Goal: Task Accomplishment & Management: Manage account settings

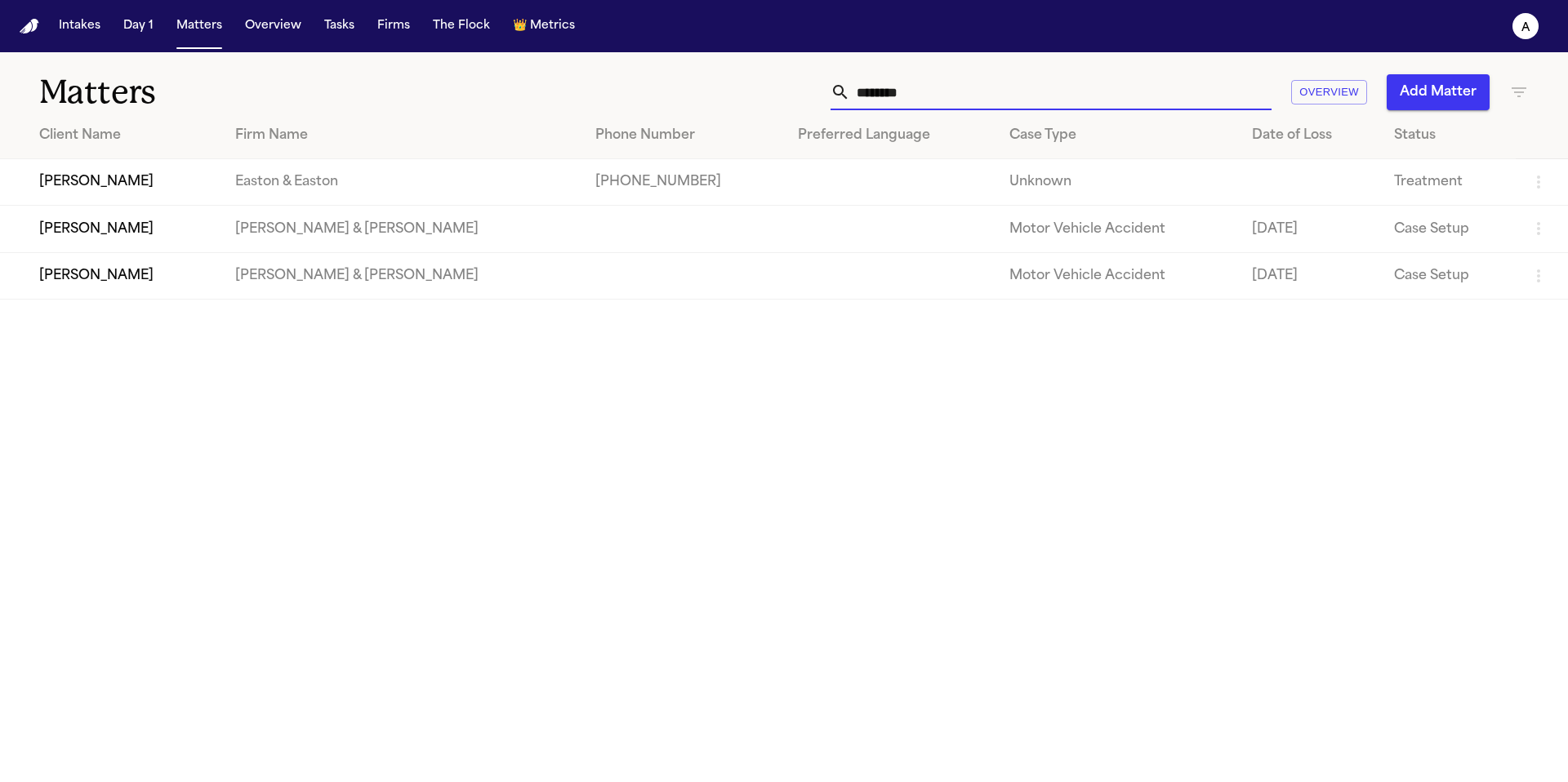
drag, startPoint x: 963, startPoint y: 100, endPoint x: 633, endPoint y: 85, distance: 330.3
click at [633, 85] on div "******** Overview Add Matter" at bounding box center [1000, 92] width 1056 height 36
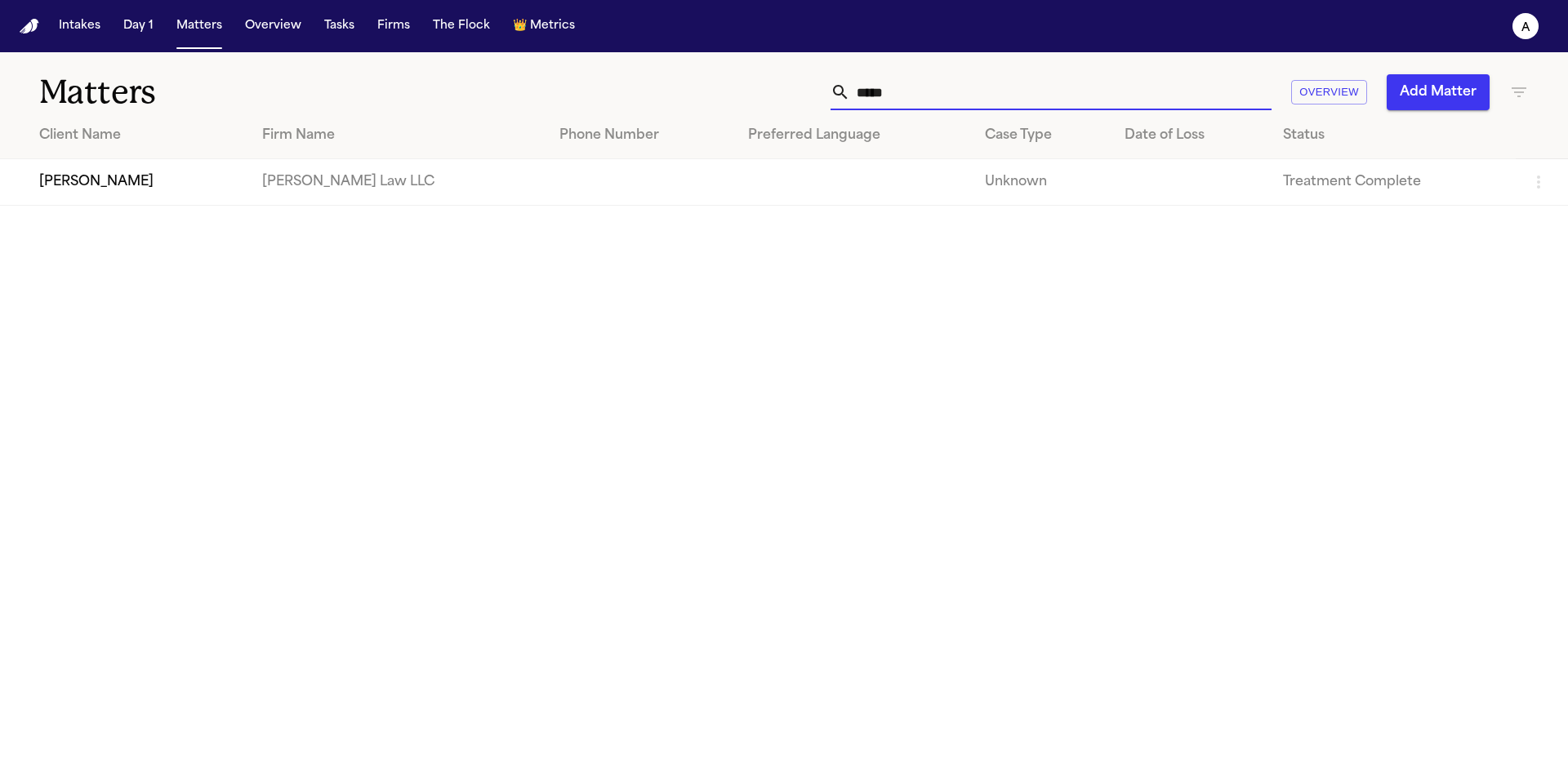
drag, startPoint x: 918, startPoint y: 95, endPoint x: 742, endPoint y: 86, distance: 176.2
click at [742, 86] on div "***** Overview Add Matter" at bounding box center [1000, 92] width 1056 height 36
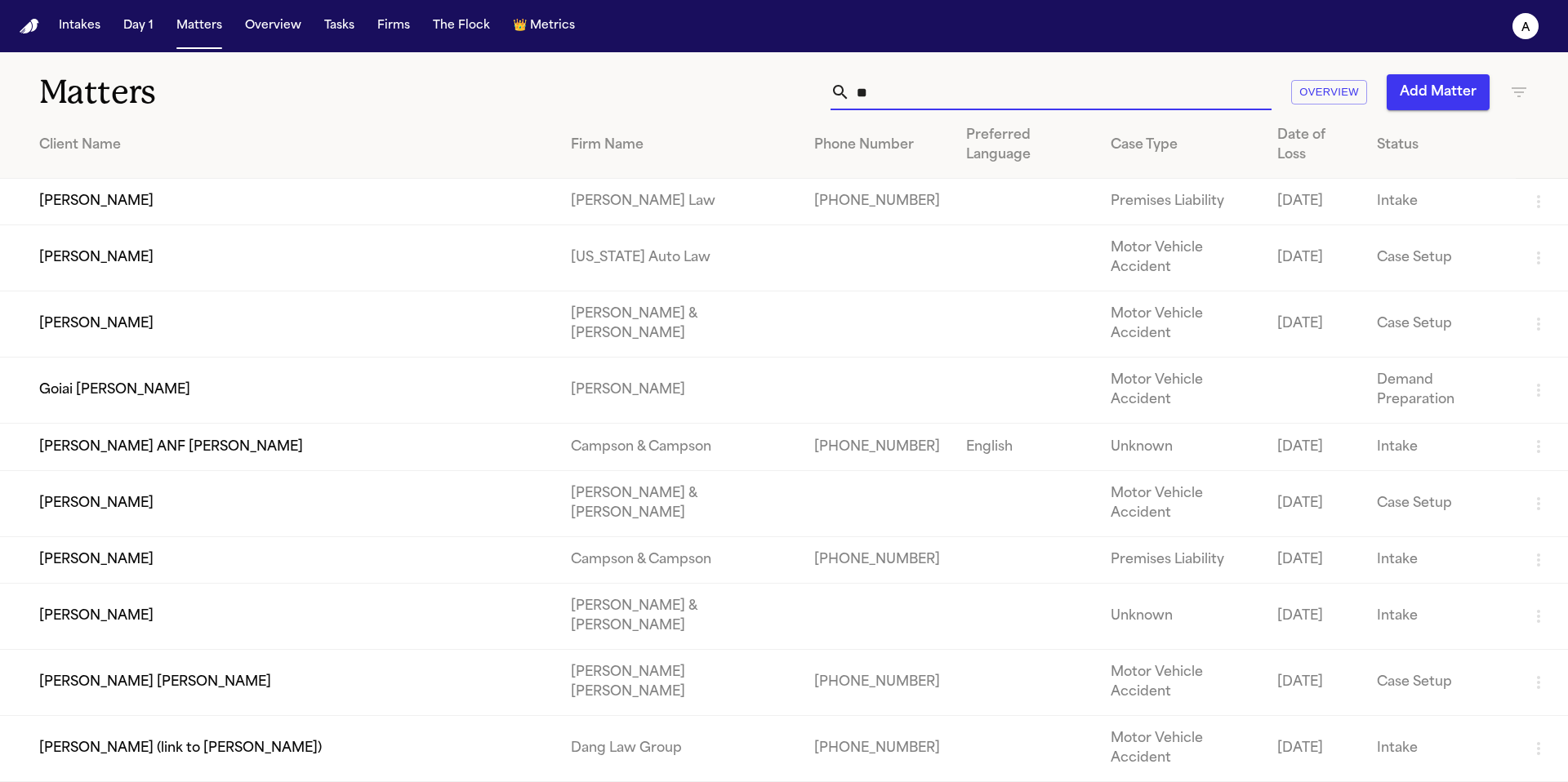
type input "*"
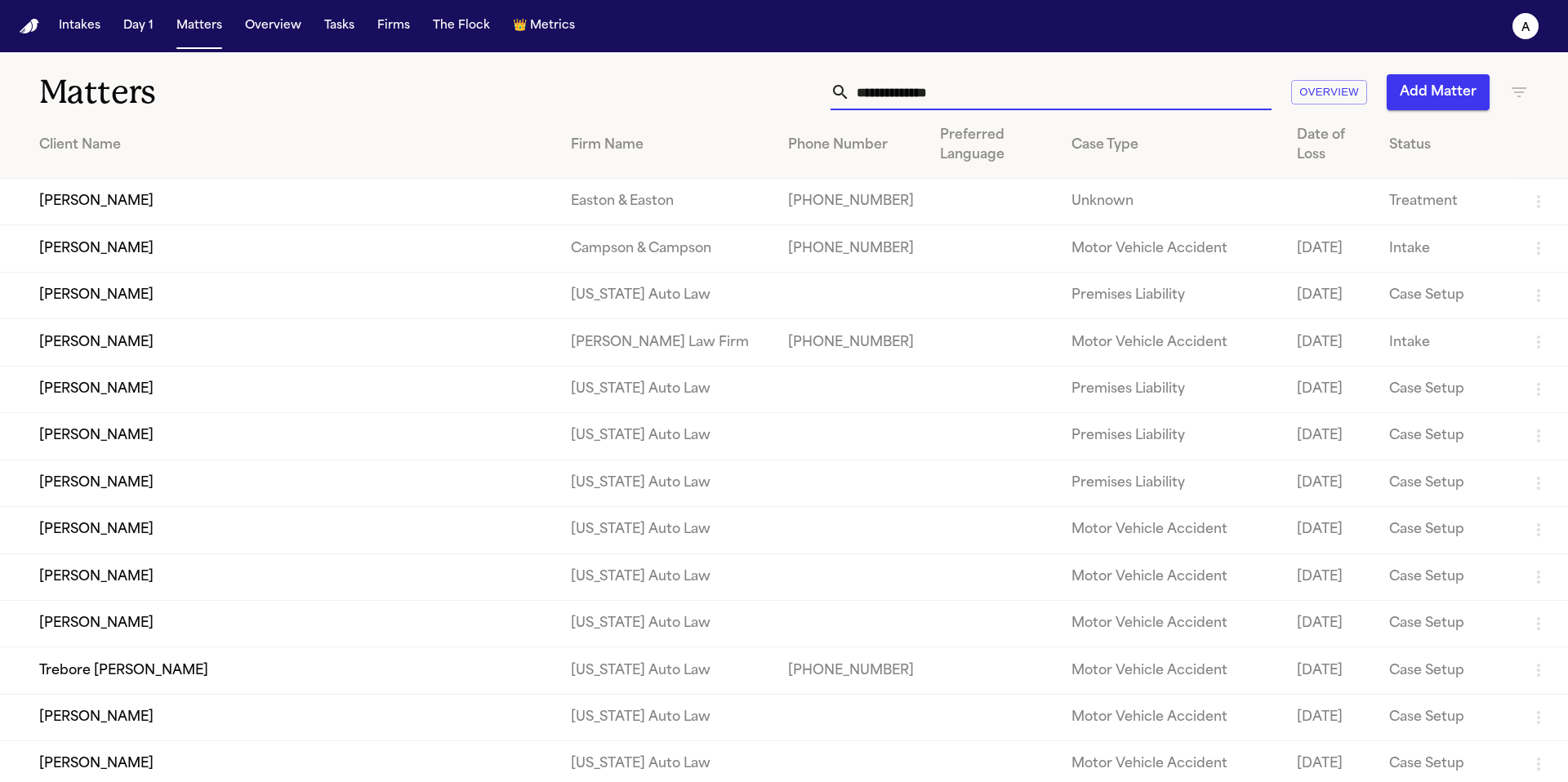
type input "*"
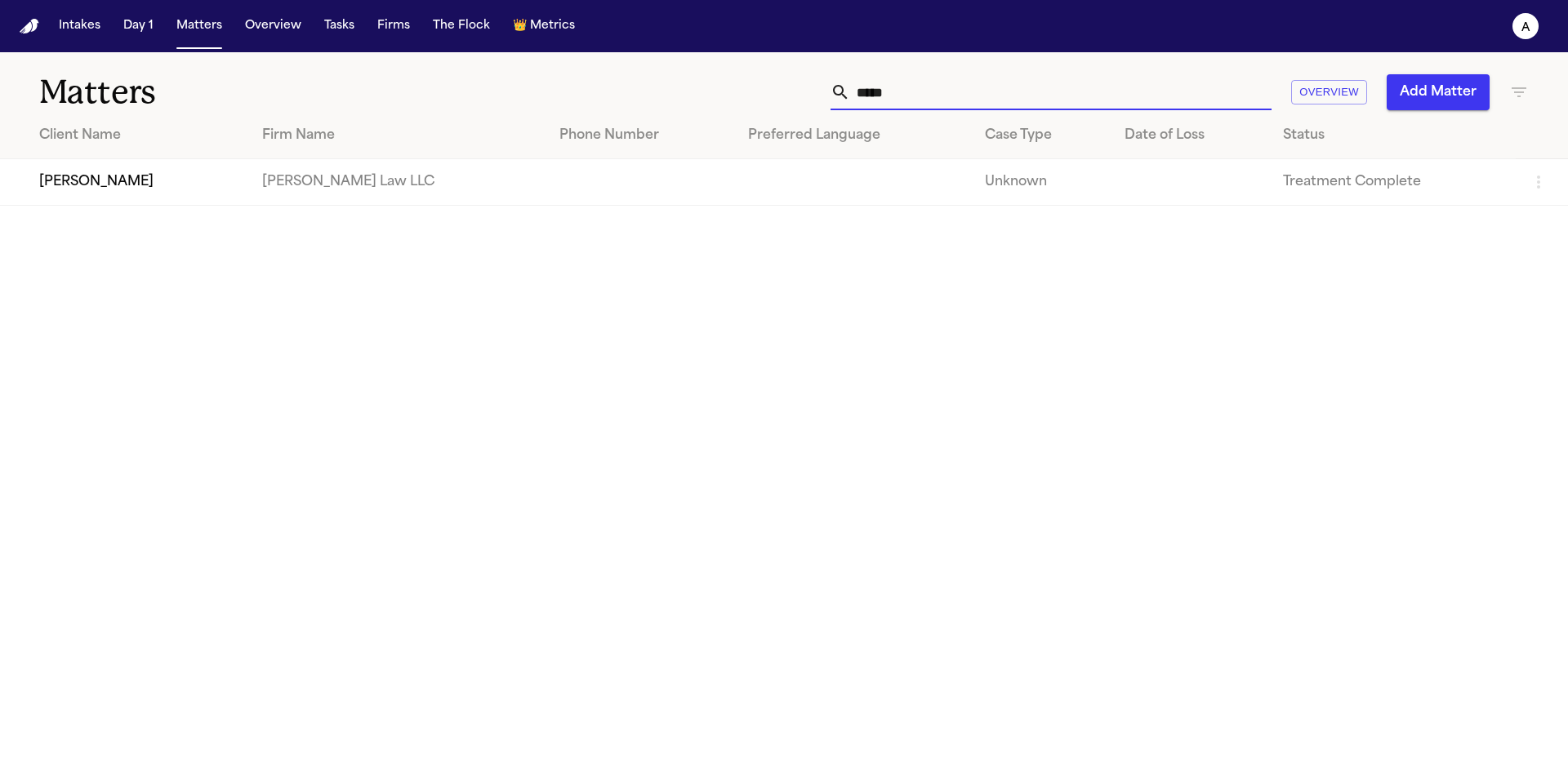
type input "*****"
click at [108, 194] on td "[PERSON_NAME]" at bounding box center [124, 182] width 249 height 47
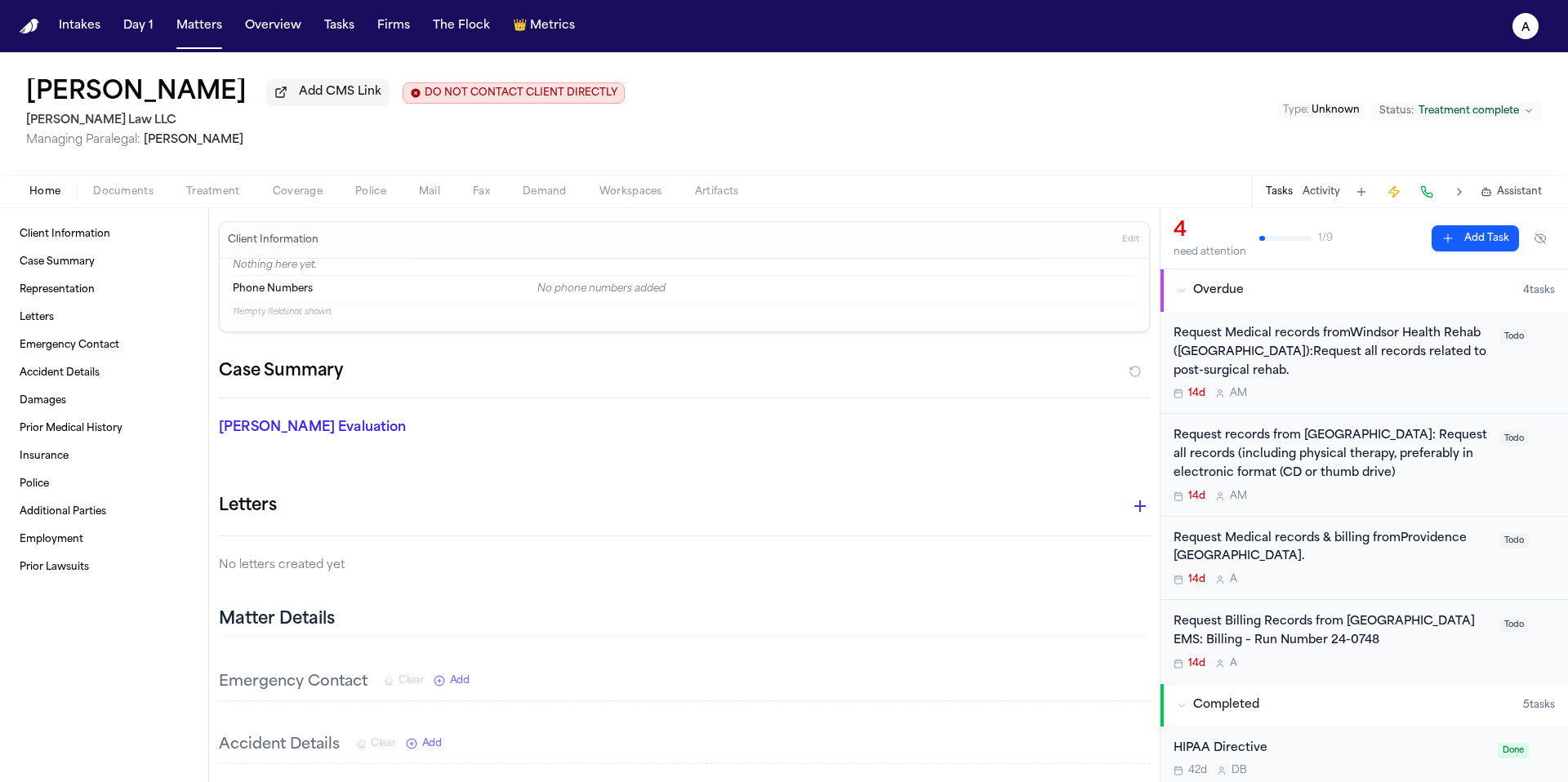
click at [1468, 659] on div "Request Billing Records from Wallowa Memorial Hospital EMS: Billing – Run Numbe…" at bounding box center [1332, 641] width 316 height 57
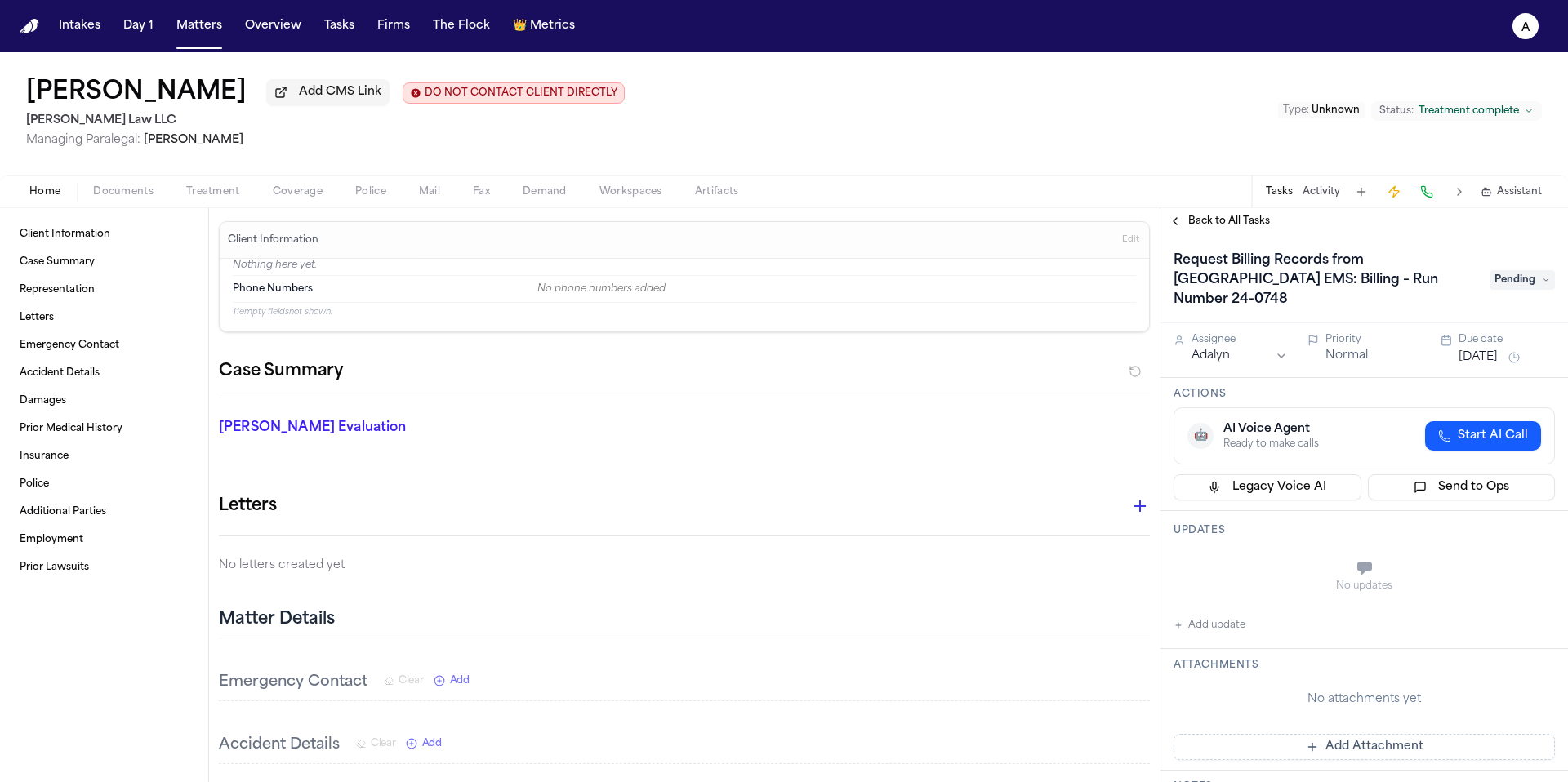
click at [1227, 228] on span "Back to All Tasks" at bounding box center [1228, 221] width 81 height 13
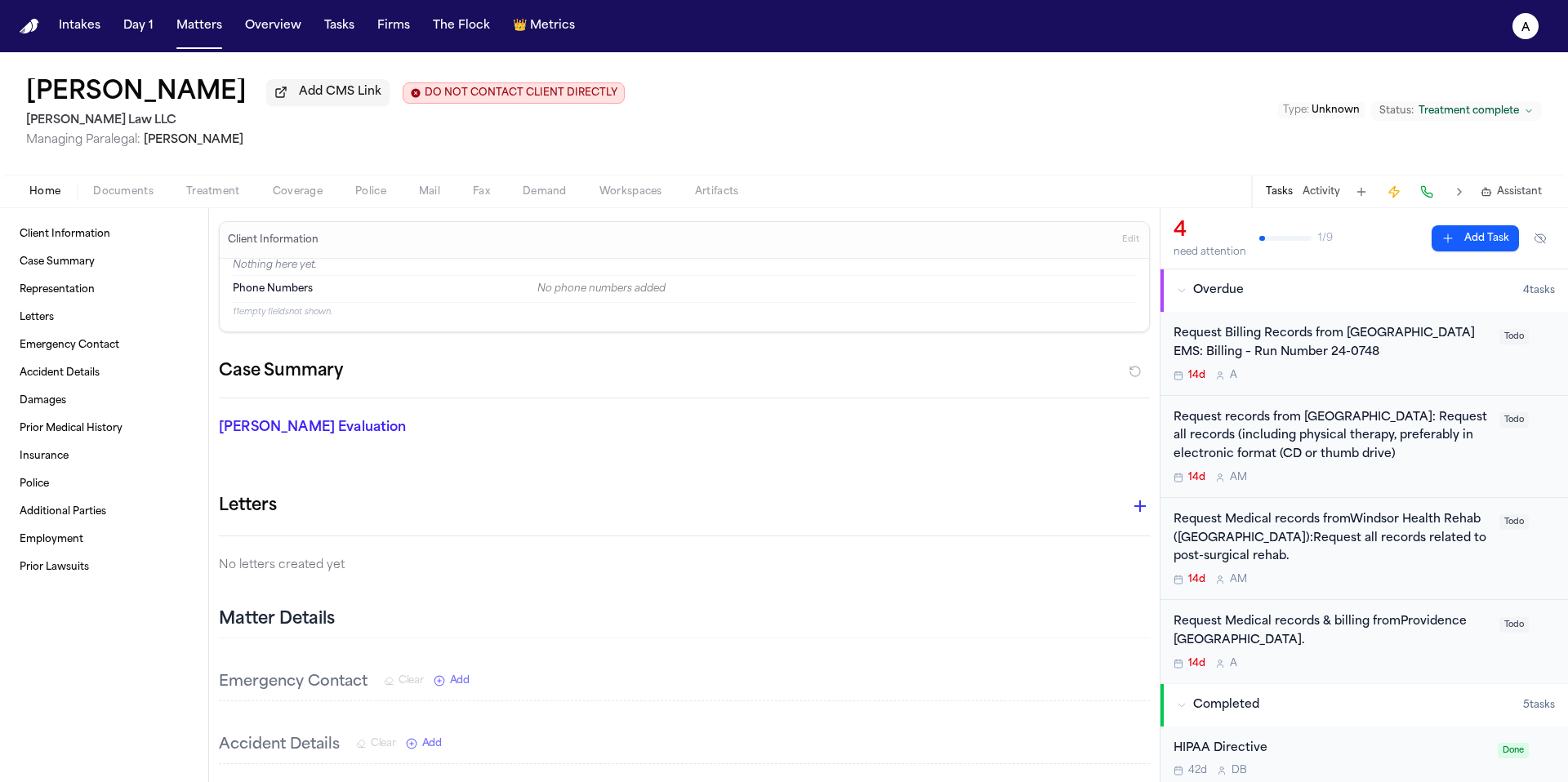
click at [1394, 656] on div "Request Medical records & billing fromProvidence St. Joseph’s Hospital. 14d A" at bounding box center [1332, 641] width 316 height 57
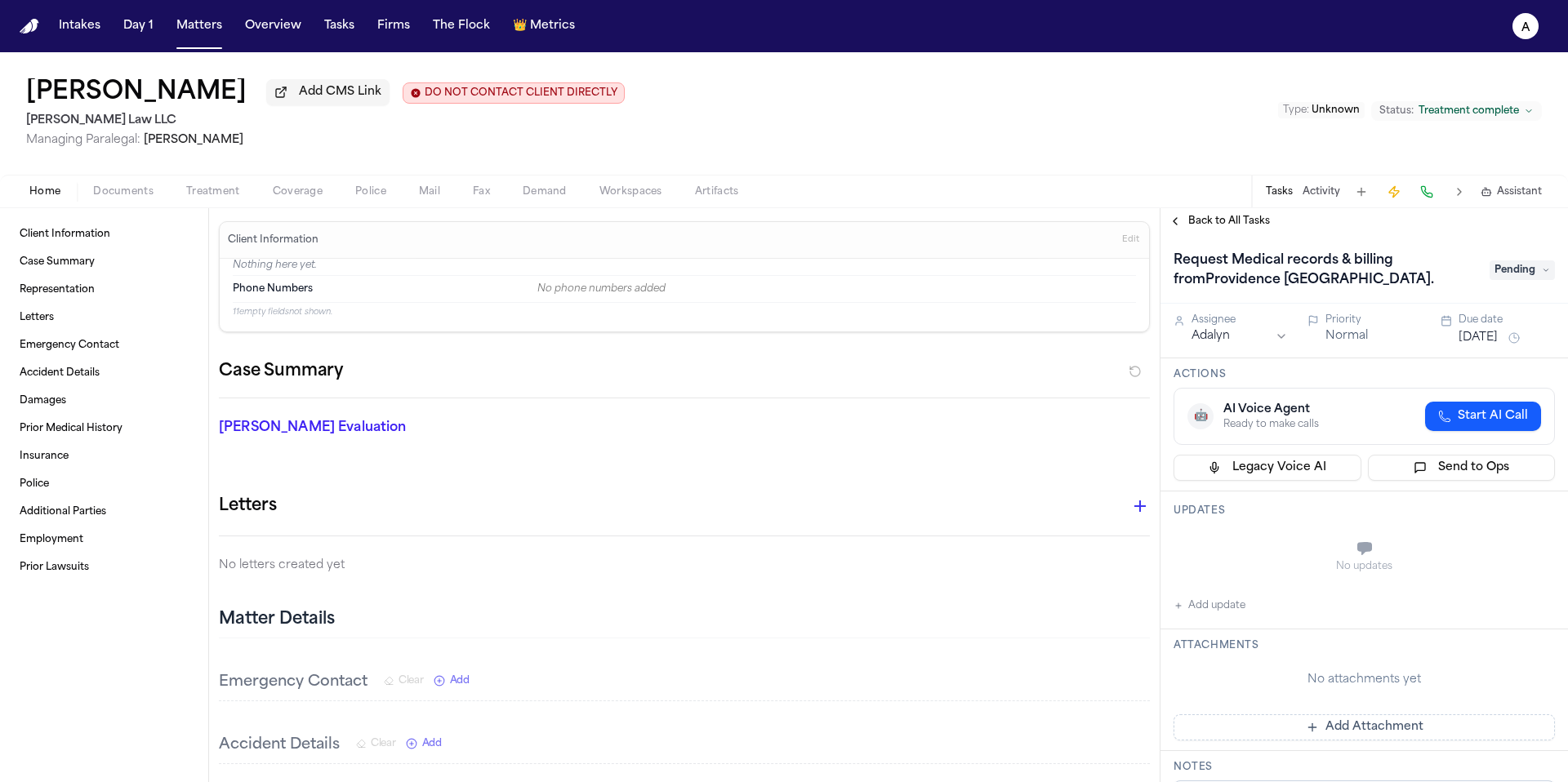
click at [1268, 226] on button "Back to All Tasks" at bounding box center [1219, 221] width 118 height 13
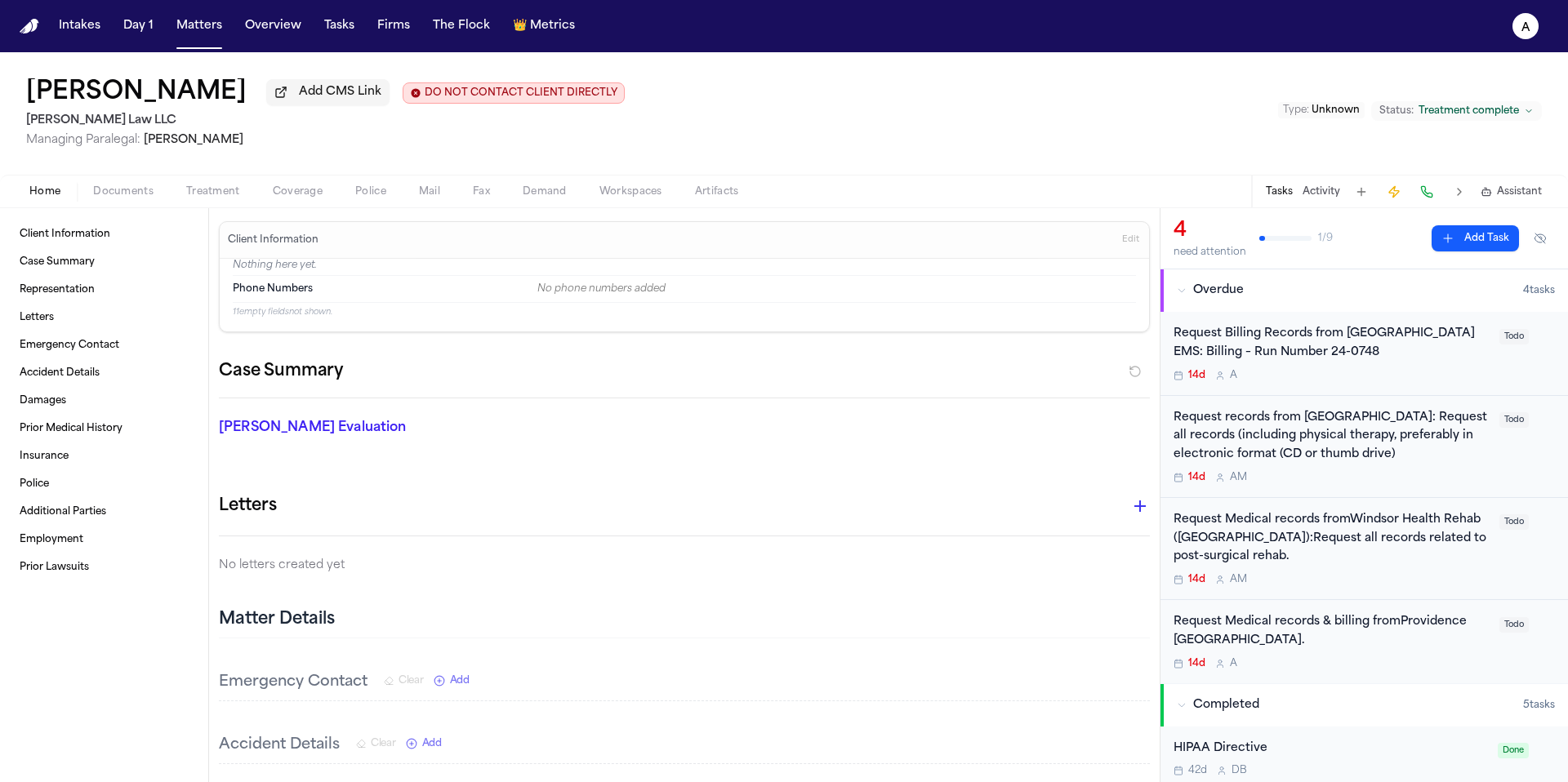
click at [1314, 491] on div "Request records from Wallowa Memorial Hospital: Request all records (including …" at bounding box center [1364, 447] width 407 height 102
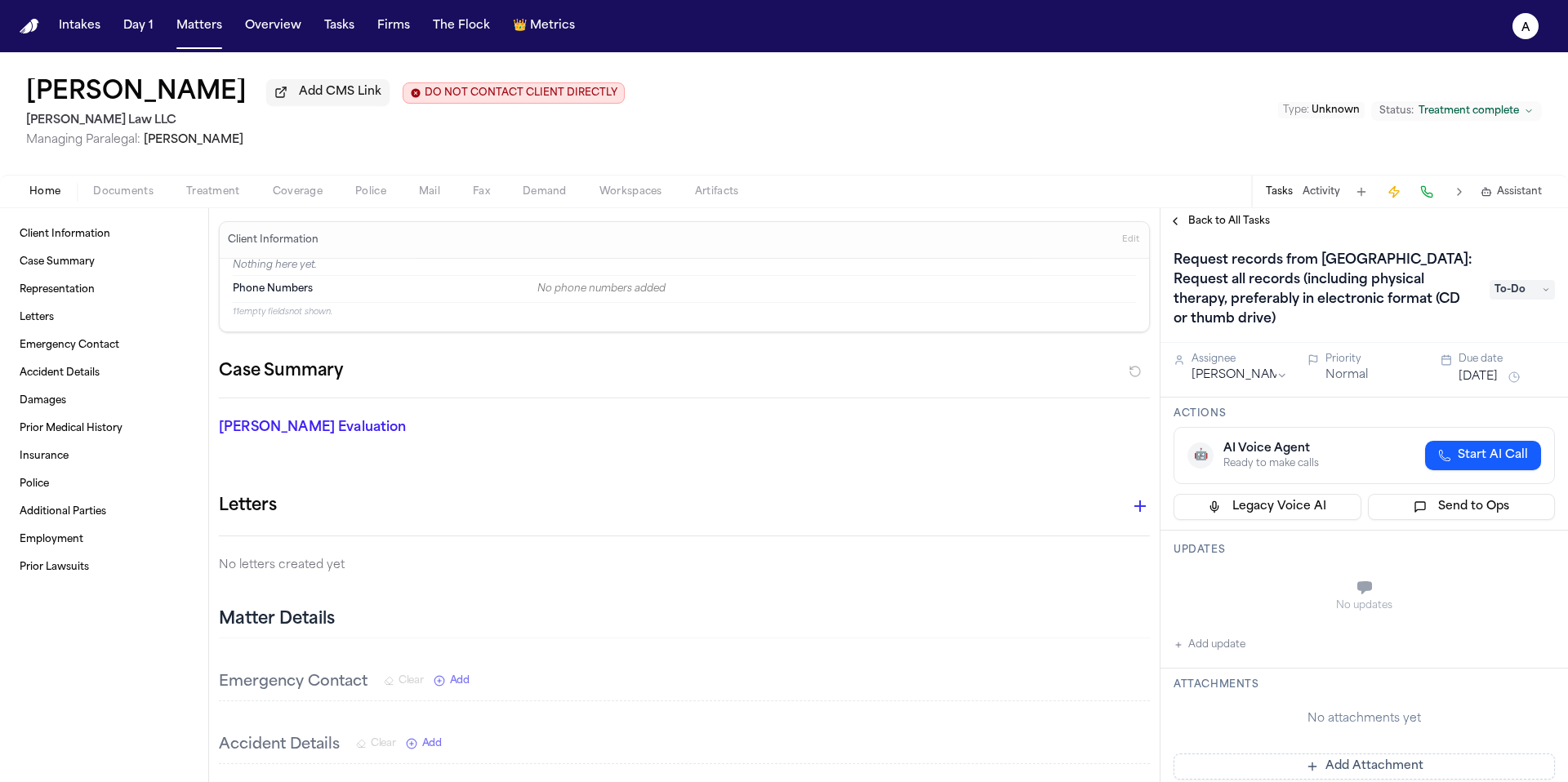
click at [1261, 380] on html "Intakes Day 1 Matters Overview Tasks Firms The Flock 👑 Metrics A Pearl Strum Ad…" at bounding box center [784, 391] width 1568 height 782
click at [1220, 235] on div "Back to All Tasks" at bounding box center [1364, 221] width 407 height 26
click at [1245, 228] on span "Back to All Tasks" at bounding box center [1228, 221] width 81 height 13
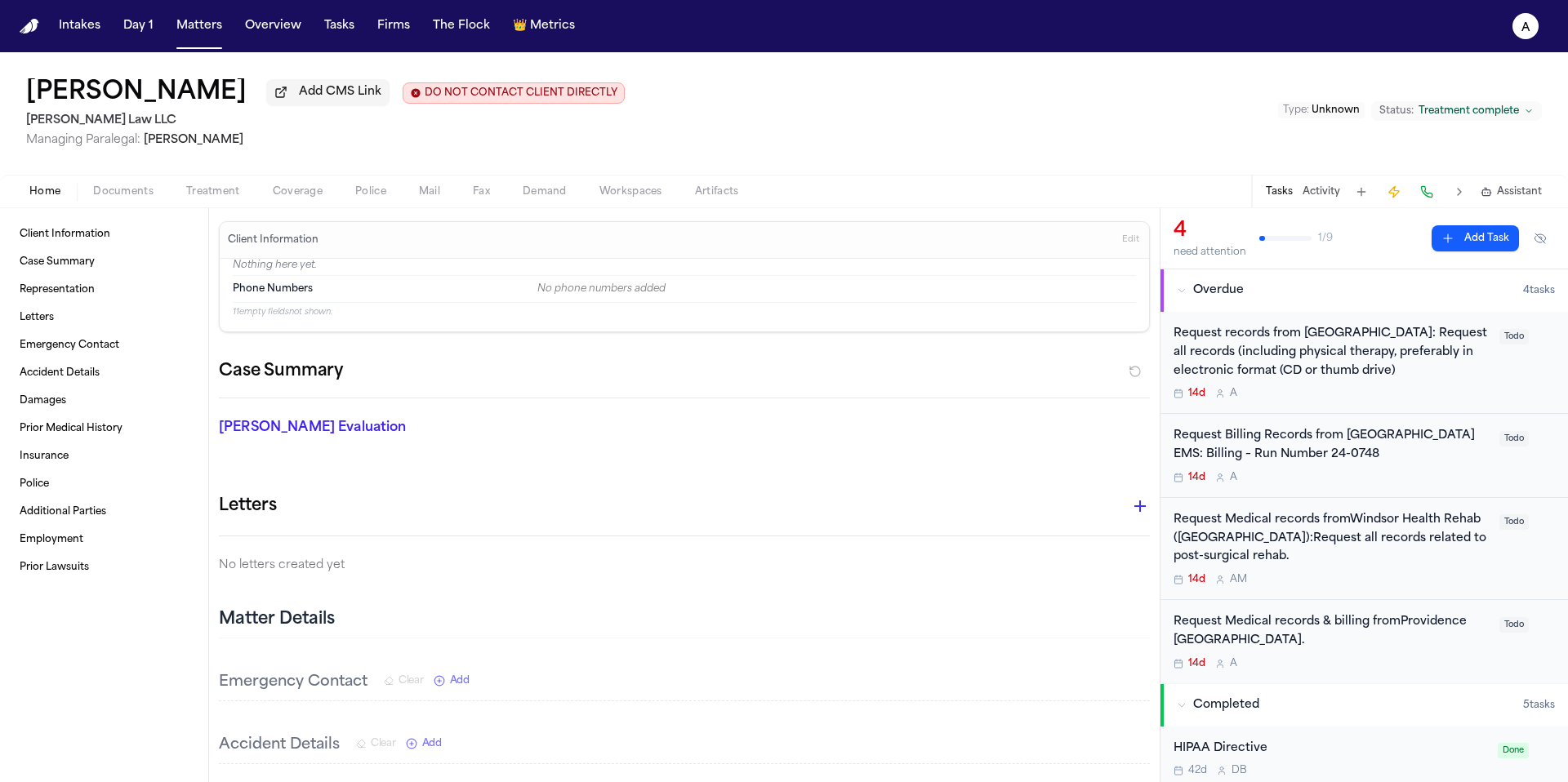
click at [1348, 575] on div "Request Medical records fromWindsor Health Rehab (Salem):Request all records re…" at bounding box center [1332, 548] width 316 height 75
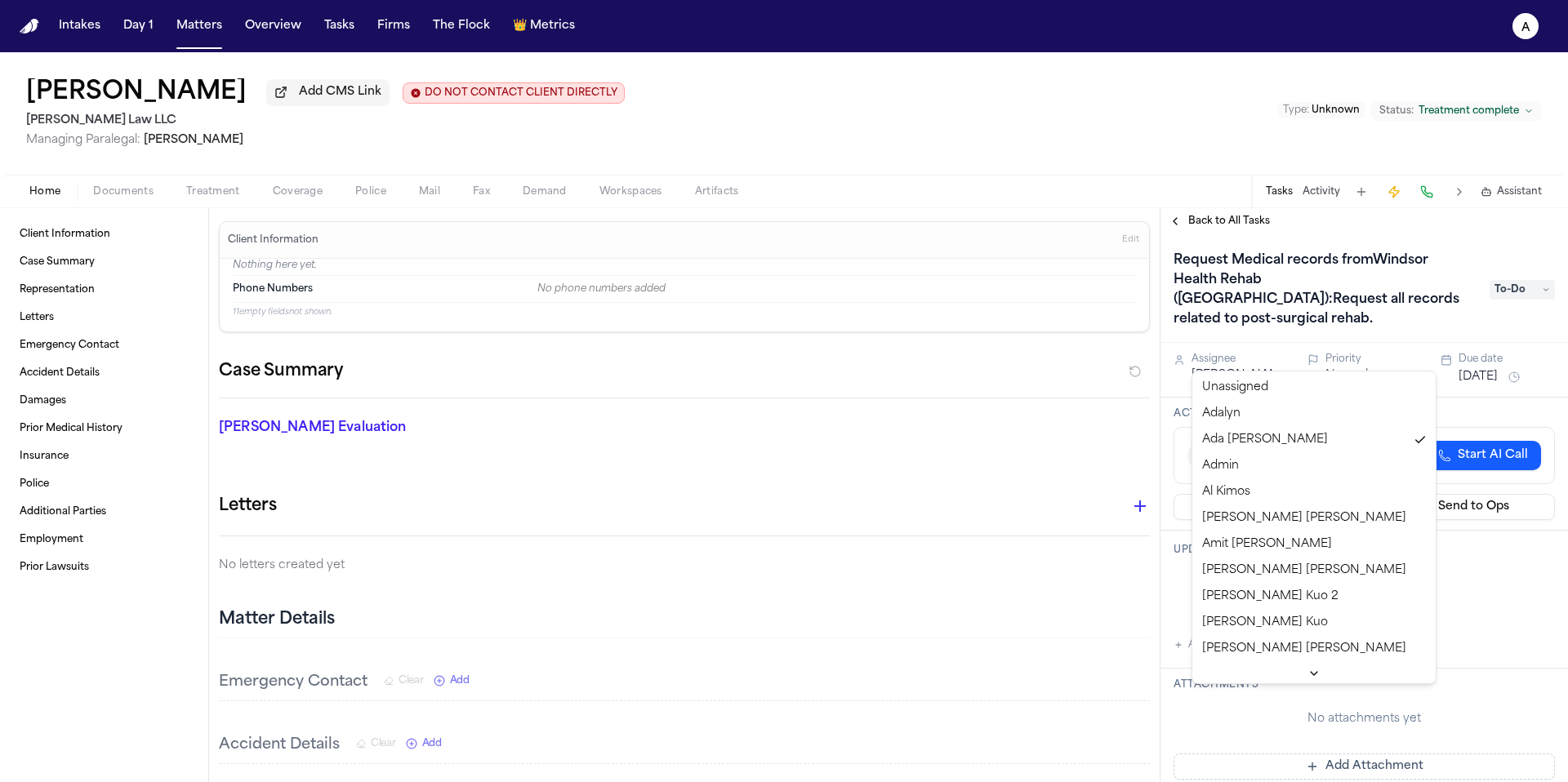
click at [1276, 357] on html "Intakes Day 1 Matters Overview Tasks Firms The Flock 👑 Metrics A Pearl Strum Ad…" at bounding box center [784, 391] width 1568 height 782
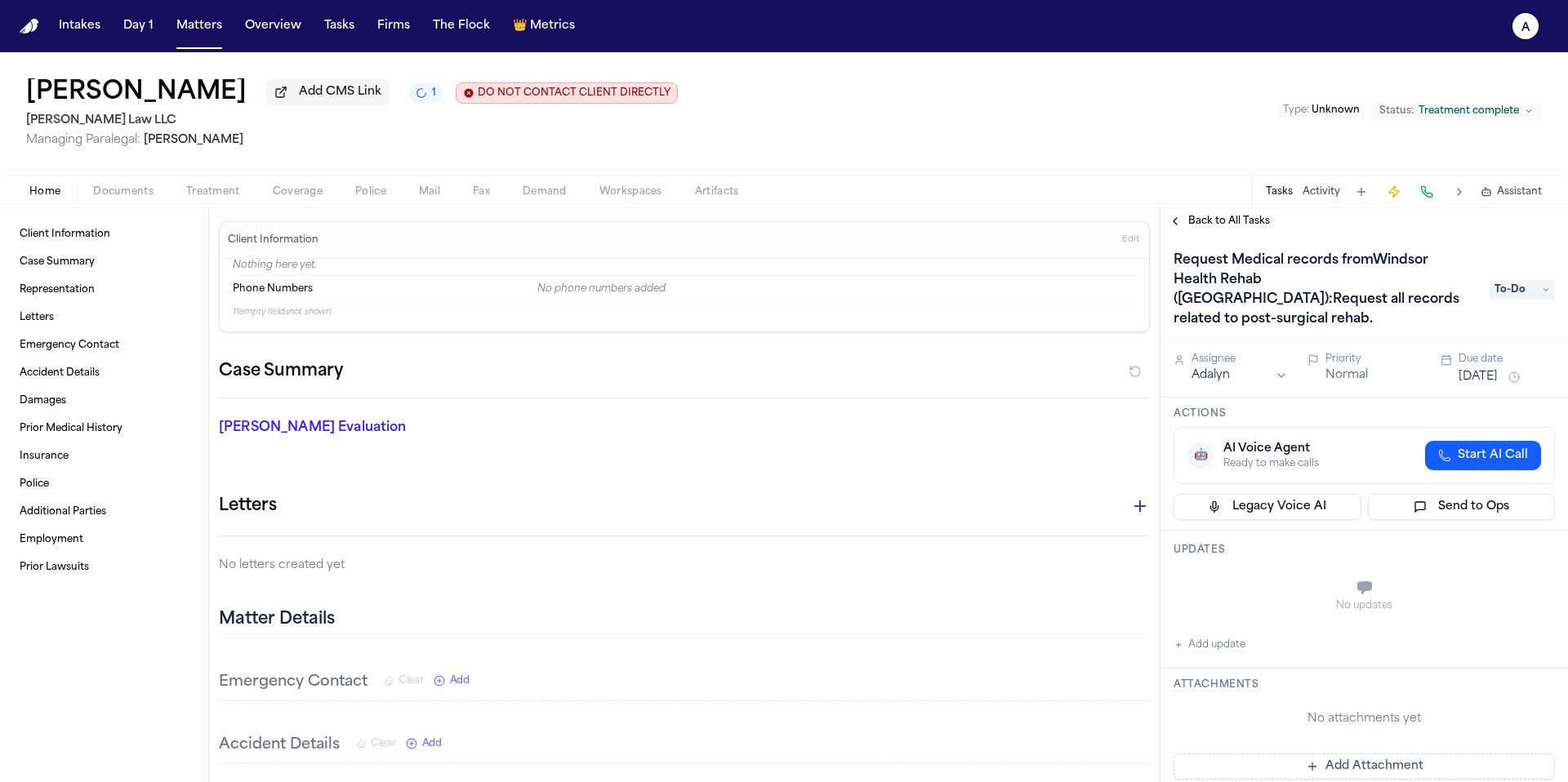
click at [1244, 235] on div "Back to All Tasks" at bounding box center [1364, 221] width 407 height 26
click at [1249, 228] on span "Back to All Tasks" at bounding box center [1228, 221] width 81 height 13
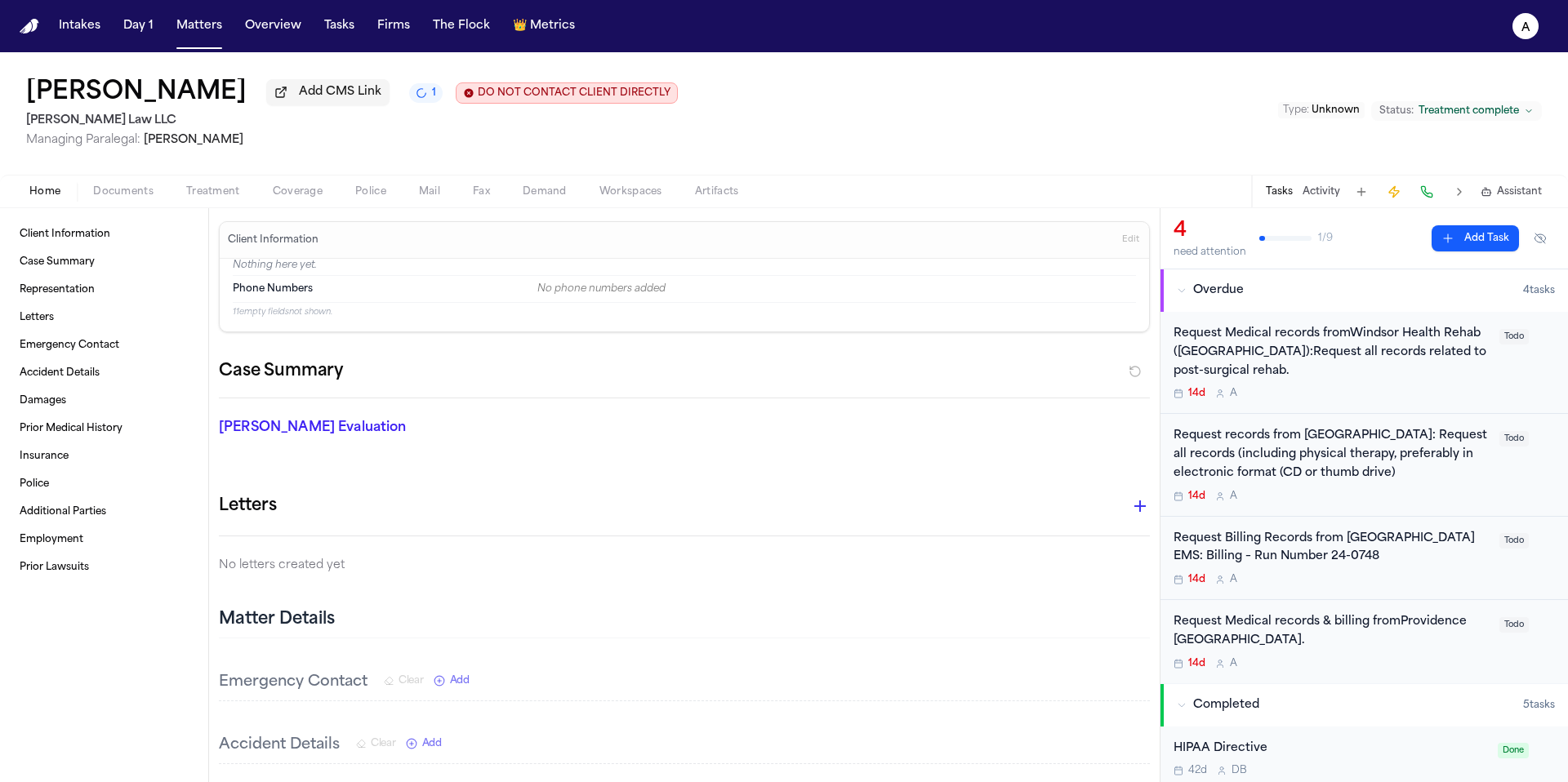
click at [130, 195] on span "Documents" at bounding box center [123, 192] width 60 height 13
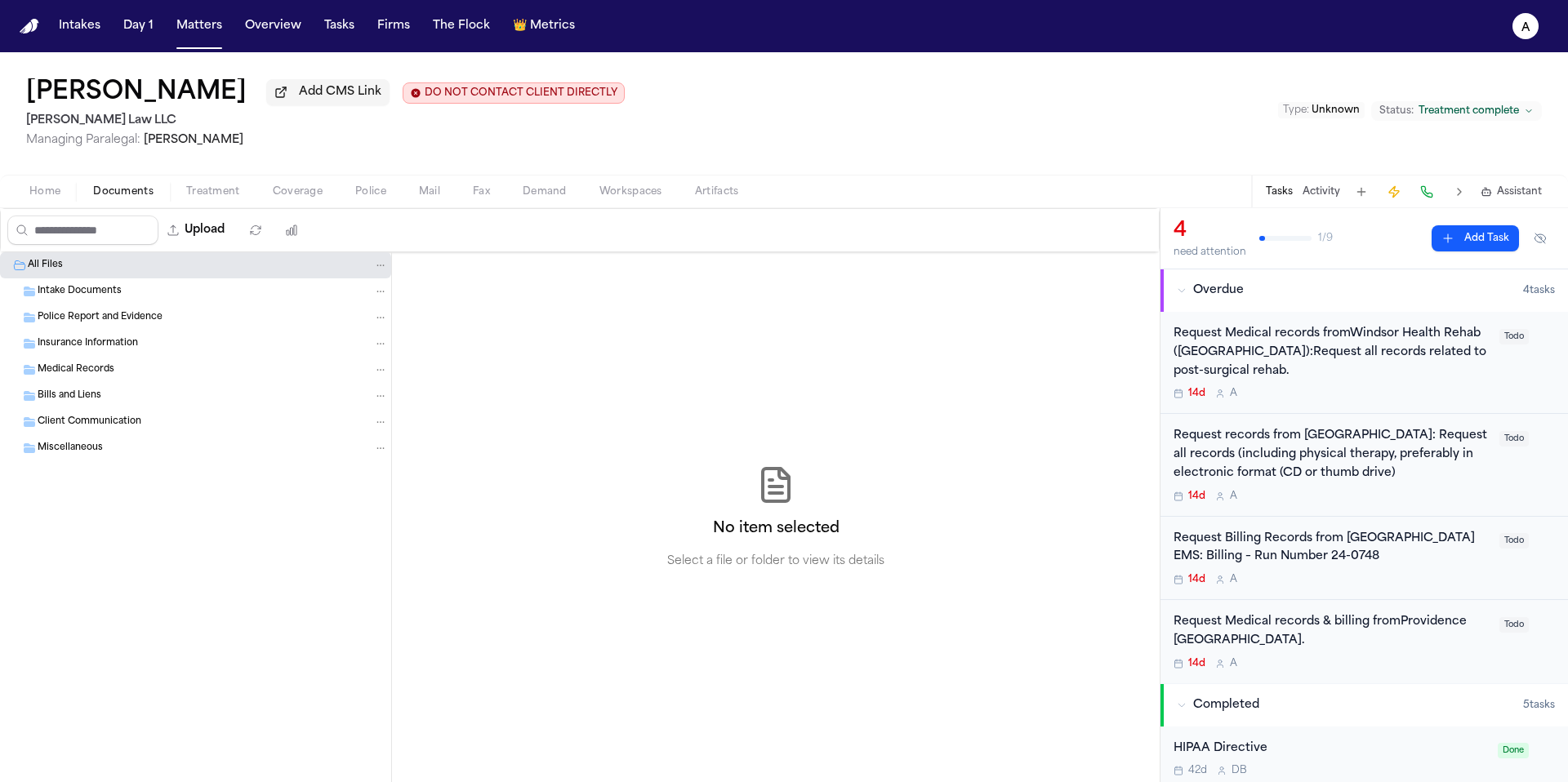
drag, startPoint x: 230, startPoint y: 240, endPoint x: 305, endPoint y: 293, distance: 91.8
click at [305, 293] on div "Upload 0 files selected Move files Download files Delete files More actions Cle…" at bounding box center [579, 495] width 1160 height 574
click at [286, 291] on div "Intake Documents" at bounding box center [213, 291] width 351 height 15
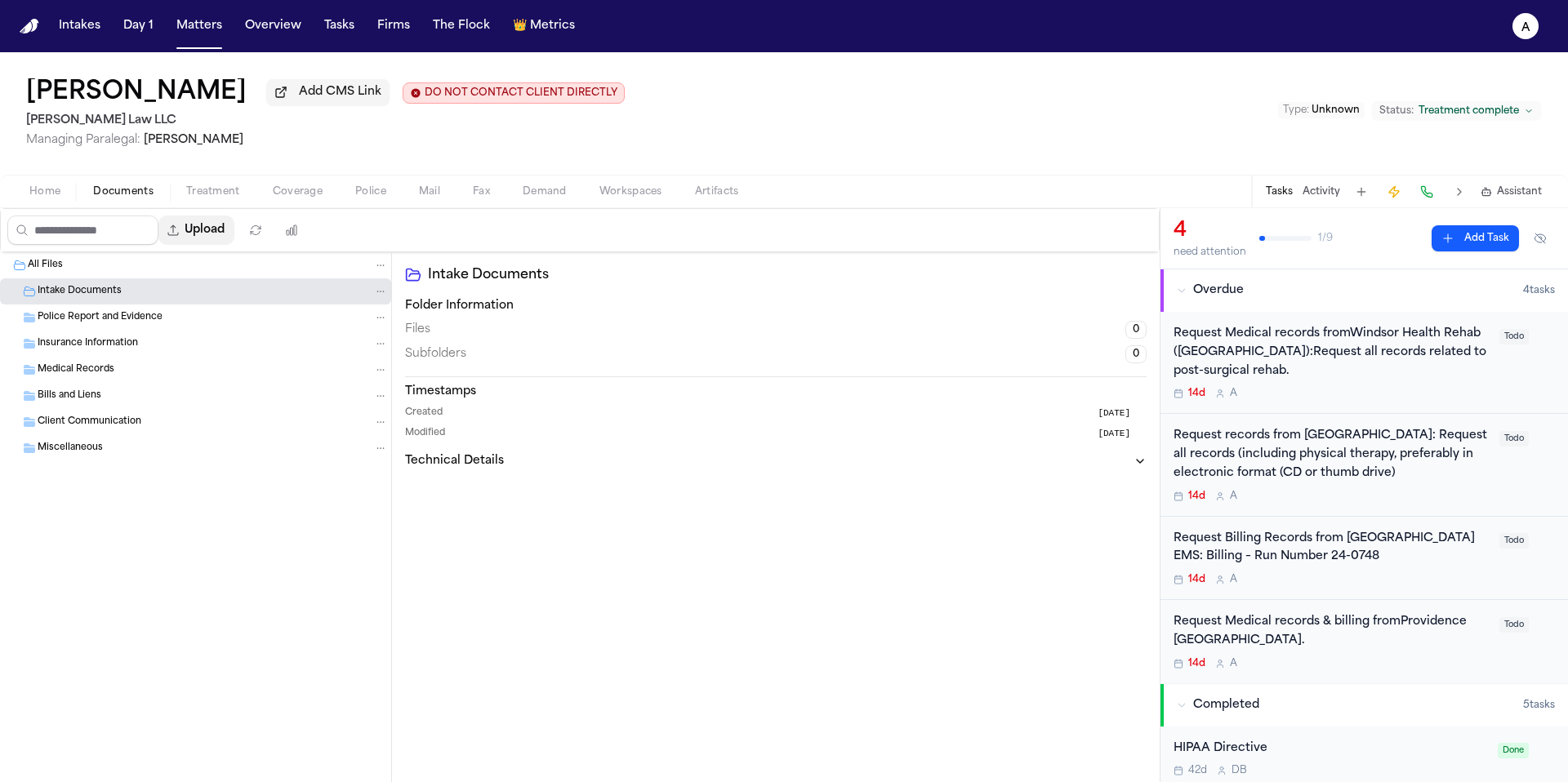
click at [216, 240] on button "Upload" at bounding box center [196, 230] width 76 height 30
select select "**********"
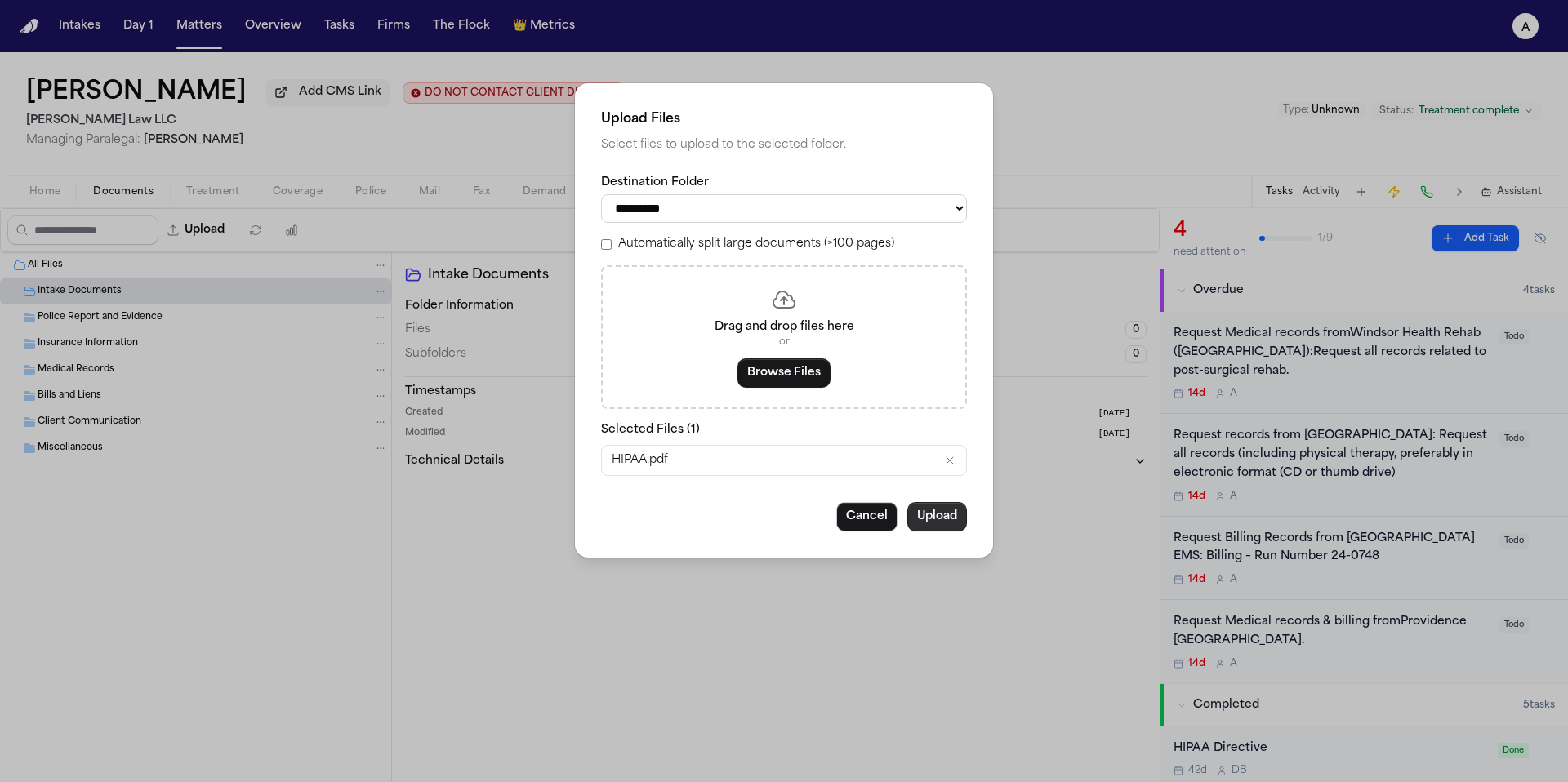
click at [947, 524] on button "Upload" at bounding box center [937, 517] width 59 height 30
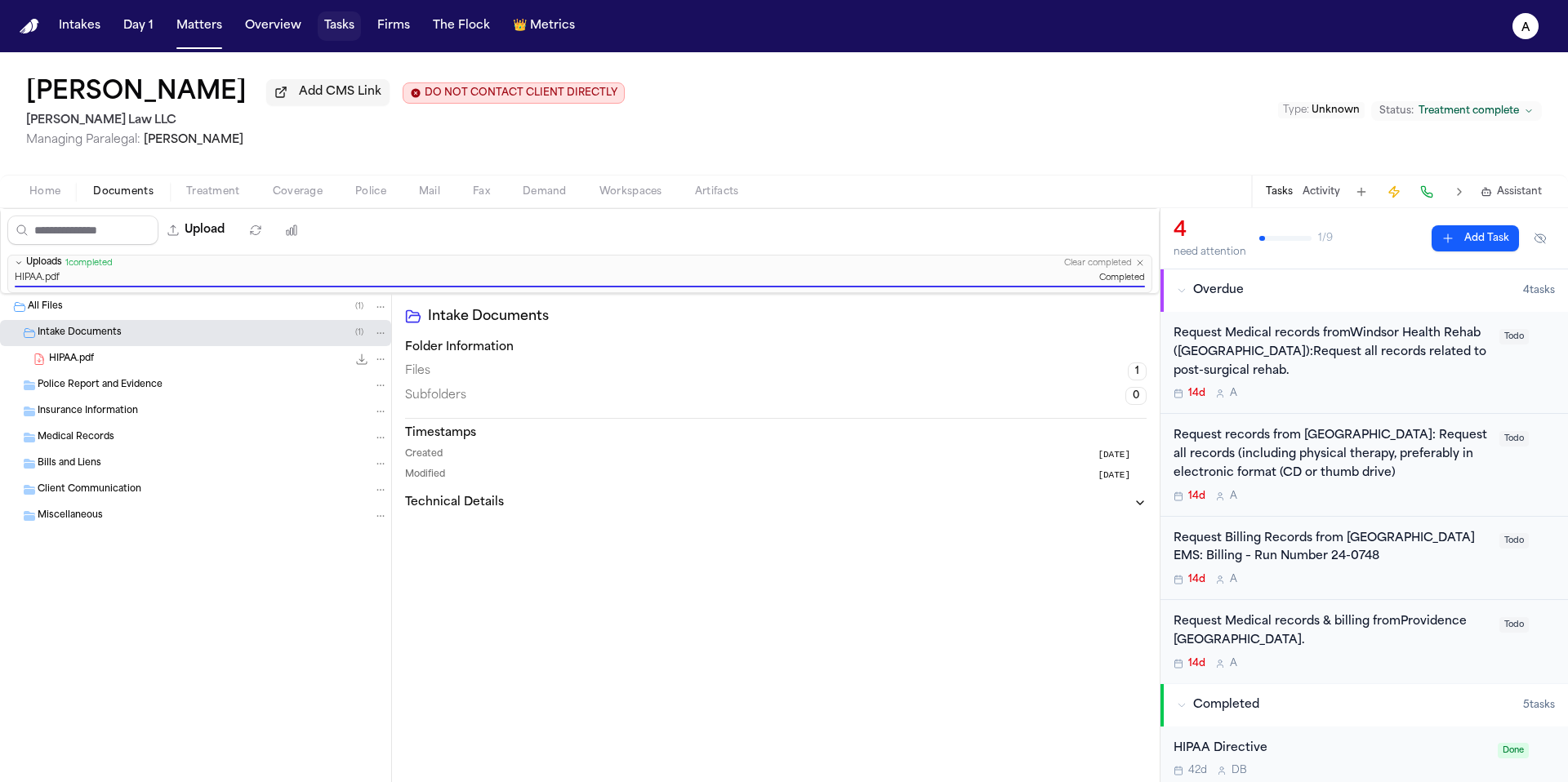
click at [338, 36] on button "Tasks" at bounding box center [339, 26] width 44 height 30
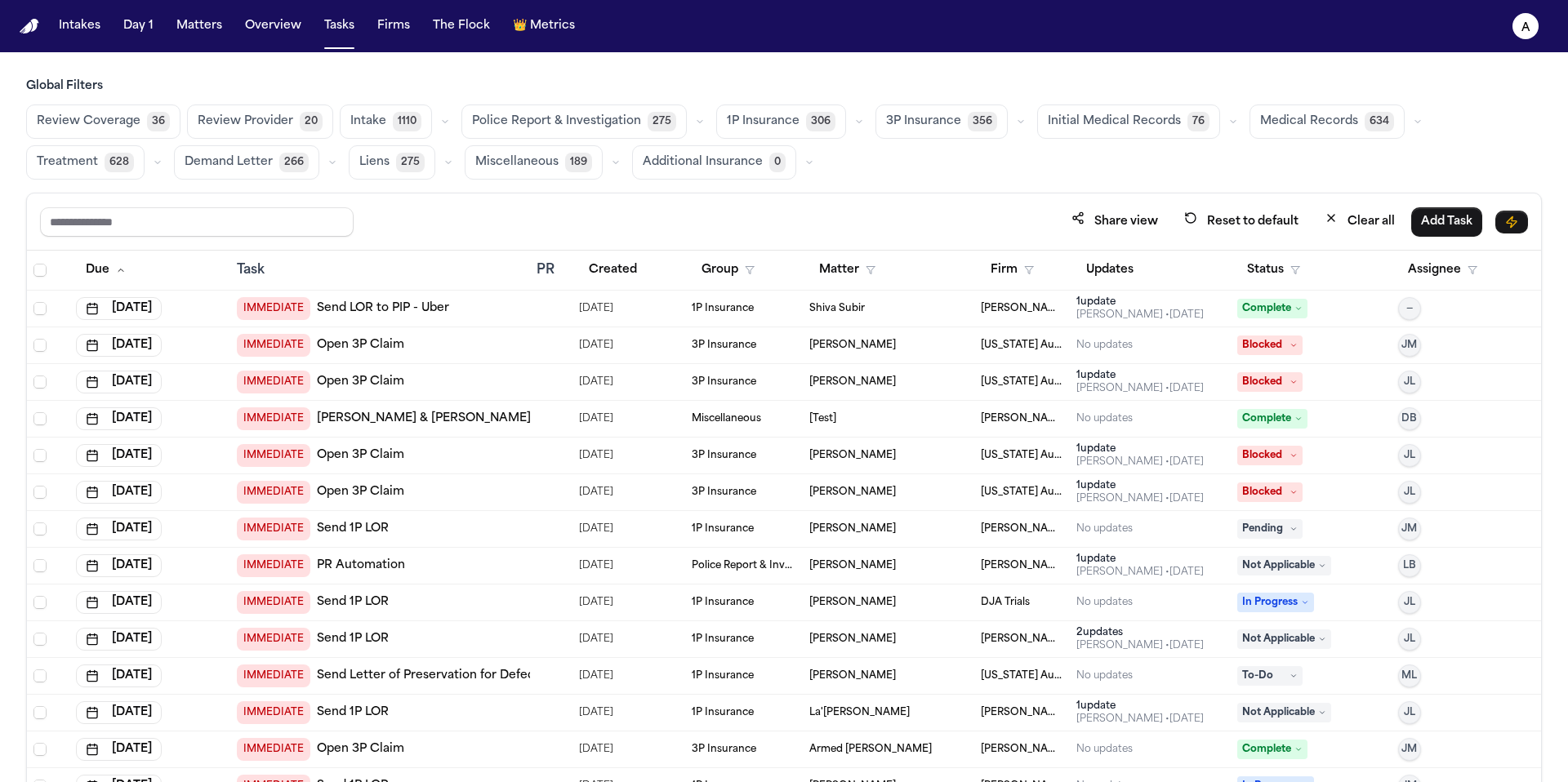
click at [1314, 119] on span "Medical Records" at bounding box center [1309, 122] width 98 height 16
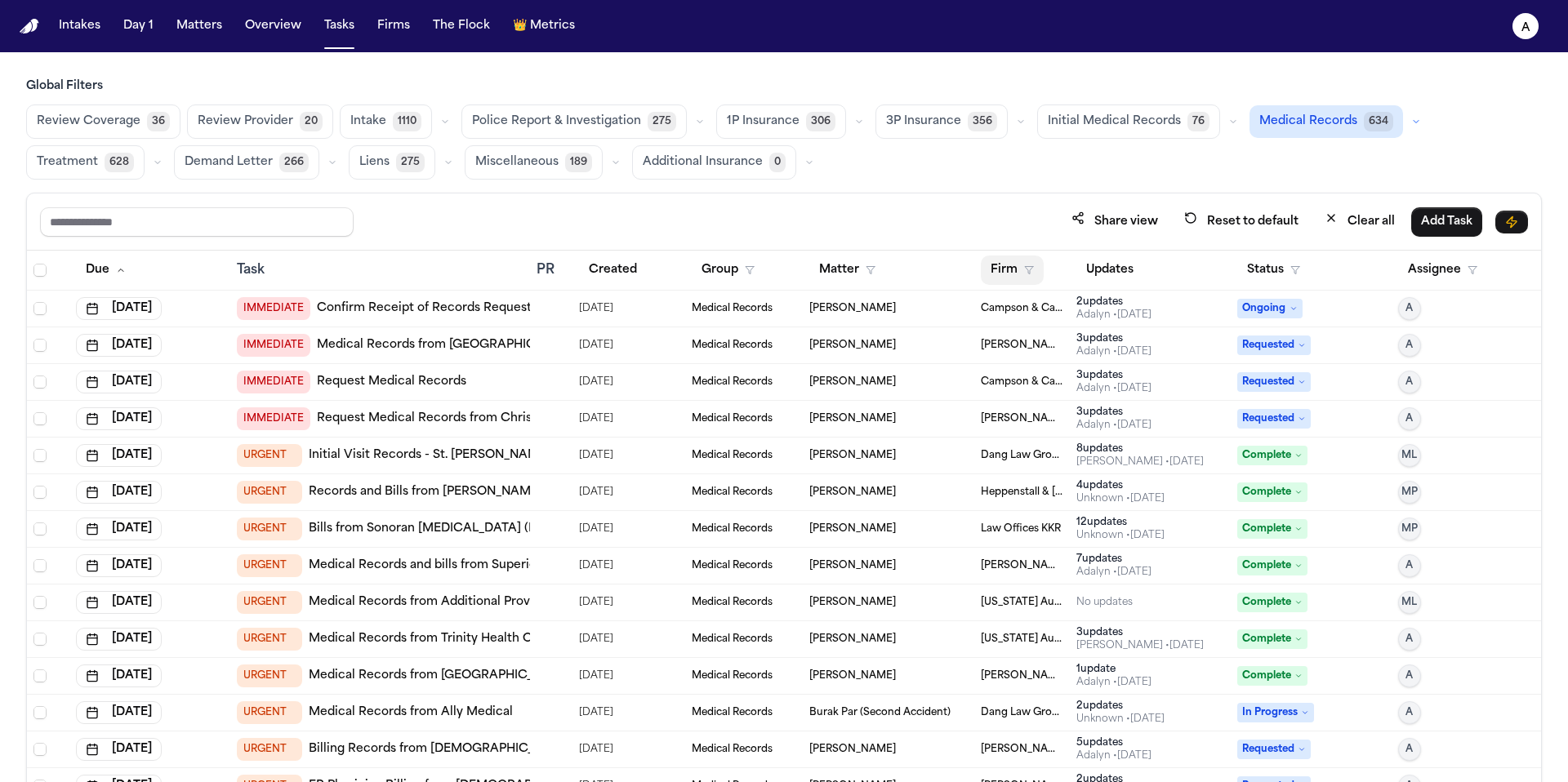
click at [1007, 270] on button "Firm" at bounding box center [1012, 271] width 63 height 30
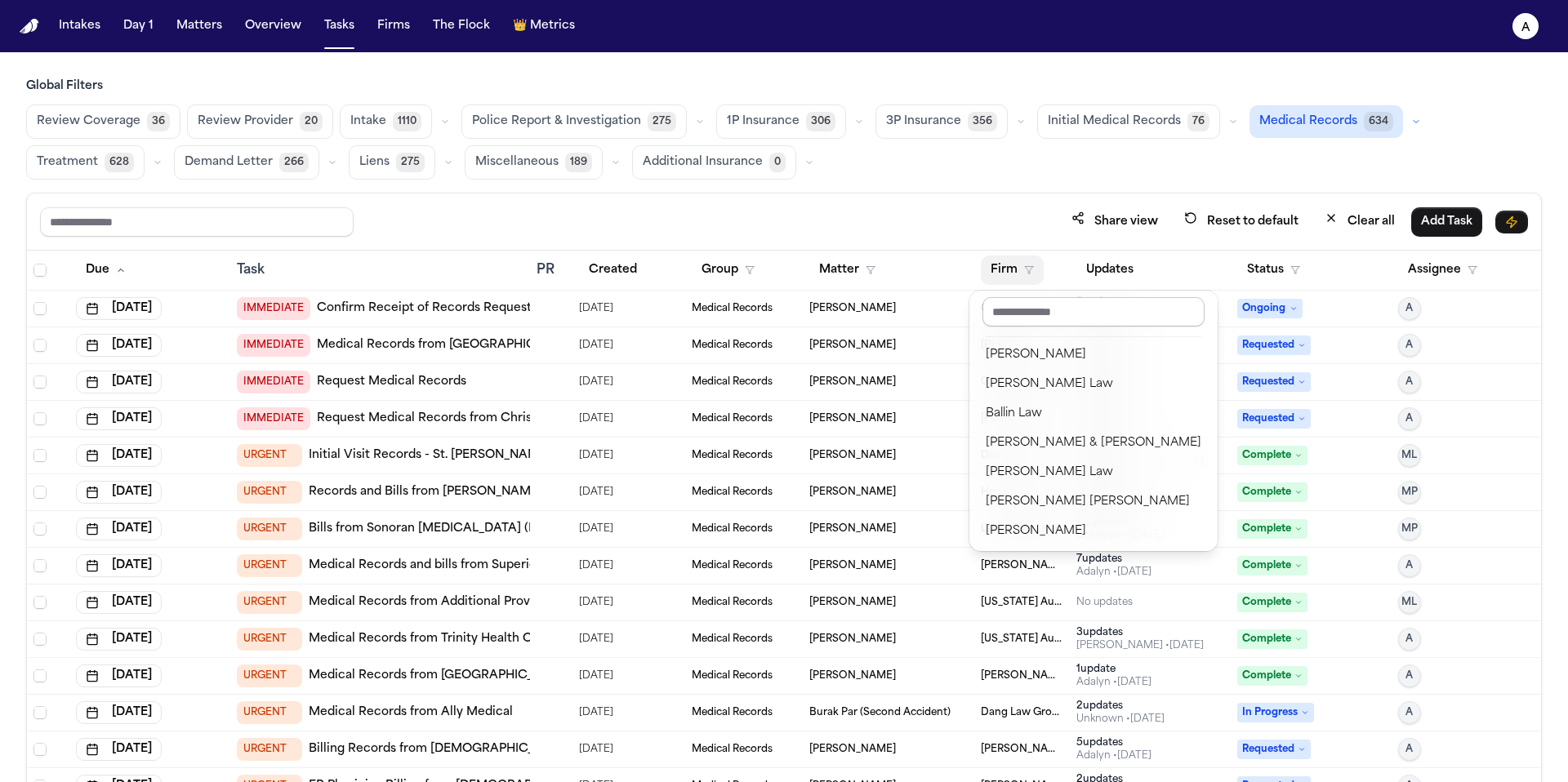
click at [1019, 309] on input "text" at bounding box center [1093, 312] width 222 height 30
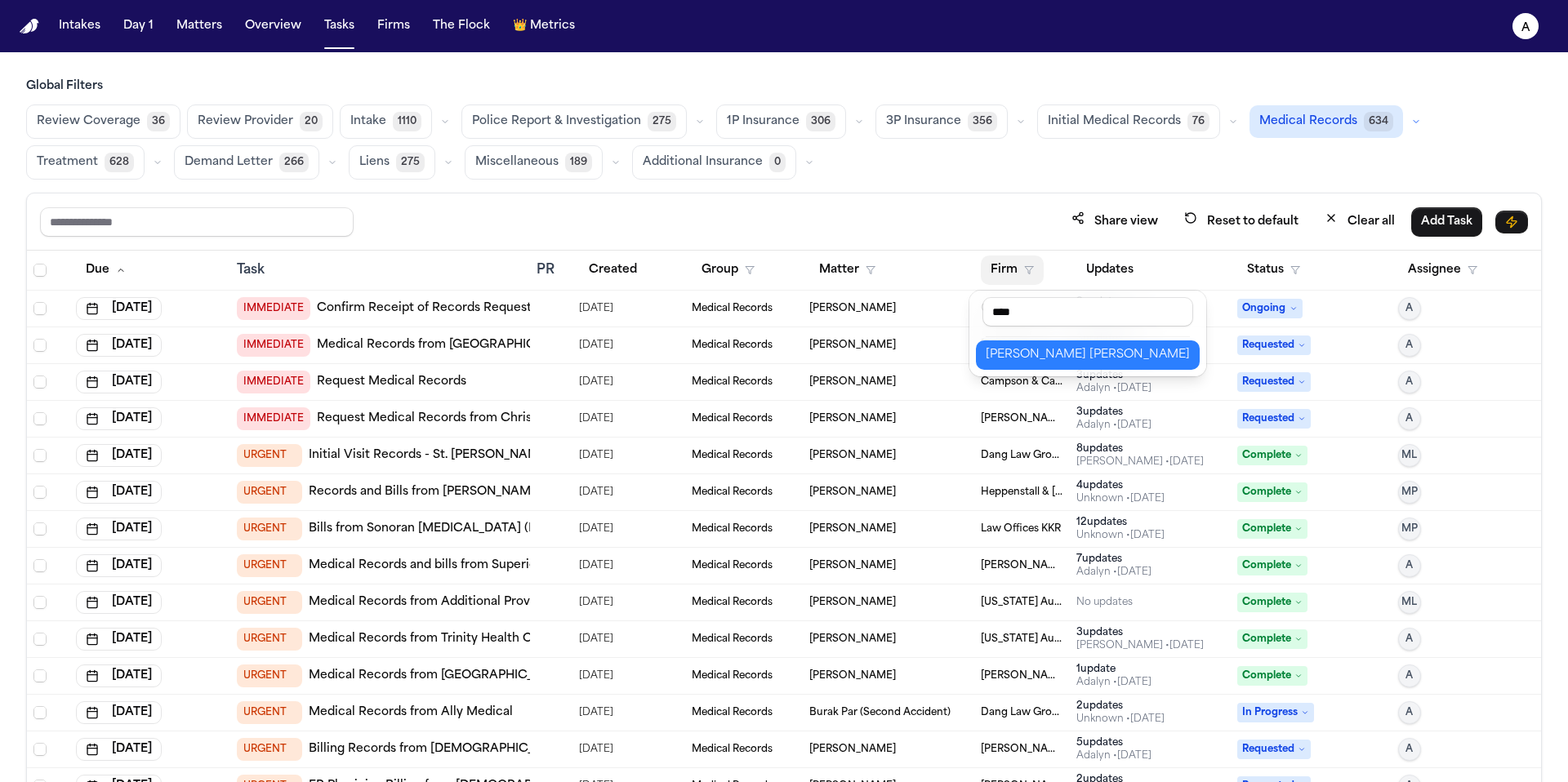
type input "****"
click at [1039, 356] on div "[PERSON_NAME] [PERSON_NAME]" at bounding box center [1087, 356] width 204 height 20
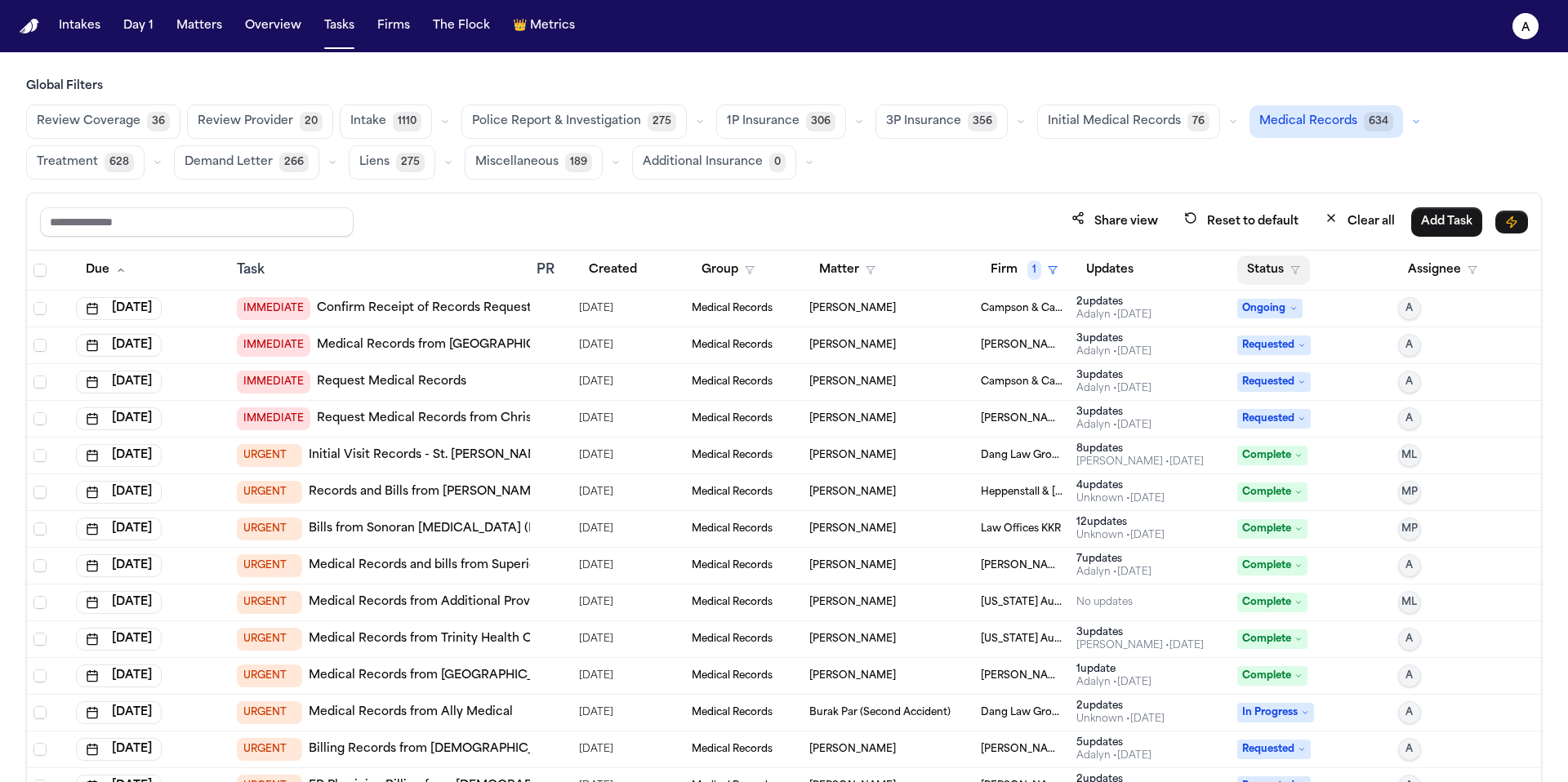
click at [1249, 267] on button "Status" at bounding box center [1273, 271] width 72 height 30
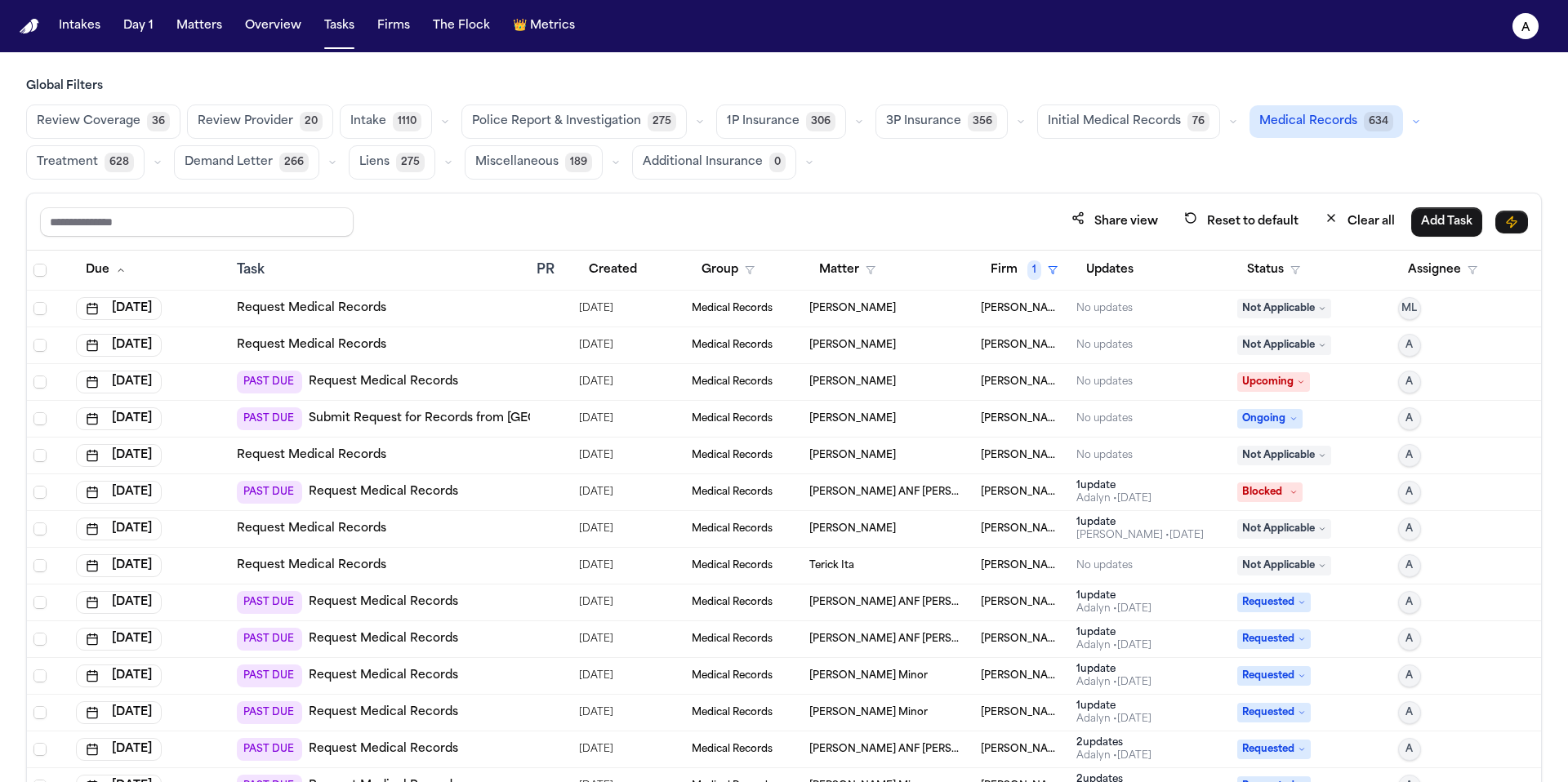
click at [1265, 252] on th "Status" at bounding box center [1310, 271] width 161 height 40
click at [1265, 264] on button "Status" at bounding box center [1273, 271] width 72 height 30
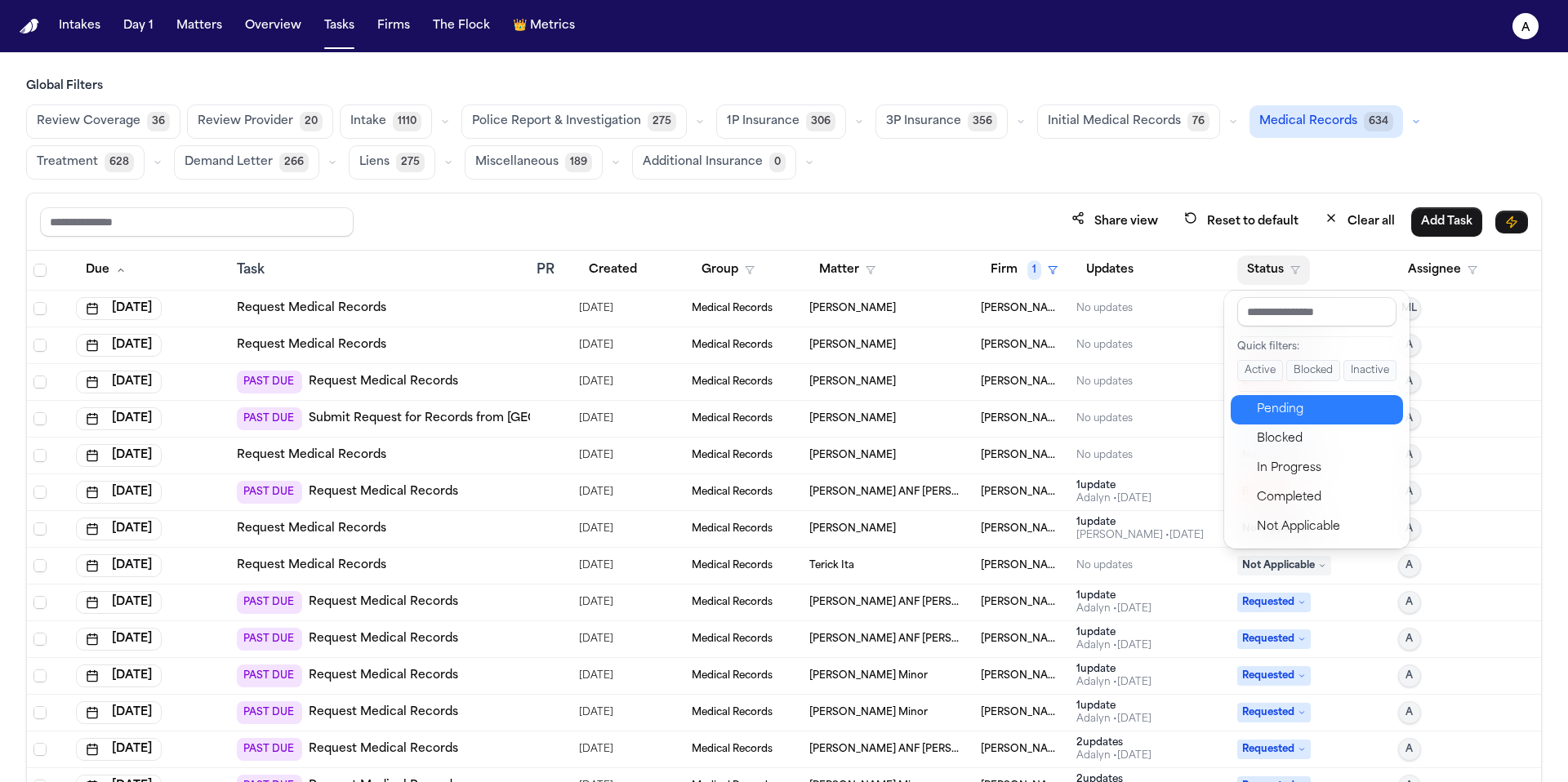
click at [1295, 398] on button "Pending" at bounding box center [1316, 410] width 172 height 30
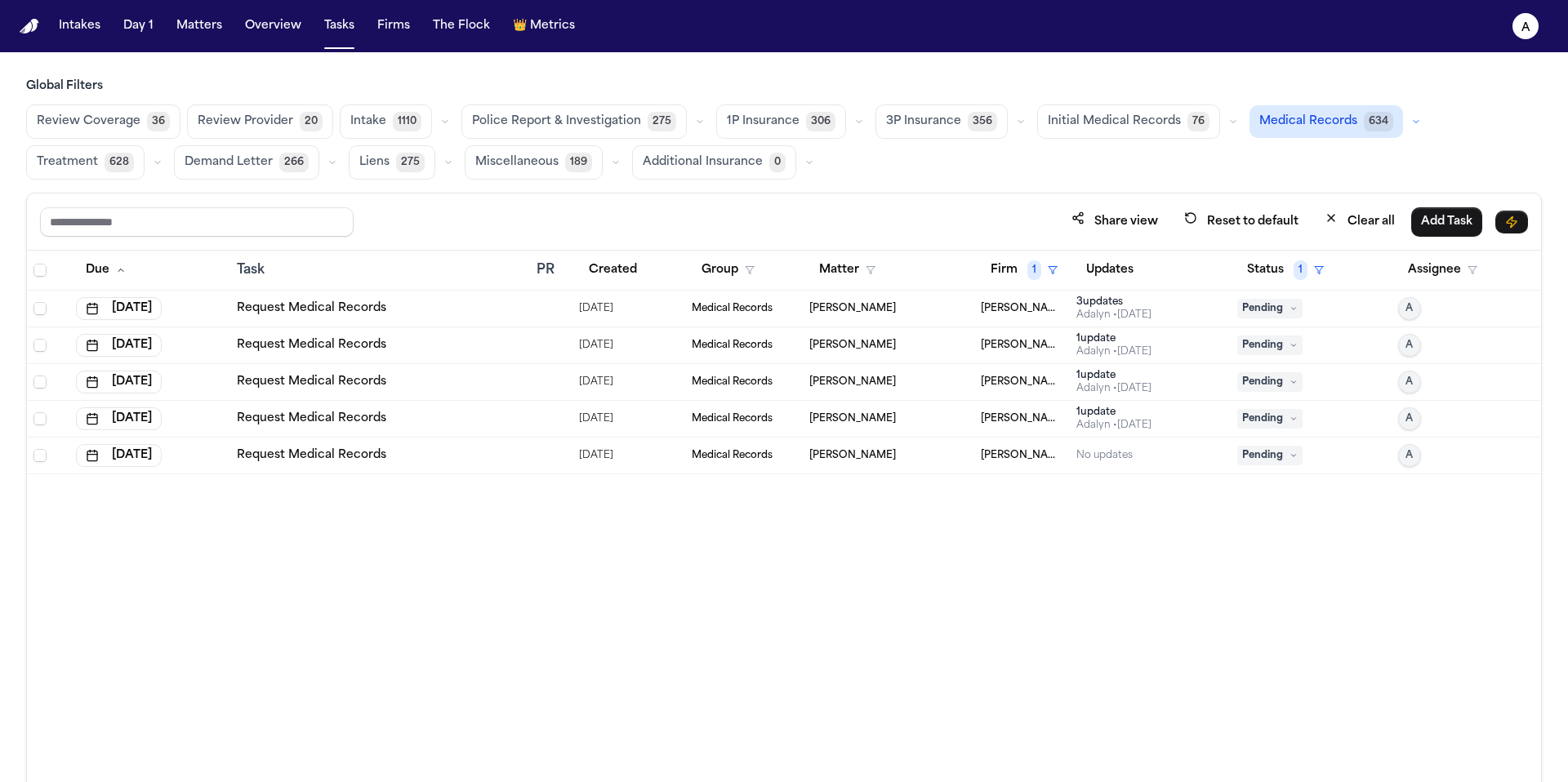
click at [1170, 306] on div "3 update s Adalyn • 1d ago" at bounding box center [1150, 309] width 148 height 26
click at [675, 640] on div "Due Task PR Created Group Matter Firm 1 Updates Status 1 Assignee Sep 24, 2025 …" at bounding box center [784, 552] width 1514 height 603
click at [1126, 451] on div "No updates" at bounding box center [1104, 456] width 56 height 13
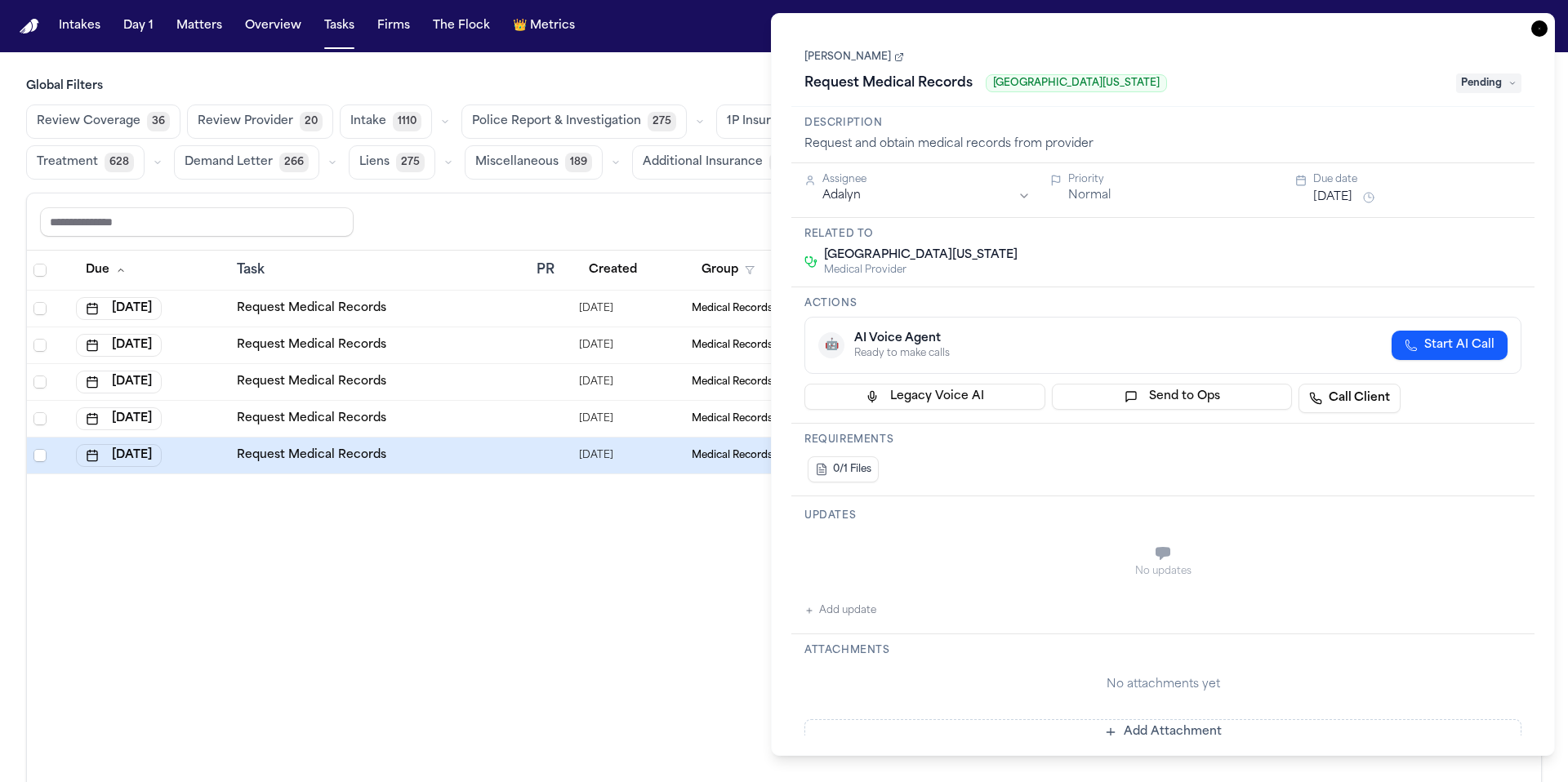
click at [692, 579] on div "Due Task PR Created Group Matter Firm 1 Updates Status 1 Assignee Sep 24, 2025 …" at bounding box center [784, 552] width 1514 height 603
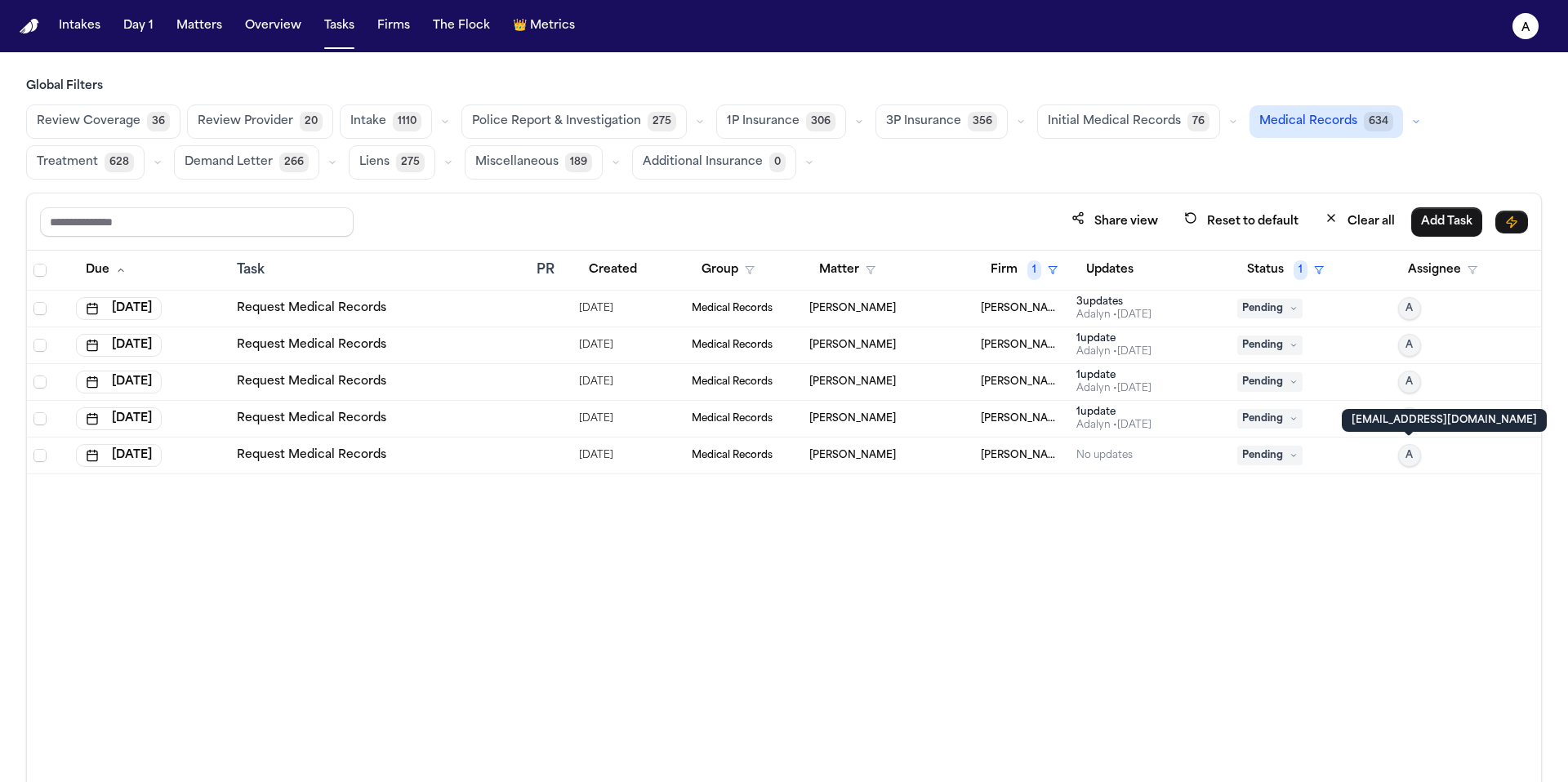
click at [1407, 459] on span "A" at bounding box center [1408, 456] width 7 height 13
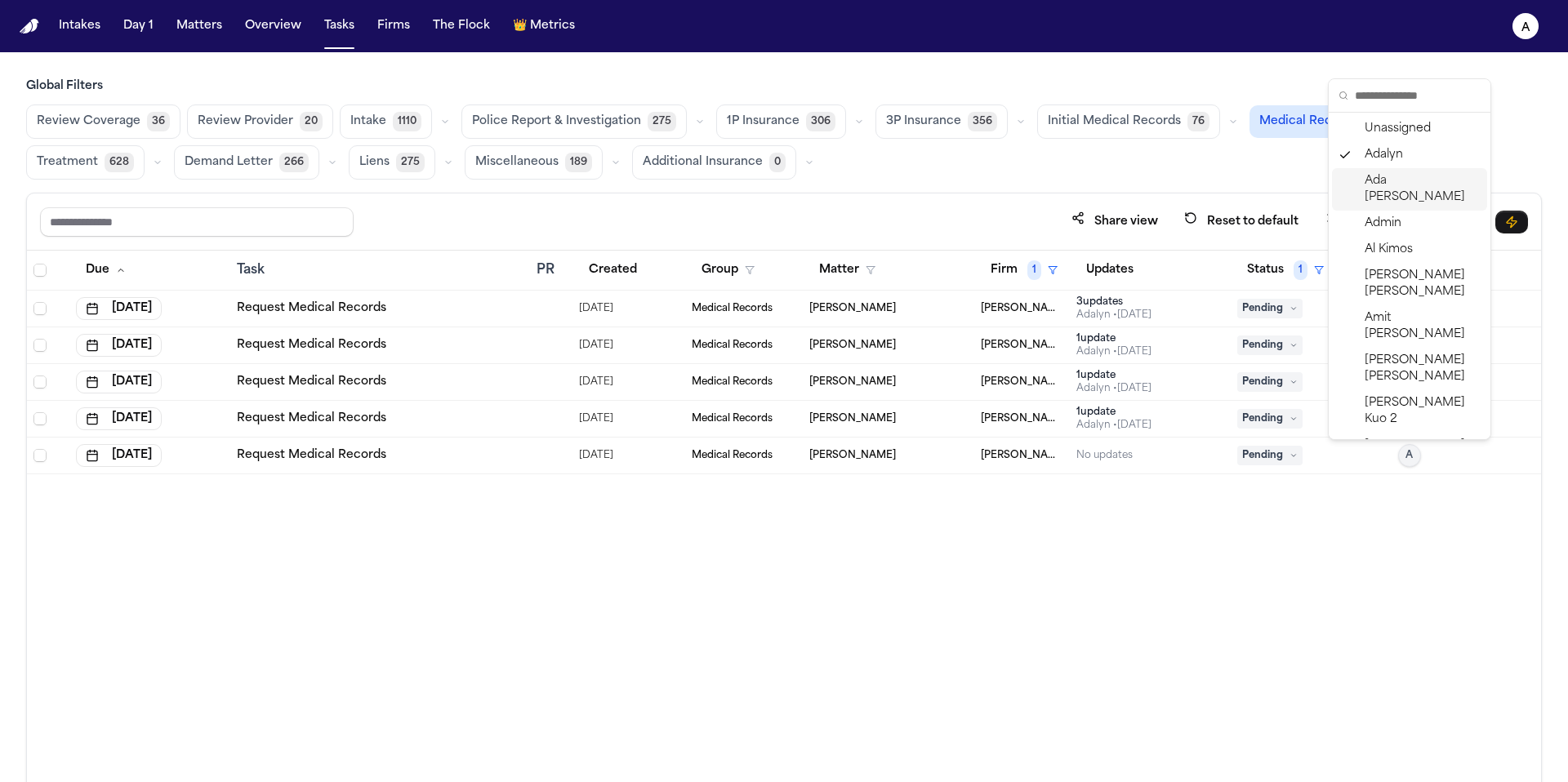
click at [1398, 179] on span "[PERSON_NAME]" at bounding box center [1422, 189] width 116 height 33
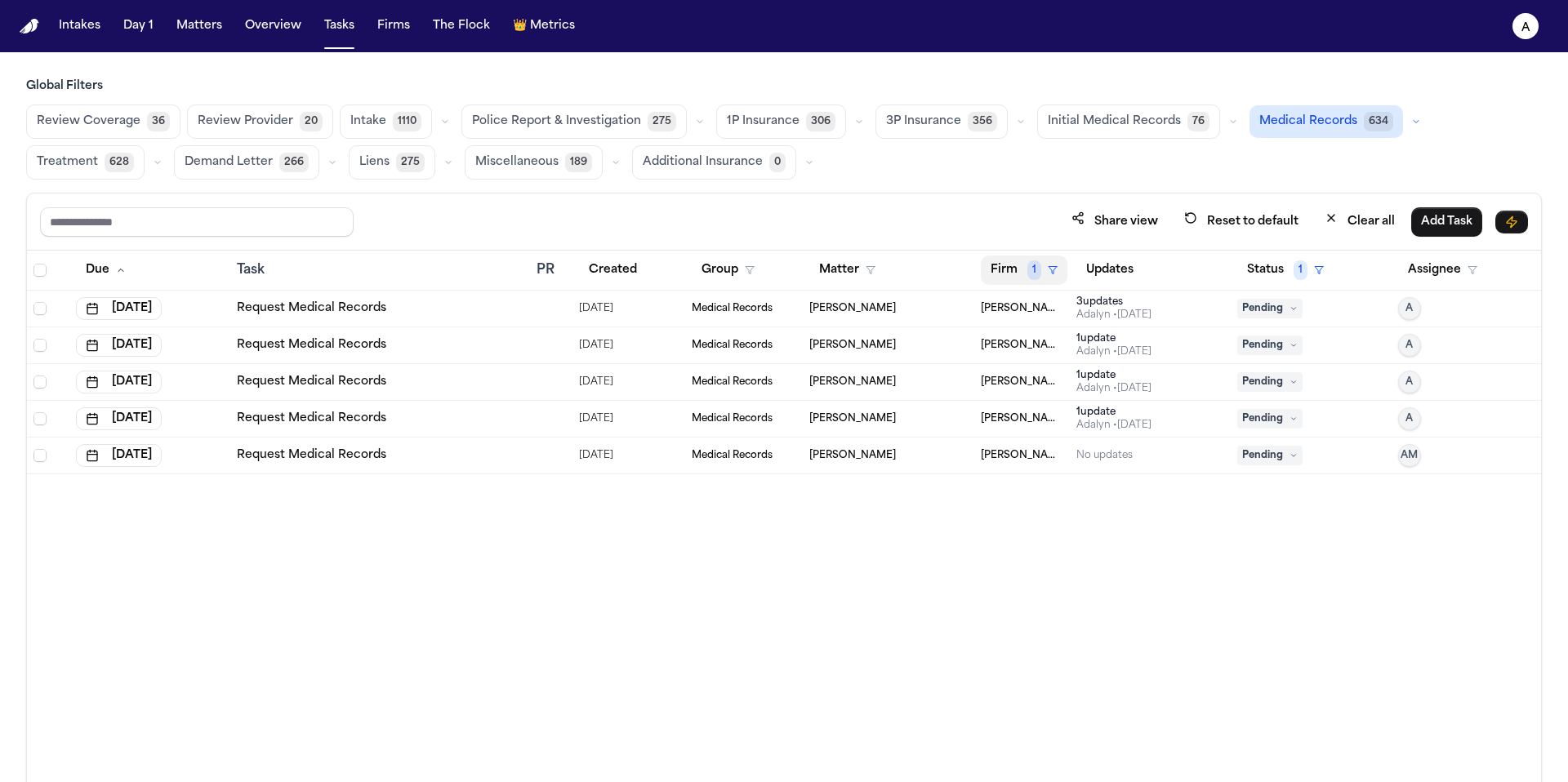
click at [1025, 270] on button "Firm 1" at bounding box center [1023, 271] width 86 height 30
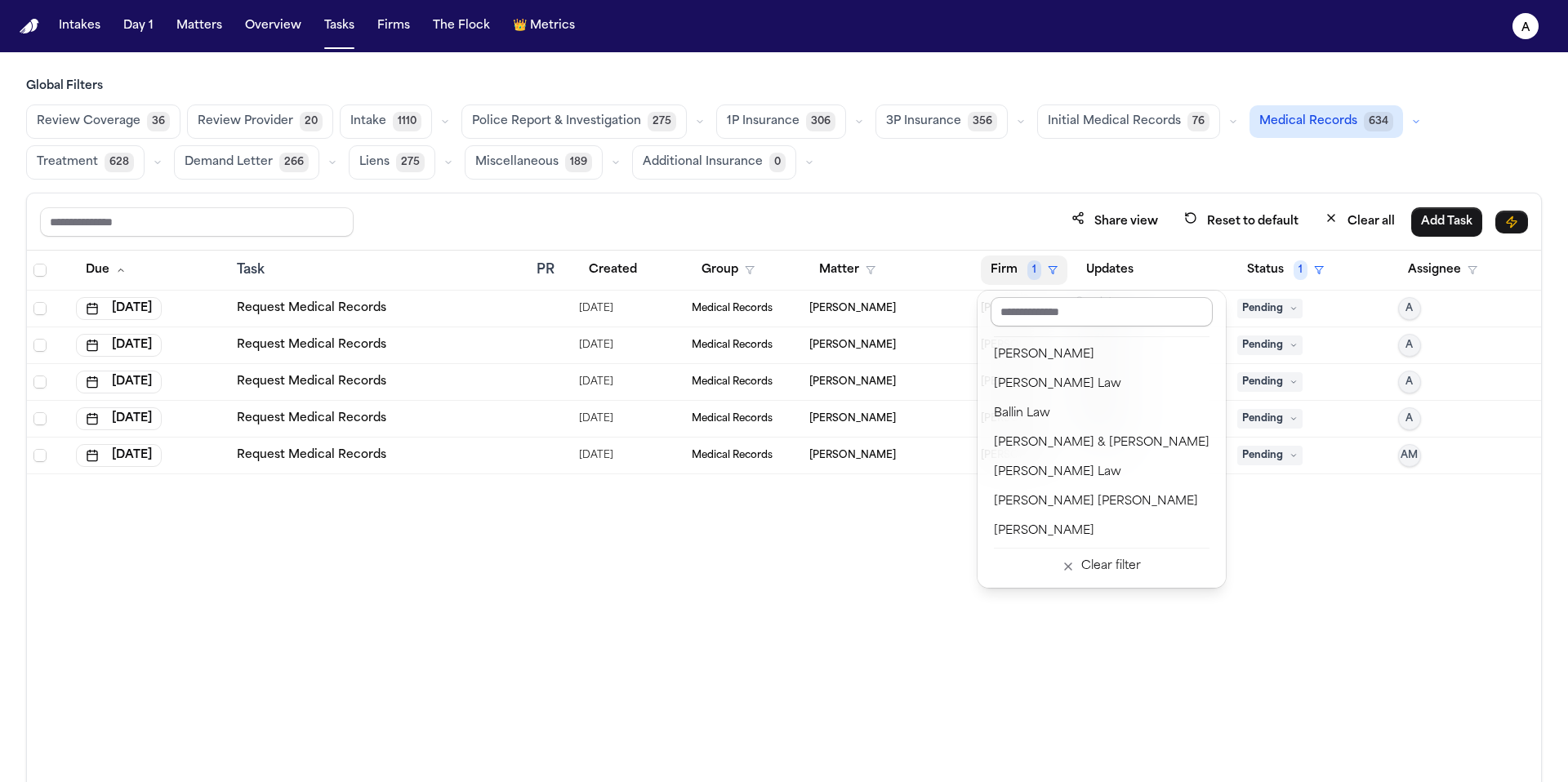
click at [1054, 308] on input "text" at bounding box center [1101, 312] width 222 height 30
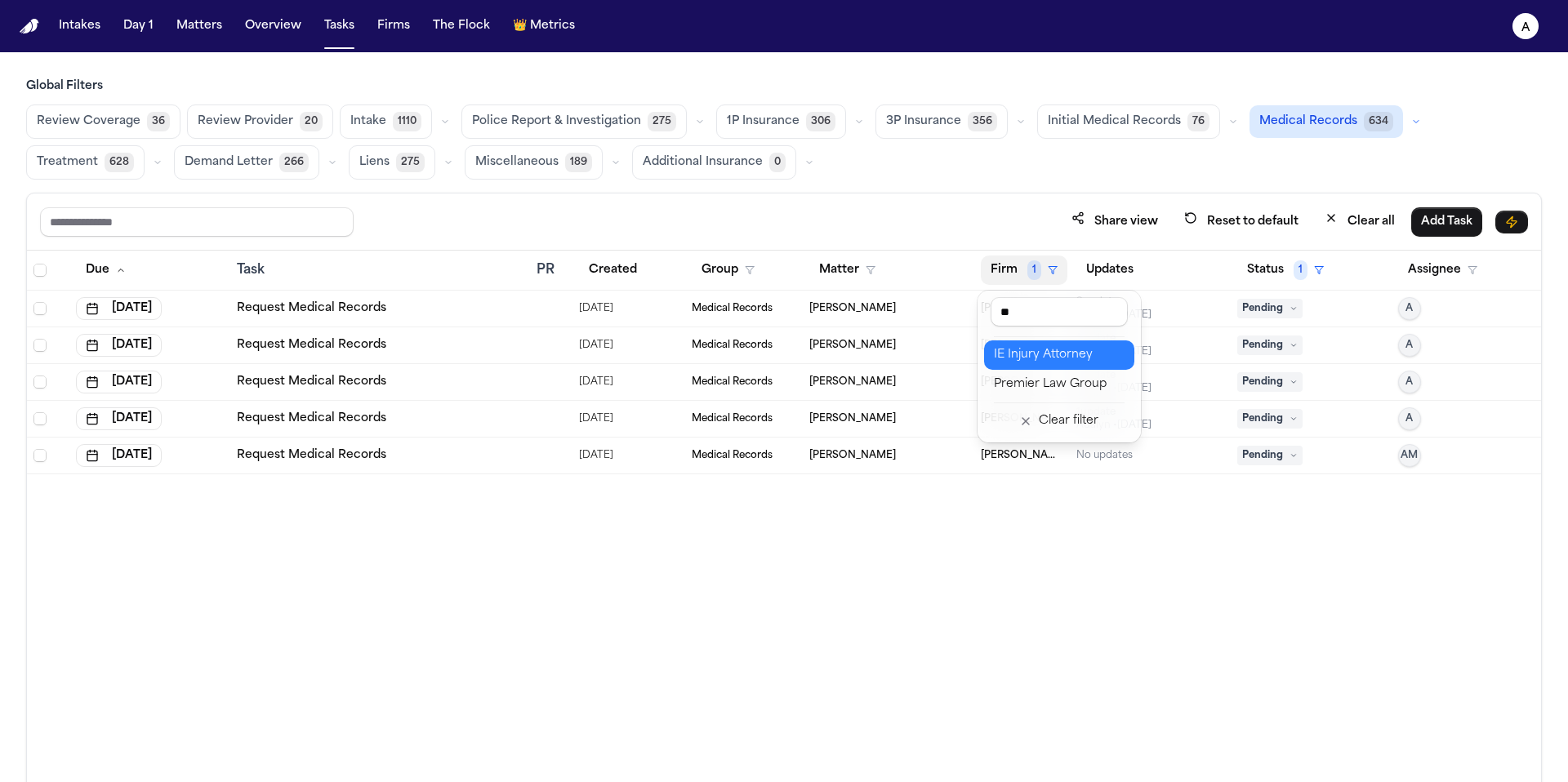
type input "**"
click at [1039, 359] on div "IE Injury Attorney" at bounding box center [1059, 356] width 131 height 20
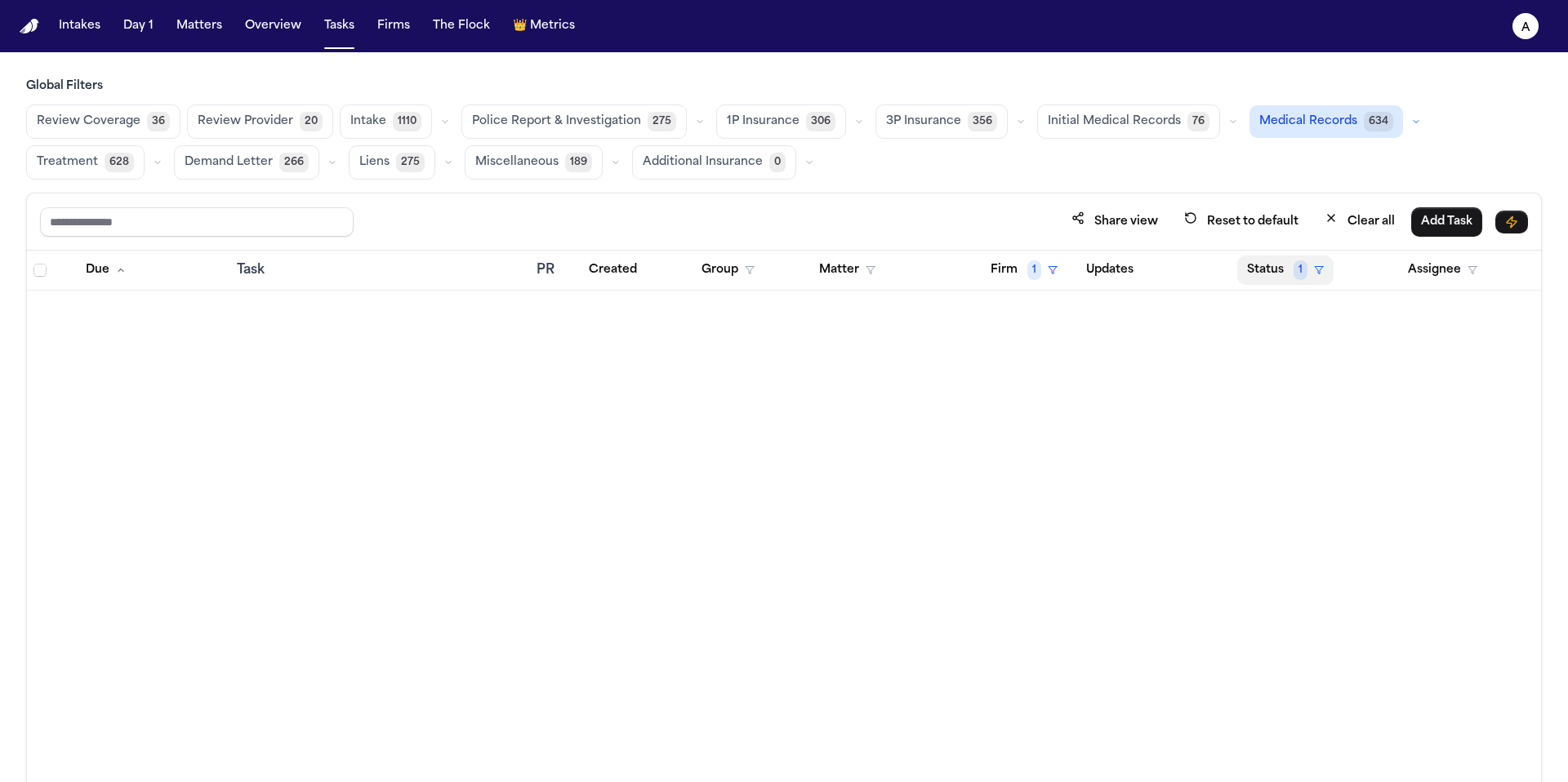
click at [1280, 272] on button "Status 1" at bounding box center [1285, 271] width 96 height 30
click at [1280, 272] on button "Status 1" at bounding box center [1285, 271] width 96 height 30
click at [1273, 277] on button "Status 1" at bounding box center [1285, 271] width 96 height 30
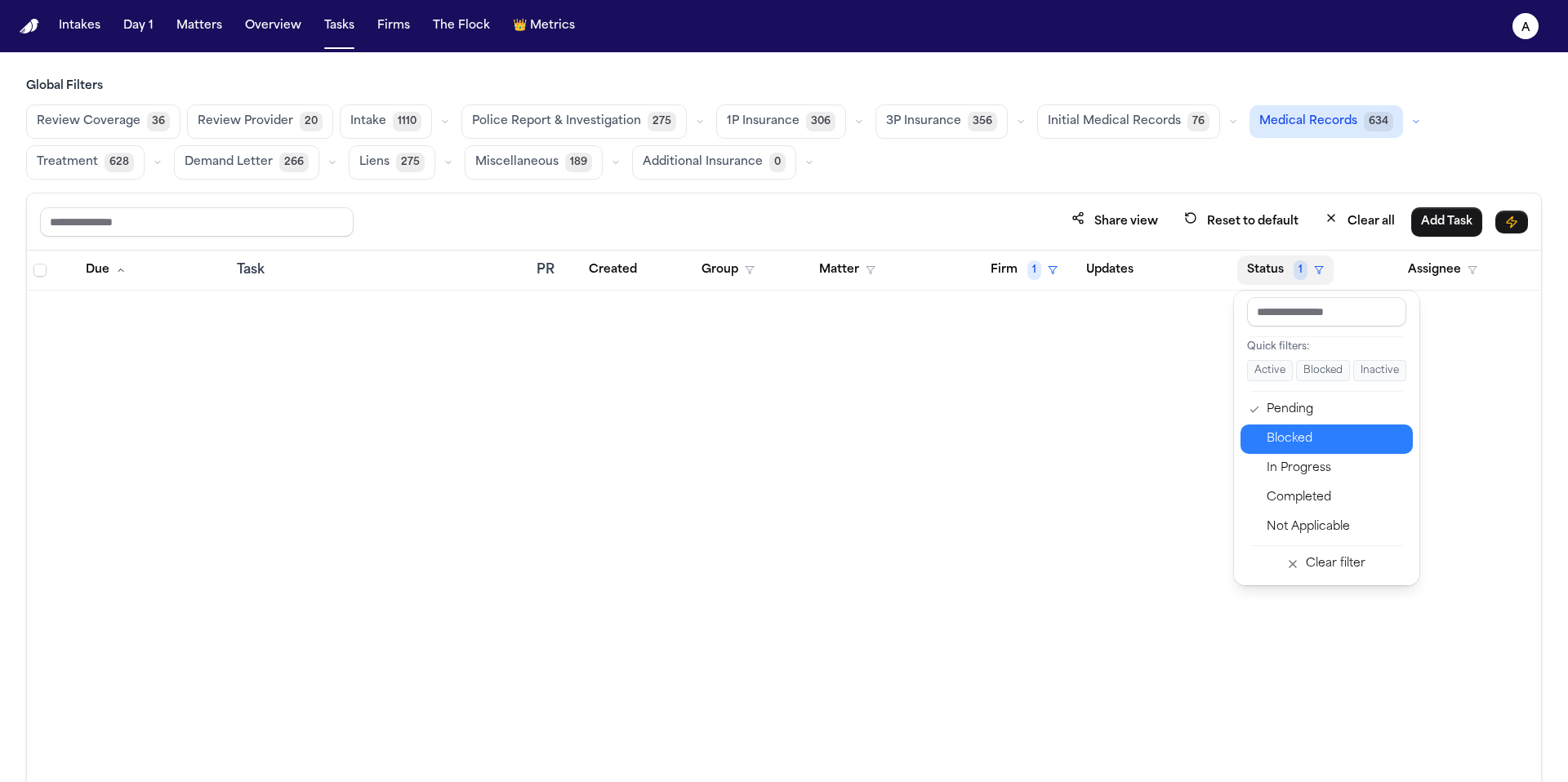
click at [1282, 436] on div "Blocked" at bounding box center [1335, 440] width 137 height 20
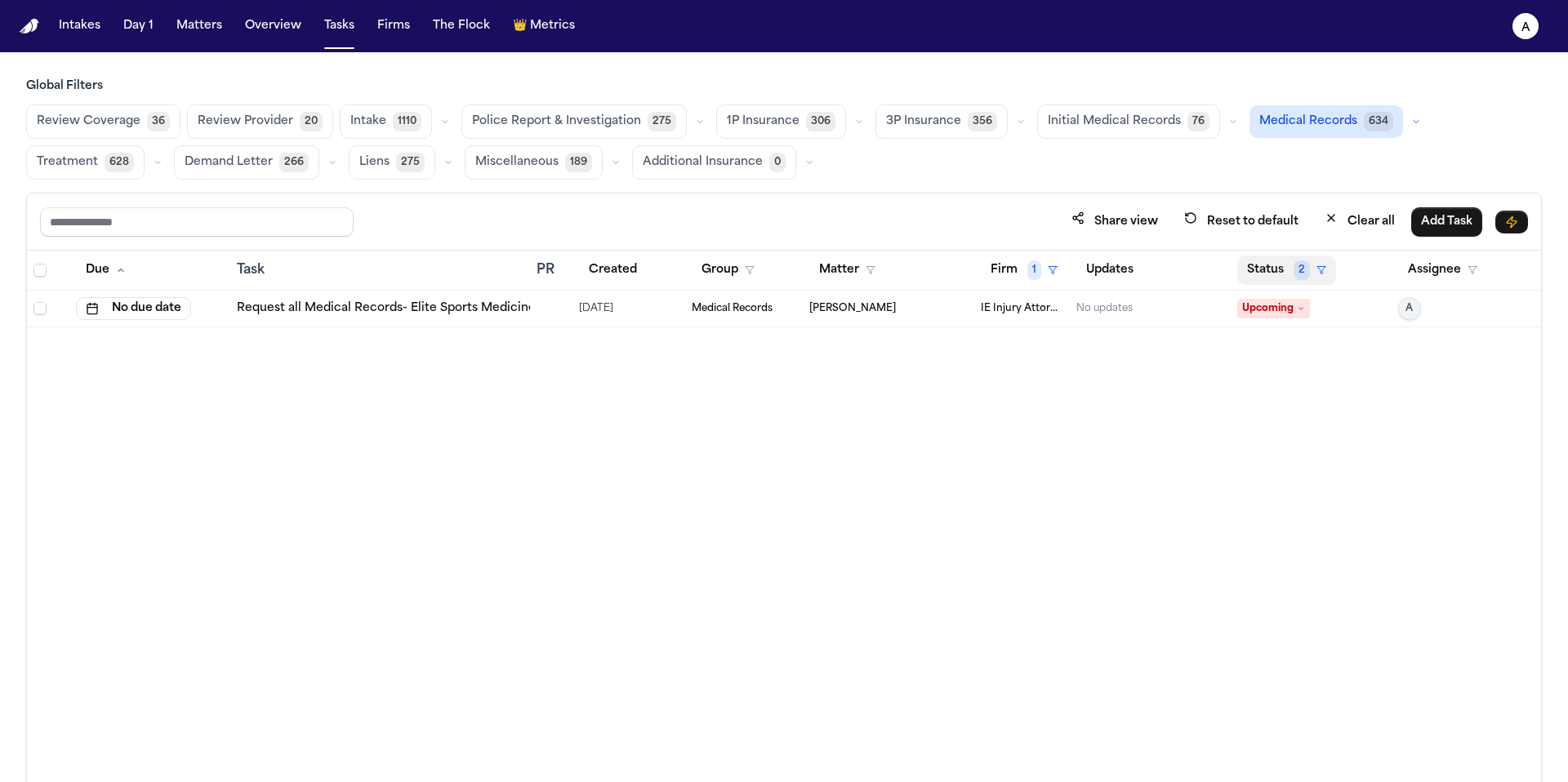
click at [1278, 273] on button "Status 2" at bounding box center [1287, 271] width 99 height 30
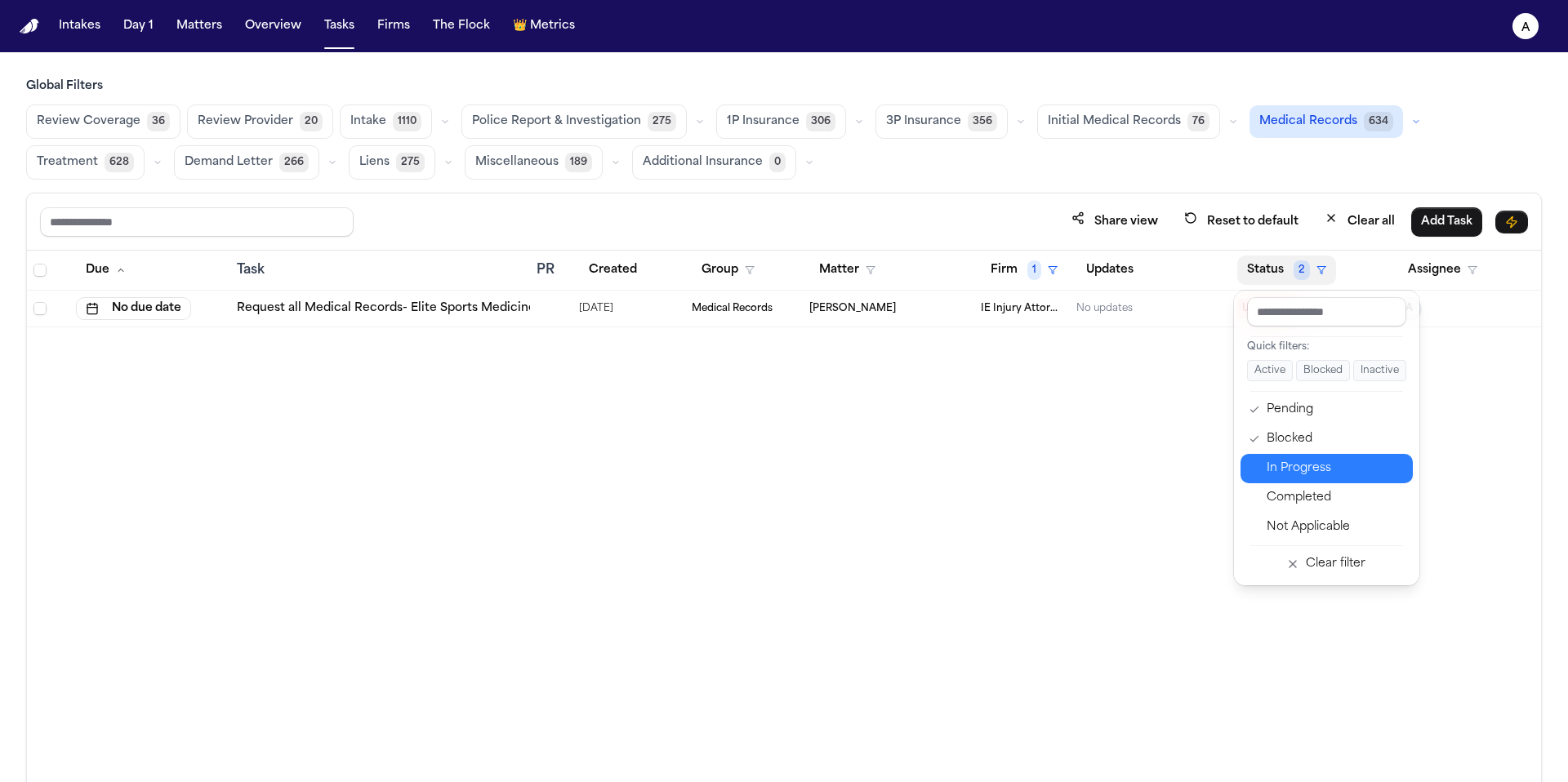
click at [1285, 471] on div "In Progress" at bounding box center [1335, 469] width 137 height 20
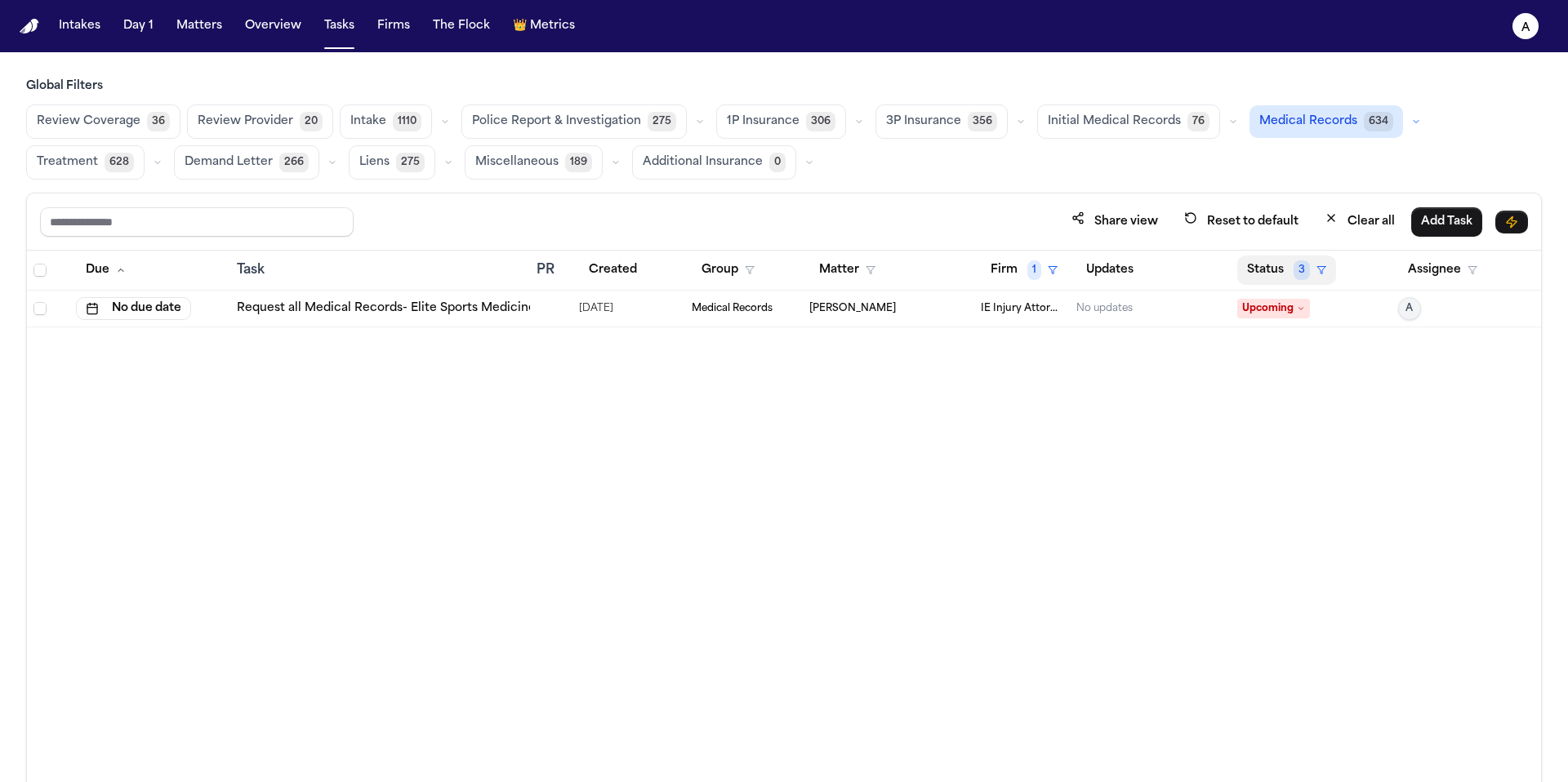
click at [1272, 272] on button "Status 3" at bounding box center [1287, 271] width 99 height 30
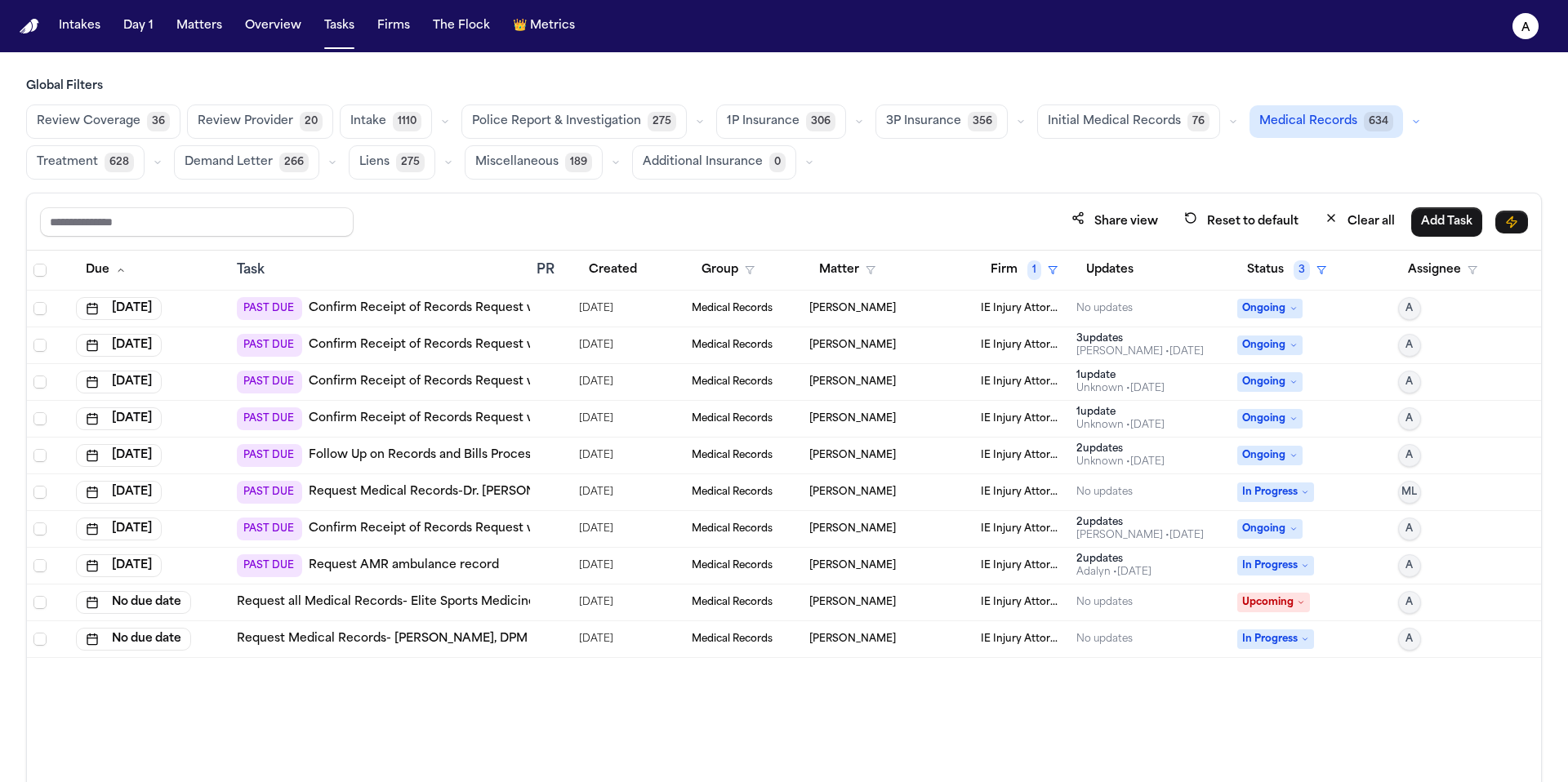
click at [1261, 723] on div "Due Task PR Created Group Matter Firm 1 Updates Status 3 Assignee Jul 21, 2025 …" at bounding box center [784, 552] width 1514 height 603
click at [1020, 271] on button "Firm 1" at bounding box center [1023, 271] width 86 height 30
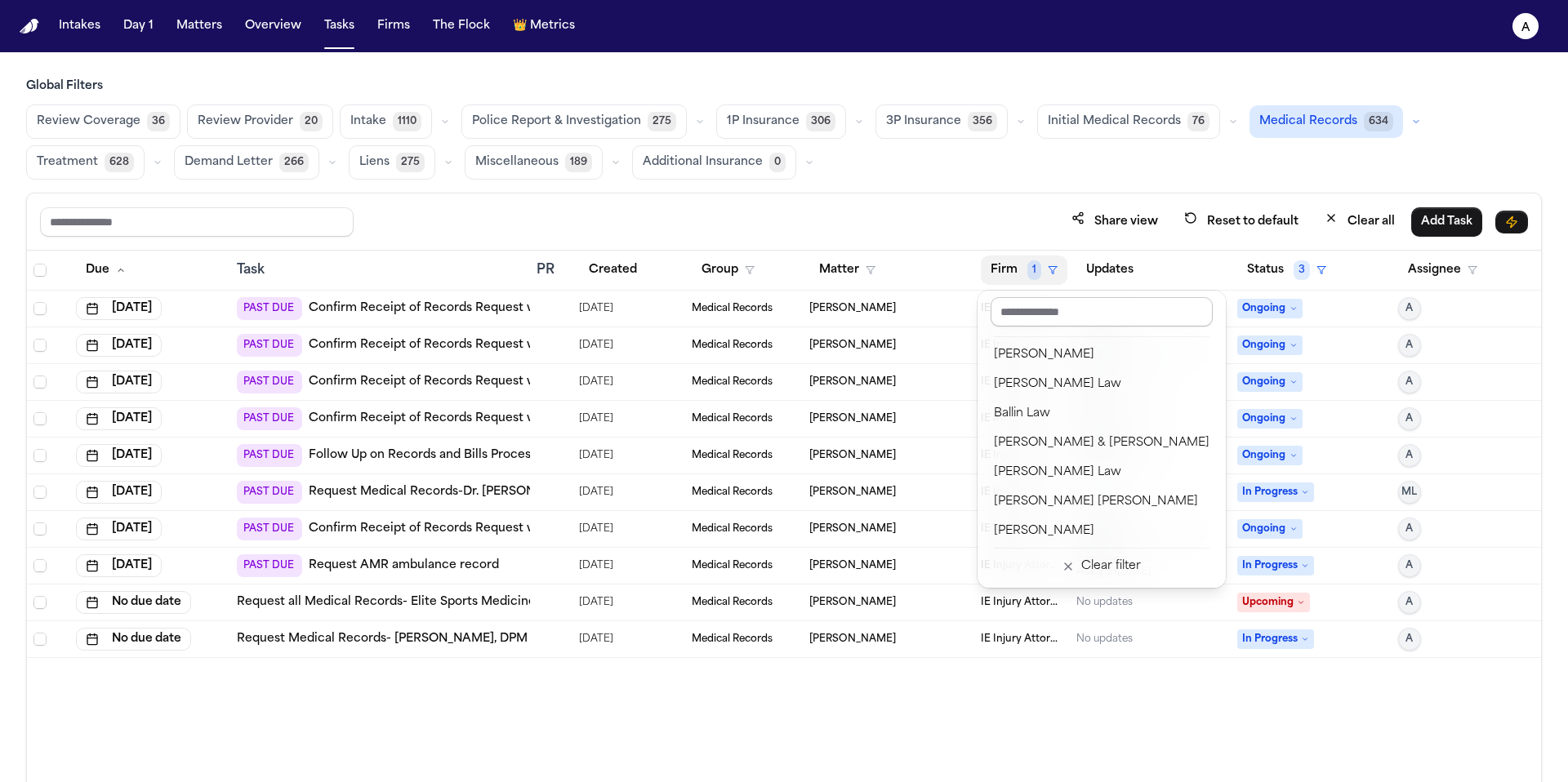
scroll to position [589, 0]
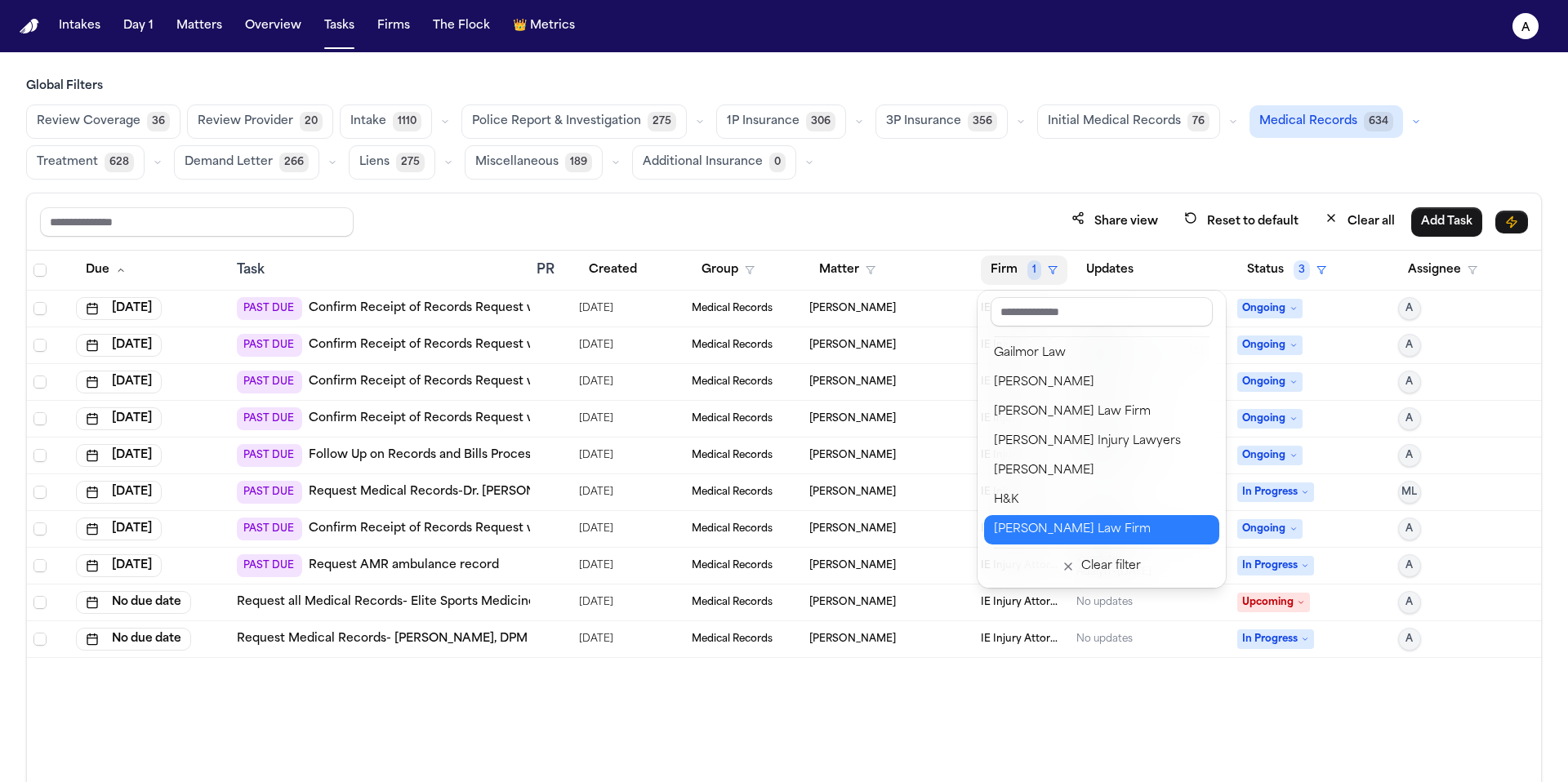
click at [1048, 530] on div "[PERSON_NAME] Law Firm" at bounding box center [1101, 530] width 216 height 20
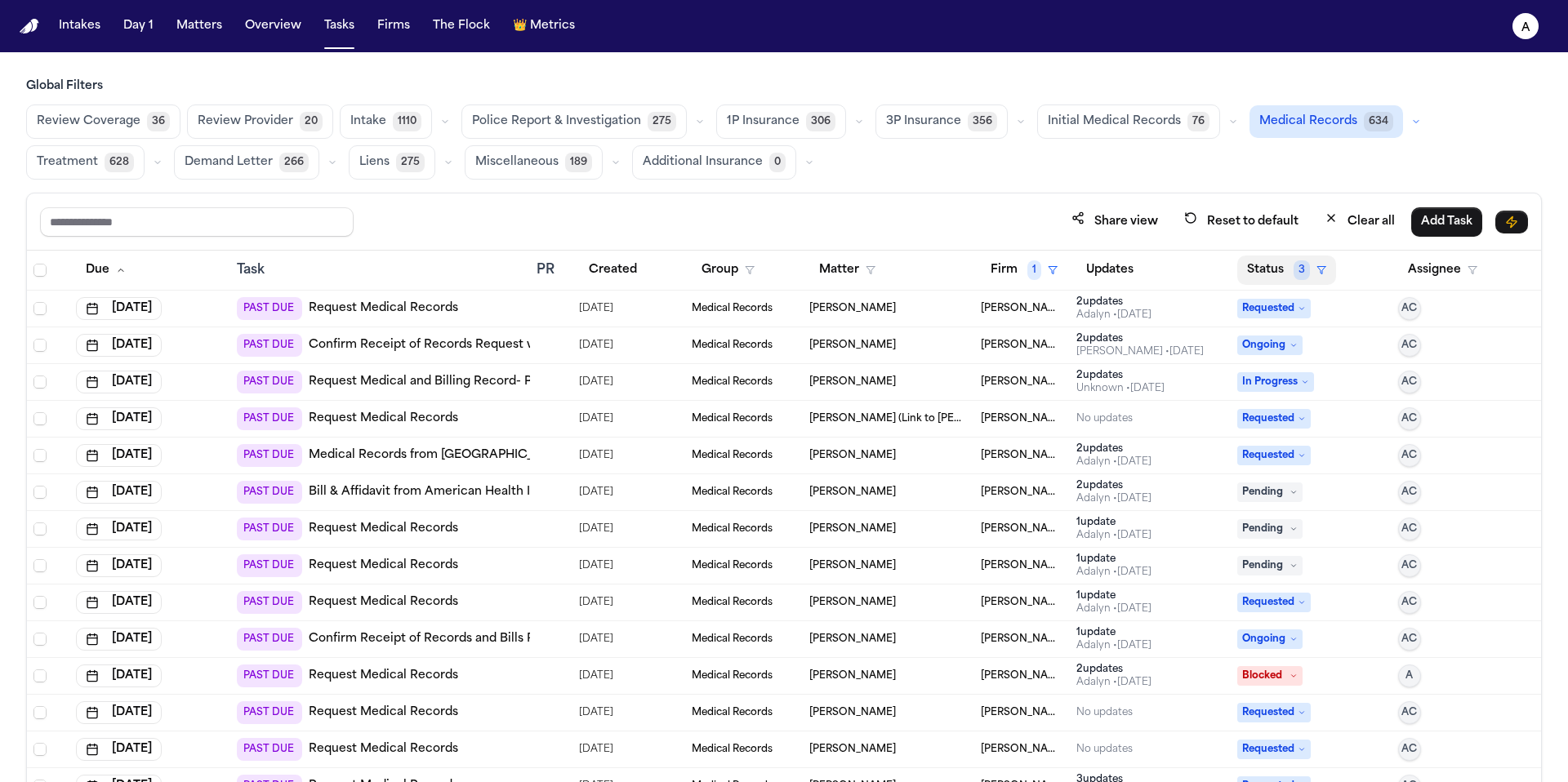
click at [1259, 272] on button "Status 3" at bounding box center [1287, 271] width 99 height 30
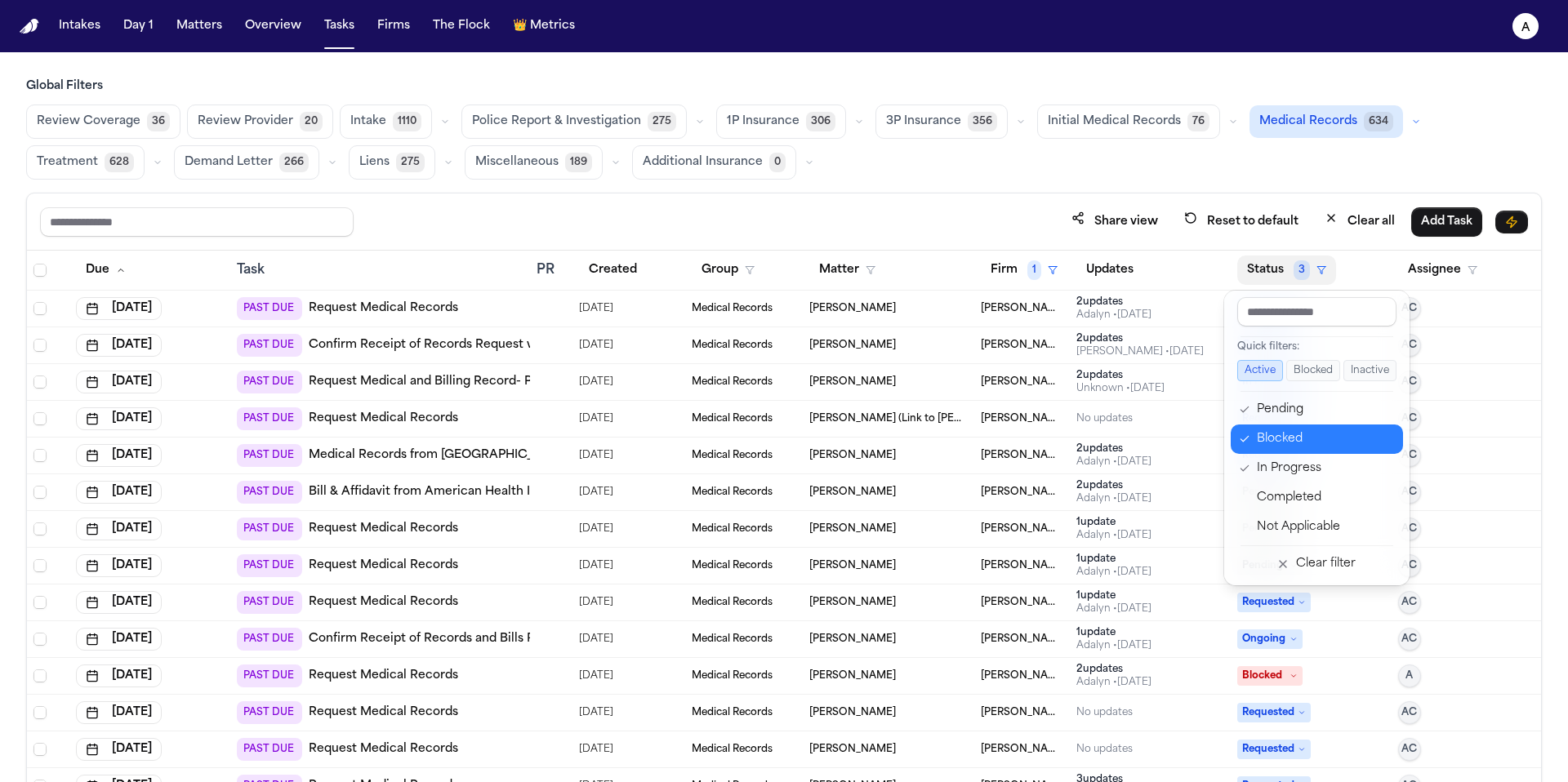
click at [1277, 436] on div "Blocked" at bounding box center [1325, 440] width 137 height 20
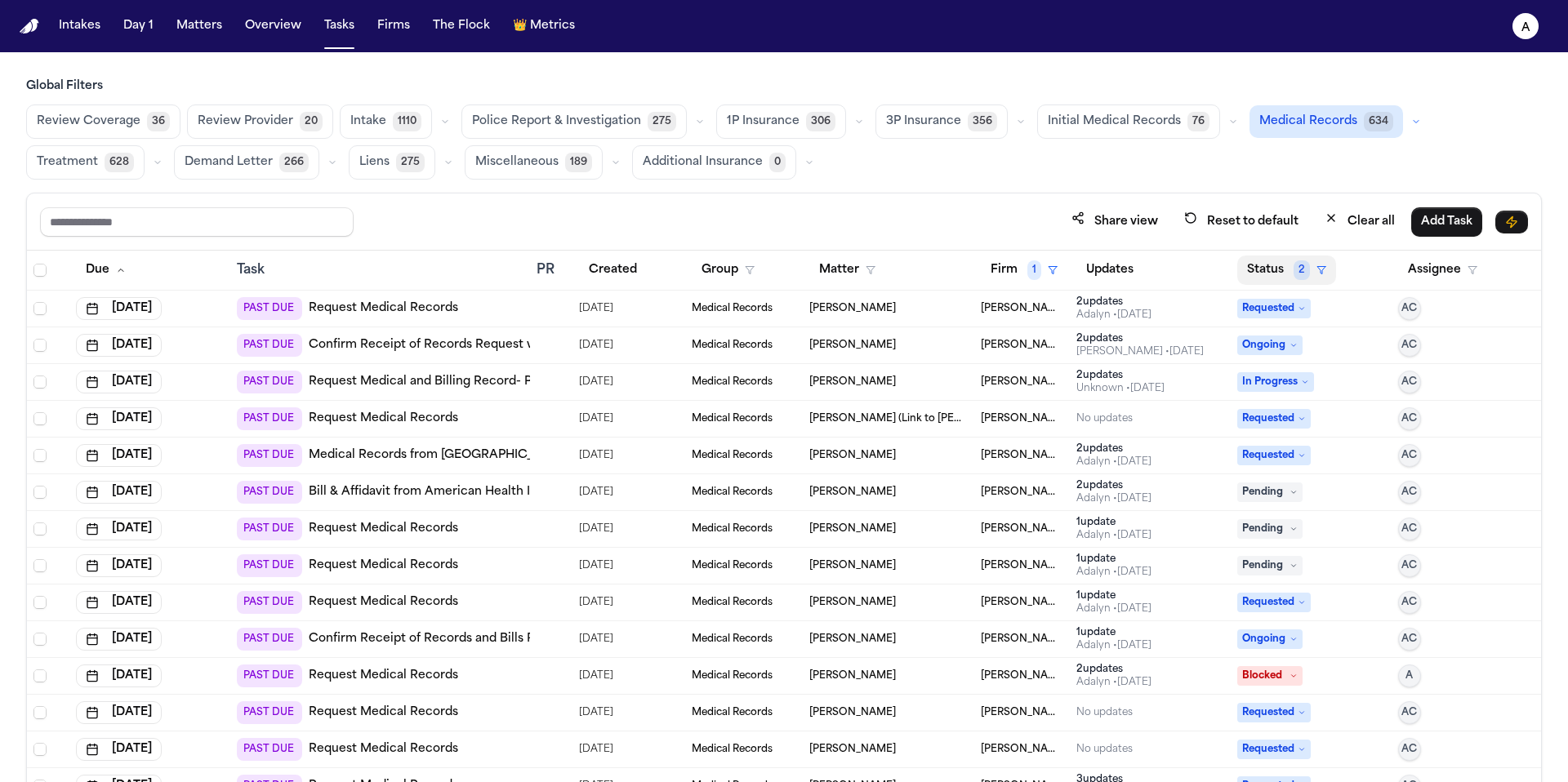
click at [1262, 268] on button "Status 2" at bounding box center [1287, 271] width 99 height 30
click at [1263, 263] on button "Status 2" at bounding box center [1287, 271] width 99 height 30
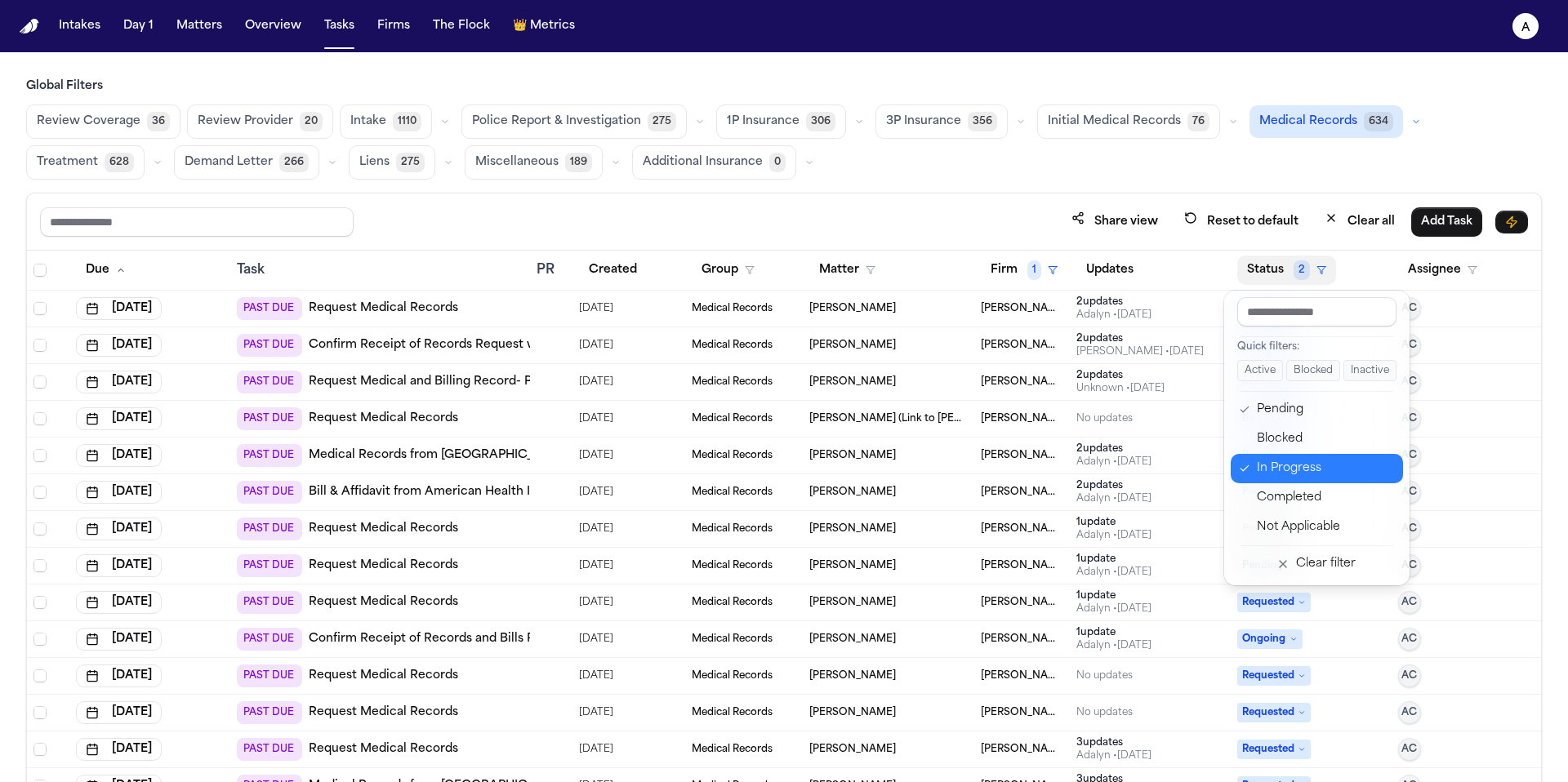
click at [1273, 472] on div "In Progress" at bounding box center [1325, 469] width 137 height 20
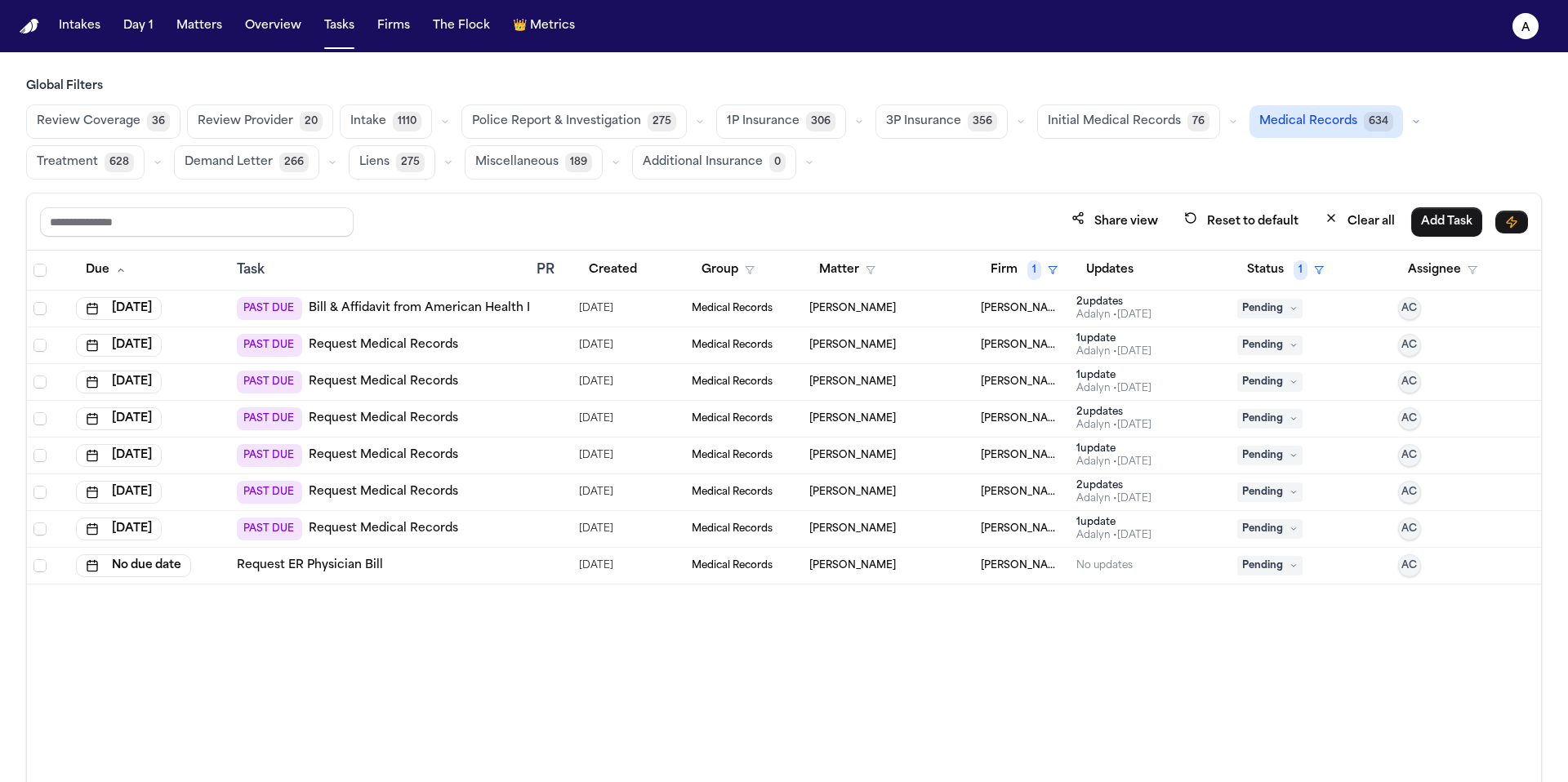
click at [1151, 571] on td "No updates" at bounding box center [1150, 566] width 161 height 37
click at [707, 216] on div "Share view Reset to default Clear all Add Task" at bounding box center [784, 221] width 1487 height 30
click at [1409, 564] on span "AC" at bounding box center [1408, 566] width 16 height 13
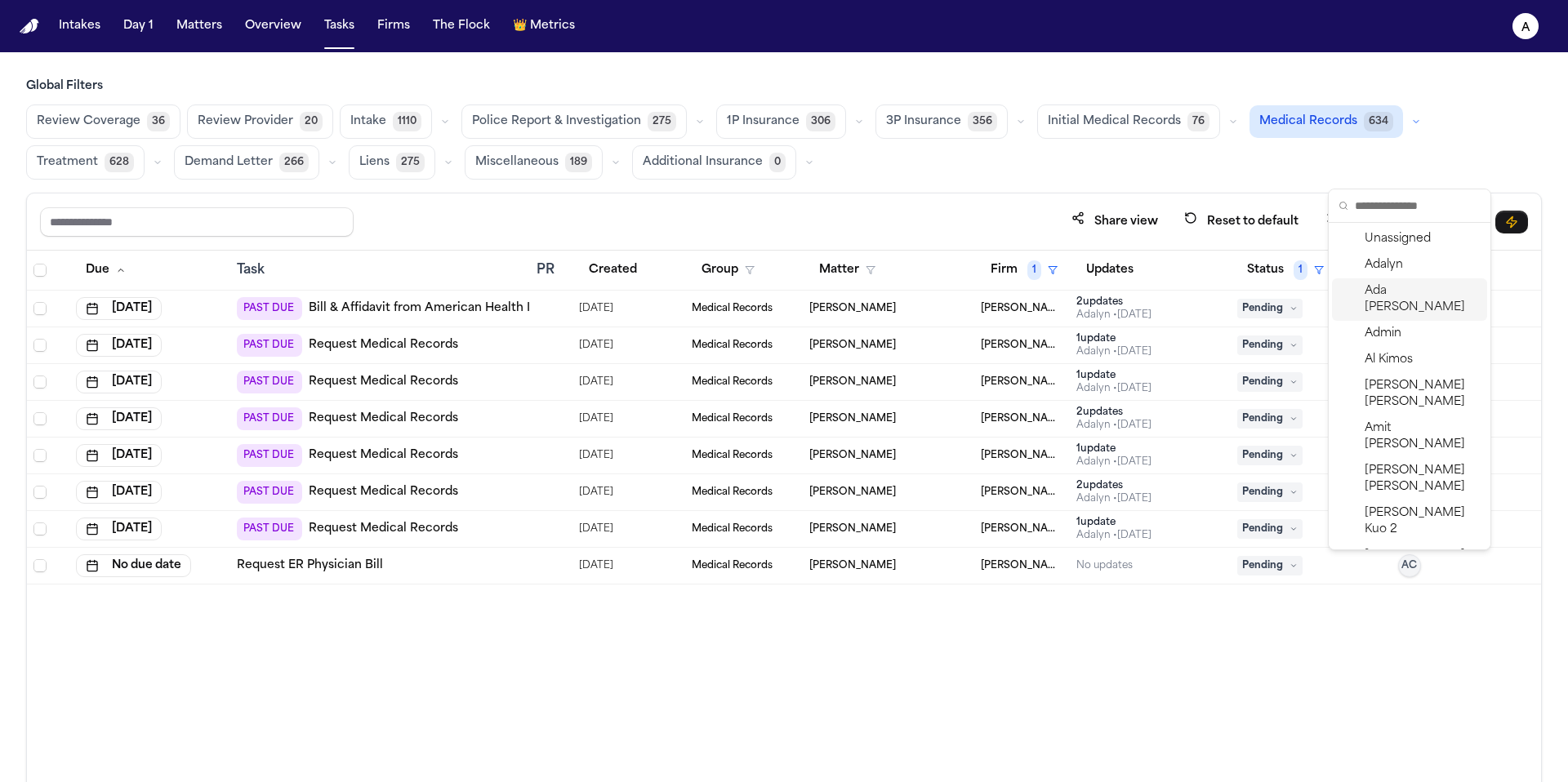
click at [1419, 287] on span "[PERSON_NAME]" at bounding box center [1422, 300] width 116 height 33
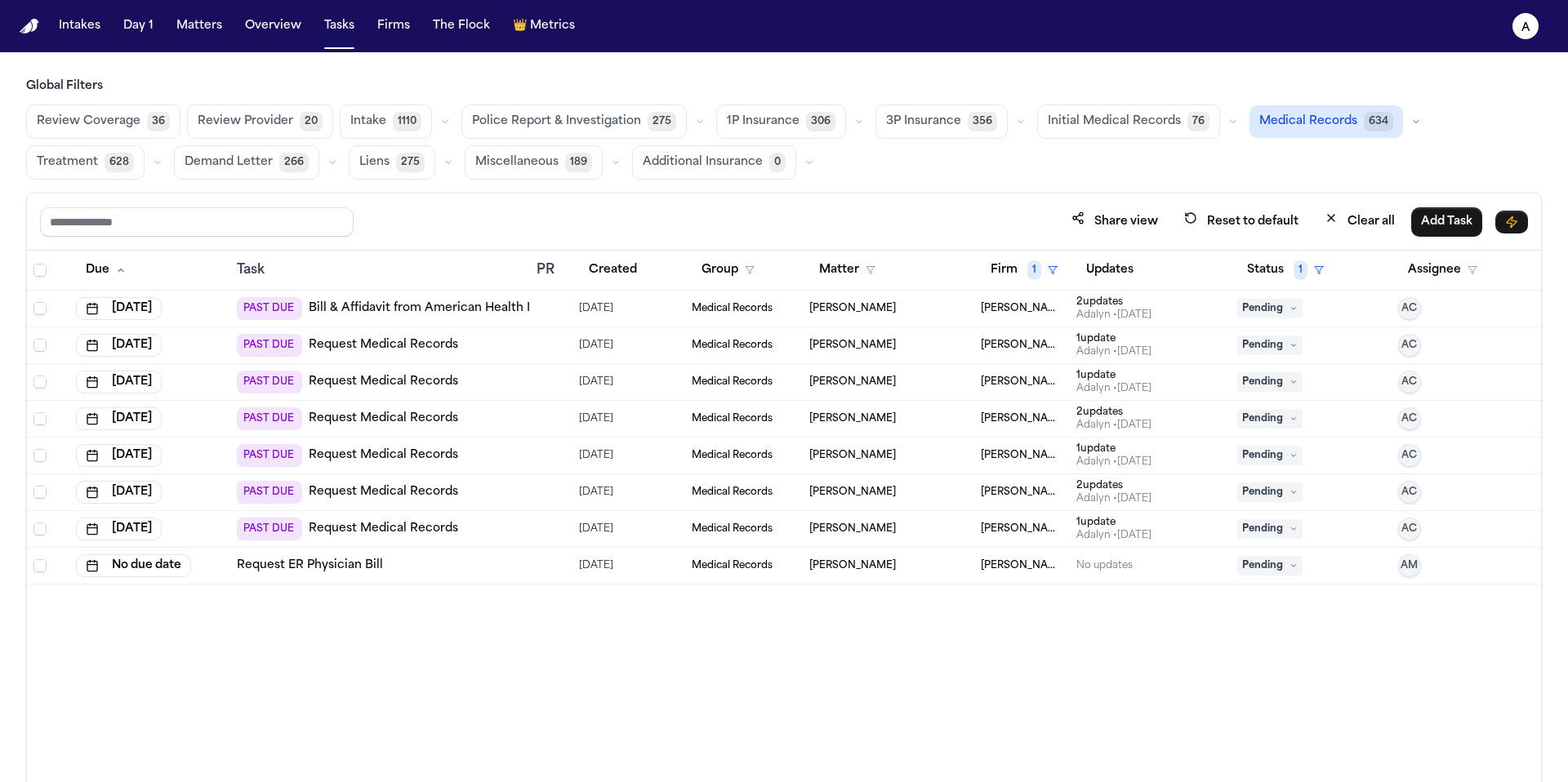
click at [1168, 524] on div "1 update Adalyn • 1d ago" at bounding box center [1150, 529] width 148 height 26
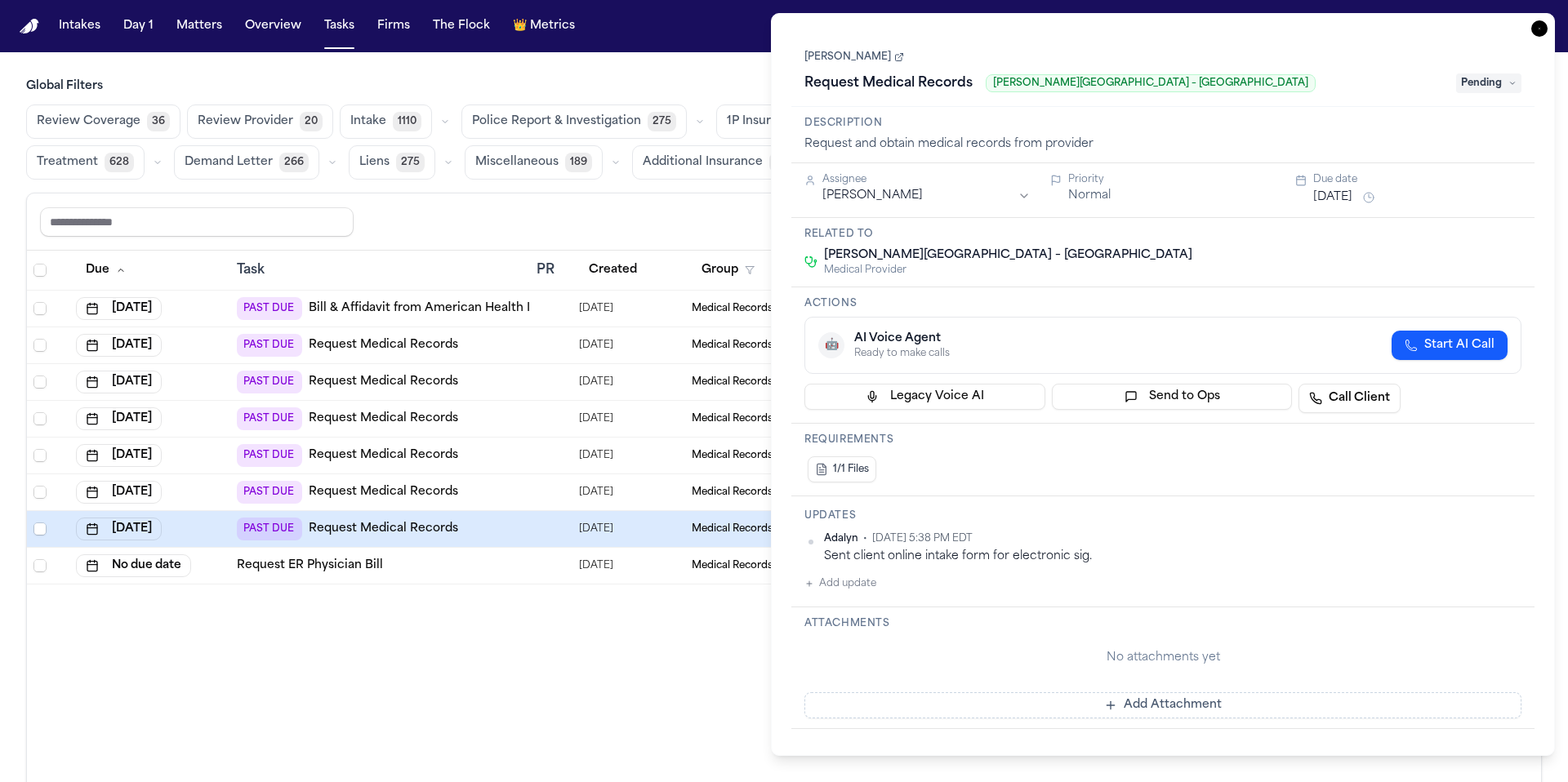
click at [1168, 538] on div "Adalyn • Sep 22, 2025 5:38 PM EDT" at bounding box center [1172, 539] width 697 height 13
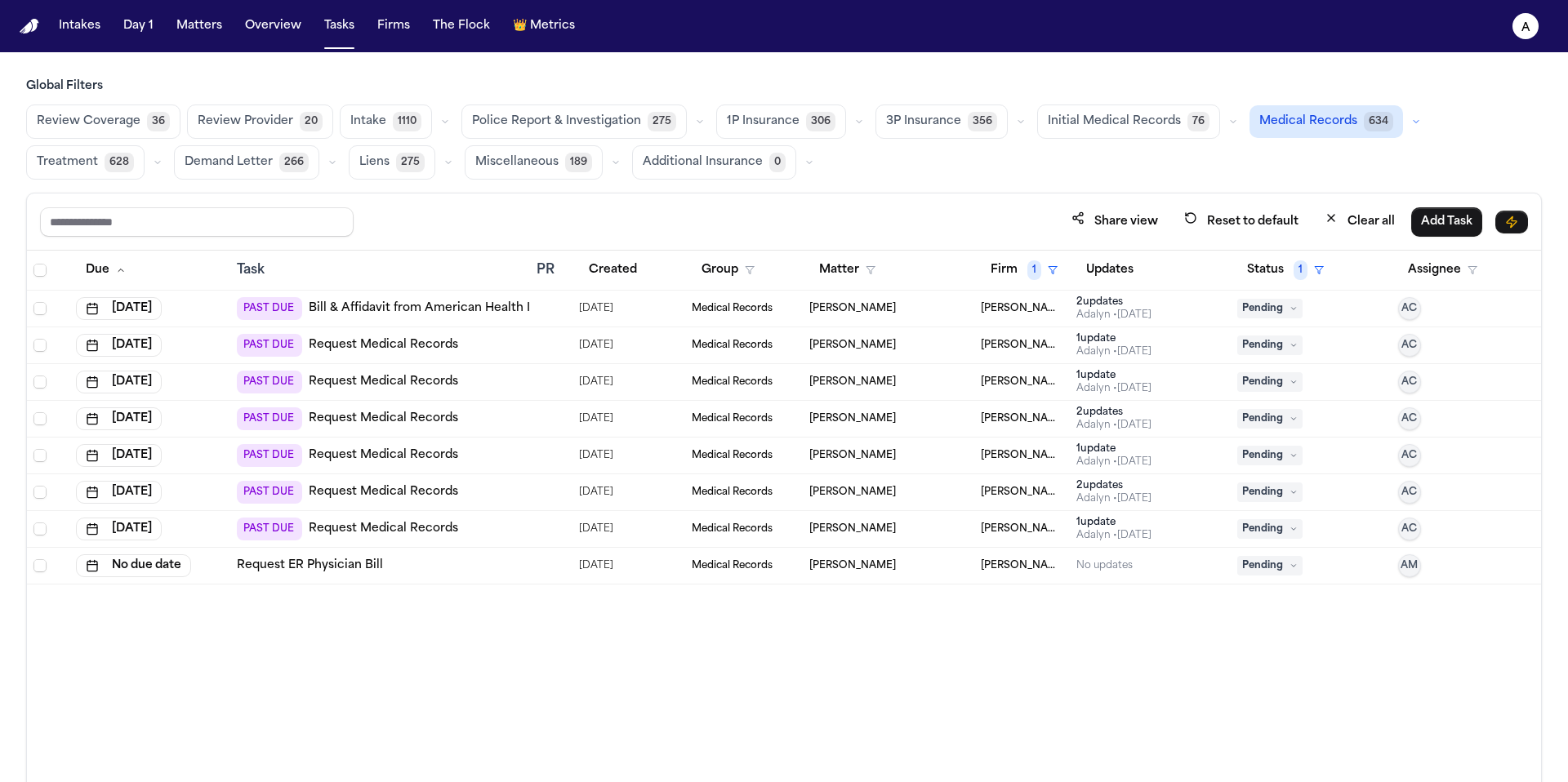
click at [724, 678] on div "Due Task PR Created Group Matter Firm 1 Updates Status 1 Assignee Aug 7, 2025 P…" at bounding box center [784, 552] width 1514 height 603
click at [1152, 486] on div "2 update s Adalyn • 1d ago" at bounding box center [1150, 492] width 148 height 26
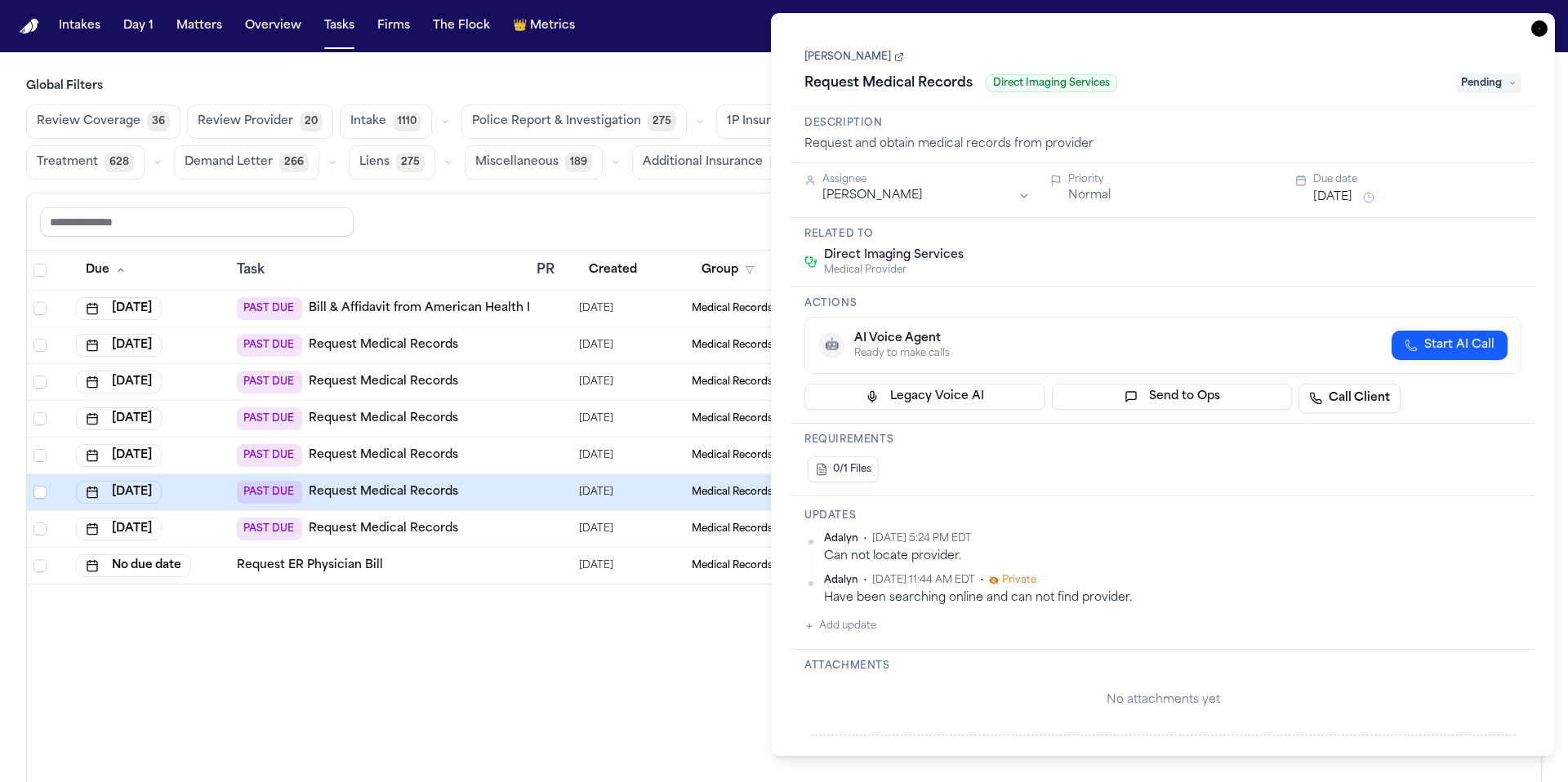
click at [682, 681] on div "Due Task PR Created Group Matter Firm 1 Updates Status 1 Assignee Aug 7, 2025 P…" at bounding box center [784, 552] width 1514 height 603
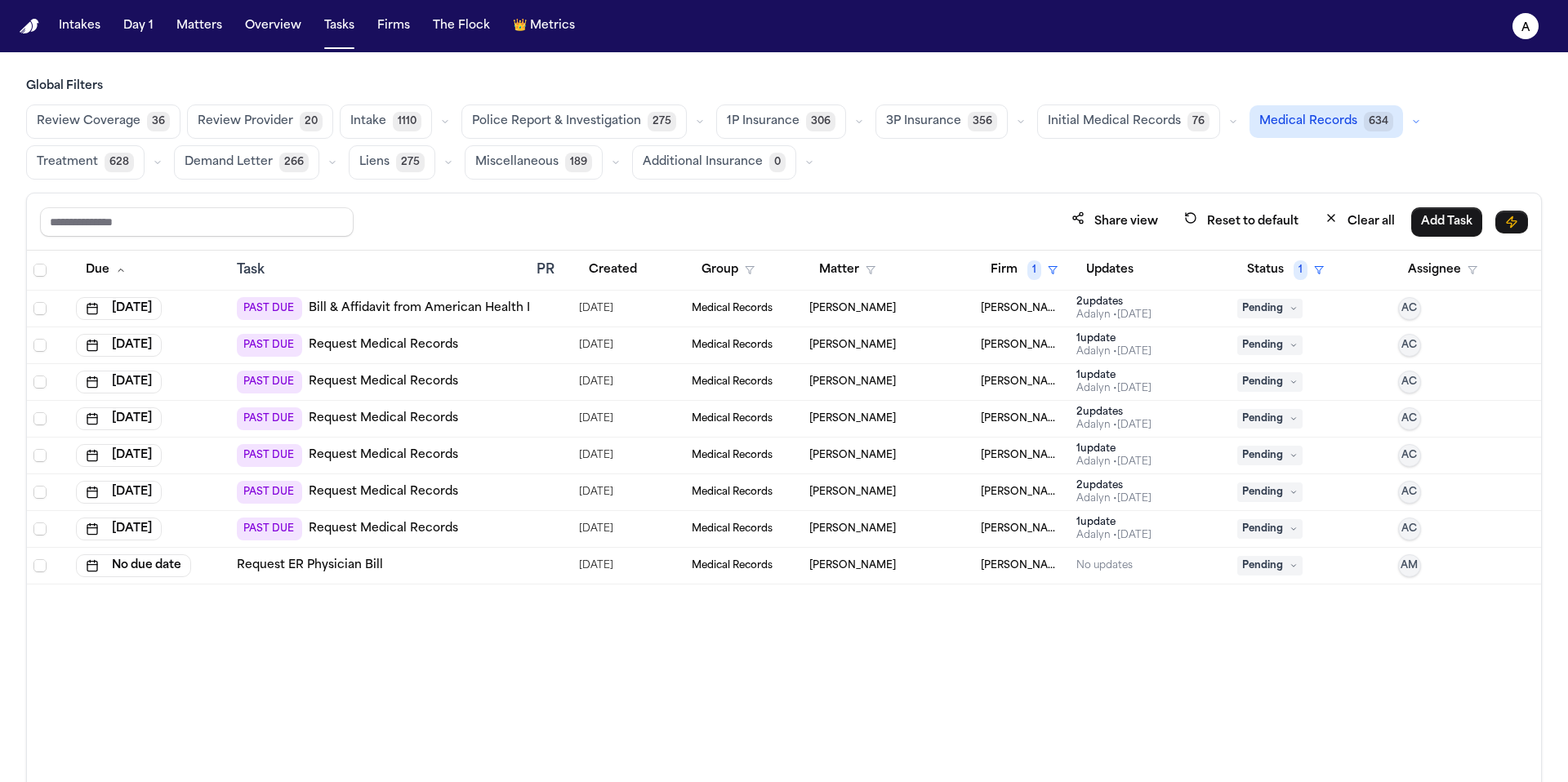
click at [1159, 443] on div "1 update Adalyn • 1d ago" at bounding box center [1150, 456] width 148 height 26
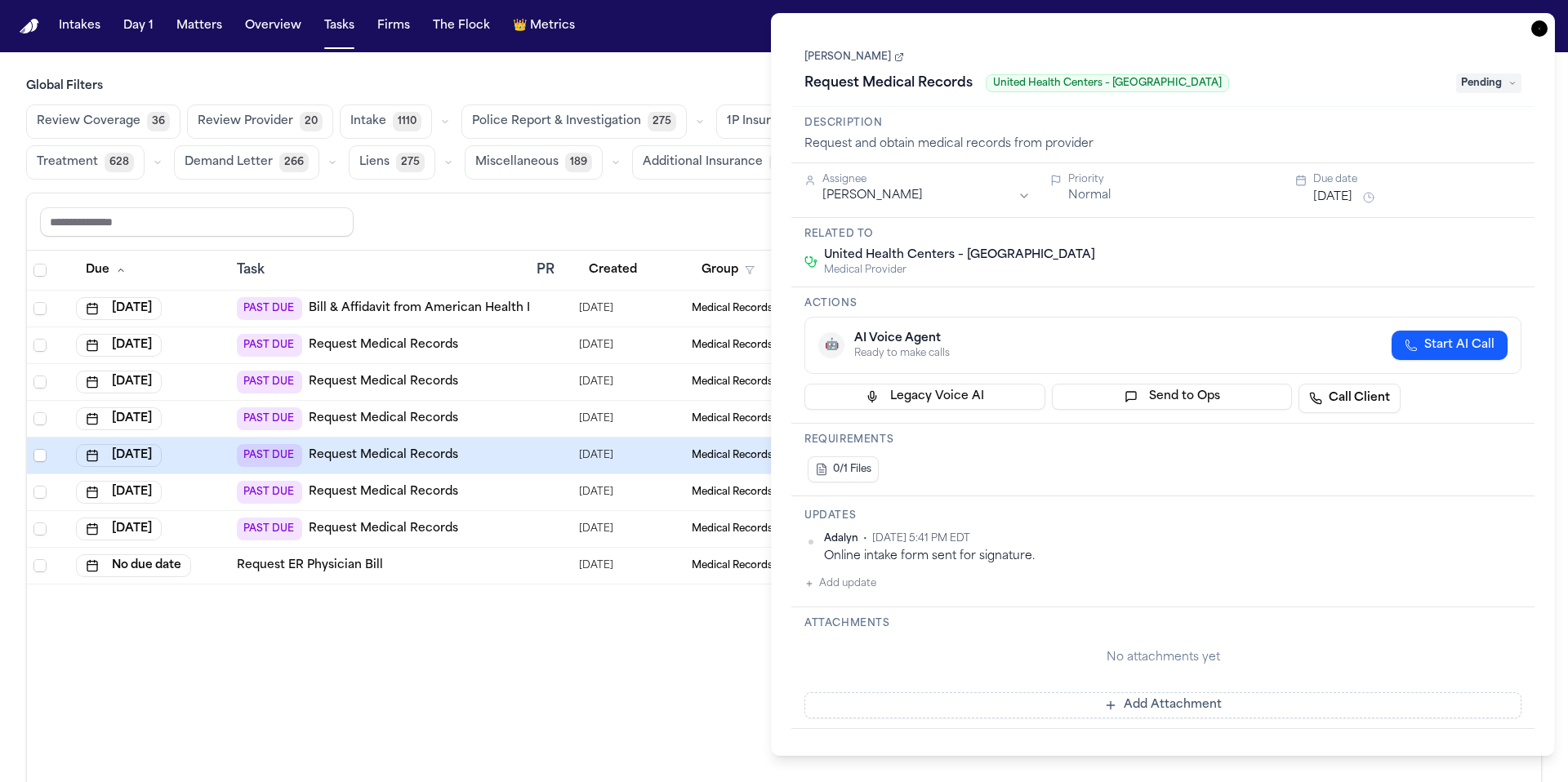
click at [633, 686] on div "Due Task PR Created Group Matter Firm 1 Updates Status 1 Assignee Aug 7, 2025 P…" at bounding box center [784, 552] width 1514 height 603
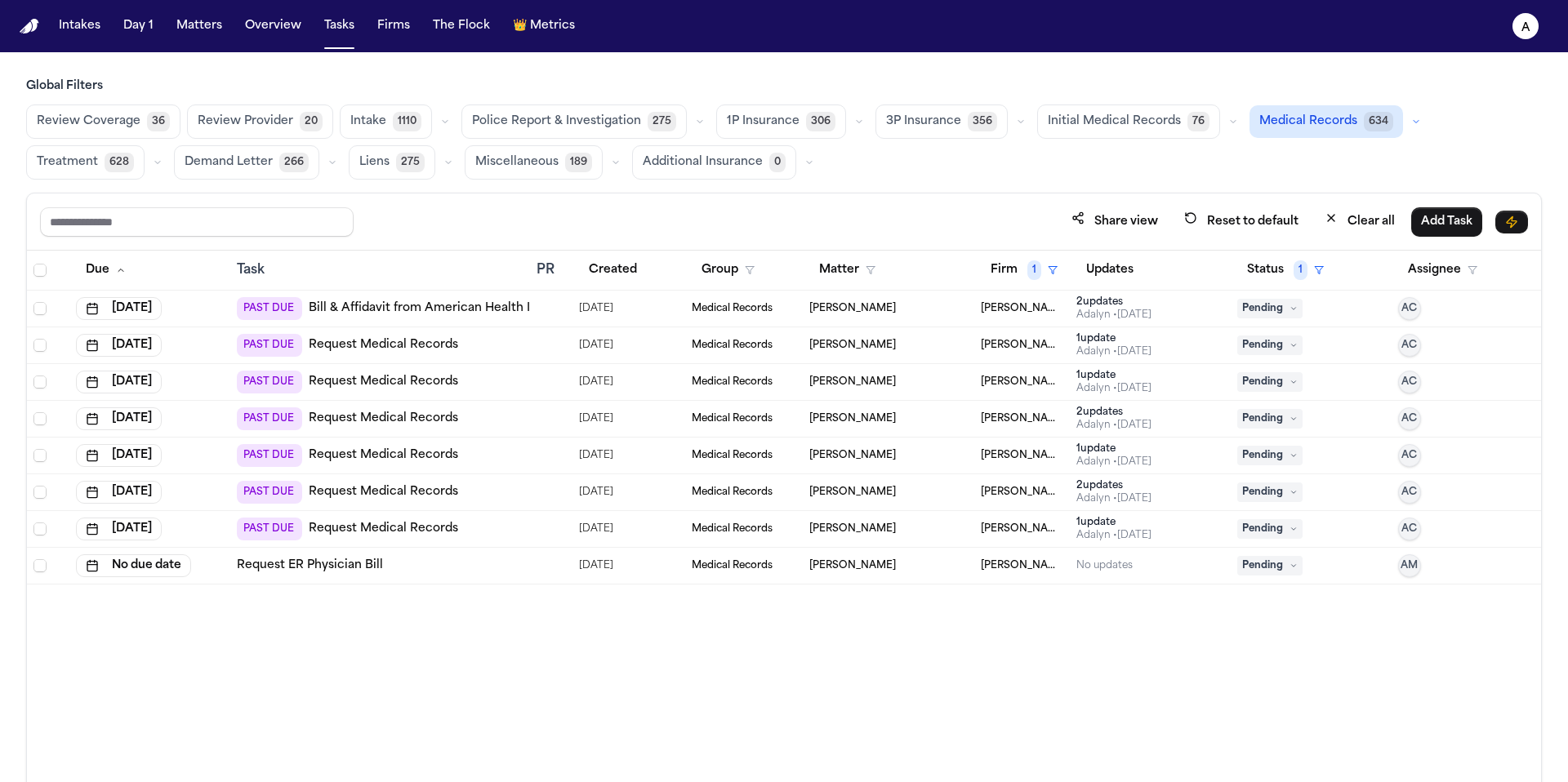
click at [1147, 370] on div "1 update" at bounding box center [1113, 375] width 75 height 13
click at [658, 658] on div "Due Task PR Created Group Matter Firm 1 Updates Status 1 Assignee Aug 7, 2025 P…" at bounding box center [784, 552] width 1514 height 603
click at [1110, 337] on div "1 update" at bounding box center [1113, 339] width 75 height 13
click at [681, 667] on div "Due Task PR Created Group Matter Firm 1 Updates Status 1 Assignee Aug 7, 2025 P…" at bounding box center [784, 552] width 1514 height 603
click at [1142, 296] on div "2 update s" at bounding box center [1113, 302] width 75 height 13
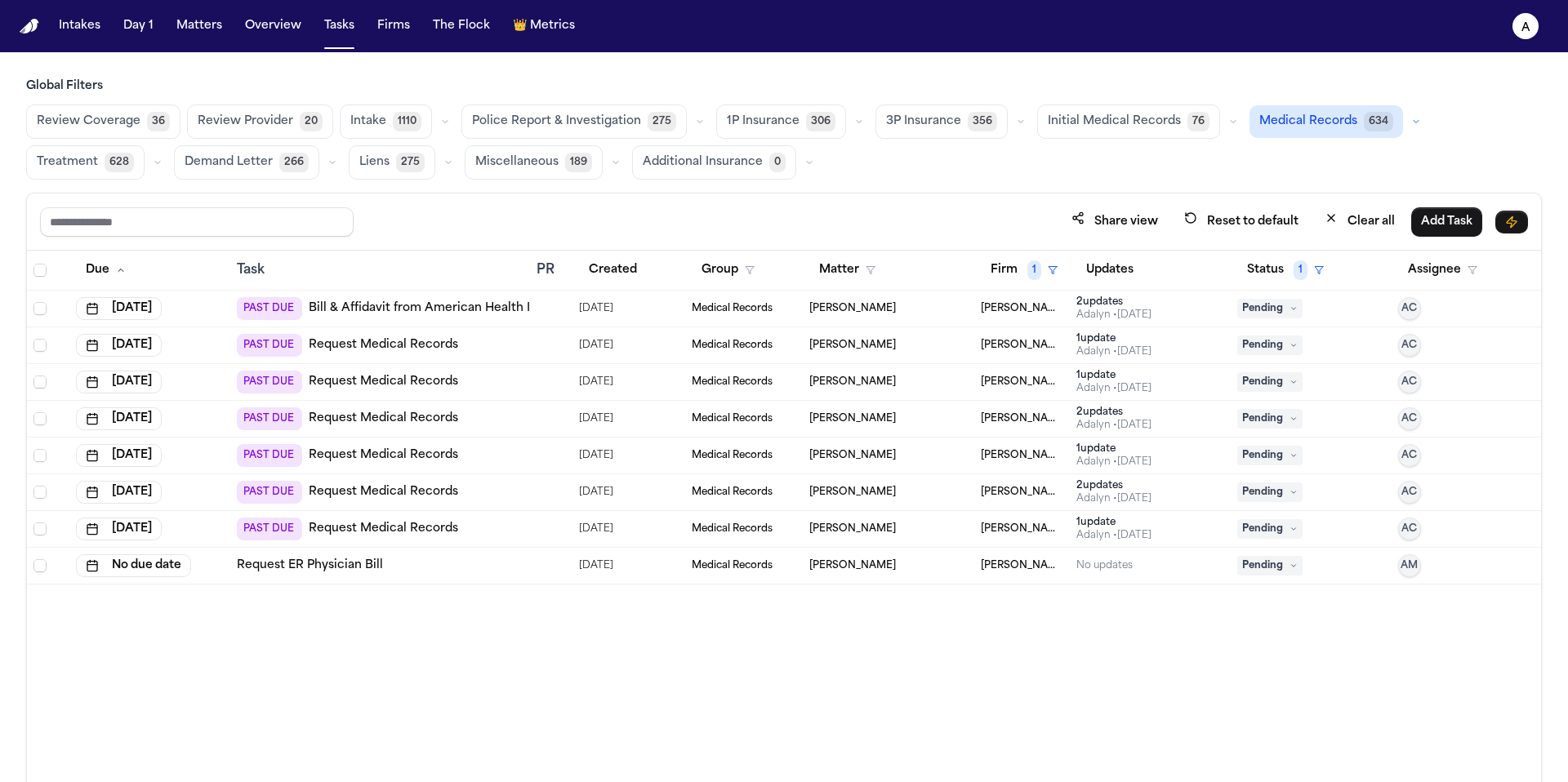
click at [650, 697] on div "Due Task PR Created Group Matter Firm 1 Updates Status 1 Assignee Aug 7, 2025 P…" at bounding box center [784, 552] width 1514 height 603
click at [1022, 313] on span "Hecht Law Firm" at bounding box center [1021, 309] width 83 height 13
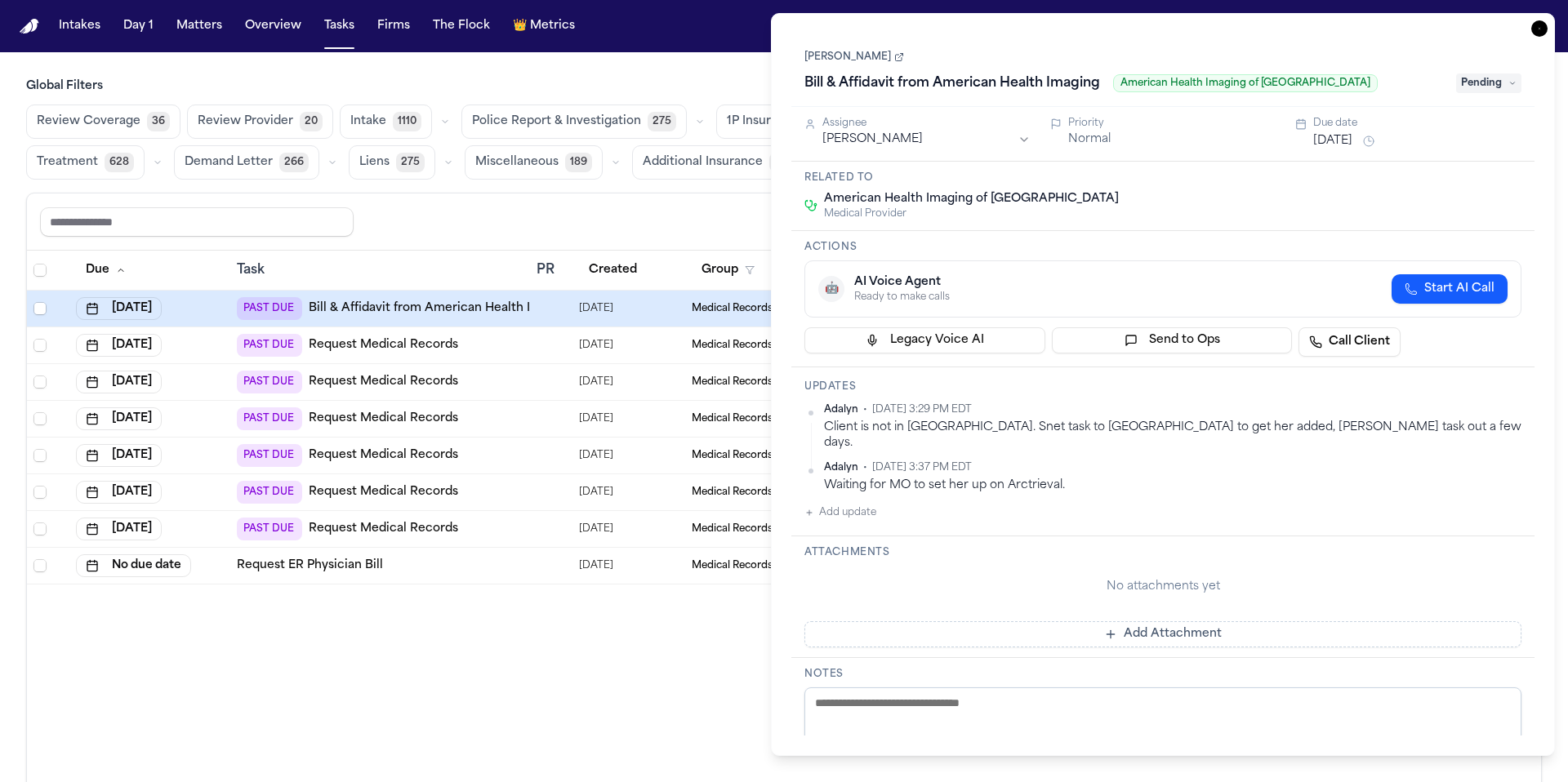
click at [885, 63] on link "Maria Jaquez Martinez" at bounding box center [854, 58] width 100 height 13
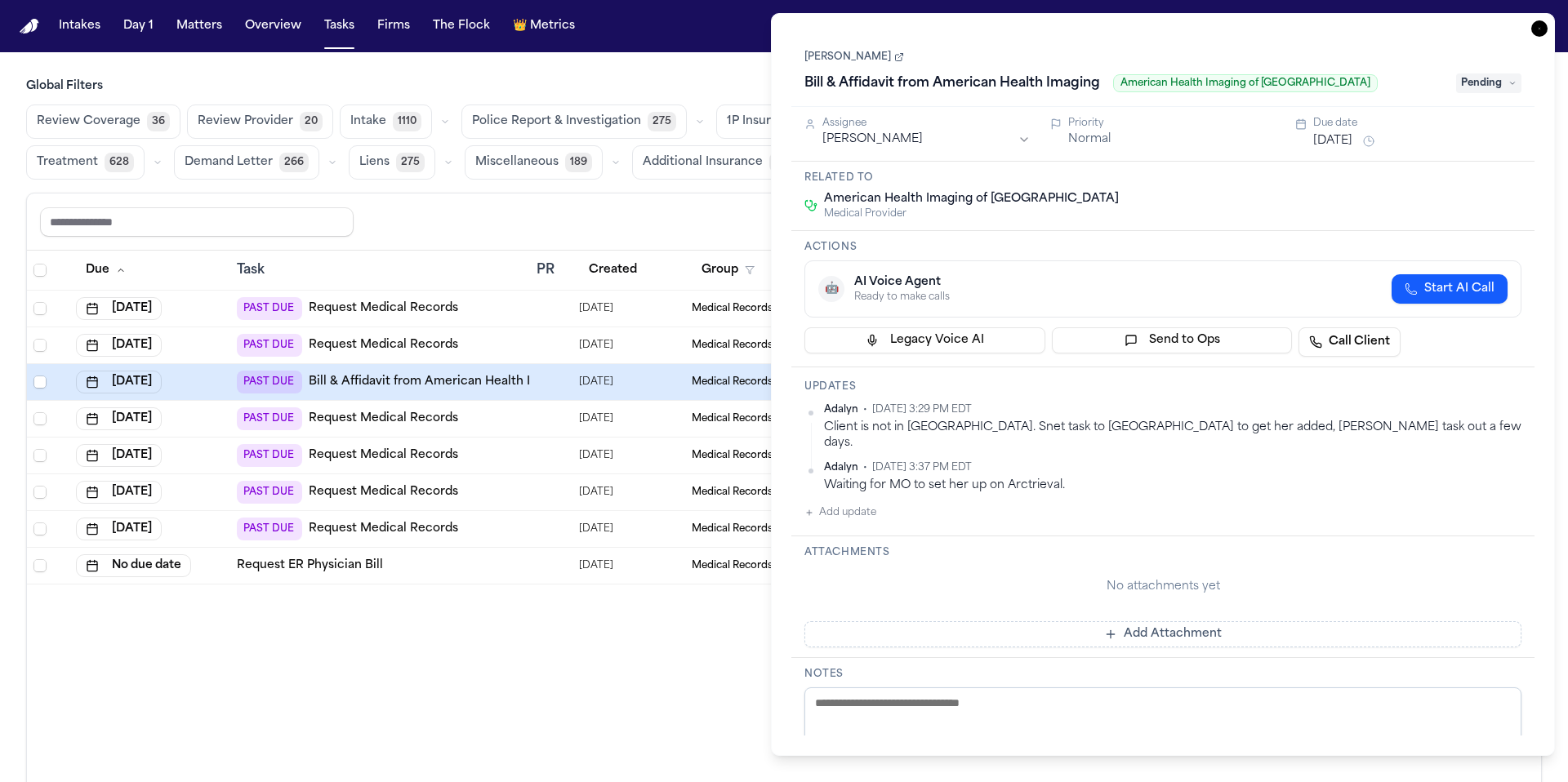
click at [854, 503] on button "Add update" at bounding box center [840, 513] width 72 height 20
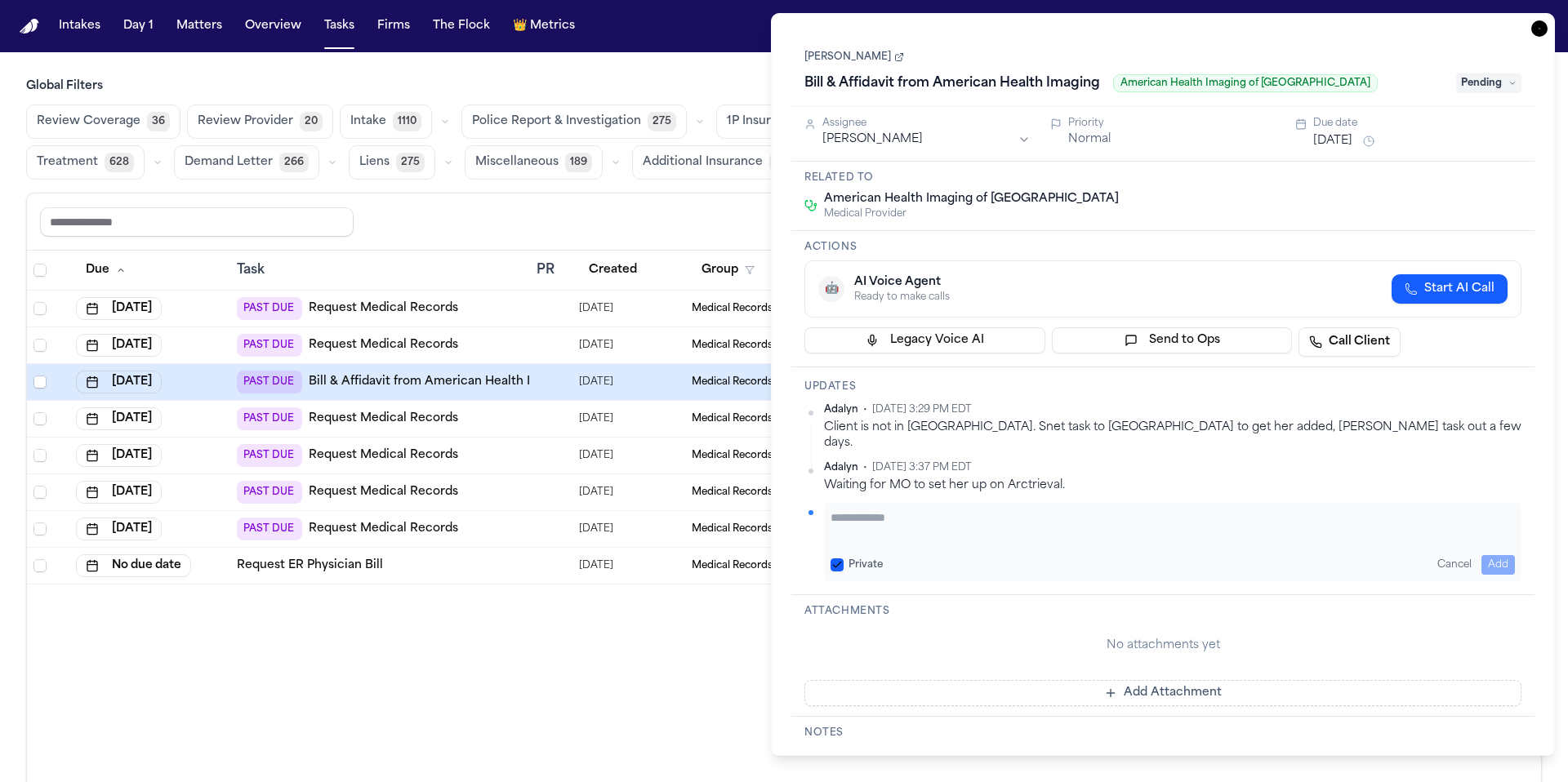
click at [858, 510] on textarea "Add your update" at bounding box center [1172, 526] width 684 height 33
click at [831, 559] on button "Private" at bounding box center [837, 566] width 13 height 13
click at [907, 510] on textarea "**********" at bounding box center [1172, 526] width 684 height 33
click at [1100, 515] on textarea "**********" at bounding box center [1172, 526] width 684 height 33
click at [1118, 510] on textarea "**********" at bounding box center [1172, 526] width 684 height 33
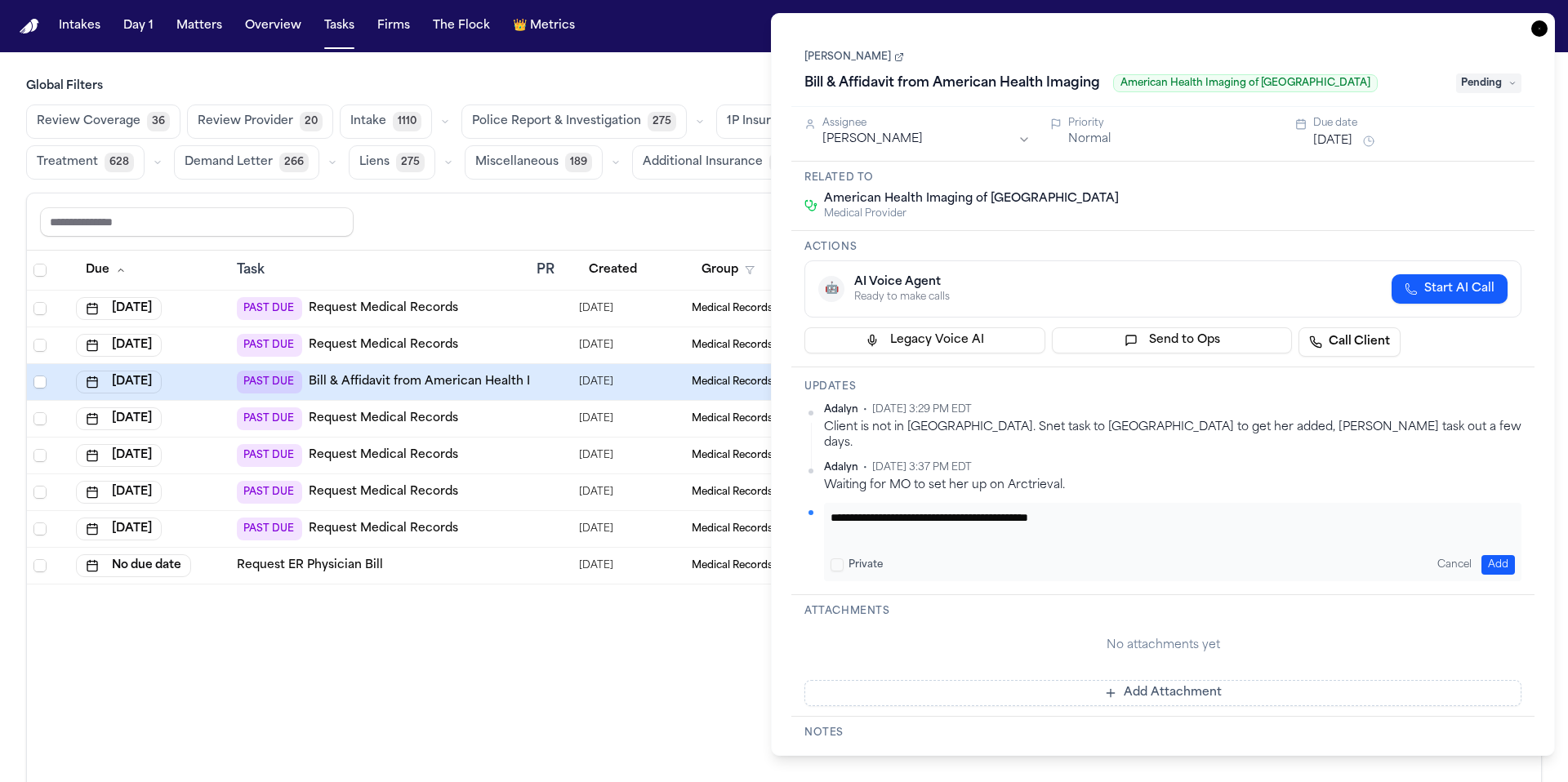
click at [906, 140] on html "Intakes Day 1 Matters Overview Tasks Firms The Flock 👑 Metrics A Global Filters…" at bounding box center [784, 391] width 1568 height 782
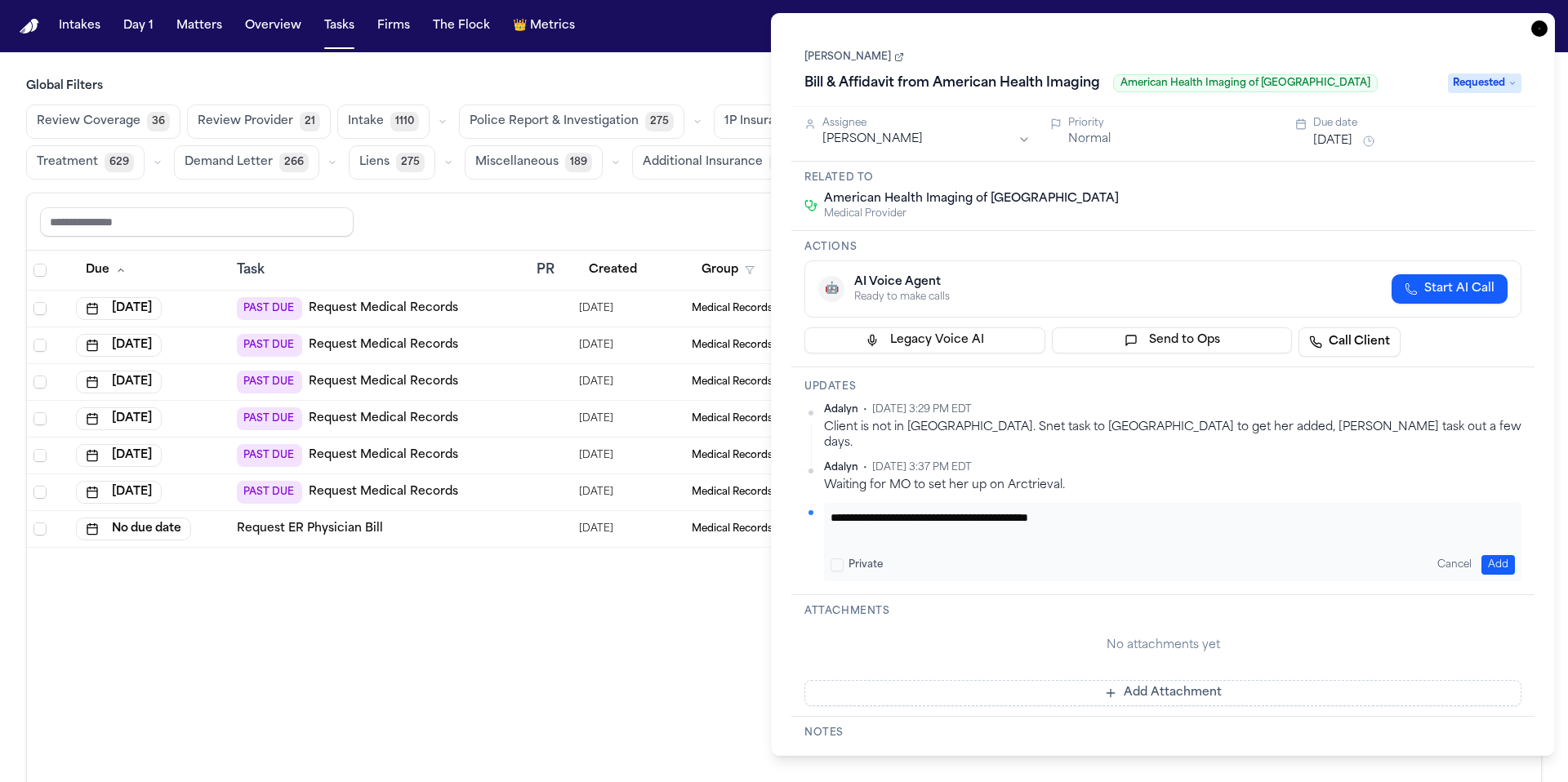
click at [1105, 510] on textarea "**********" at bounding box center [1172, 526] width 684 height 33
type textarea "**********"
click at [1514, 556] on button "Add" at bounding box center [1498, 566] width 34 height 20
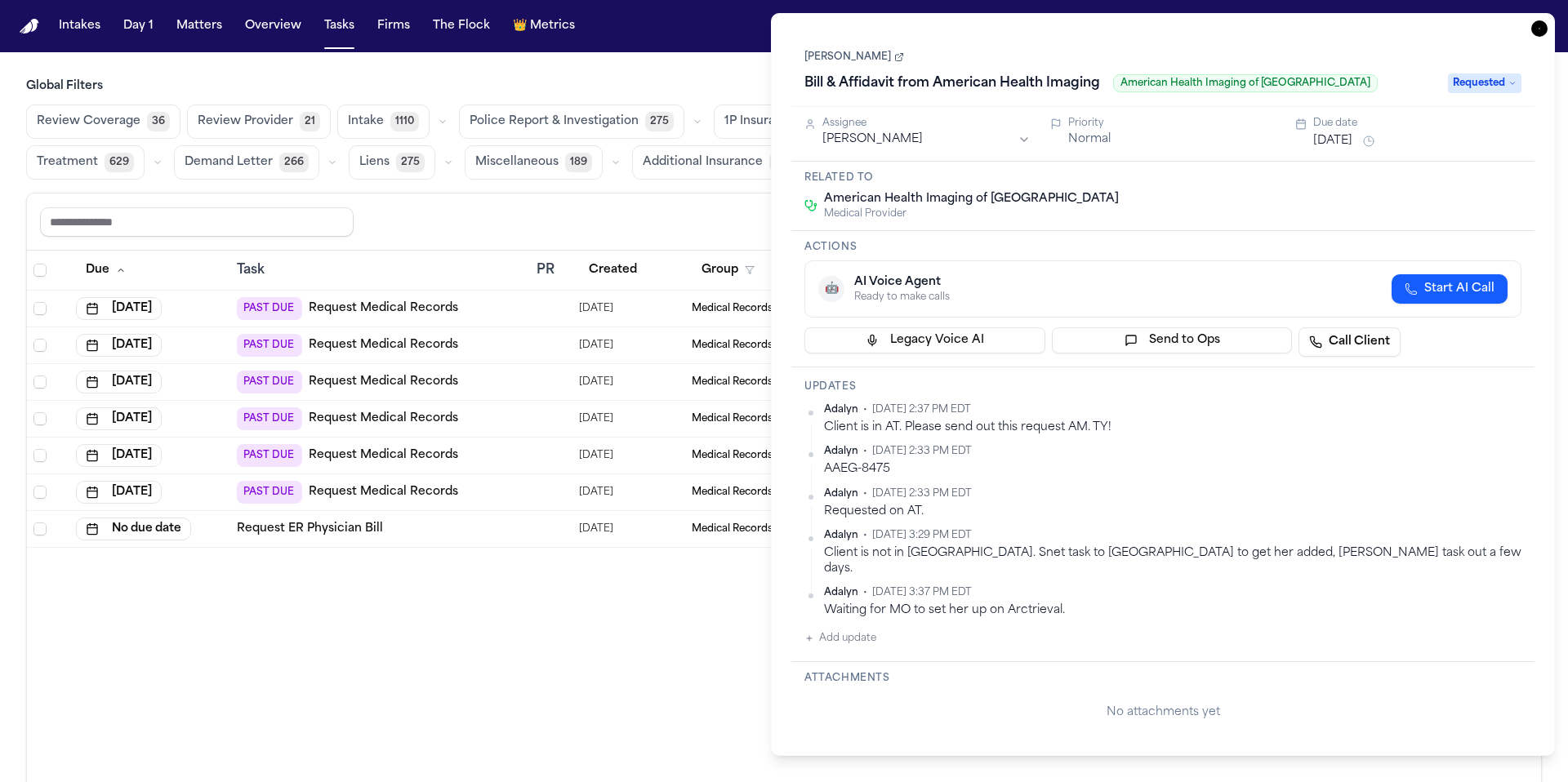
click at [1183, 417] on div "Adalyn • Sep 24, 2025 2:37 PM EDT" at bounding box center [1172, 410] width 697 height 13
drag, startPoint x: 1156, startPoint y: 435, endPoint x: 817, endPoint y: 429, distance: 339.1
click at [817, 429] on div "Adalyn • Sep 24, 2025 2:37 PM EDT Client is in AT. Please send out this request…" at bounding box center [1162, 419] width 717 height 32
copy div "Client is in AT. Please send out this request AM. TY!"
click at [1514, 415] on html "Intakes Day 1 Matters Overview Tasks Firms The Flock 👑 Metrics A Global Filters…" at bounding box center [784, 391] width 1568 height 782
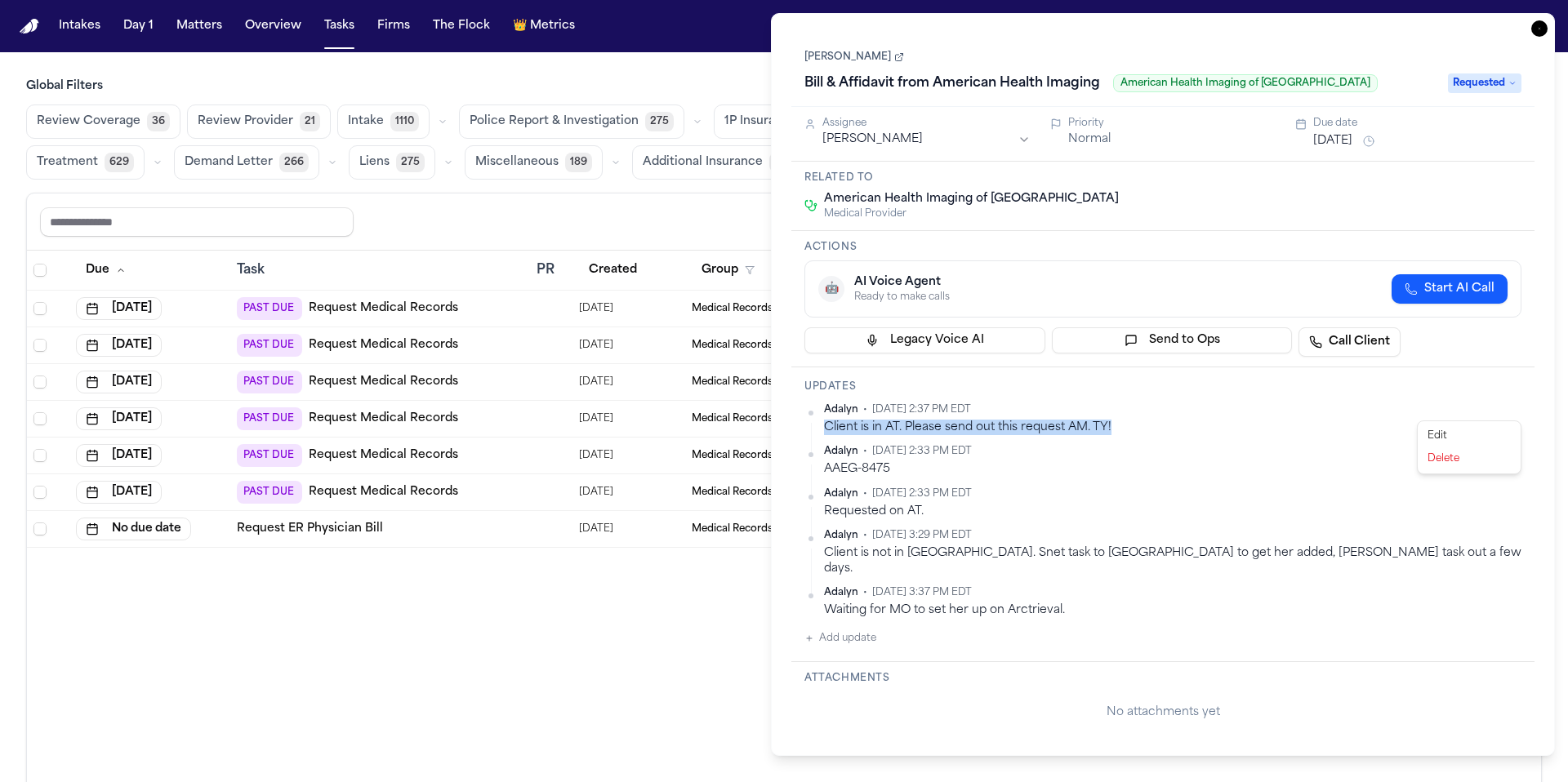
click at [1487, 460] on div "Delete" at bounding box center [1468, 459] width 96 height 23
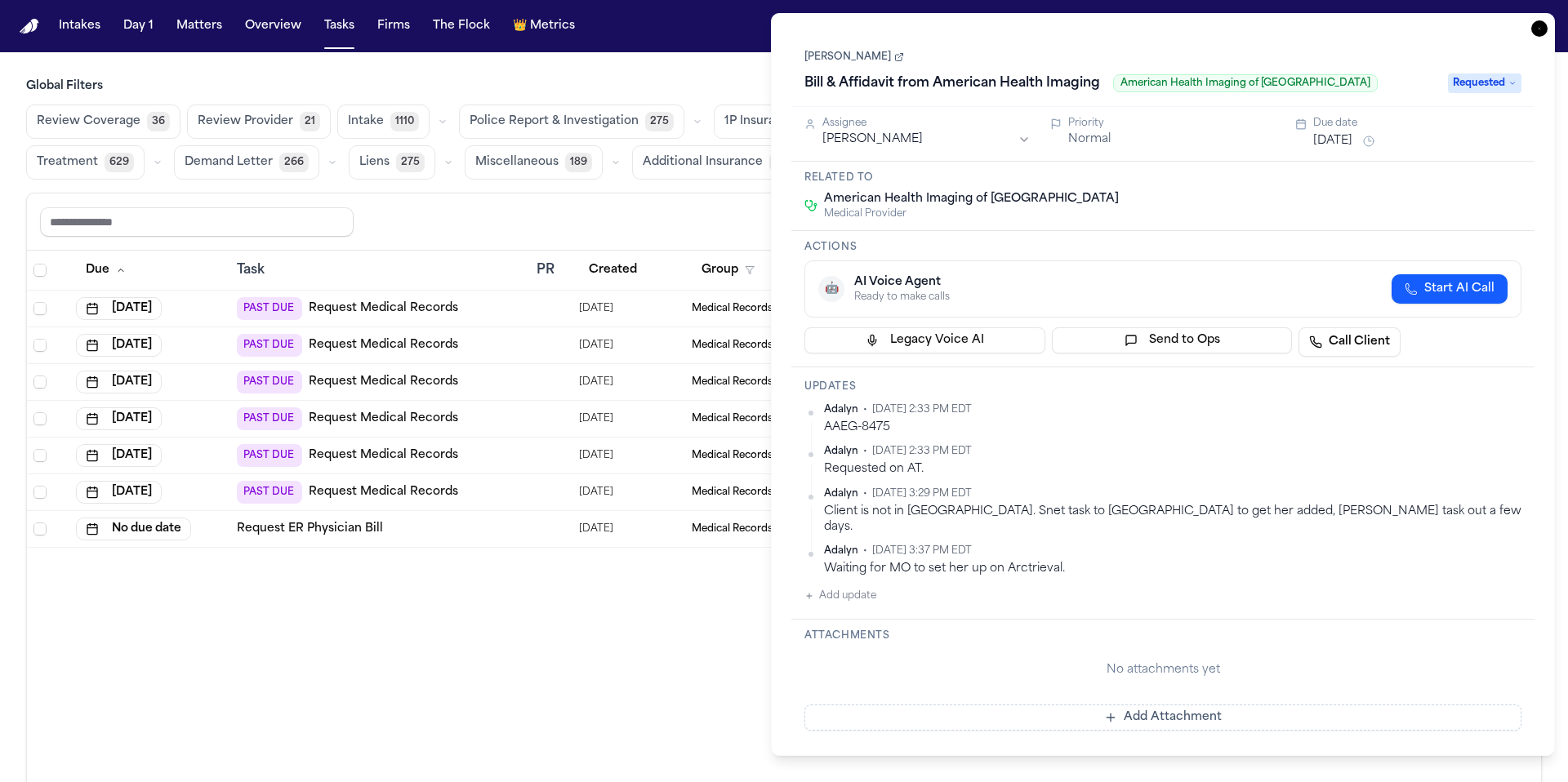
click at [725, 67] on main "Global Filters Review Coverage 36 Review Provider 21 Intake 1110 Police Report …" at bounding box center [784, 417] width 1568 height 730
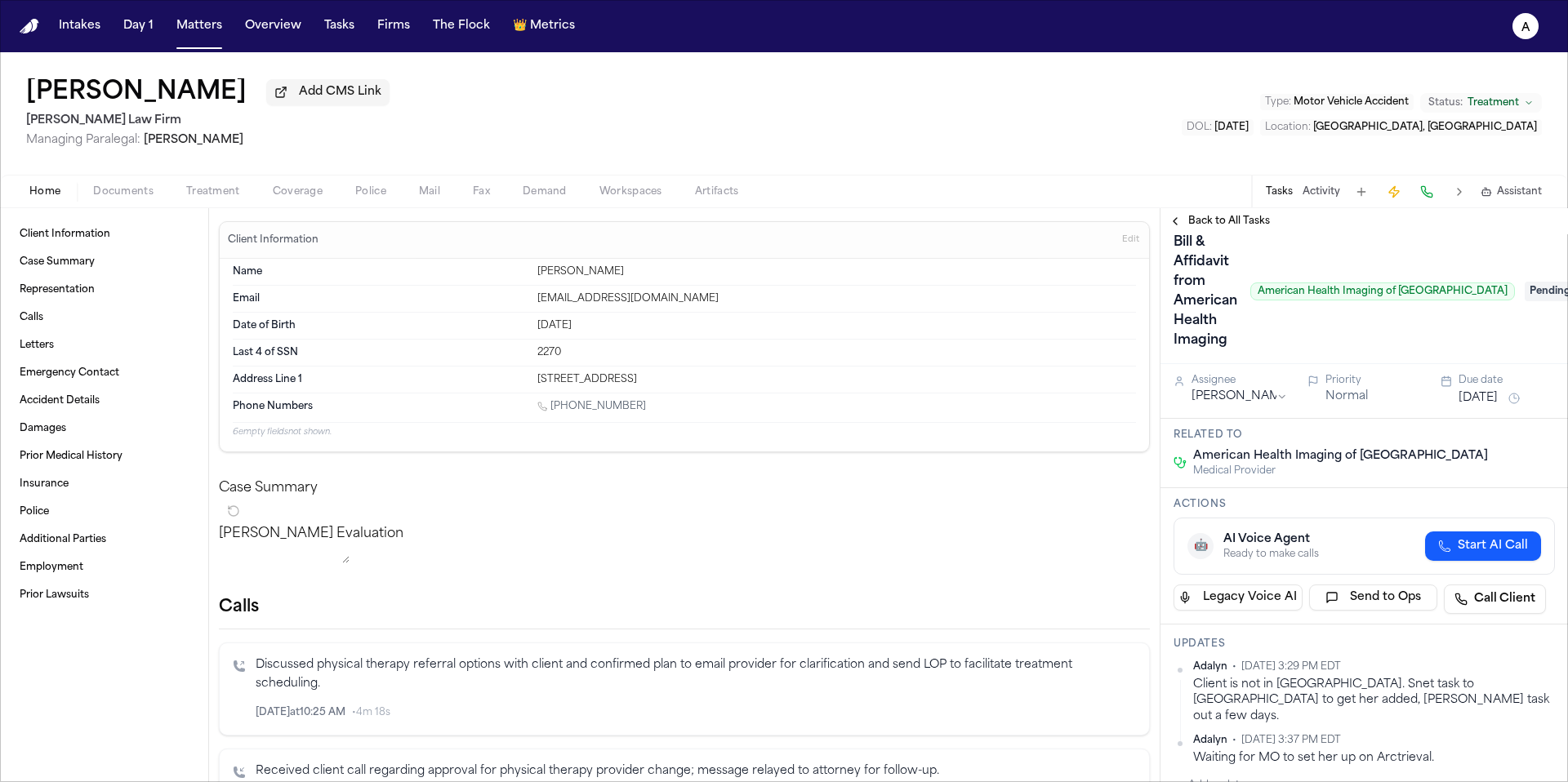
scroll to position [13, 0]
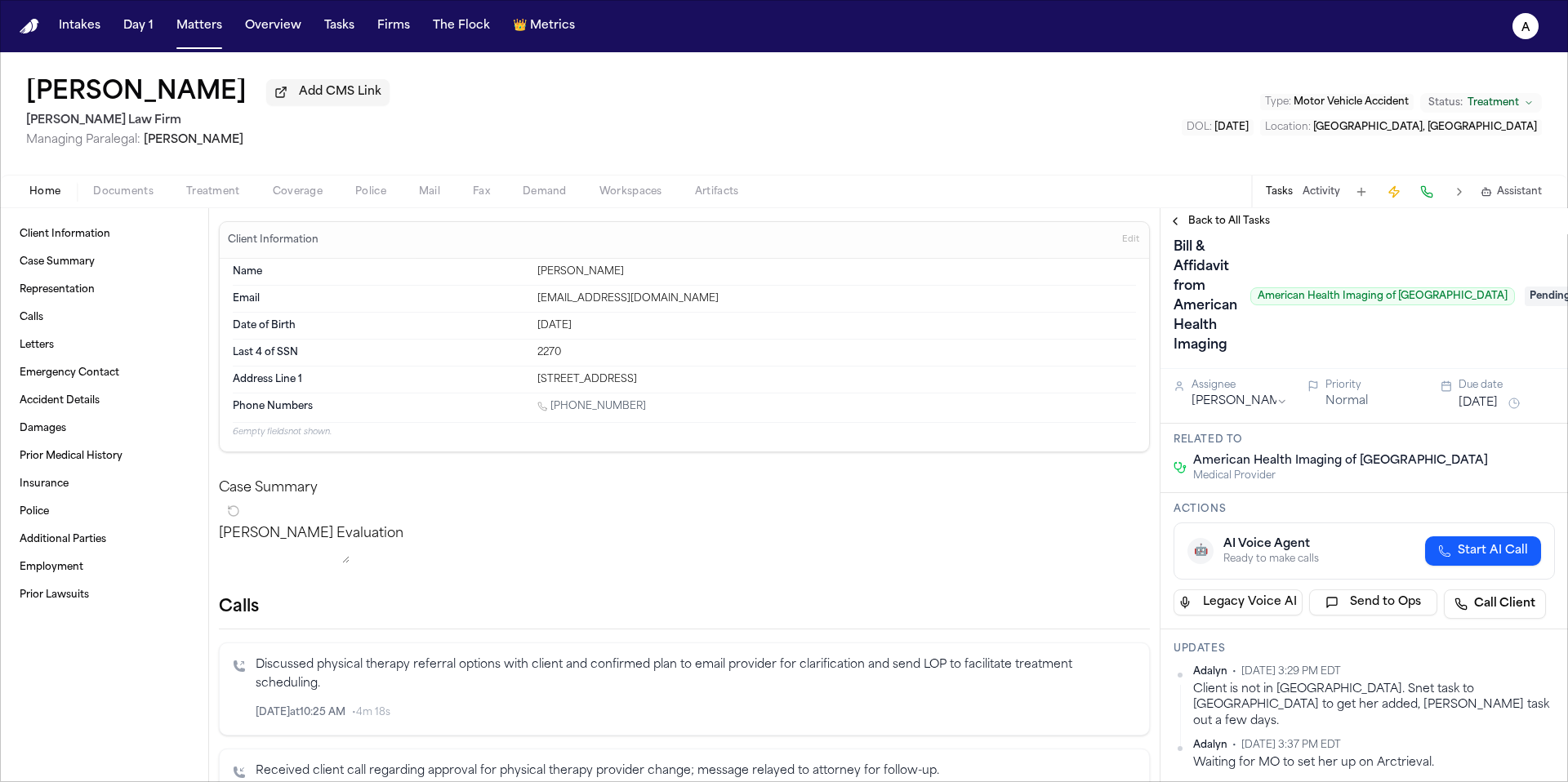
click at [1235, 218] on span "Back to All Tasks" at bounding box center [1228, 221] width 81 height 13
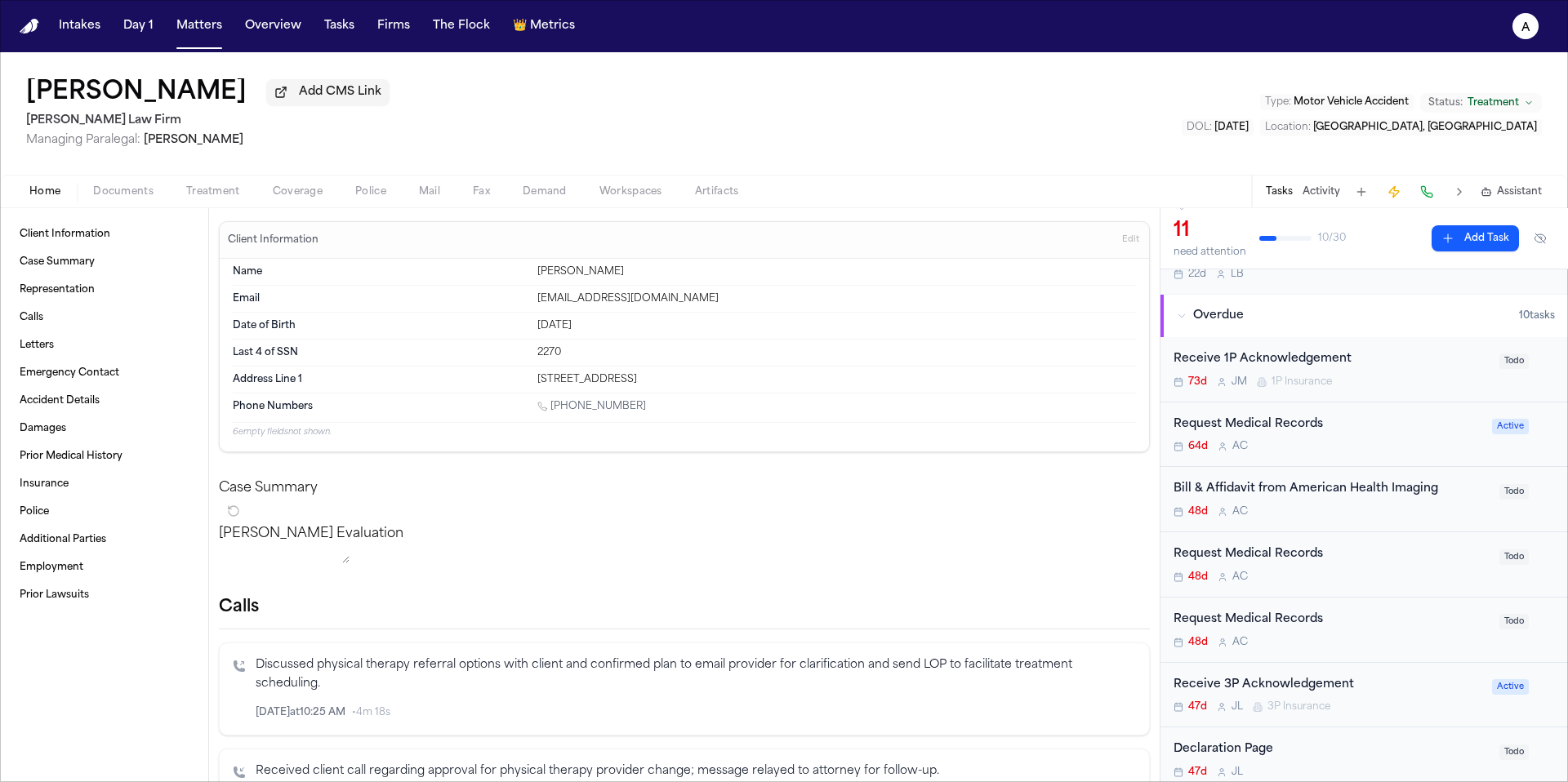
scroll to position [88, 0]
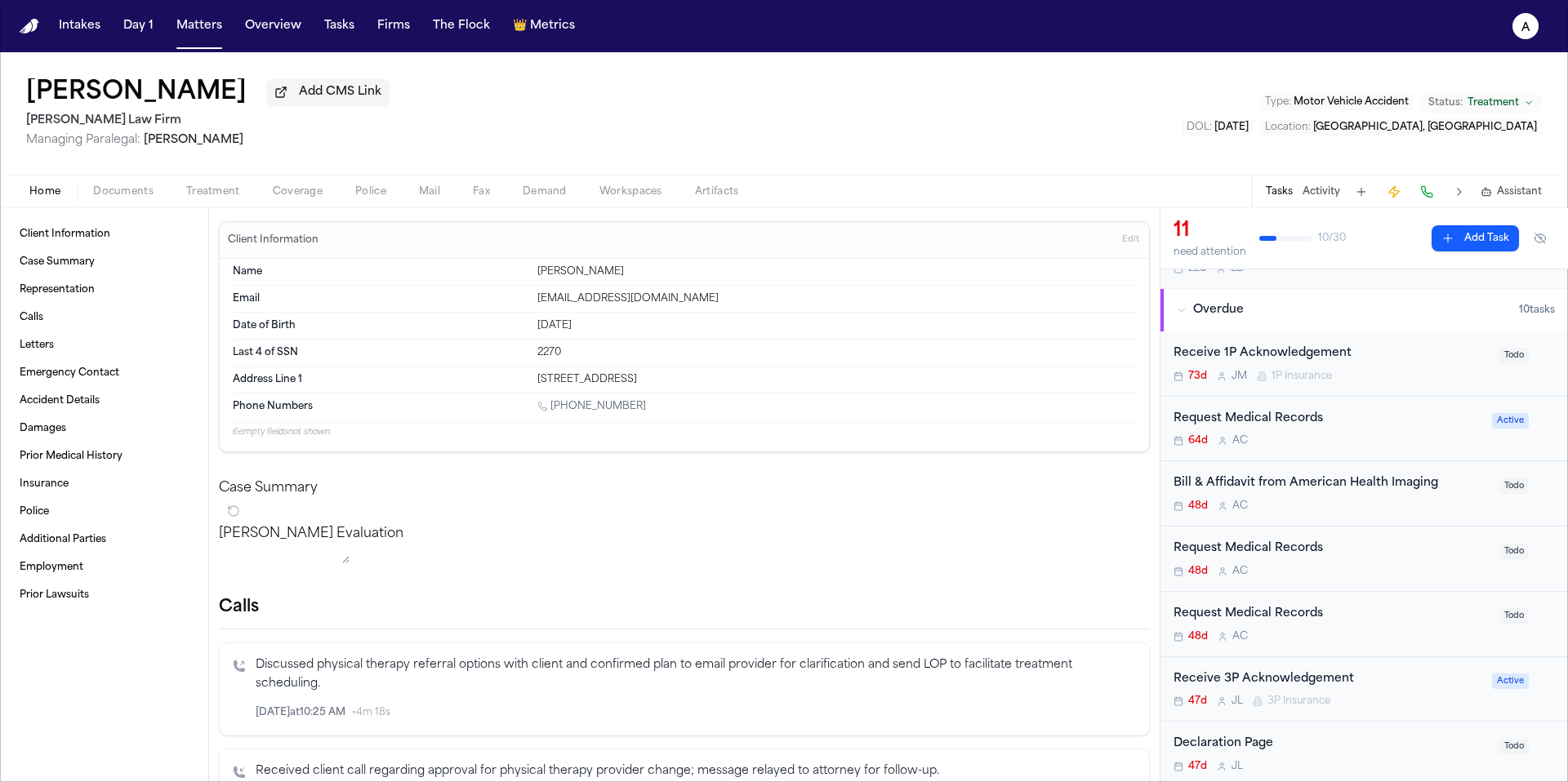
click at [1432, 513] on div "48d A C" at bounding box center [1332, 506] width 316 height 13
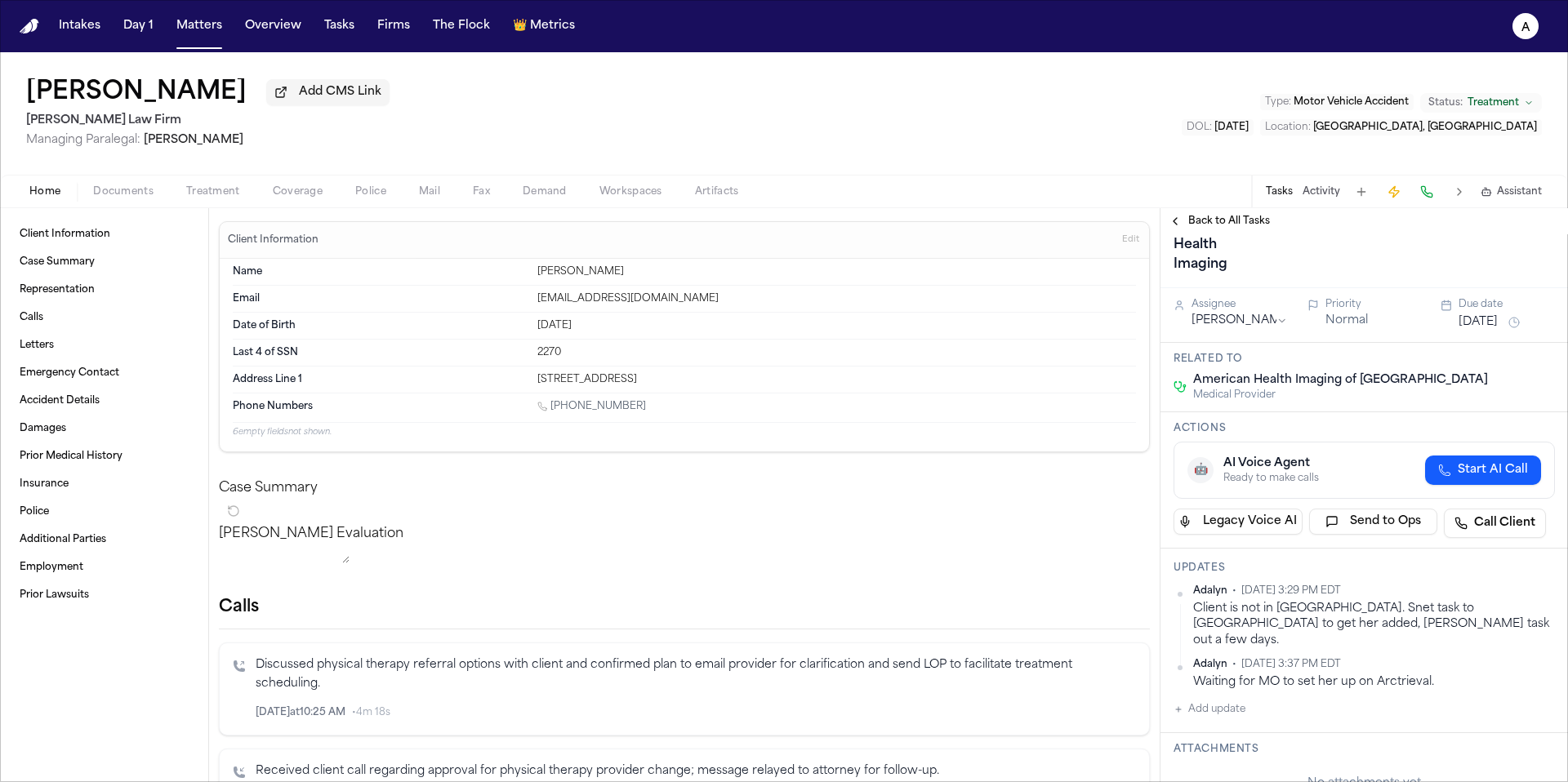
scroll to position [99, 0]
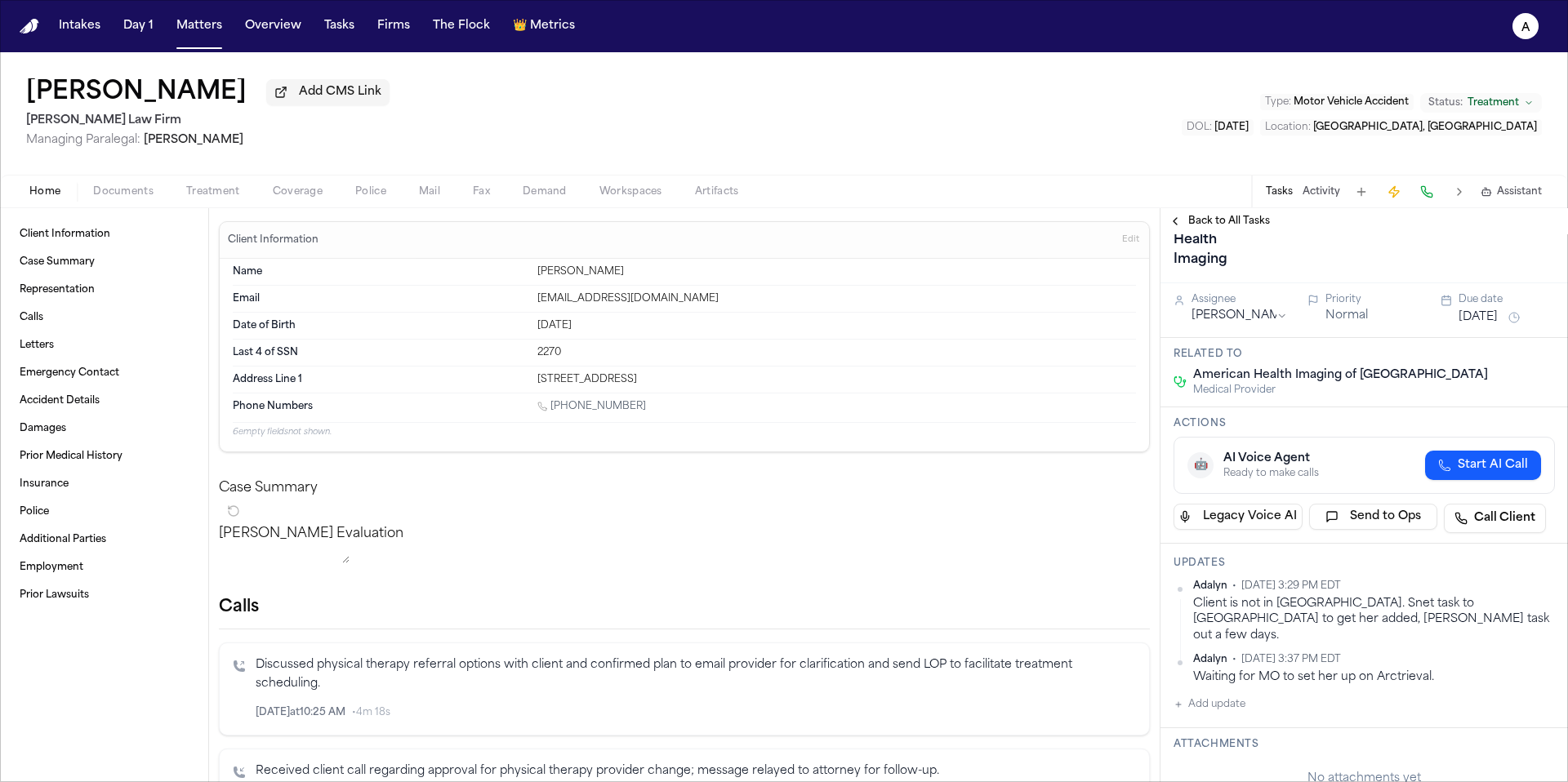
click at [1240, 695] on button "Add update" at bounding box center [1209, 705] width 72 height 20
click at [1245, 709] on textarea "Add your update" at bounding box center [1374, 718] width 349 height 33
type textarea "**********"
click at [1207, 751] on button "Private" at bounding box center [1206, 757] width 13 height 13
click at [1526, 747] on button "Add" at bounding box center [1531, 757] width 34 height 20
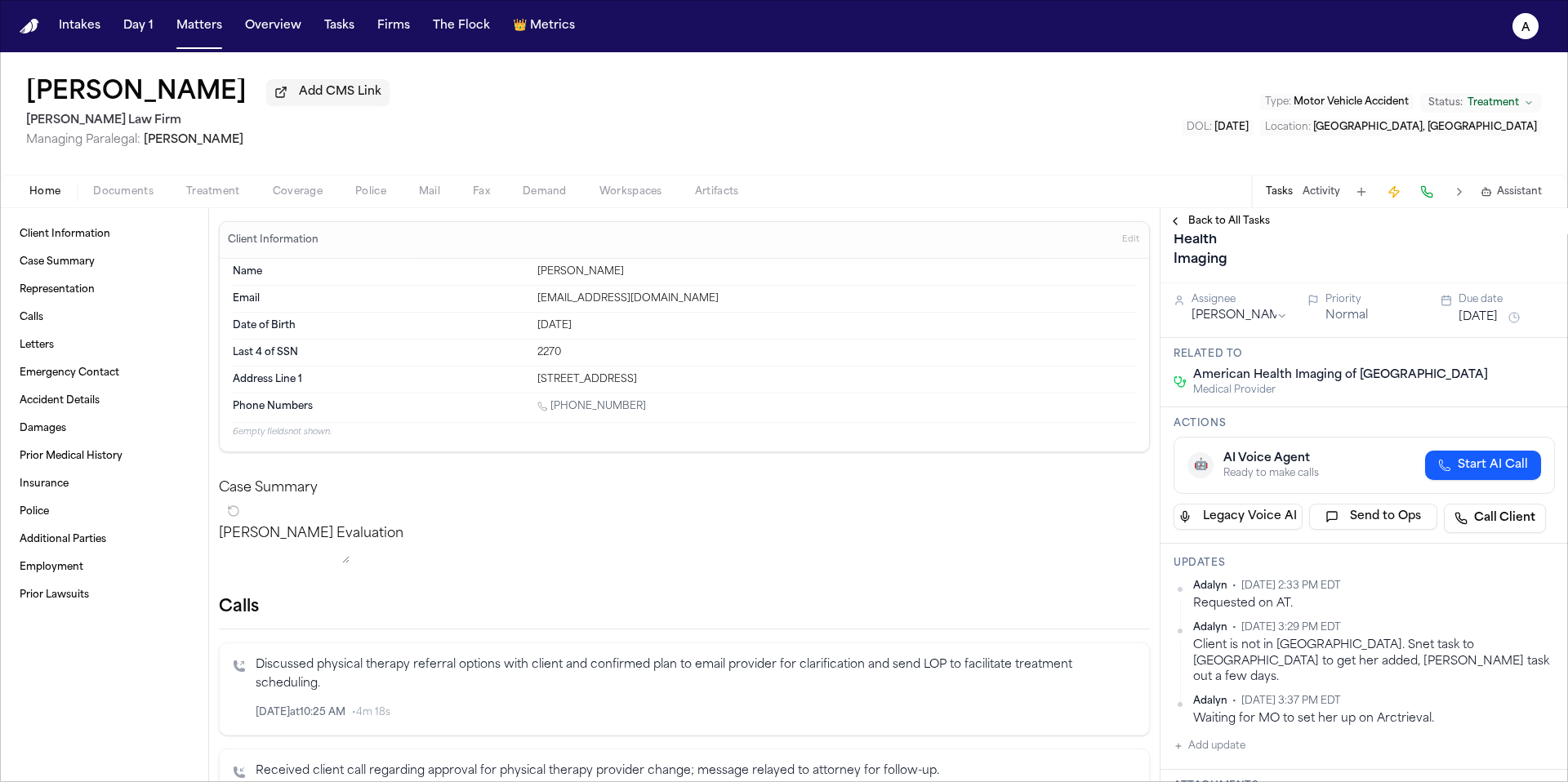
click at [1223, 738] on button "Add update" at bounding box center [1209, 747] width 72 height 20
click at [1223, 743] on textarea "Add your update" at bounding box center [1374, 760] width 349 height 33
paste textarea "*********"
type textarea "*********"
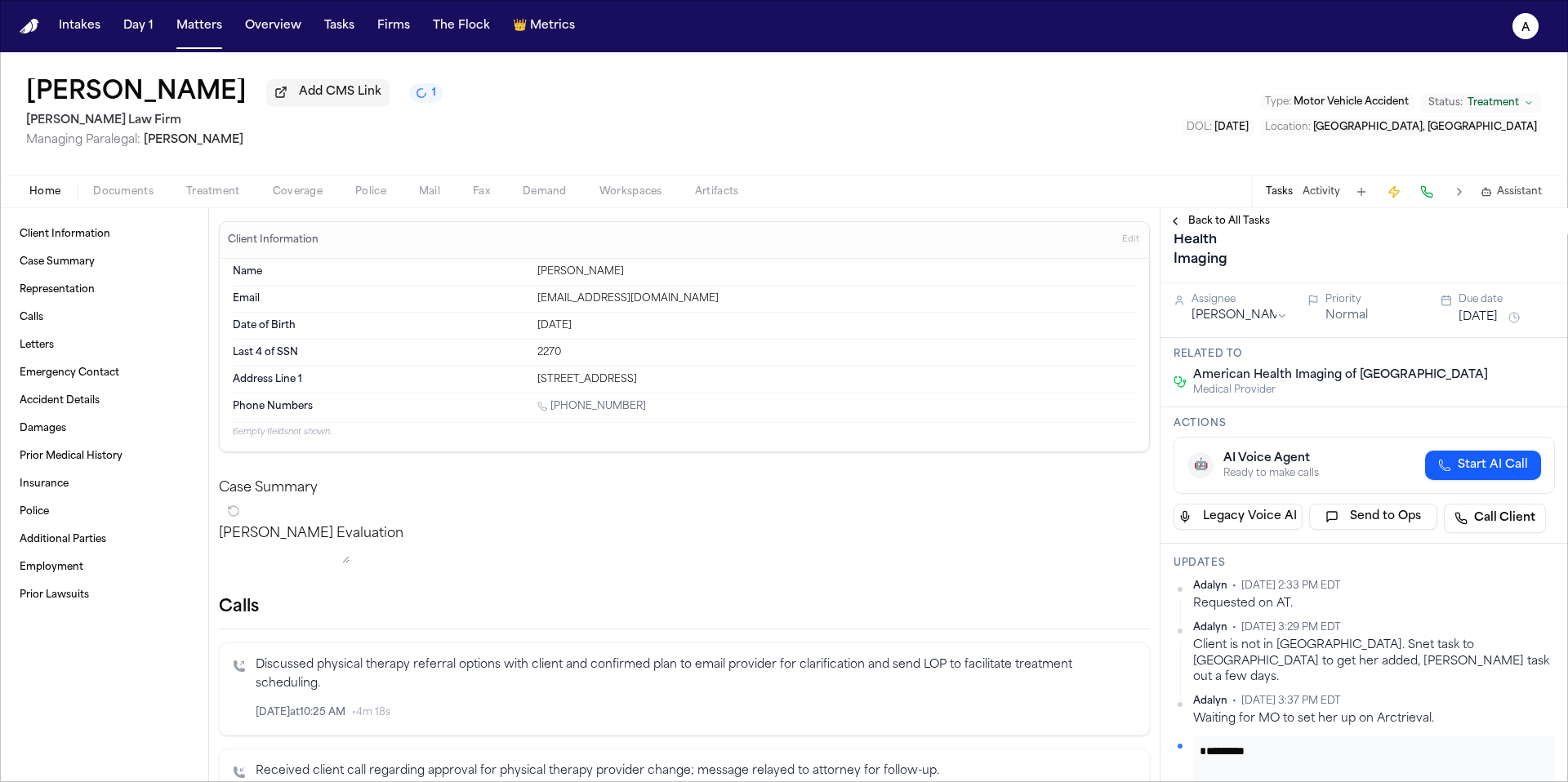
drag, startPoint x: 1528, startPoint y: 777, endPoint x: 1442, endPoint y: 658, distance: 146.8
click at [1442, 658] on div "Adalyn • Sep 24, 2025 2:33 PM EDT Requested on AT. Adalyn • Aug 4, 2025 3:29 PM…" at bounding box center [1364, 697] width 381 height 235
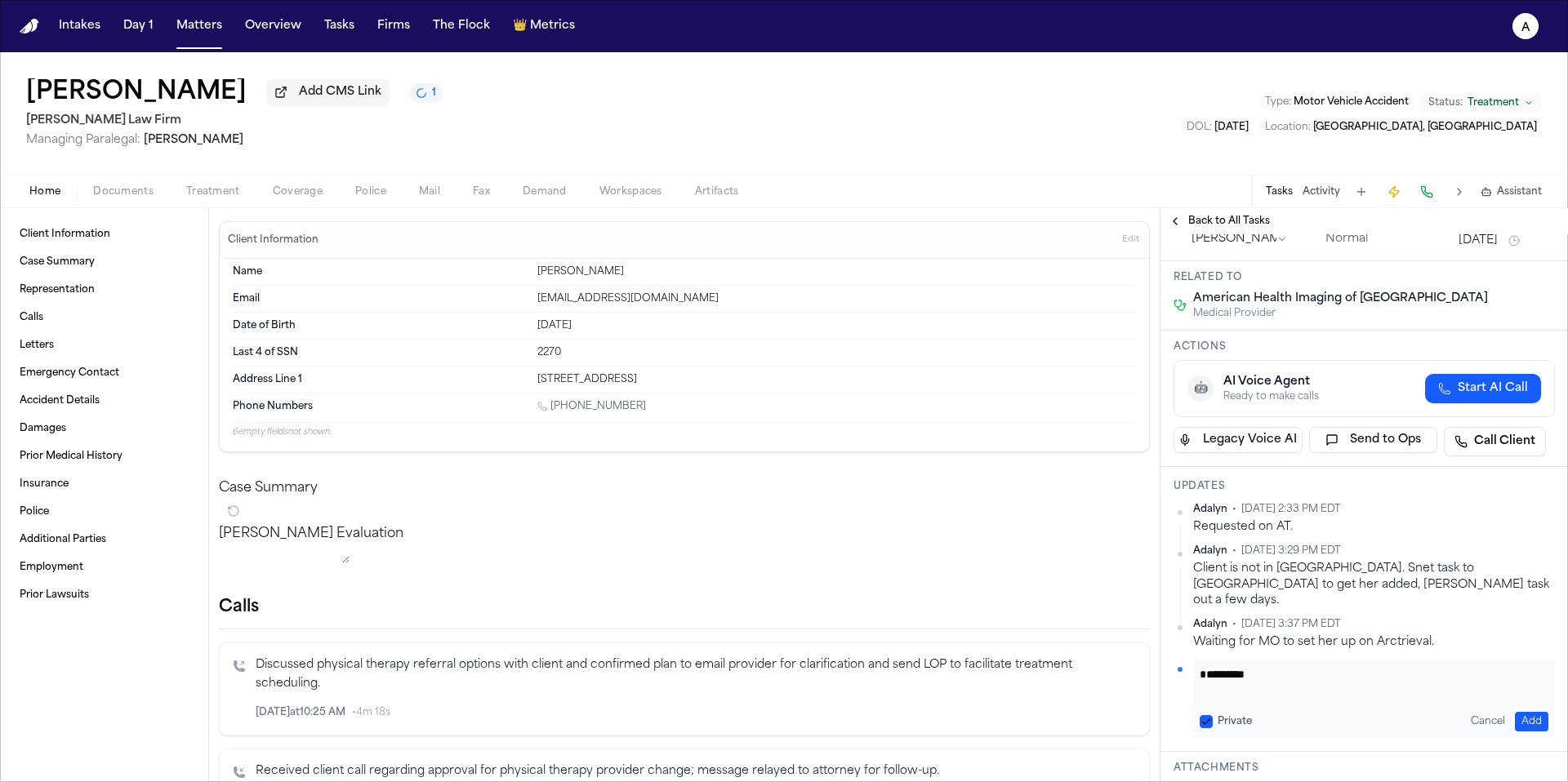
scroll to position [175, 0]
click at [1204, 716] on button "Private" at bounding box center [1206, 723] width 13 height 13
click at [1514, 694] on div "********* Private Cancel Add" at bounding box center [1373, 700] width 361 height 78
click at [1519, 713] on button "Add" at bounding box center [1531, 723] width 34 height 20
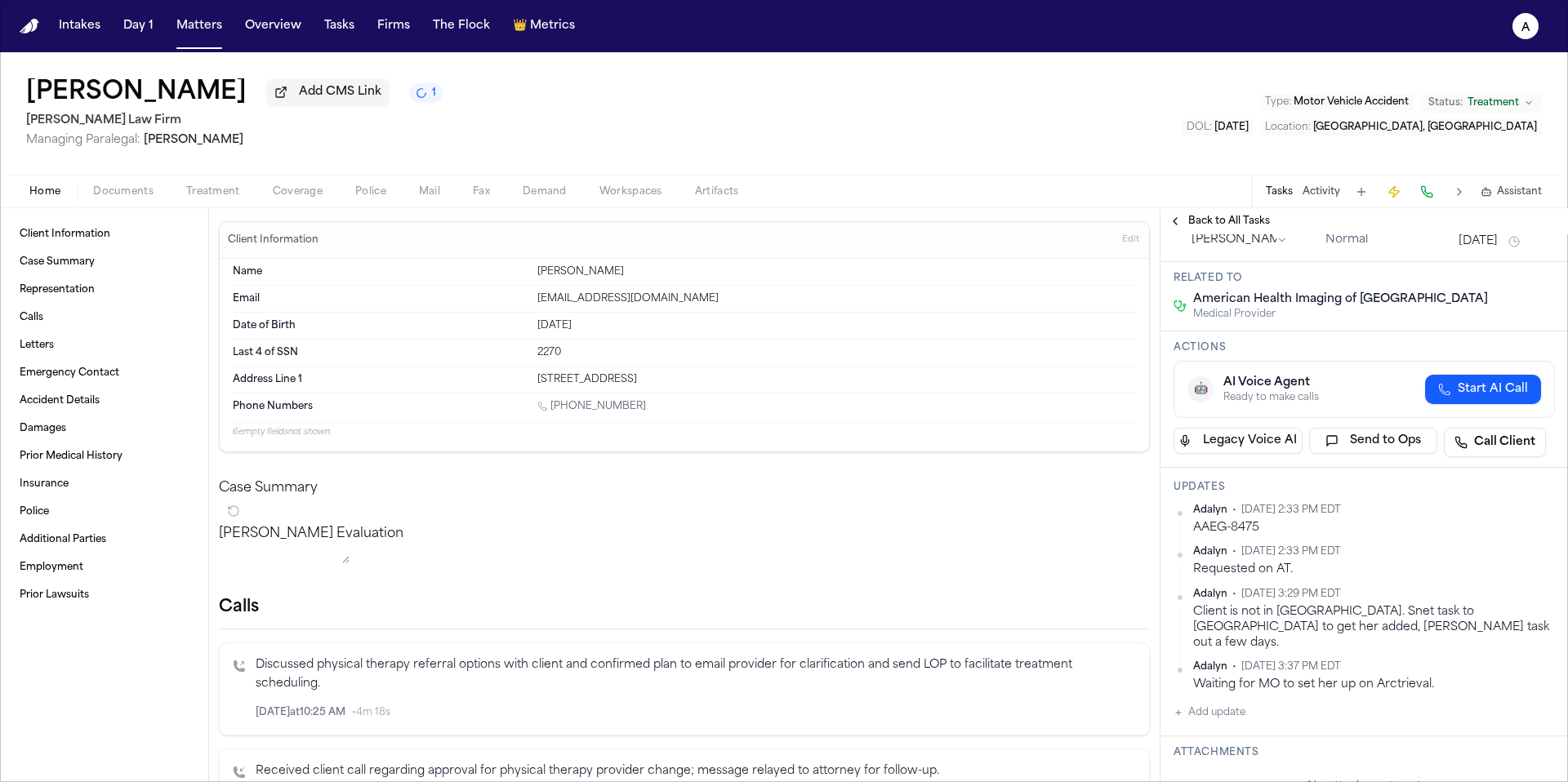
click at [1483, 250] on button "[DATE]" at bounding box center [1478, 242] width 40 height 16
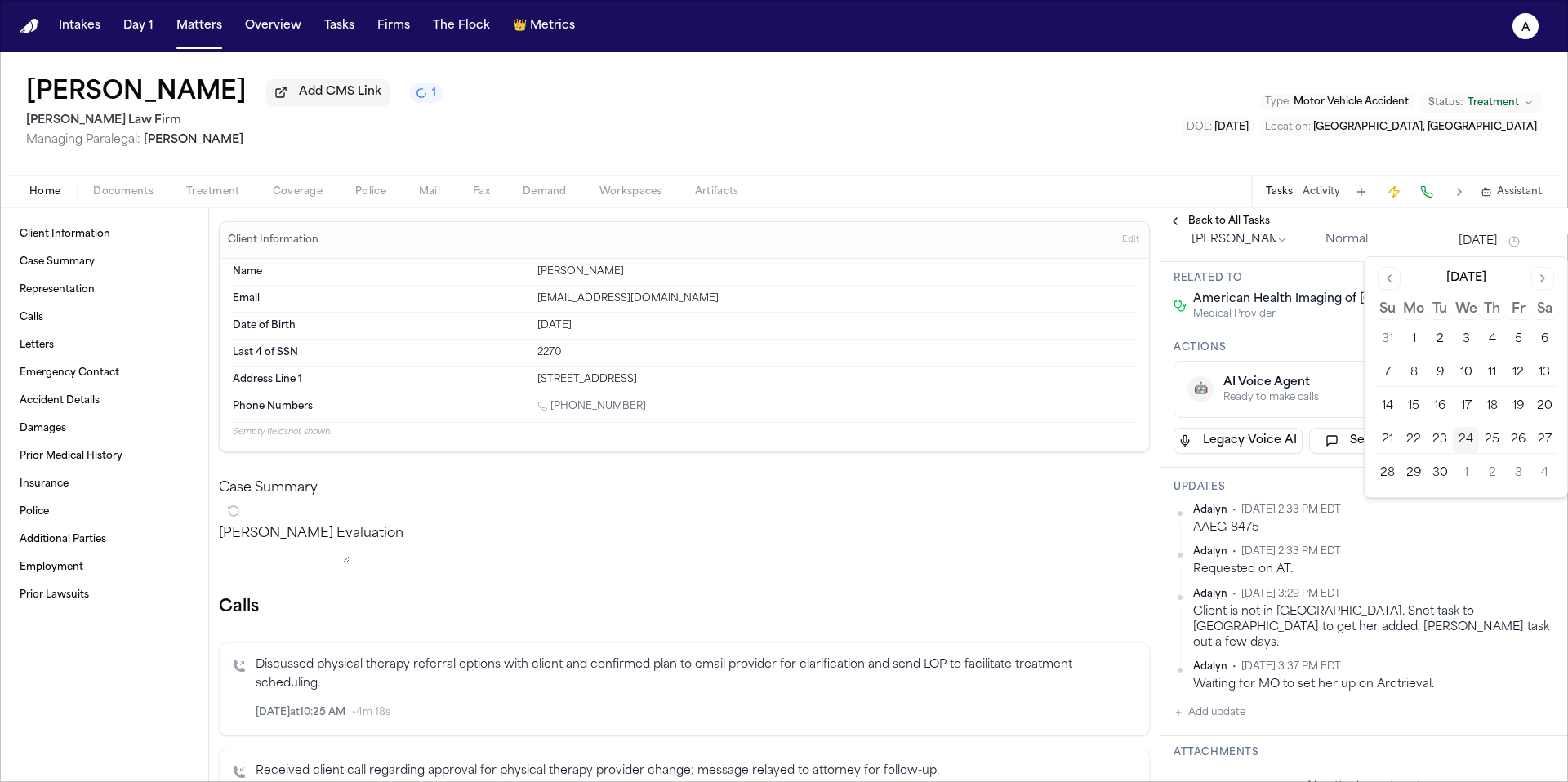
click at [1415, 474] on button "29" at bounding box center [1413, 474] width 26 height 26
click at [1321, 492] on h3 "Updates" at bounding box center [1364, 487] width 381 height 13
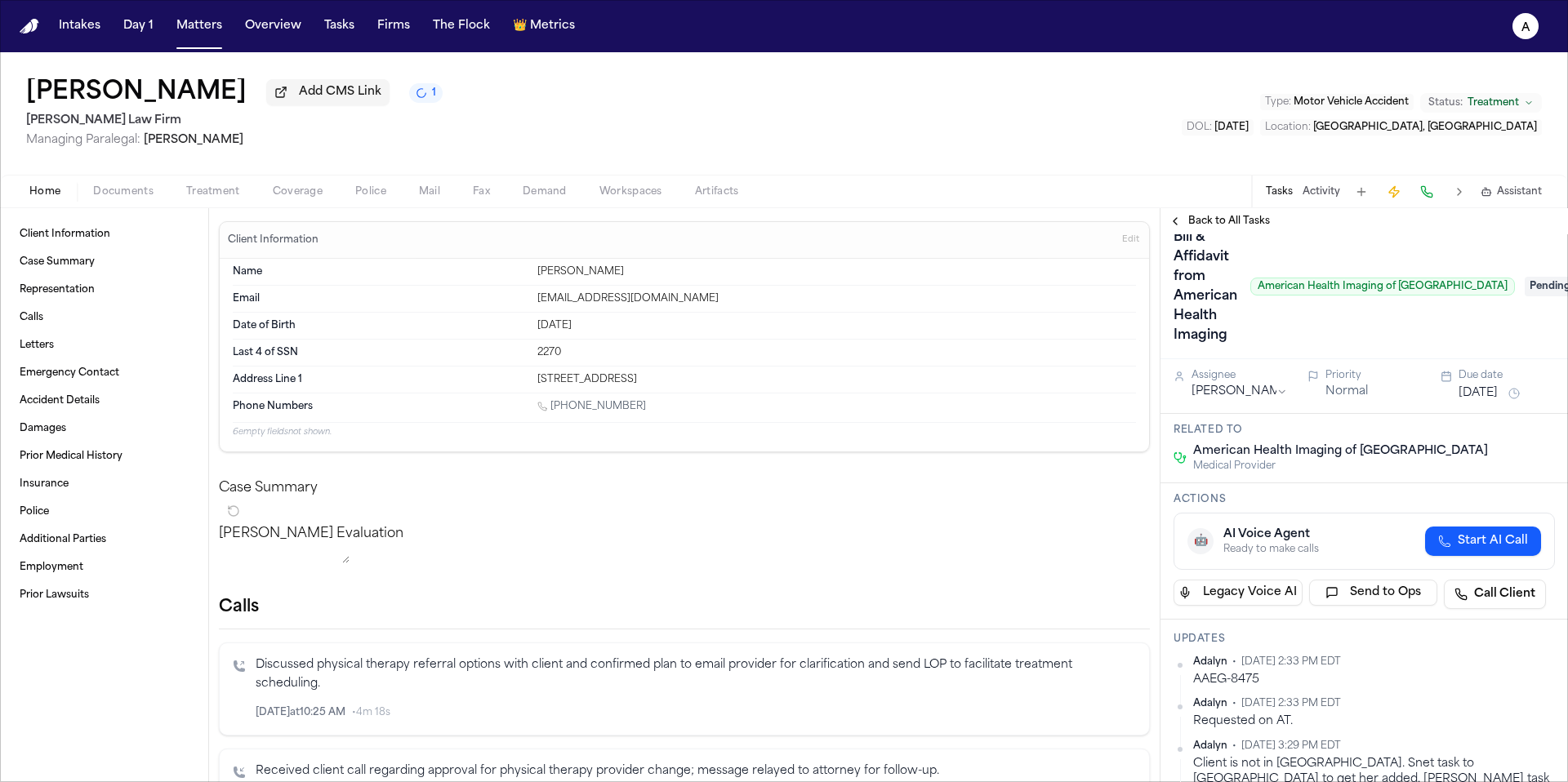
scroll to position [0, 0]
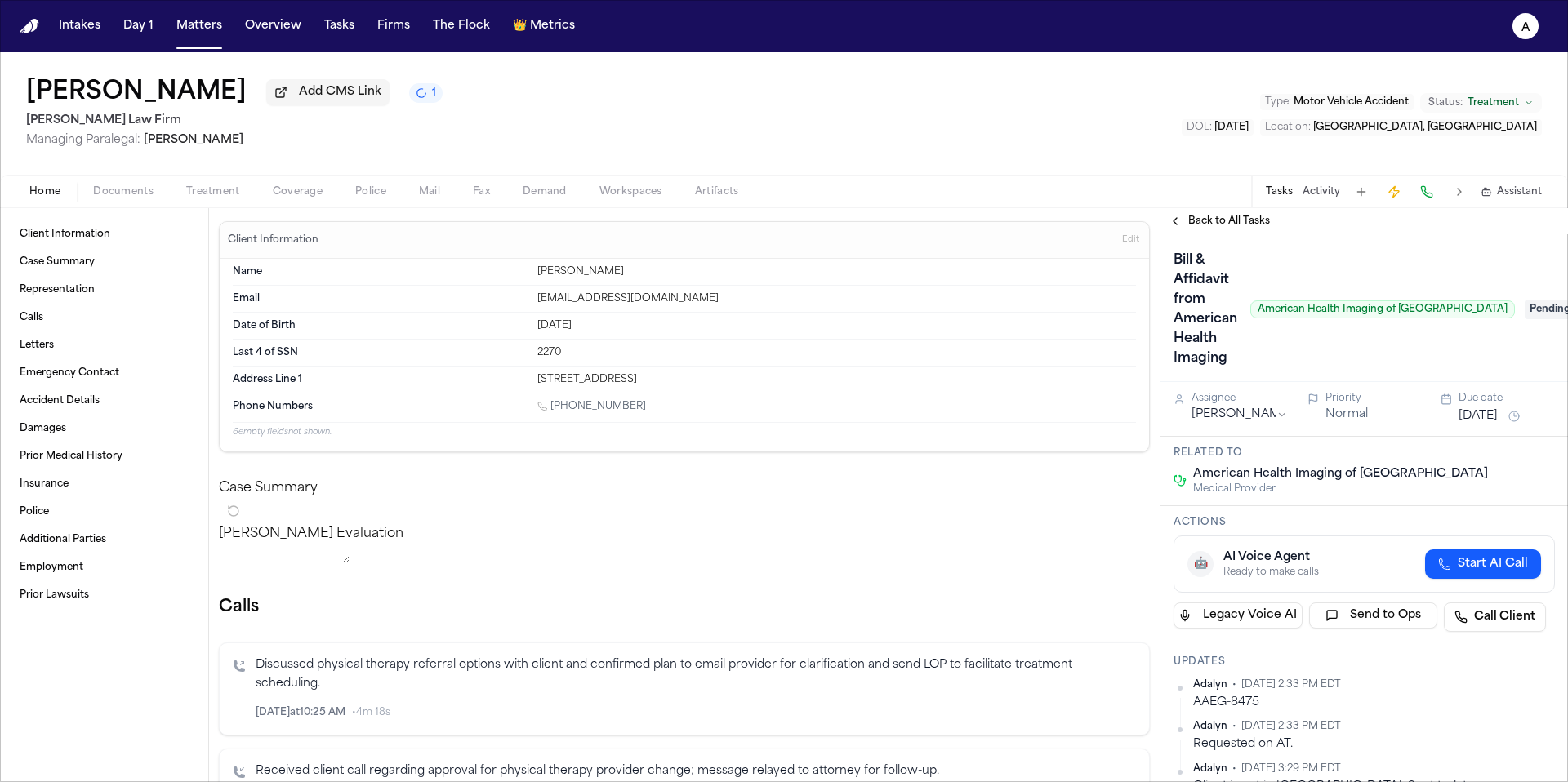
click at [1524, 314] on span "Pending" at bounding box center [1556, 310] width 65 height 20
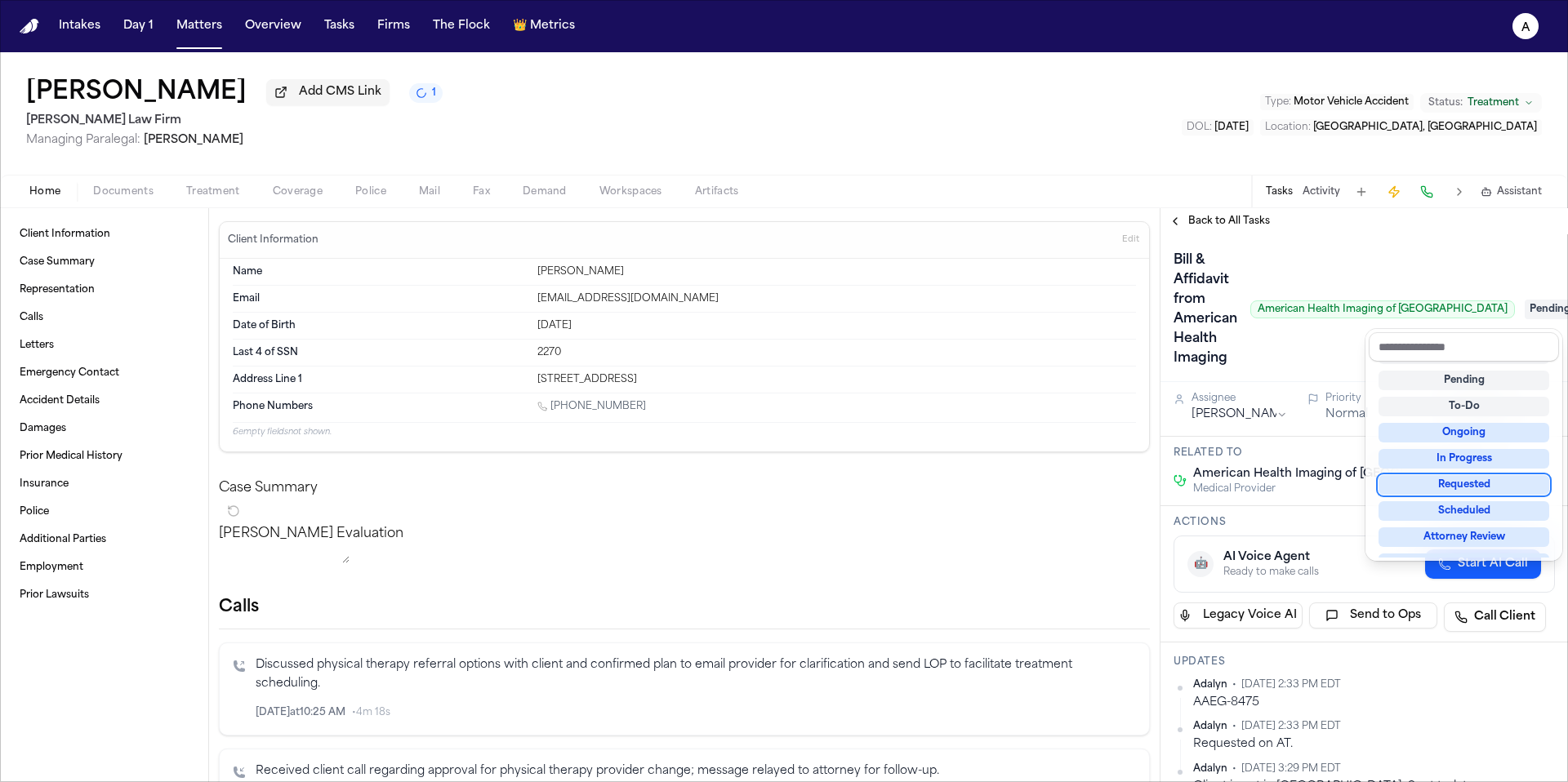
click at [1509, 486] on div "Requested" at bounding box center [1463, 485] width 170 height 20
click at [1226, 229] on div "Back to All Tasks Bill & Affidavit from American Health Imaging American Health…" at bounding box center [1364, 495] width 407 height 574
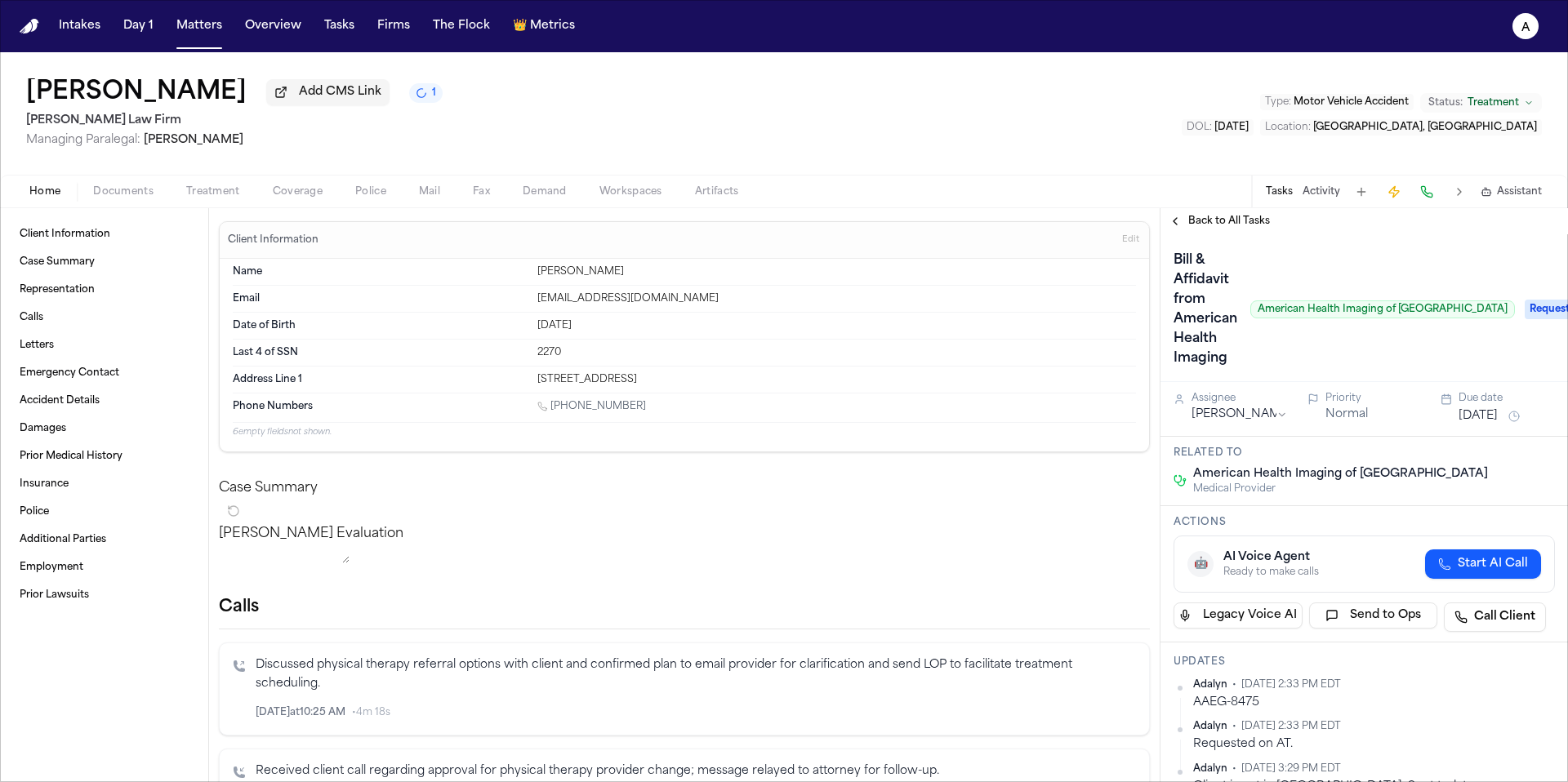
click at [1249, 228] on span "Back to All Tasks" at bounding box center [1228, 221] width 81 height 13
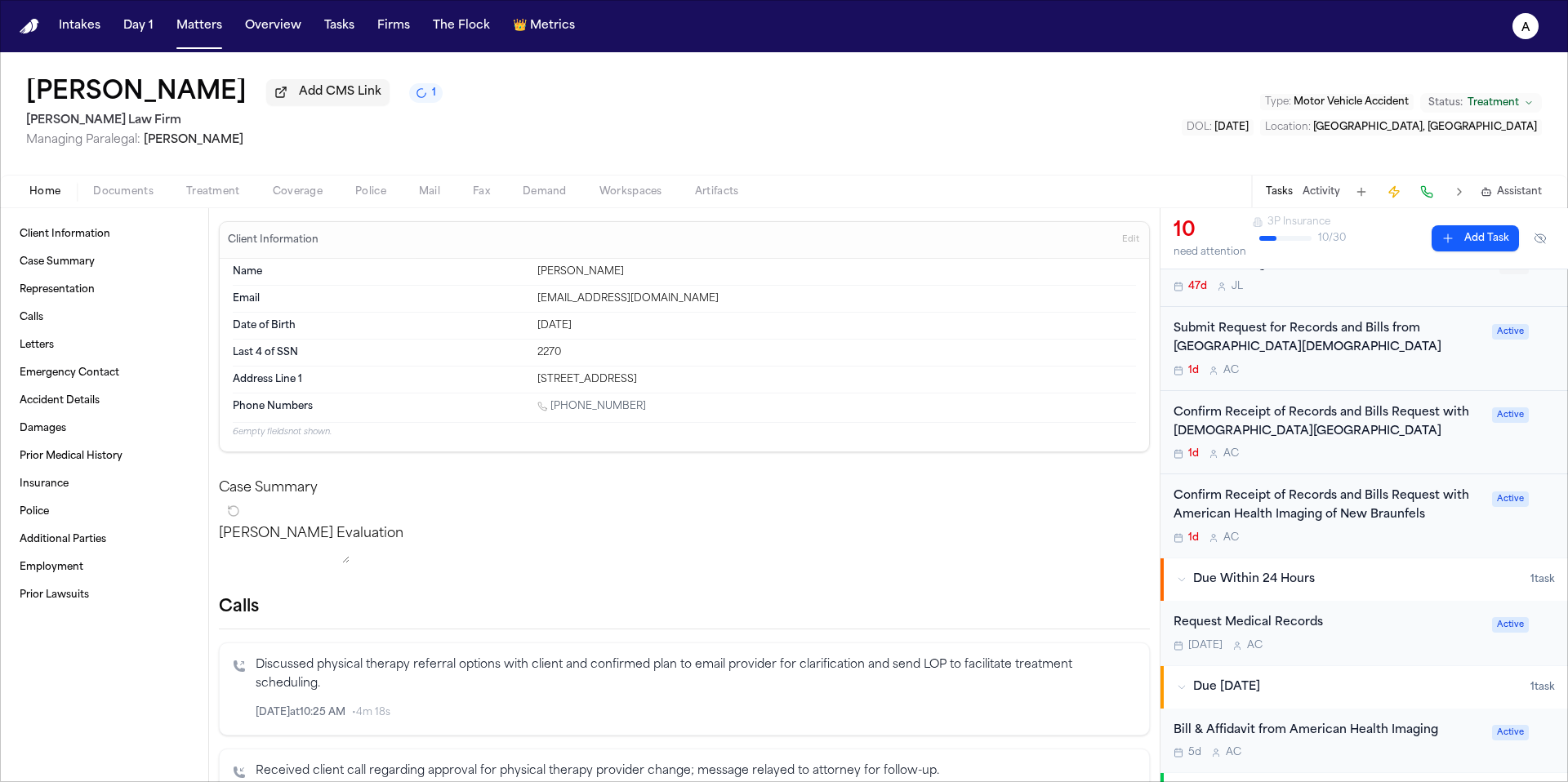
scroll to position [473, 0]
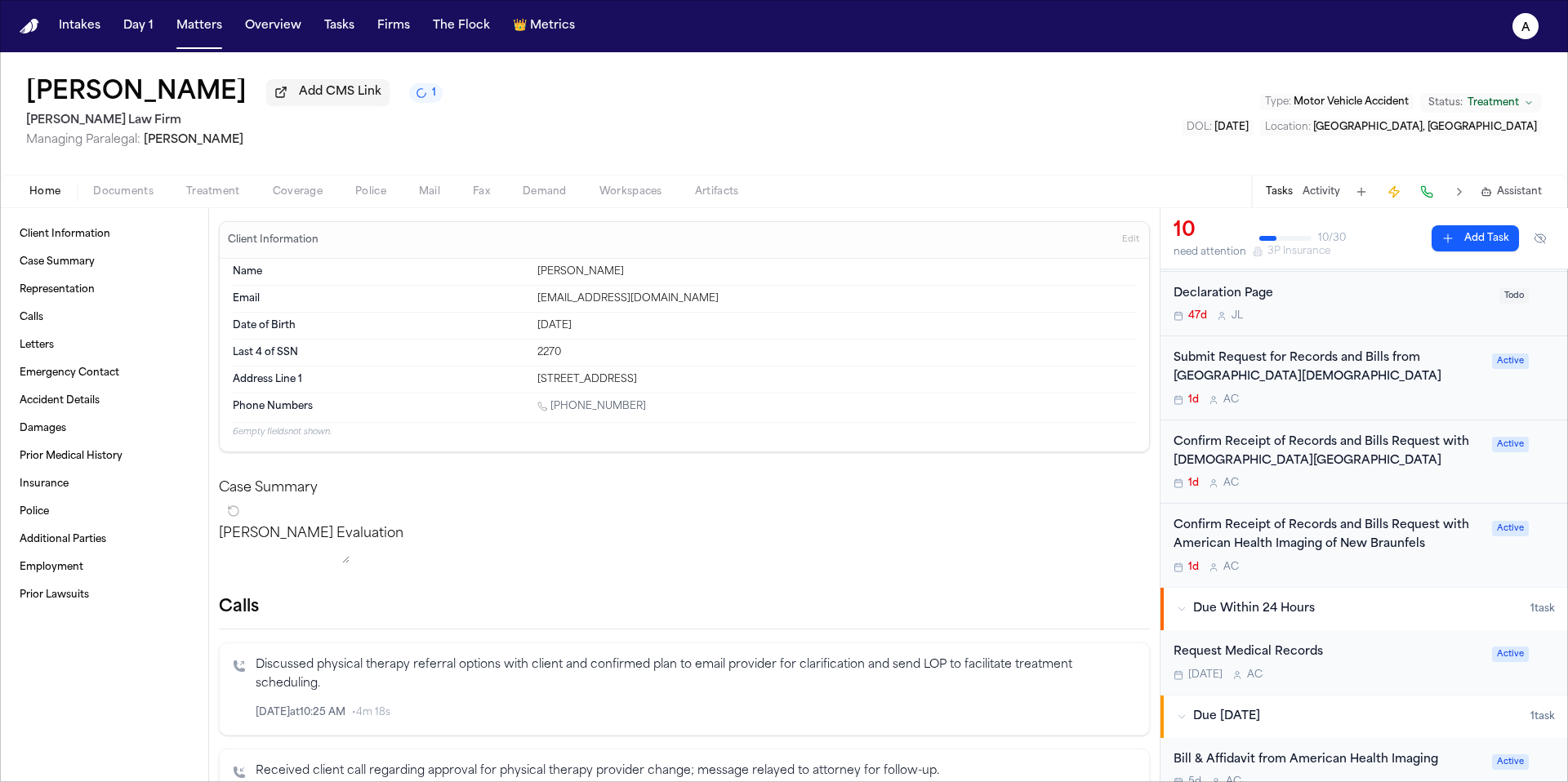
click at [1380, 669] on div "Request Medical Records Tomorrow A C" at bounding box center [1328, 663] width 309 height 39
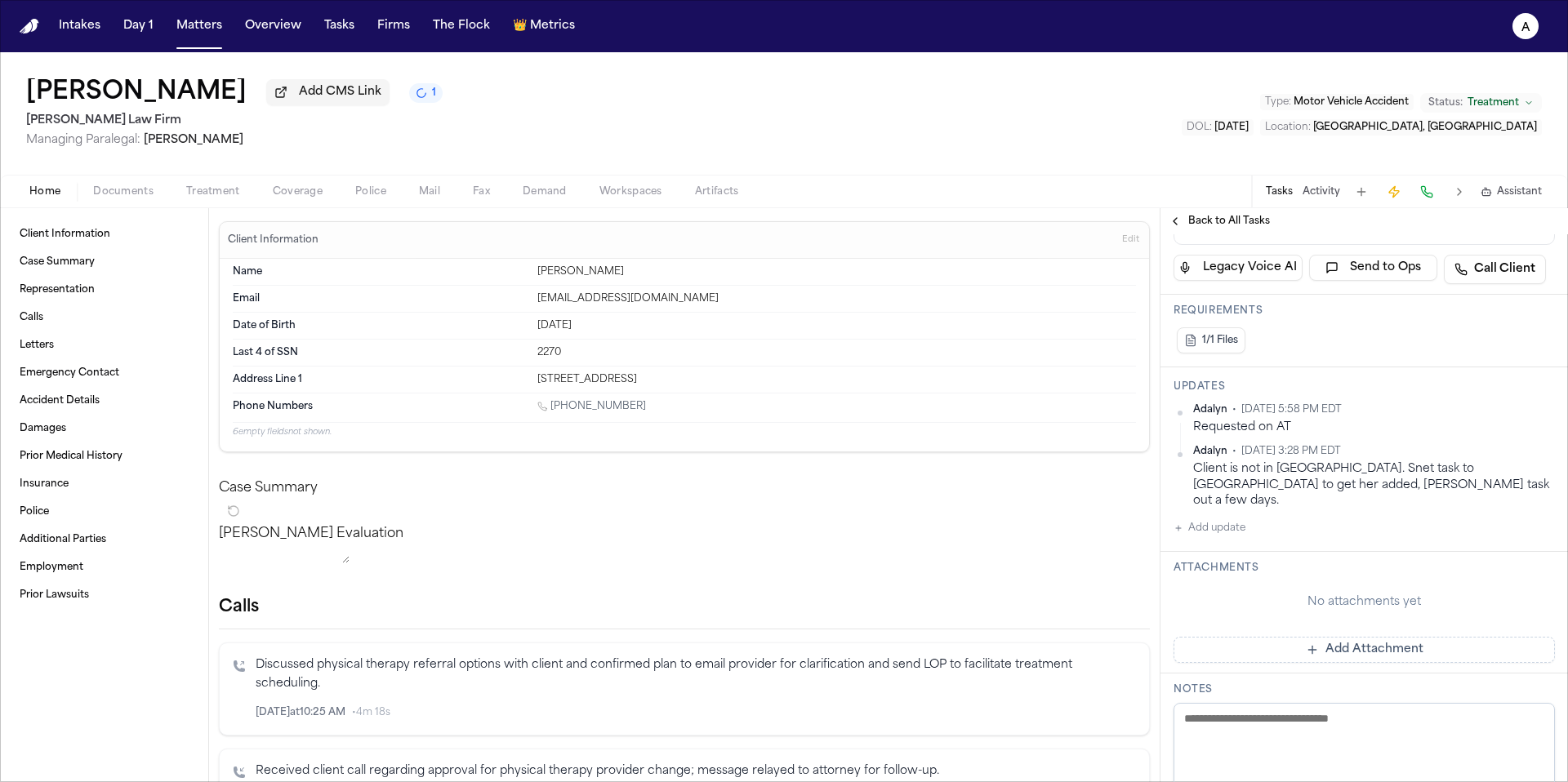
scroll to position [290, 0]
click at [1244, 519] on button "Add update" at bounding box center [1209, 528] width 72 height 20
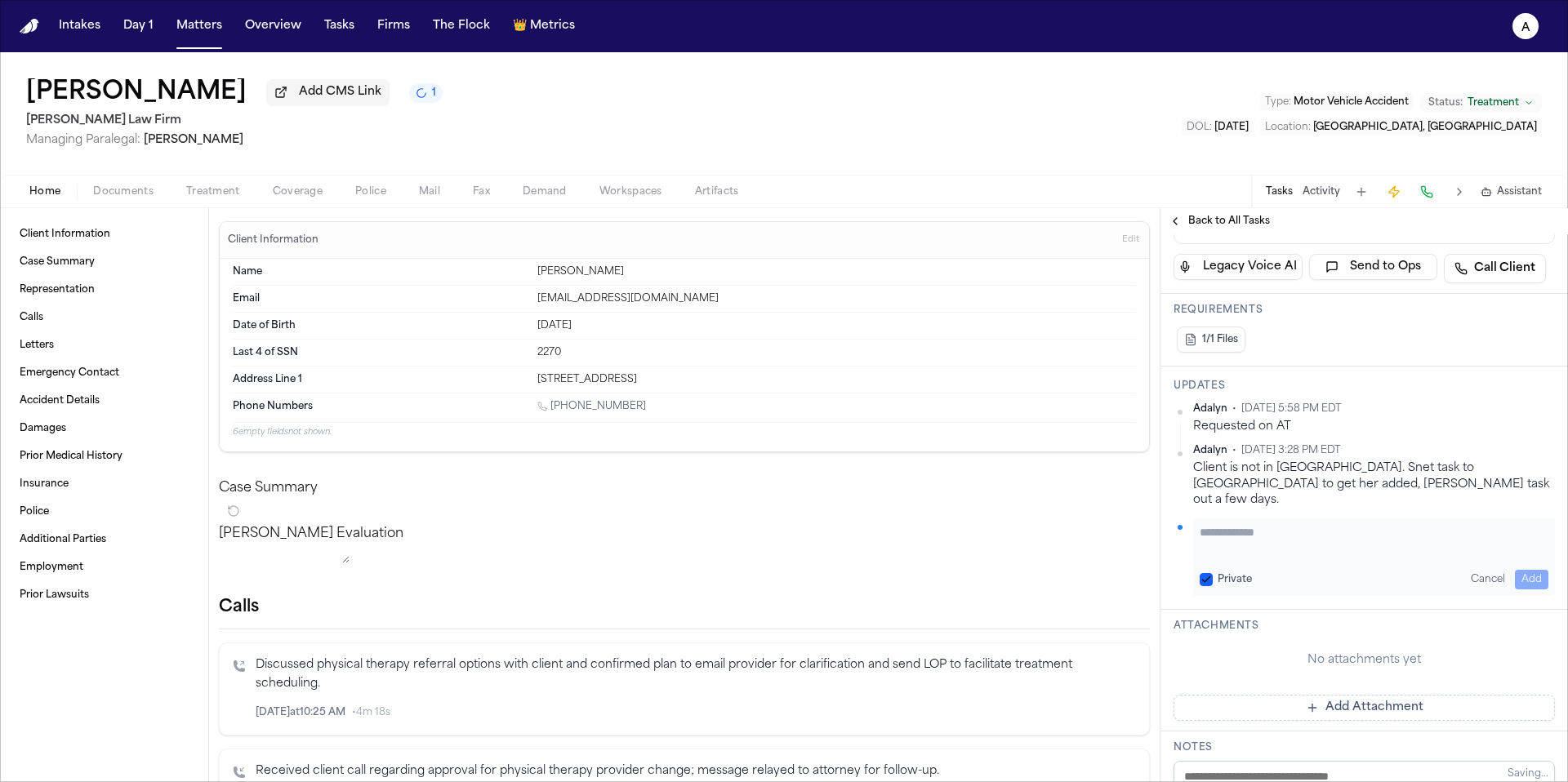
click at [1262, 524] on textarea "Add your update" at bounding box center [1374, 541] width 349 height 33
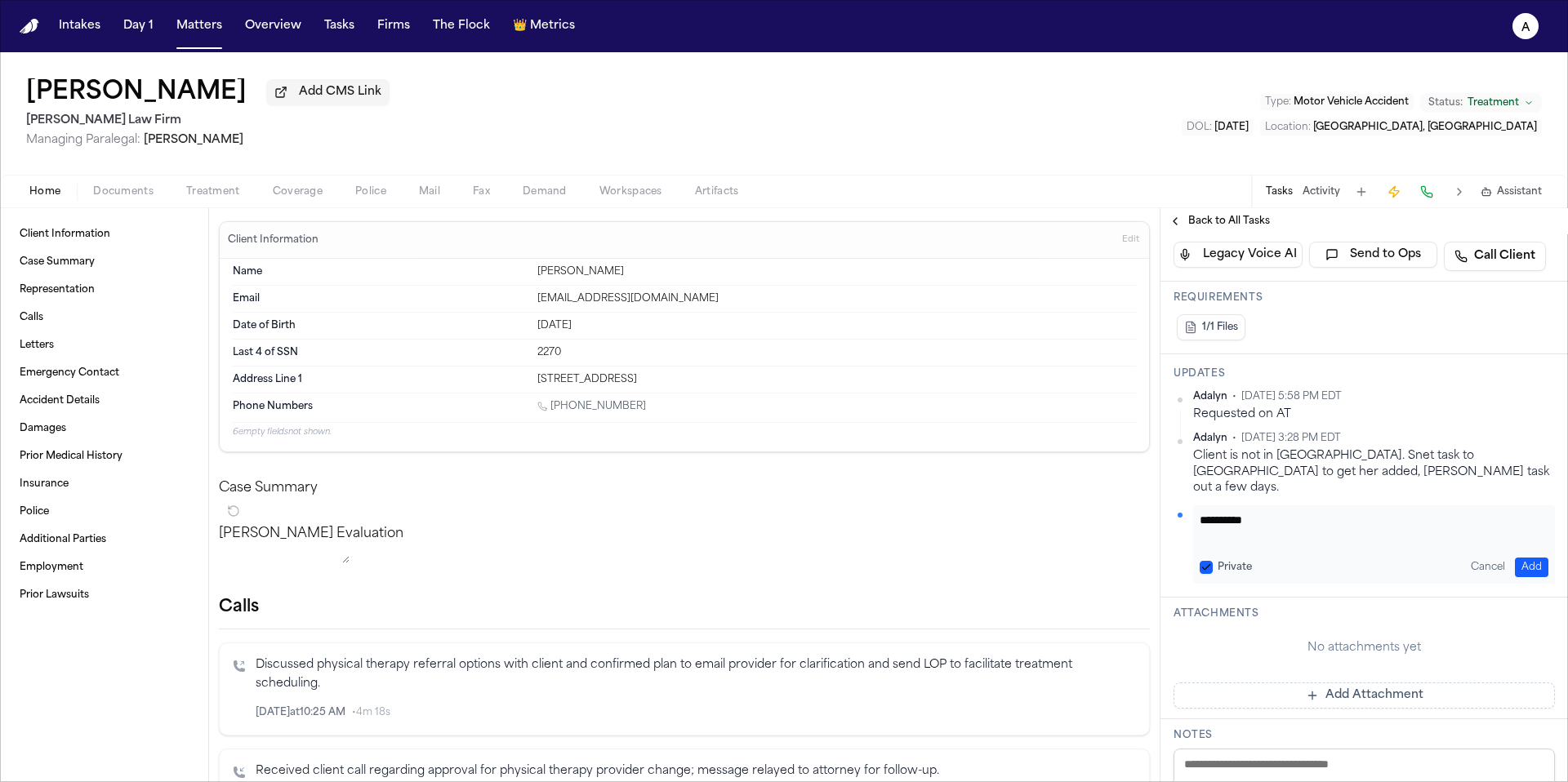
scroll to position [305, 0]
drag, startPoint x: 1353, startPoint y: 507, endPoint x: 1289, endPoint y: 505, distance: 64.0
click at [1289, 509] on textarea "**********" at bounding box center [1367, 525] width 337 height 33
type textarea "**********"
click at [1209, 558] on button "Private" at bounding box center [1206, 565] width 13 height 13
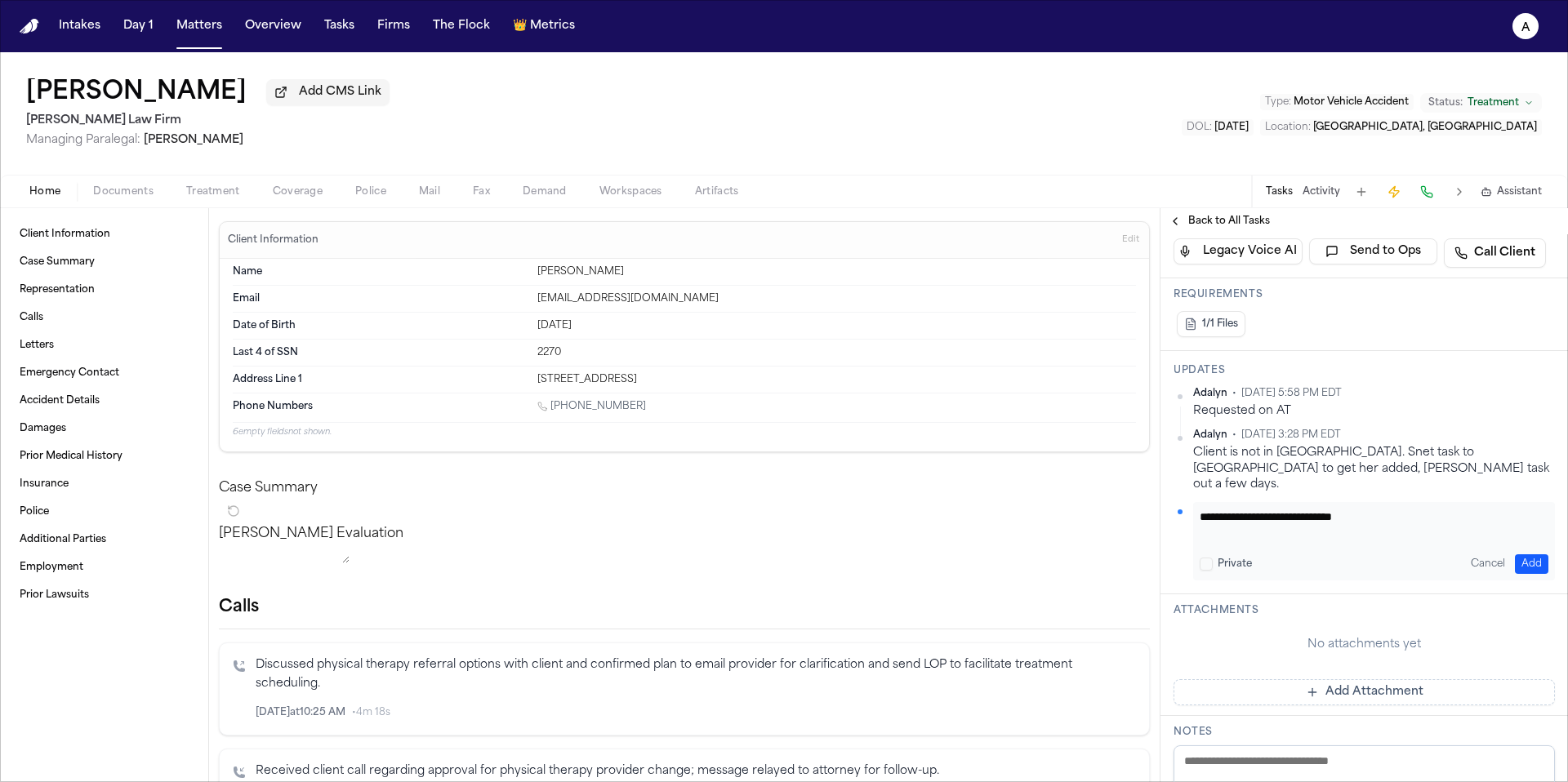
click at [1525, 555] on button "Add" at bounding box center [1531, 565] width 34 height 20
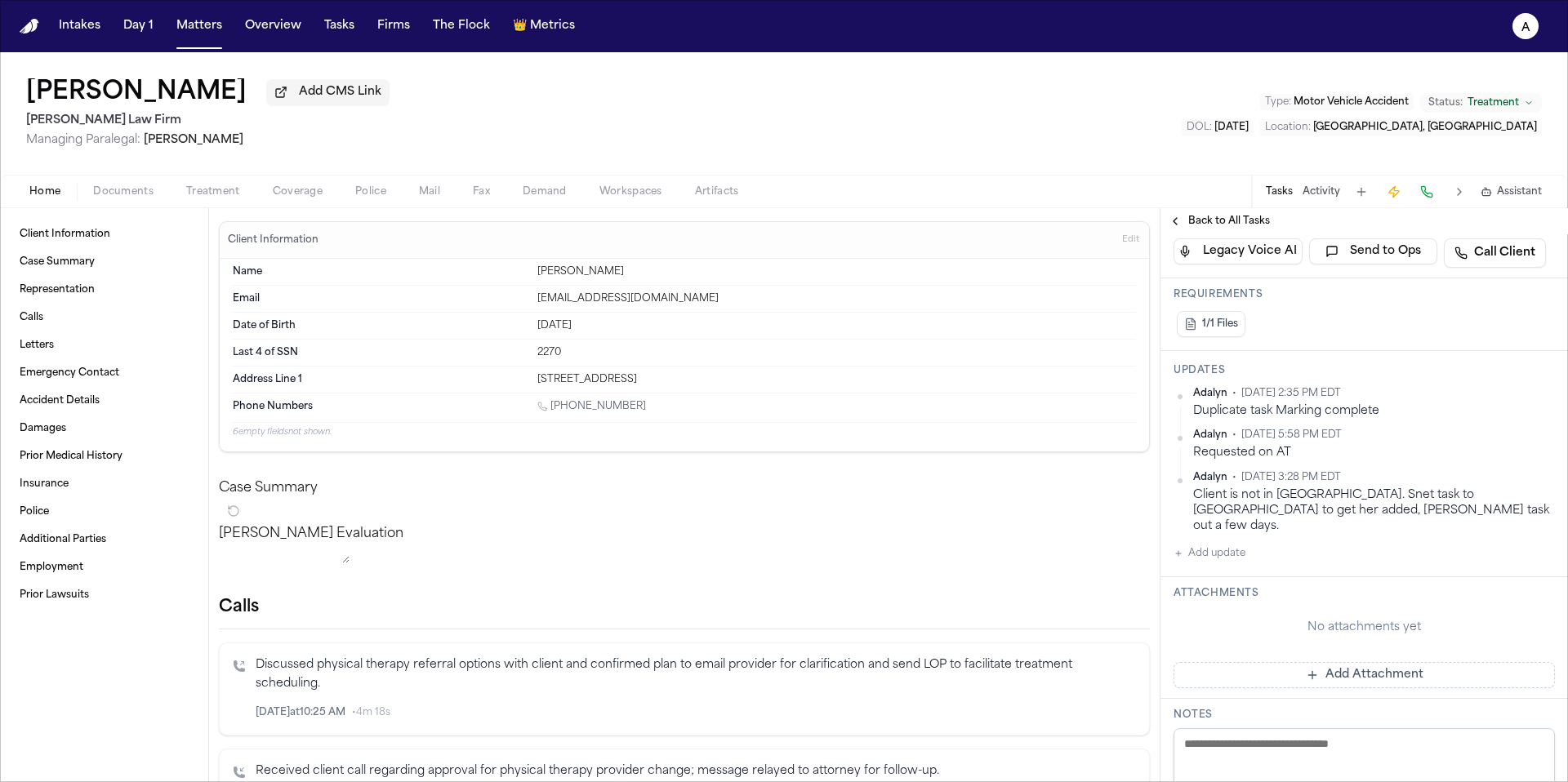
scroll to position [0, 0]
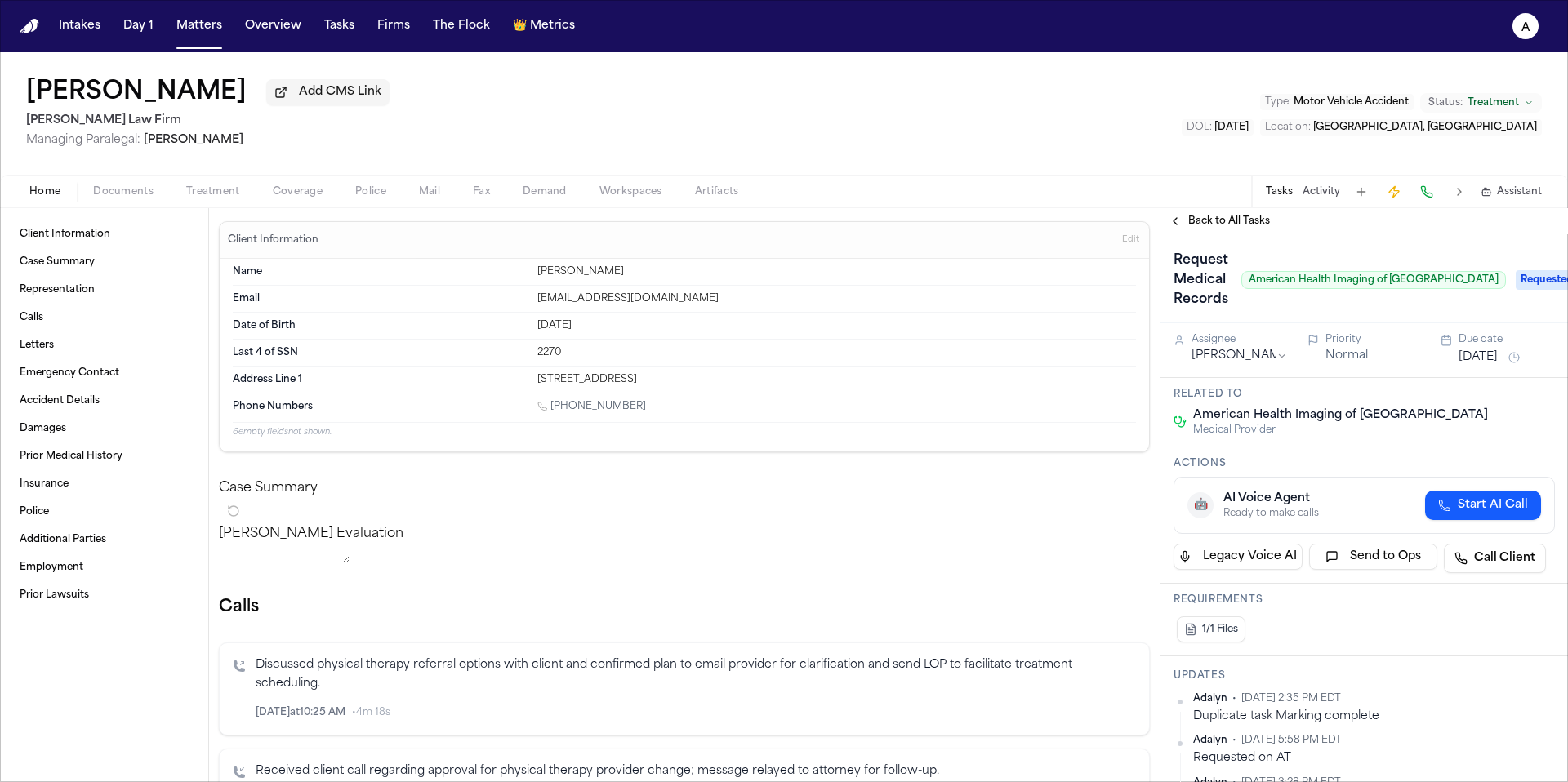
click at [1515, 286] on span "Requested" at bounding box center [1547, 280] width 65 height 20
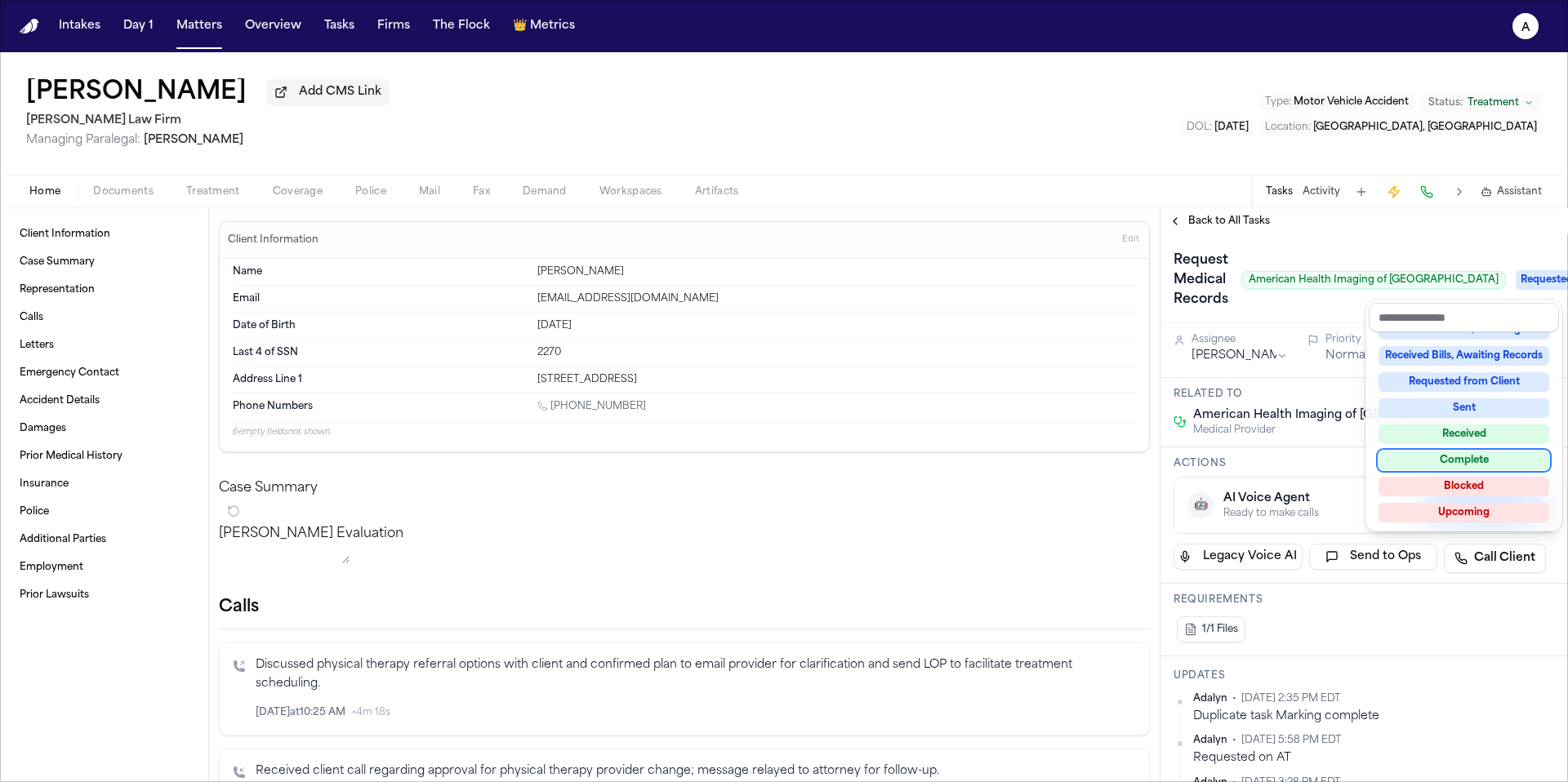
click at [1490, 463] on div "Complete" at bounding box center [1463, 461] width 170 height 20
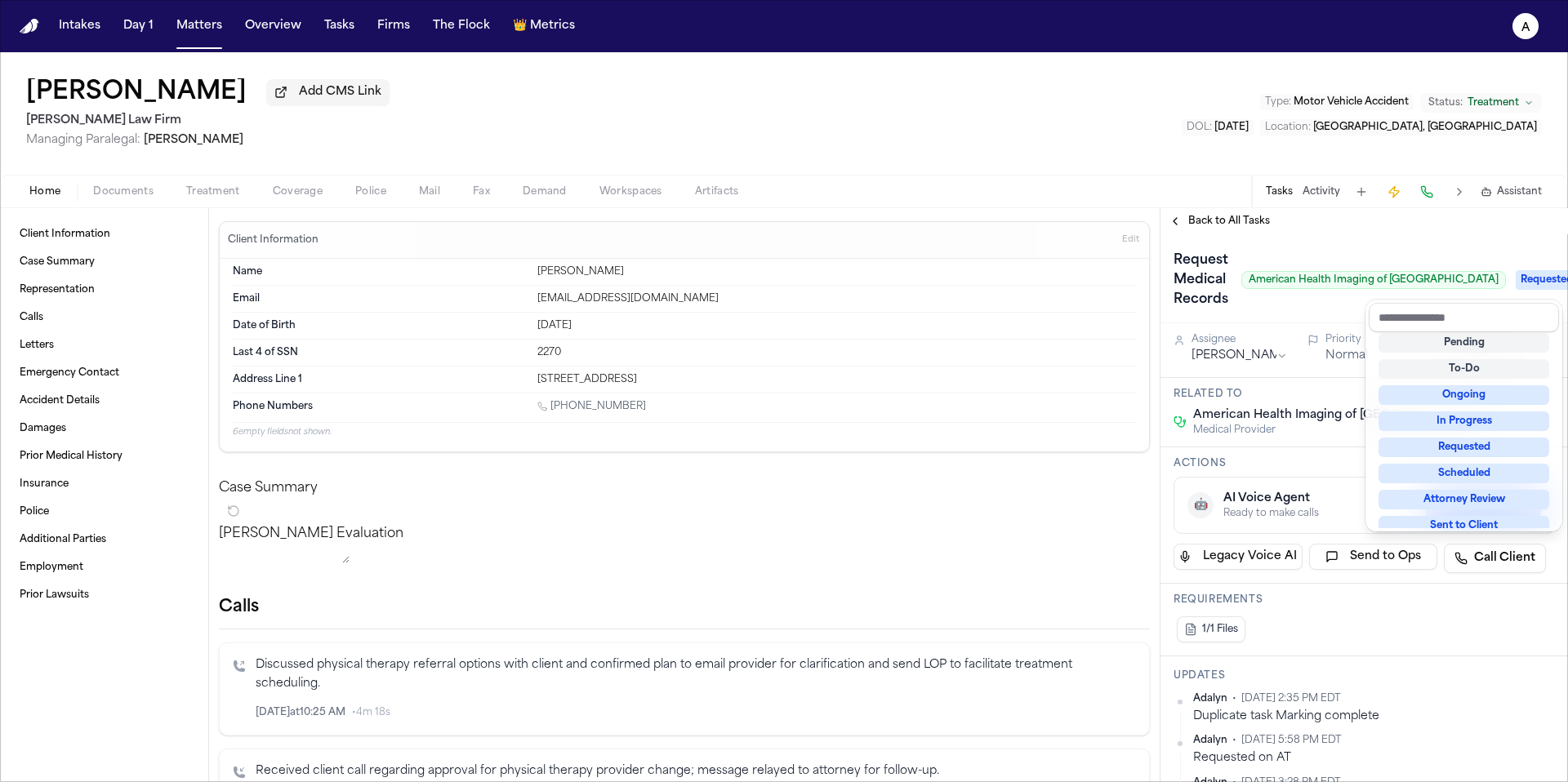
scroll to position [11, 0]
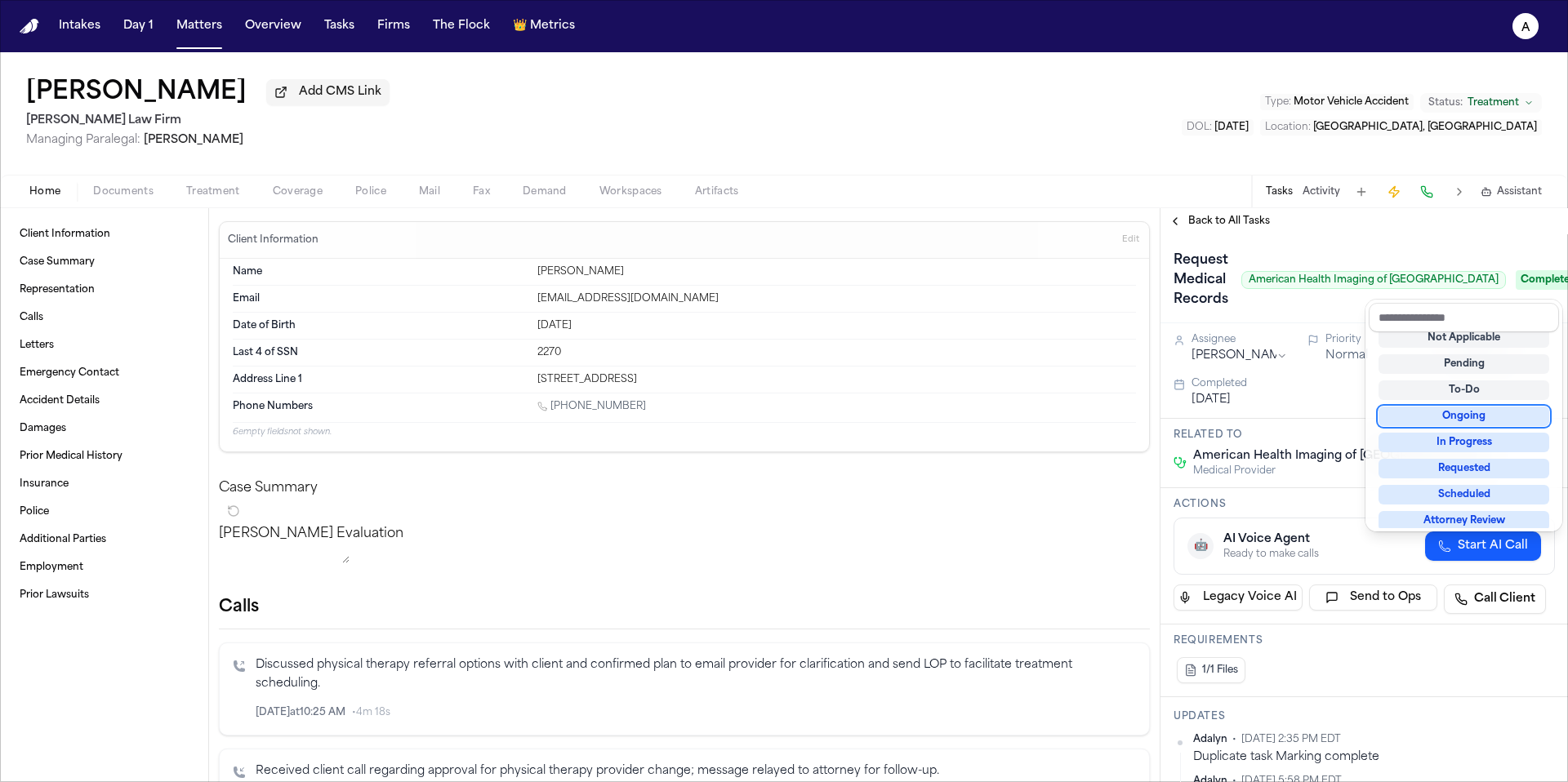
click at [1277, 306] on div "Request Medical Records American Health Imaging of New Braunfels Complete" at bounding box center [1364, 280] width 381 height 65
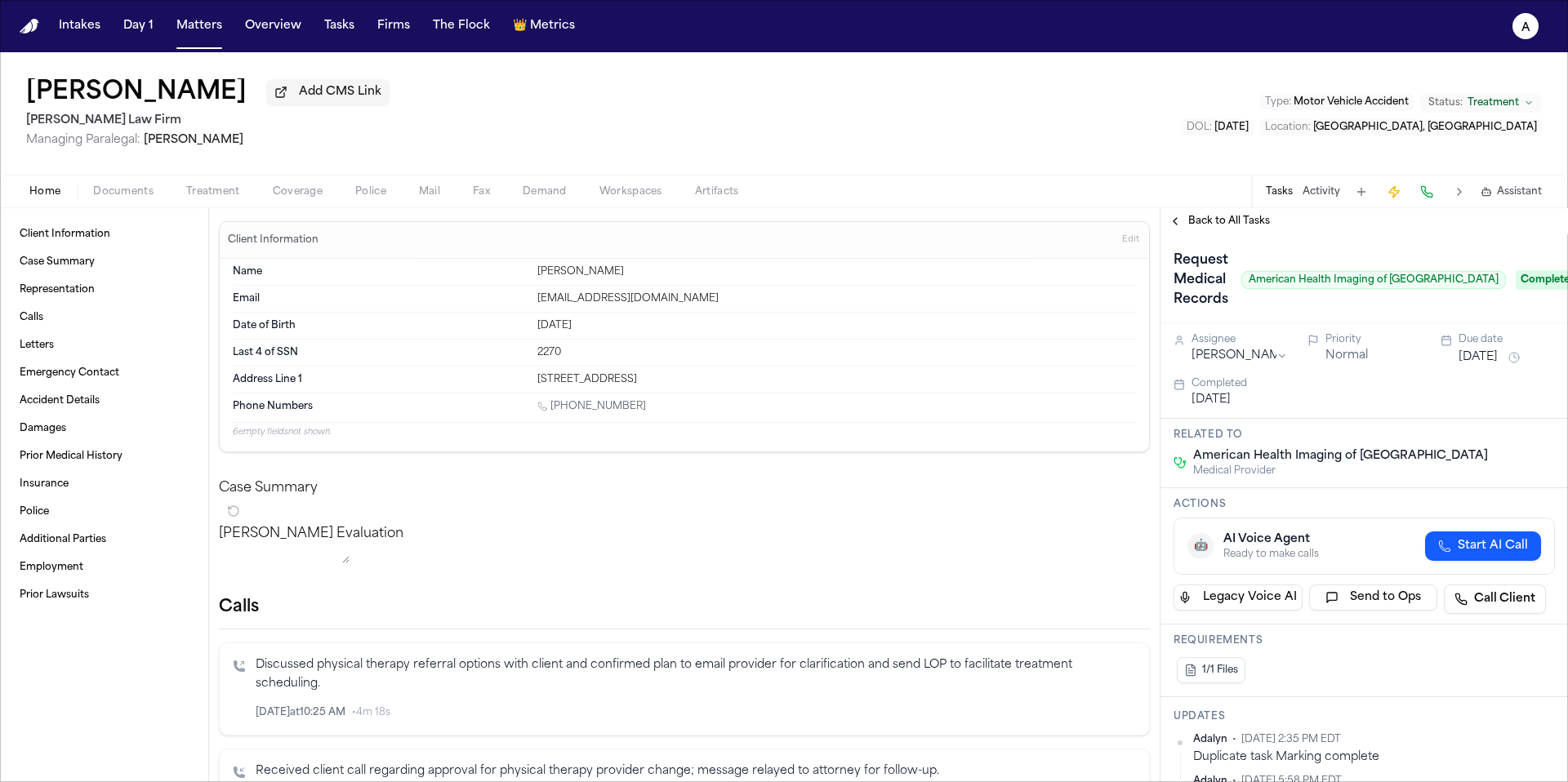
click at [1224, 207] on div "Home Documents Treatment Coverage Police Mail Fax Demand Workspaces Artifacts T…" at bounding box center [784, 191] width 1568 height 33
click at [1226, 220] on span "Back to All Tasks" at bounding box center [1228, 221] width 81 height 13
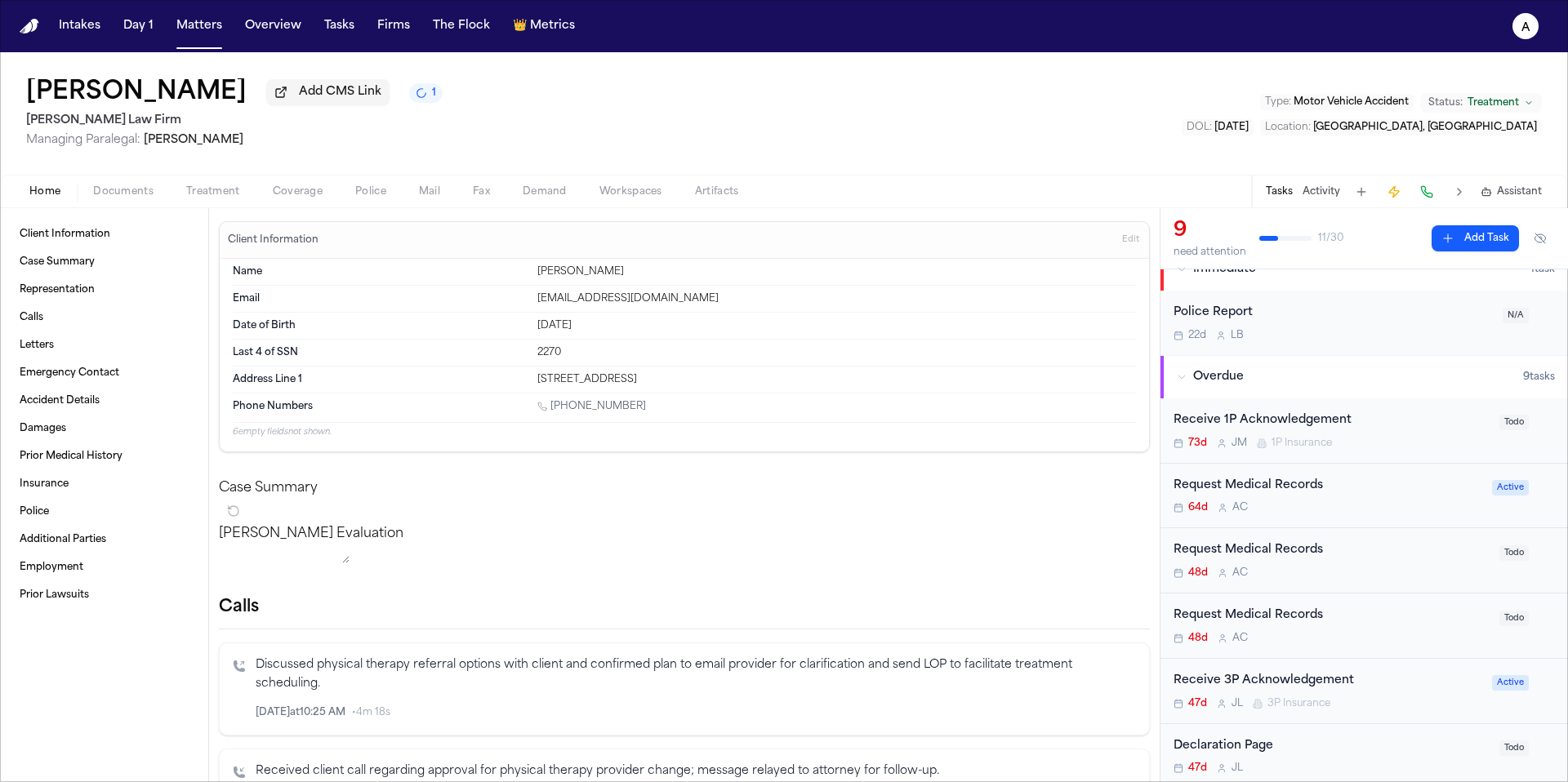
scroll to position [31, 0]
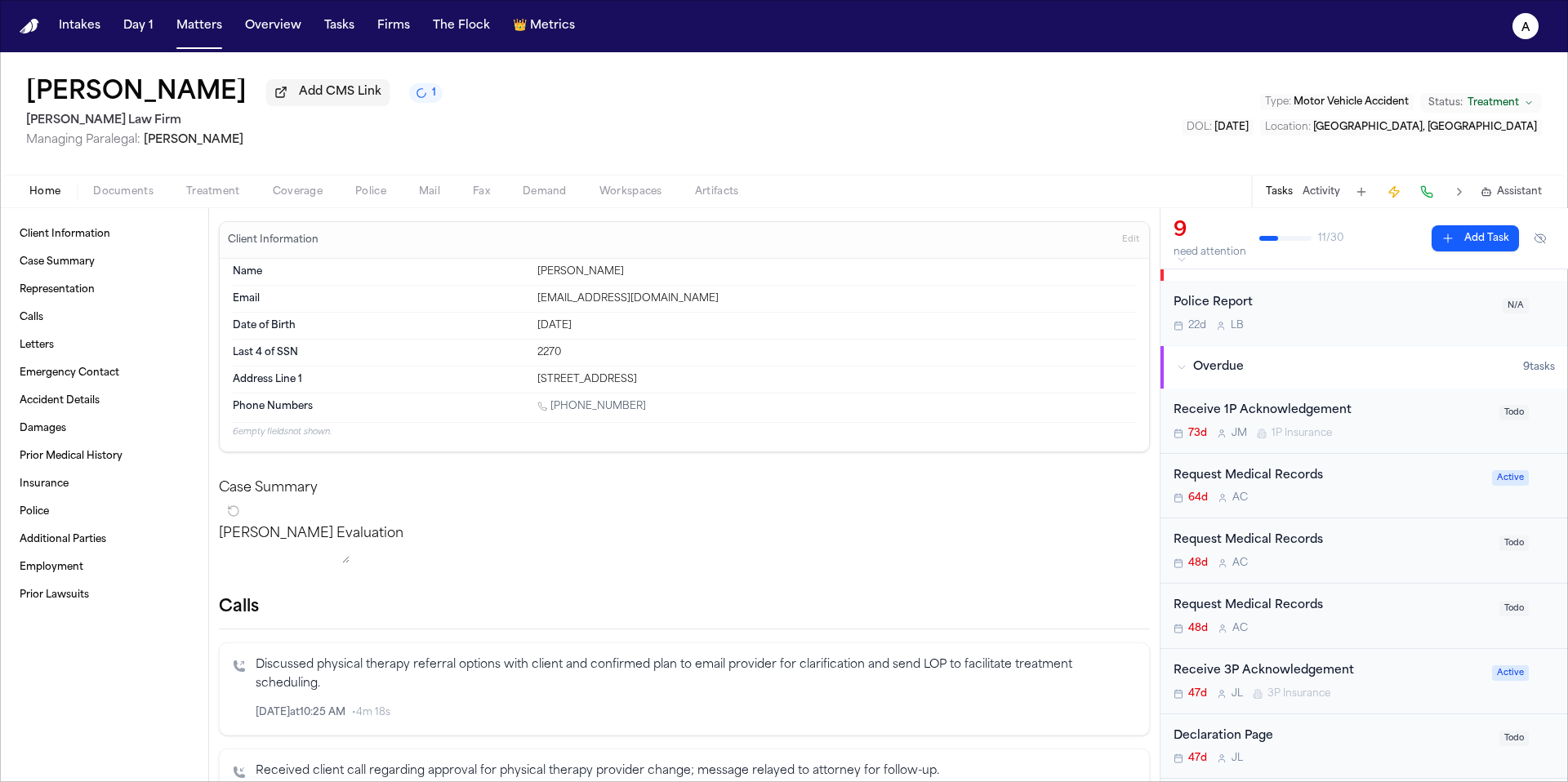
click at [1385, 500] on div "64d A C" at bounding box center [1328, 498] width 309 height 13
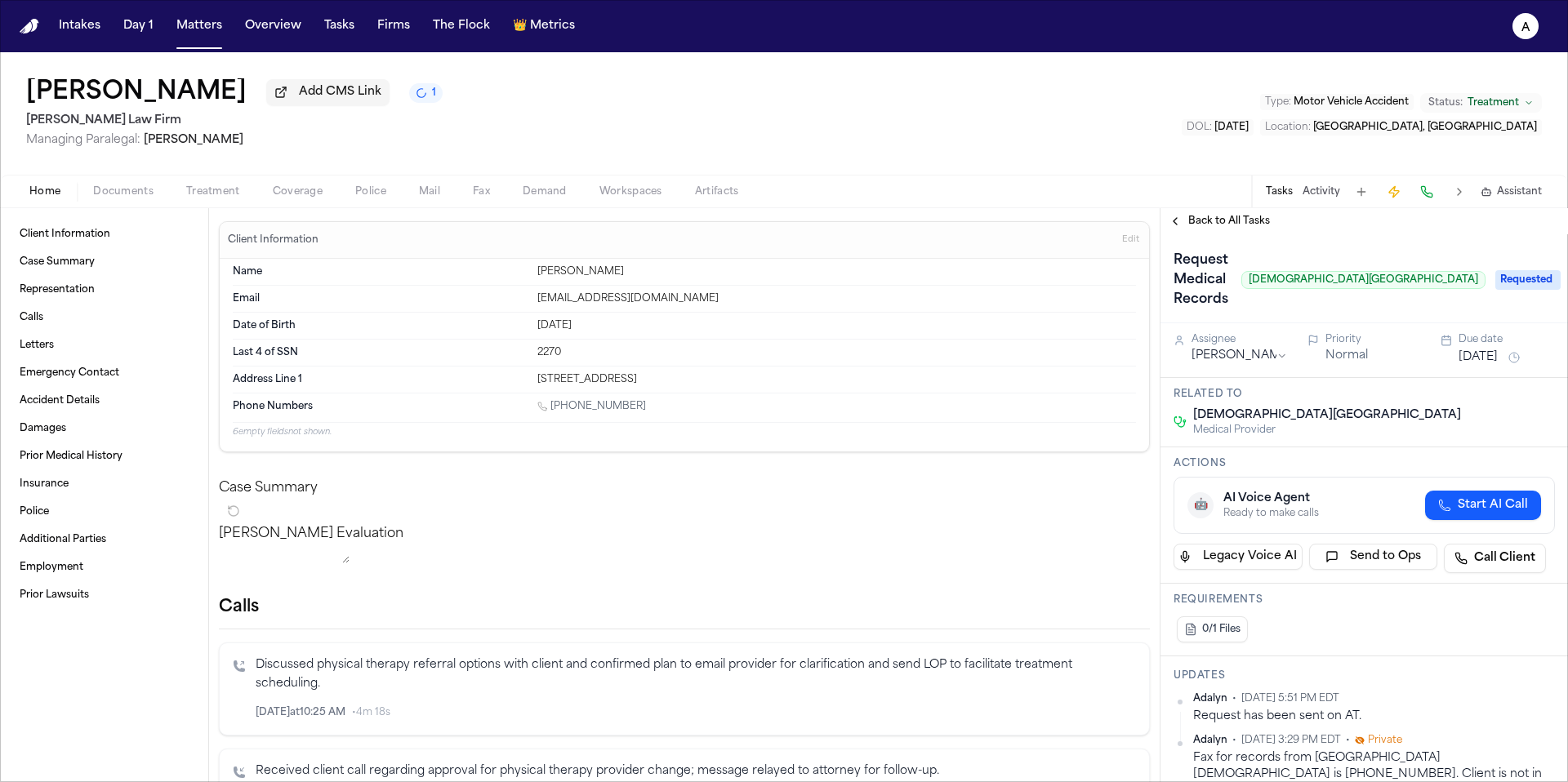
click at [1245, 228] on span "Back to All Tasks" at bounding box center [1228, 221] width 81 height 13
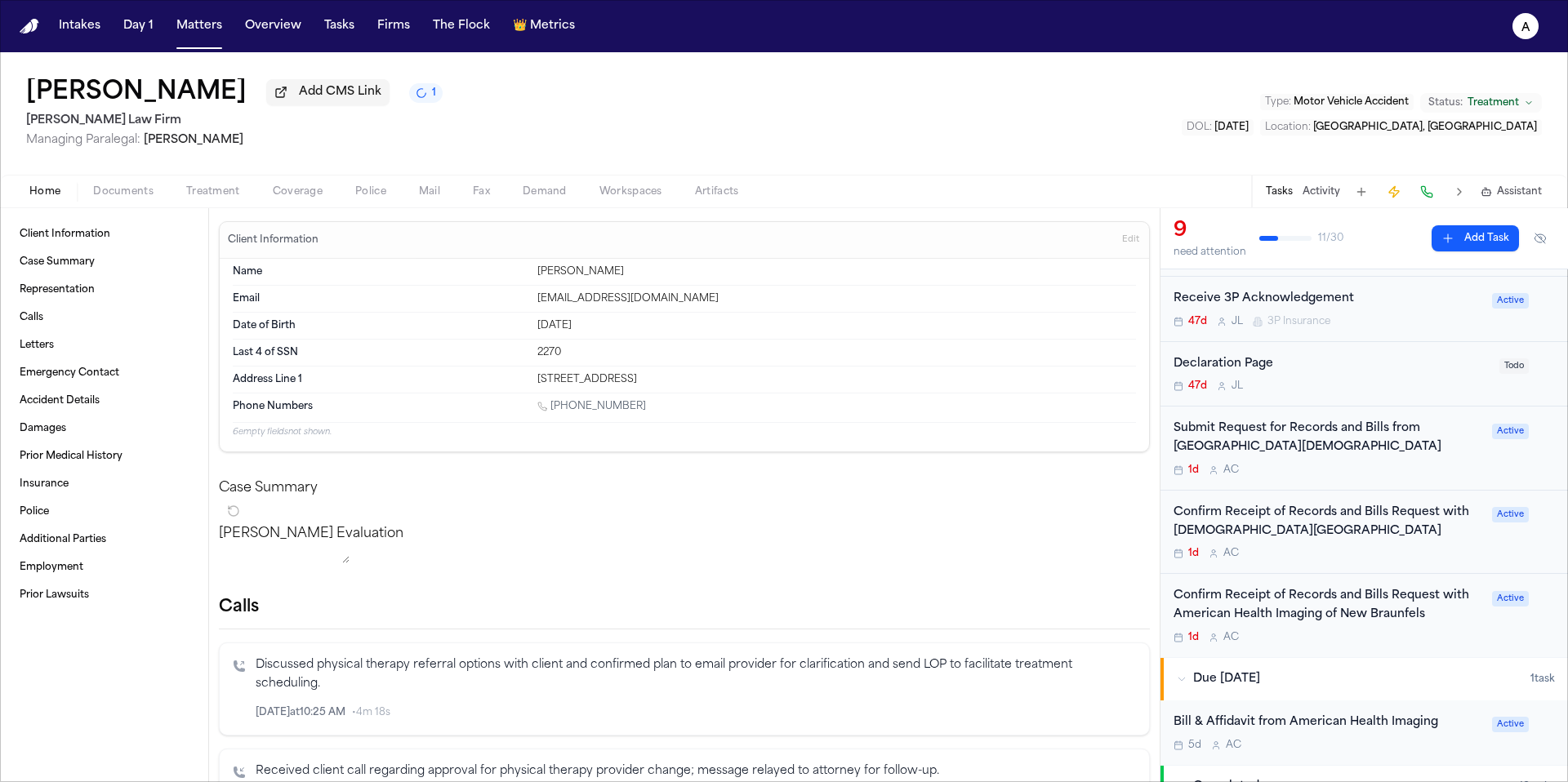
scroll to position [386, 0]
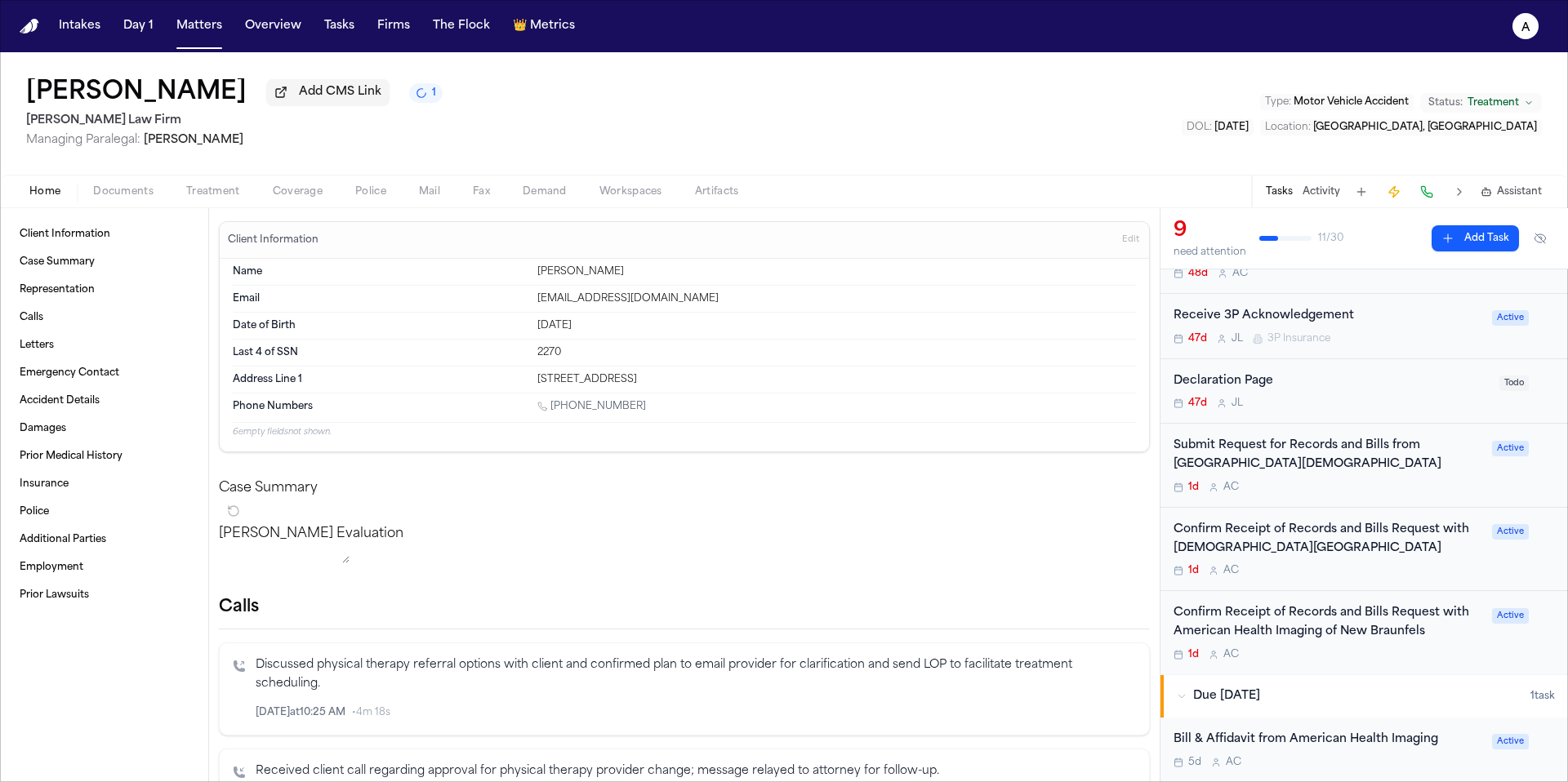
click at [1378, 577] on div "1d A C" at bounding box center [1328, 570] width 309 height 13
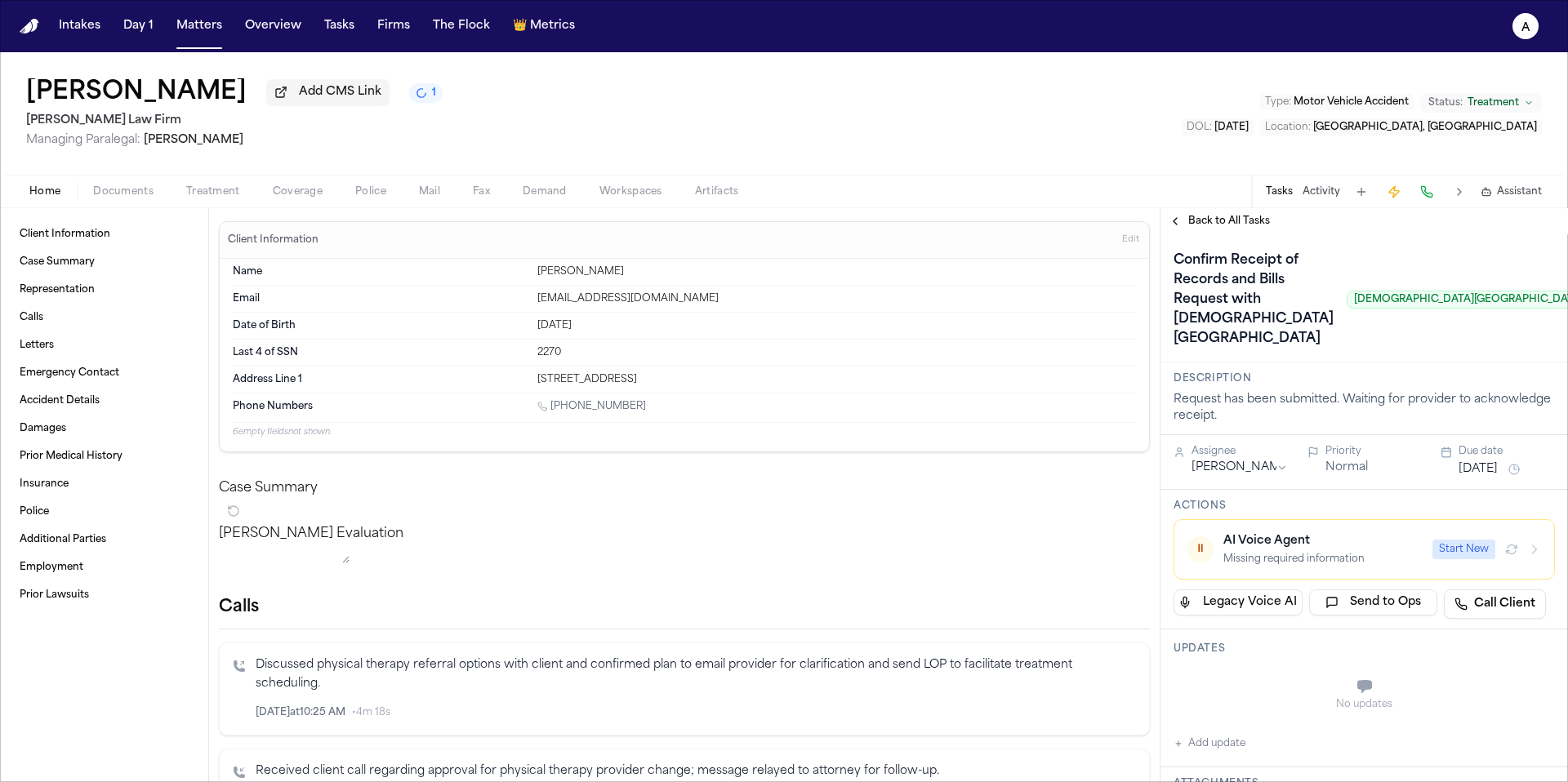
click at [1235, 228] on span "Back to All Tasks" at bounding box center [1228, 221] width 81 height 13
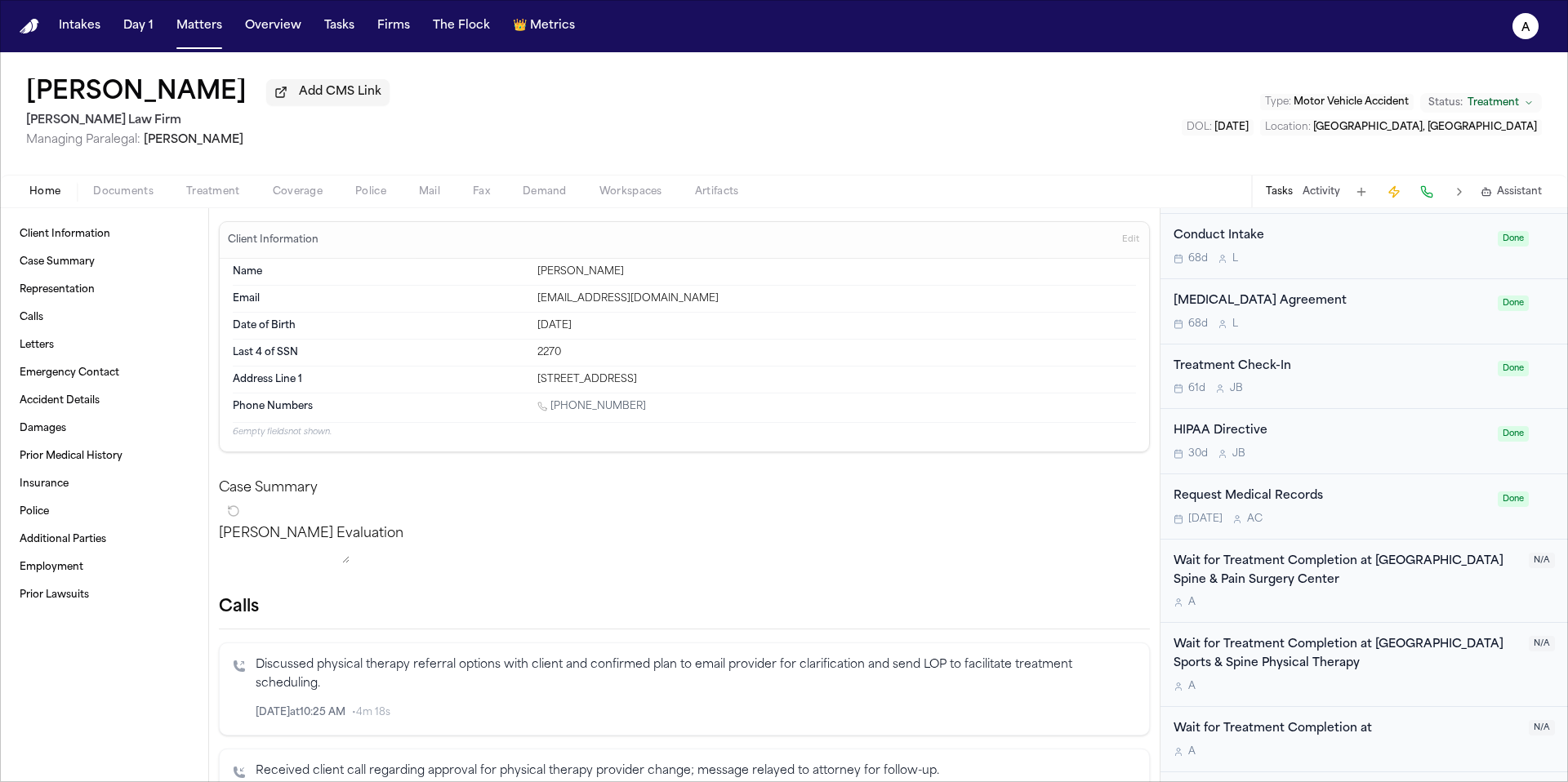
scroll to position [1408, 0]
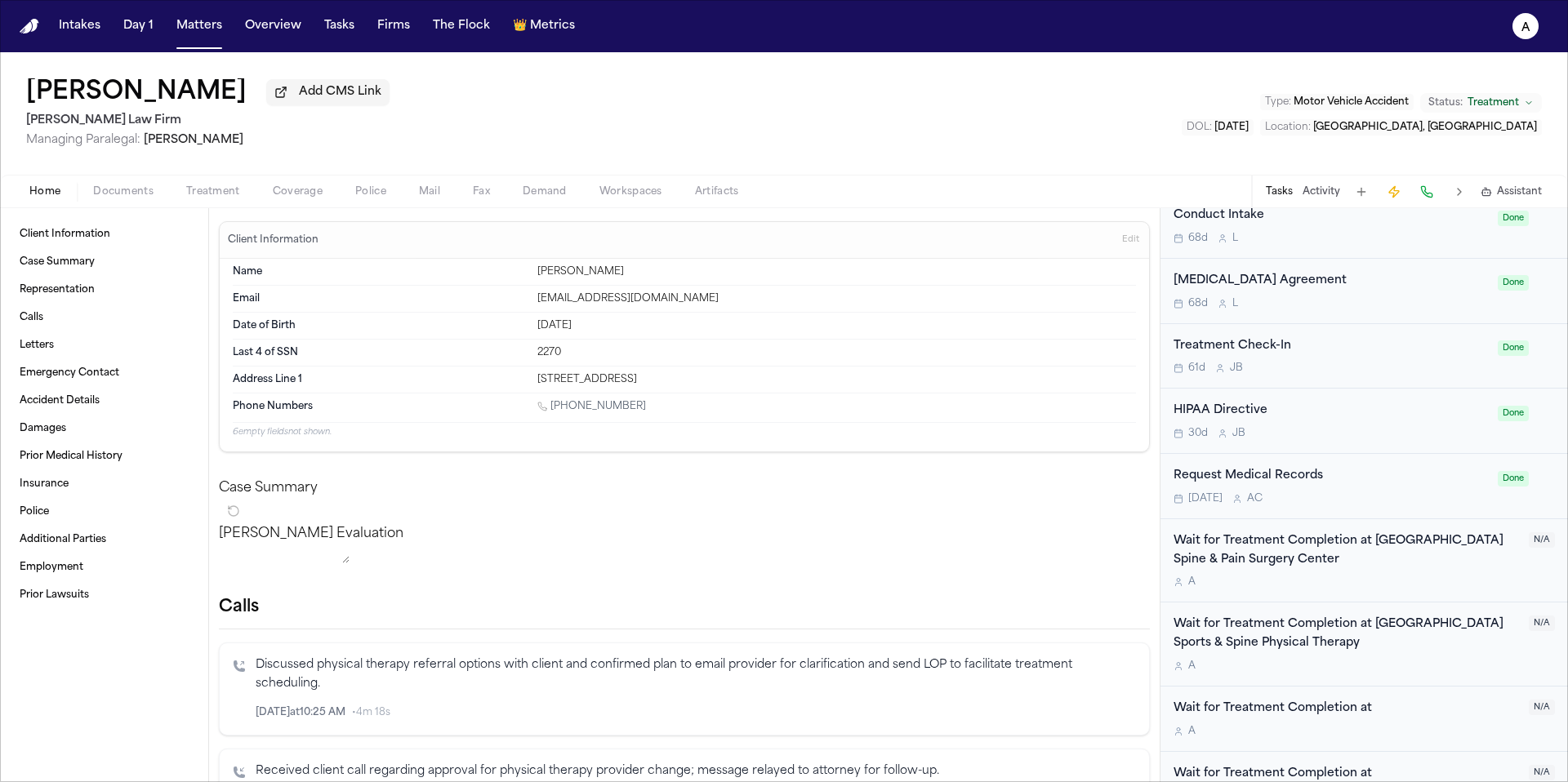
click at [1427, 484] on div "Request Medical Records" at bounding box center [1331, 476] width 314 height 19
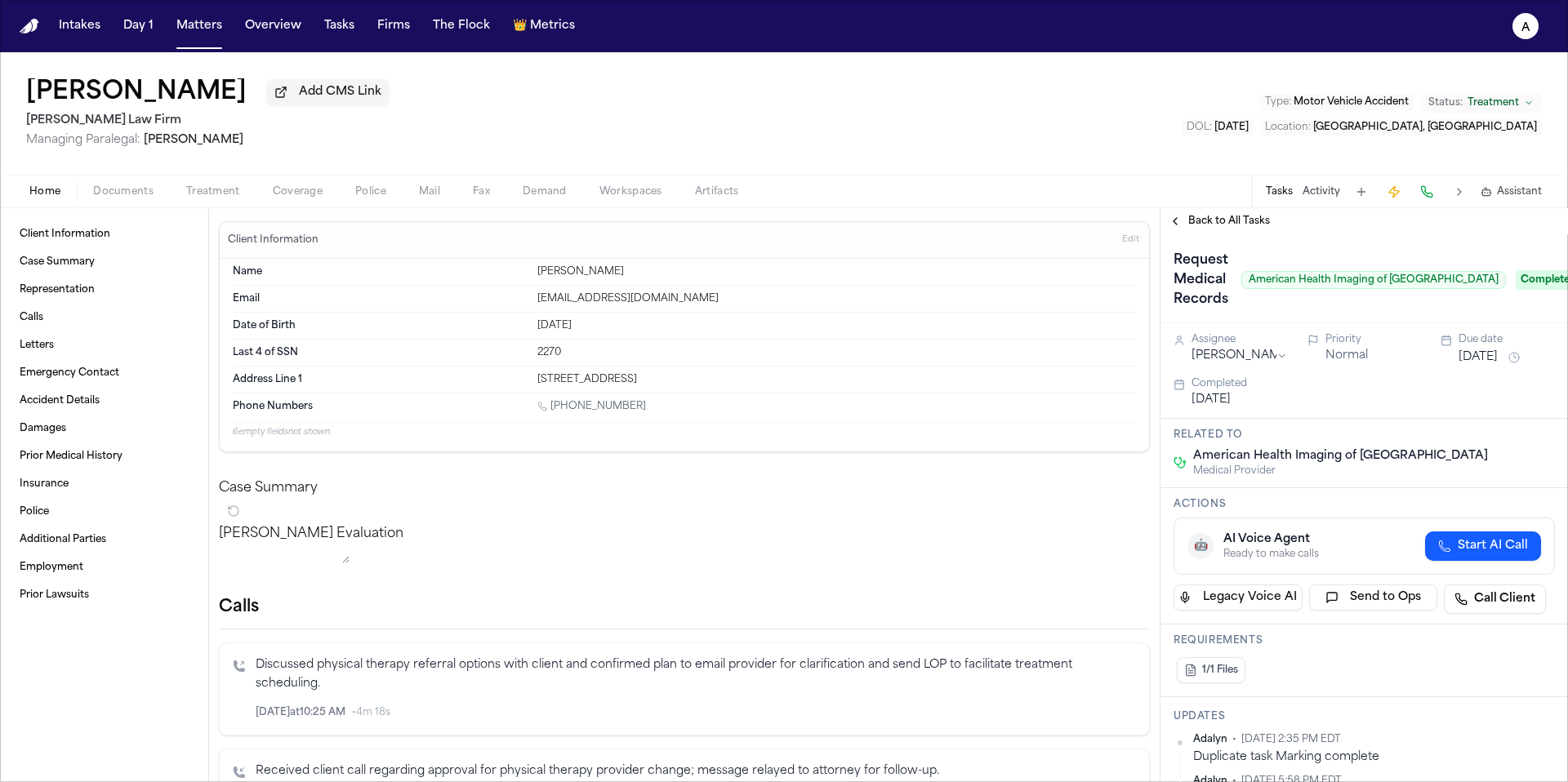
click at [1525, 284] on span "Complete" at bounding box center [1547, 280] width 65 height 20
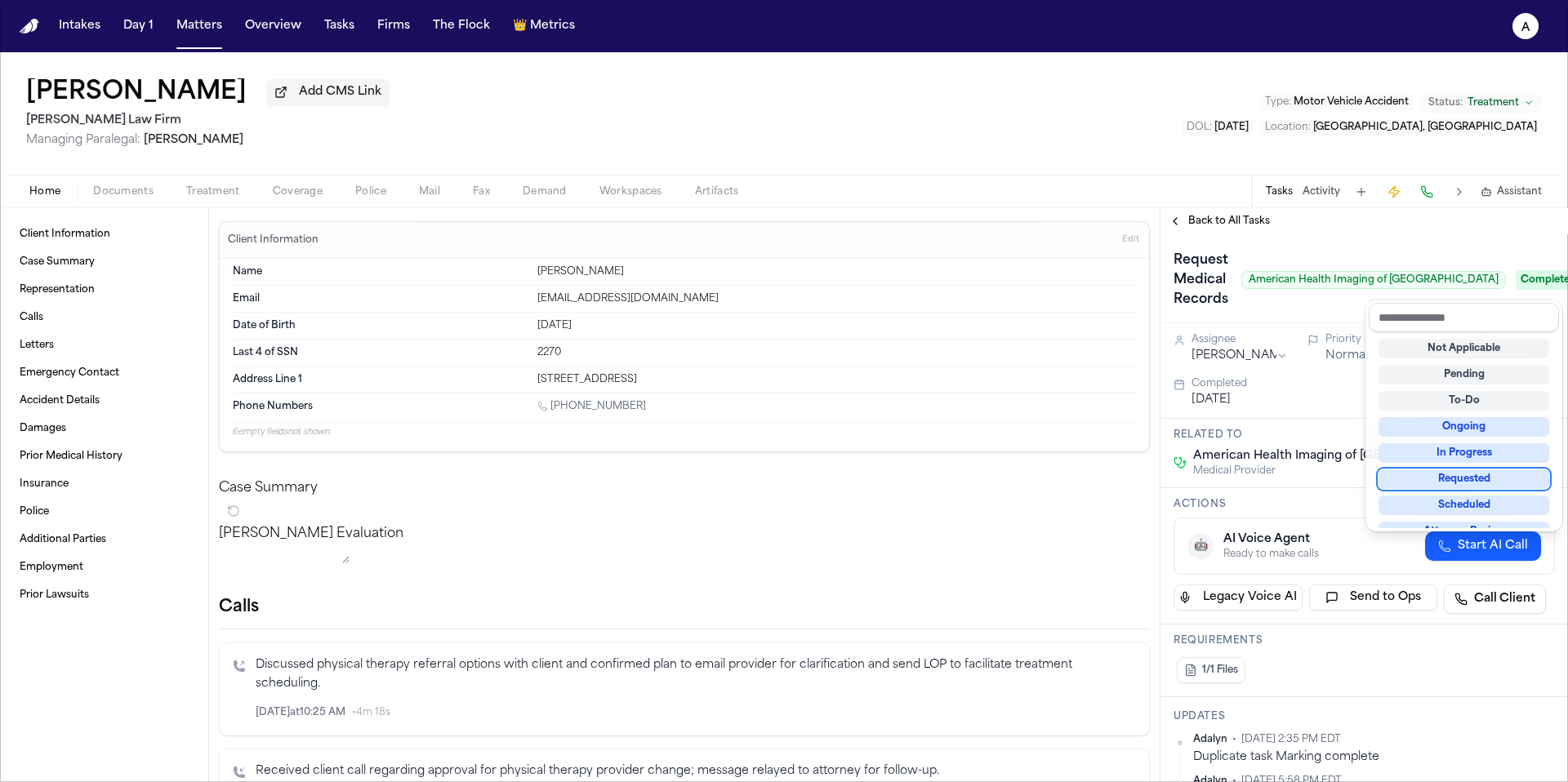
click at [1484, 481] on div "Requested" at bounding box center [1463, 479] width 170 height 20
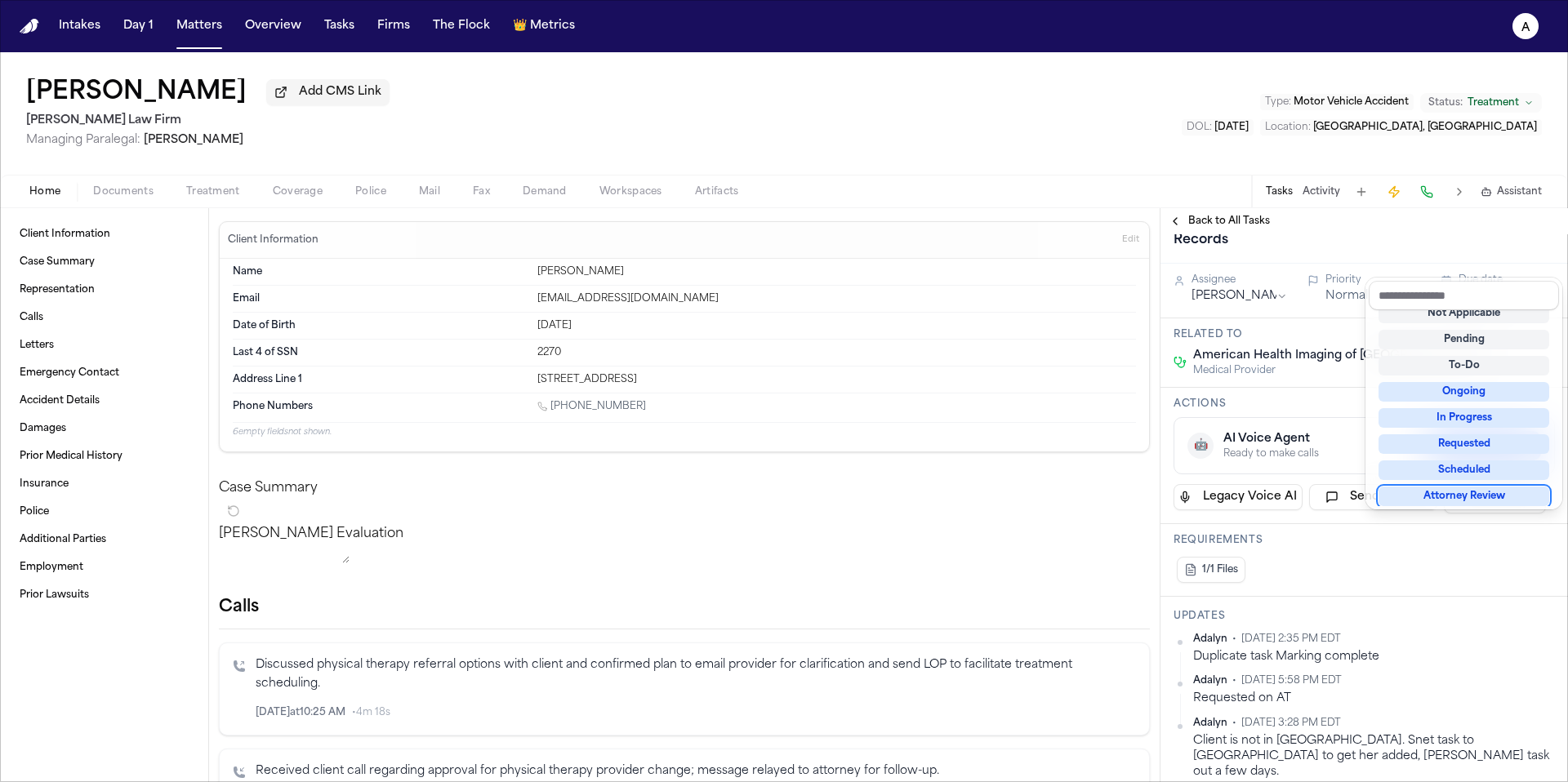
scroll to position [74, 0]
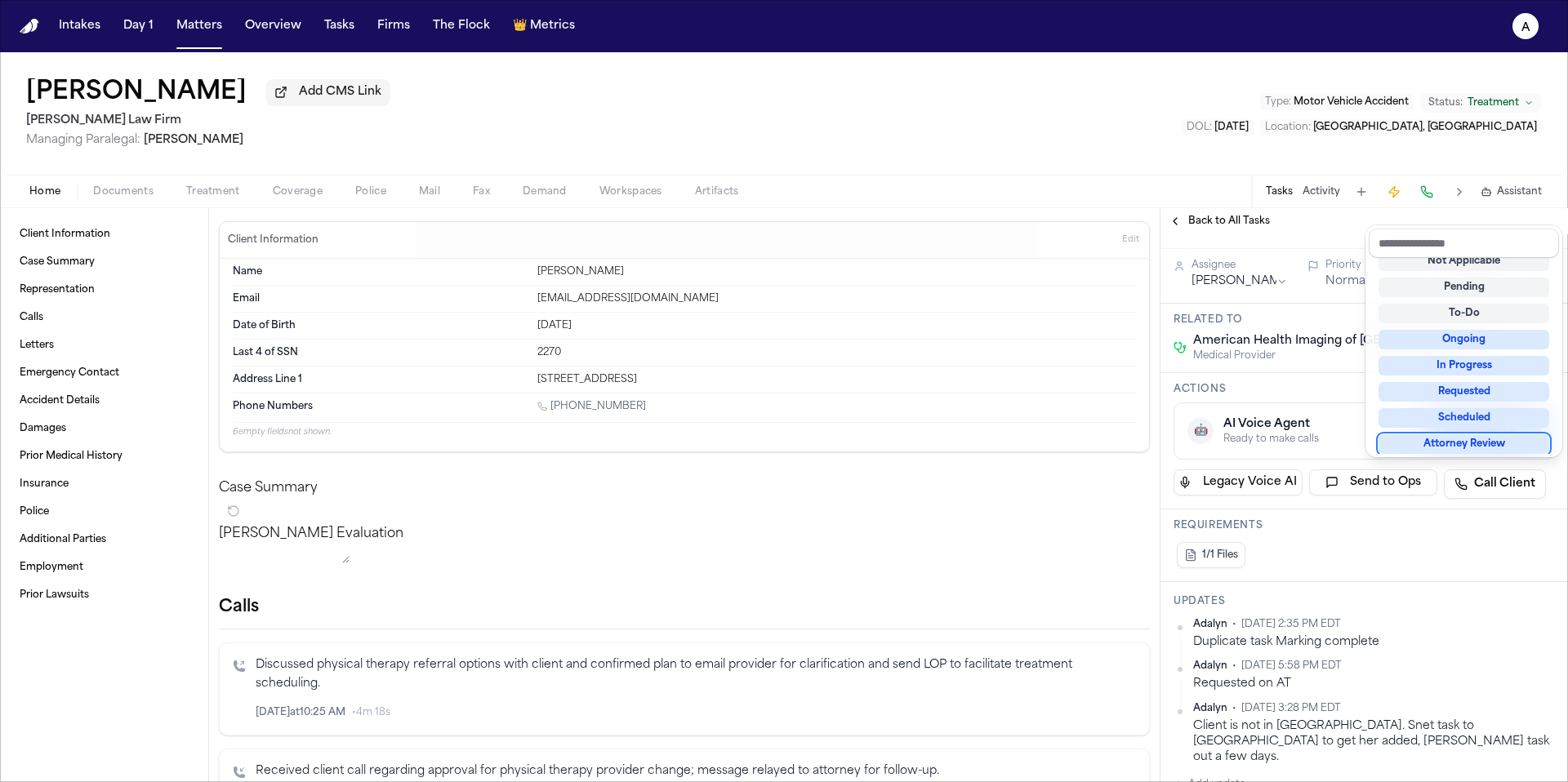
click at [1335, 636] on div "Request Medical Records American Health Imaging of New Braunfels Requested Assi…" at bounding box center [1364, 793] width 407 height 1267
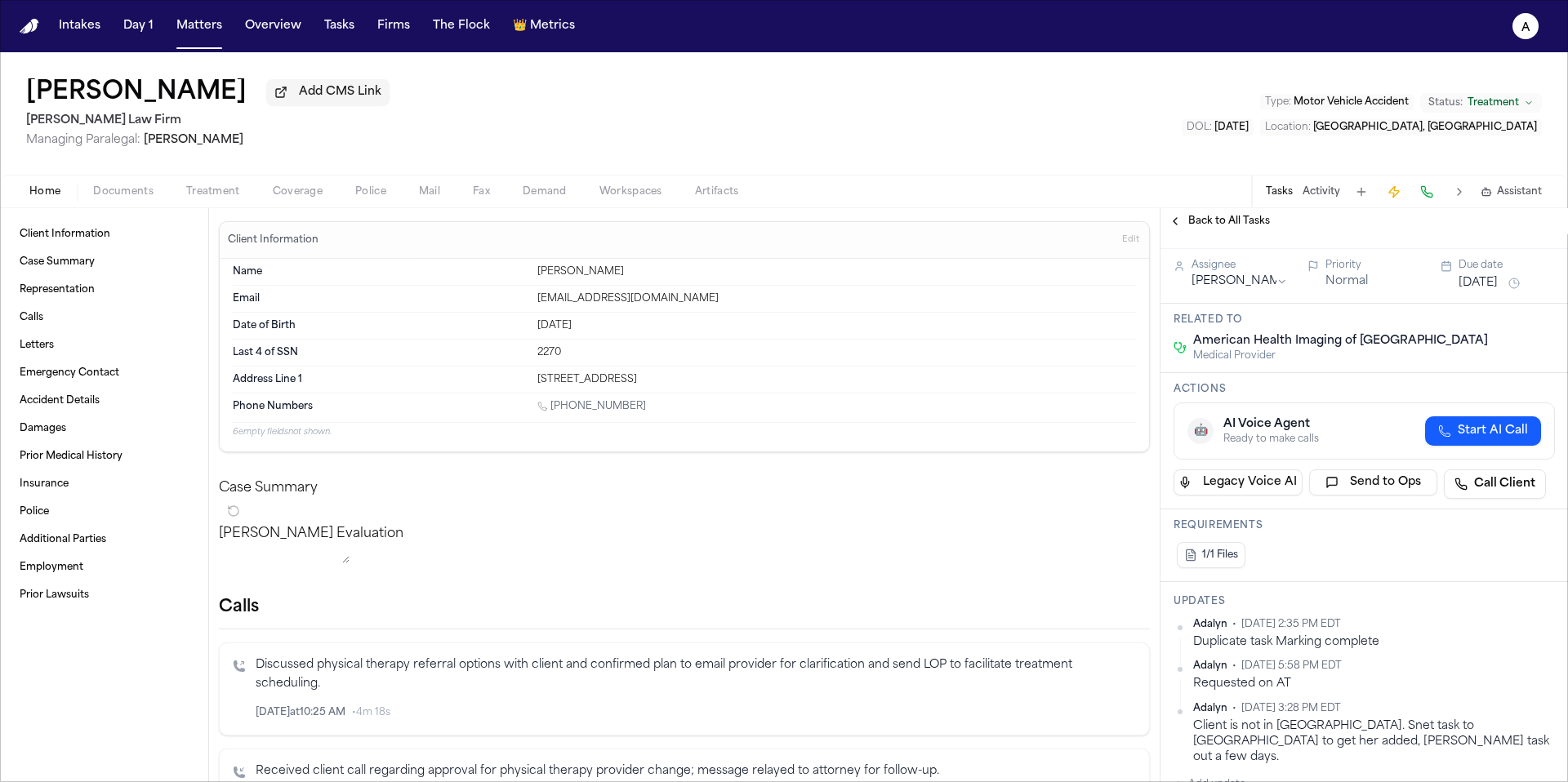
click at [1536, 624] on html "Intakes Day 1 Matters Overview Tasks Firms The Flock 👑 Metrics A Maria Jaquez M…" at bounding box center [784, 391] width 1568 height 782
click at [1504, 677] on div "Delete" at bounding box center [1490, 677] width 96 height 23
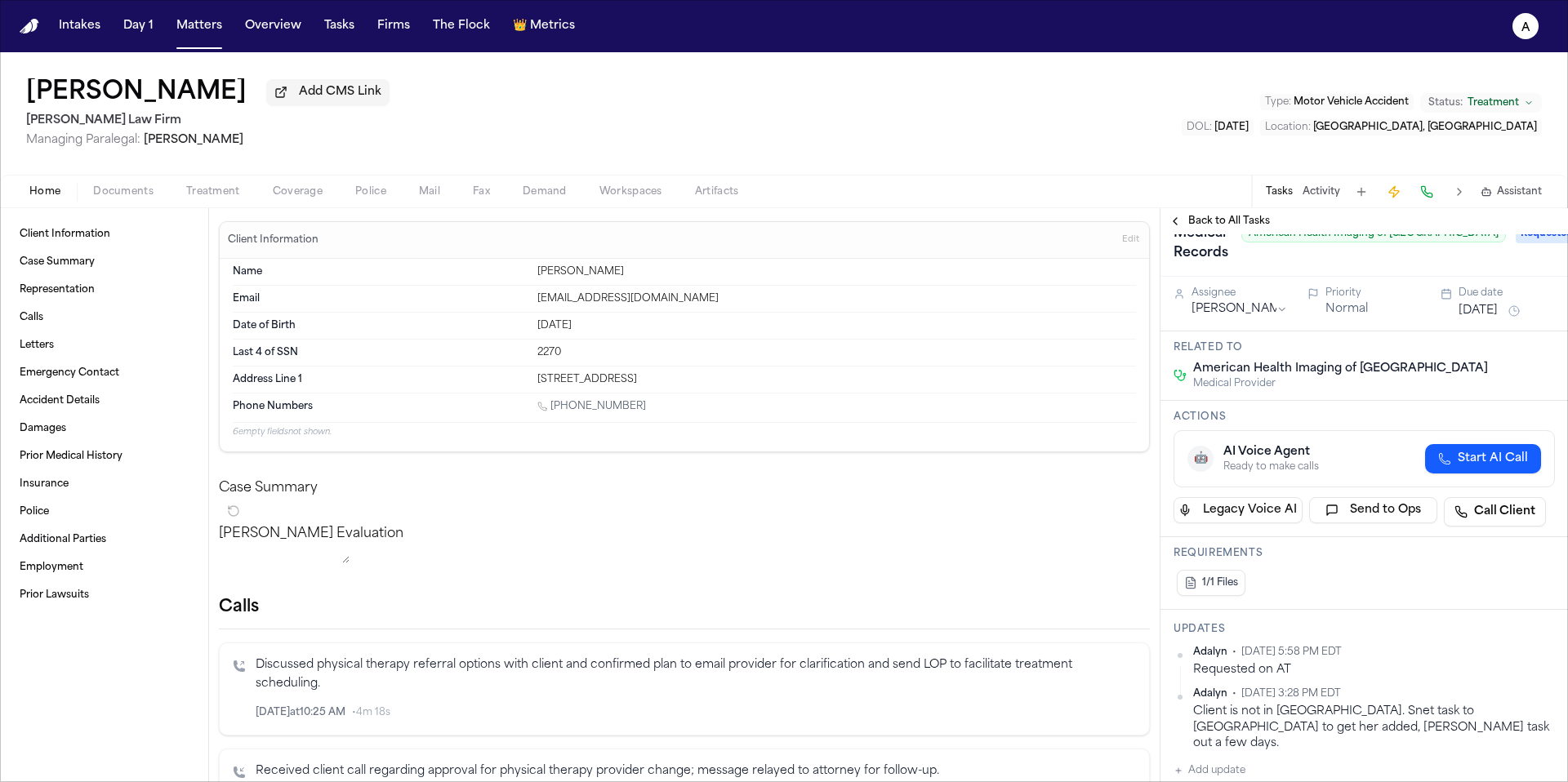
scroll to position [0, 0]
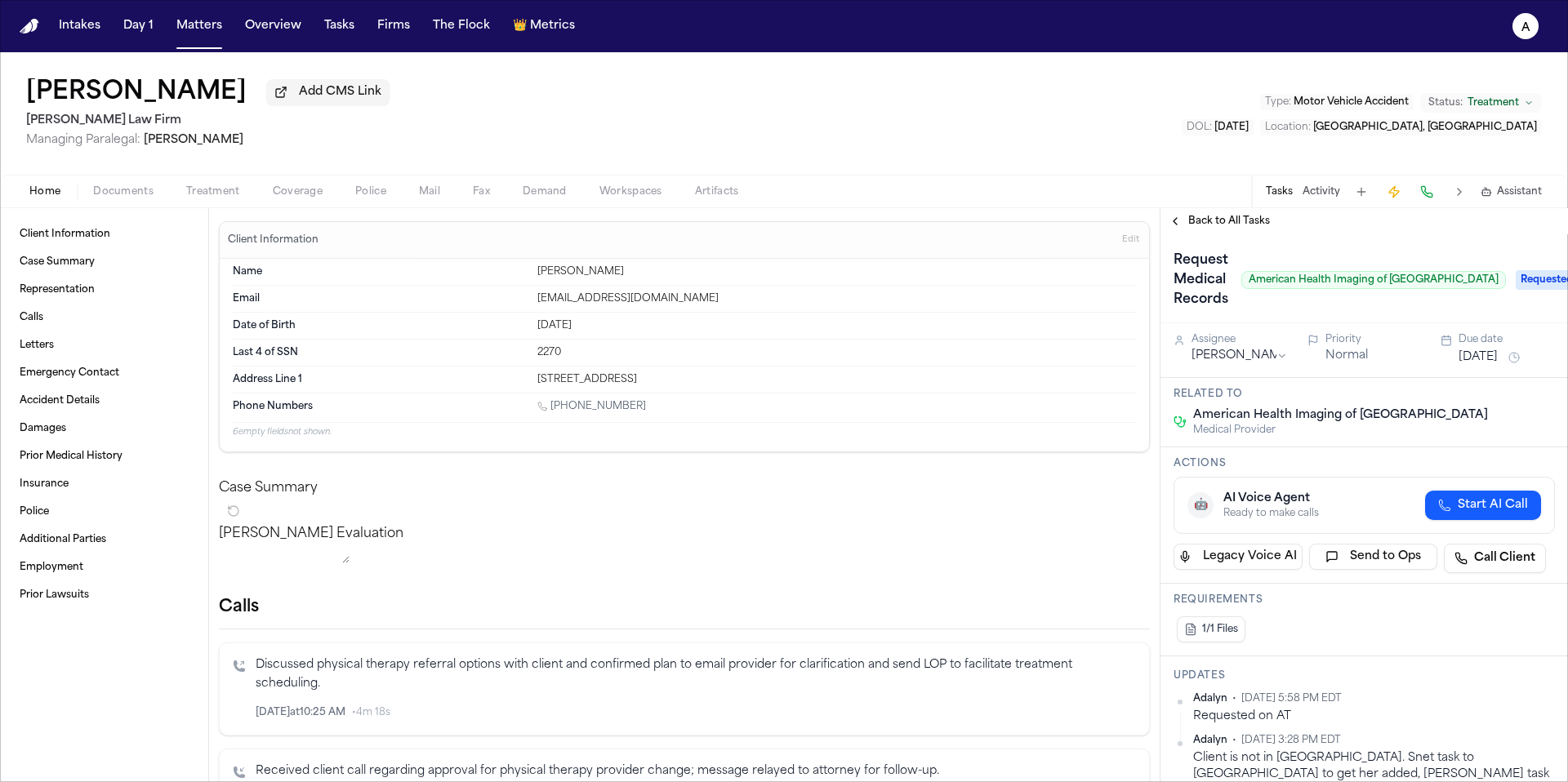
click at [1227, 222] on span "Back to All Tasks" at bounding box center [1228, 221] width 81 height 13
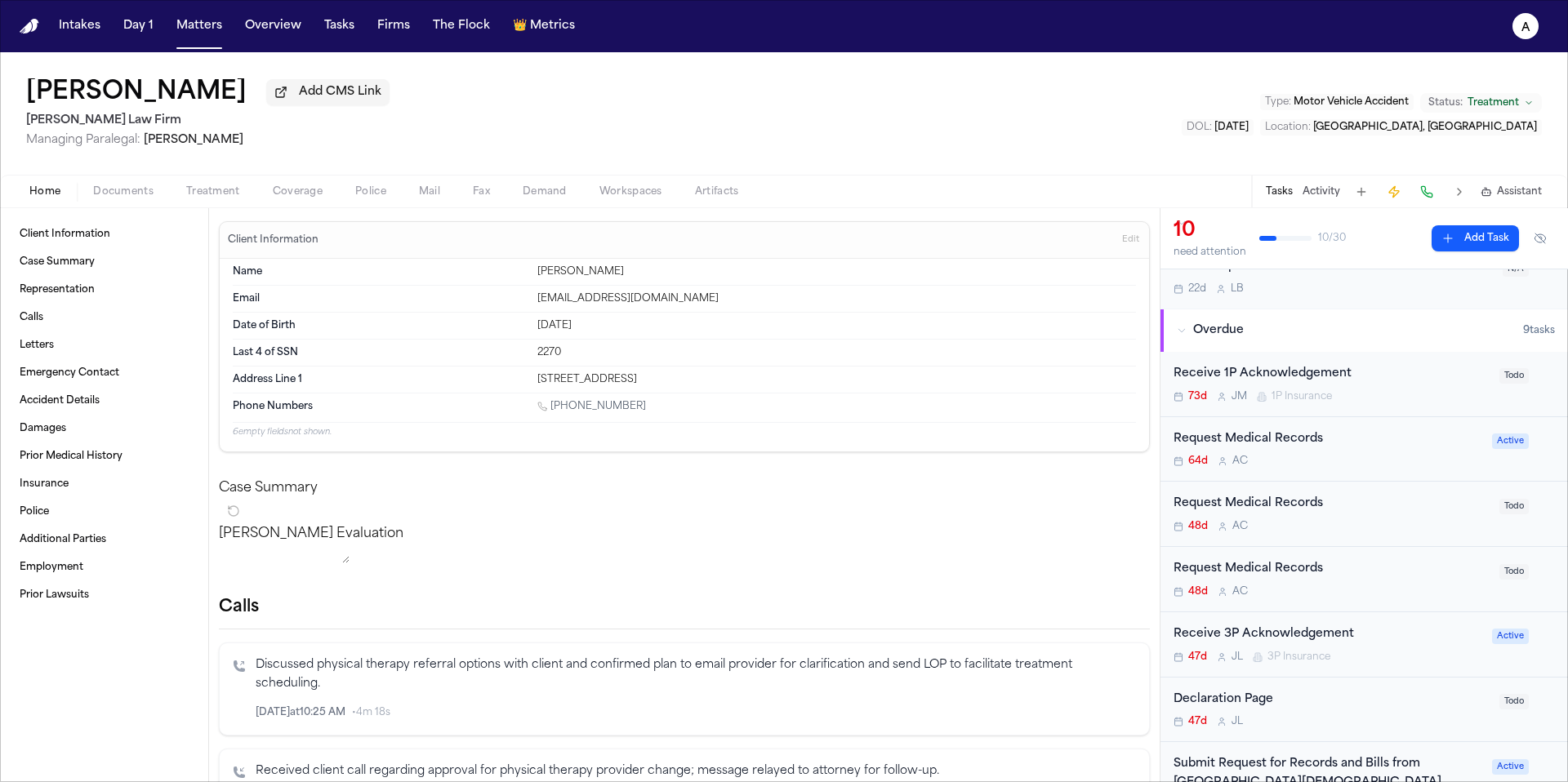
scroll to position [95, 0]
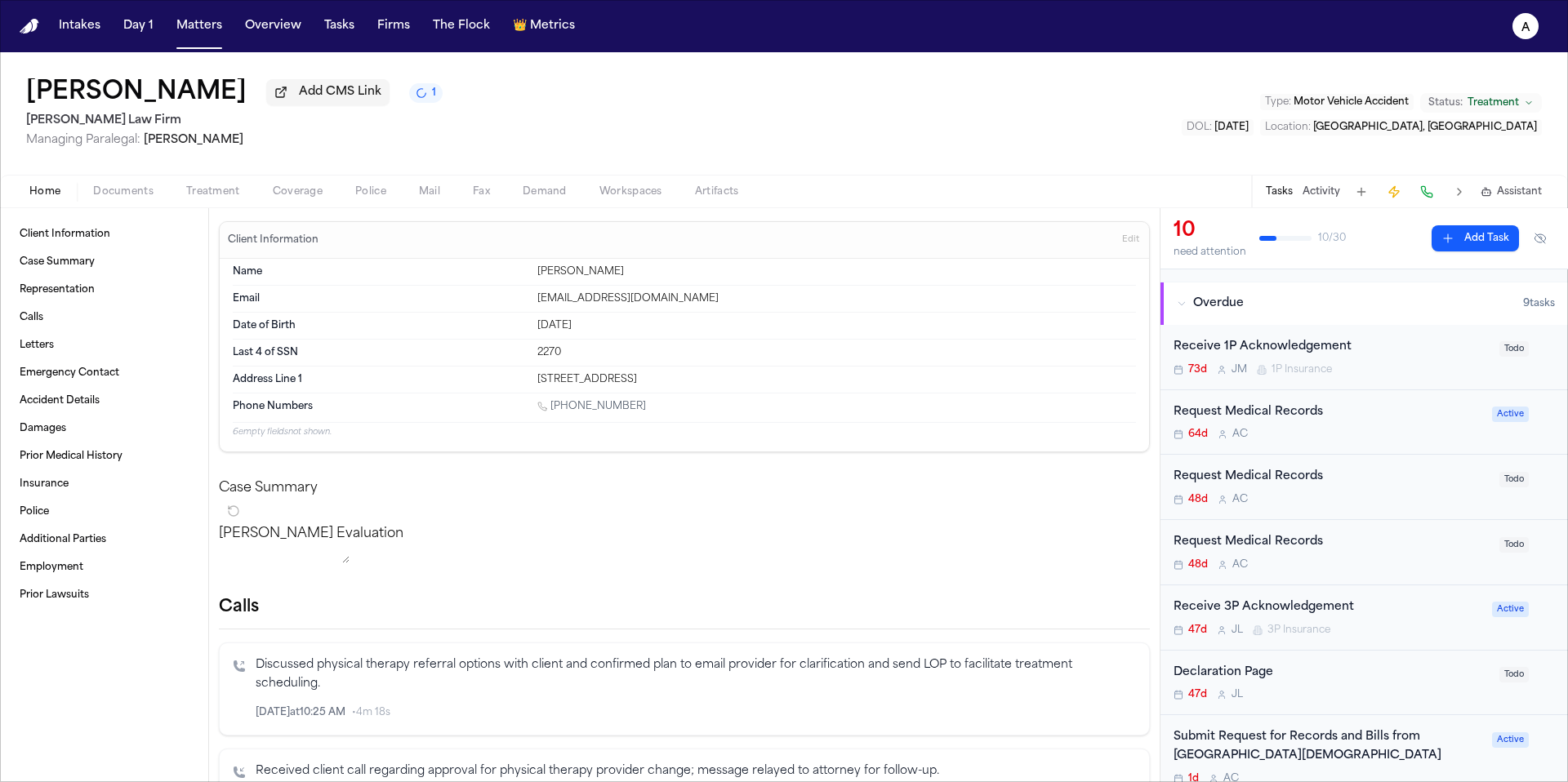
click at [1367, 434] on div "64d A C" at bounding box center [1328, 435] width 309 height 13
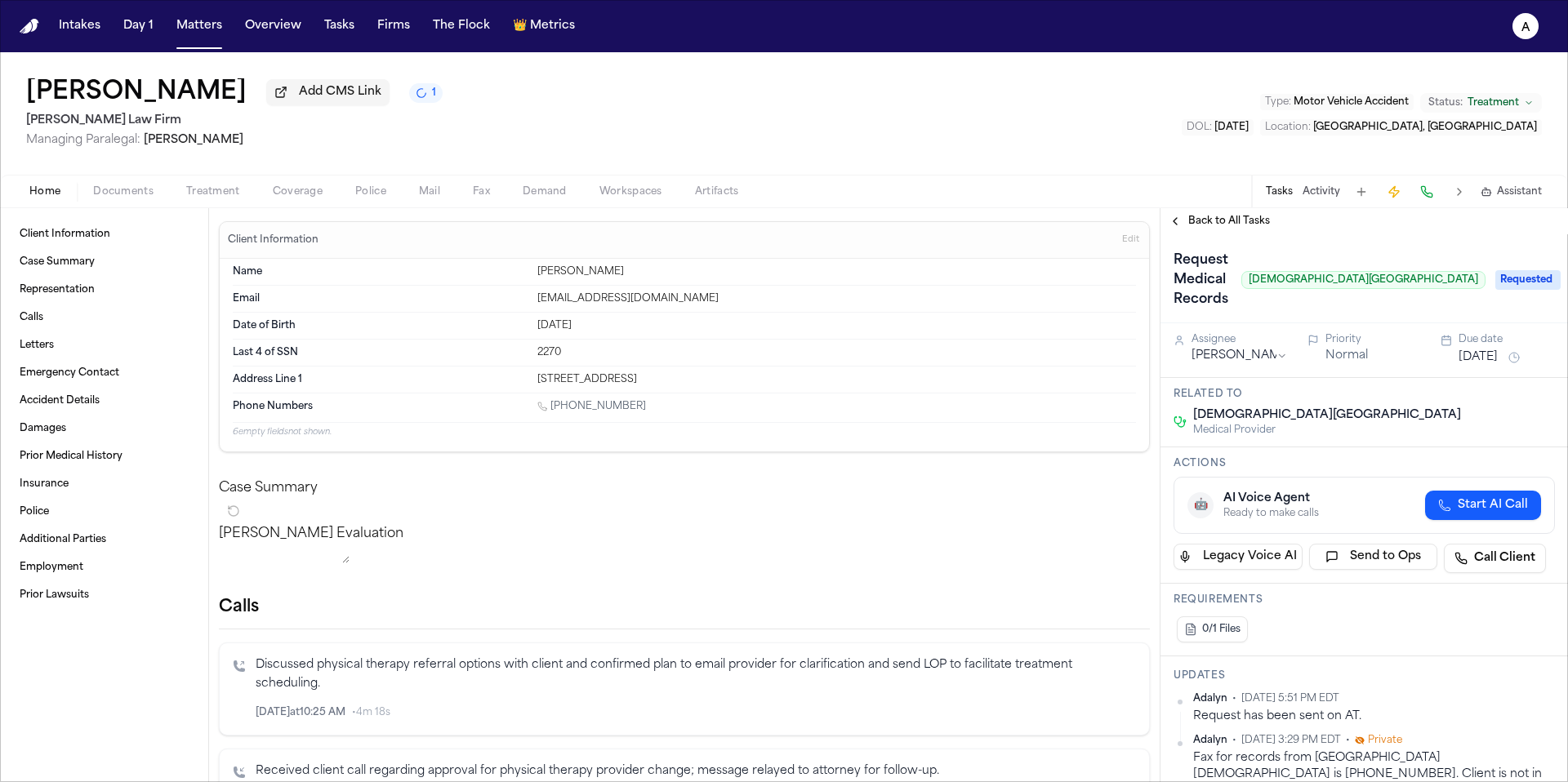
drag, startPoint x: 1236, startPoint y: 227, endPoint x: 1316, endPoint y: 330, distance: 130.4
click at [1316, 329] on div "Back to All Tasks Request Medical Records Resolute Baptist Hospital Requested A…" at bounding box center [1364, 495] width 407 height 574
click at [1283, 340] on div "Assignee Anna Contreras Priority Normal Due date Jul 22, 2025" at bounding box center [1364, 351] width 381 height 35
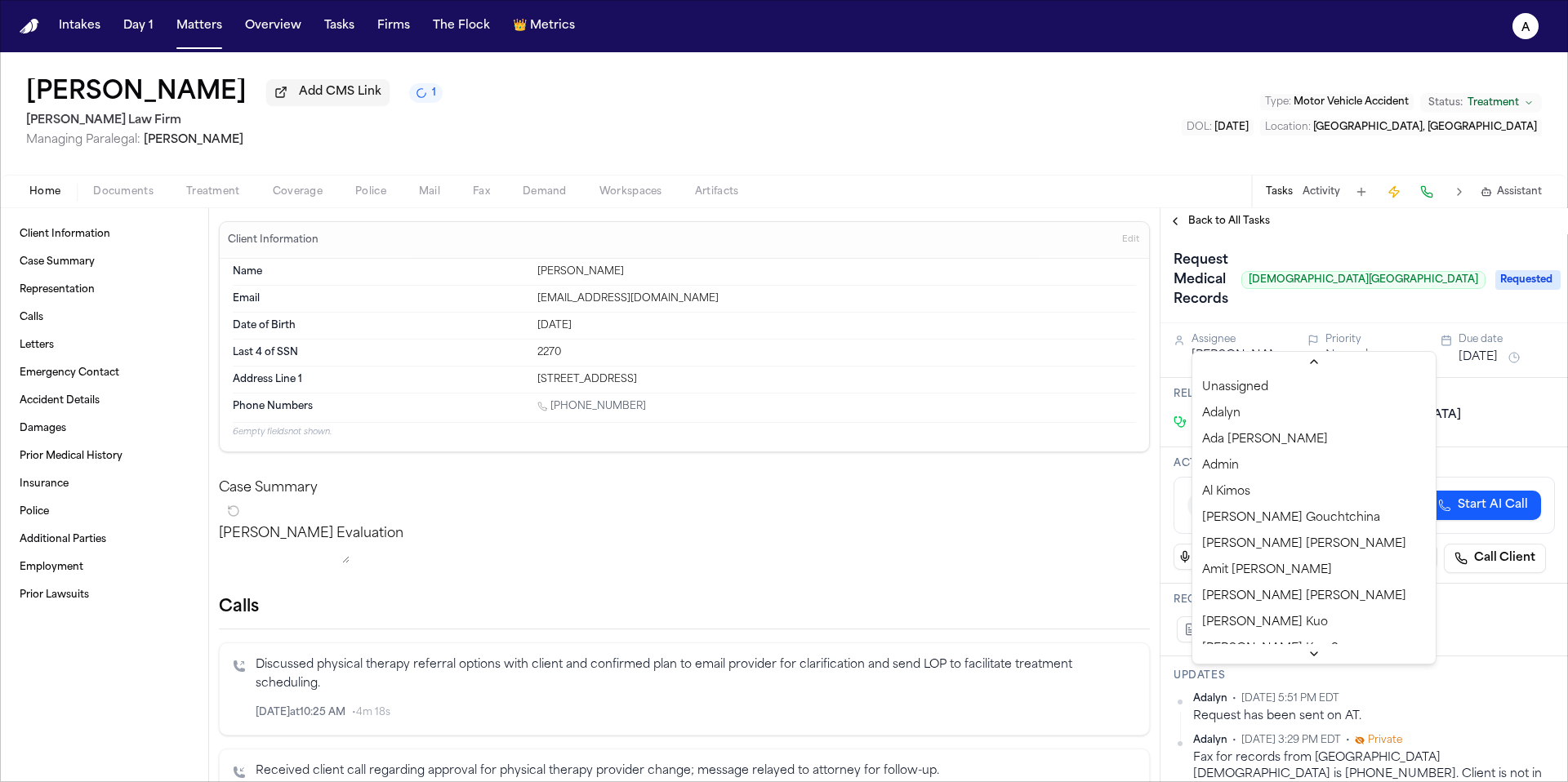
click at [1280, 340] on html "Intakes Day 1 Matters Overview Tasks Firms The Flock 👑 Metrics A Maria Jaquez M…" at bounding box center [784, 391] width 1568 height 782
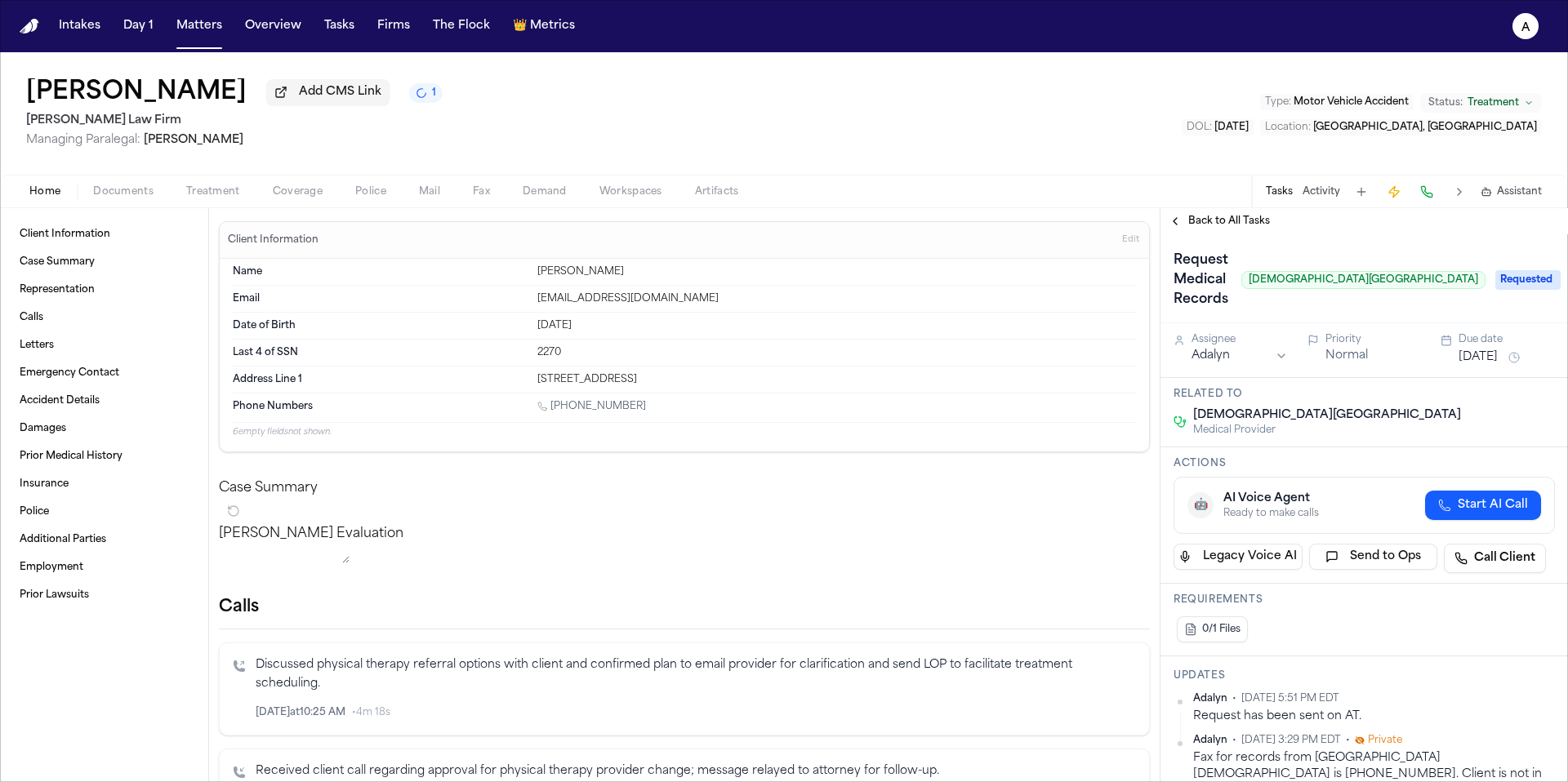
click at [1227, 216] on span "Back to All Tasks" at bounding box center [1228, 221] width 81 height 13
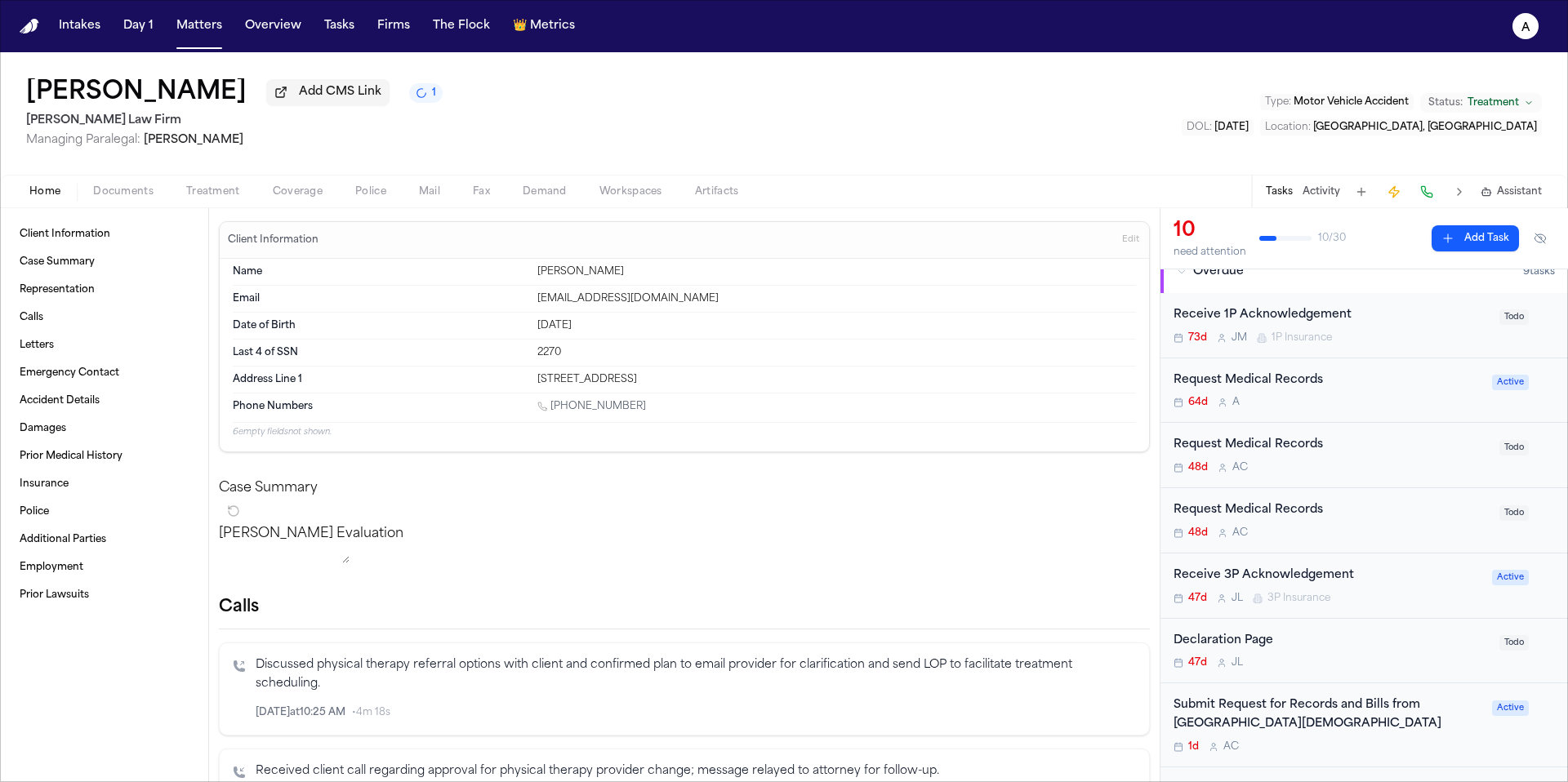
scroll to position [137, 0]
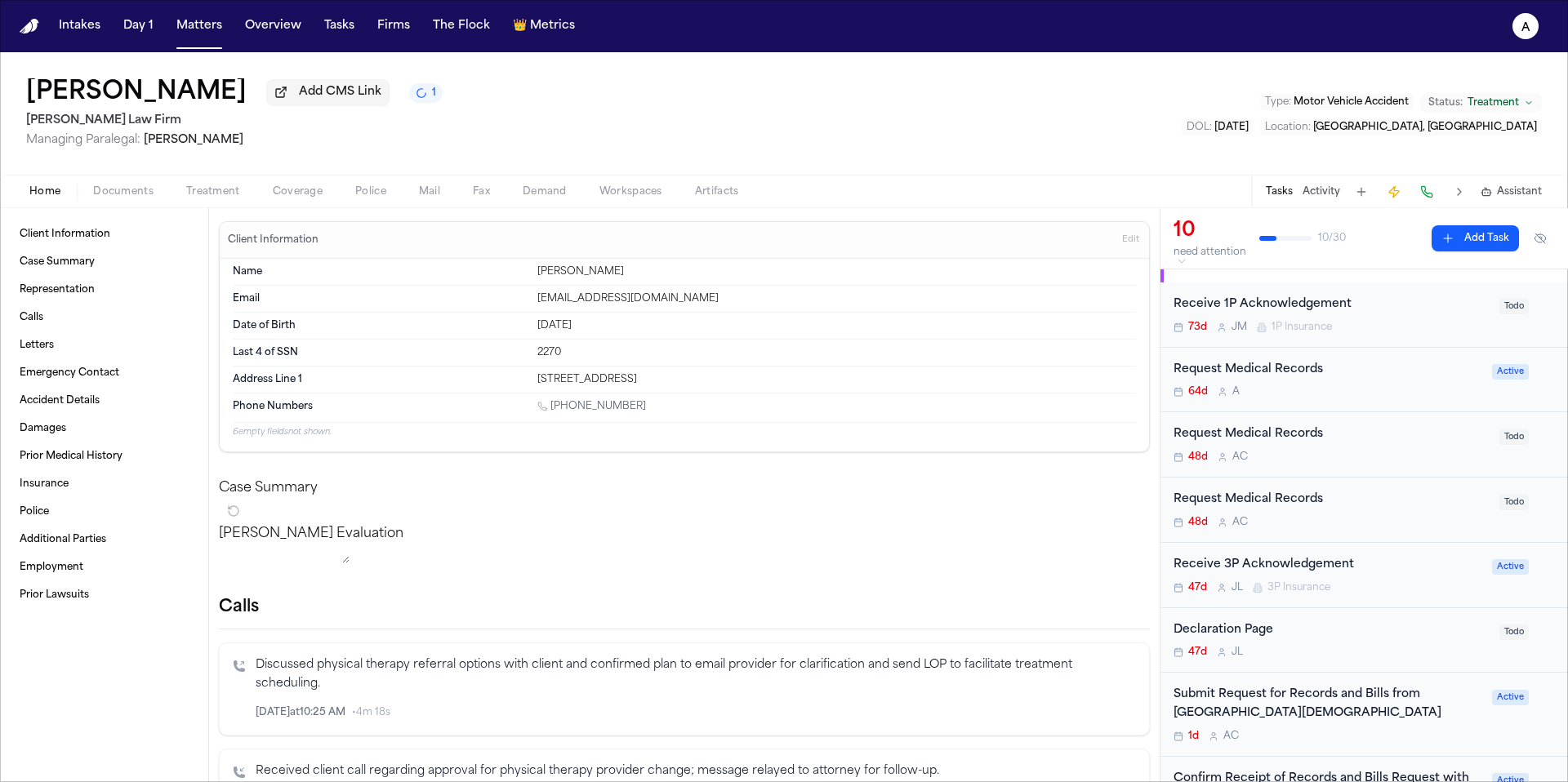
click at [1383, 388] on div "64d A" at bounding box center [1328, 392] width 309 height 13
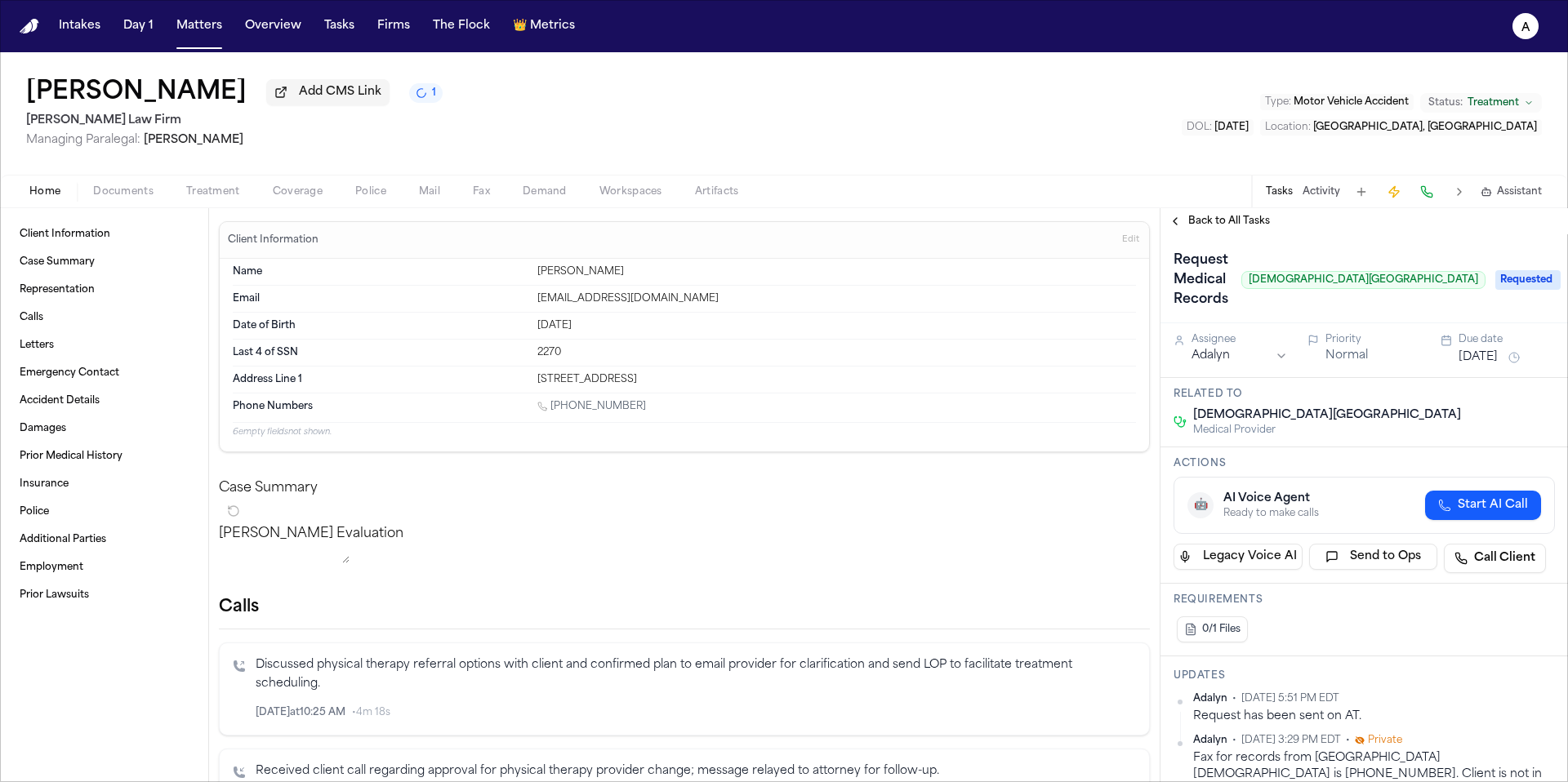
click at [1477, 350] on button "[DATE]" at bounding box center [1478, 358] width 40 height 16
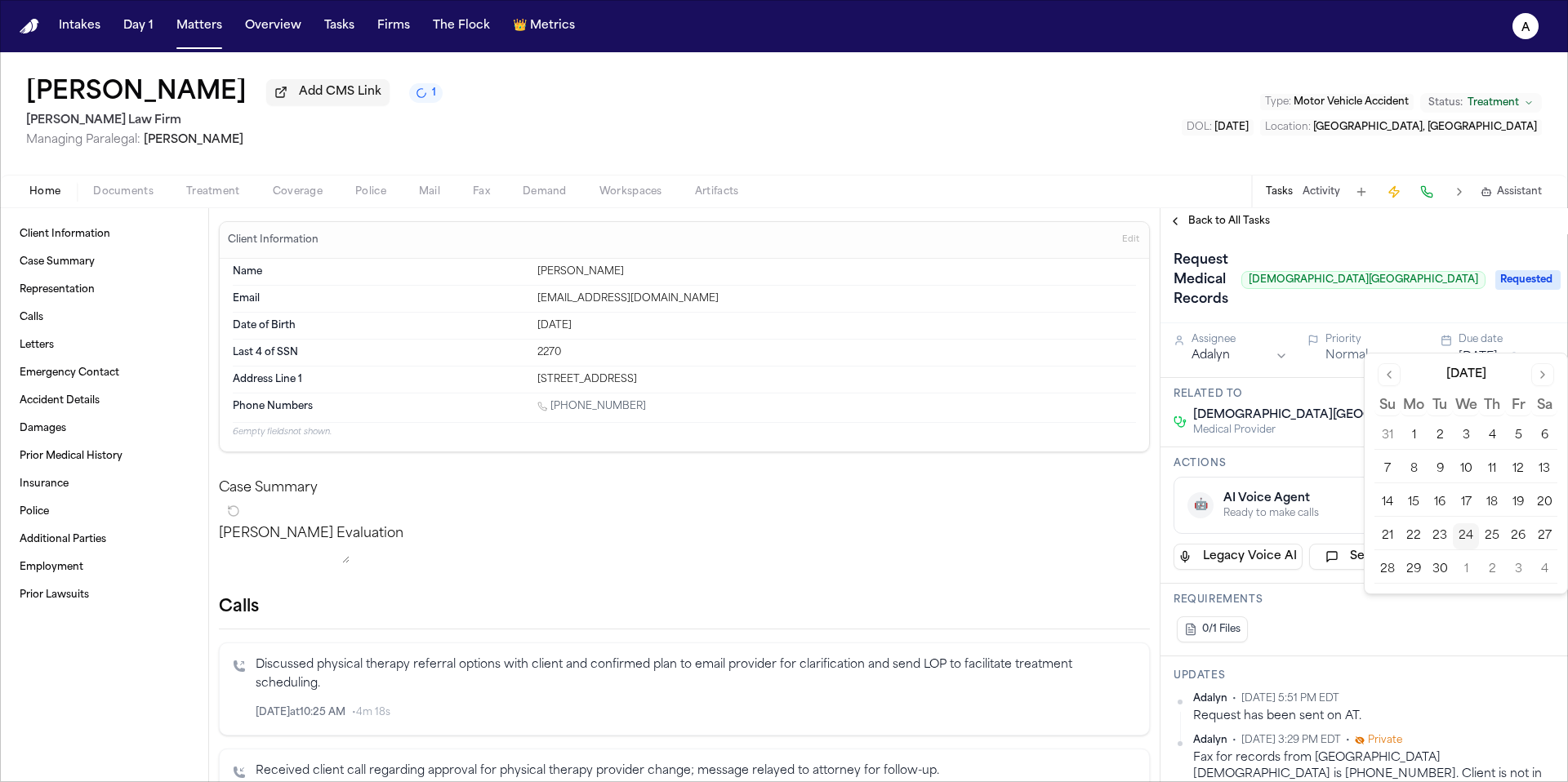
click at [1523, 532] on button "26" at bounding box center [1518, 537] width 26 height 26
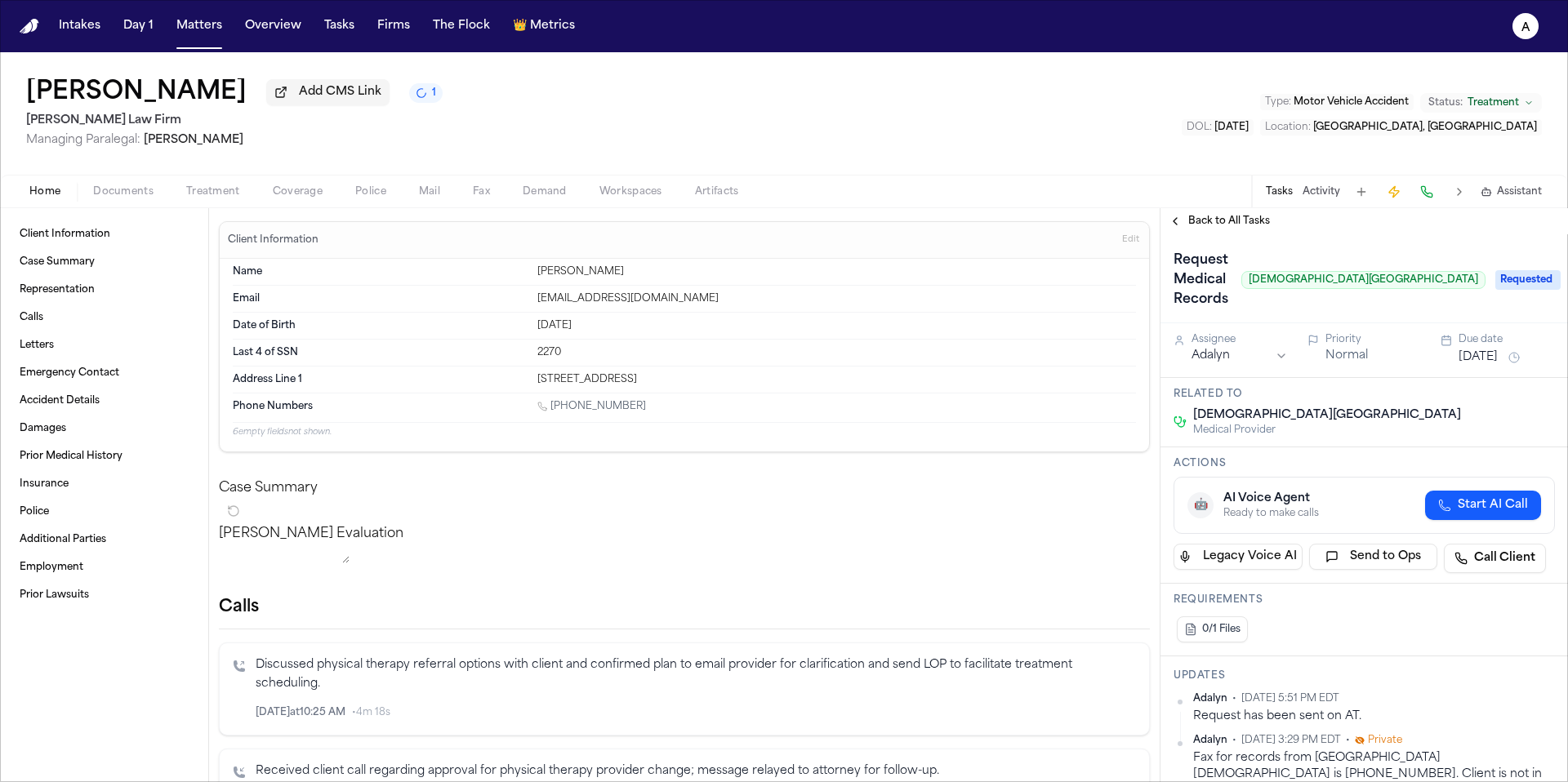
click at [1318, 458] on h3 "Actions" at bounding box center [1364, 464] width 381 height 13
click at [1229, 228] on span "Back to All Tasks" at bounding box center [1228, 221] width 81 height 13
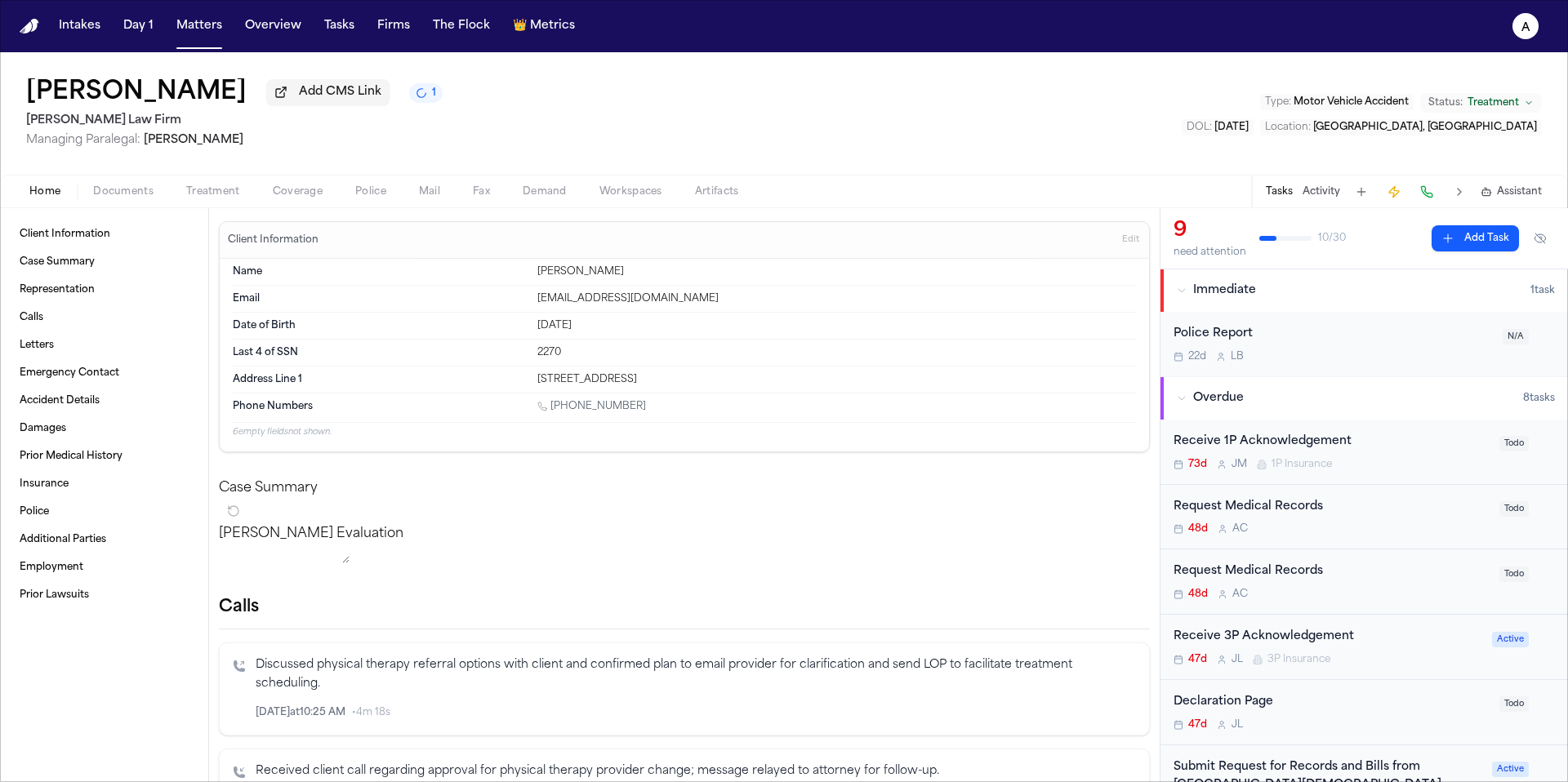
click at [1403, 533] on div "48d A C" at bounding box center [1332, 529] width 316 height 13
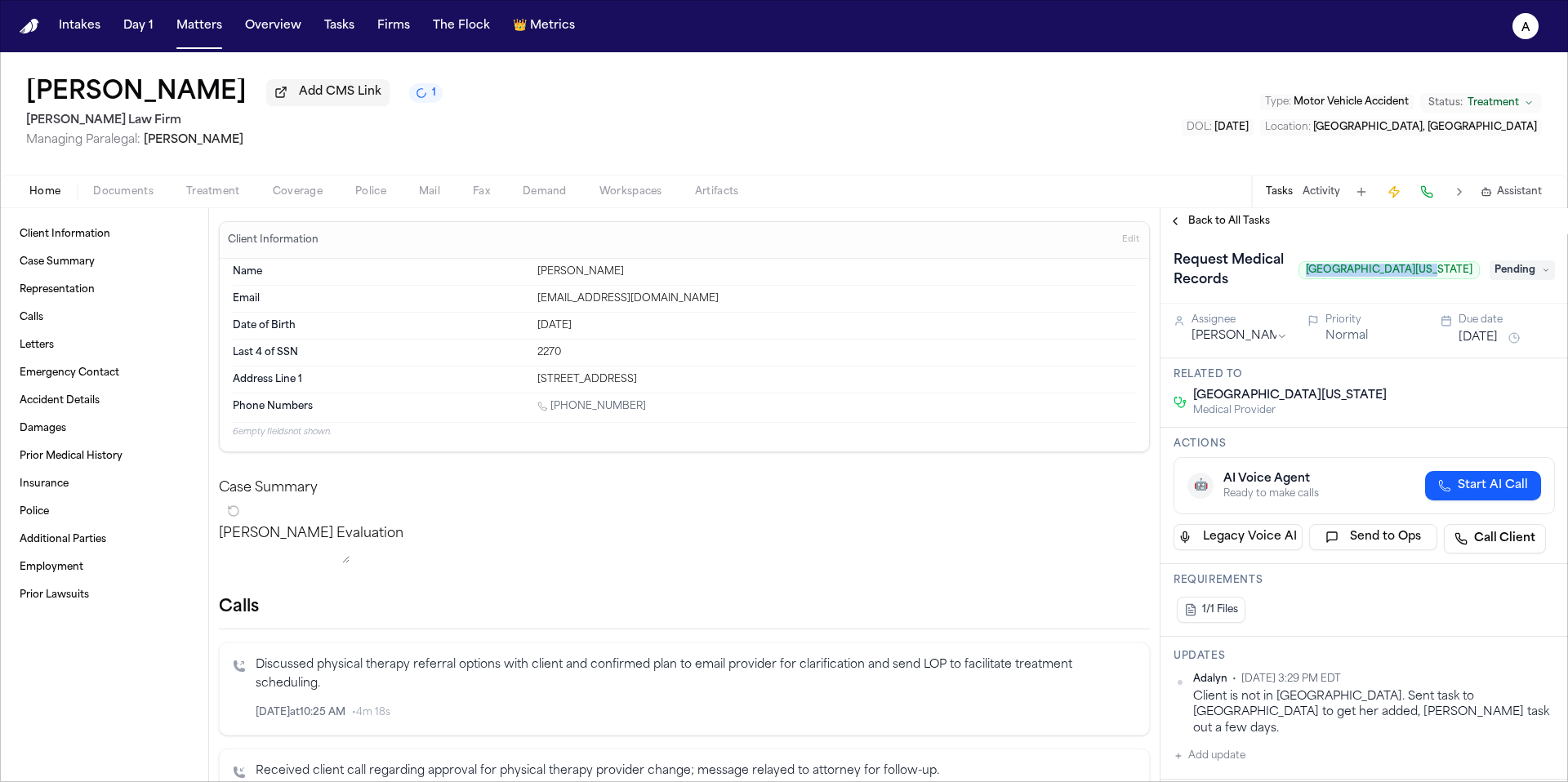
drag, startPoint x: 1352, startPoint y: 275, endPoint x: 1469, endPoint y: 277, distance: 117.0
click at [1469, 277] on div "Request Medical Records Spine Center of Texas Pending" at bounding box center [1364, 271] width 381 height 46
copy span "Spine Center of Texas"
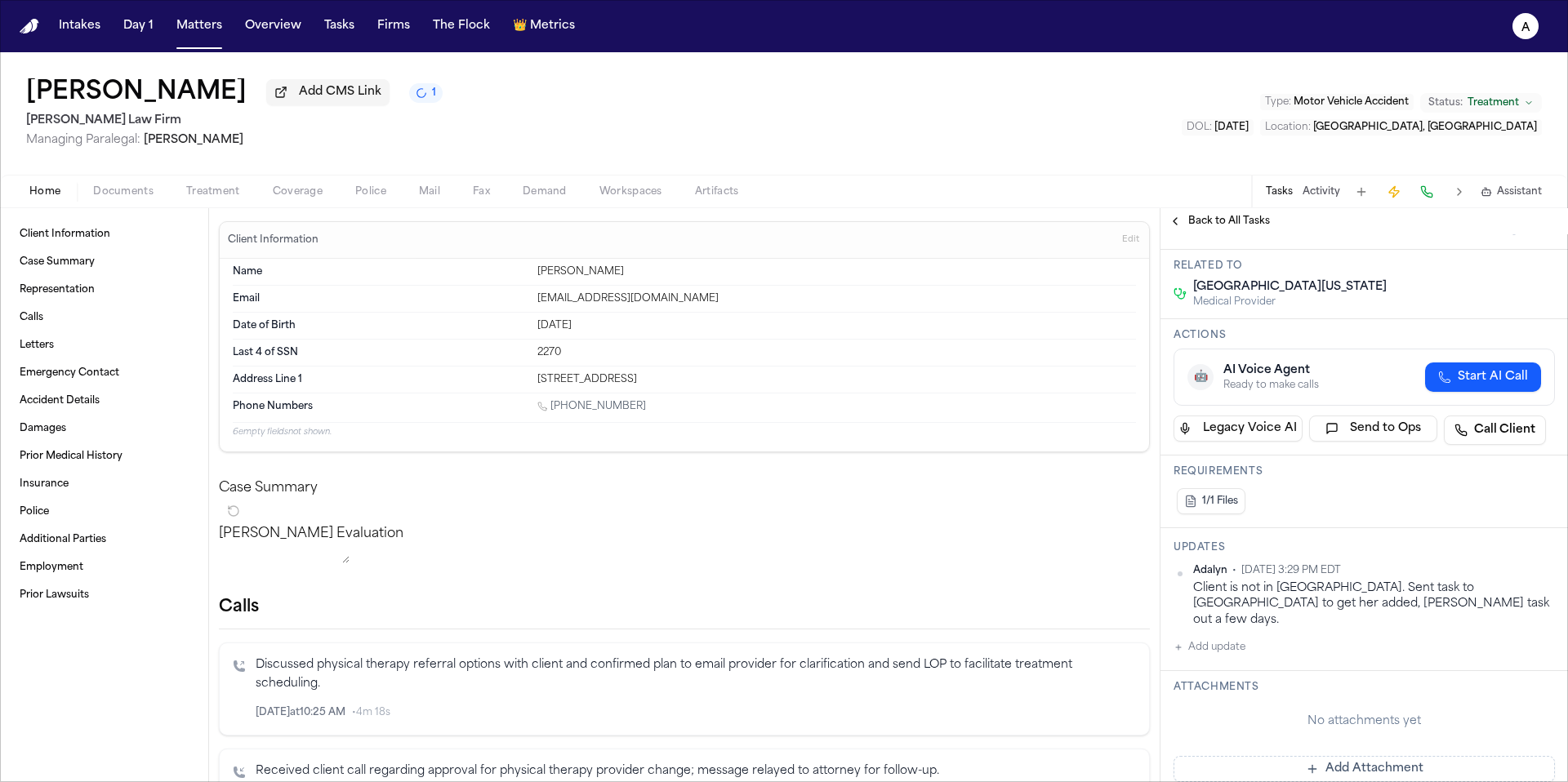
scroll to position [115, 0]
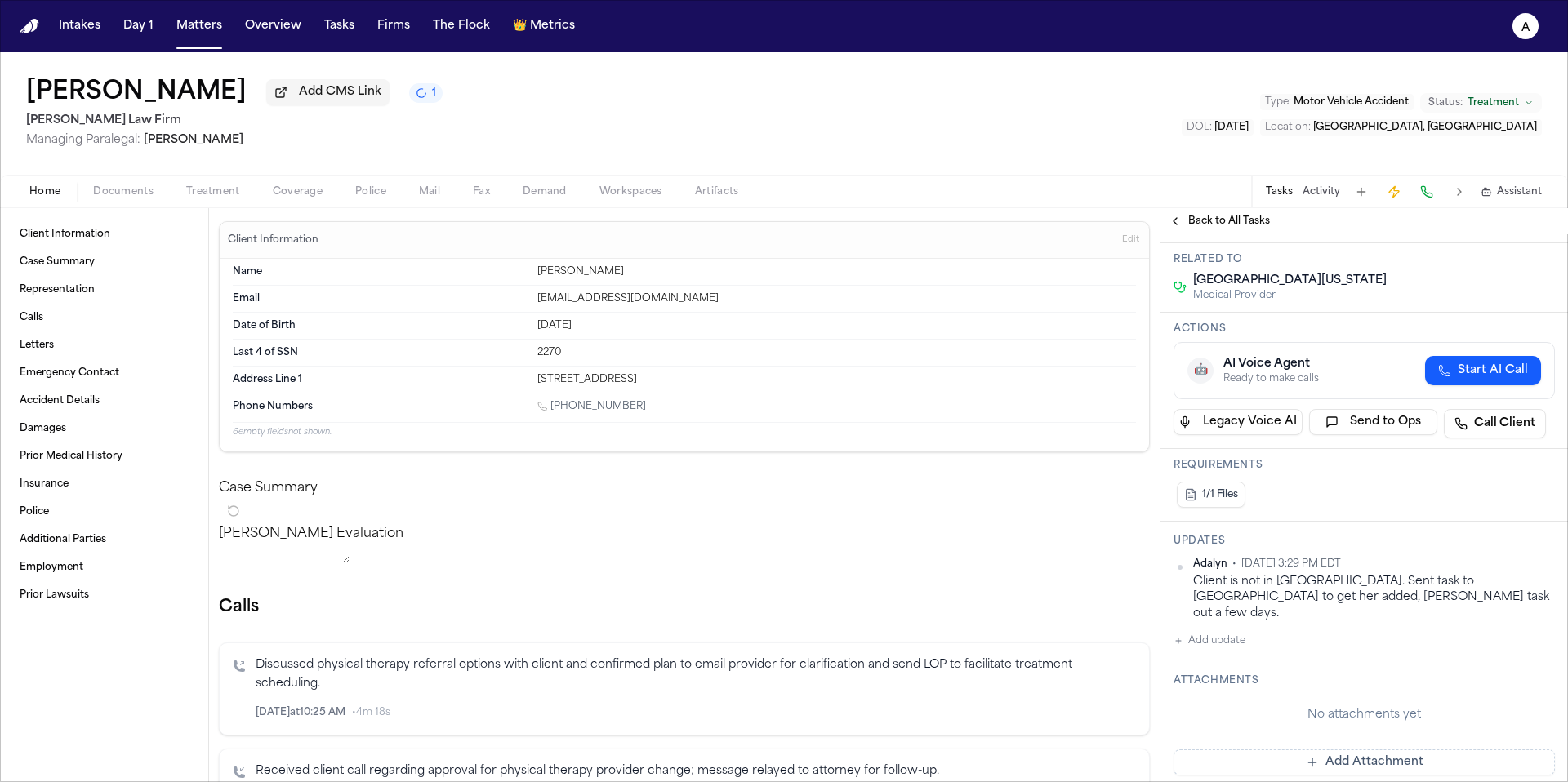
click at [1214, 631] on button "Add update" at bounding box center [1209, 641] width 72 height 20
paste textarea "**********"
type textarea "**********"
click at [1219, 687] on label "Private" at bounding box center [1235, 693] width 35 height 13
click at [1212, 687] on button "Private" at bounding box center [1206, 693] width 13 height 13
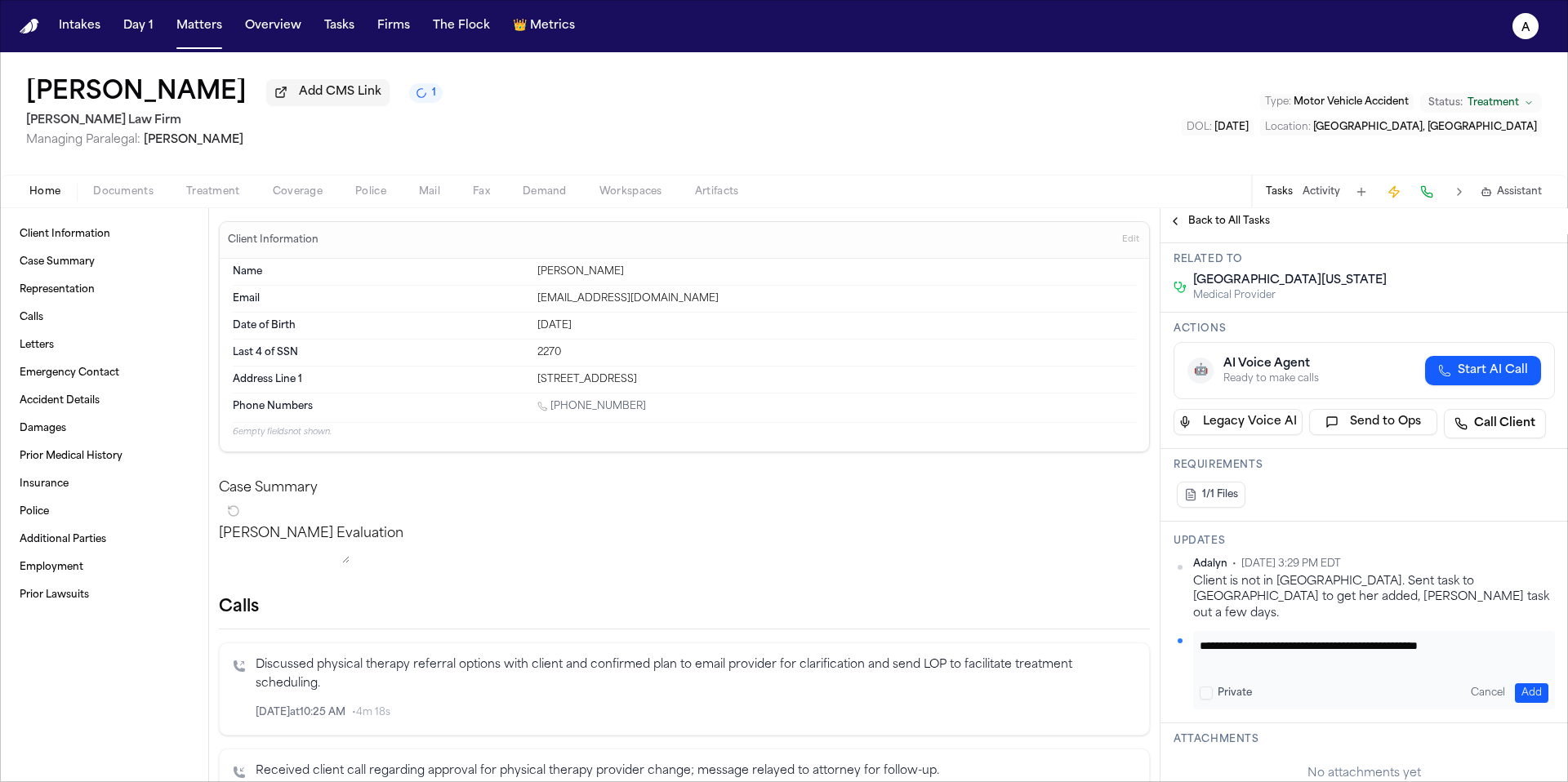
click at [1523, 683] on button "Add" at bounding box center [1531, 693] width 34 height 20
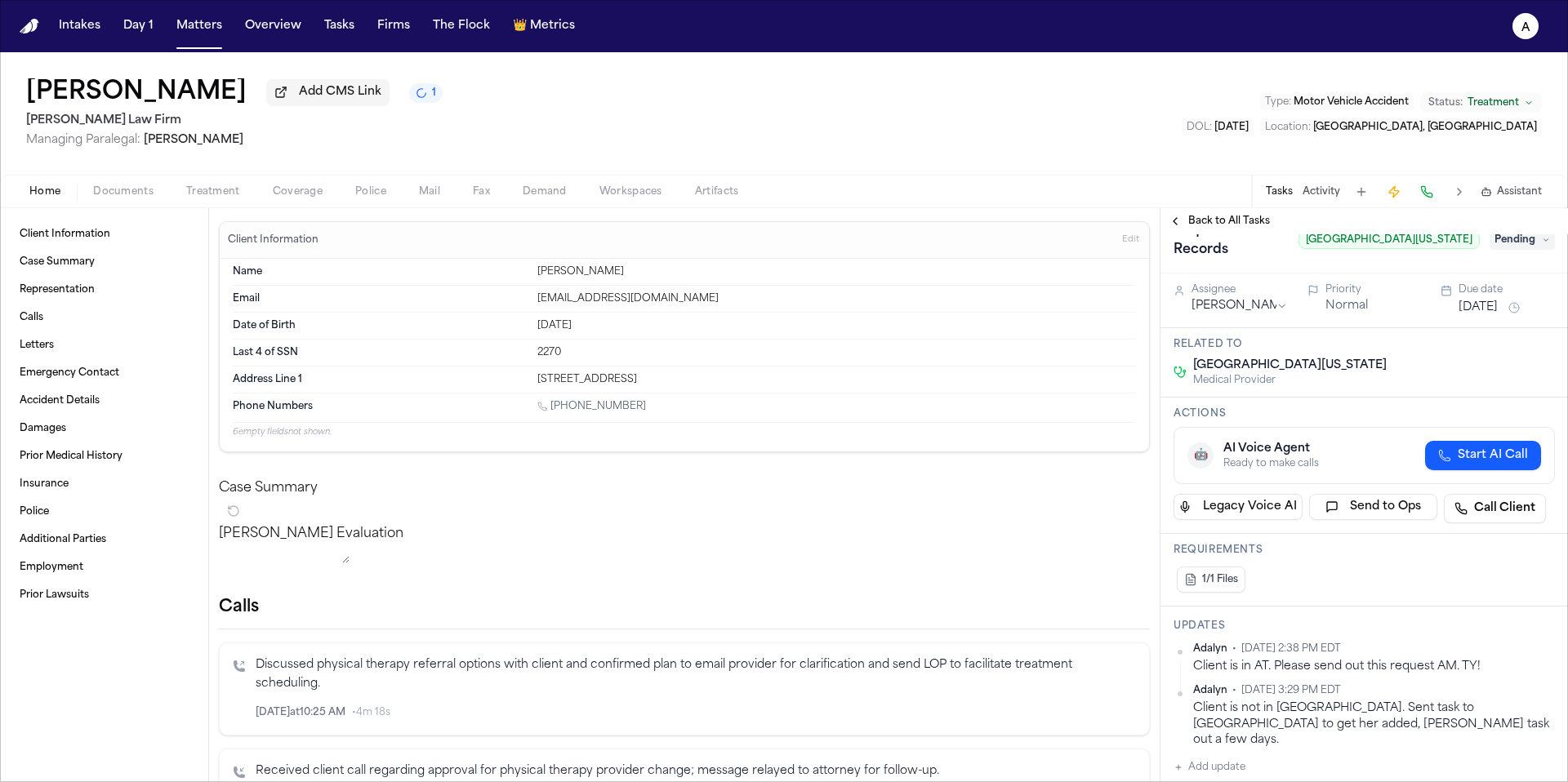
scroll to position [0, 0]
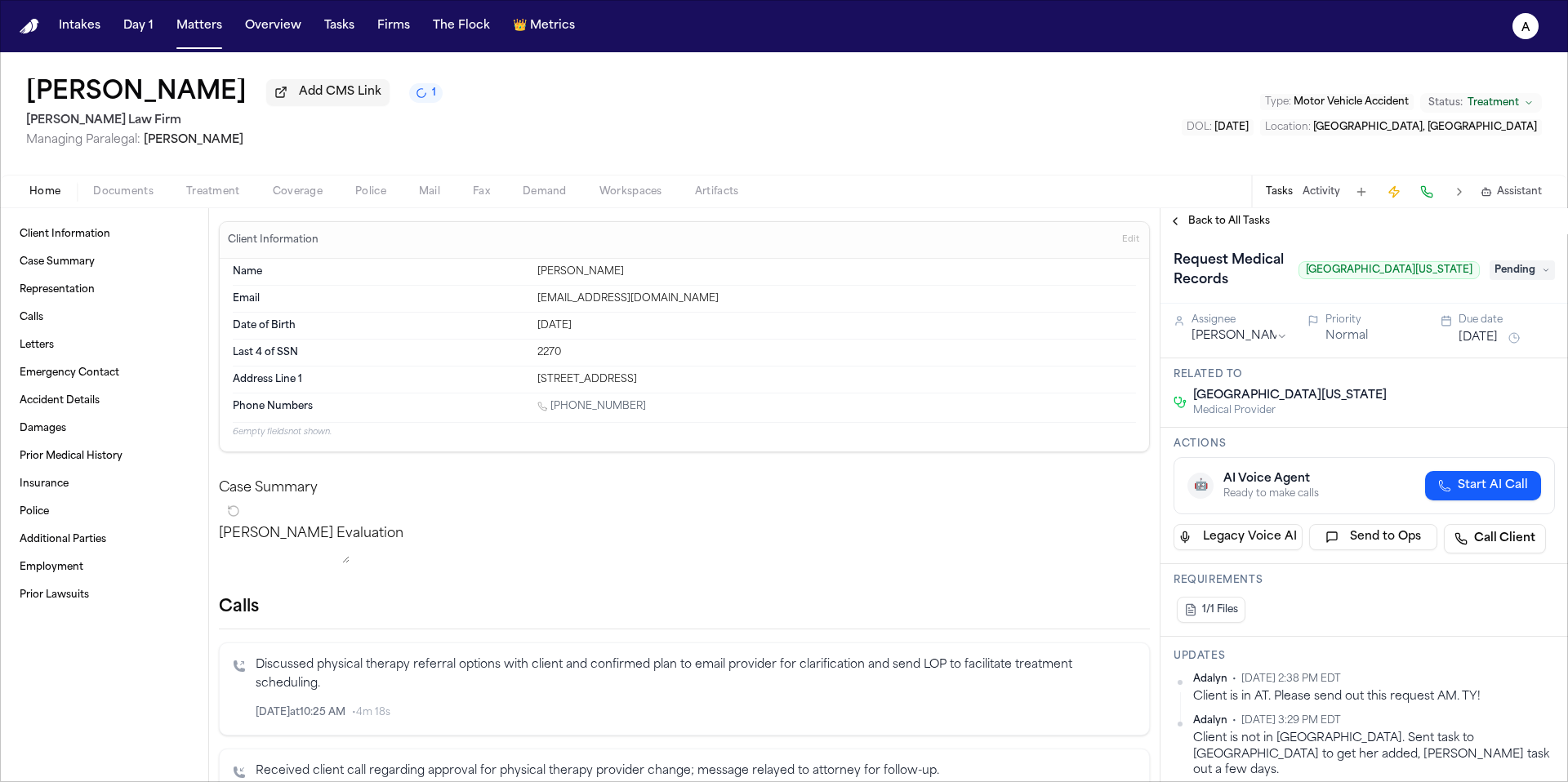
click at [1276, 345] on html "Intakes Day 1 Matters Overview Tasks Firms The Flock 👑 Metrics A Maria Jaquez M…" at bounding box center [784, 391] width 1568 height 782
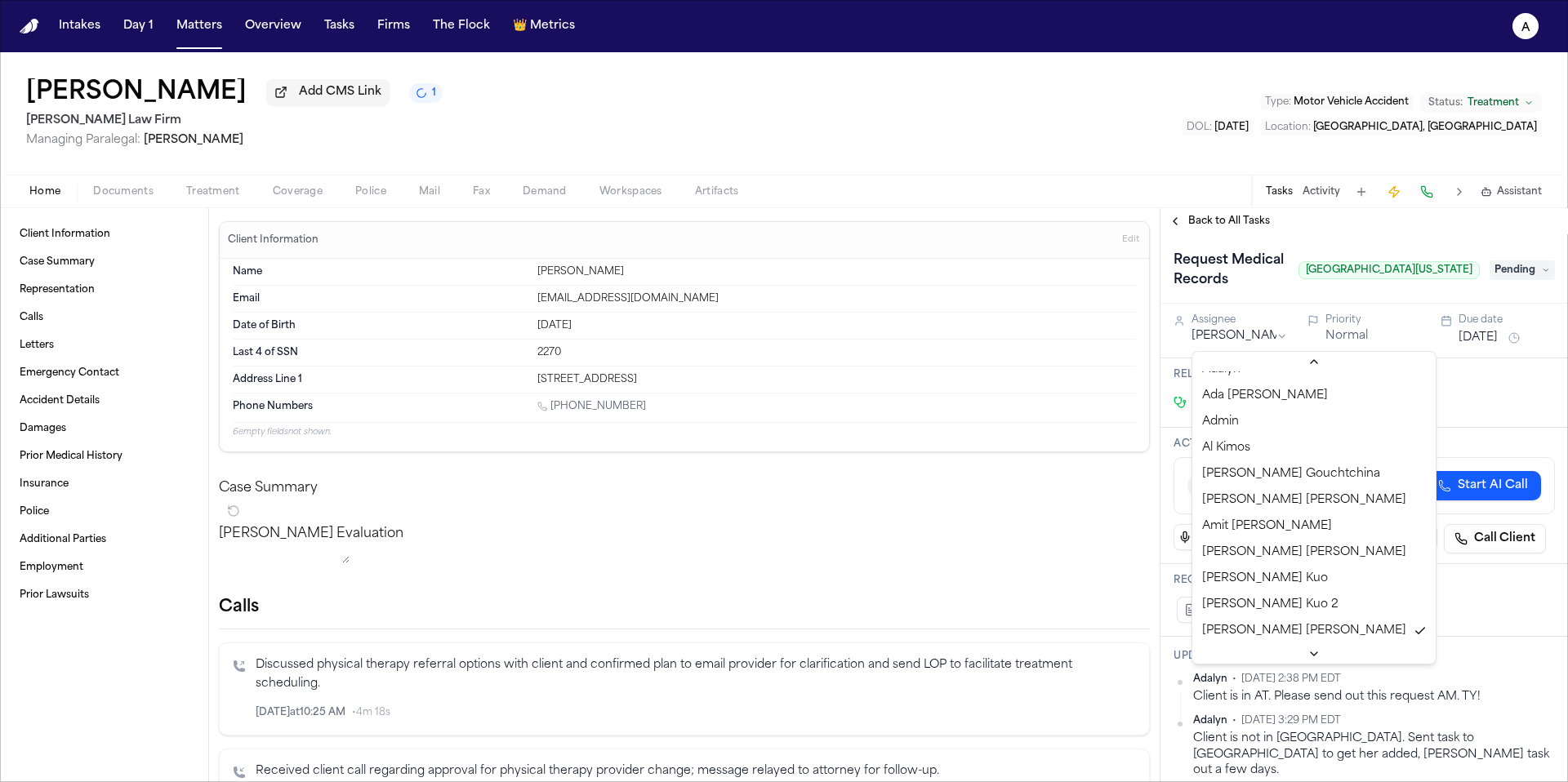
scroll to position [12, 0]
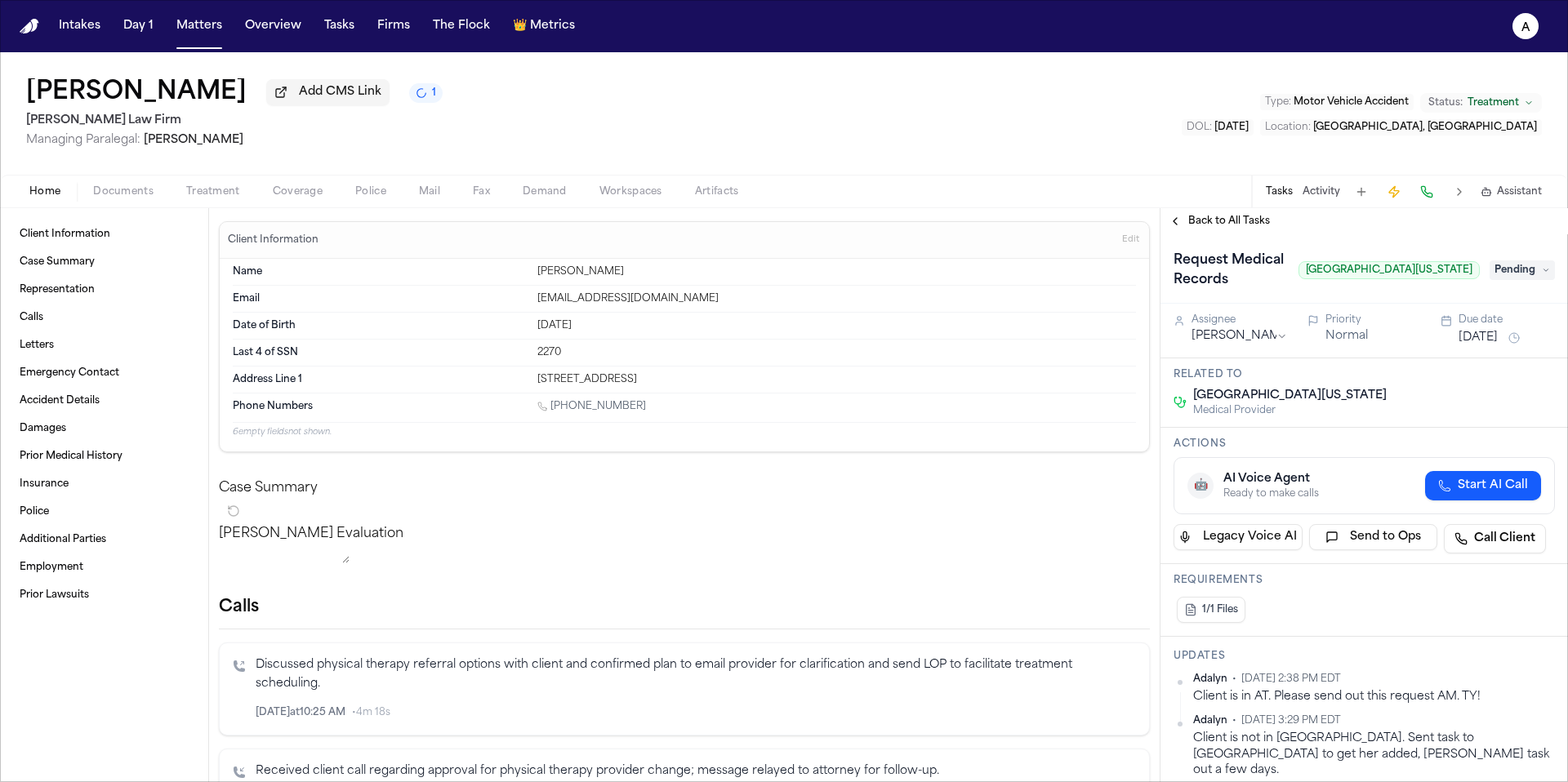
click at [1424, 401] on div "Spine Center of Texas Medical Provider" at bounding box center [1364, 403] width 381 height 30
click at [1225, 224] on span "Back to All Tasks" at bounding box center [1228, 221] width 81 height 13
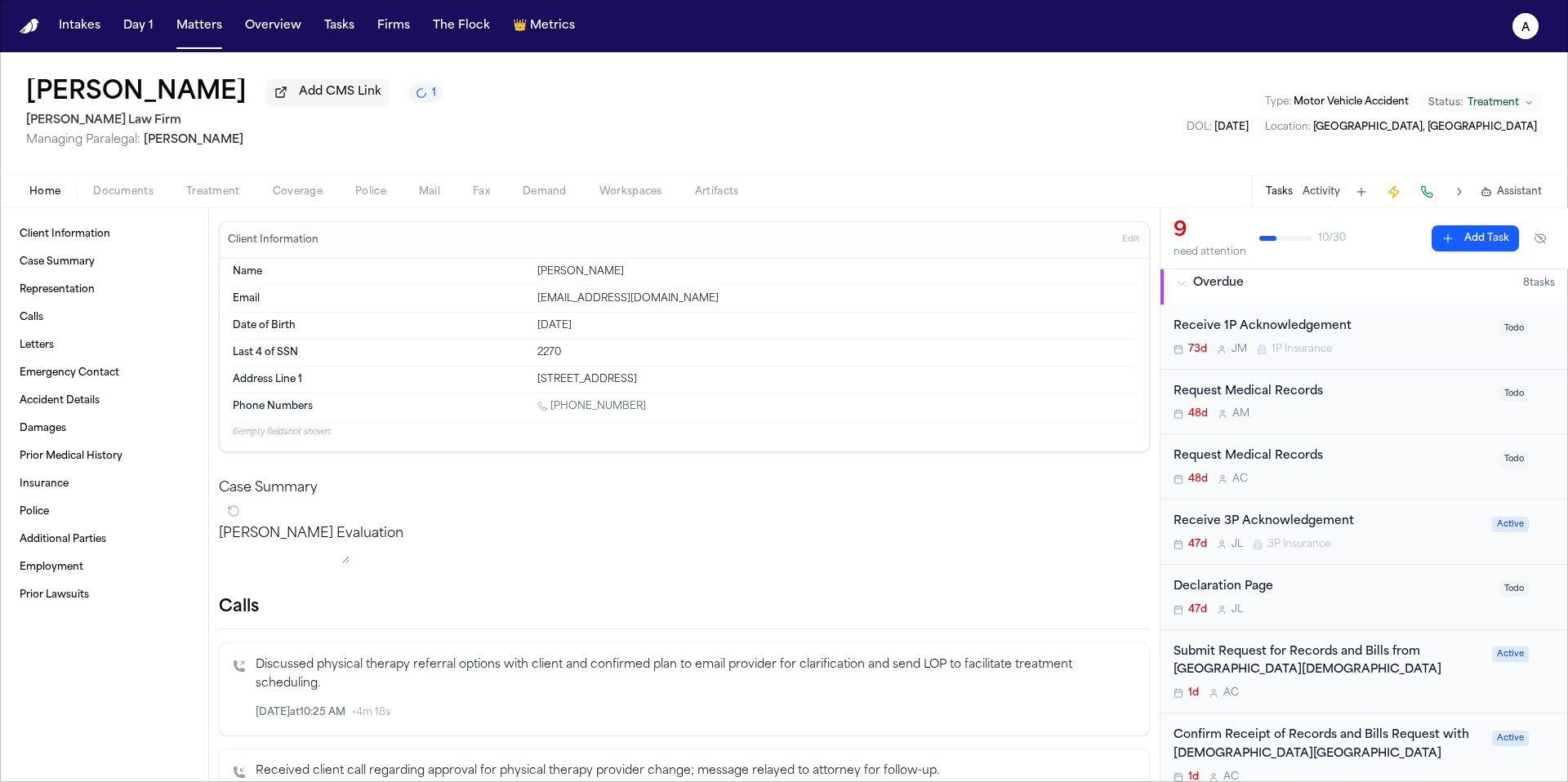
scroll to position [121, 0]
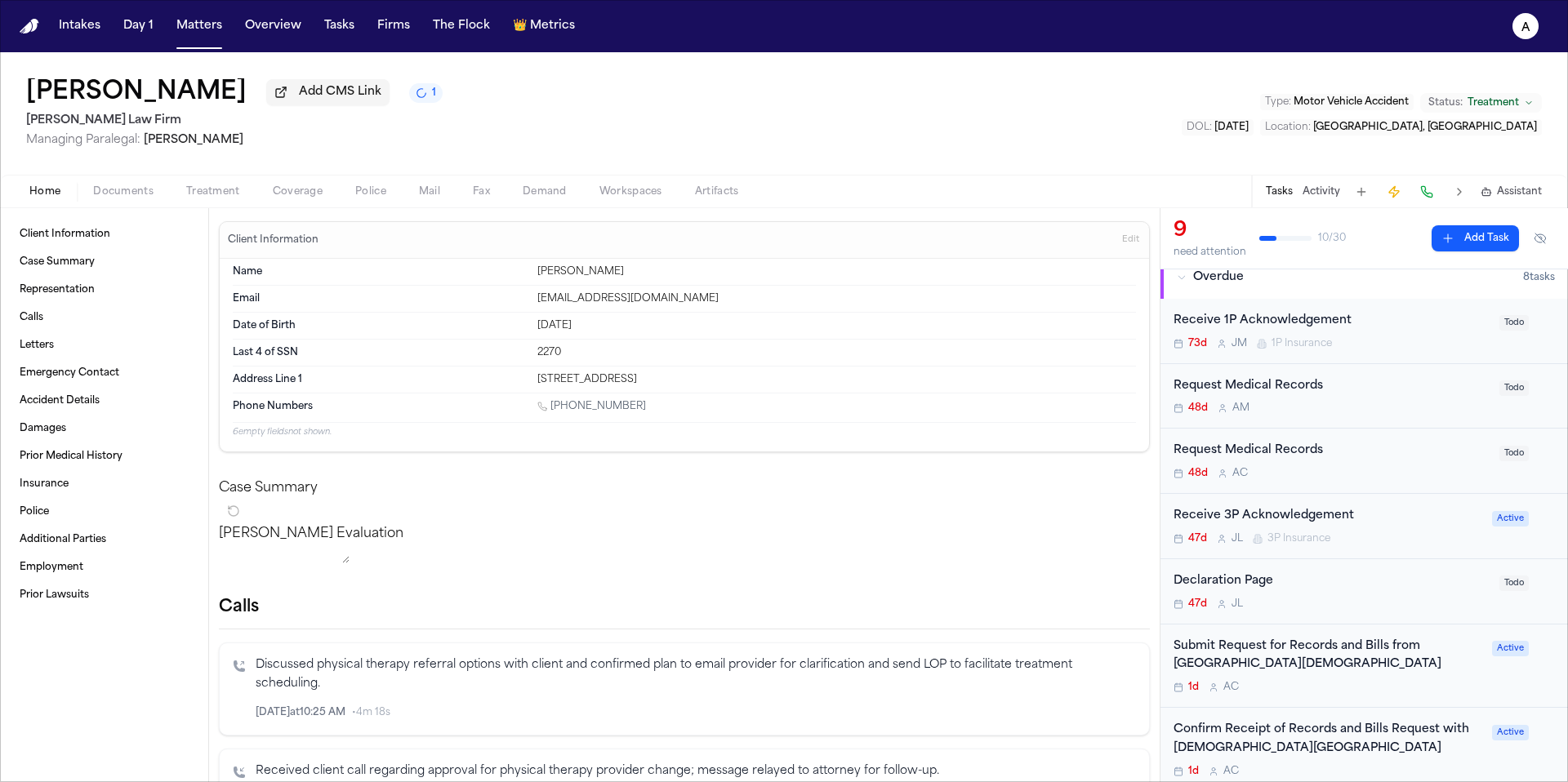
click at [1408, 461] on div "Request Medical Records" at bounding box center [1332, 451] width 316 height 19
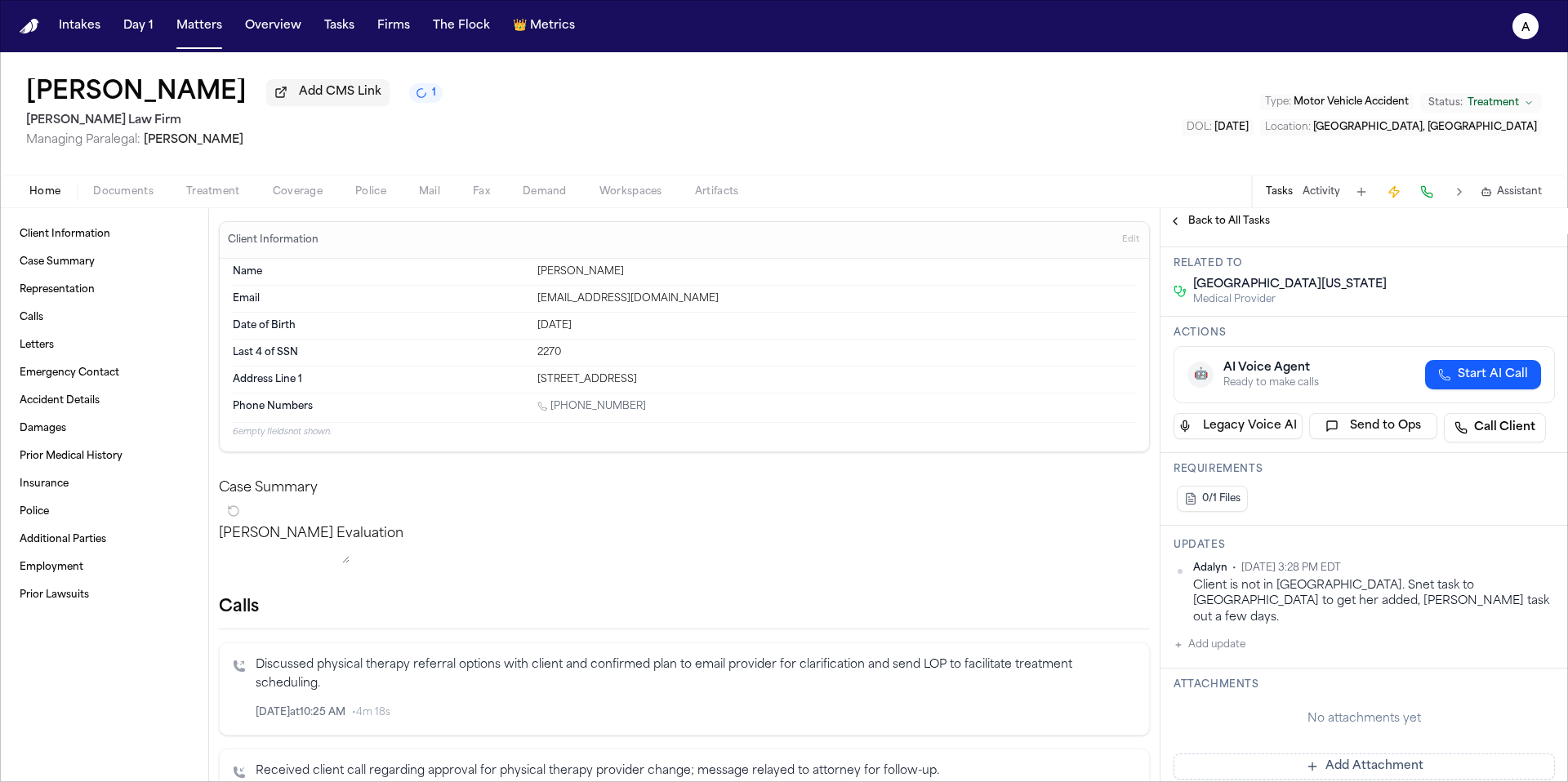
scroll to position [141, 0]
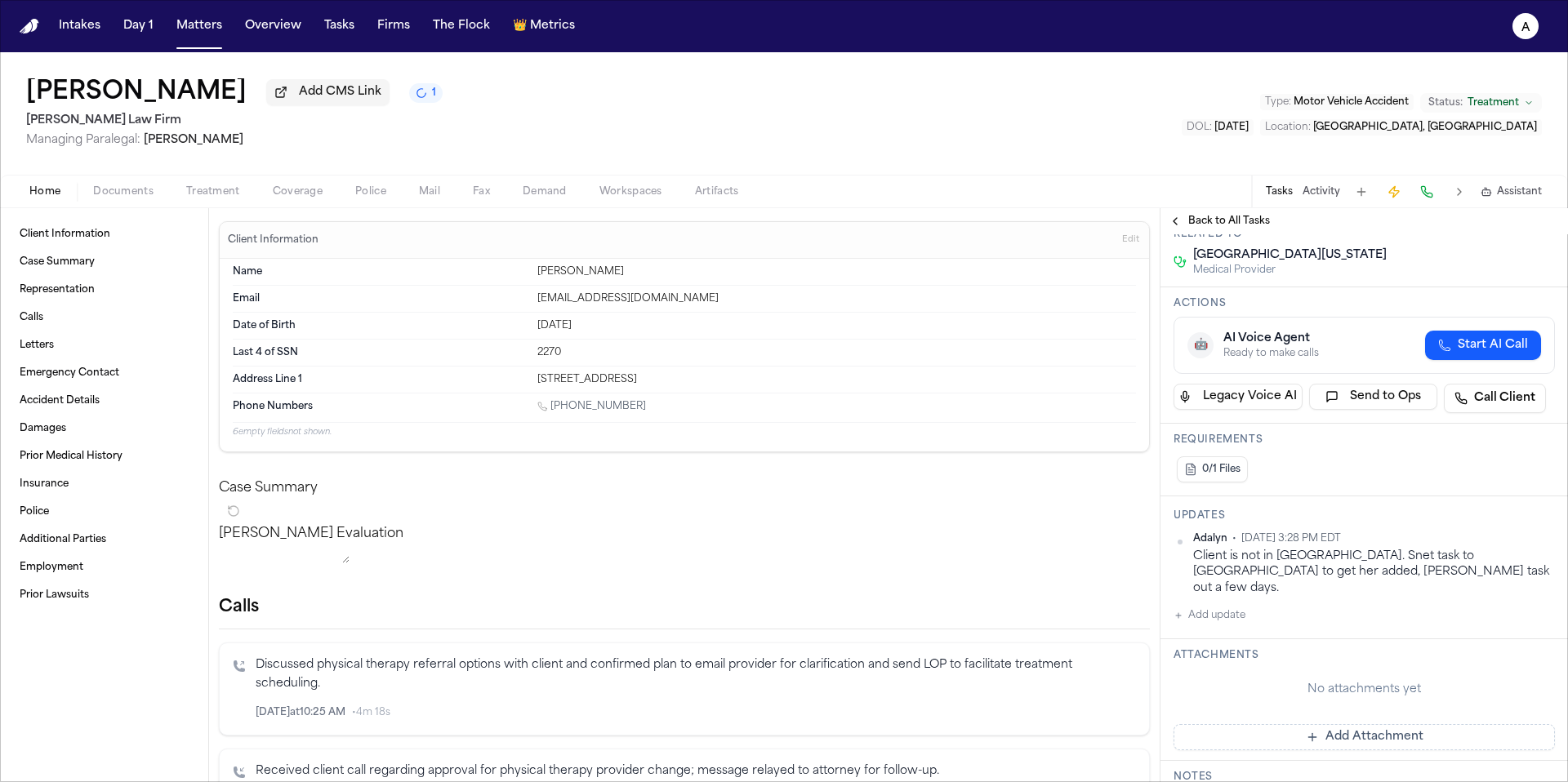
click at [1233, 606] on button "Add update" at bounding box center [1209, 616] width 72 height 20
click at [1236, 612] on textarea "Add your update" at bounding box center [1374, 629] width 349 height 33
paste textarea "**********"
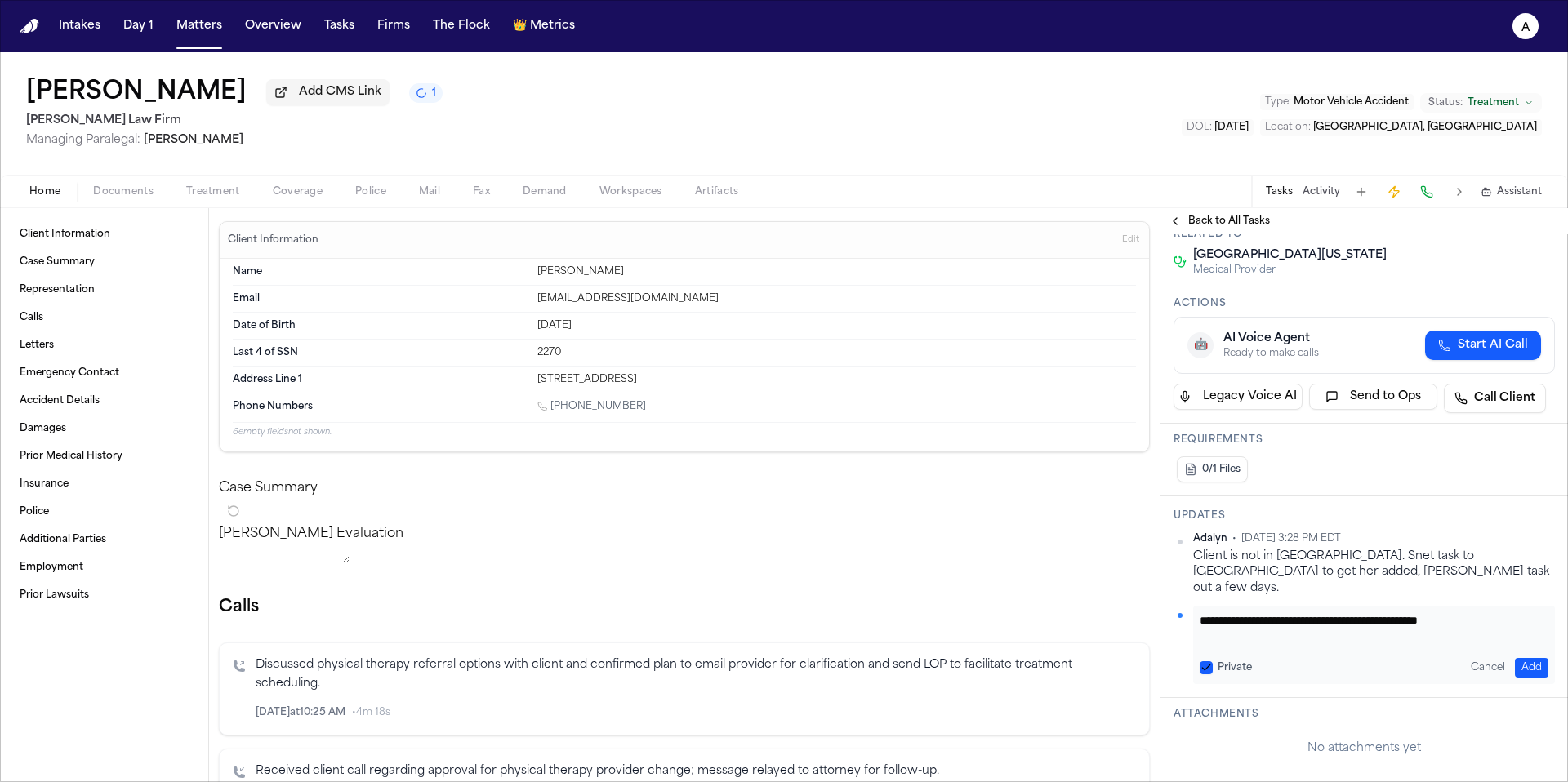
type textarea "**********"
click at [1204, 662] on button "Private" at bounding box center [1206, 668] width 13 height 13
click at [1515, 659] on button "Add" at bounding box center [1531, 668] width 34 height 20
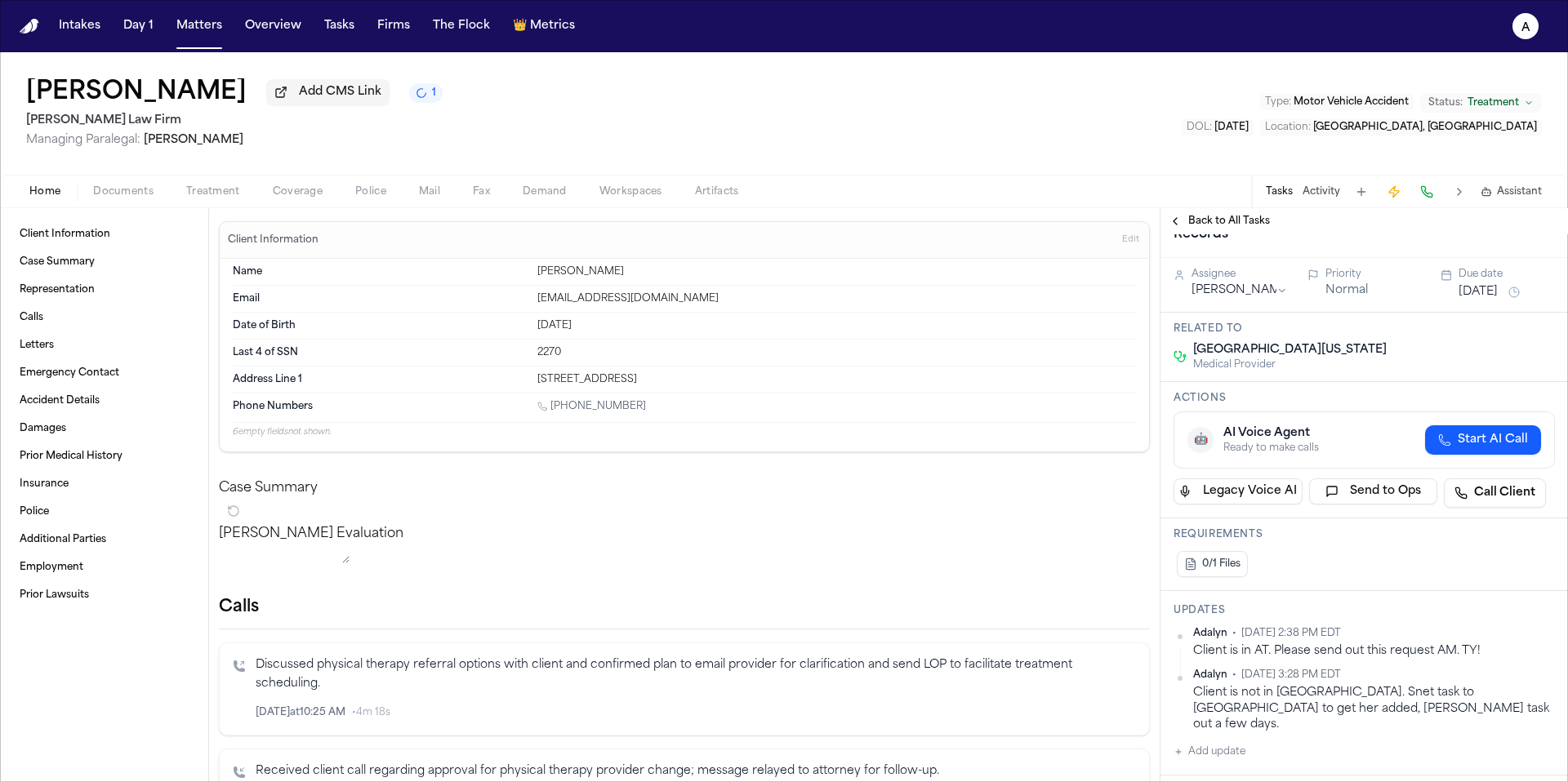
scroll to position [0, 0]
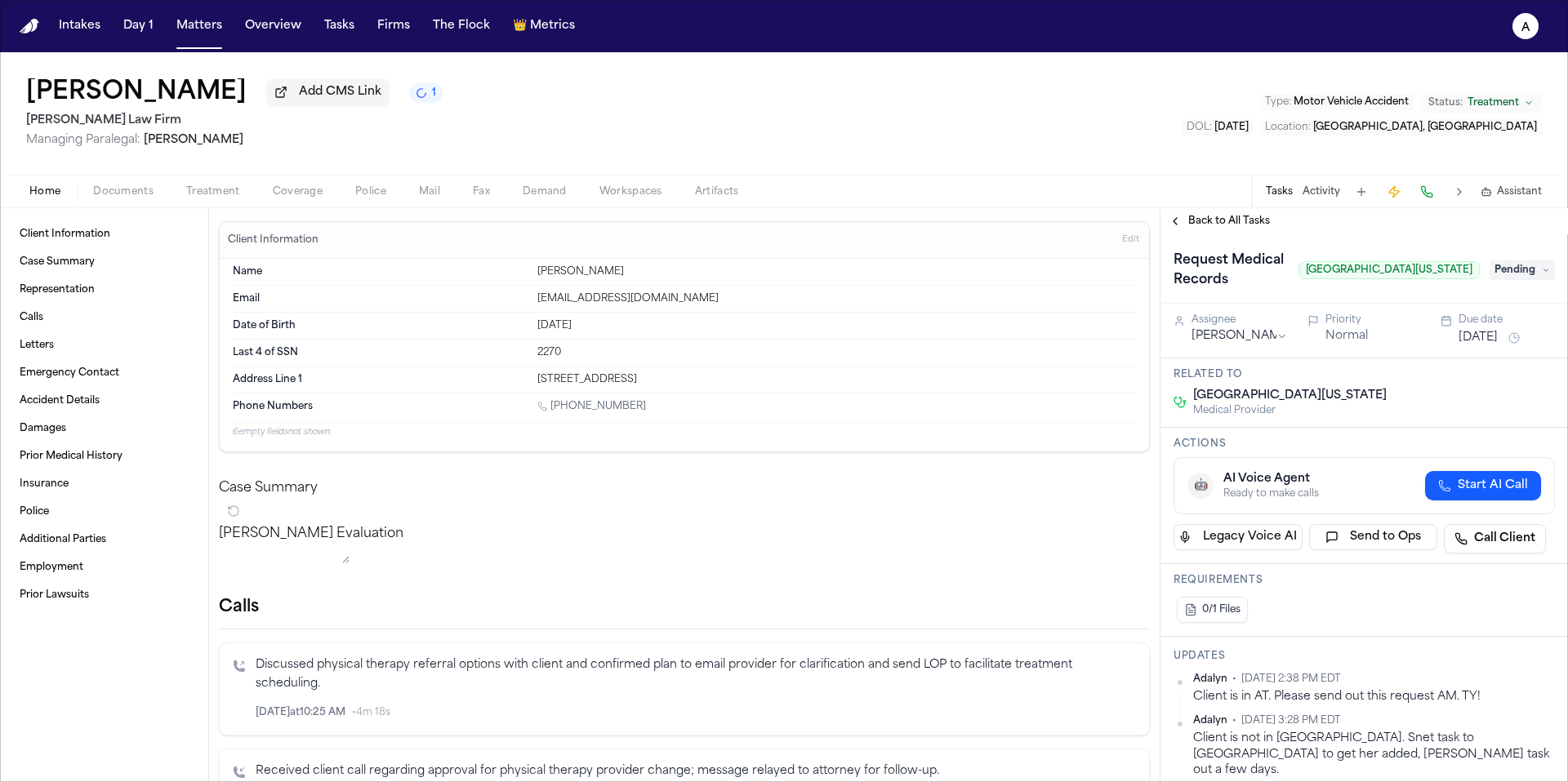
click at [1485, 342] on button "[DATE]" at bounding box center [1478, 338] width 40 height 16
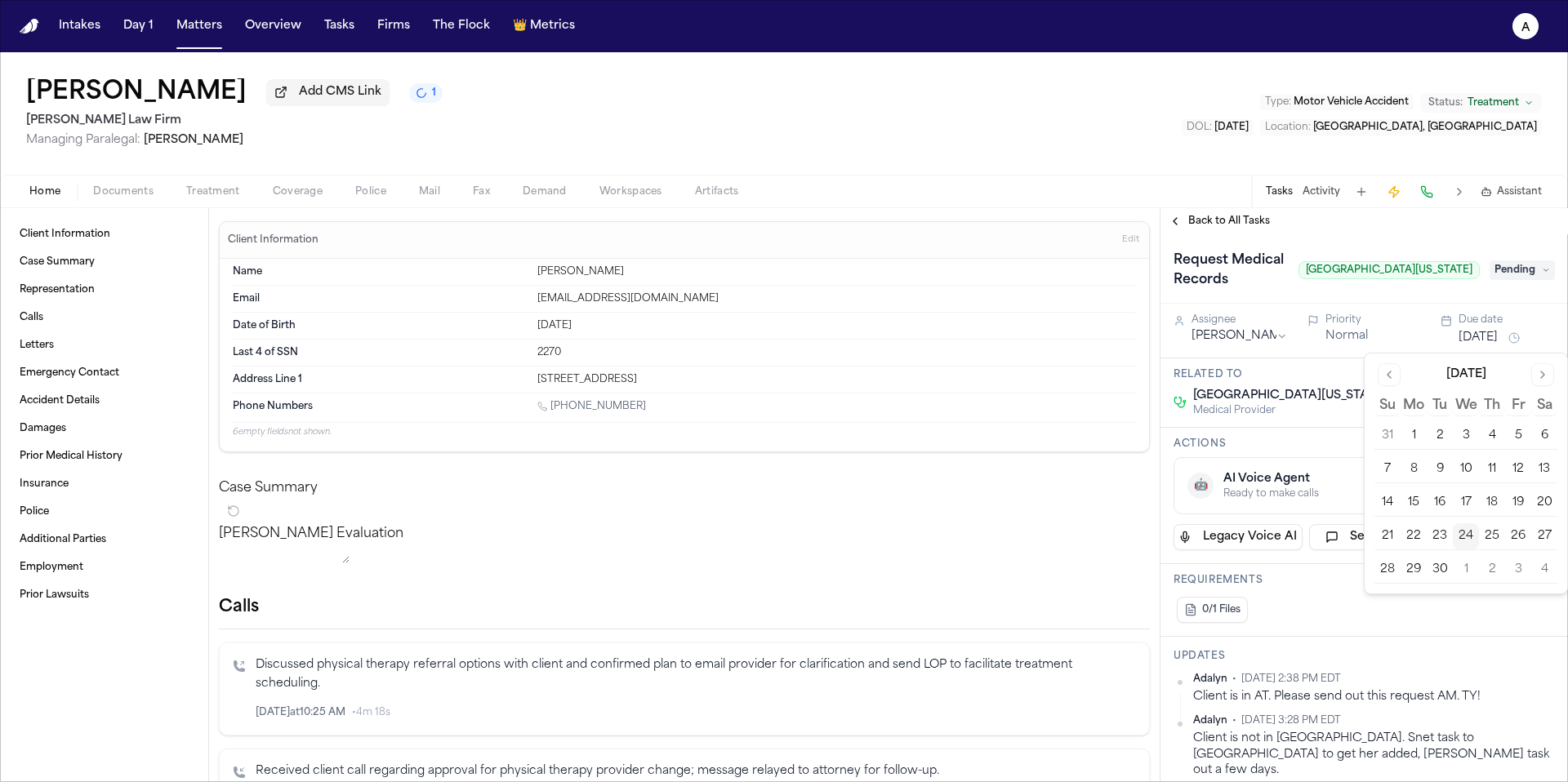
click at [1469, 537] on button "24" at bounding box center [1466, 537] width 26 height 26
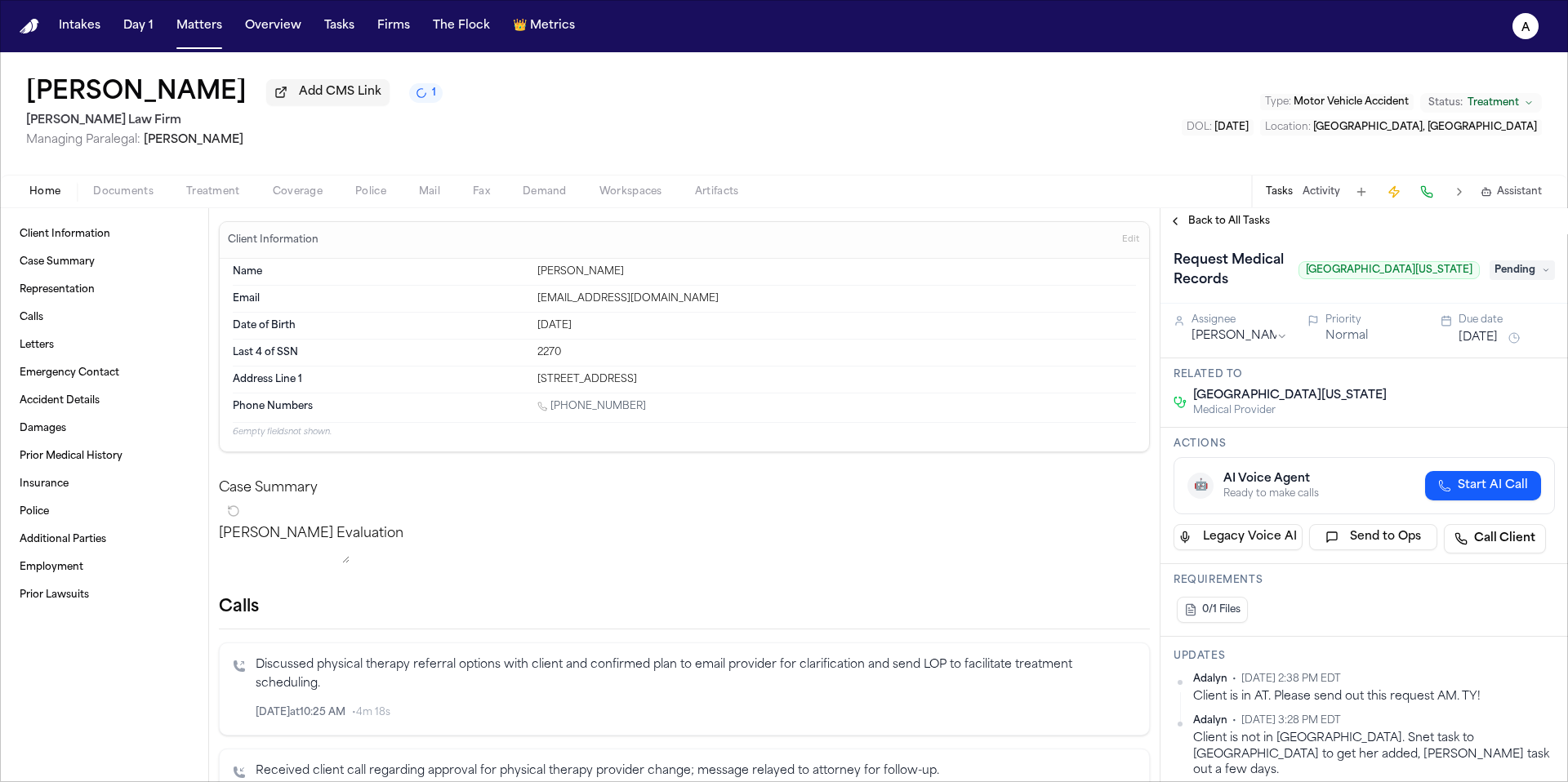
click at [1208, 225] on span "Back to All Tasks" at bounding box center [1228, 221] width 81 height 13
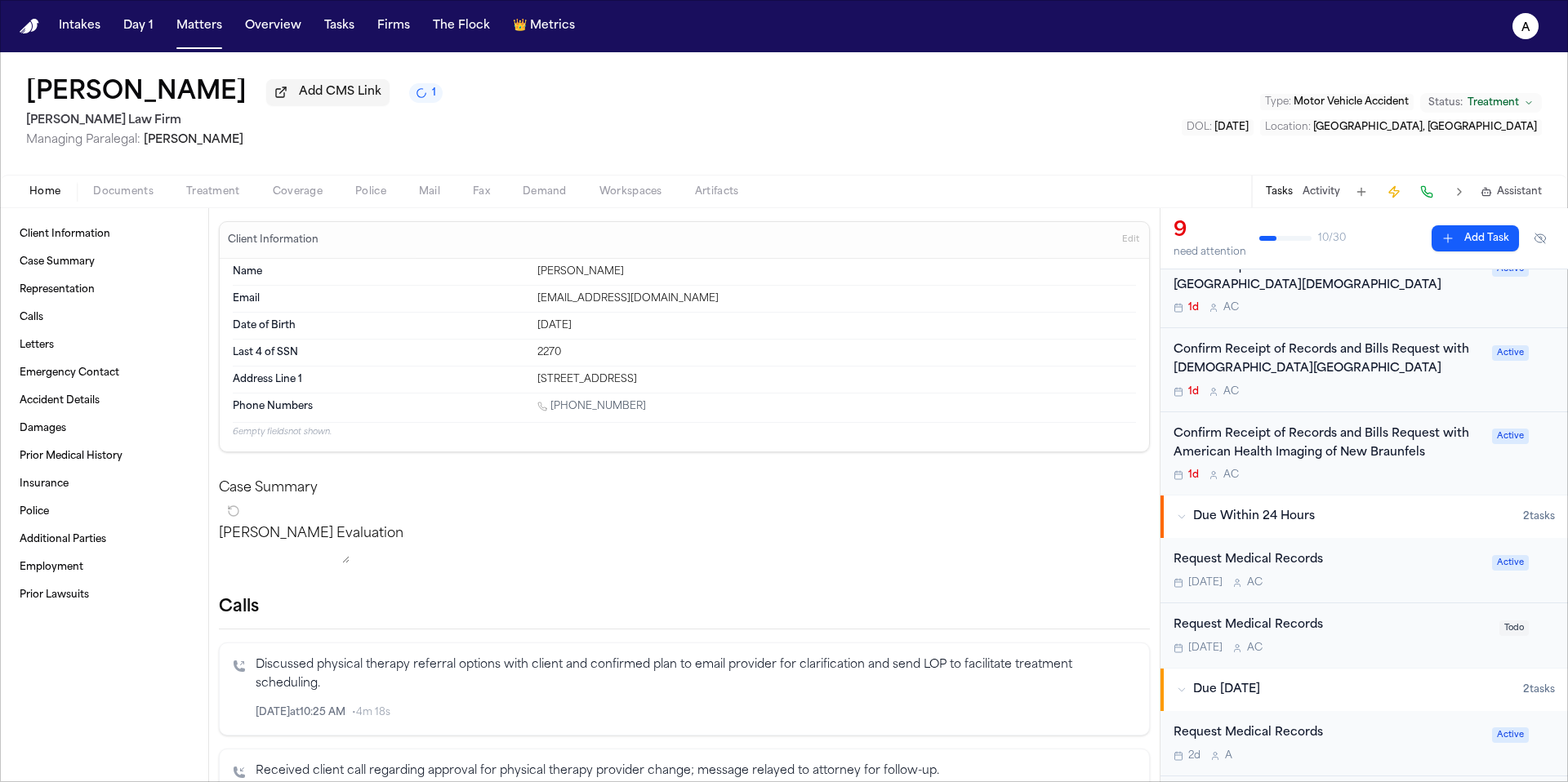
scroll to position [458, 0]
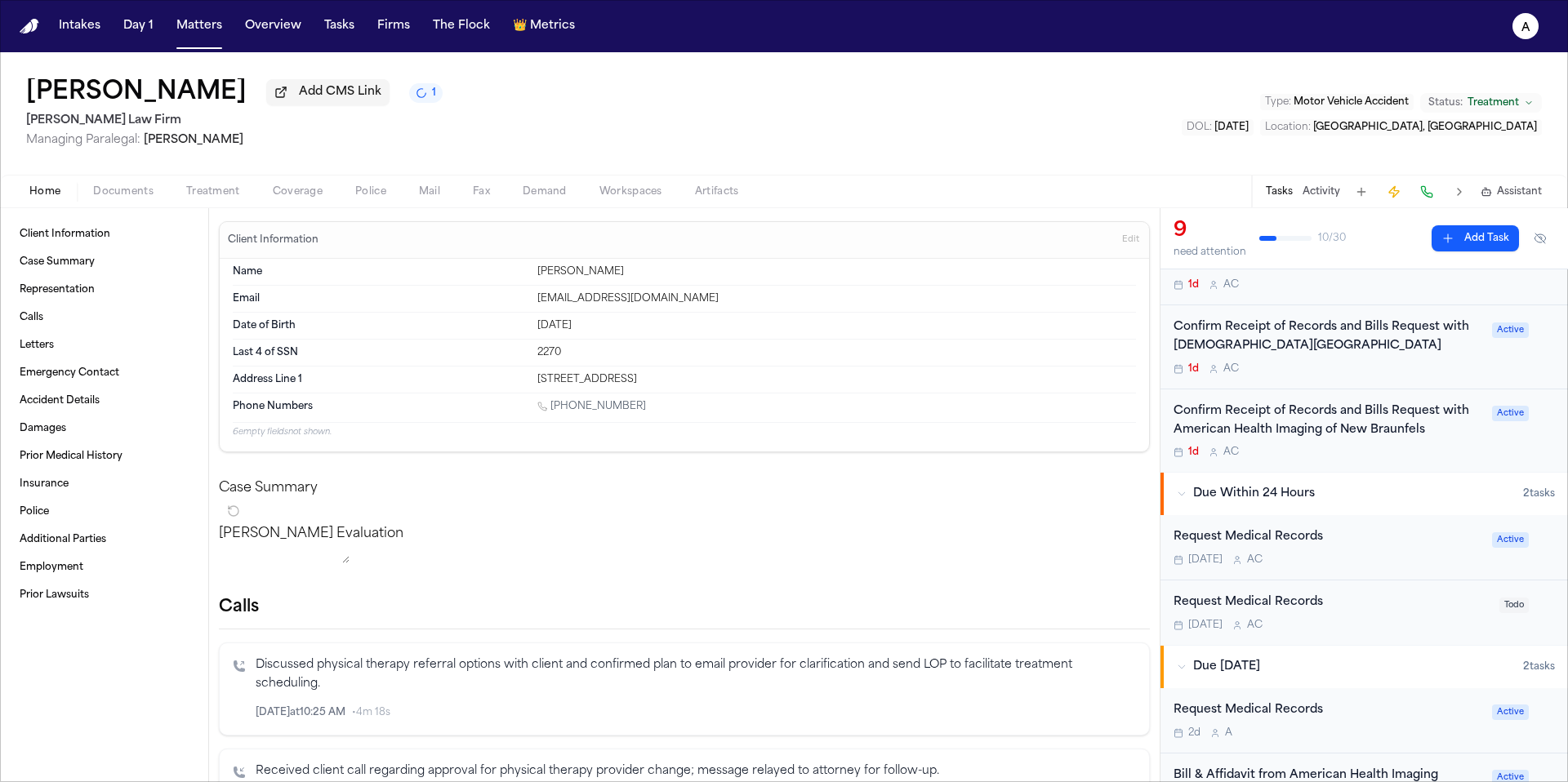
click at [1355, 558] on div "Tomorrow A C" at bounding box center [1328, 561] width 309 height 13
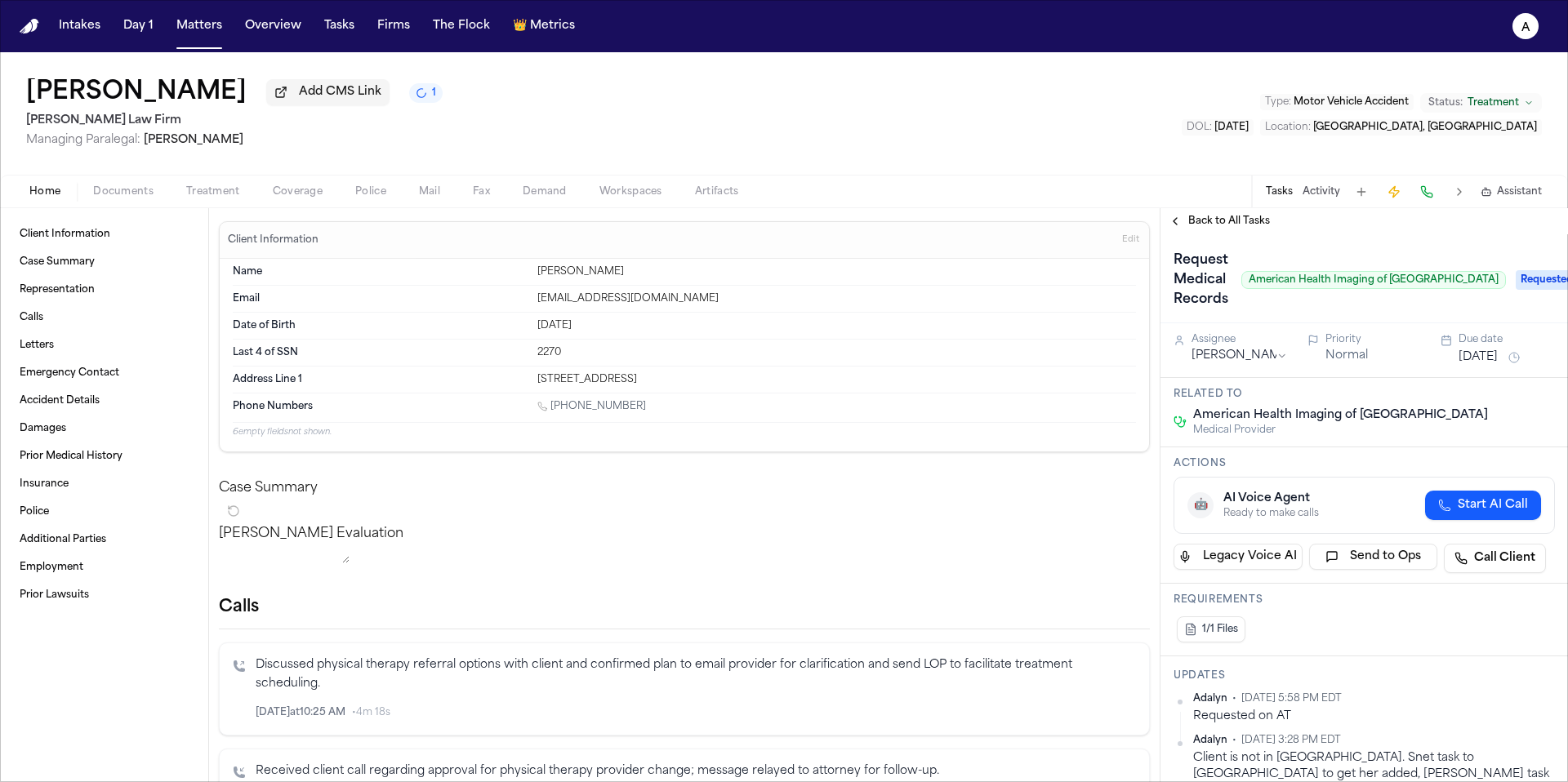
click at [1227, 228] on span "Back to All Tasks" at bounding box center [1228, 221] width 81 height 13
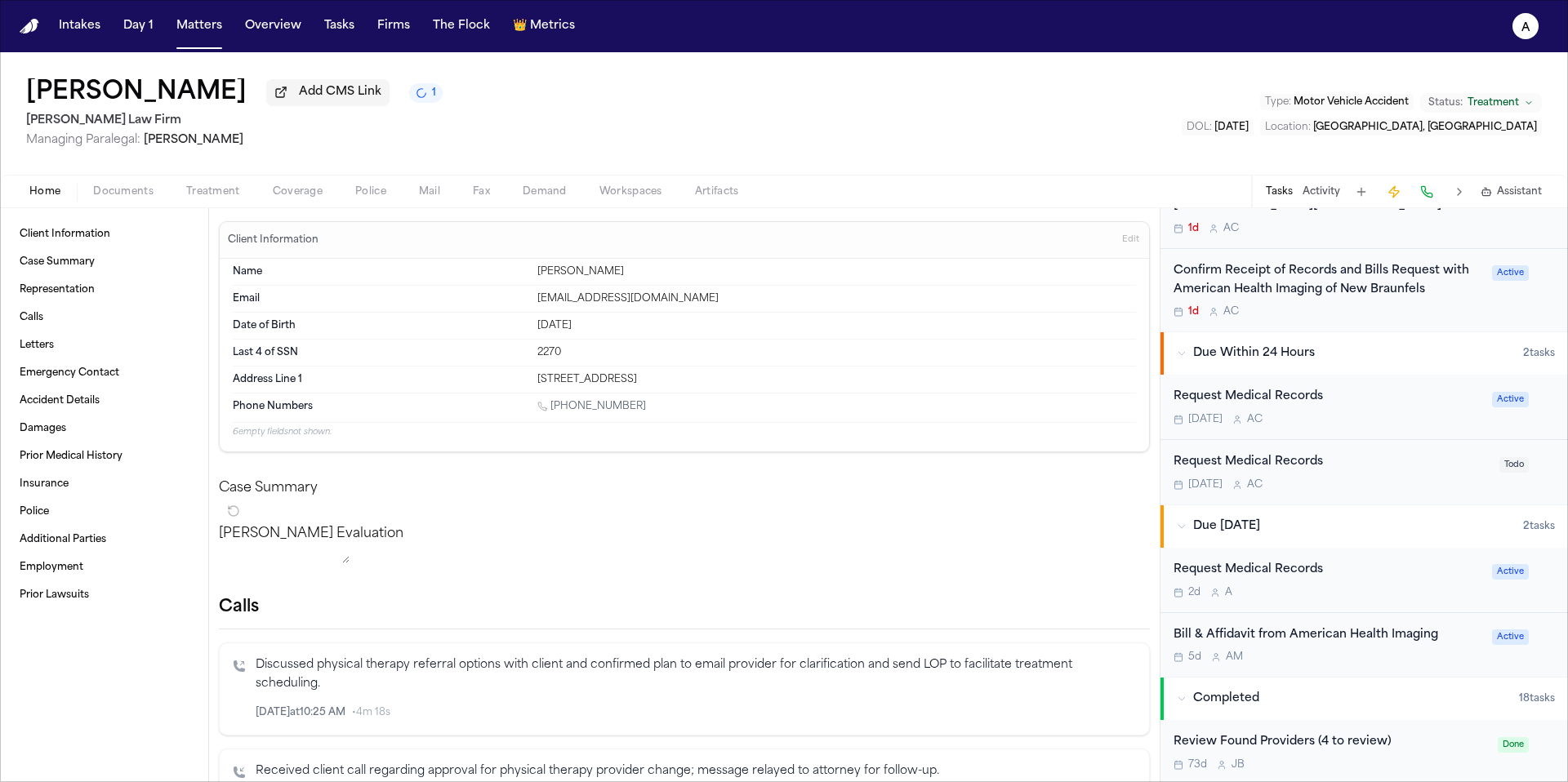
scroll to position [601, 0]
click at [1356, 587] on div "2d A" at bounding box center [1328, 590] width 309 height 13
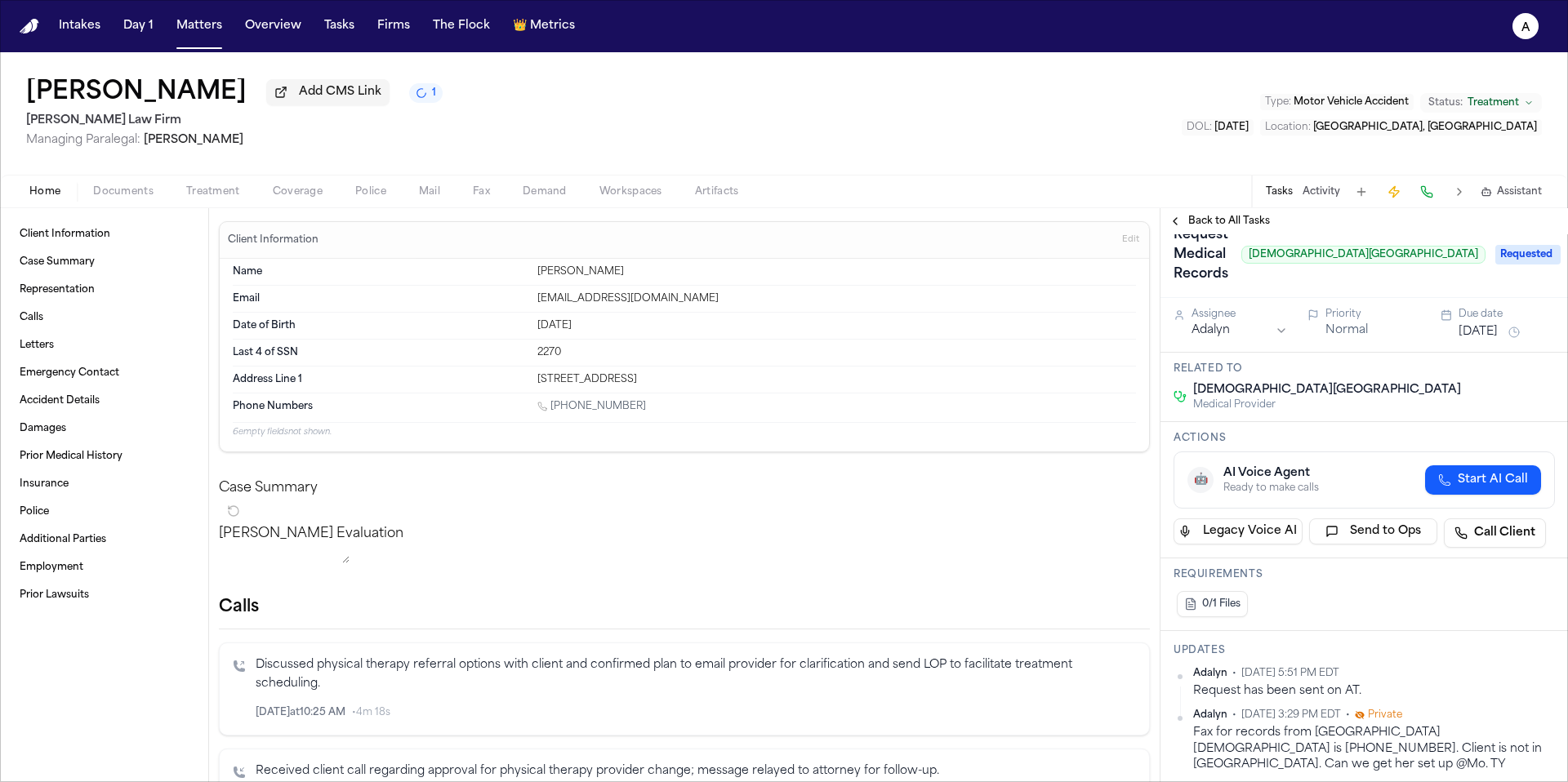
scroll to position [34, 0]
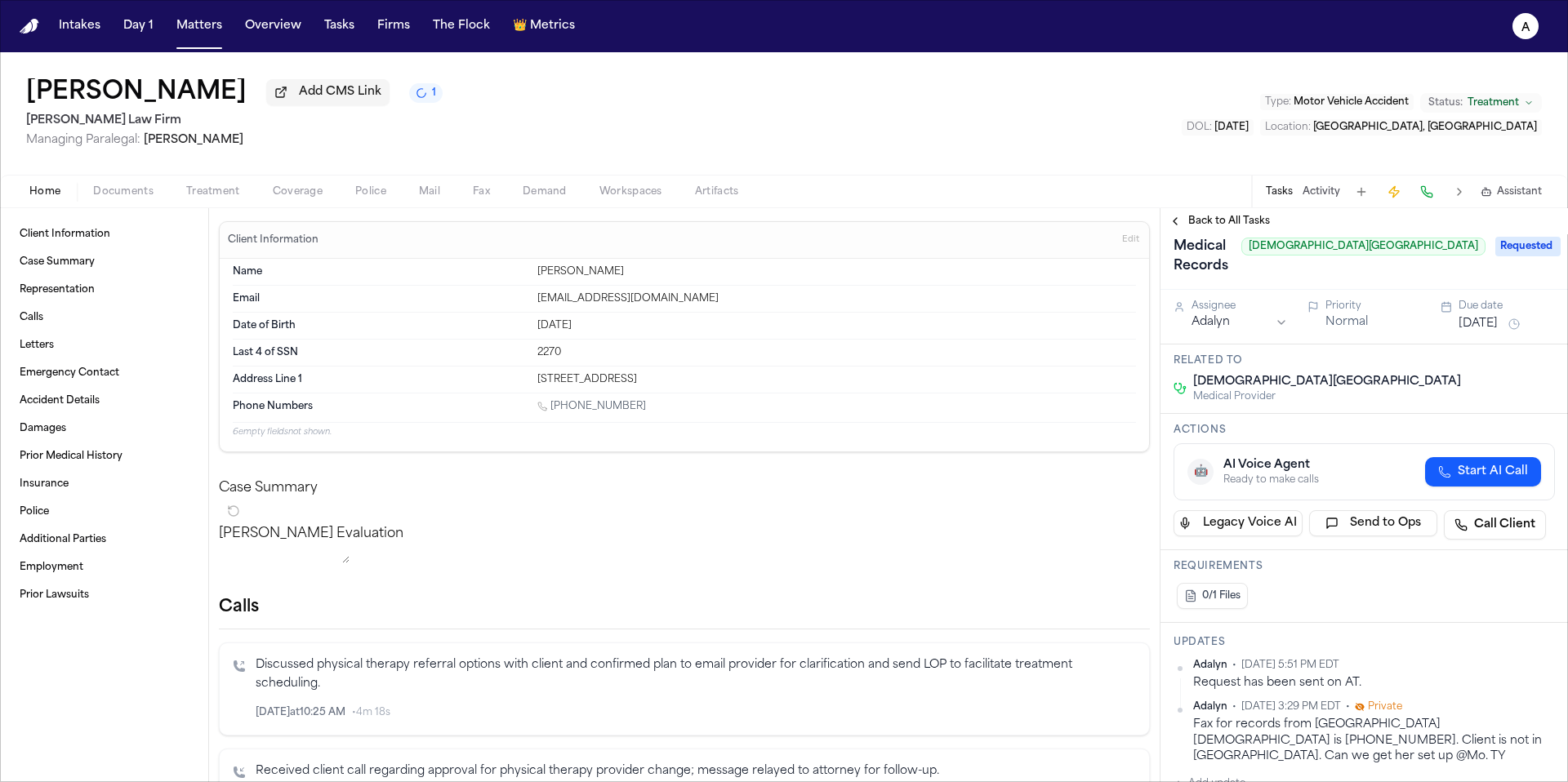
click at [1198, 220] on span "Back to All Tasks" at bounding box center [1228, 221] width 81 height 13
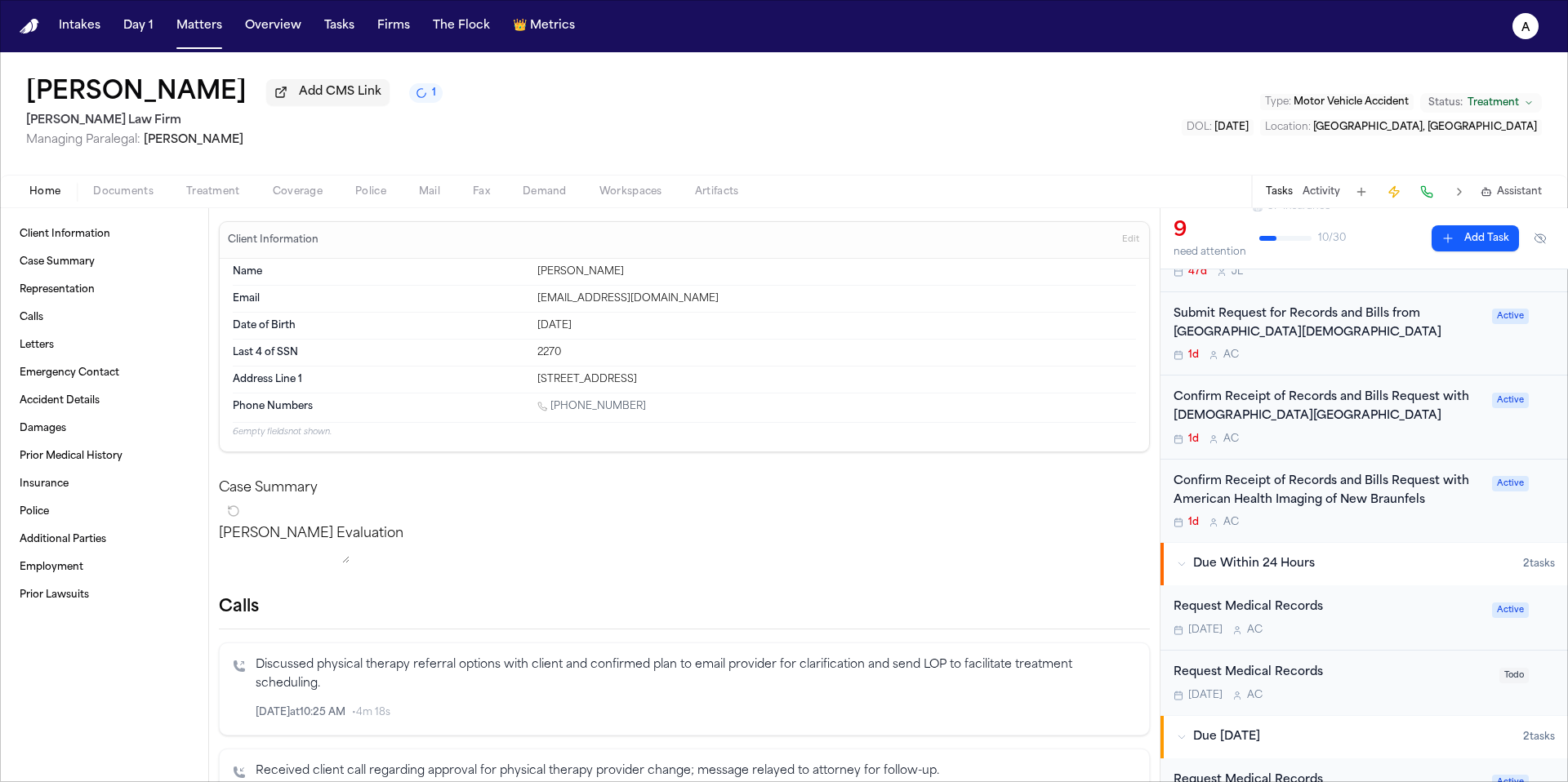
scroll to position [389, 0]
click at [1390, 596] on div "Request Medical Records Tomorrow A C Active" at bounding box center [1364, 616] width 407 height 65
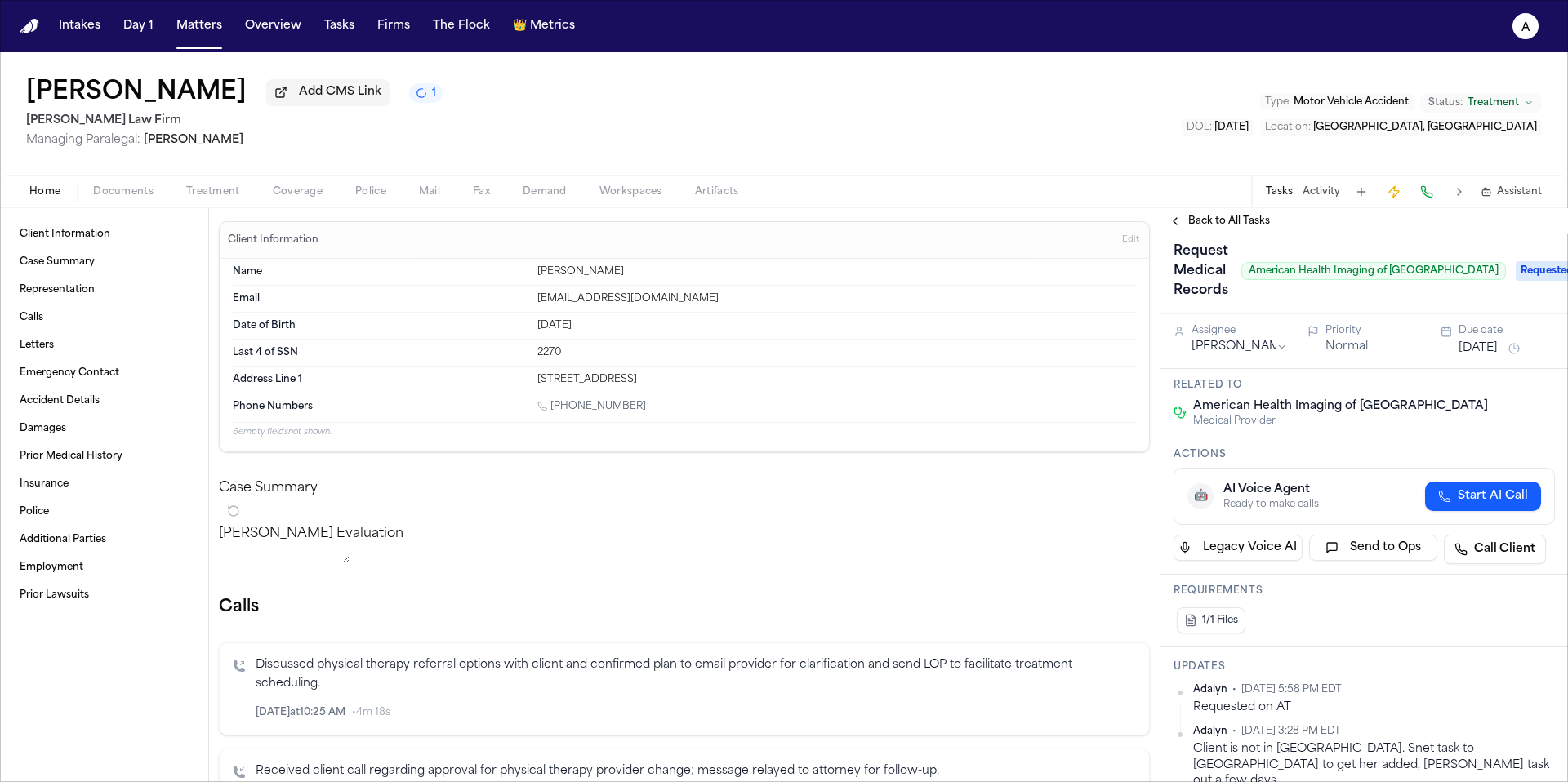
scroll to position [7, 0]
click at [1226, 227] on span "Back to All Tasks" at bounding box center [1228, 221] width 81 height 13
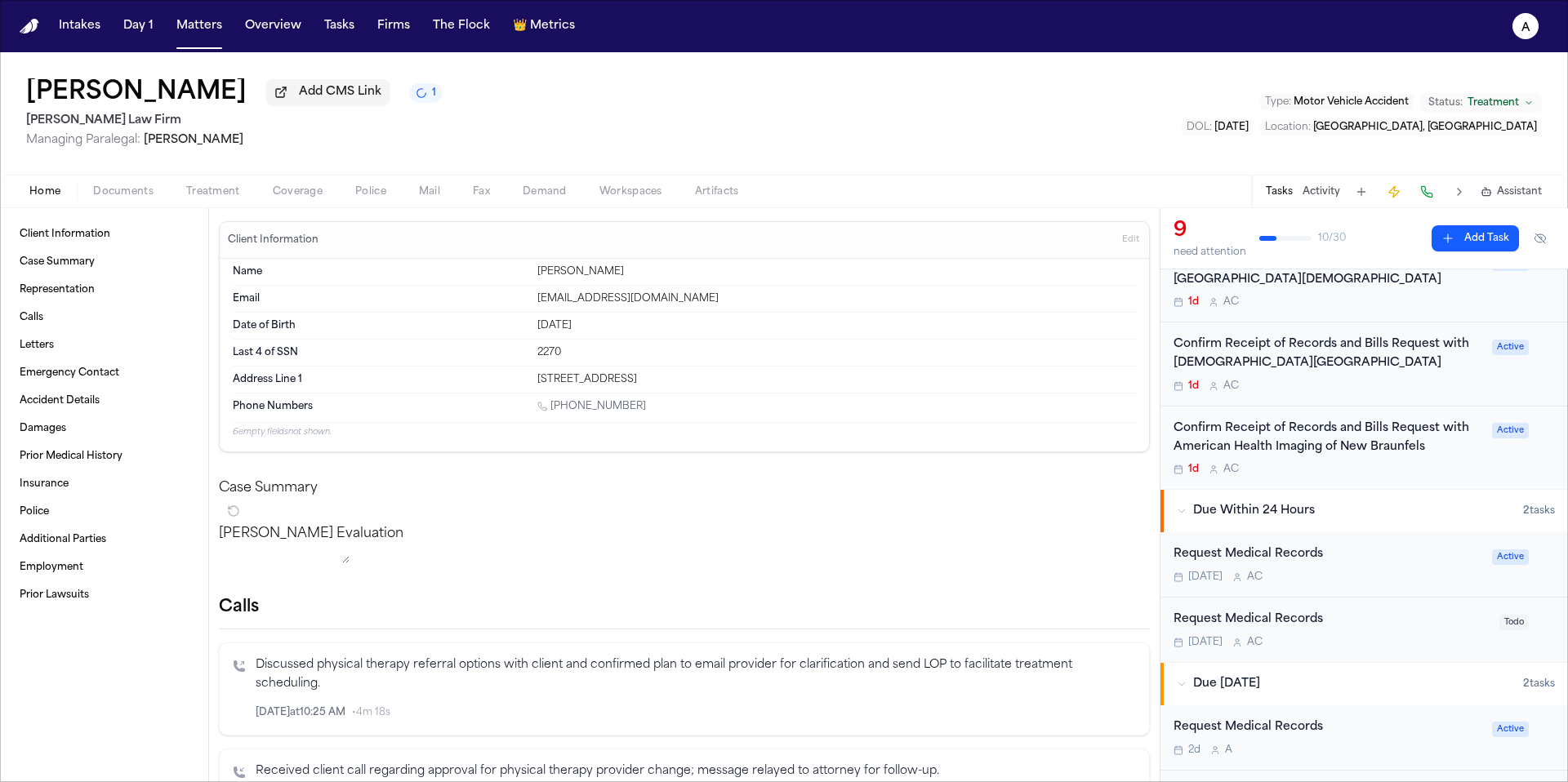
scroll to position [520, 0]
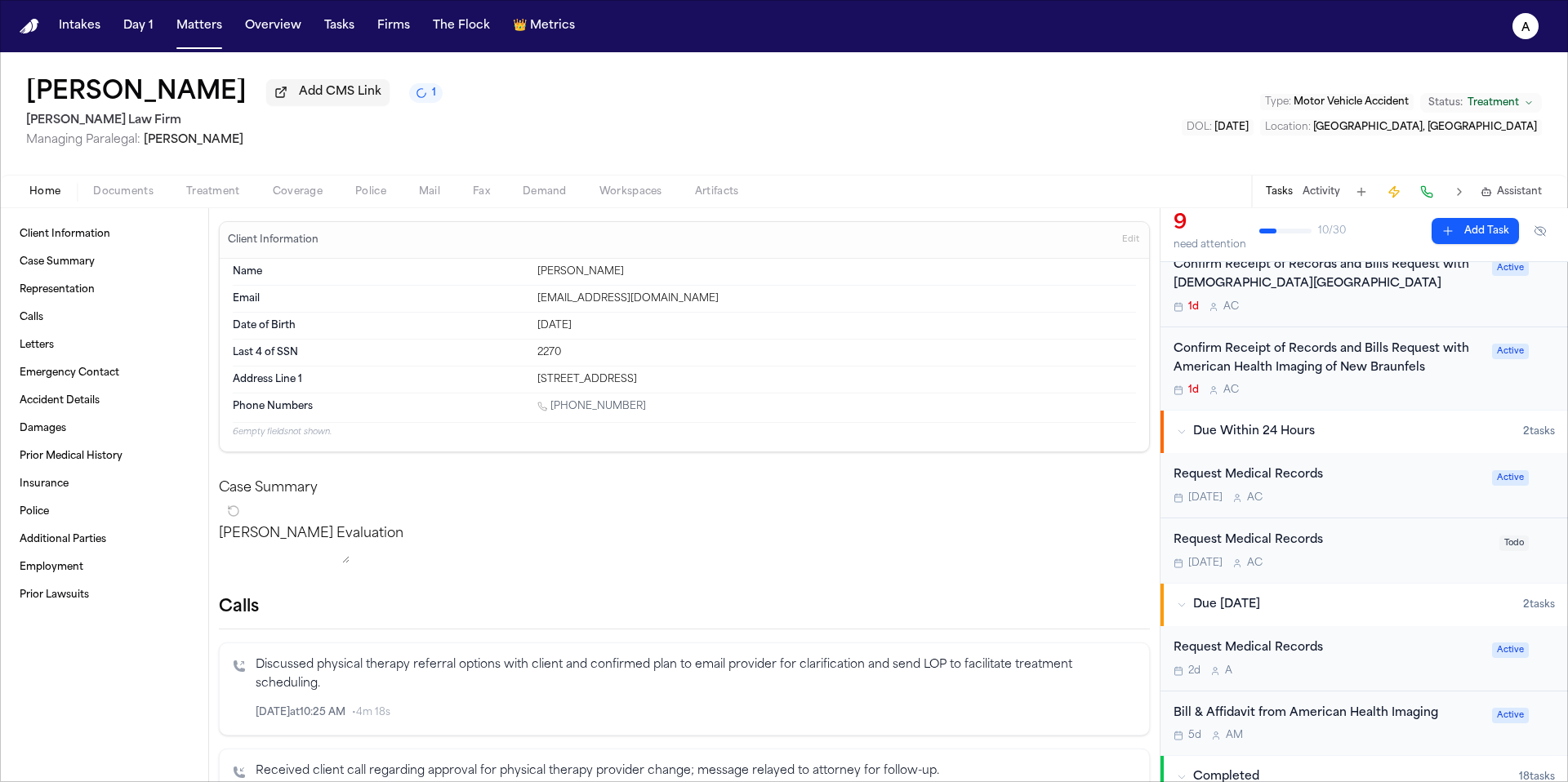
click at [1377, 570] on div "Today A C" at bounding box center [1332, 564] width 316 height 13
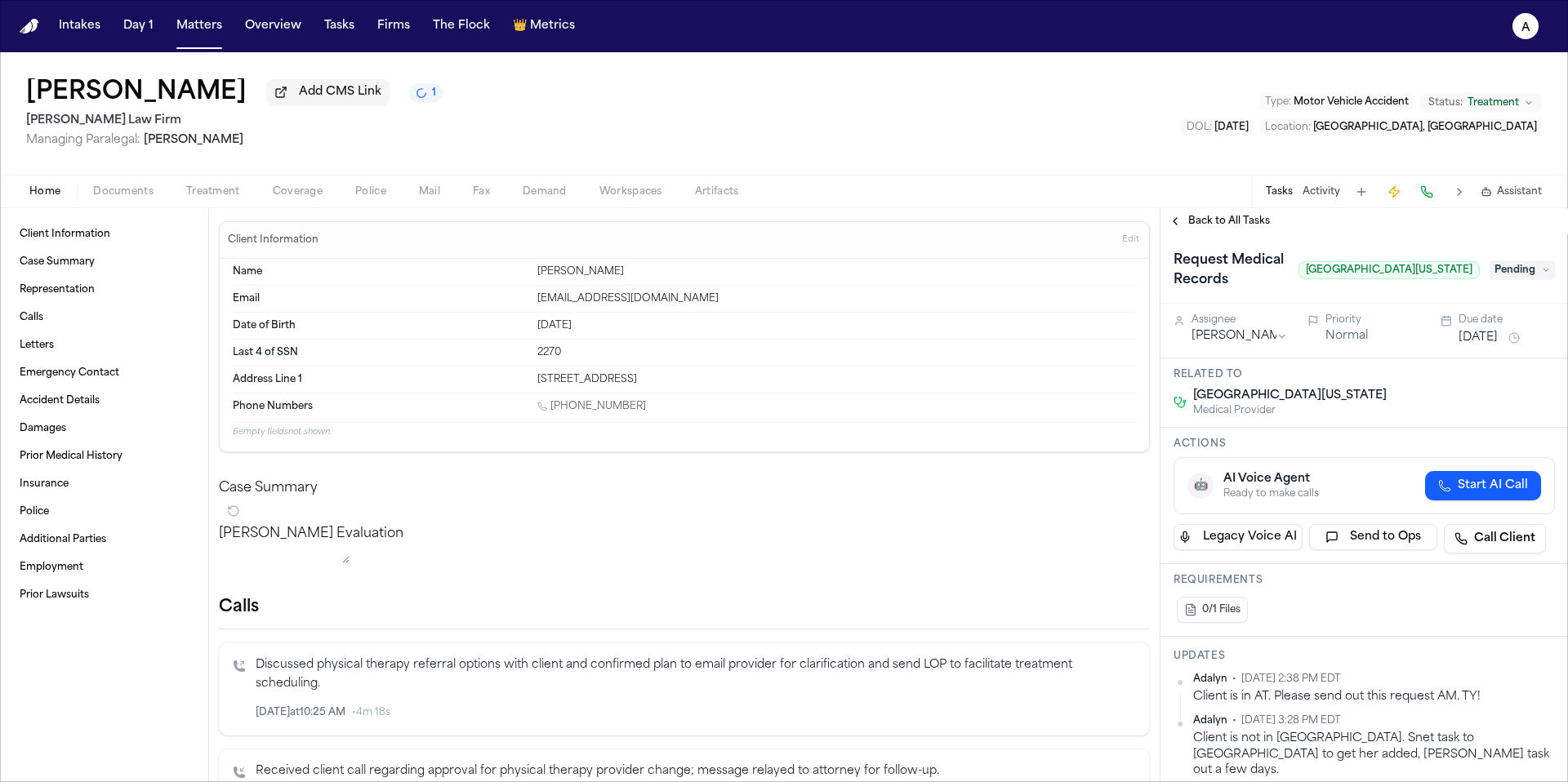
click at [1491, 347] on button "[DATE]" at bounding box center [1478, 338] width 40 height 16
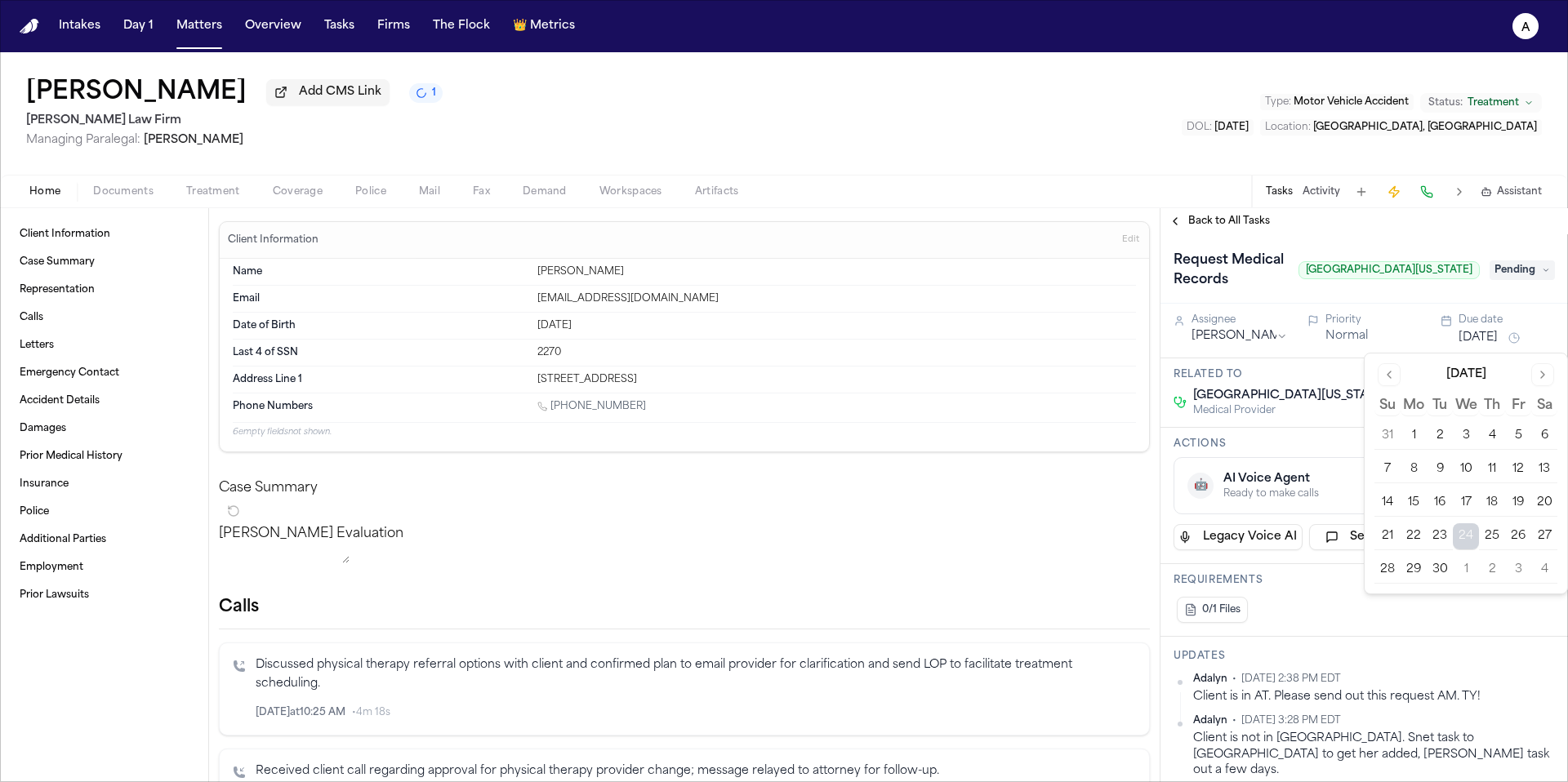
click at [1468, 537] on button "24" at bounding box center [1466, 537] width 26 height 26
click at [1445, 542] on button "23" at bounding box center [1440, 537] width 26 height 26
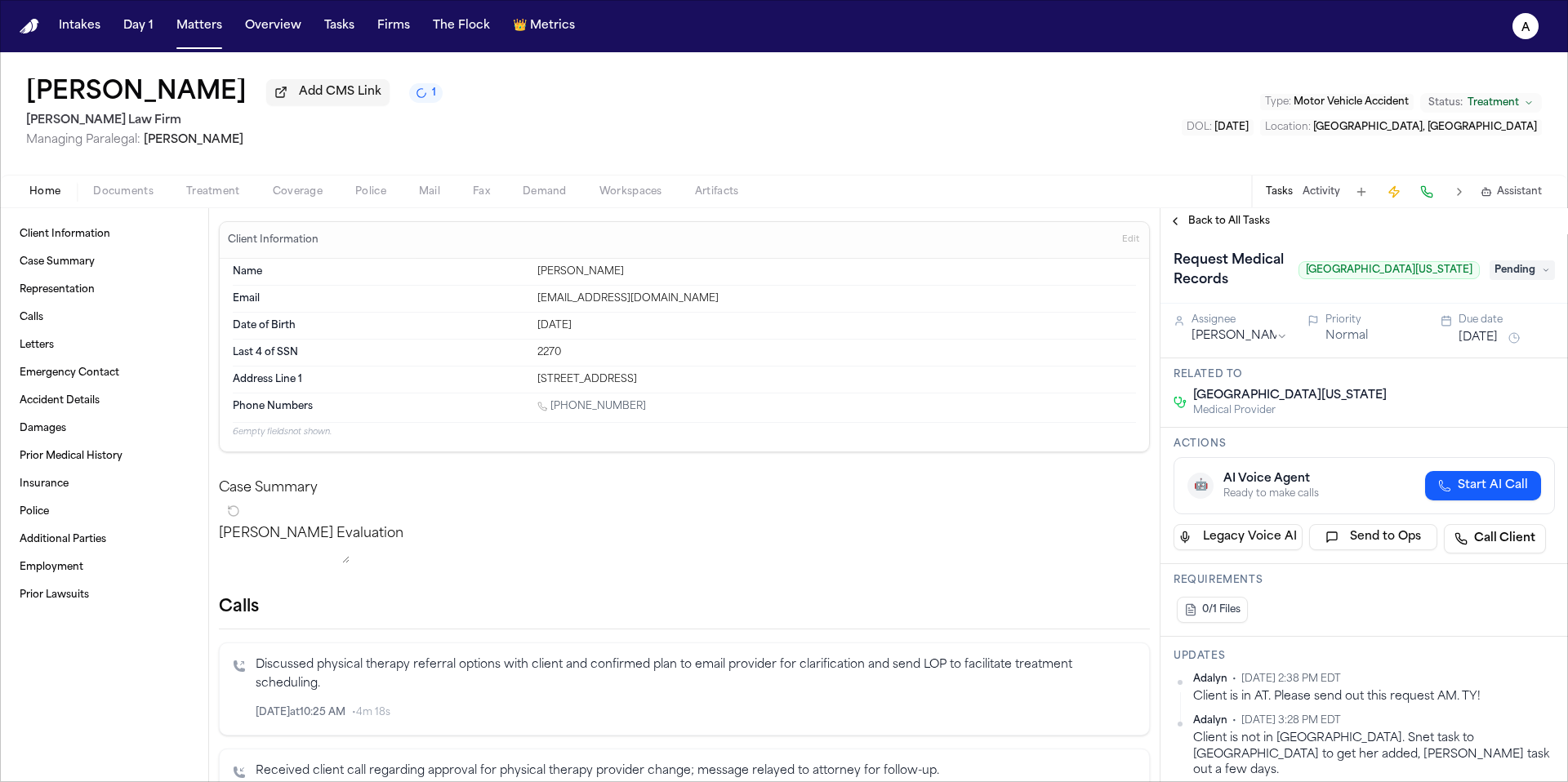
click at [1240, 221] on span "Back to All Tasks" at bounding box center [1228, 221] width 81 height 13
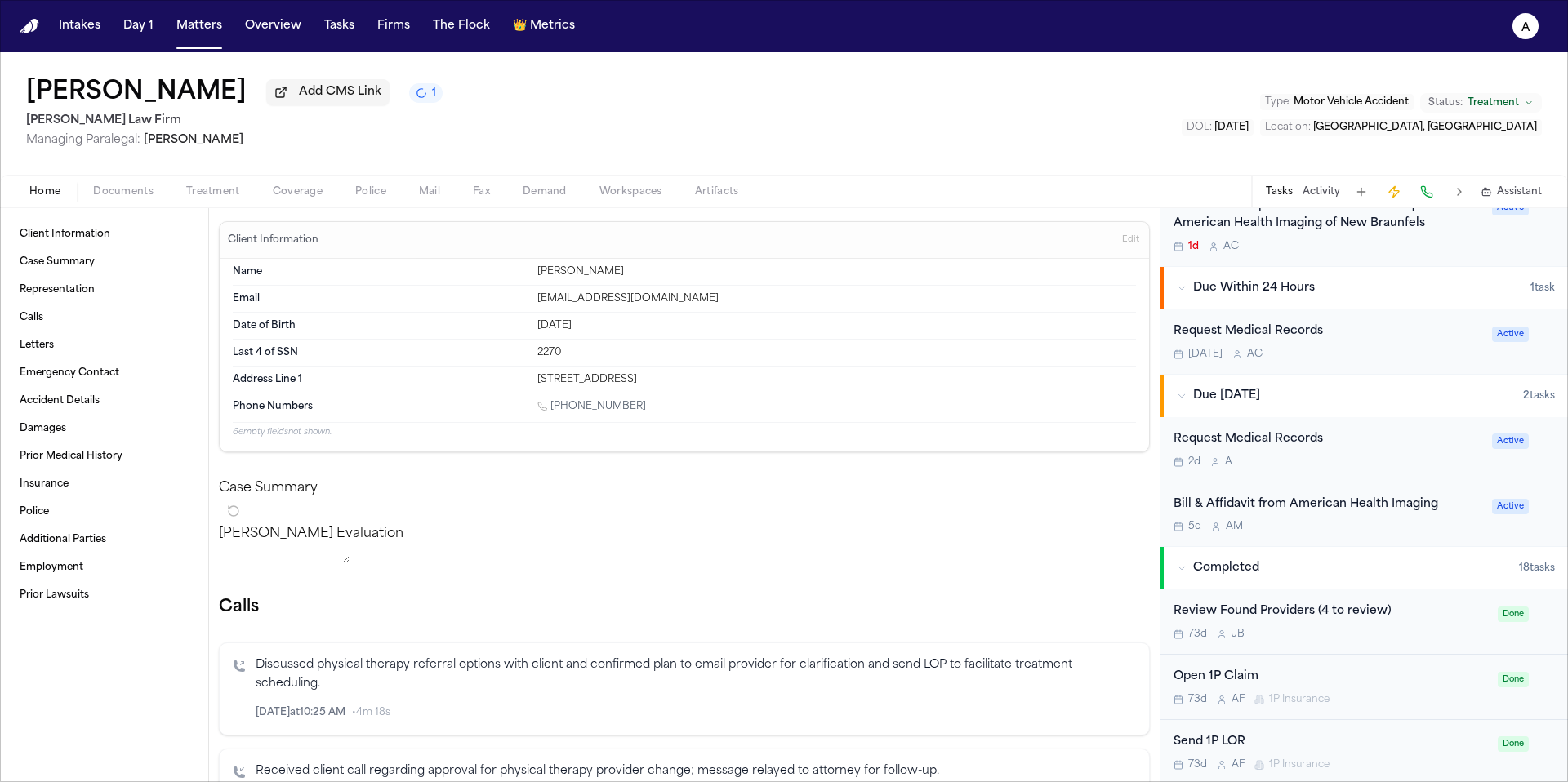
scroll to position [744, 0]
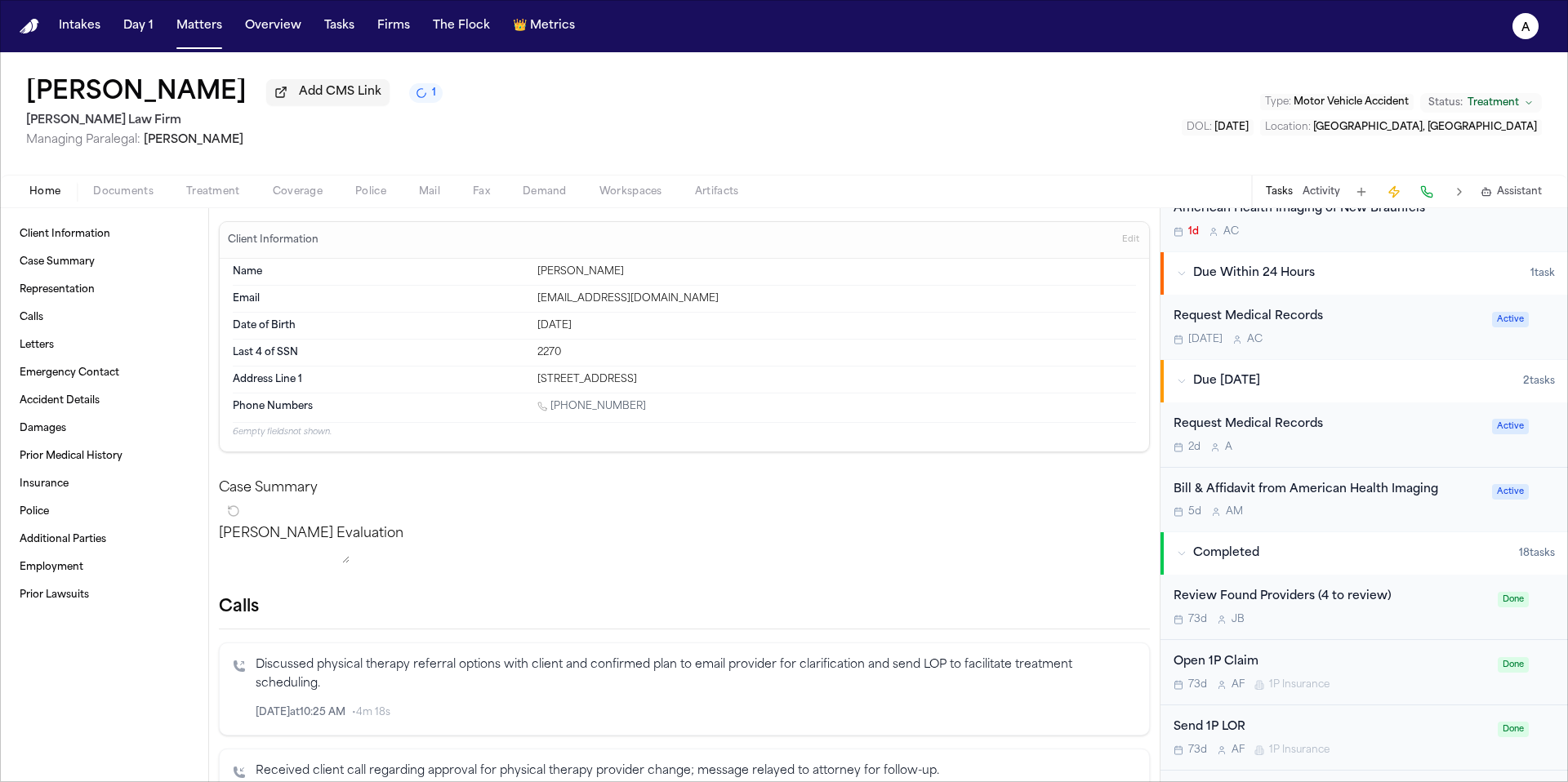
click at [1389, 454] on div "2d A" at bounding box center [1328, 448] width 309 height 13
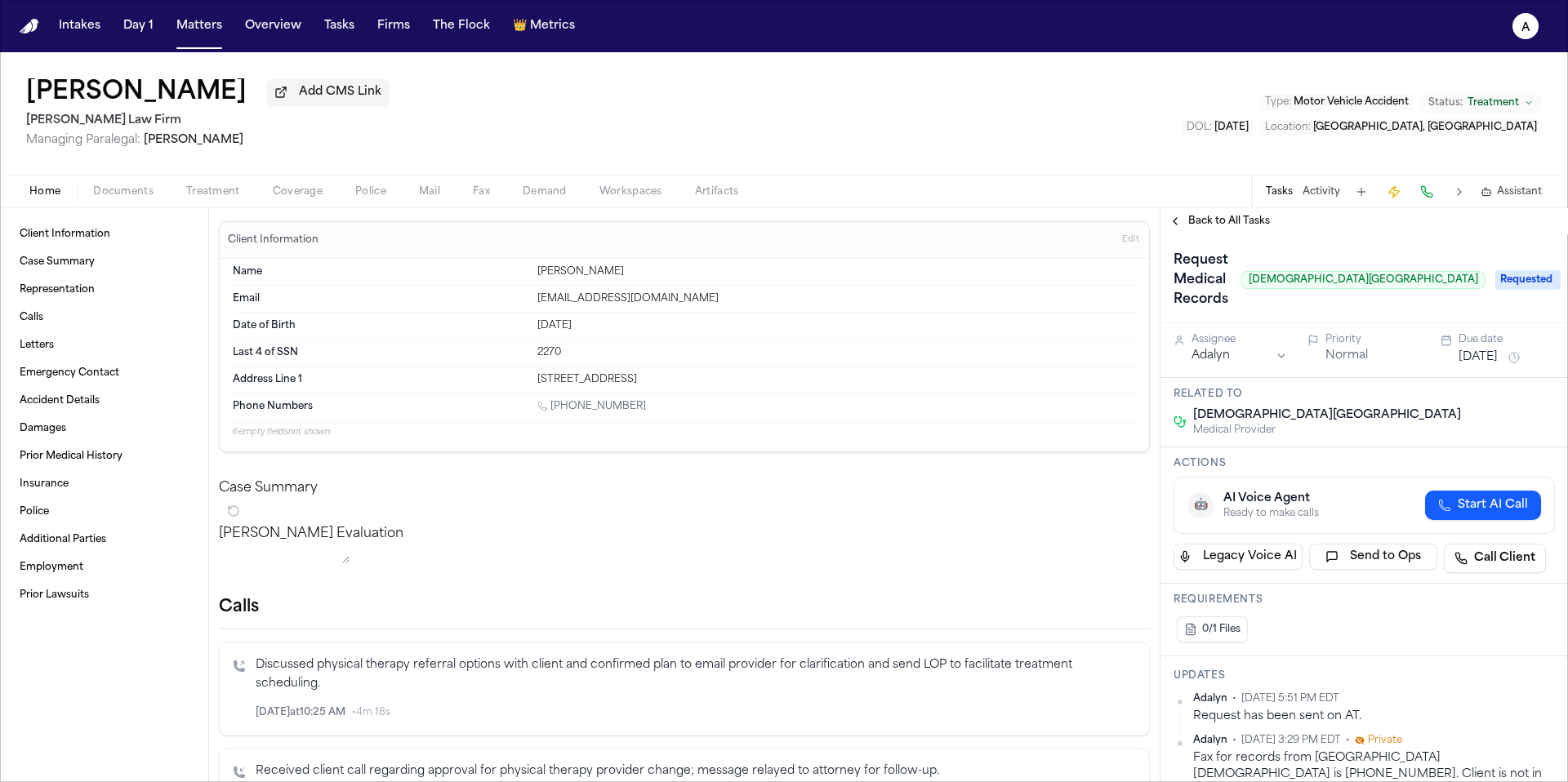
click at [1230, 224] on span "Back to All Tasks" at bounding box center [1228, 221] width 81 height 13
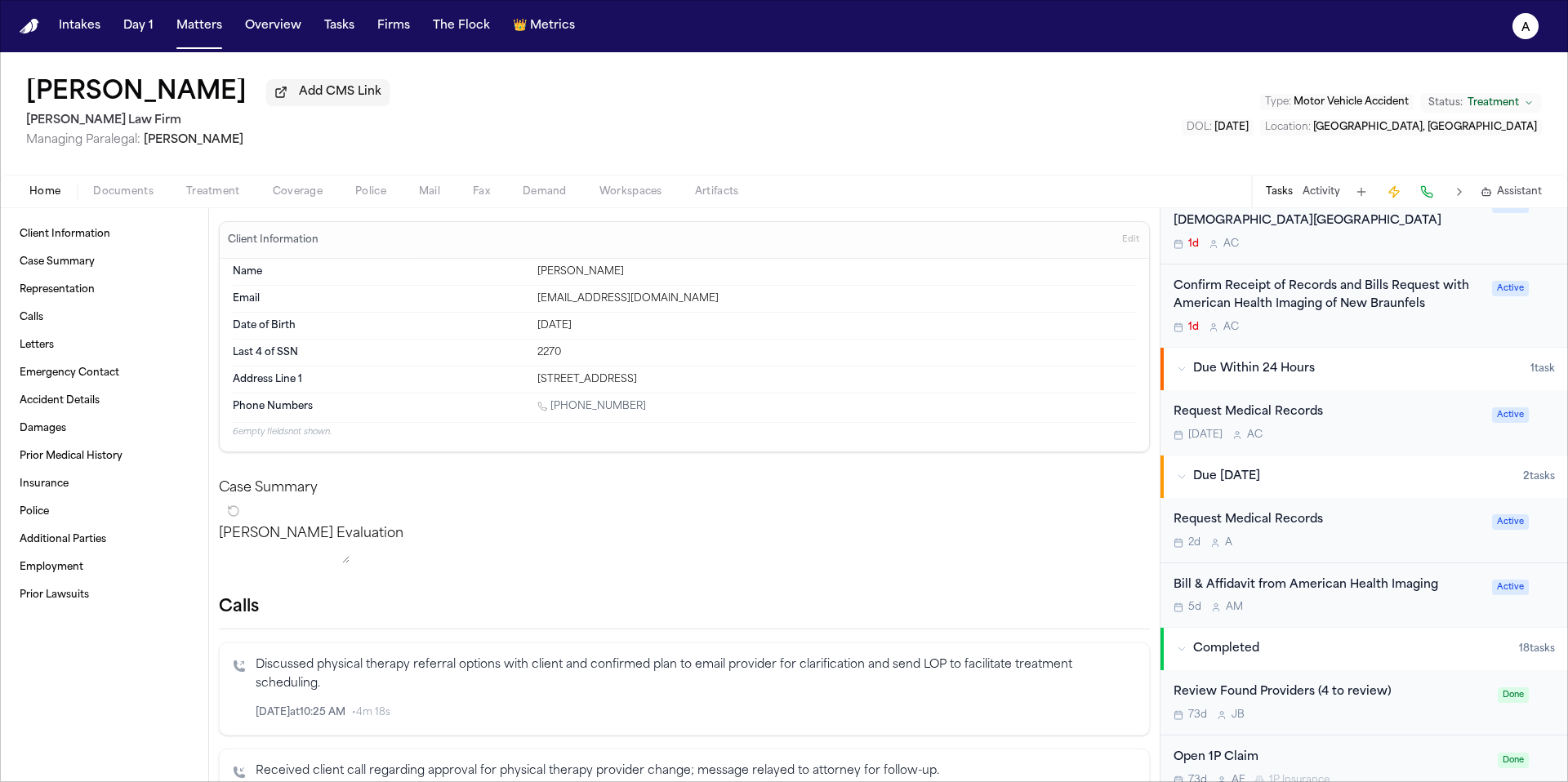
scroll to position [645, 0]
click at [1318, 624] on div "Bill & Affidavit from American Health Imaging 5d A M Active" at bounding box center [1364, 598] width 407 height 64
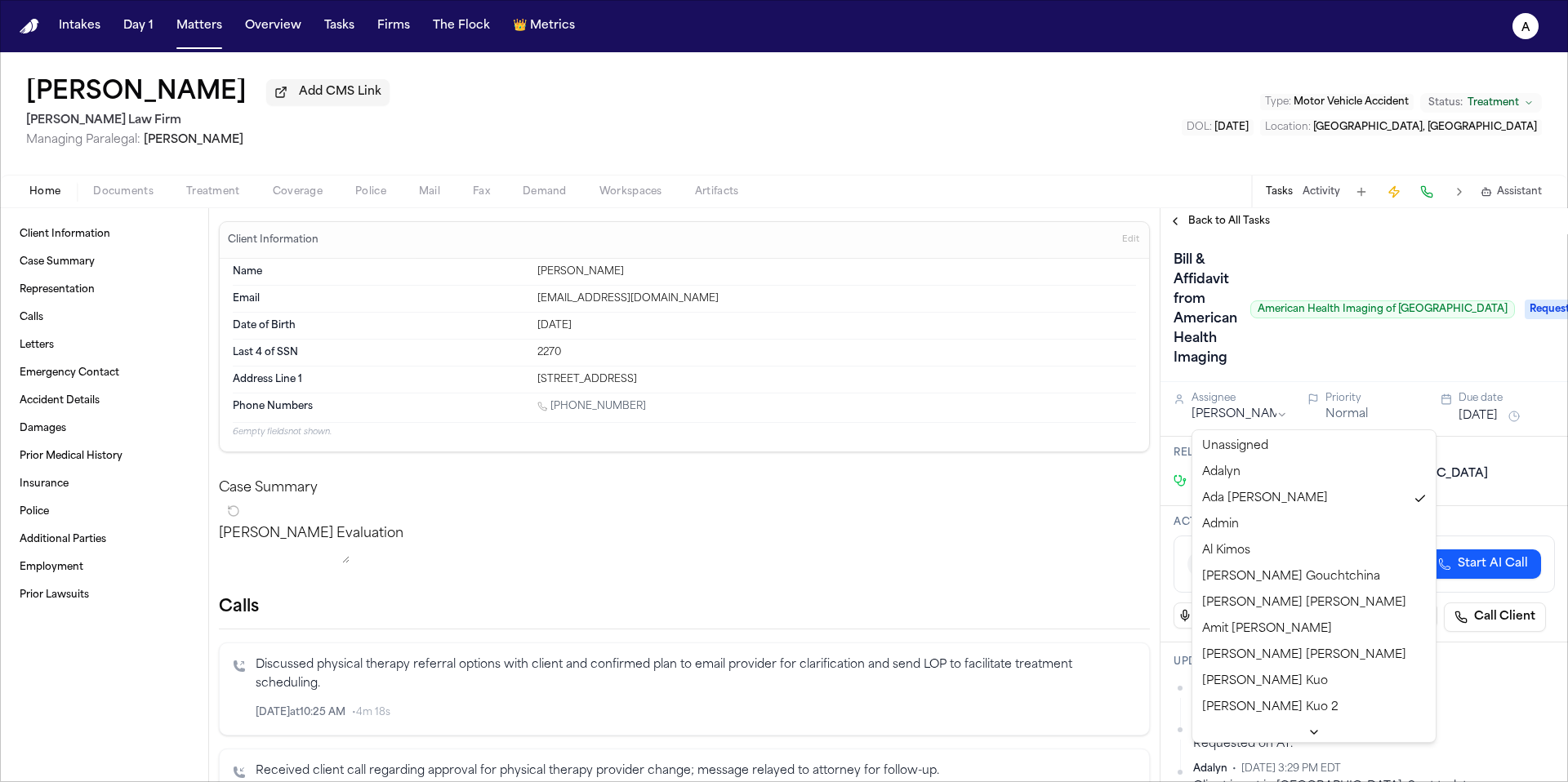
click at [1273, 417] on html "Intakes Day 1 Matters Overview Tasks Firms The Flock 👑 Metrics A [PERSON_NAME] …" at bounding box center [784, 391] width 1568 height 782
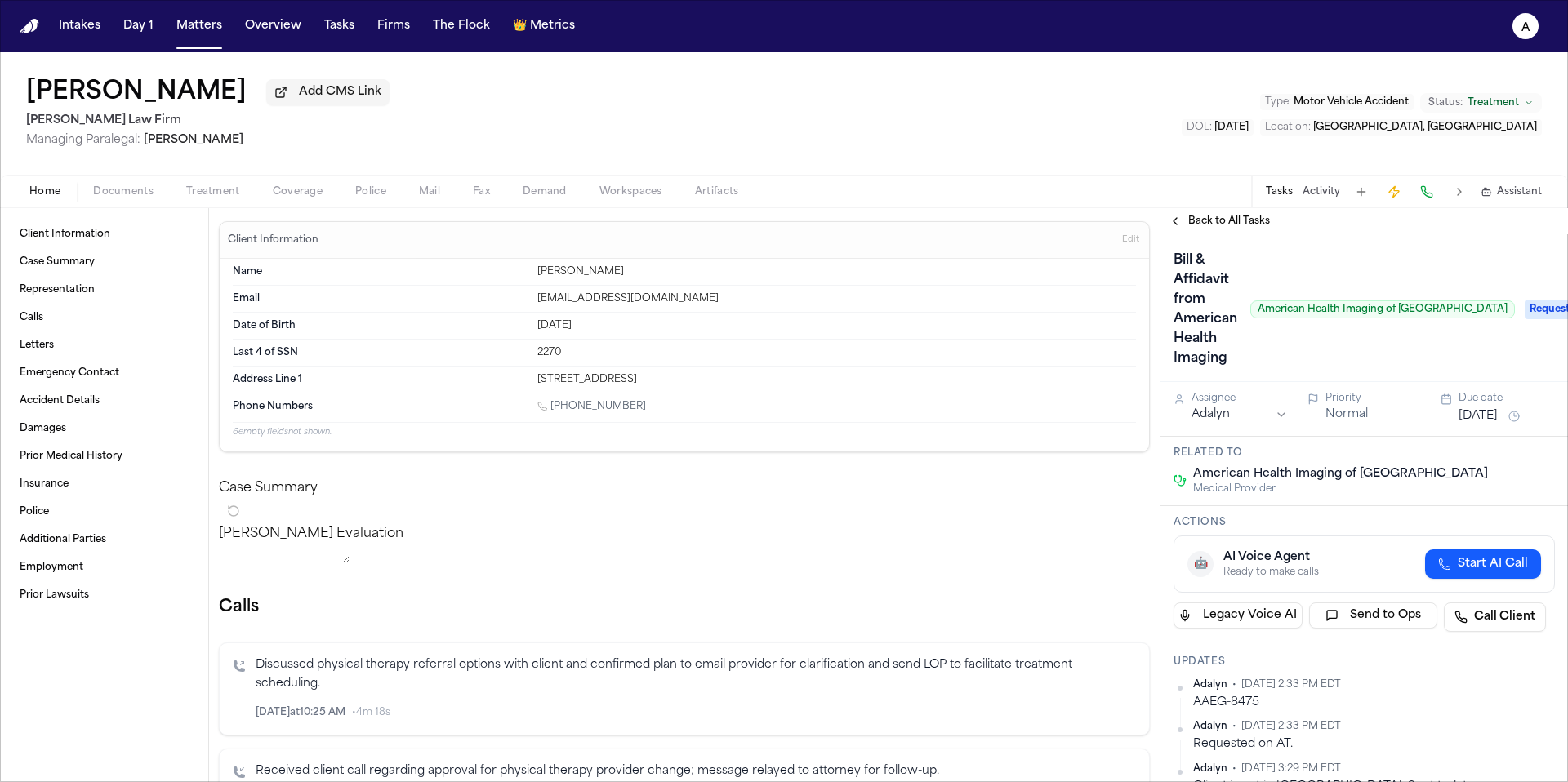
click at [1238, 235] on div "Back to All Tasks" at bounding box center [1364, 221] width 407 height 26
click at [1243, 218] on span "Back to All Tasks" at bounding box center [1228, 221] width 81 height 13
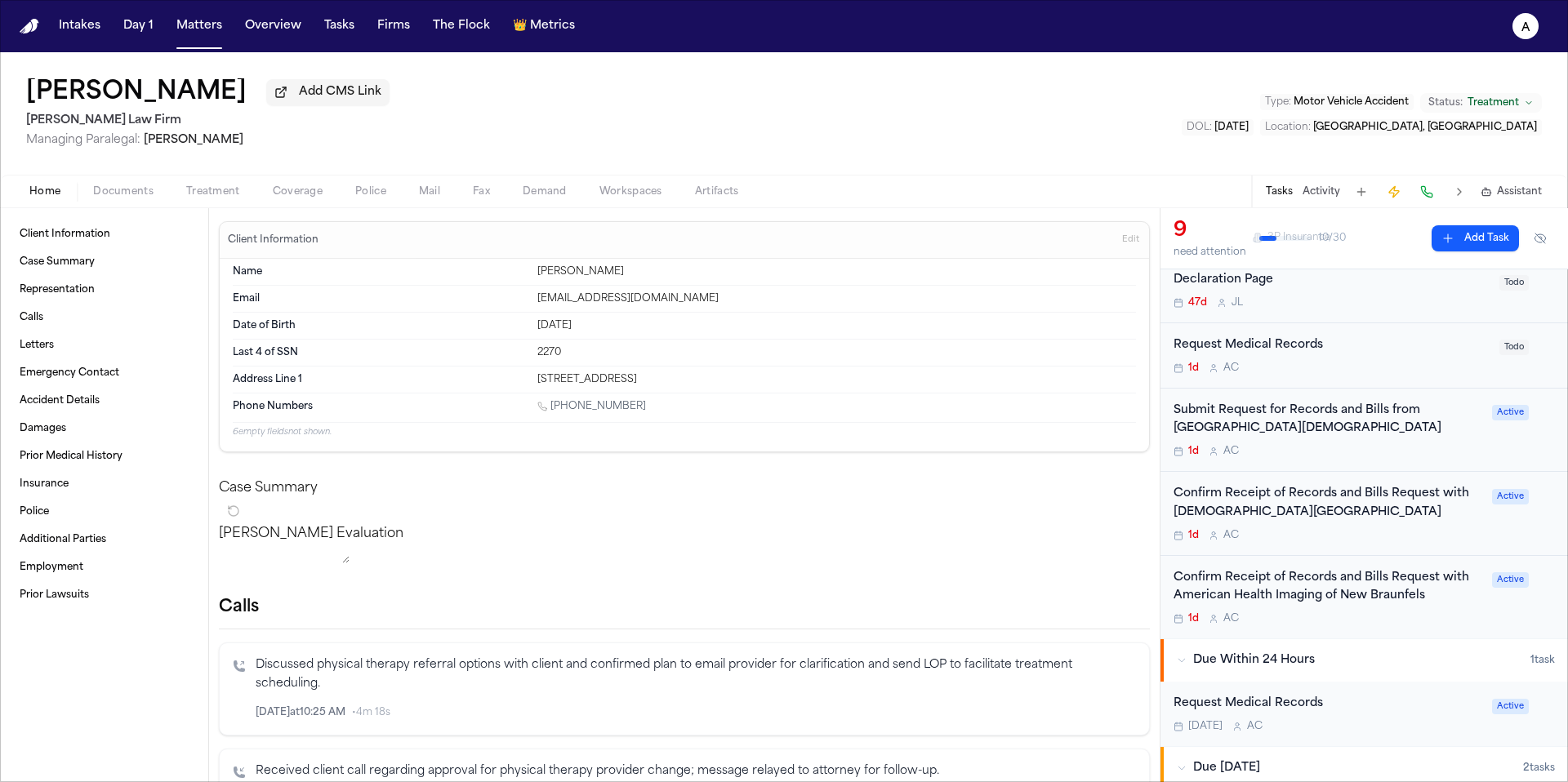
scroll to position [359, 0]
click at [1343, 449] on div "1d A C" at bounding box center [1328, 449] width 309 height 13
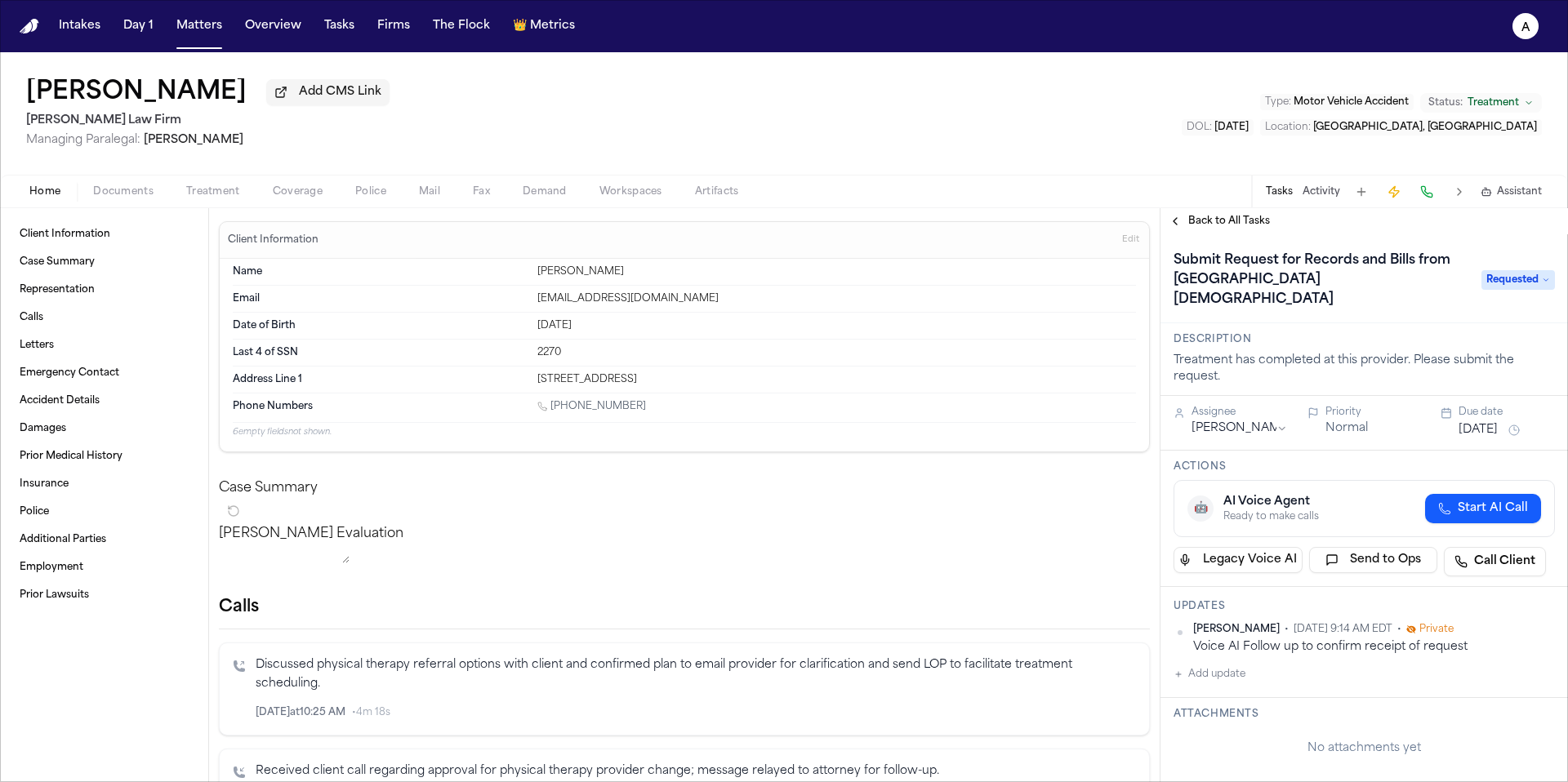
click at [1170, 228] on button "Back to All Tasks" at bounding box center [1219, 221] width 118 height 13
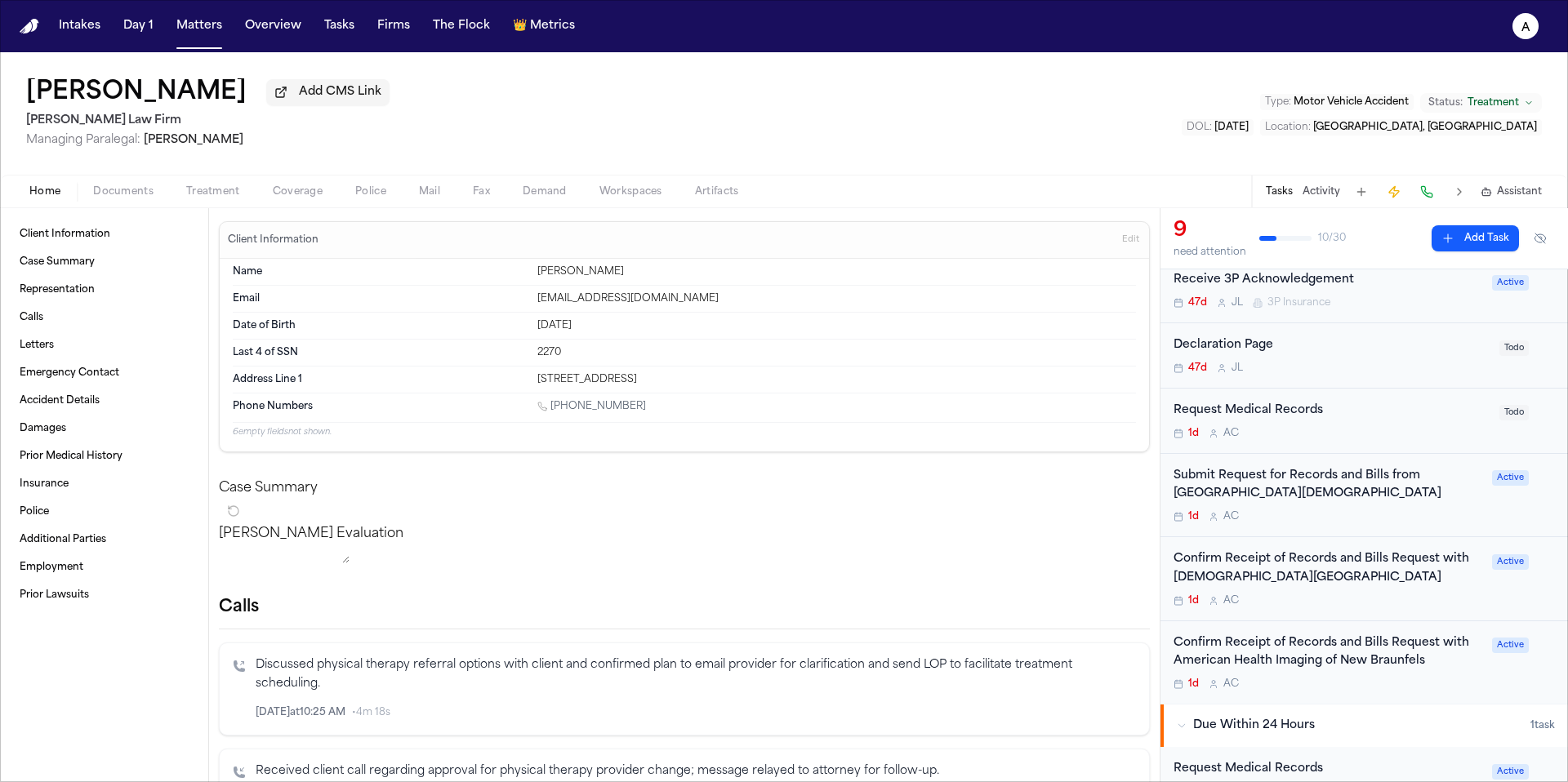
scroll to position [278, 0]
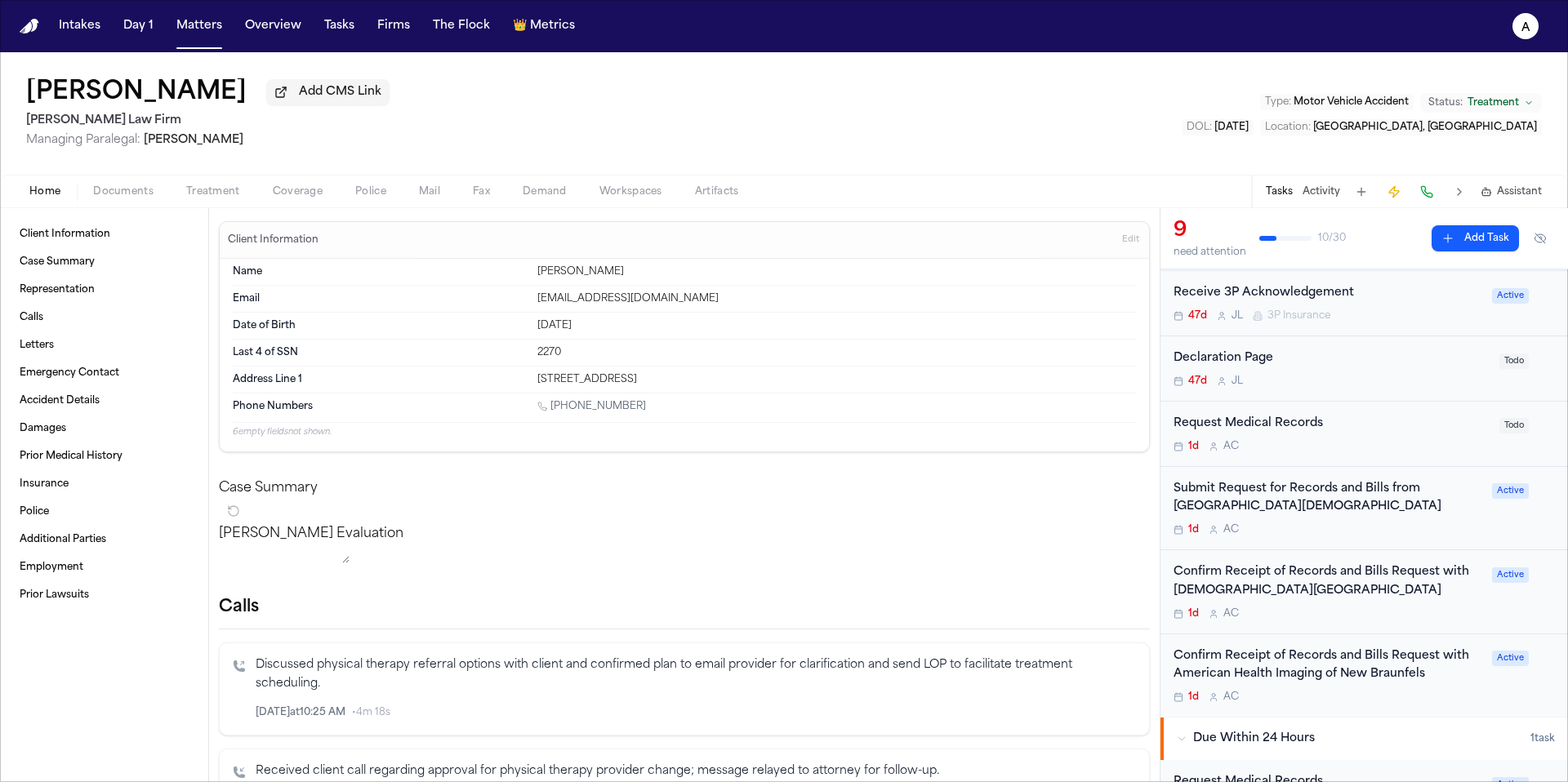
click at [1352, 606] on div "Confirm Receipt of Records and Bills Request with Resolute Baptist Hospital 1d …" at bounding box center [1328, 591] width 309 height 57
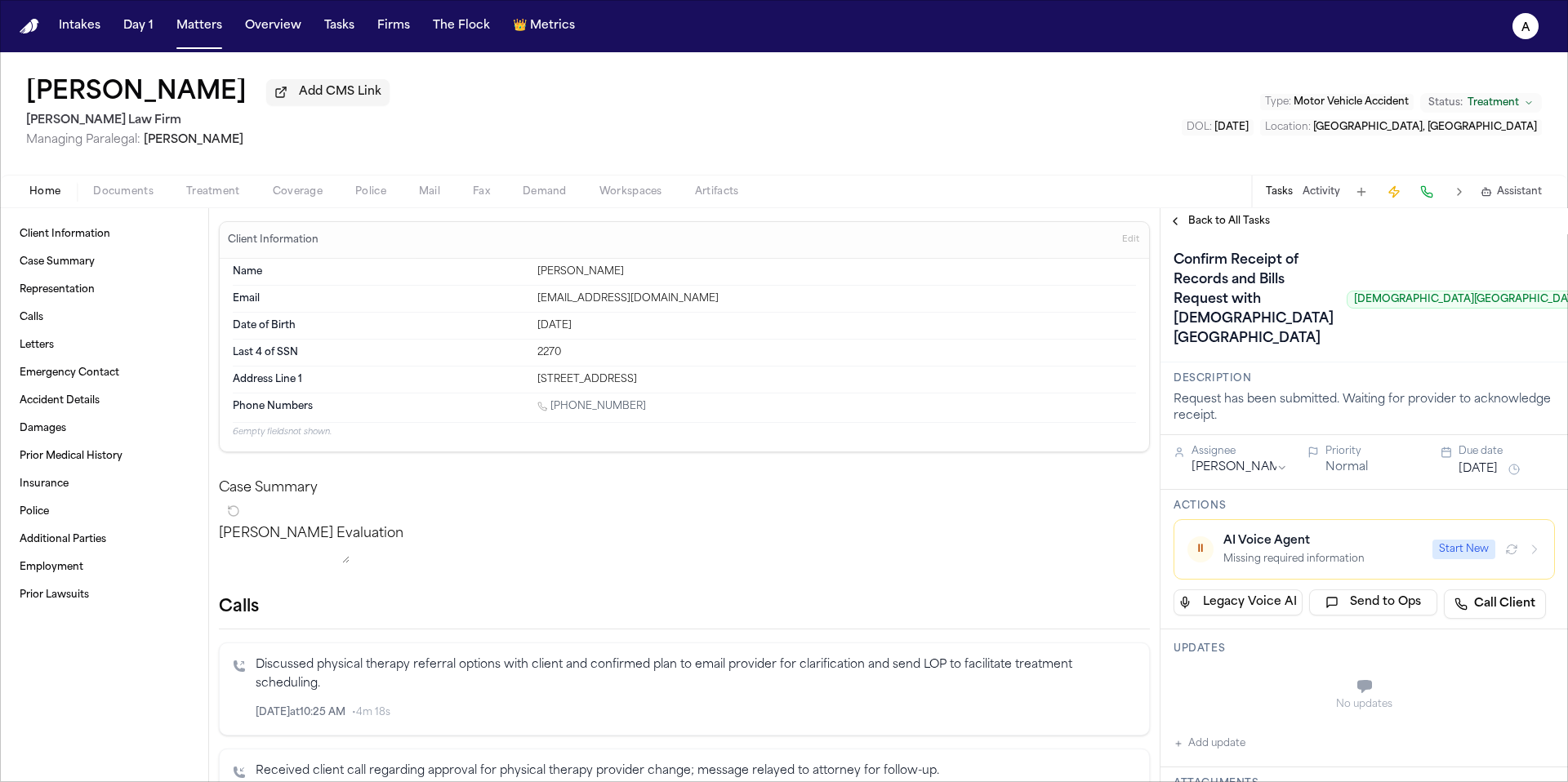
click at [1195, 227] on span "Back to All Tasks" at bounding box center [1228, 221] width 81 height 13
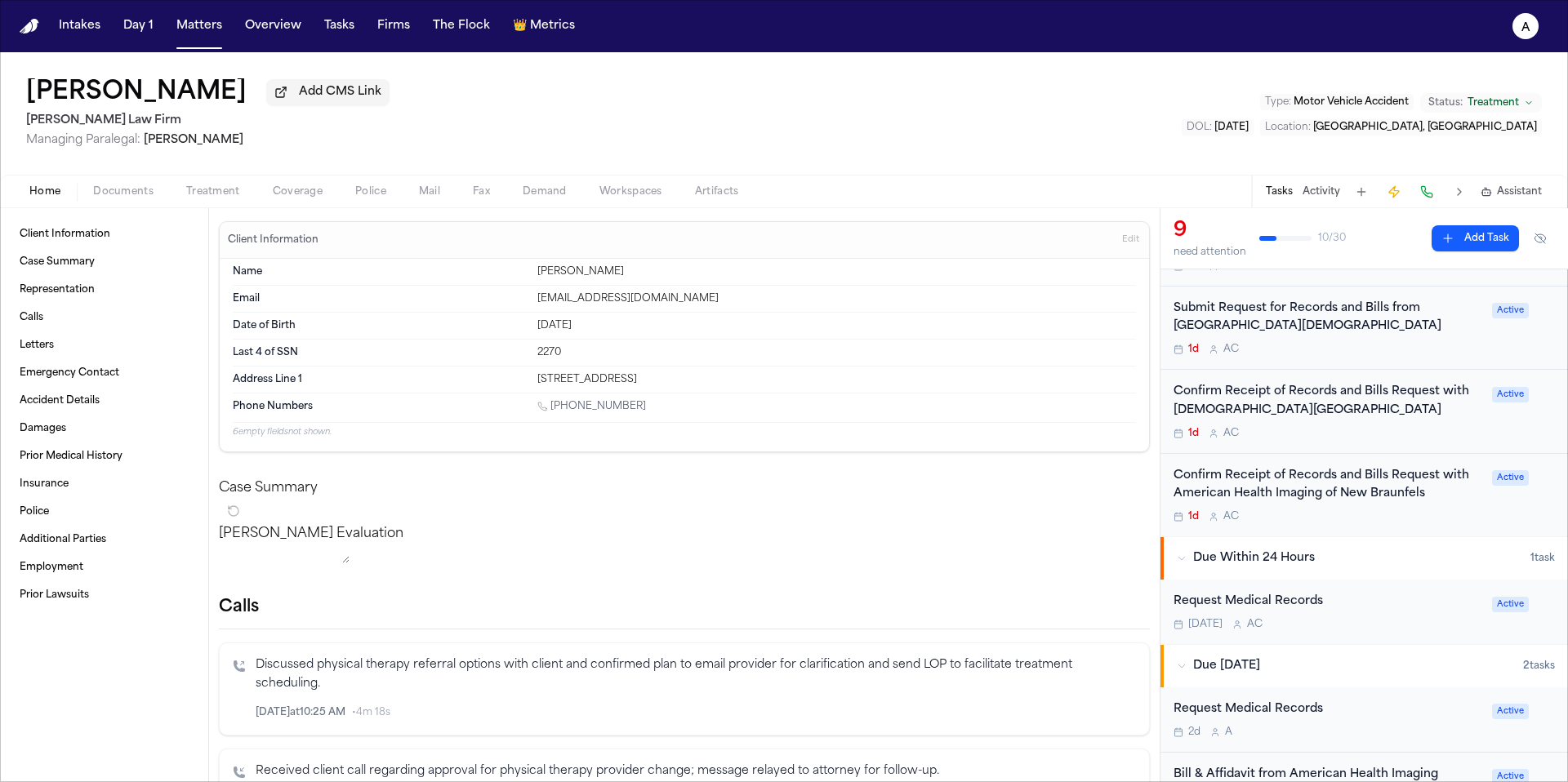
scroll to position [457, 0]
click at [905, 115] on div "Maria Jaquez Martinez Add CMS Link Hecht Law Firm Managing Paralegal: Jessica B…" at bounding box center [784, 113] width 1568 height 123
click at [1086, 161] on div "Maria Jaquez Martinez Add CMS Link Hecht Law Firm Managing Paralegal: Jessica B…" at bounding box center [784, 113] width 1568 height 123
click at [1315, 198] on button "Activity" at bounding box center [1321, 192] width 38 height 13
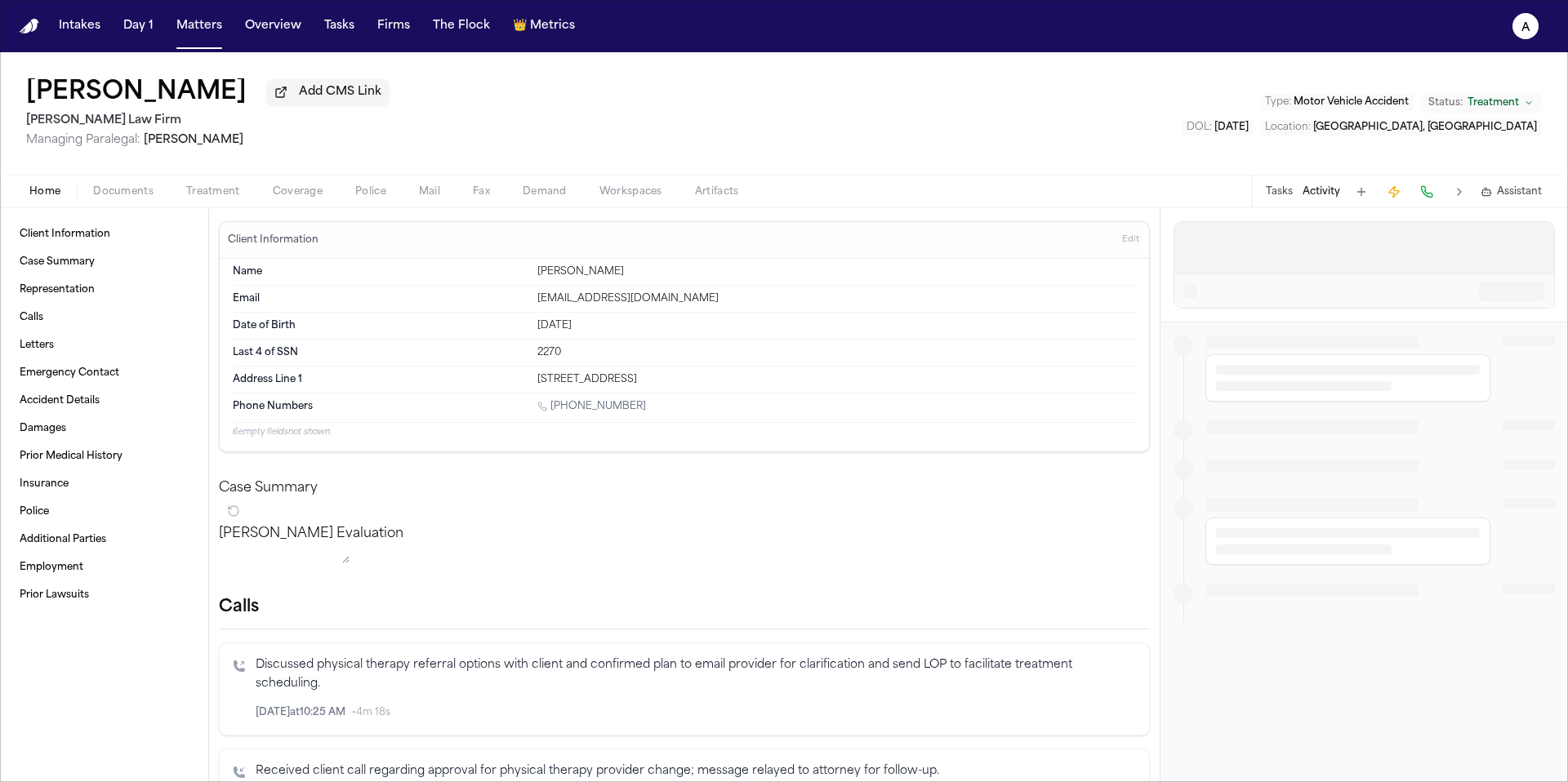
click at [1054, 109] on div "Maria Jaquez Martinez Add CMS Link Hecht Law Firm Managing Paralegal: Jessica B…" at bounding box center [784, 113] width 1568 height 123
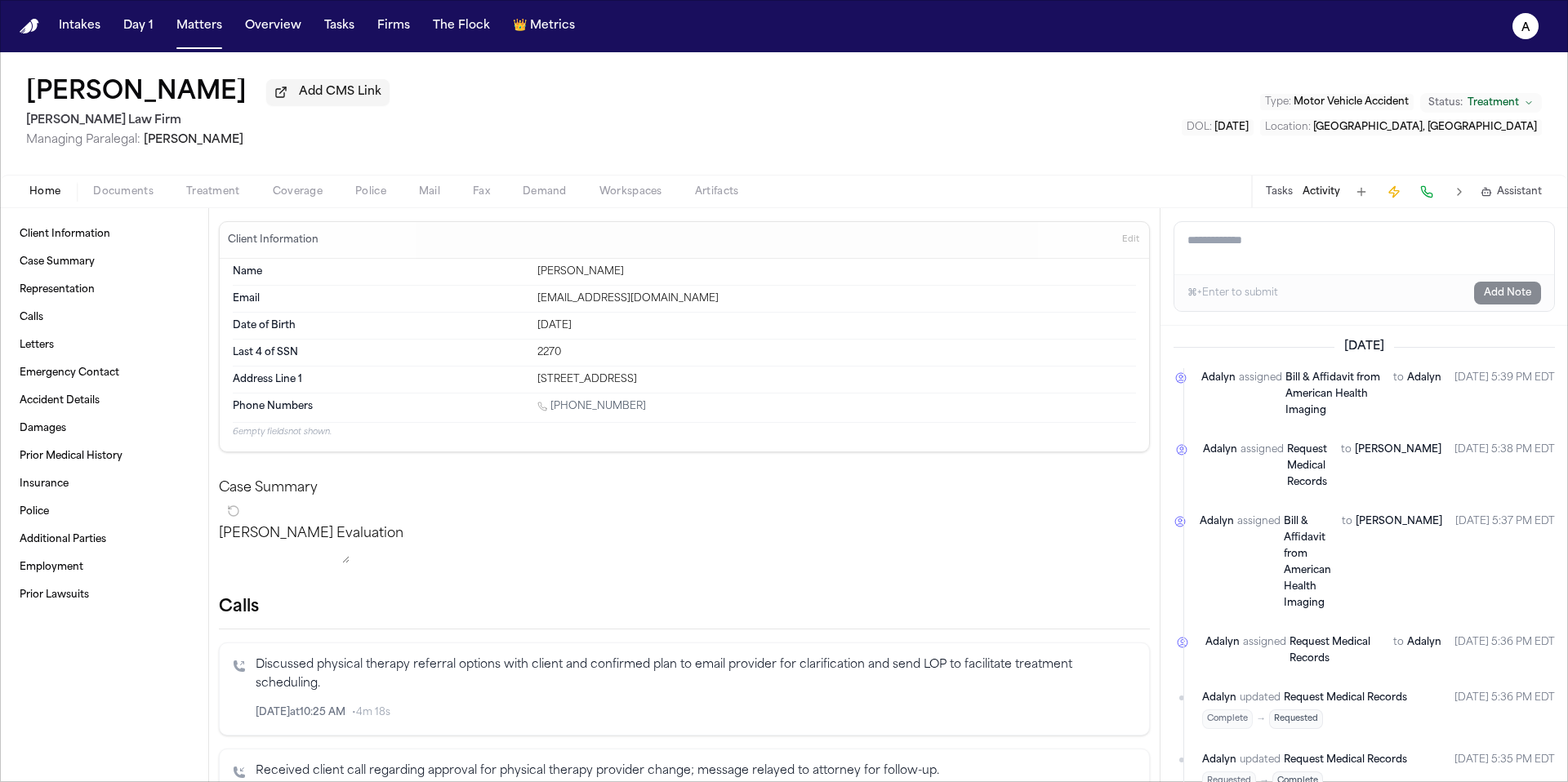
click at [788, 169] on div "Maria Jaquez Martinez Add CMS Link Hecht Law Firm Managing Paralegal: Jessica B…" at bounding box center [784, 113] width 1568 height 123
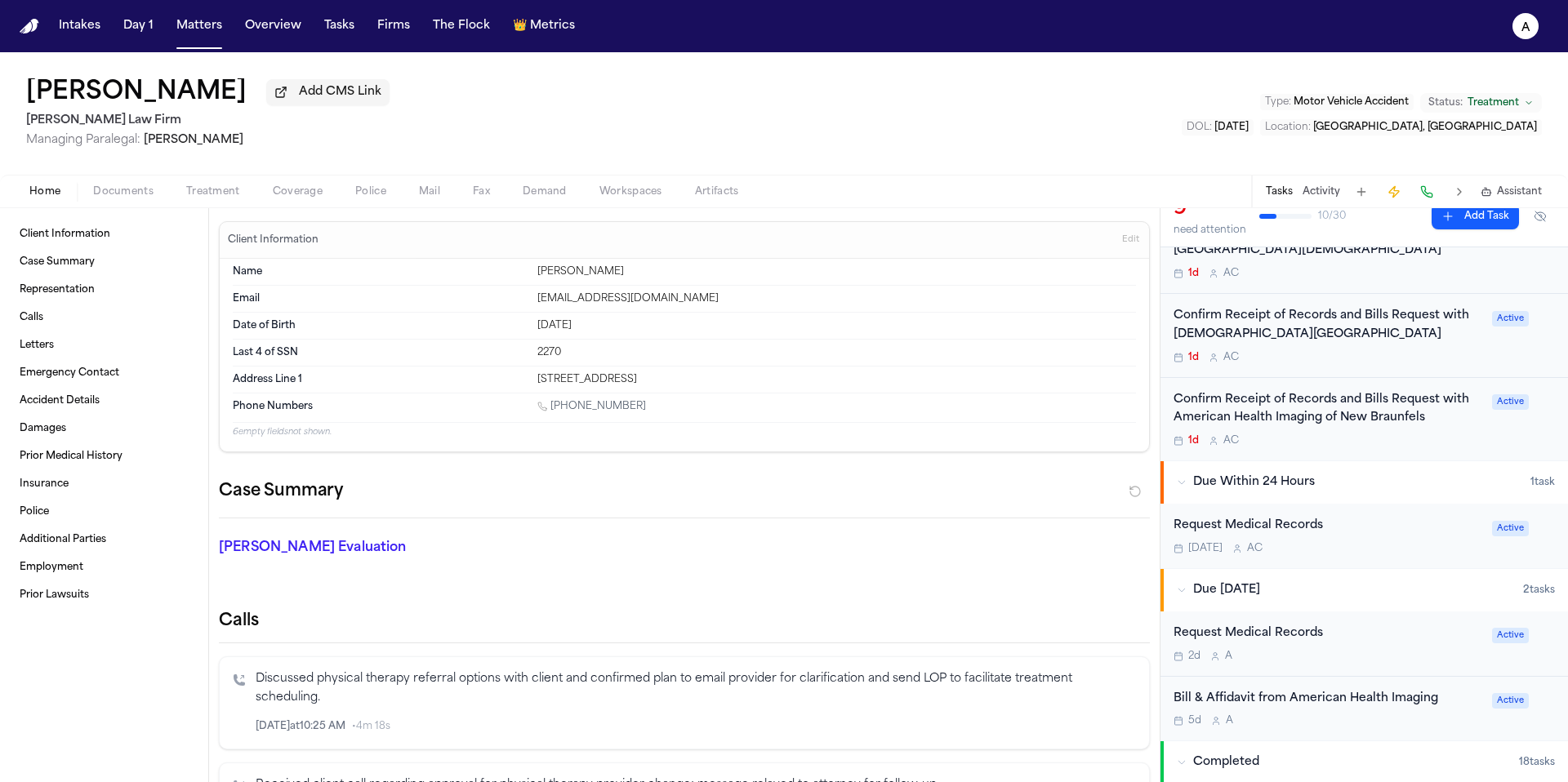
scroll to position [496, 0]
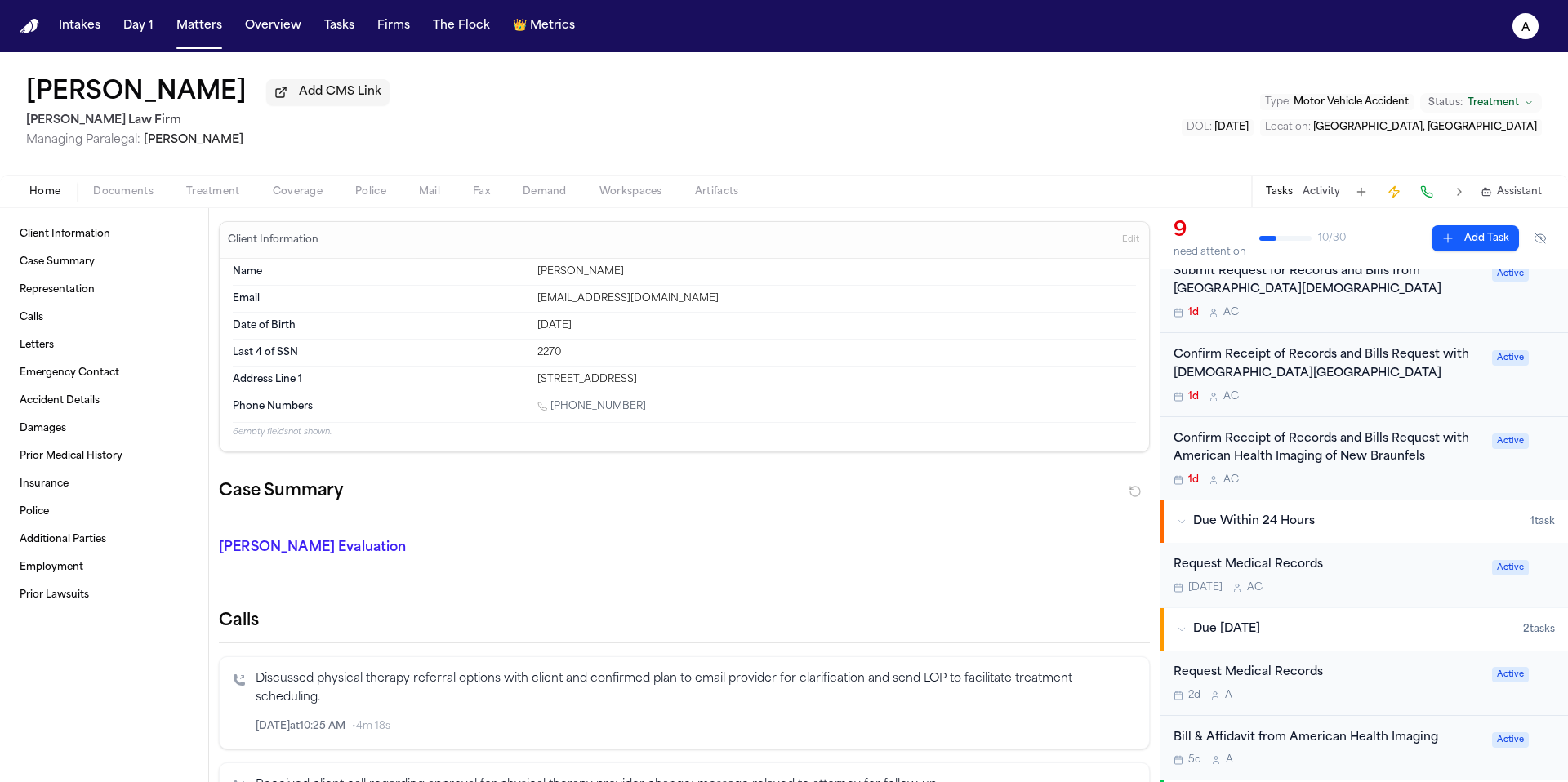
click at [1461, 388] on div "Confirm Receipt of Records and Bills Request with Resolute Baptist Hospital 1d …" at bounding box center [1328, 375] width 309 height 57
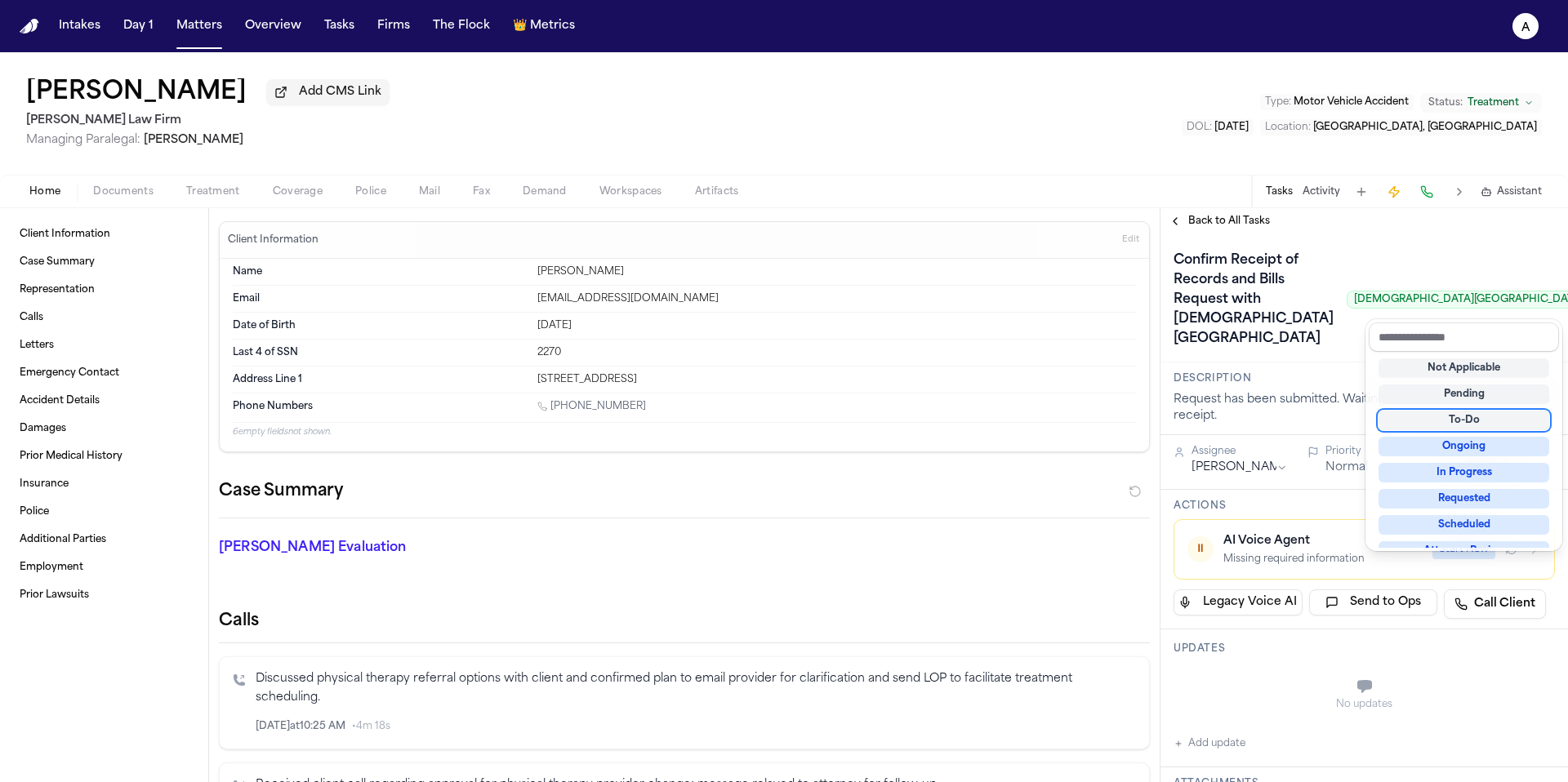
click at [1436, 419] on div "To-Do" at bounding box center [1463, 421] width 170 height 20
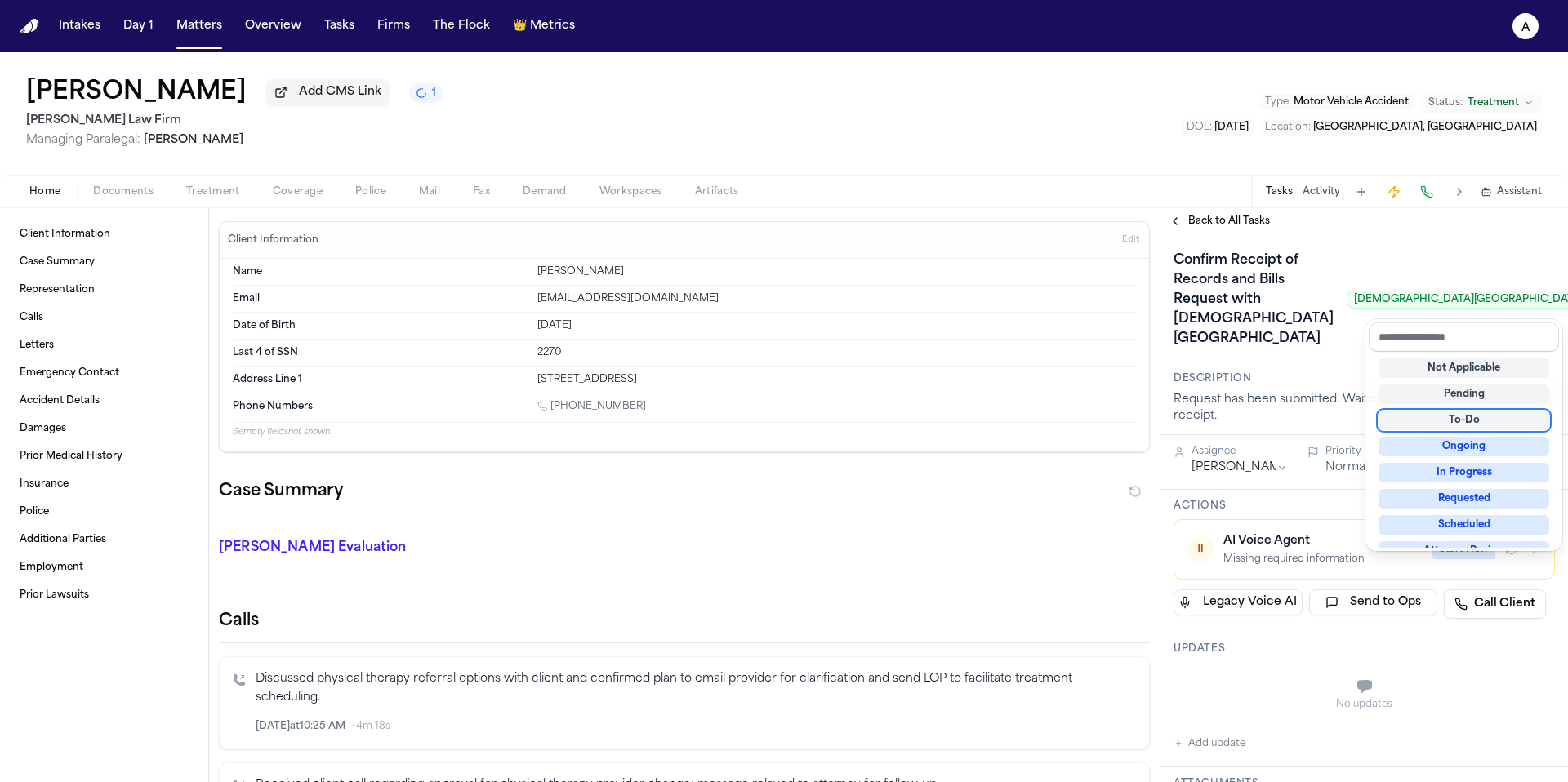
click at [1300, 335] on div "Confirm Receipt of Records and Bills Request with Resolute Baptist Hospital Res…" at bounding box center [1364, 300] width 381 height 105
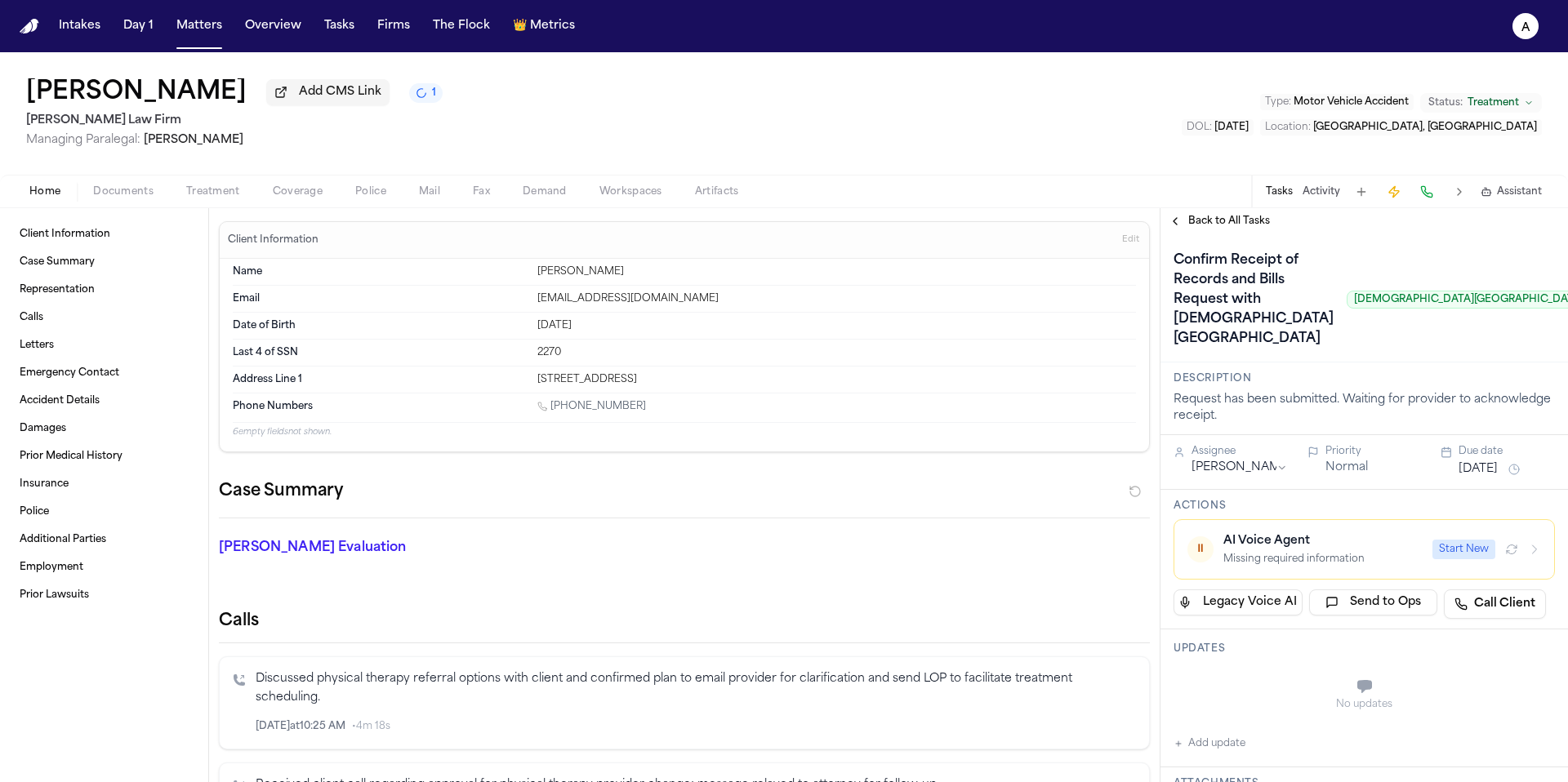
click at [1229, 226] on span "Back to All Tasks" at bounding box center [1228, 221] width 81 height 13
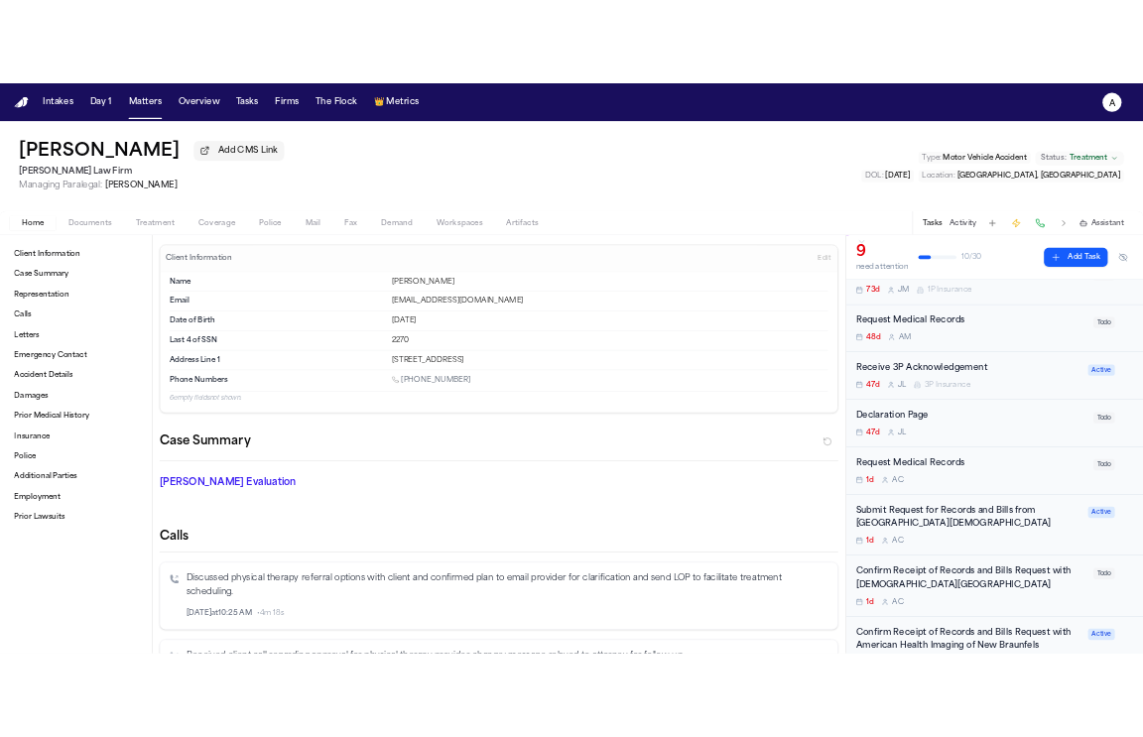
scroll to position [216, 0]
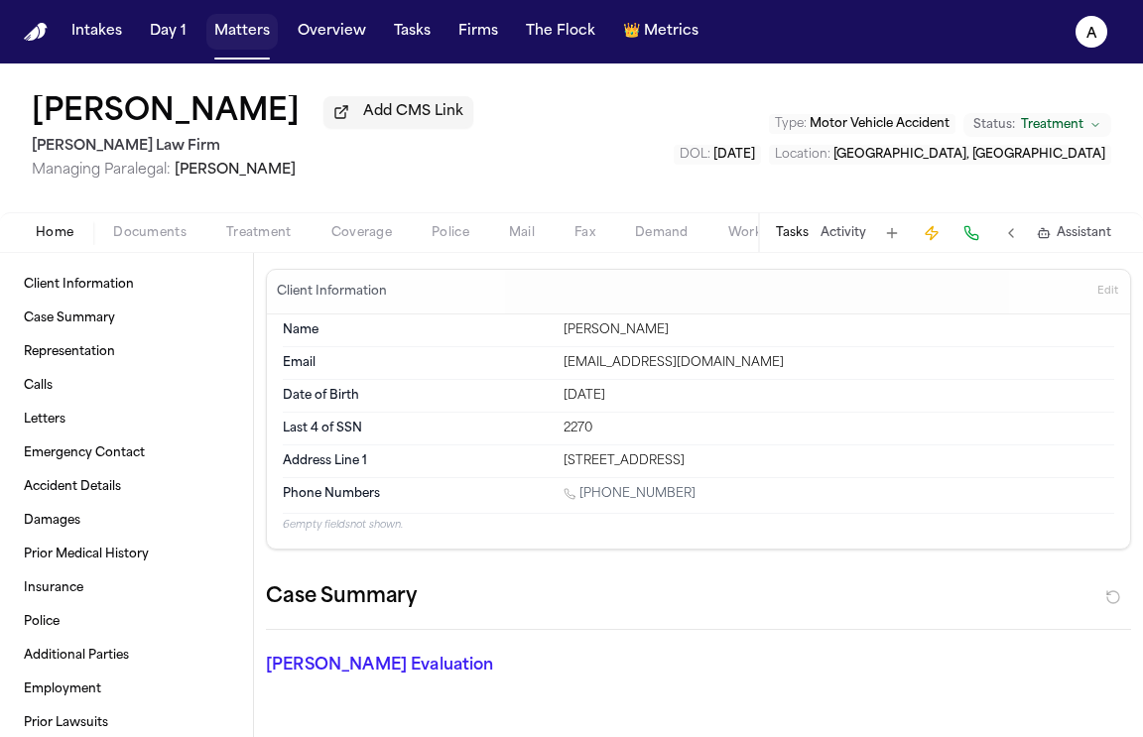
click at [238, 43] on button "Matters" at bounding box center [241, 32] width 71 height 36
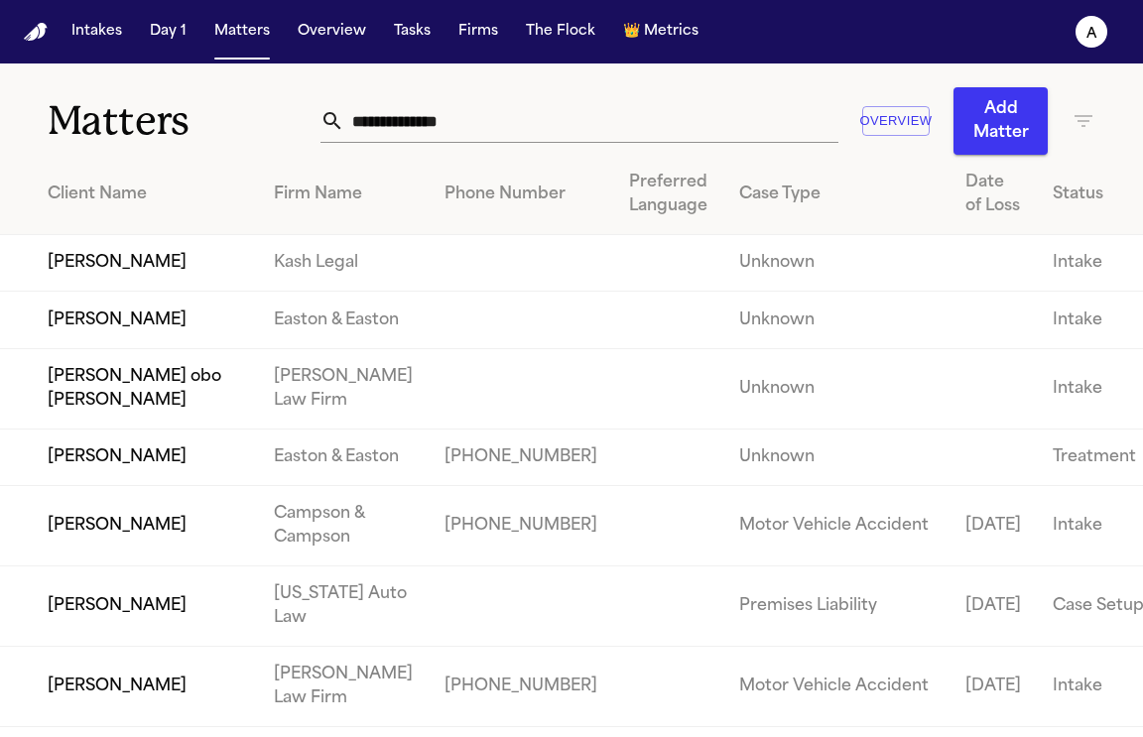
click at [483, 120] on input "text" at bounding box center [590, 121] width 493 height 44
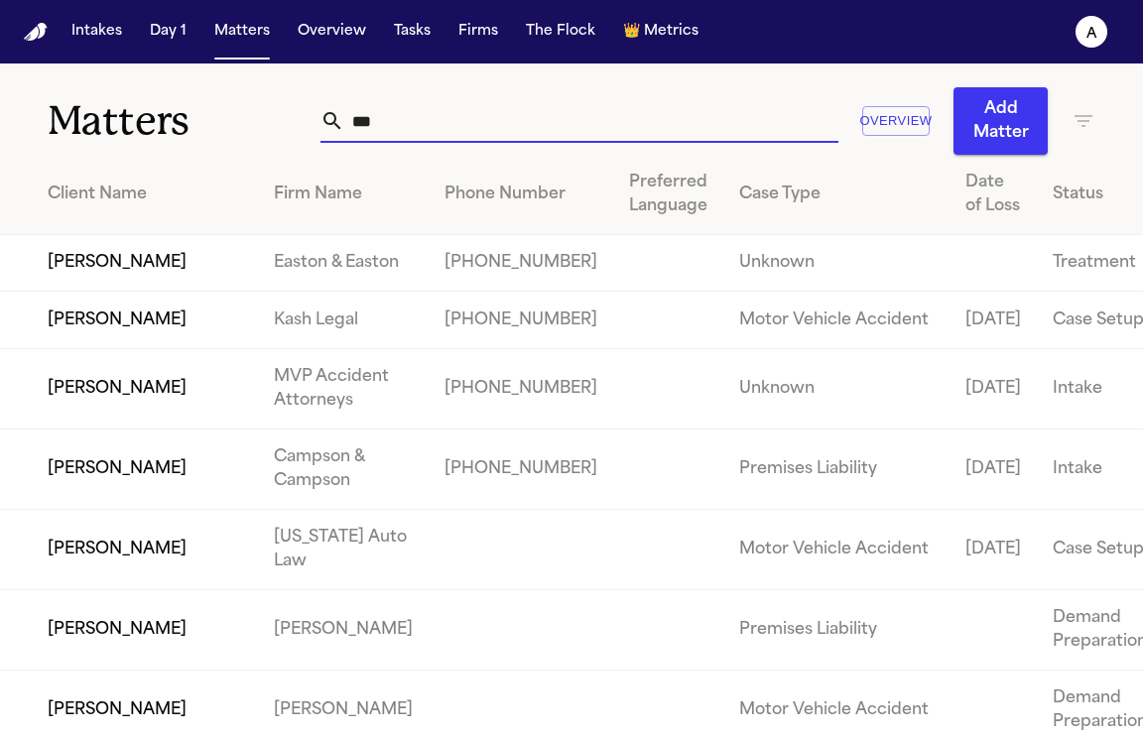
type input "***"
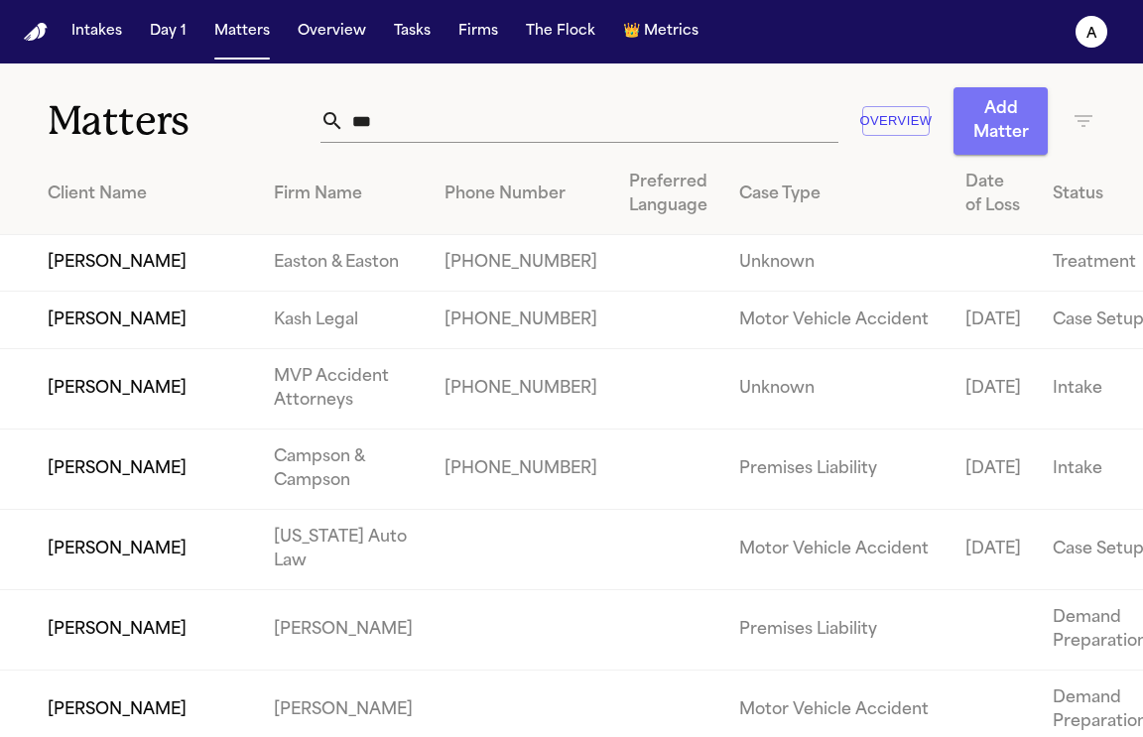
click at [1019, 128] on button "Add Matter" at bounding box center [1000, 120] width 94 height 67
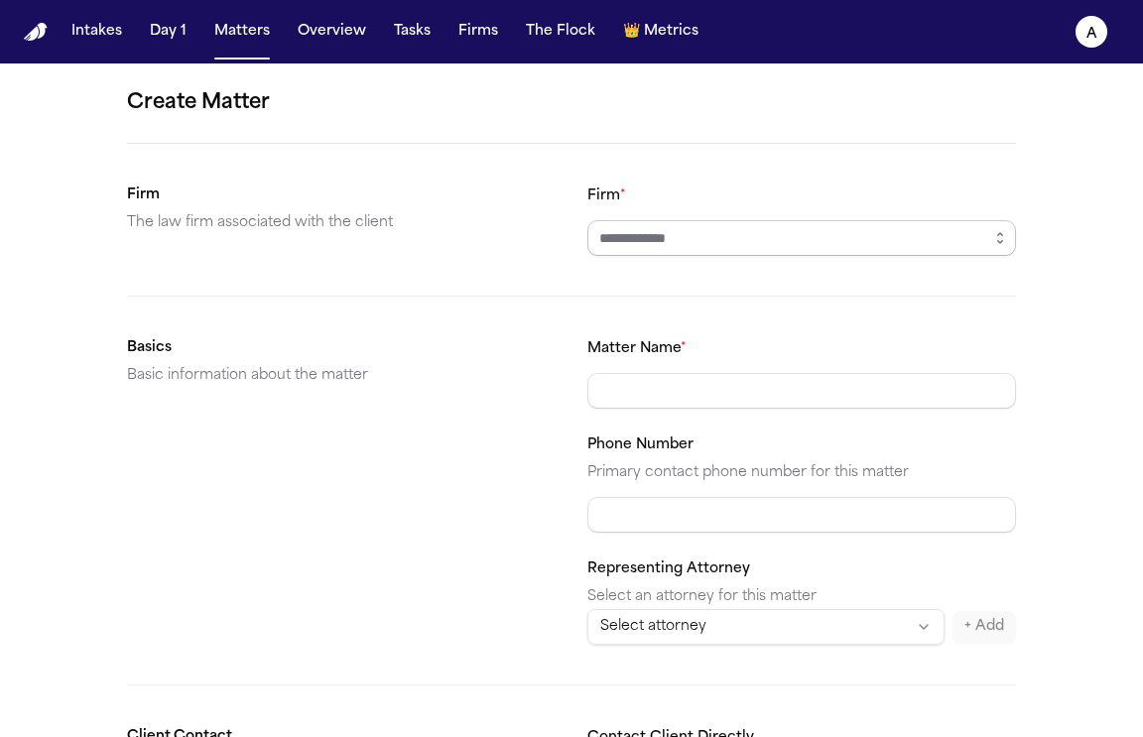
click at [758, 226] on input "Firm *" at bounding box center [801, 238] width 429 height 36
click at [776, 290] on body "**********" at bounding box center [571, 368] width 1143 height 737
type input "**********"
click at [723, 415] on div "Matter Name * Phone Number Primary contact phone number for this matter Represe…" at bounding box center [801, 490] width 429 height 309
click at [741, 400] on input "Matter Name *" at bounding box center [801, 391] width 429 height 36
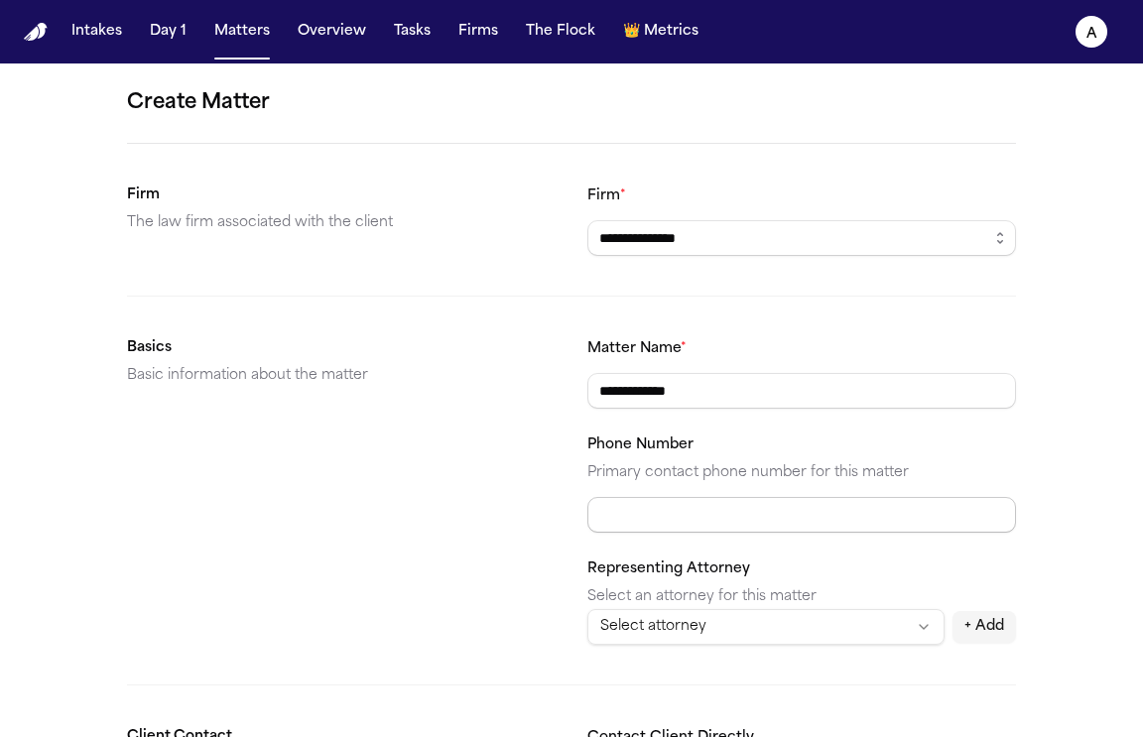
type input "**********"
click at [738, 521] on input "Phone Number" at bounding box center [801, 515] width 429 height 36
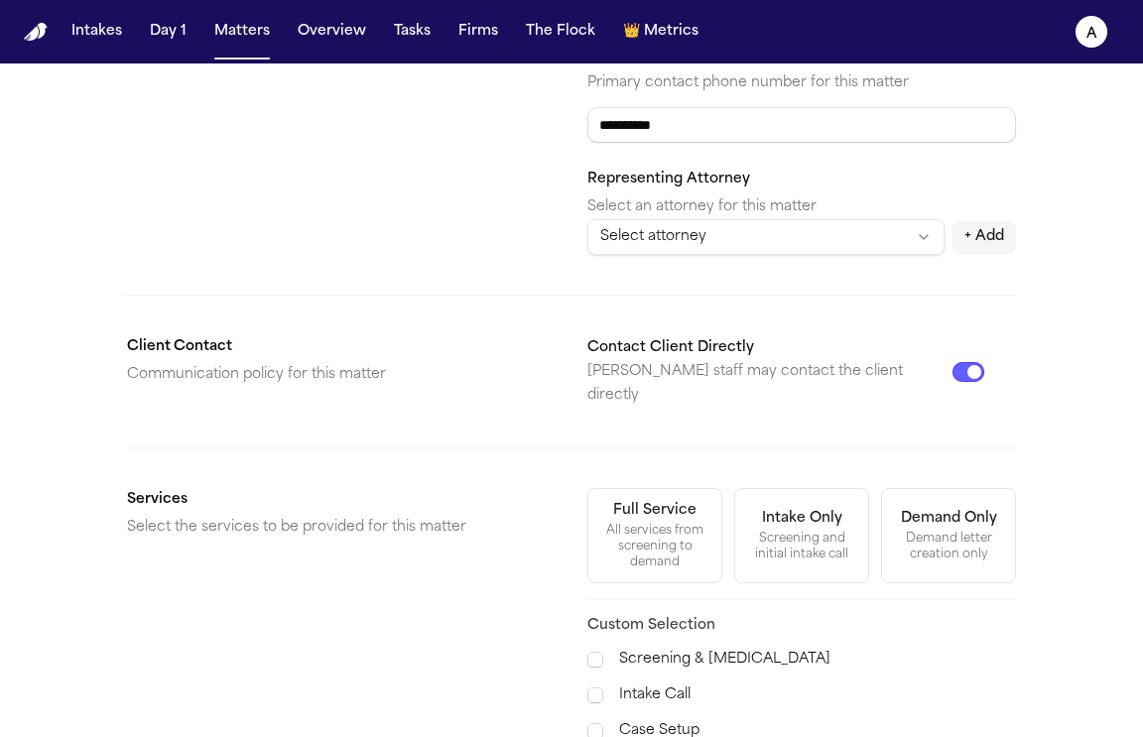
scroll to position [475, 0]
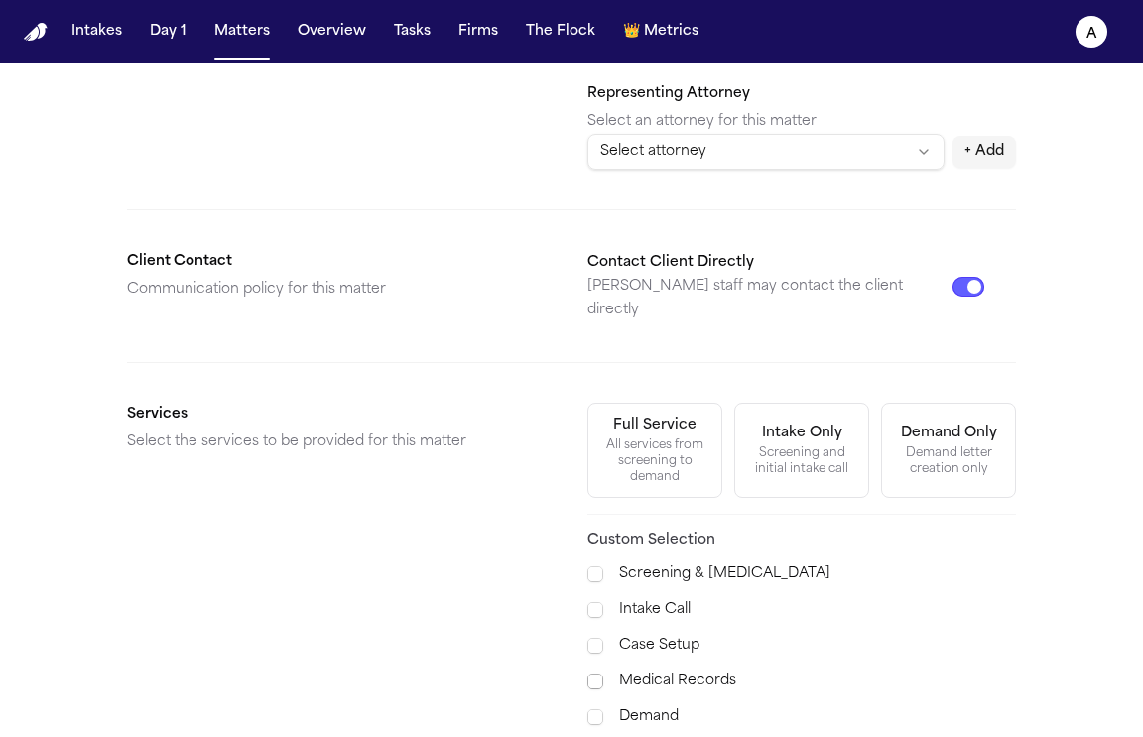
type input "**********"
click at [598, 674] on span at bounding box center [595, 682] width 16 height 16
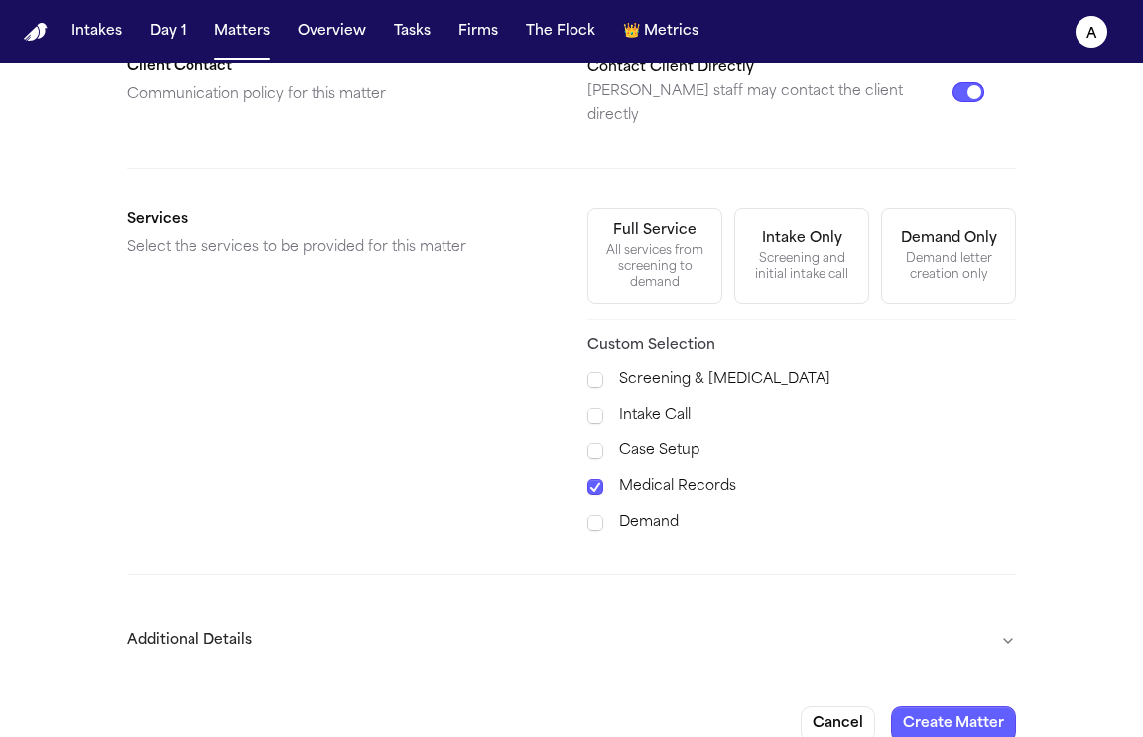
scroll to position [678, 0]
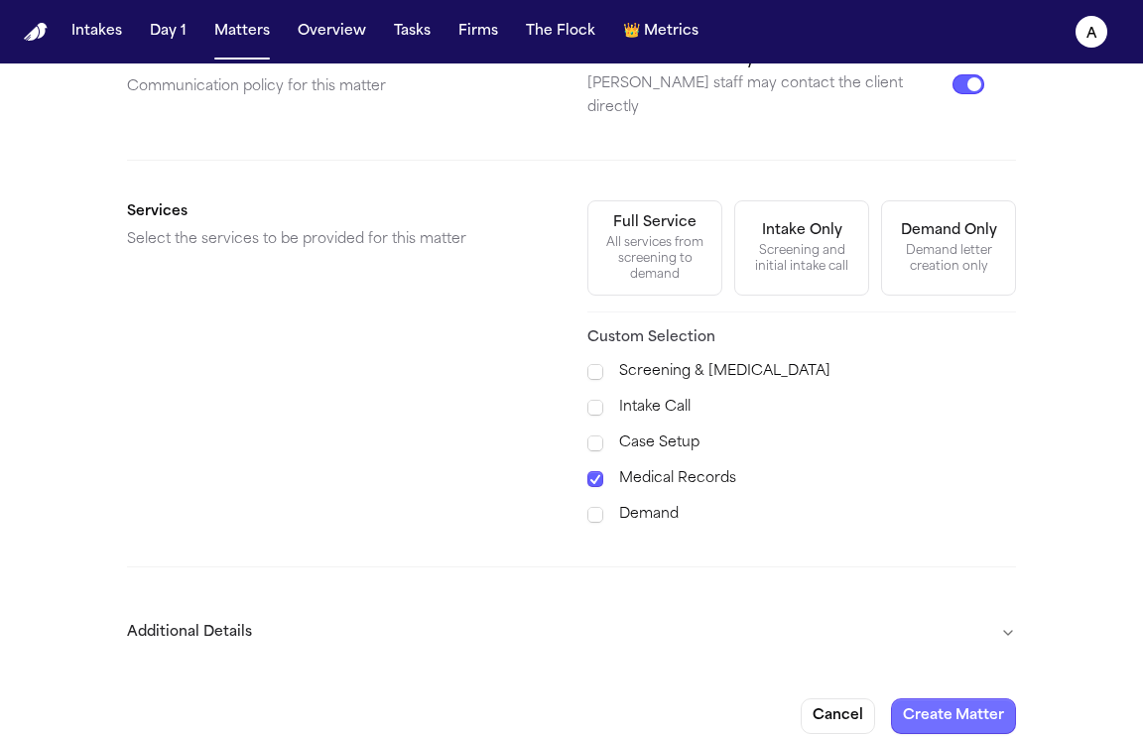
click at [959, 699] on button "Create Matter" at bounding box center [953, 716] width 125 height 36
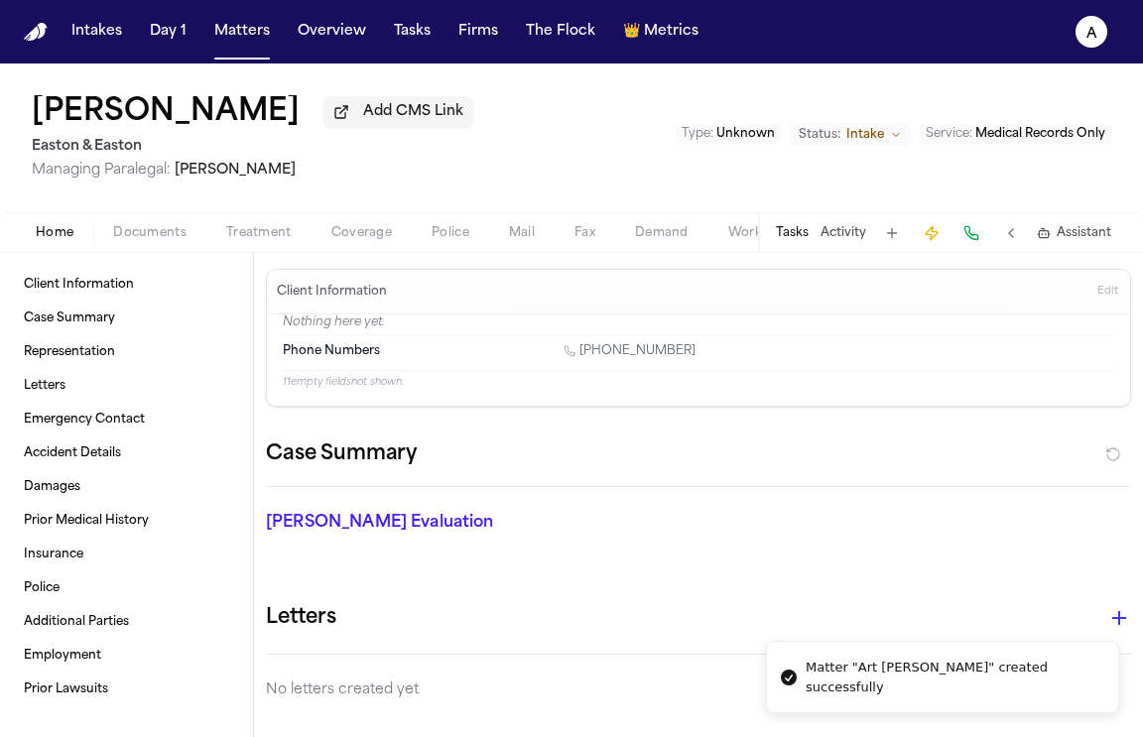
click at [799, 235] on button "Tasks" at bounding box center [792, 233] width 33 height 16
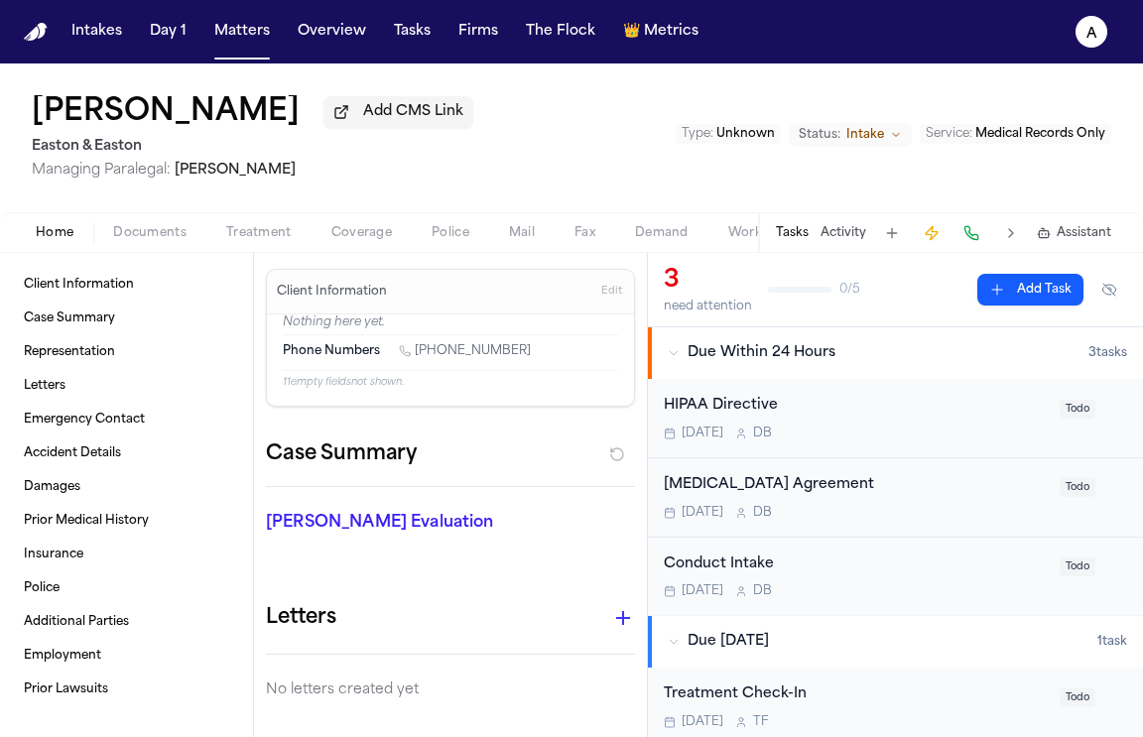
click at [1066, 417] on span "Todo" at bounding box center [1077, 409] width 36 height 19
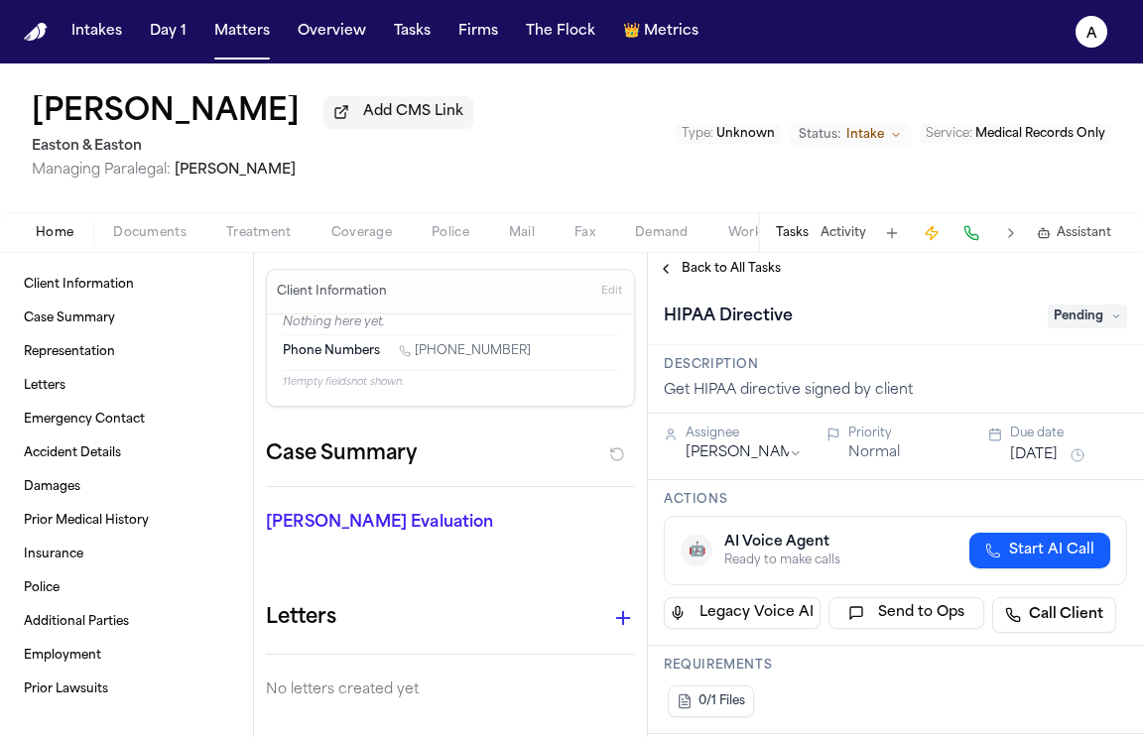
click at [1088, 320] on span "Pending" at bounding box center [1087, 317] width 79 height 24
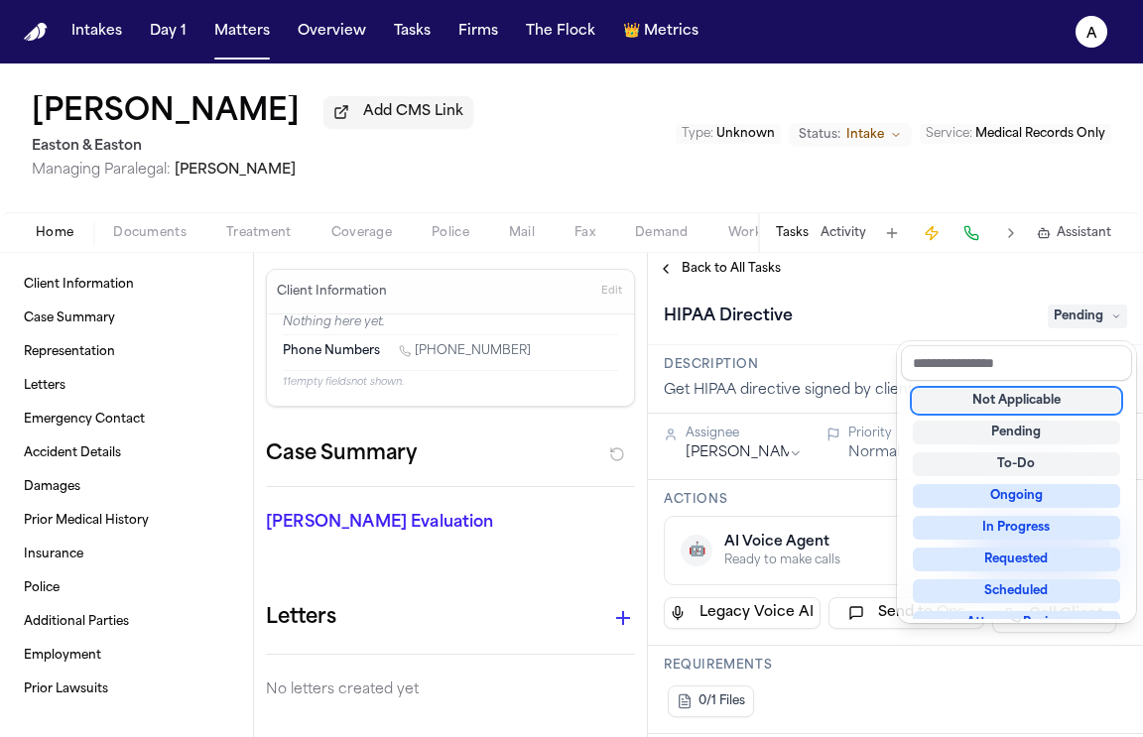
click at [1018, 403] on div "Not Applicable" at bounding box center [1016, 401] width 207 height 24
click at [743, 274] on div "**********" at bounding box center [895, 495] width 495 height 484
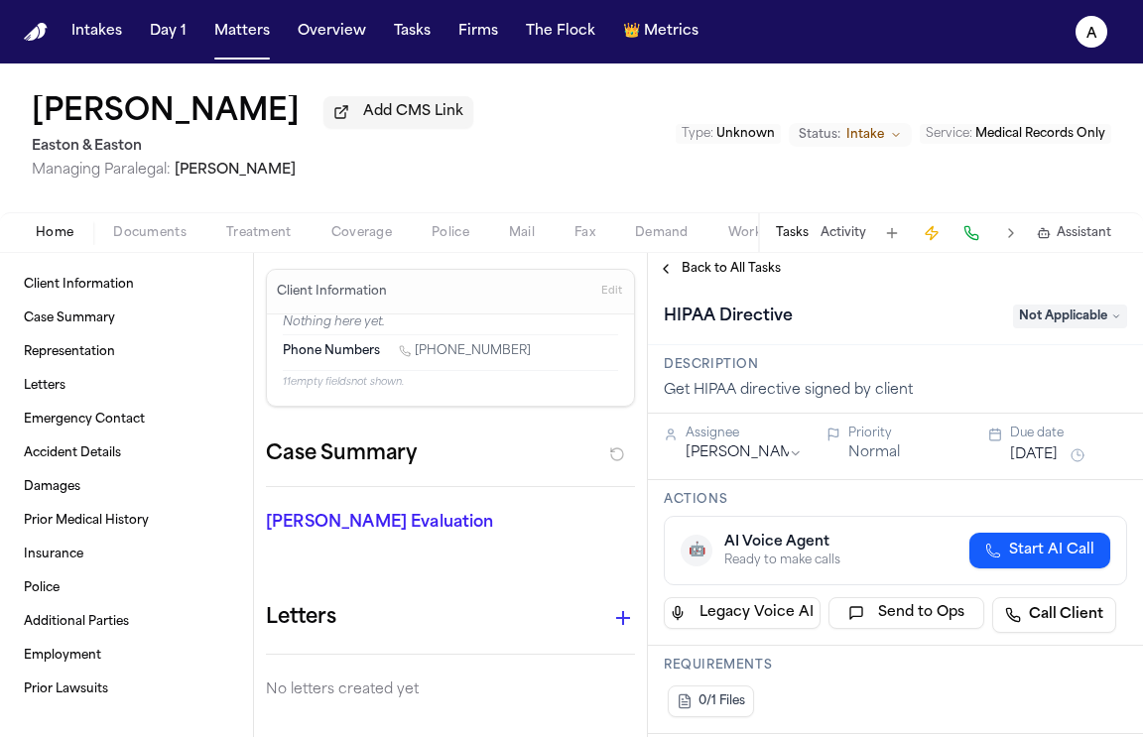
click at [757, 276] on span "Back to All Tasks" at bounding box center [731, 269] width 99 height 16
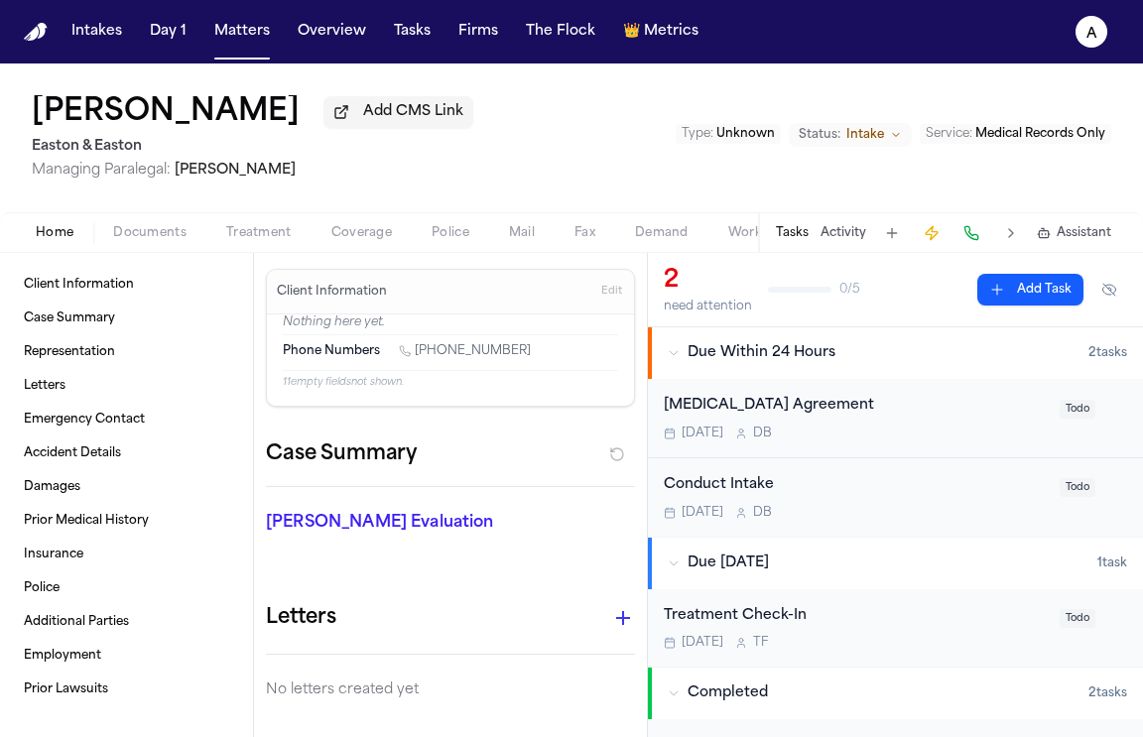
click at [1015, 430] on div "Today D B" at bounding box center [856, 434] width 384 height 16
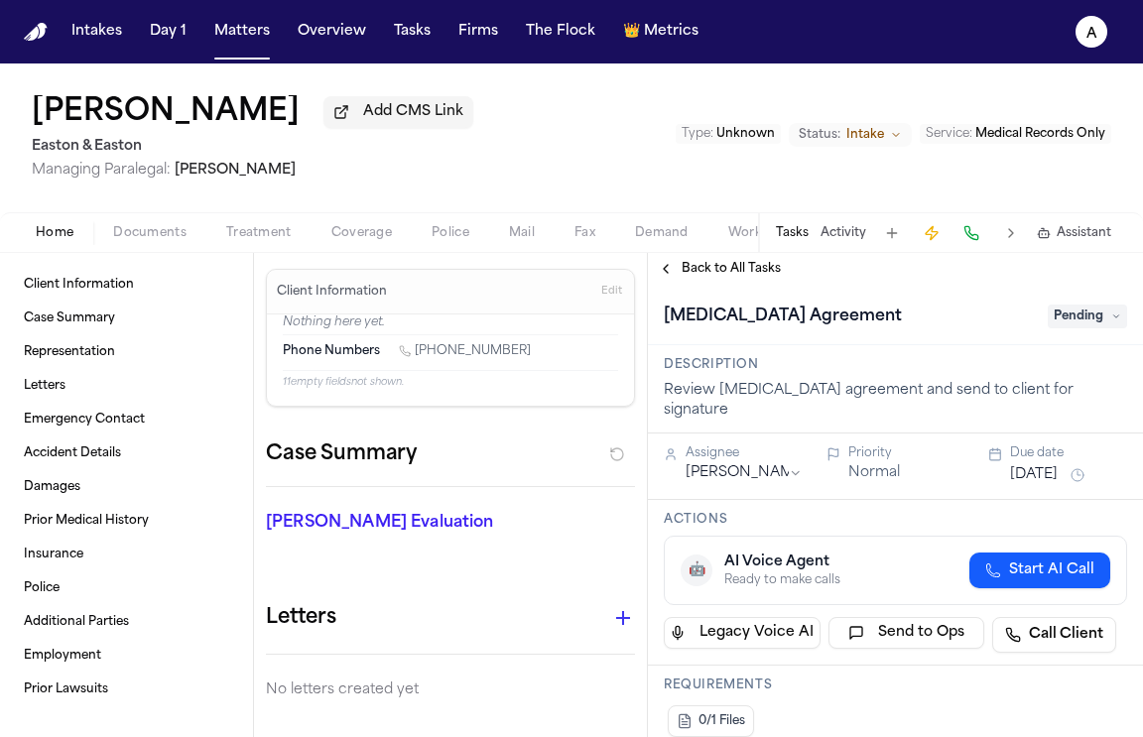
click at [1079, 327] on span "Pending" at bounding box center [1087, 317] width 79 height 24
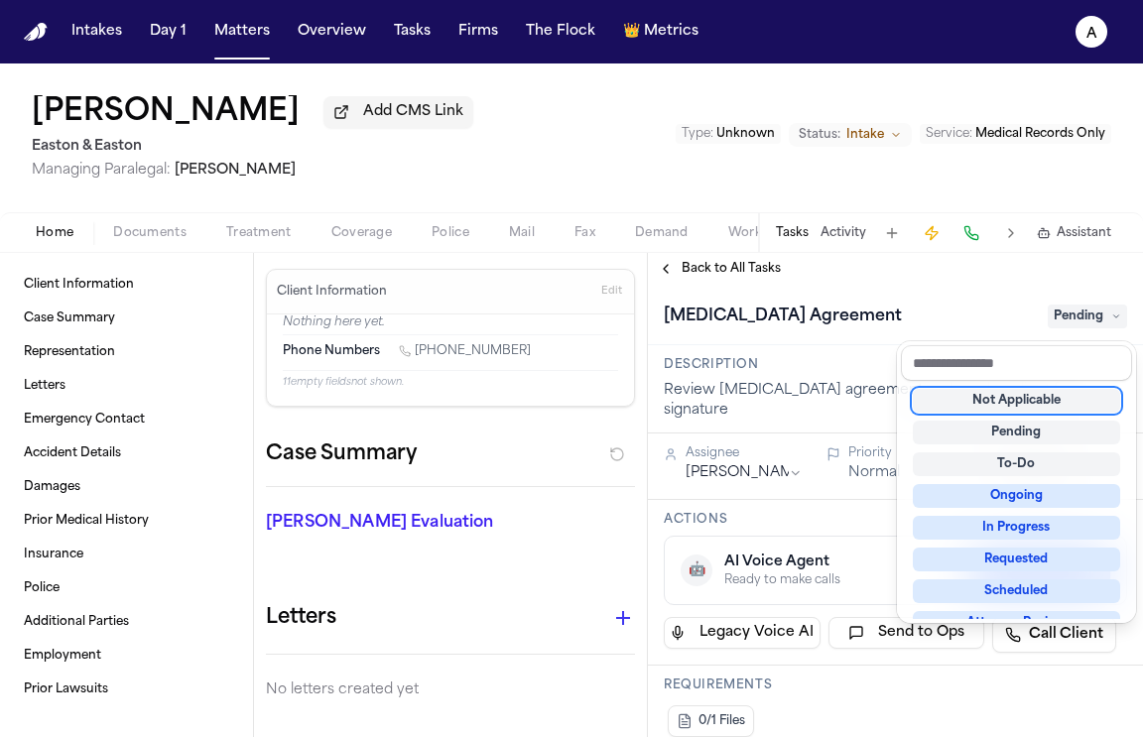
click at [1021, 403] on div "Not Applicable" at bounding box center [1016, 401] width 207 height 24
click at [741, 282] on div "**********" at bounding box center [895, 495] width 495 height 484
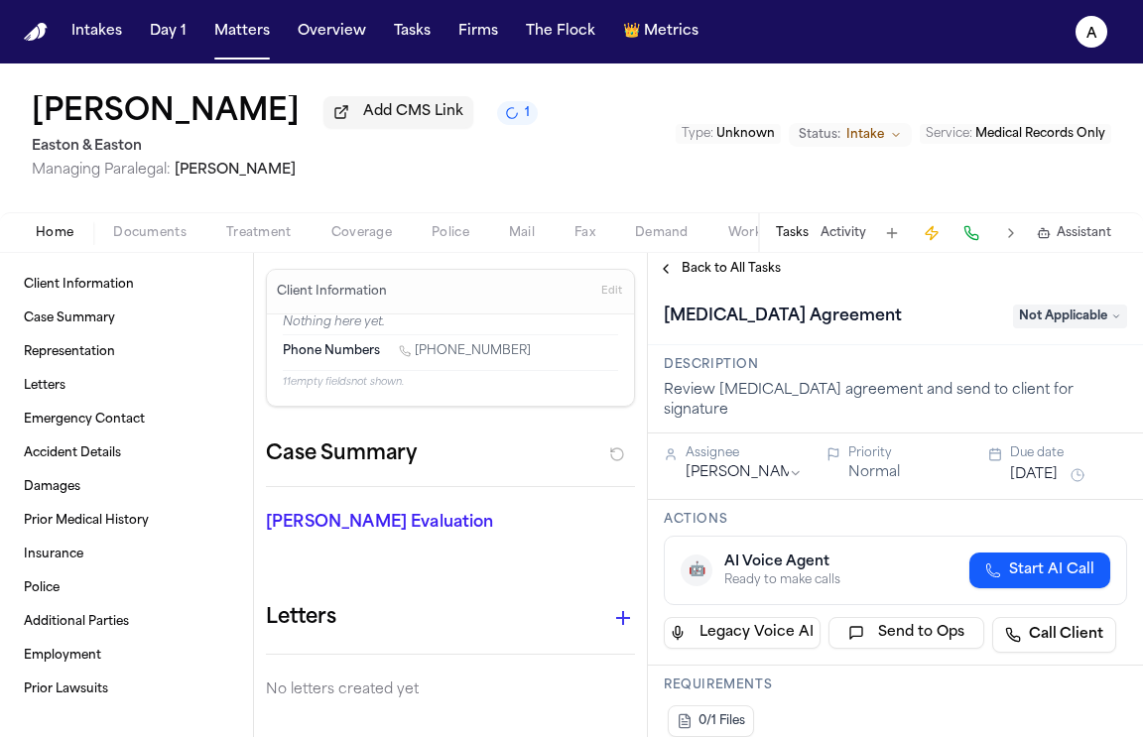
click at [752, 273] on span "Back to All Tasks" at bounding box center [731, 269] width 99 height 16
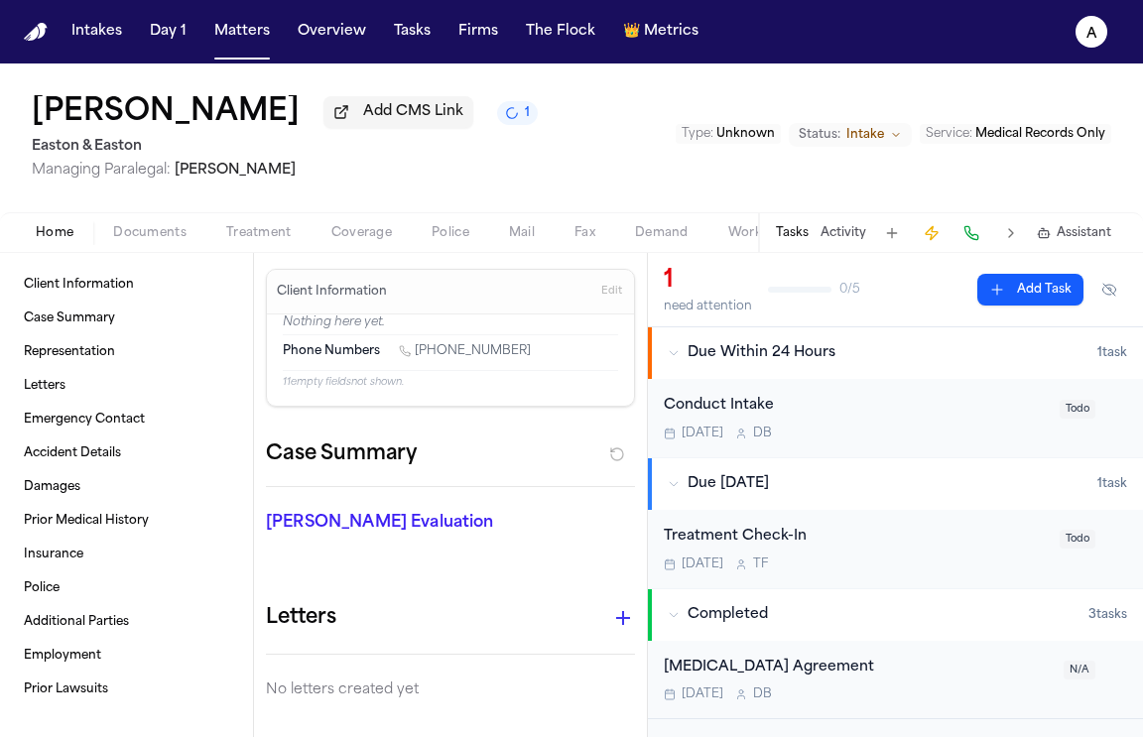
click at [1063, 412] on span "Todo" at bounding box center [1077, 409] width 36 height 19
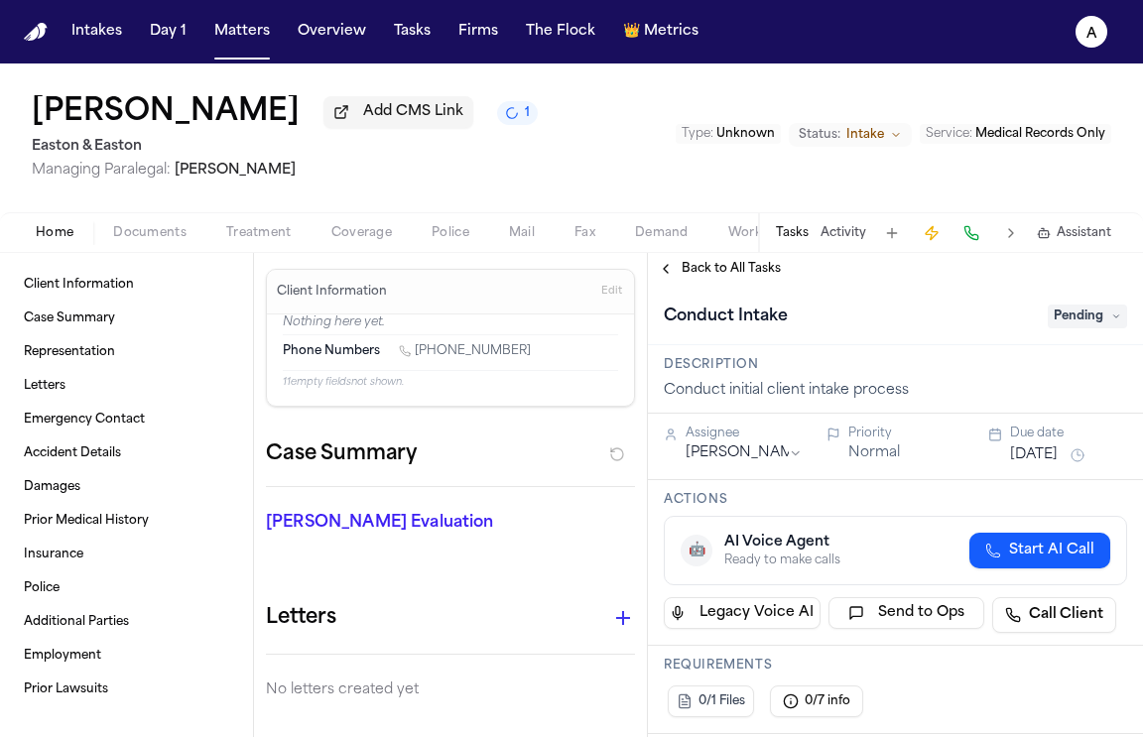
click at [1073, 326] on span "Pending" at bounding box center [1087, 317] width 79 height 24
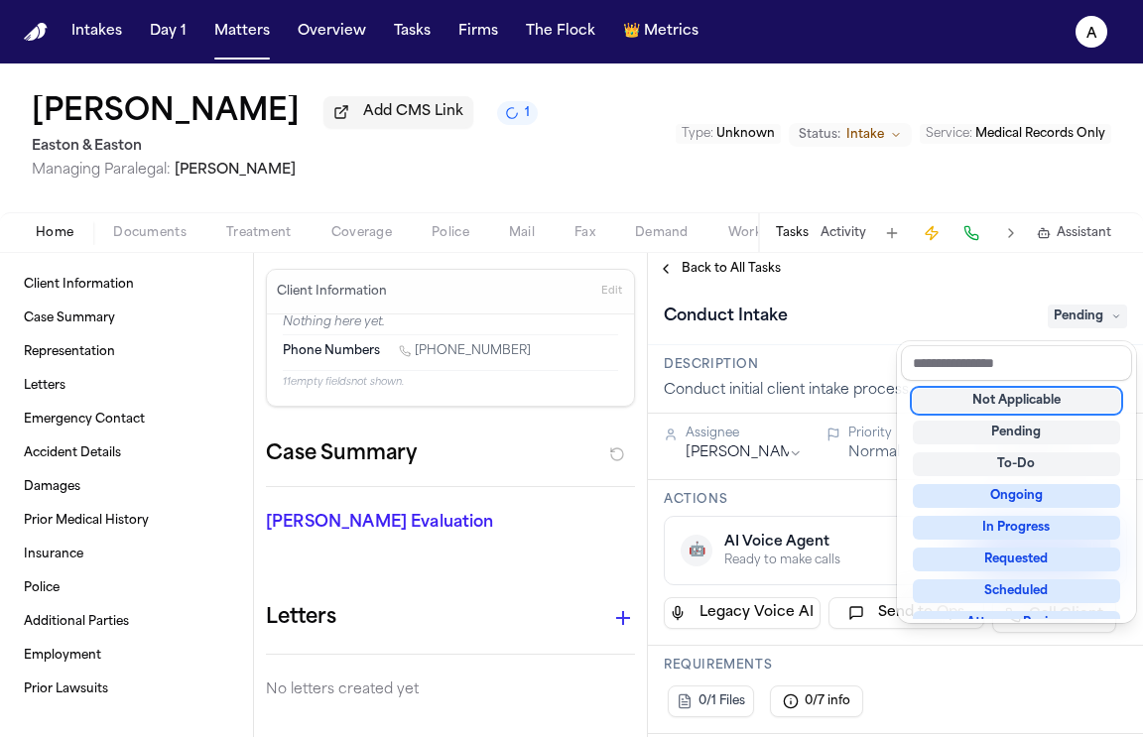
click at [1053, 402] on div "Not Applicable" at bounding box center [1016, 401] width 207 height 24
click at [761, 277] on div "**********" at bounding box center [895, 495] width 495 height 484
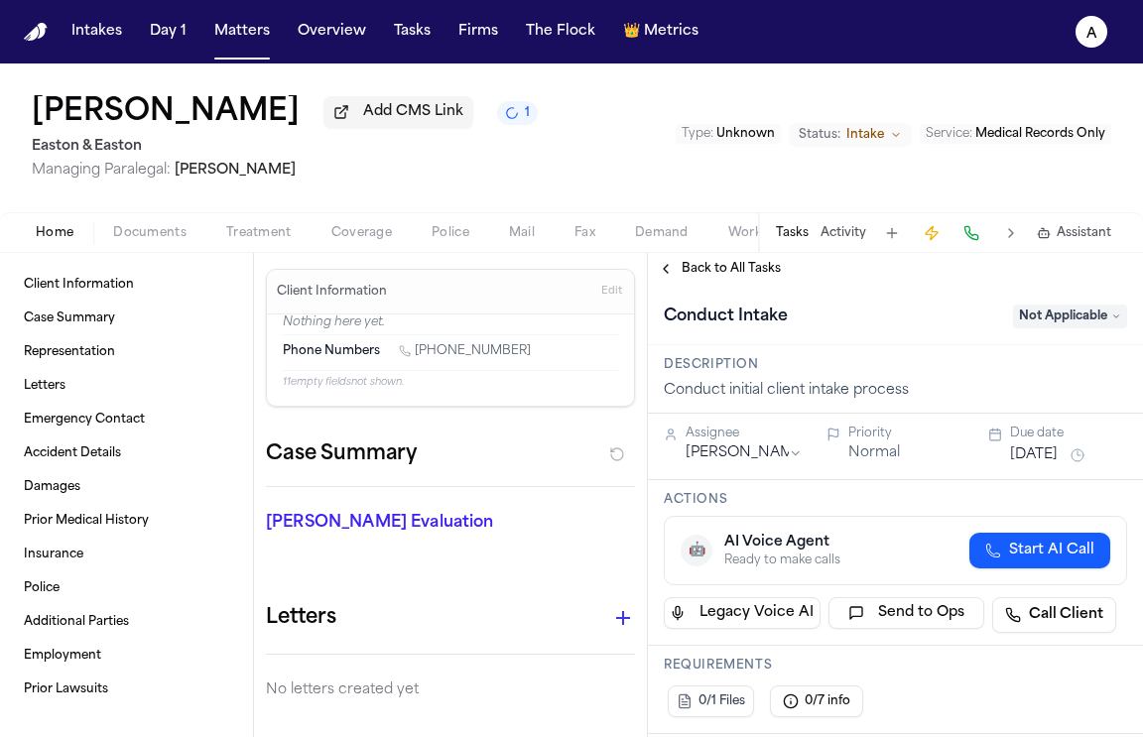
click at [761, 277] on span "Back to All Tasks" at bounding box center [731, 269] width 99 height 16
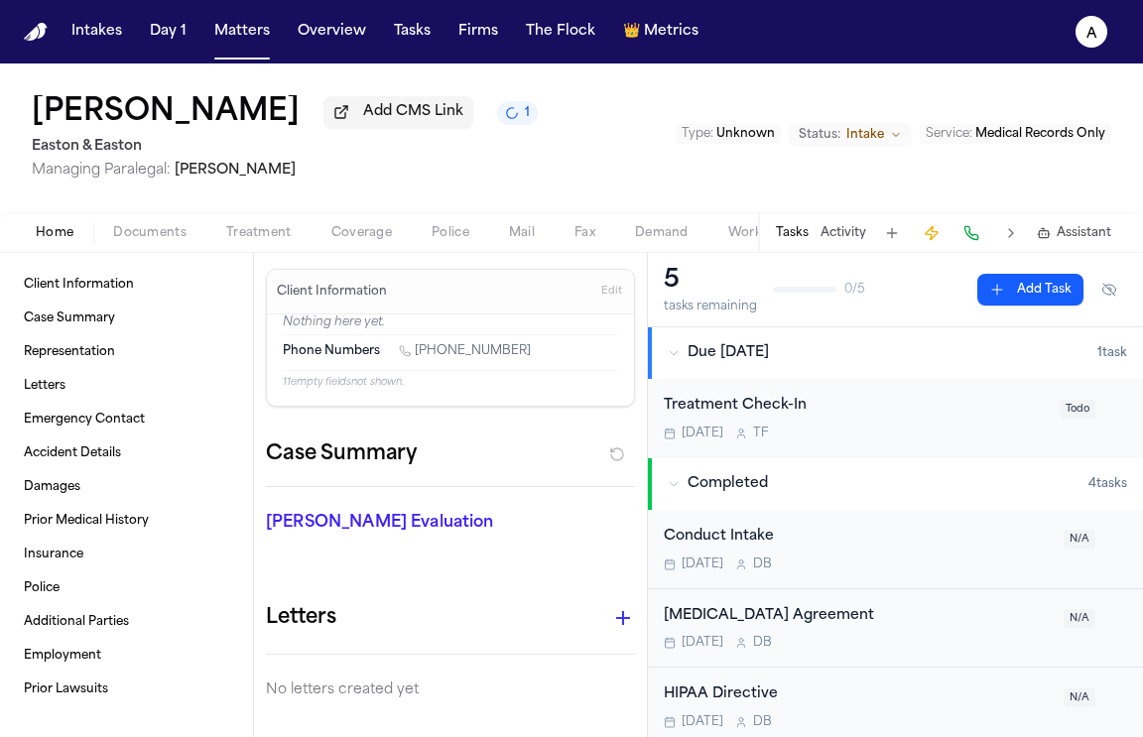
click at [1060, 426] on div "Treatment Check-In Oct 8 T F Todo" at bounding box center [895, 418] width 463 height 47
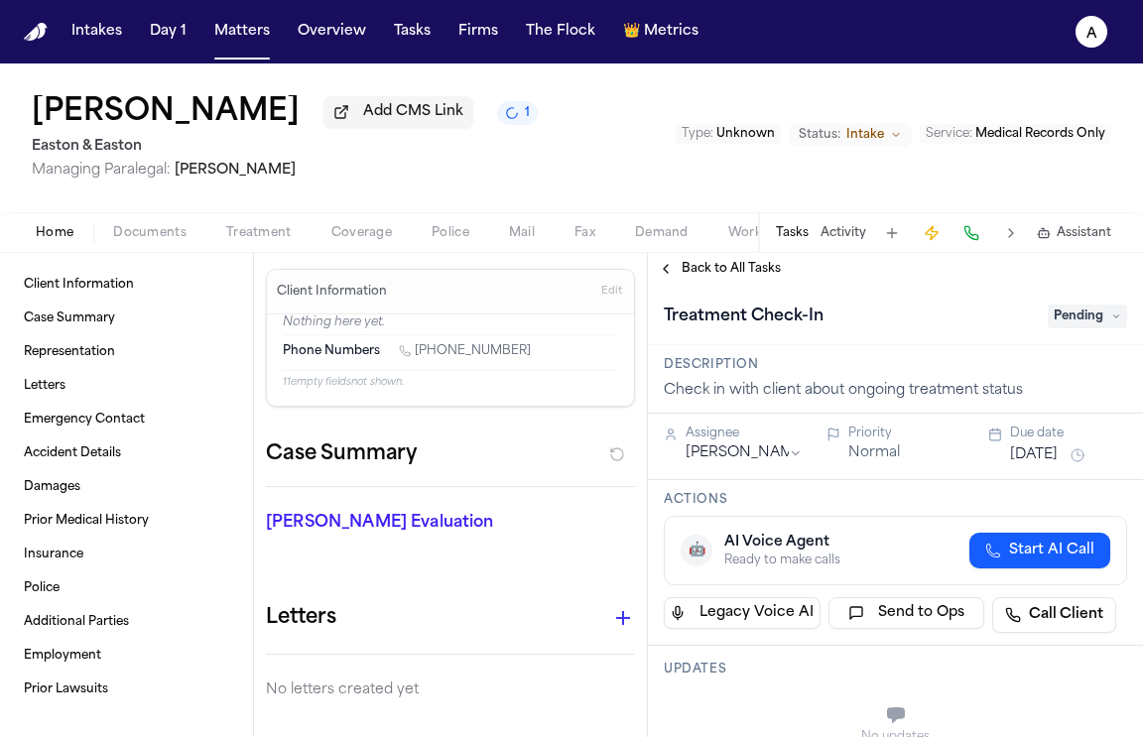
click at [1072, 328] on span "Pending" at bounding box center [1087, 317] width 79 height 24
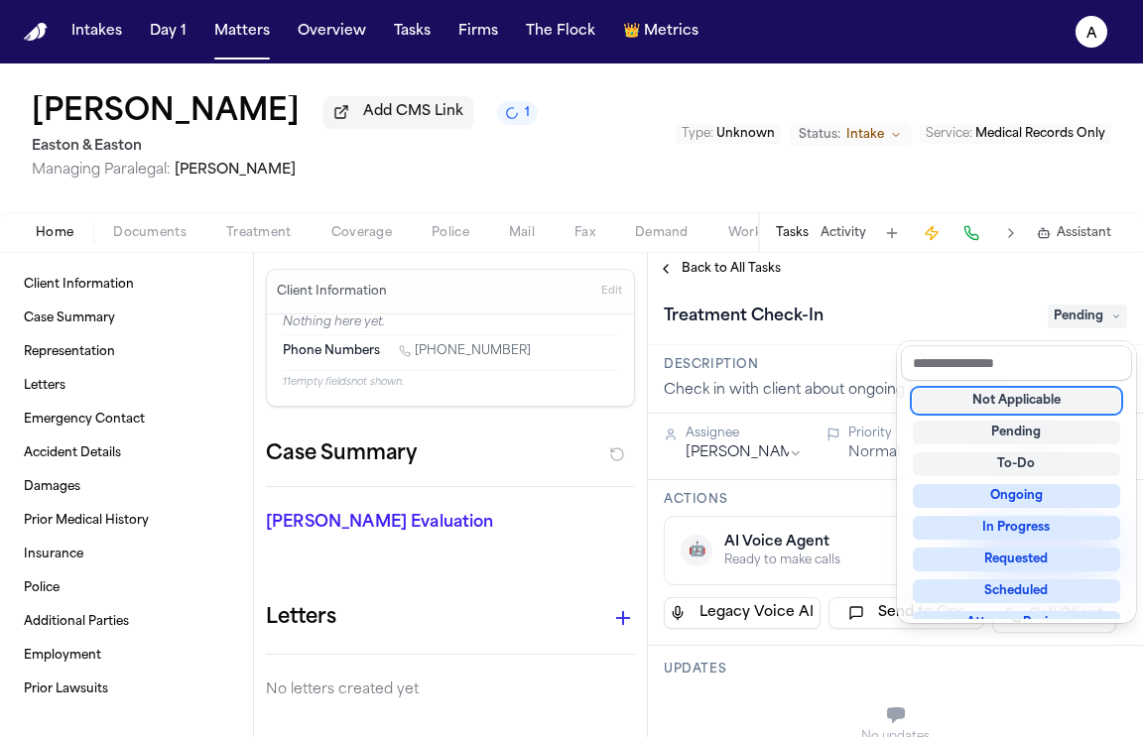
click at [746, 277] on div "**********" at bounding box center [895, 495] width 495 height 484
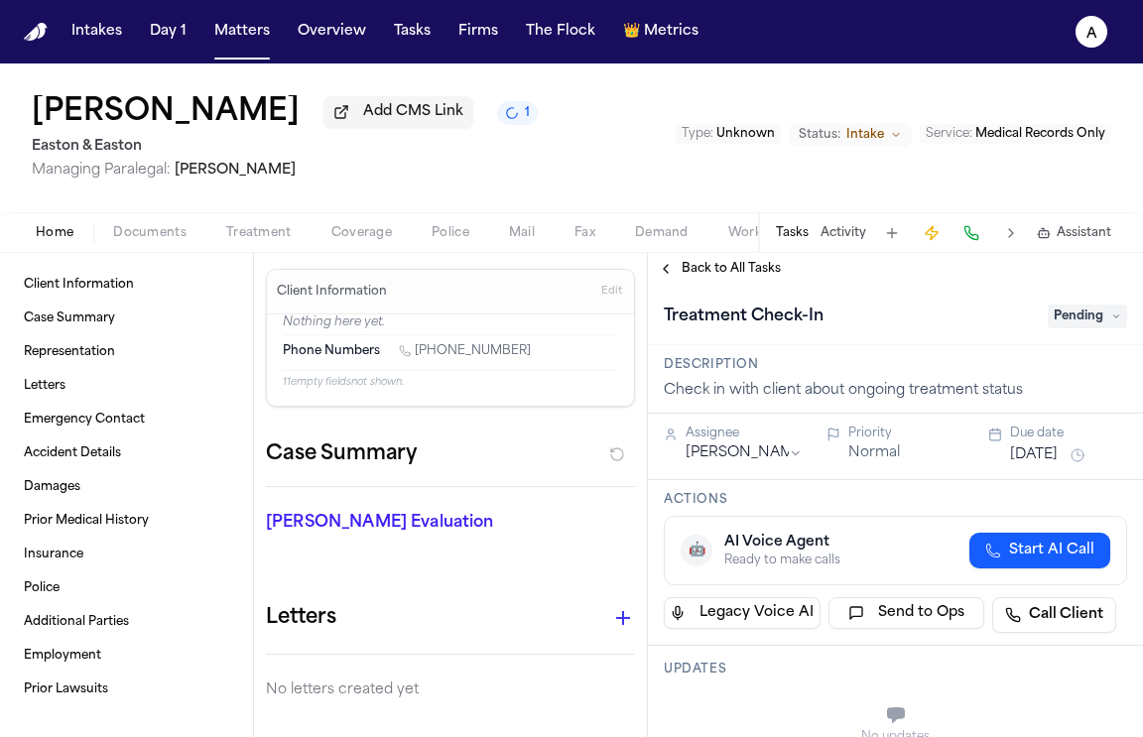
click at [742, 272] on span "Back to All Tasks" at bounding box center [731, 269] width 99 height 16
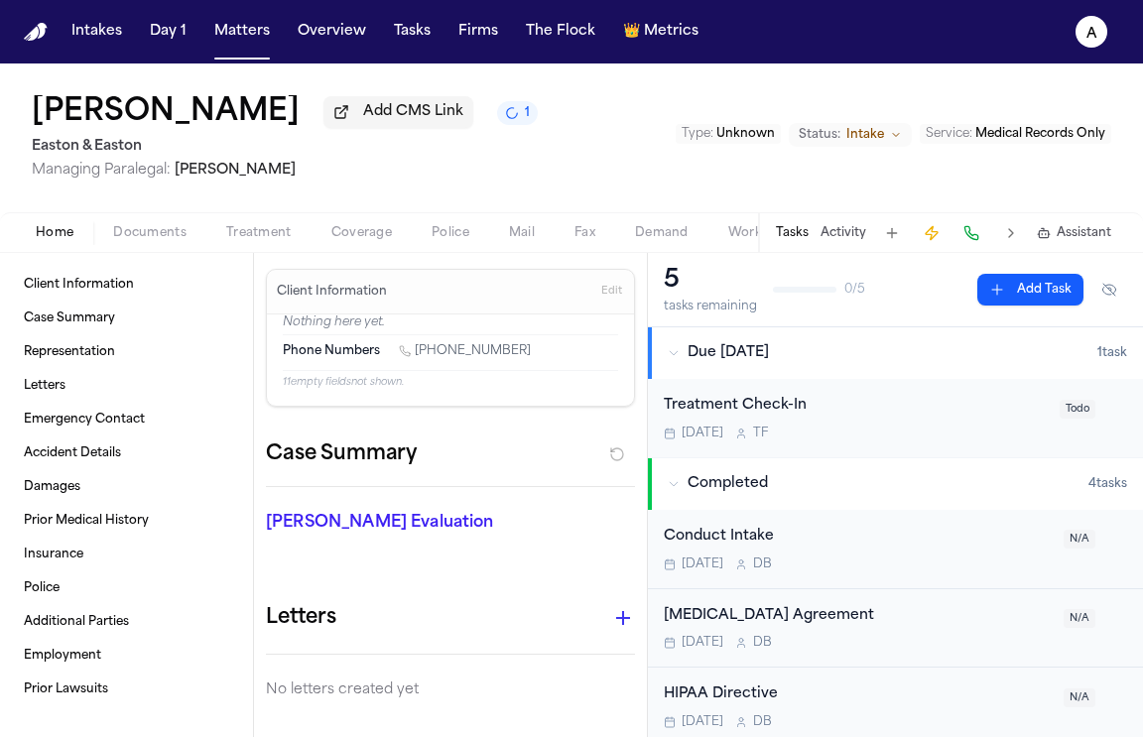
scroll to position [92, 0]
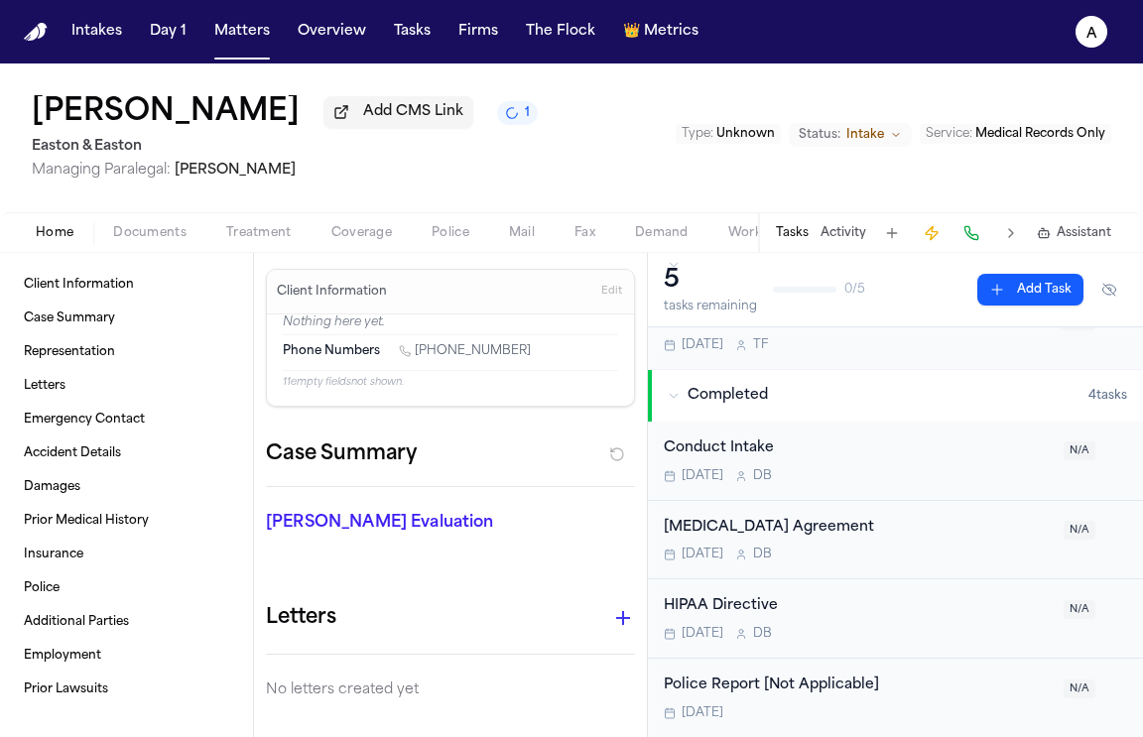
click at [1018, 293] on button "Add Task" at bounding box center [1030, 290] width 106 height 32
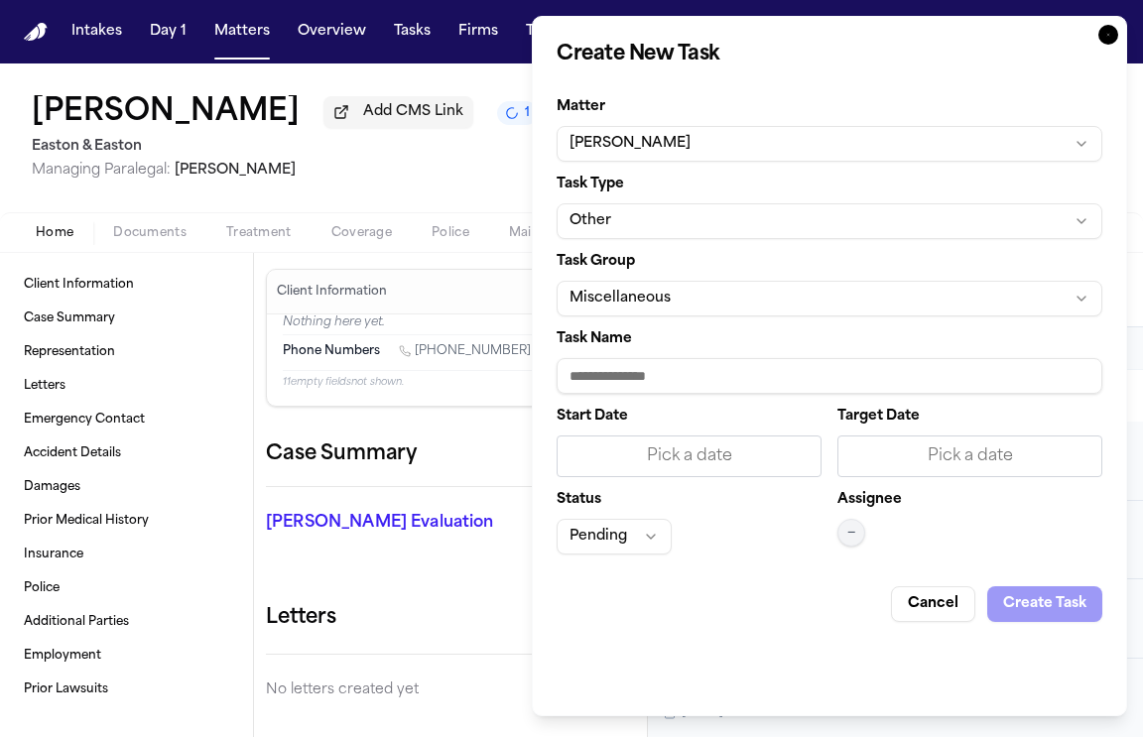
click at [722, 299] on button "Miscellaneous" at bounding box center [830, 299] width 546 height 36
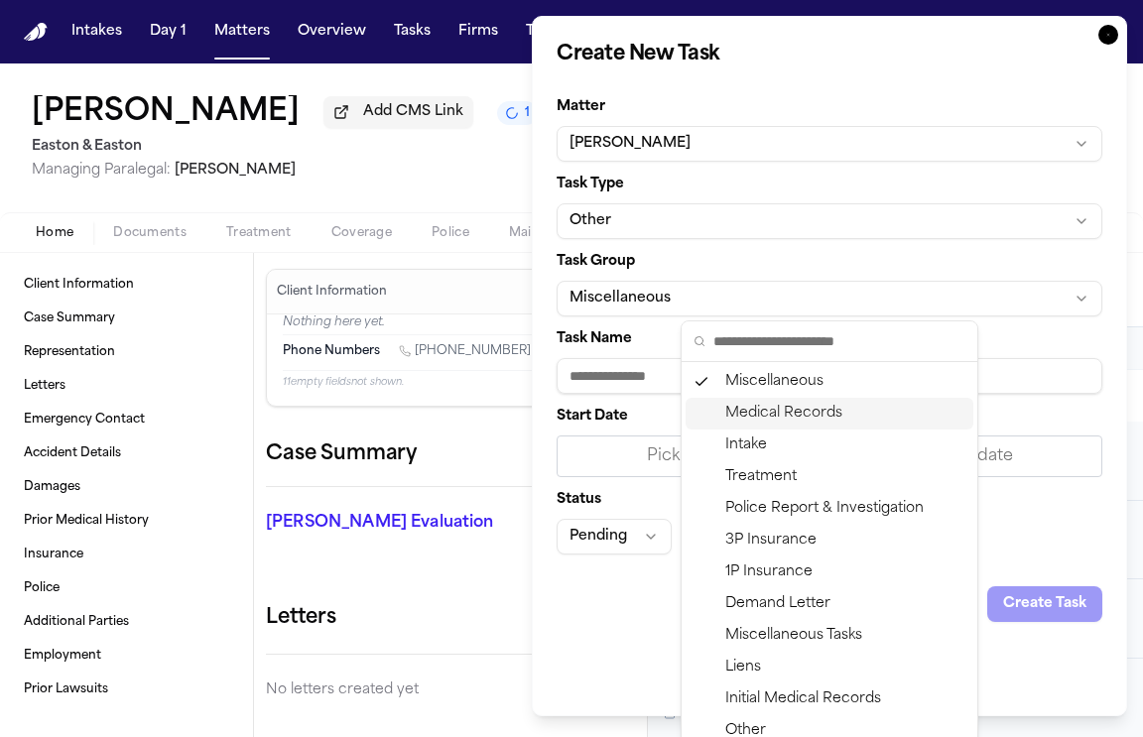
click at [778, 417] on div "Medical Records" at bounding box center [829, 414] width 288 height 32
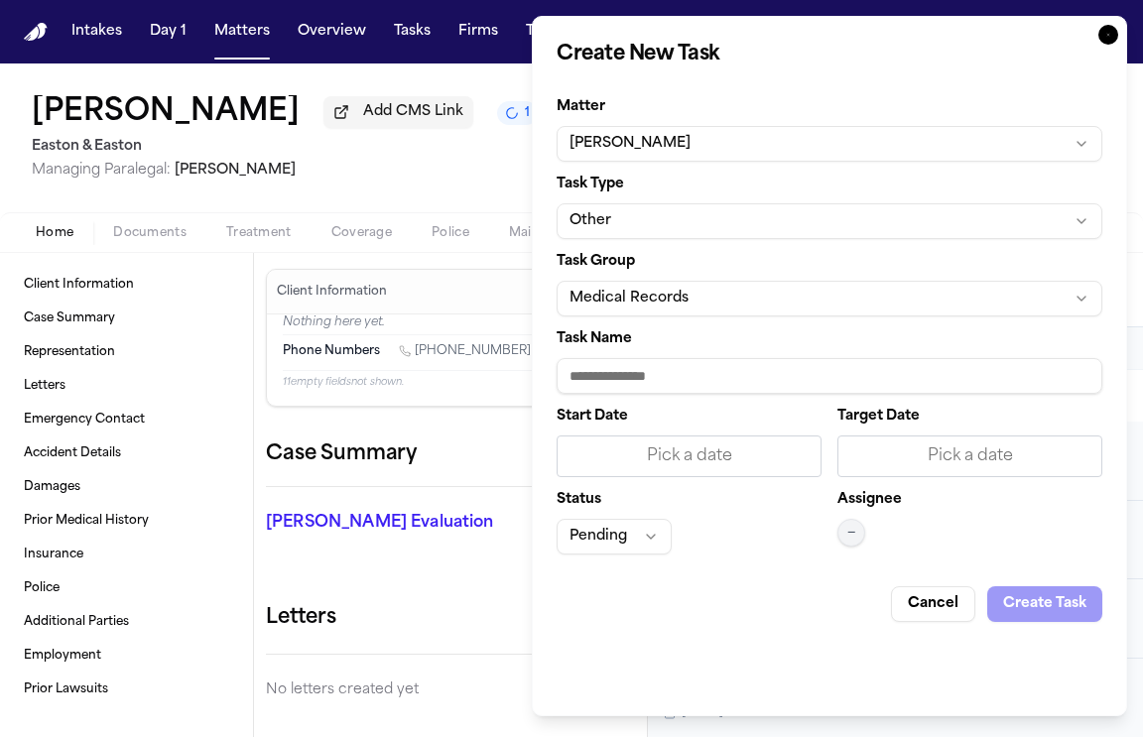
click at [655, 367] on input "Task Name" at bounding box center [830, 376] width 546 height 36
click at [755, 377] on input "**********" at bounding box center [830, 376] width 546 height 36
type input "**********"
click at [701, 471] on div "Pick a date" at bounding box center [689, 456] width 265 height 42
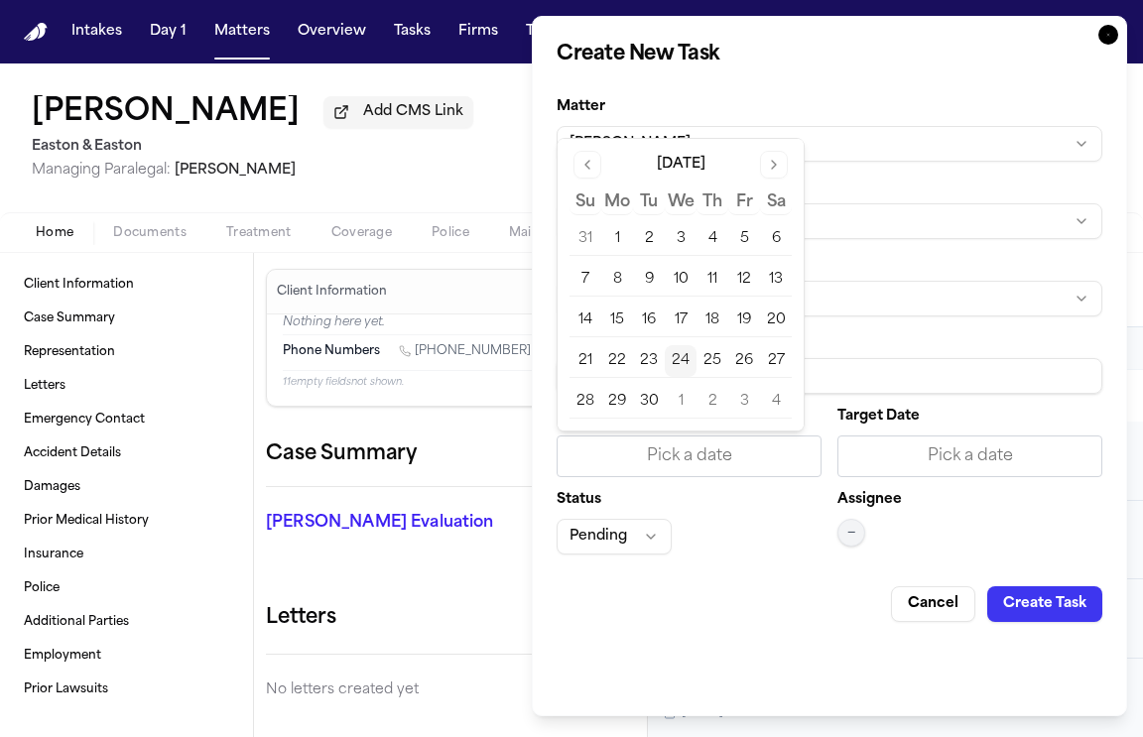
click at [678, 361] on button "24" at bounding box center [681, 361] width 32 height 32
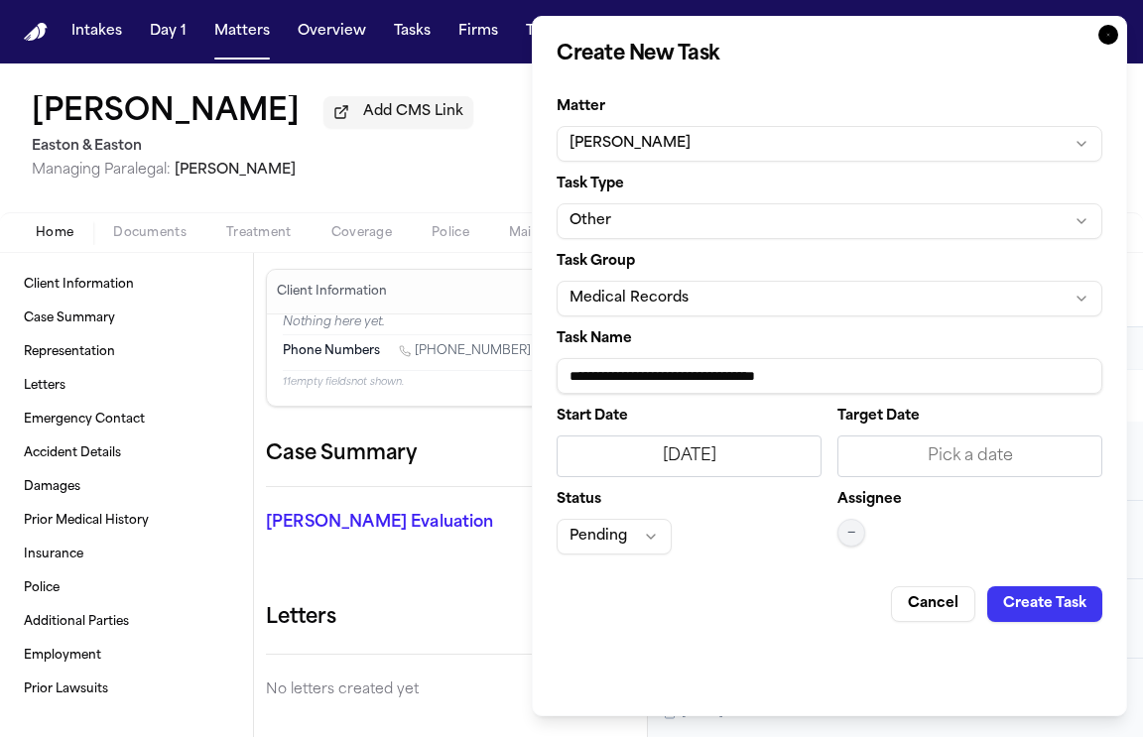
click at [930, 460] on div "Pick a date" at bounding box center [969, 456] width 239 height 24
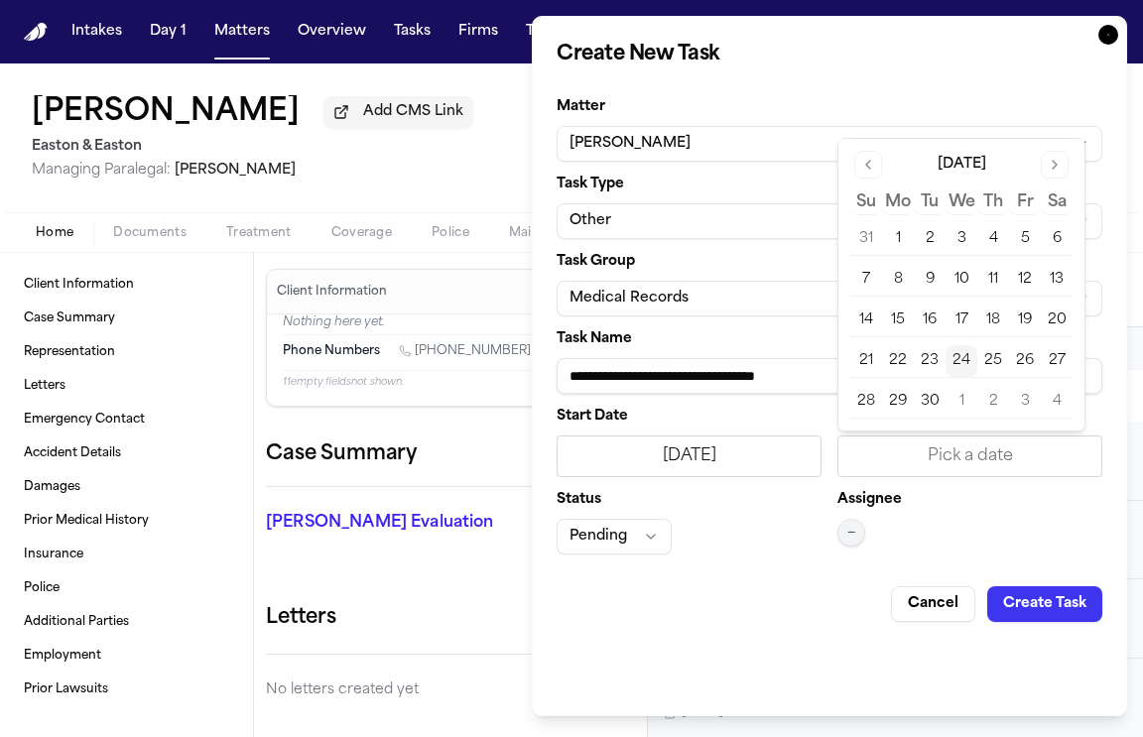
click at [965, 368] on button "24" at bounding box center [961, 361] width 32 height 32
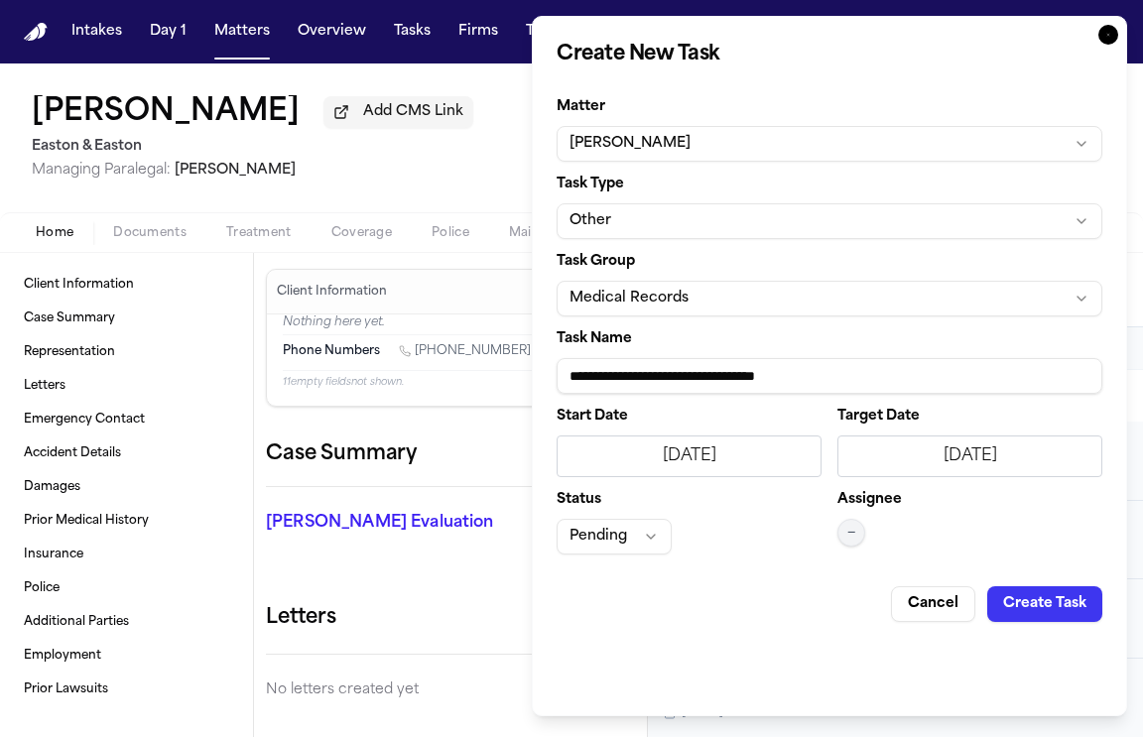
click at [851, 532] on span "—" at bounding box center [851, 533] width 8 height 16
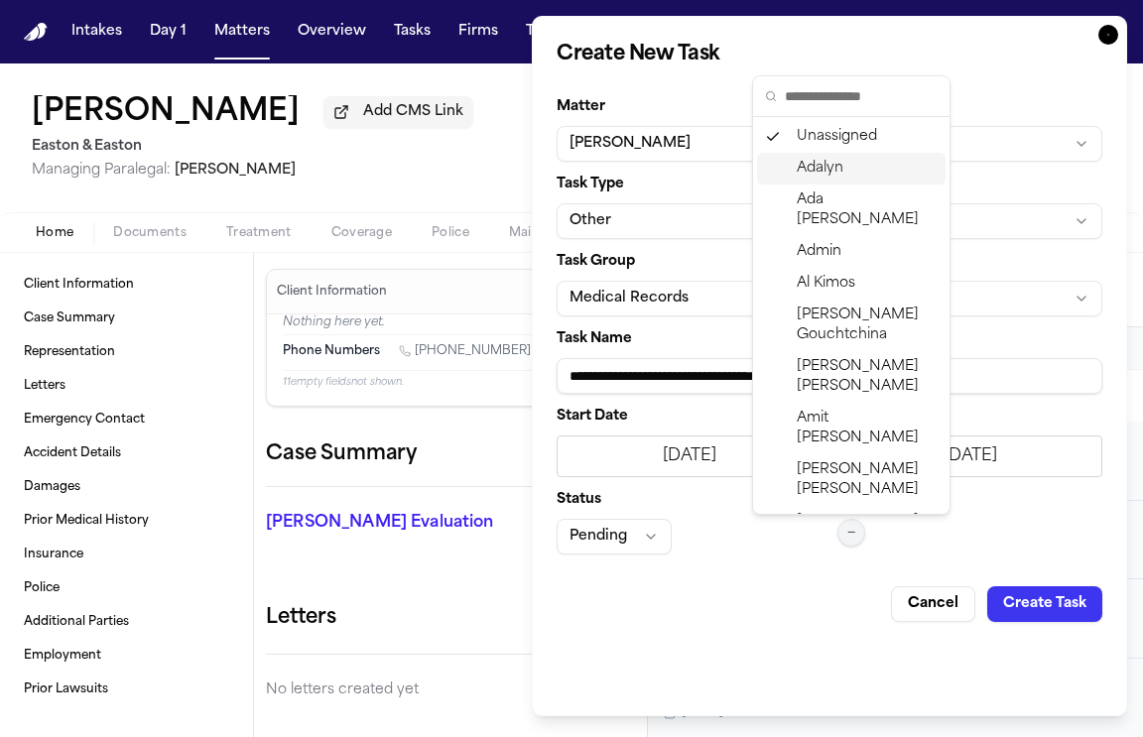
click at [822, 171] on span "Adalyn" at bounding box center [820, 169] width 47 height 20
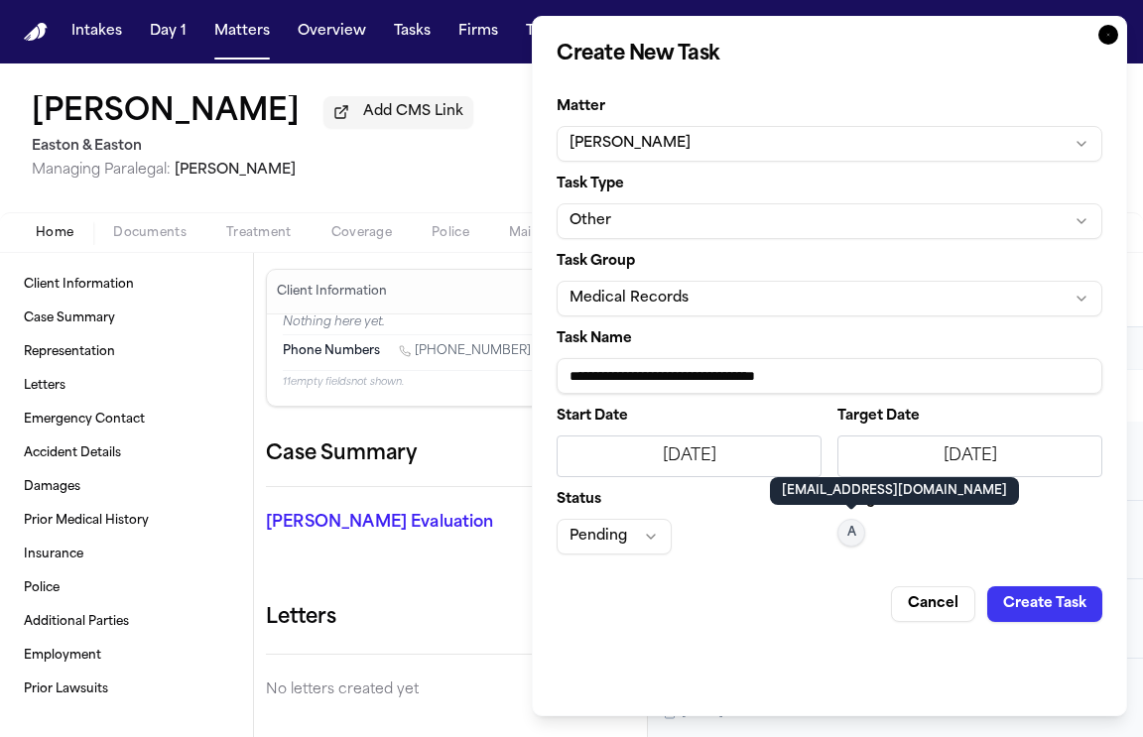
click at [1074, 592] on button "Create Task" at bounding box center [1044, 604] width 115 height 36
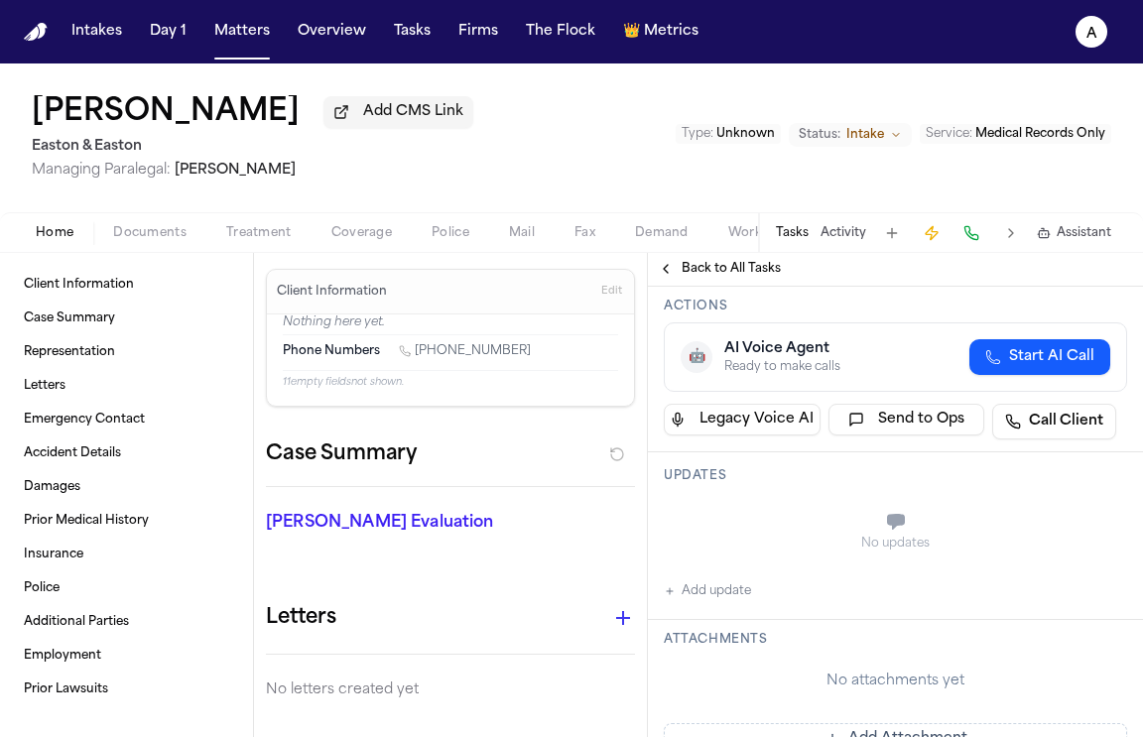
scroll to position [163, 0]
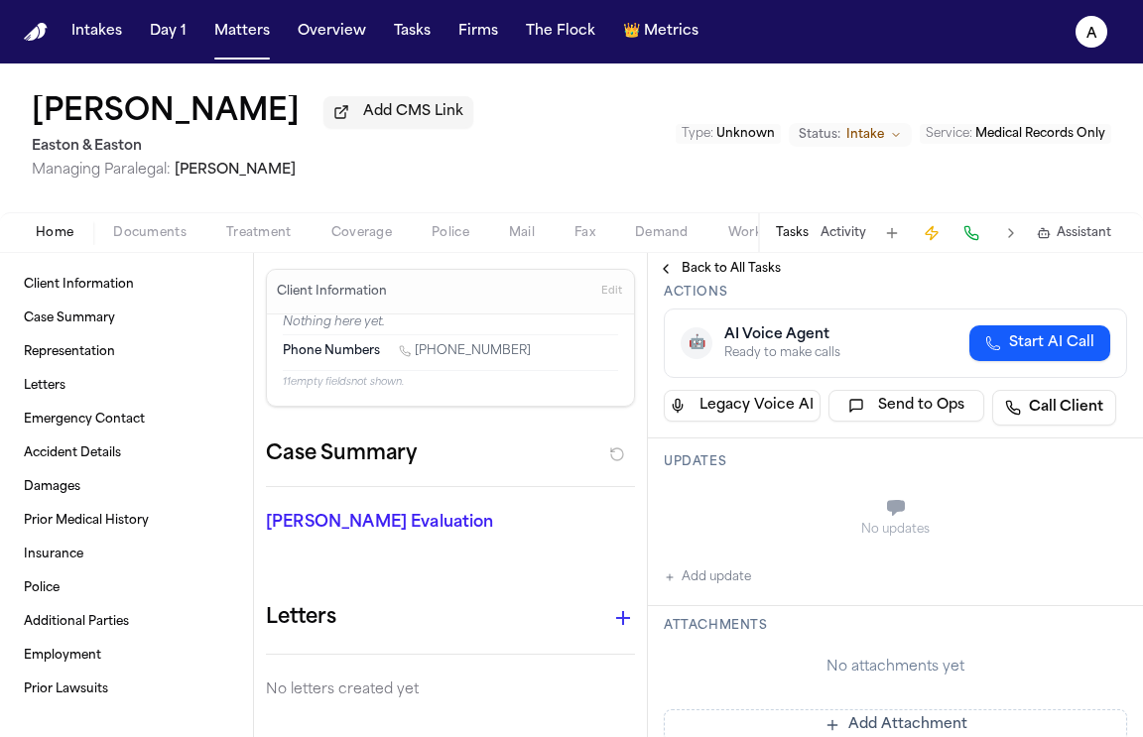
click at [732, 565] on button "Add update" at bounding box center [707, 577] width 87 height 24
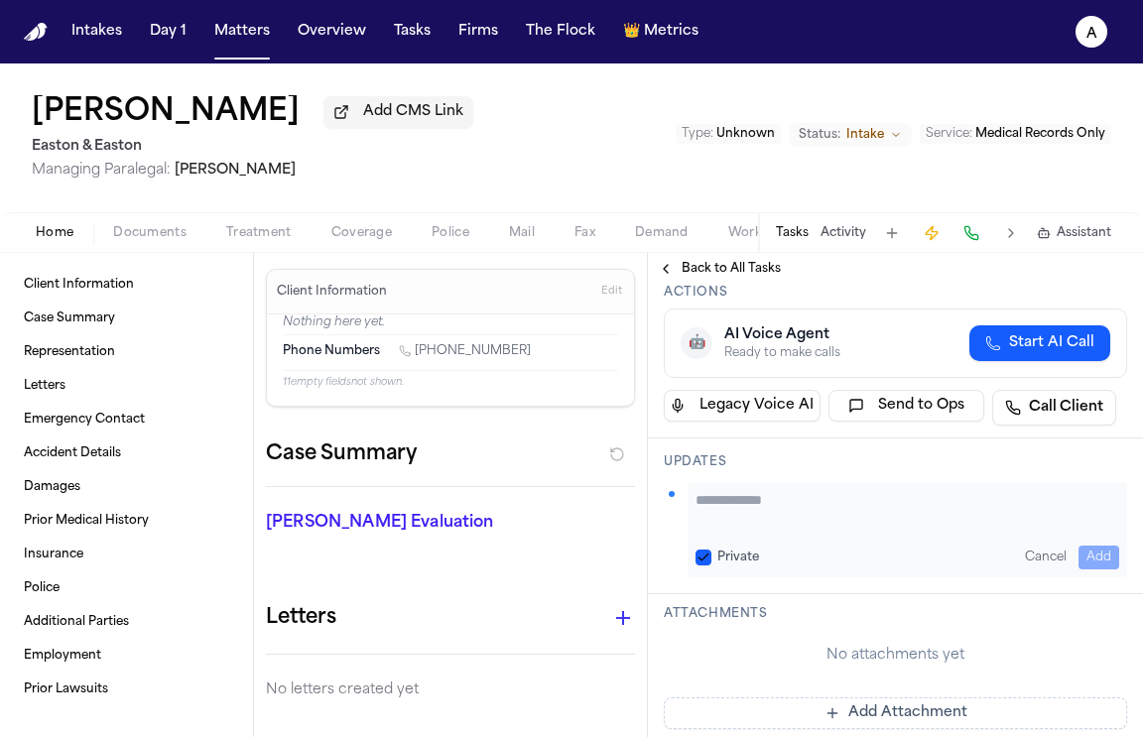
click at [756, 497] on textarea "Add your update" at bounding box center [907, 510] width 424 height 40
type textarea "*"
type textarea "**********"
click at [701, 550] on button "Private" at bounding box center [703, 558] width 16 height 16
click at [1090, 546] on button "Add" at bounding box center [1098, 558] width 41 height 24
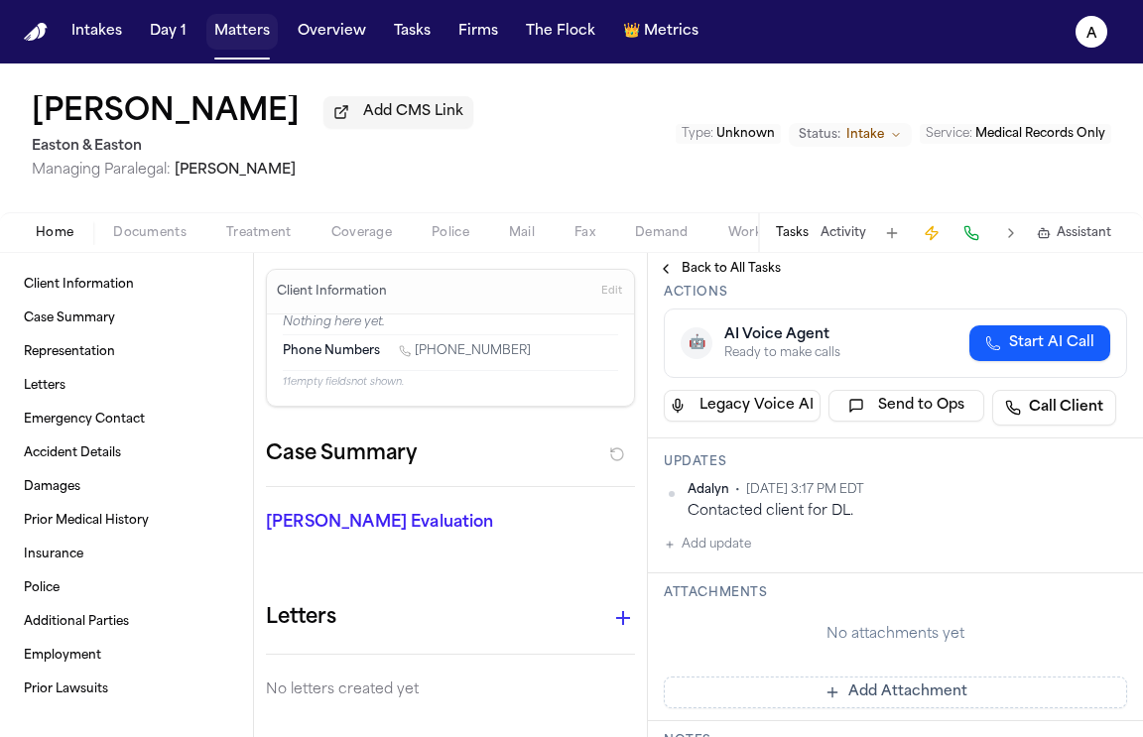
click at [240, 27] on button "Matters" at bounding box center [241, 32] width 71 height 36
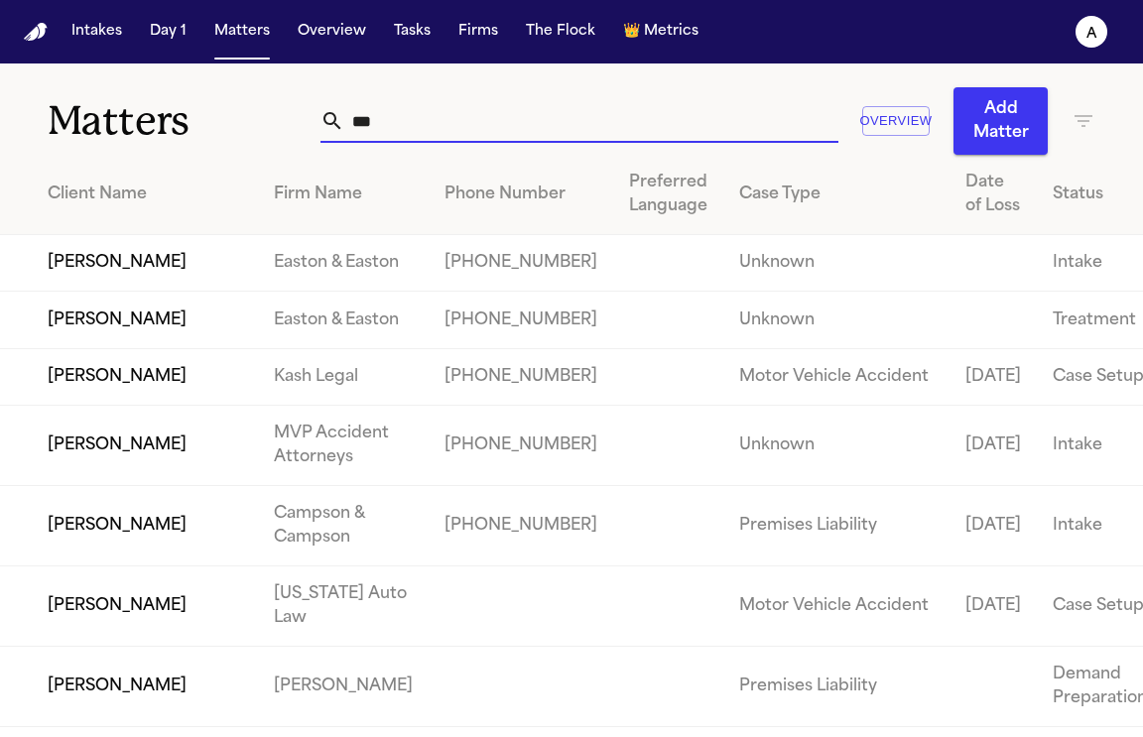
drag, startPoint x: 407, startPoint y: 130, endPoint x: 210, endPoint y: 130, distance: 196.4
click at [210, 130] on div "Matters *** Overview Add Matter" at bounding box center [571, 108] width 1143 height 91
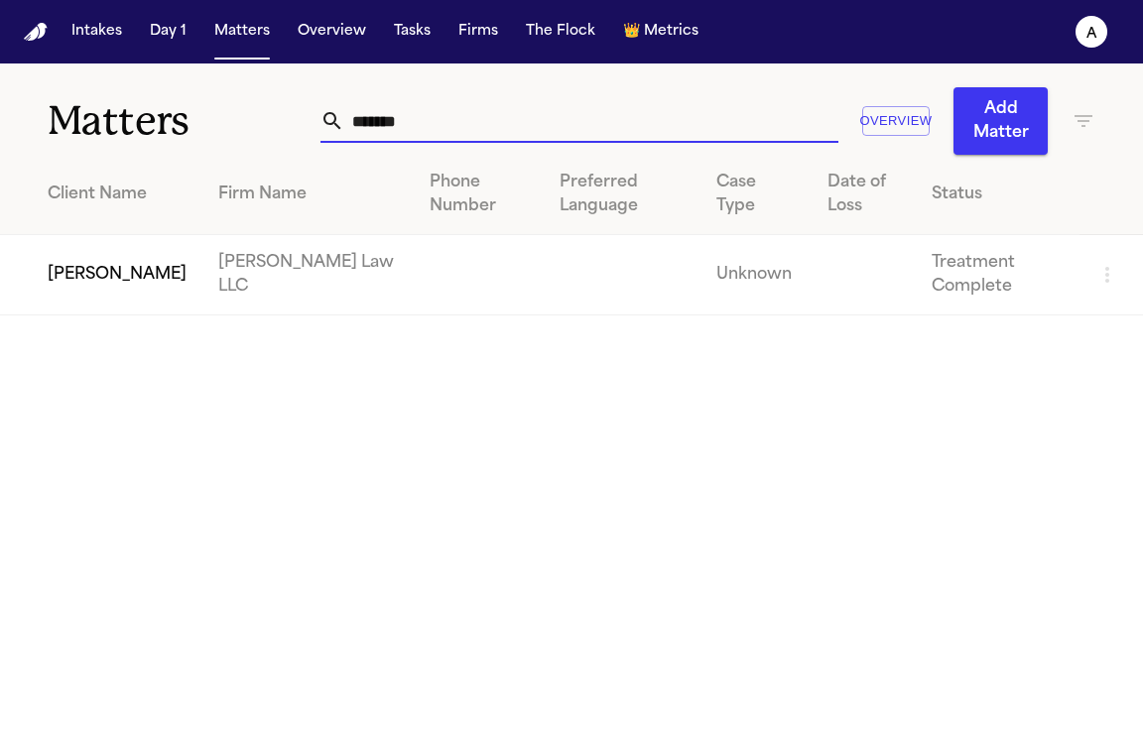
type input "*******"
click at [113, 286] on td "[PERSON_NAME]" at bounding box center [101, 275] width 202 height 80
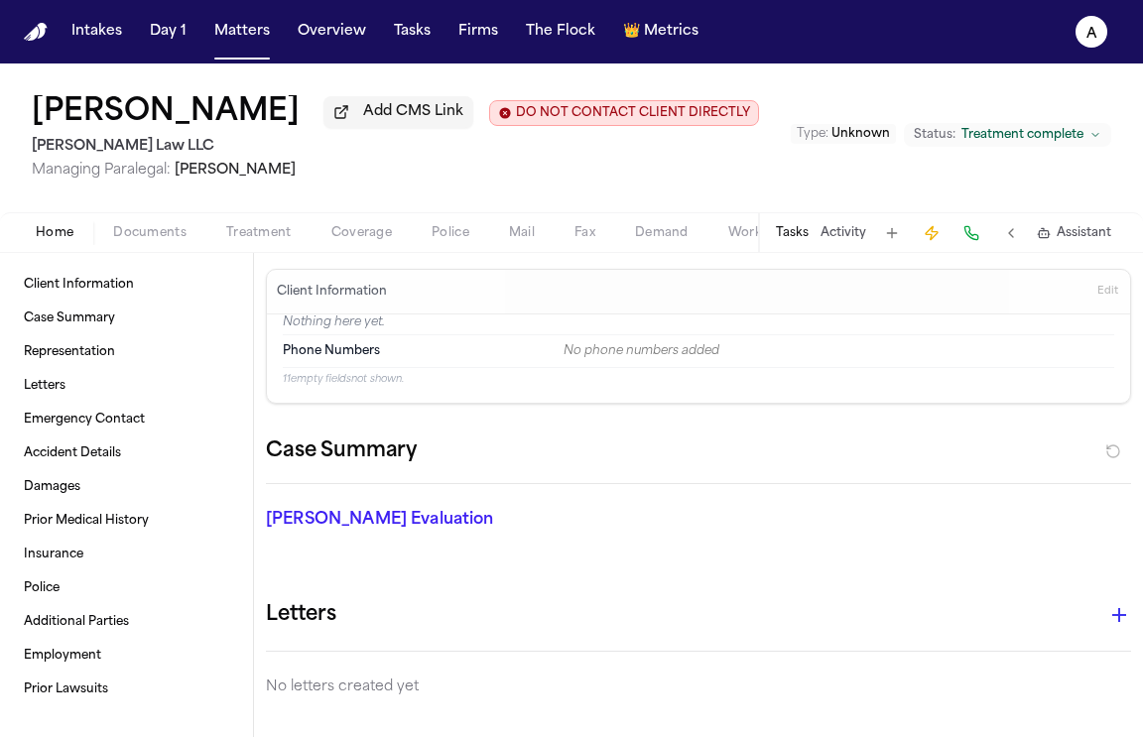
click at [798, 241] on button "Tasks" at bounding box center [792, 233] width 33 height 16
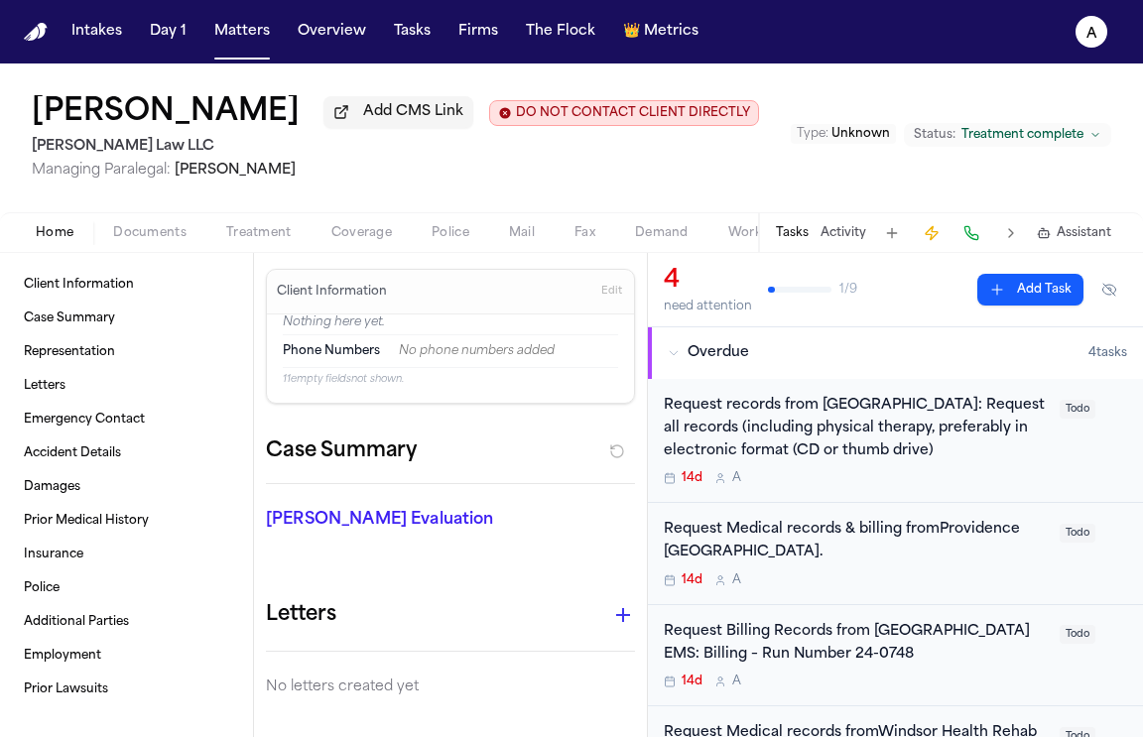
click at [52, 236] on span "Home" at bounding box center [55, 233] width 38 height 16
click at [114, 156] on h2 "[PERSON_NAME] Law LLC" at bounding box center [395, 147] width 727 height 24
click at [145, 120] on h1 "[PERSON_NAME]" at bounding box center [166, 113] width 268 height 36
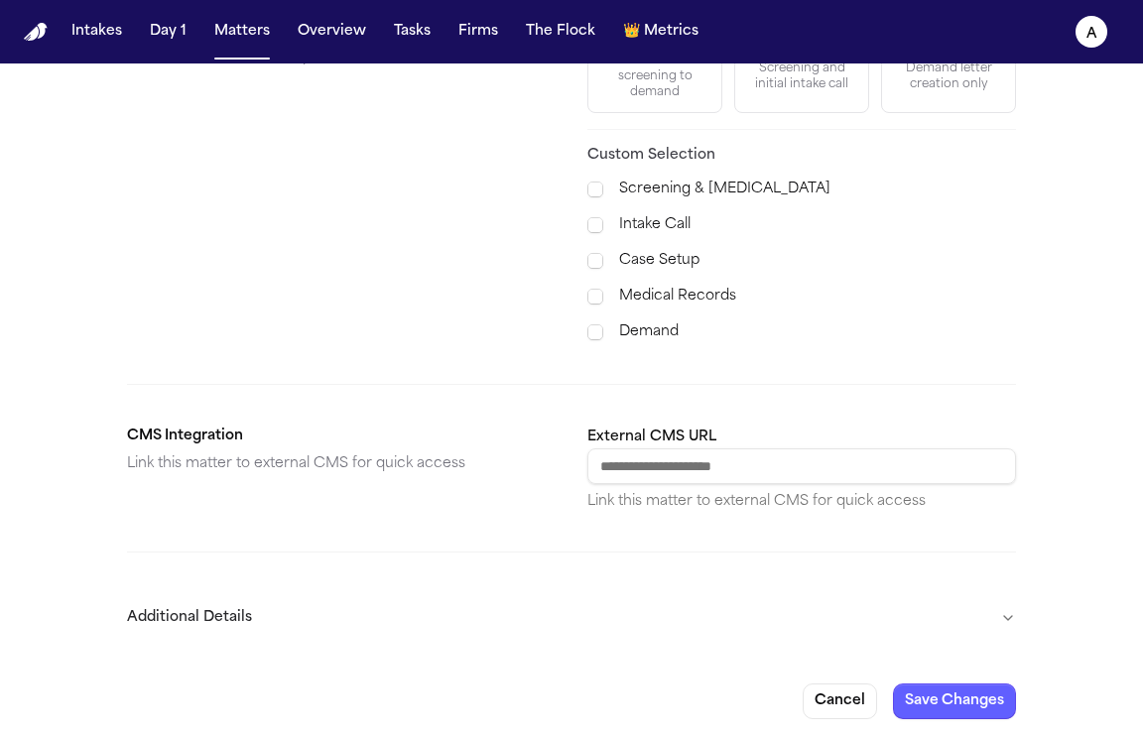
scroll to position [769, 0]
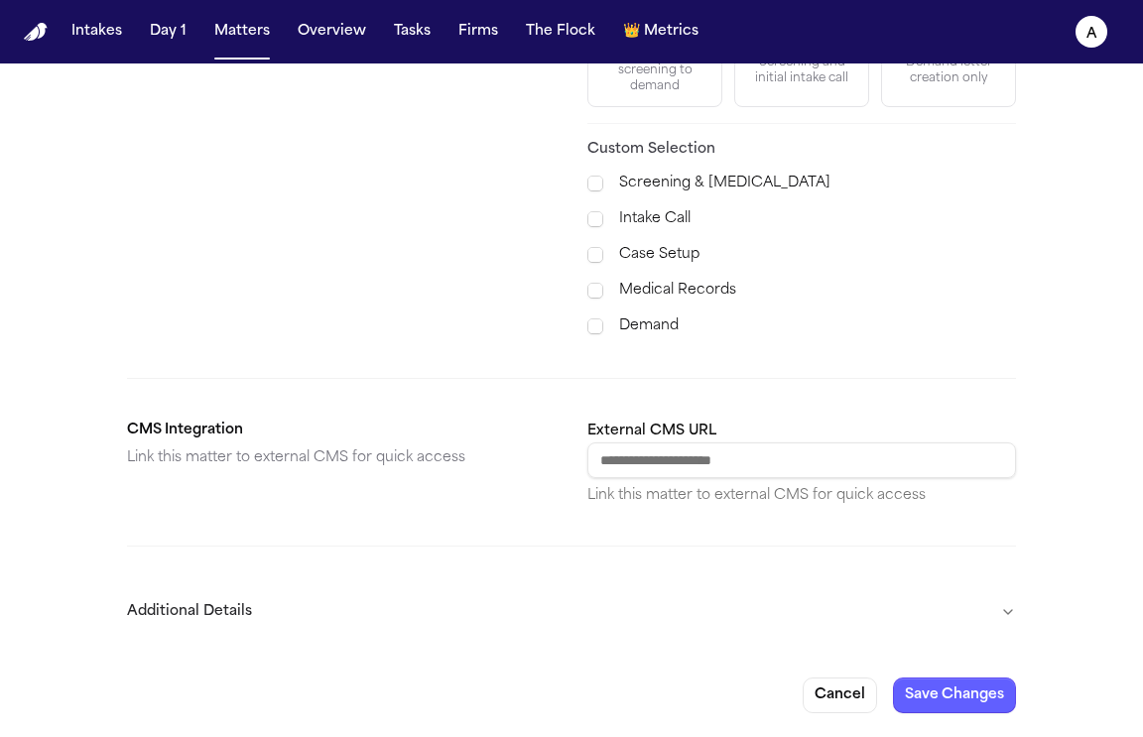
click at [992, 606] on button "Additional Details" at bounding box center [571, 612] width 889 height 52
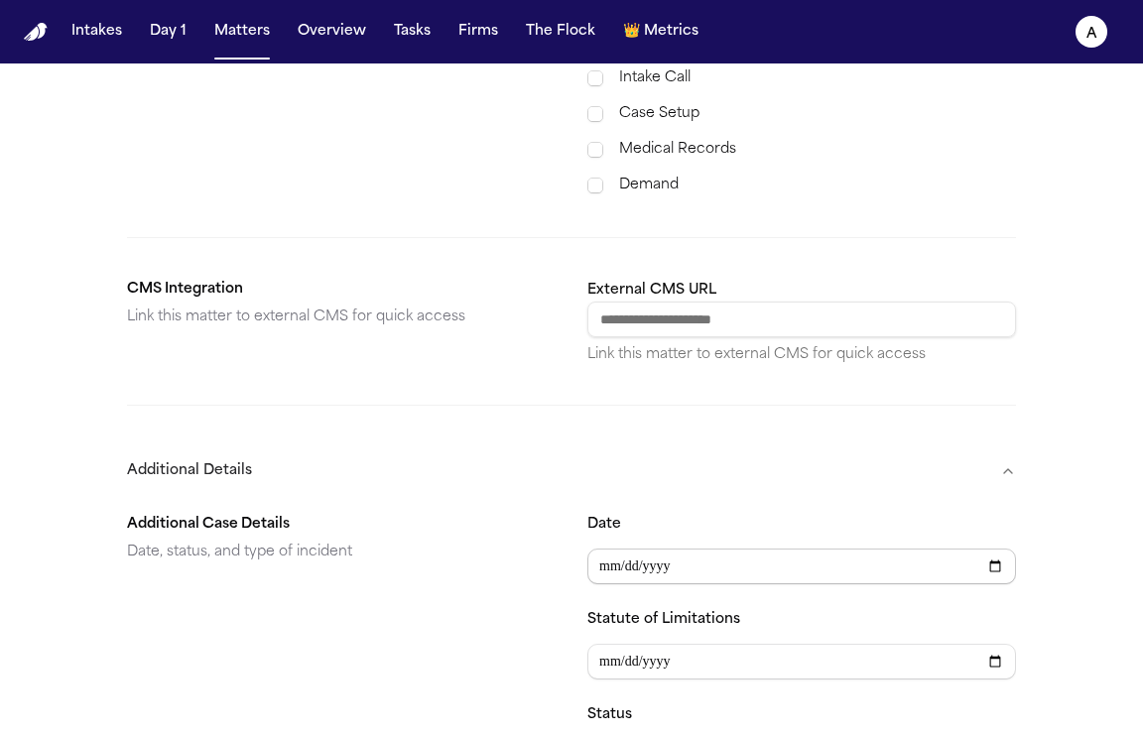
scroll to position [949, 0]
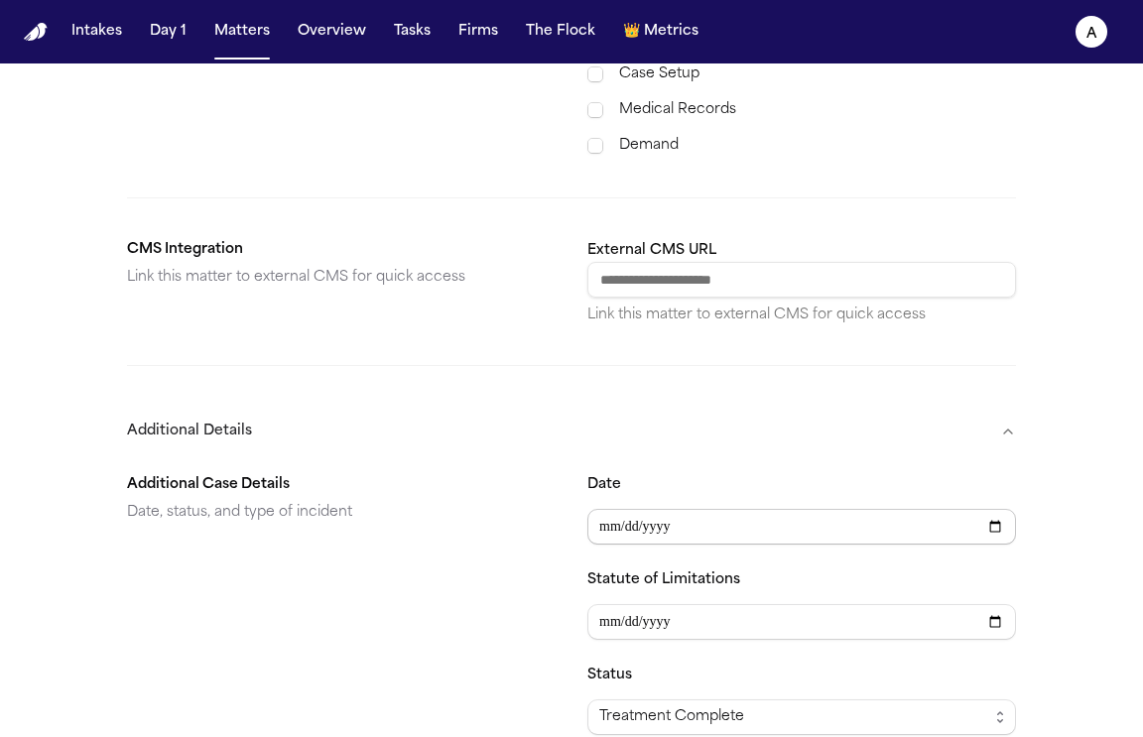
click at [688, 521] on input "Date" at bounding box center [801, 527] width 429 height 36
type input "**********"
click at [675, 415] on button "Additional Details" at bounding box center [571, 432] width 889 height 52
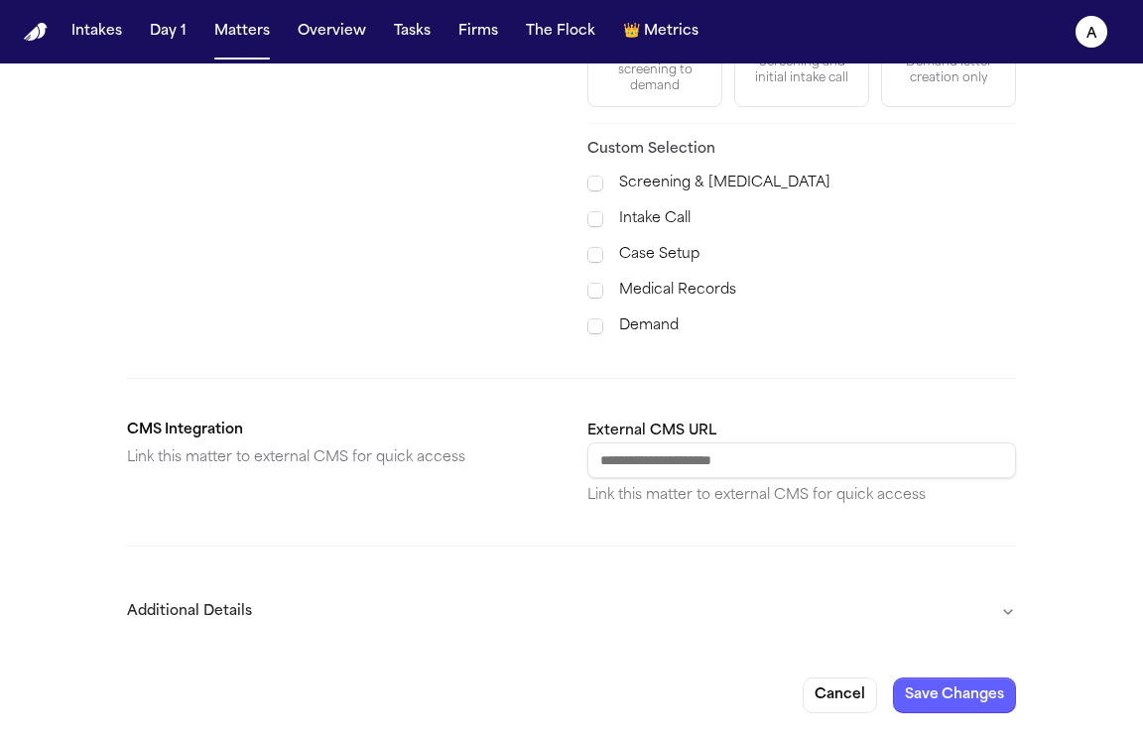
scroll to position [769, 0]
click at [942, 696] on button "Save Changes" at bounding box center [954, 696] width 123 height 36
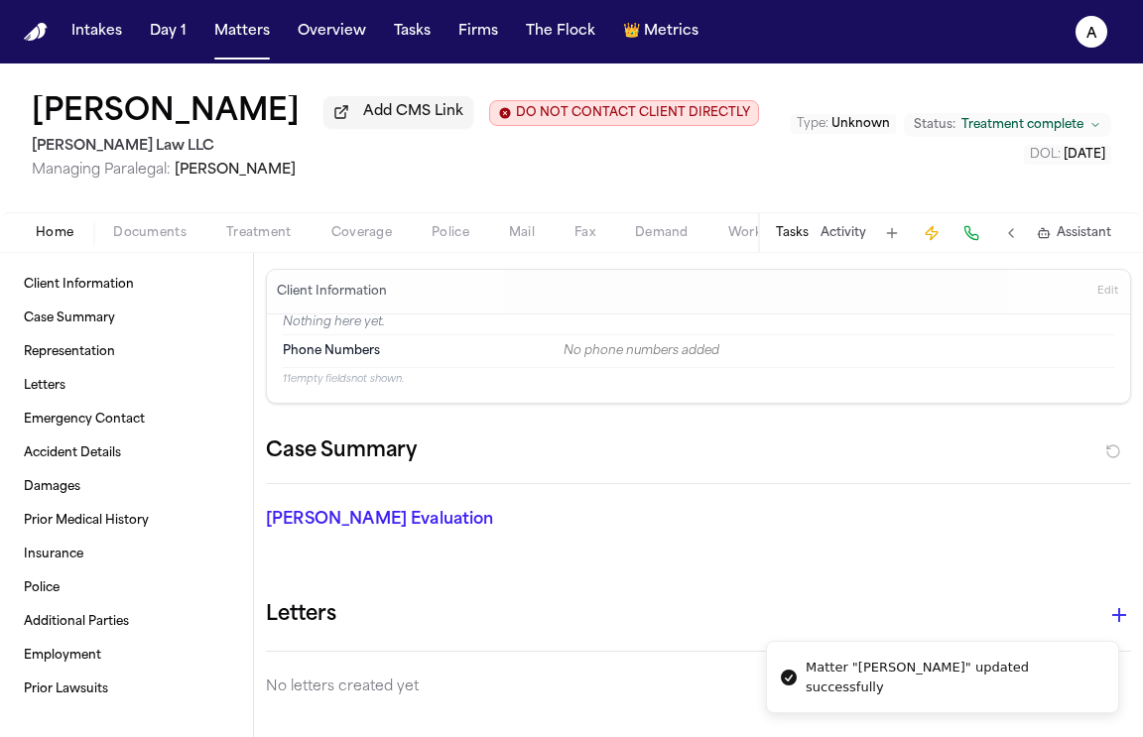
click at [791, 230] on button "Tasks" at bounding box center [792, 233] width 33 height 16
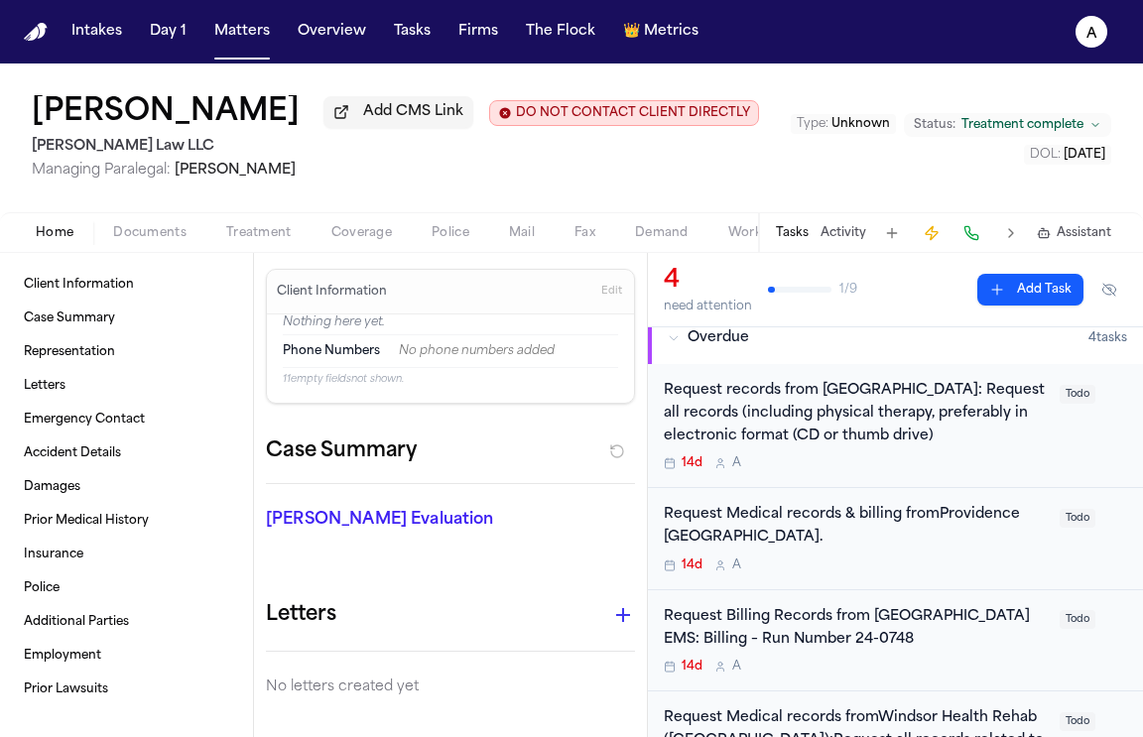
scroll to position [120, 0]
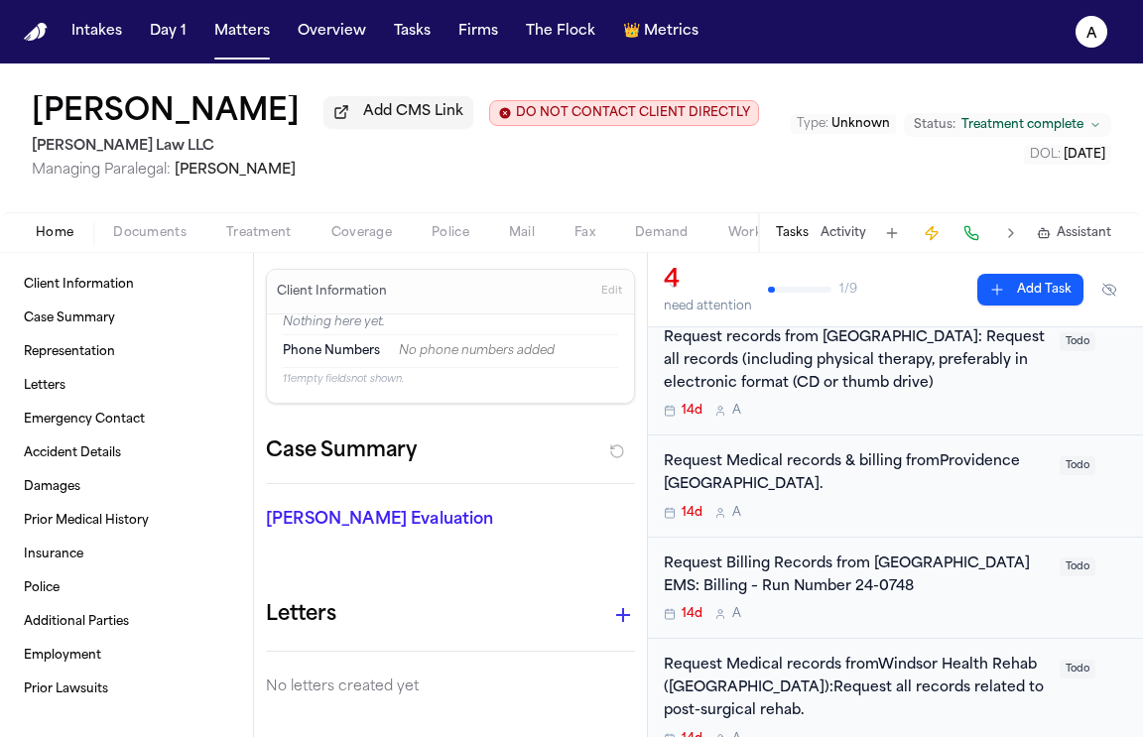
click at [892, 507] on div "Request Medical records & billing fromProvidence St. Joseph’s Hospital. 14d A" at bounding box center [856, 485] width 384 height 69
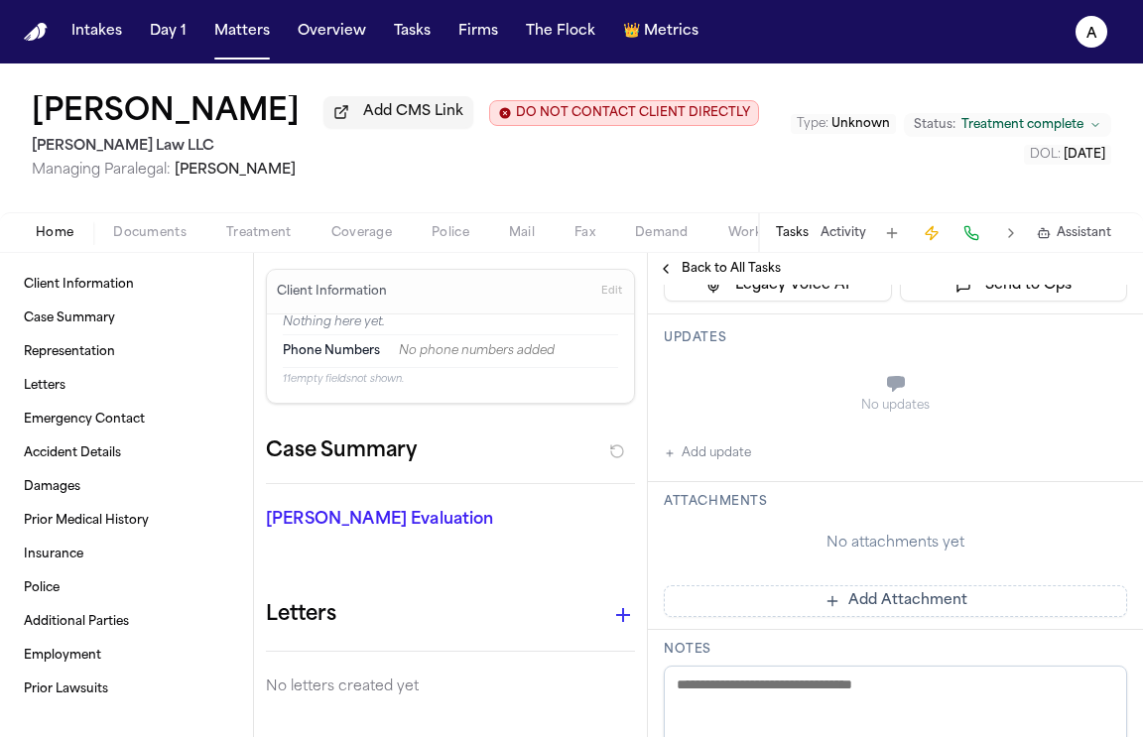
scroll to position [312, 0]
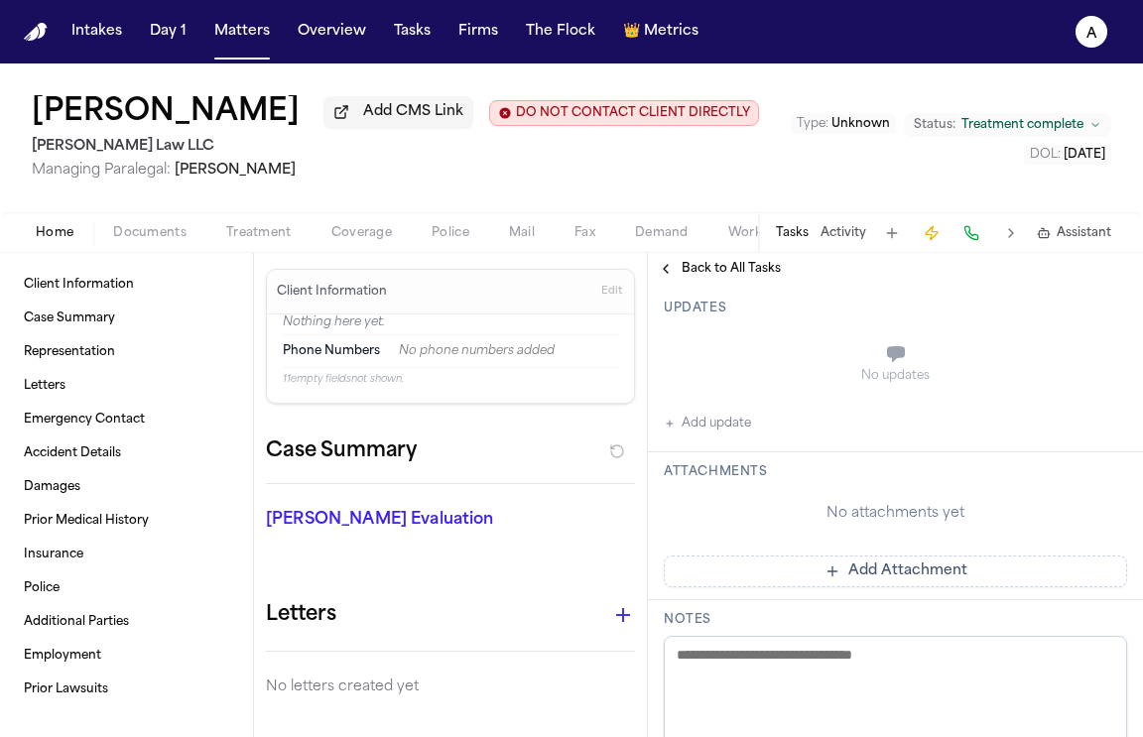
click at [709, 432] on button "Add update" at bounding box center [707, 424] width 87 height 24
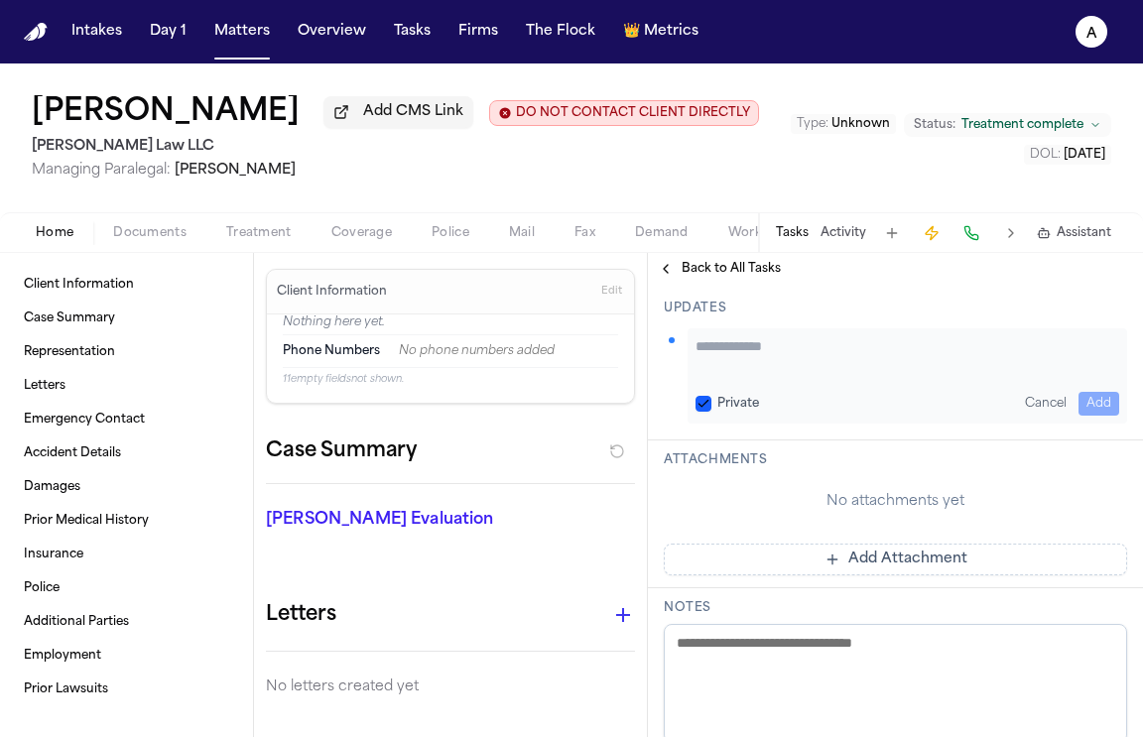
click at [781, 383] on div "Private Cancel Add" at bounding box center [906, 375] width 439 height 95
click at [765, 364] on textarea "Add your update" at bounding box center [907, 356] width 424 height 40
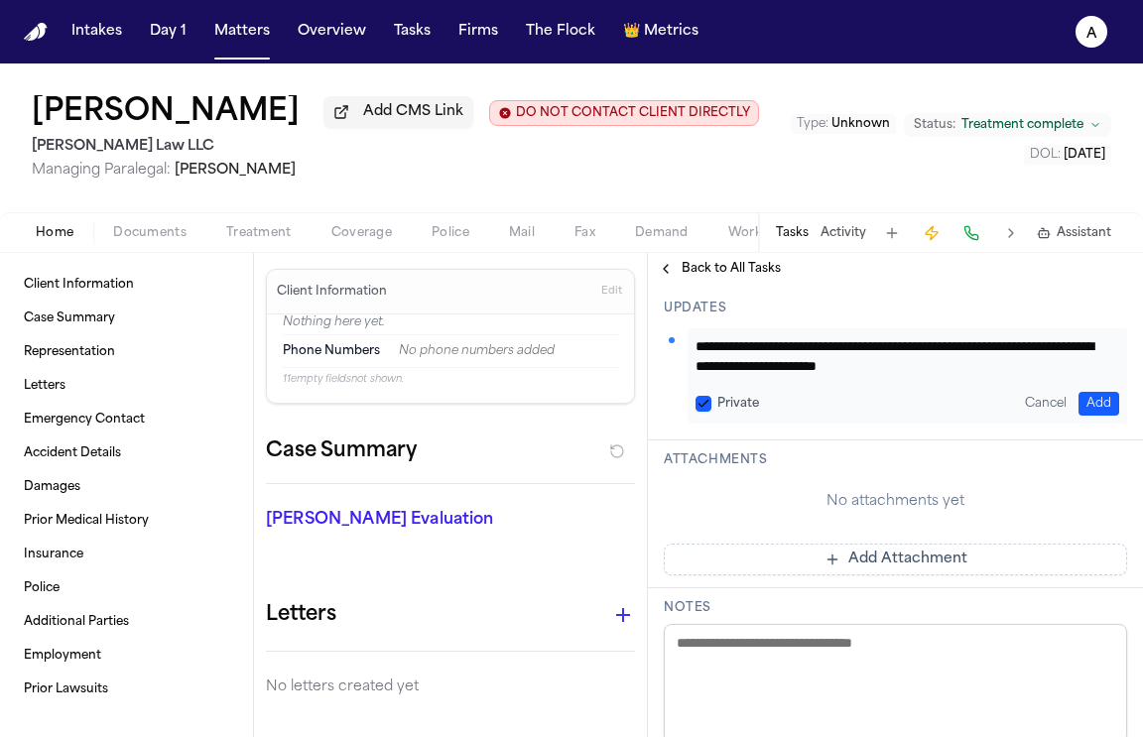
type textarea "**********"
click at [702, 402] on button "Private" at bounding box center [703, 404] width 16 height 16
click at [1082, 404] on button "Add" at bounding box center [1098, 404] width 41 height 24
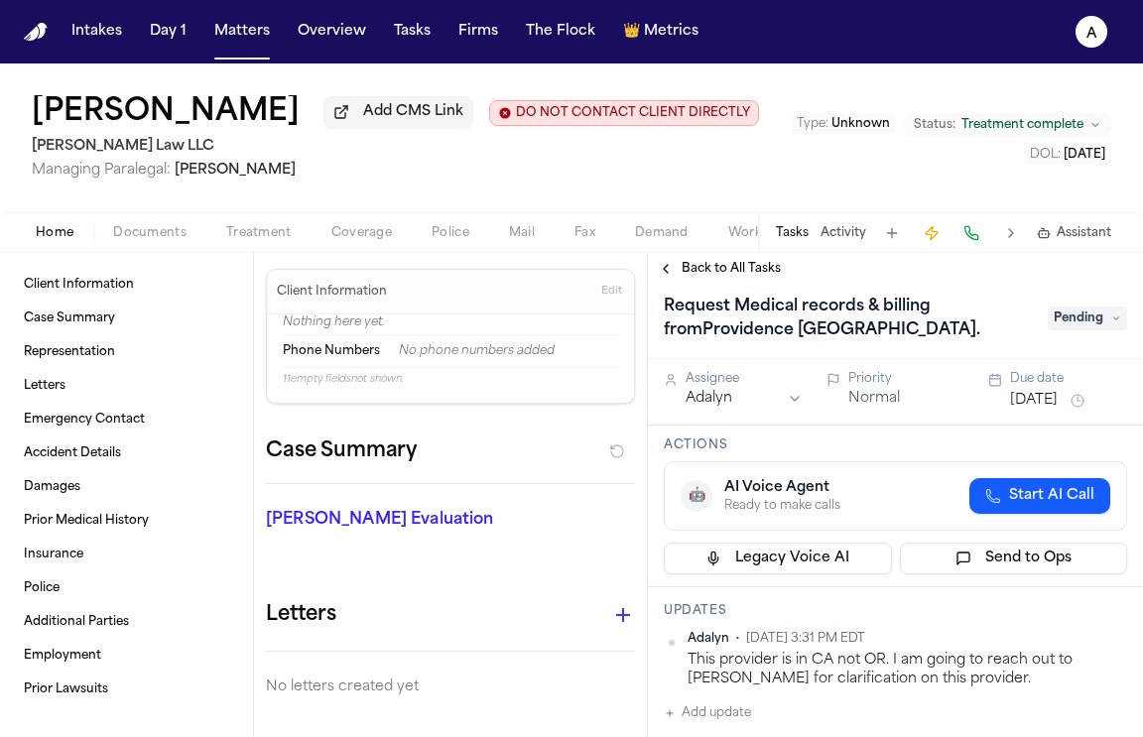
scroll to position [0, 0]
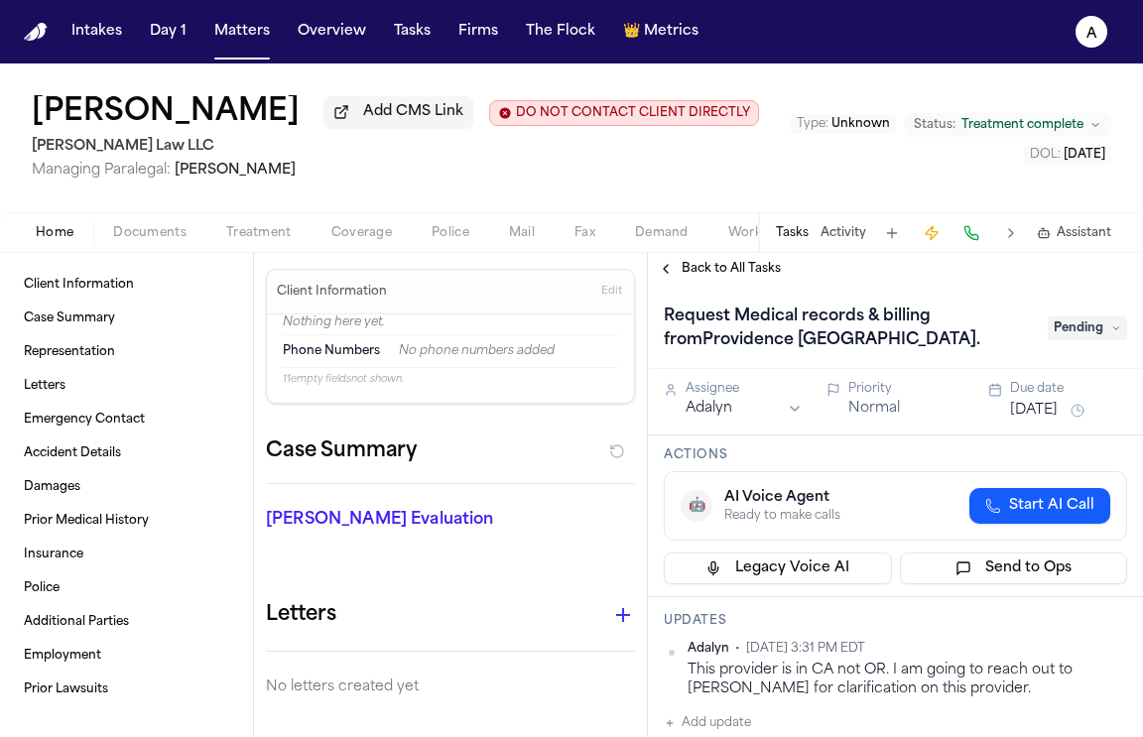
click at [1049, 414] on button "Sep 10, 2025" at bounding box center [1034, 411] width 48 height 20
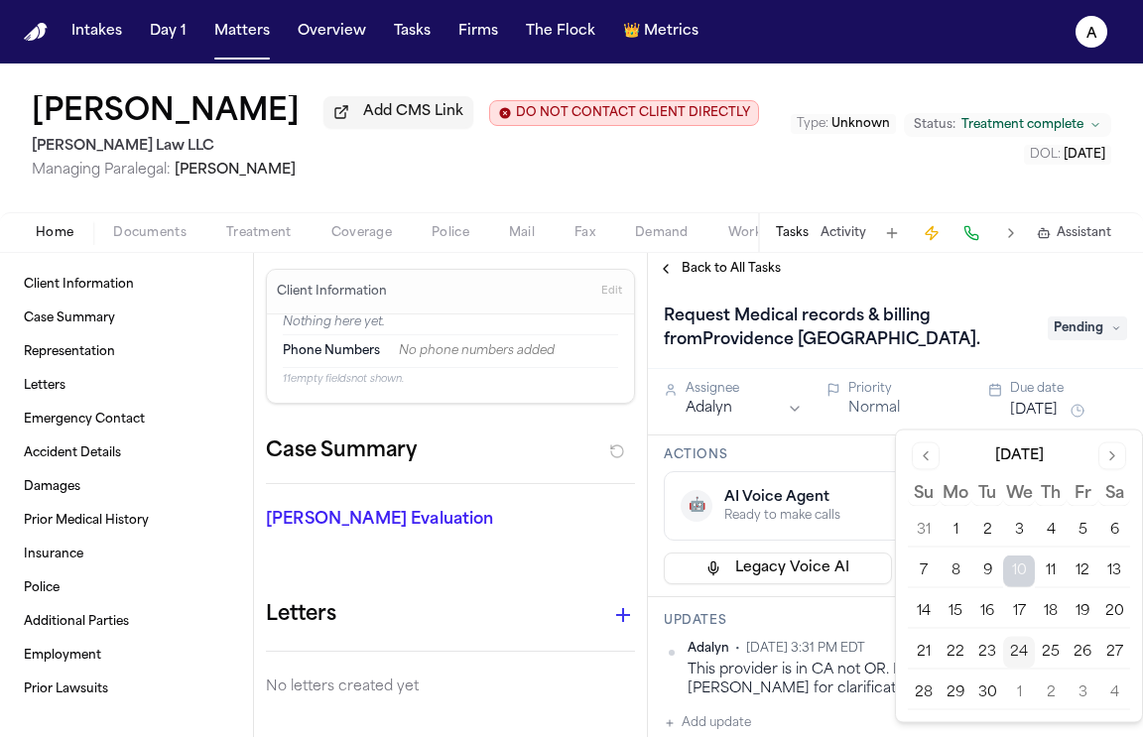
click at [1053, 653] on button "25" at bounding box center [1051, 653] width 32 height 32
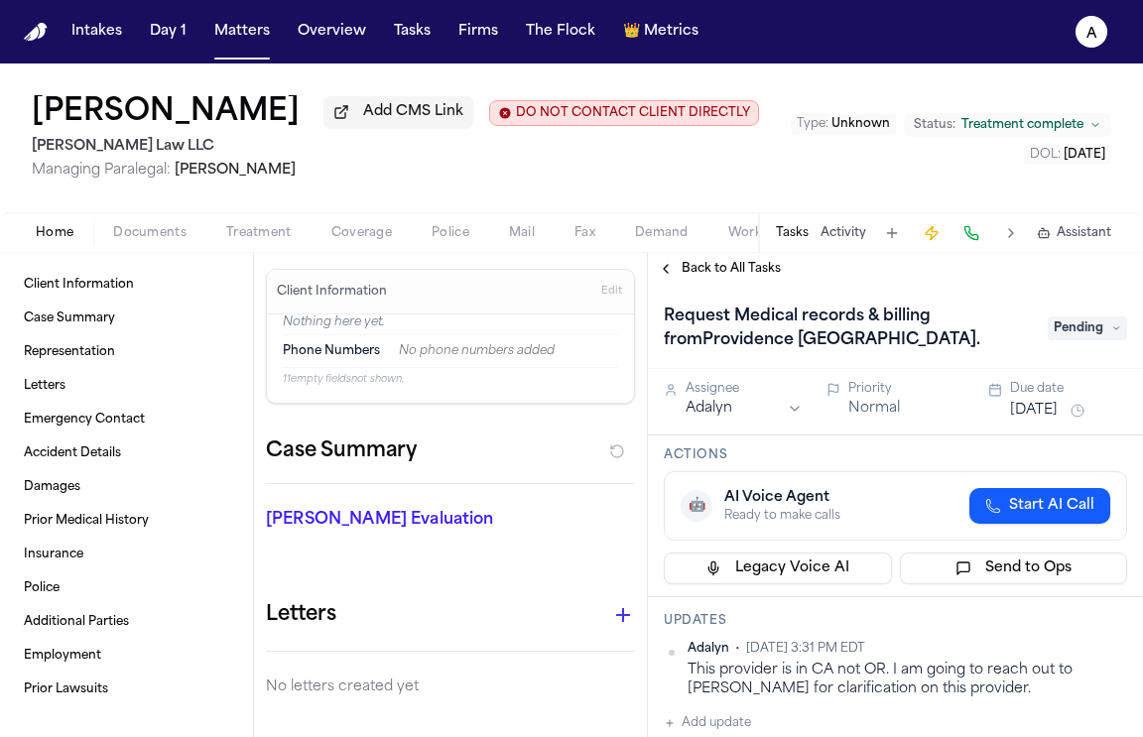
click at [1020, 352] on h1 "Request Medical records & billing fromProvidence St. Joseph’s Hospital." at bounding box center [846, 329] width 380 height 56
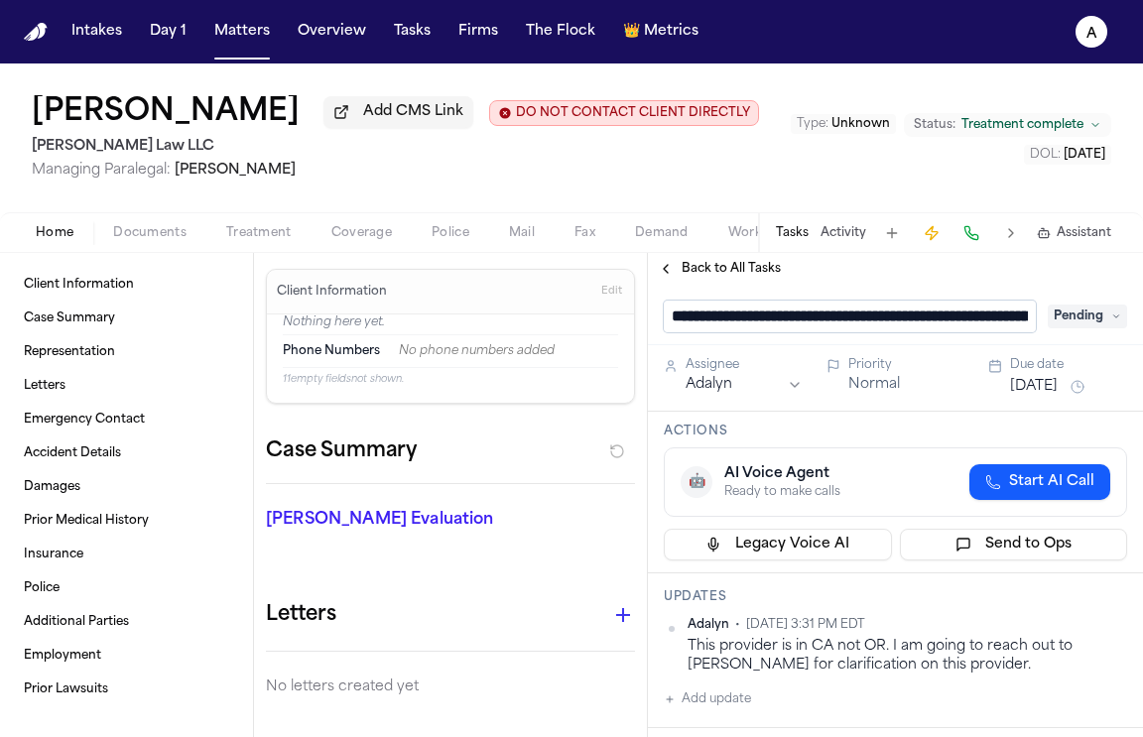
scroll to position [0, 233]
click at [1084, 316] on div "**********" at bounding box center [895, 317] width 463 height 32
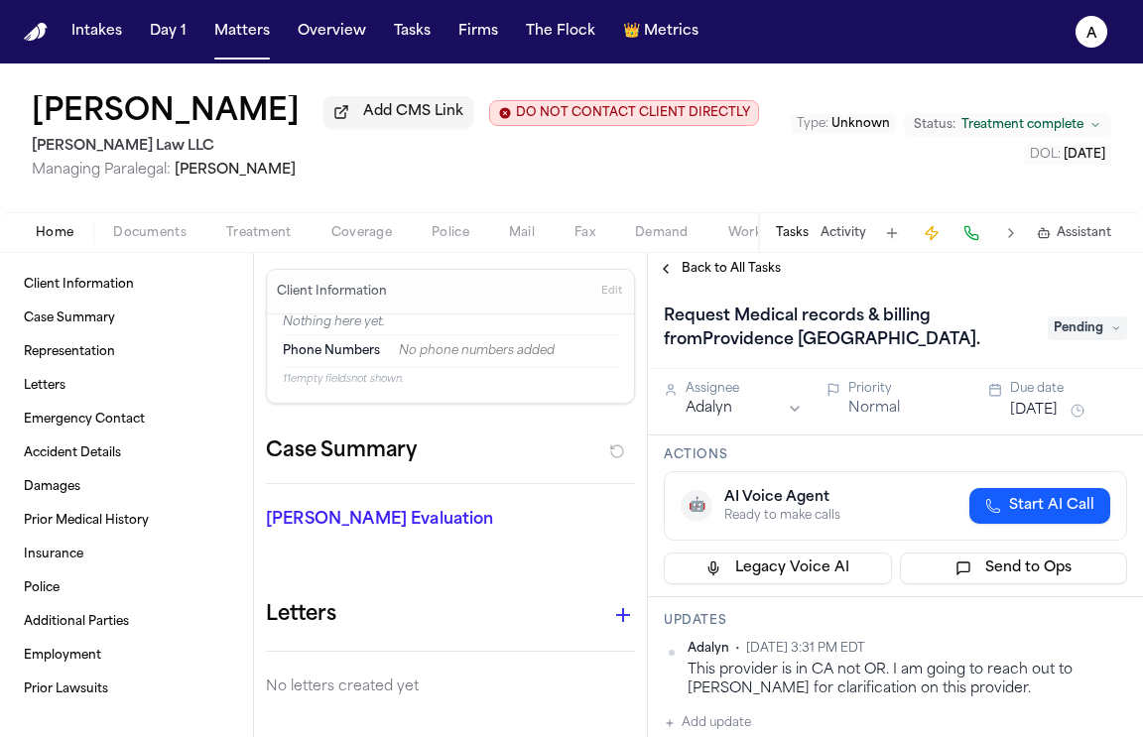
click at [1111, 329] on icon at bounding box center [1116, 328] width 10 height 10
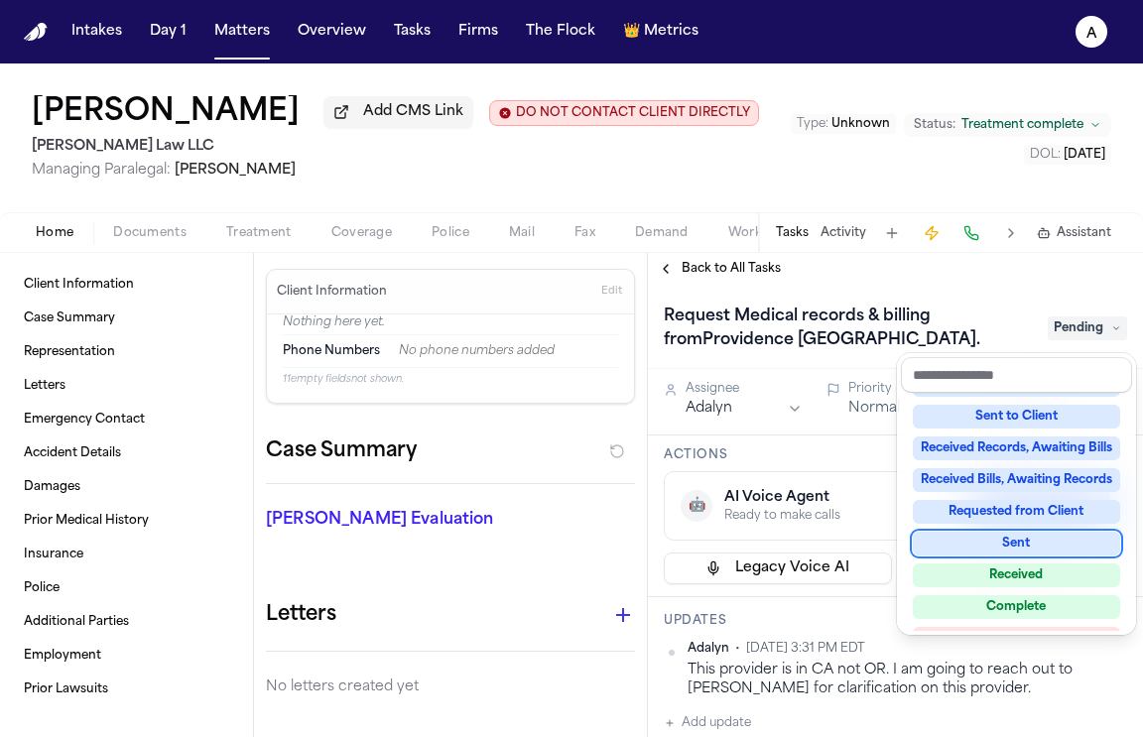
scroll to position [310, 0]
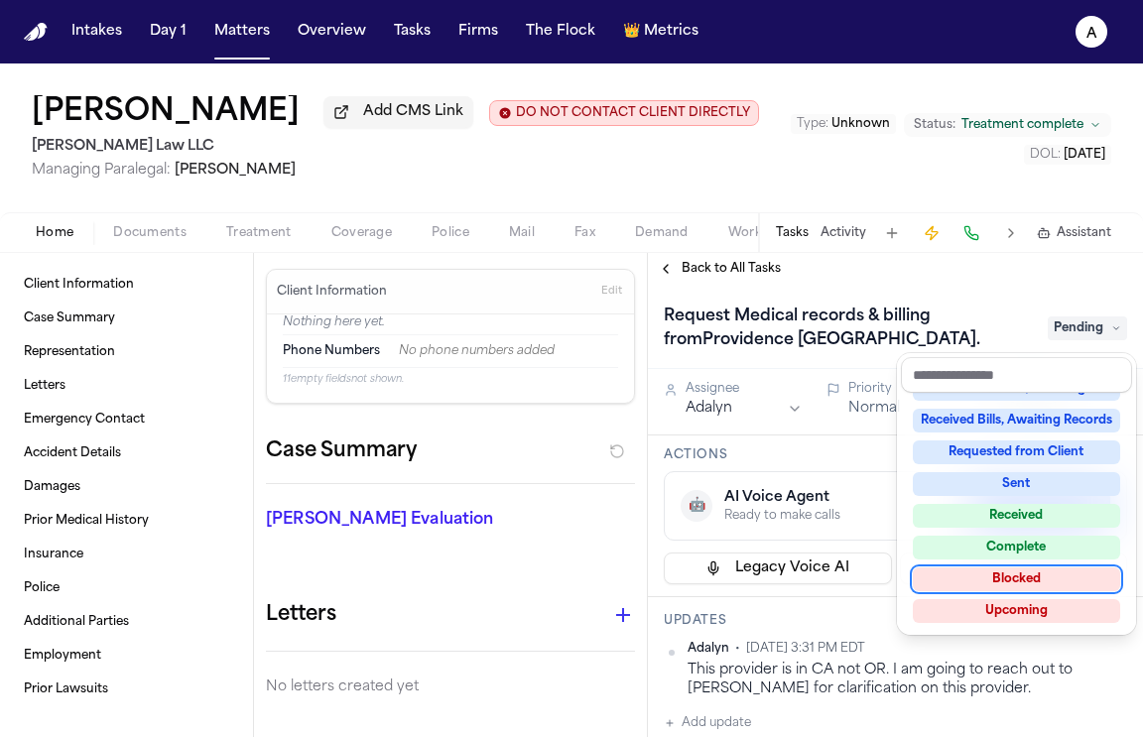
click at [991, 578] on div "Blocked" at bounding box center [1016, 579] width 207 height 24
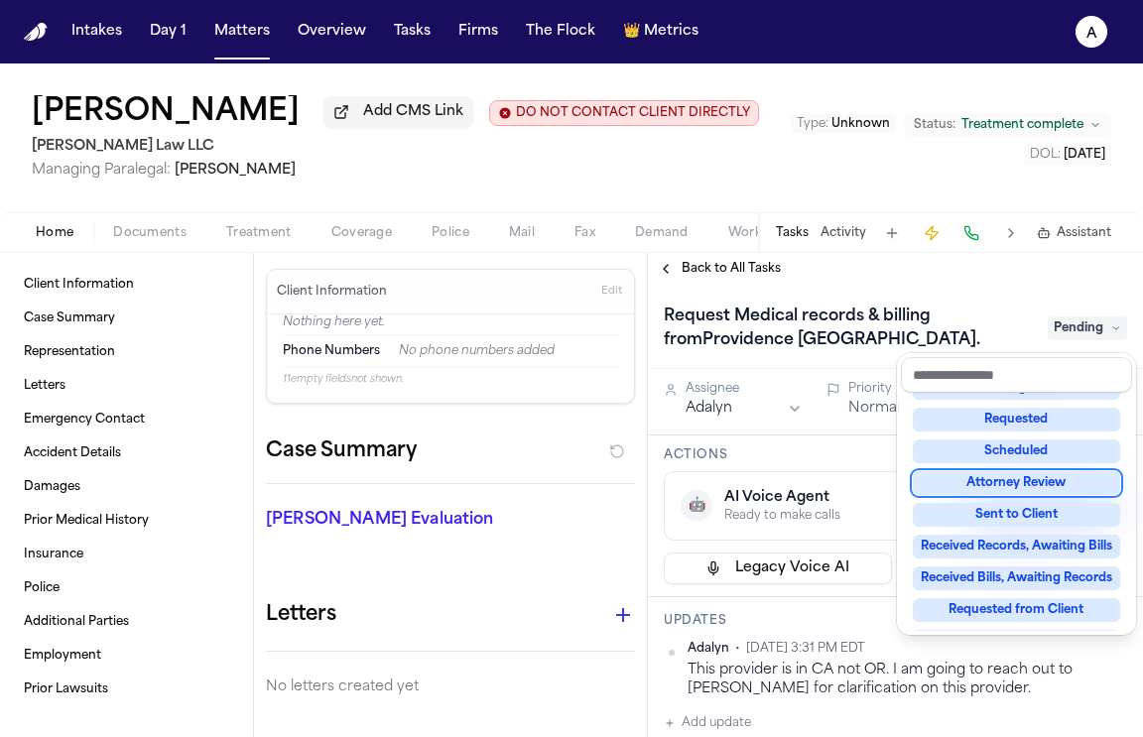
scroll to position [78, 0]
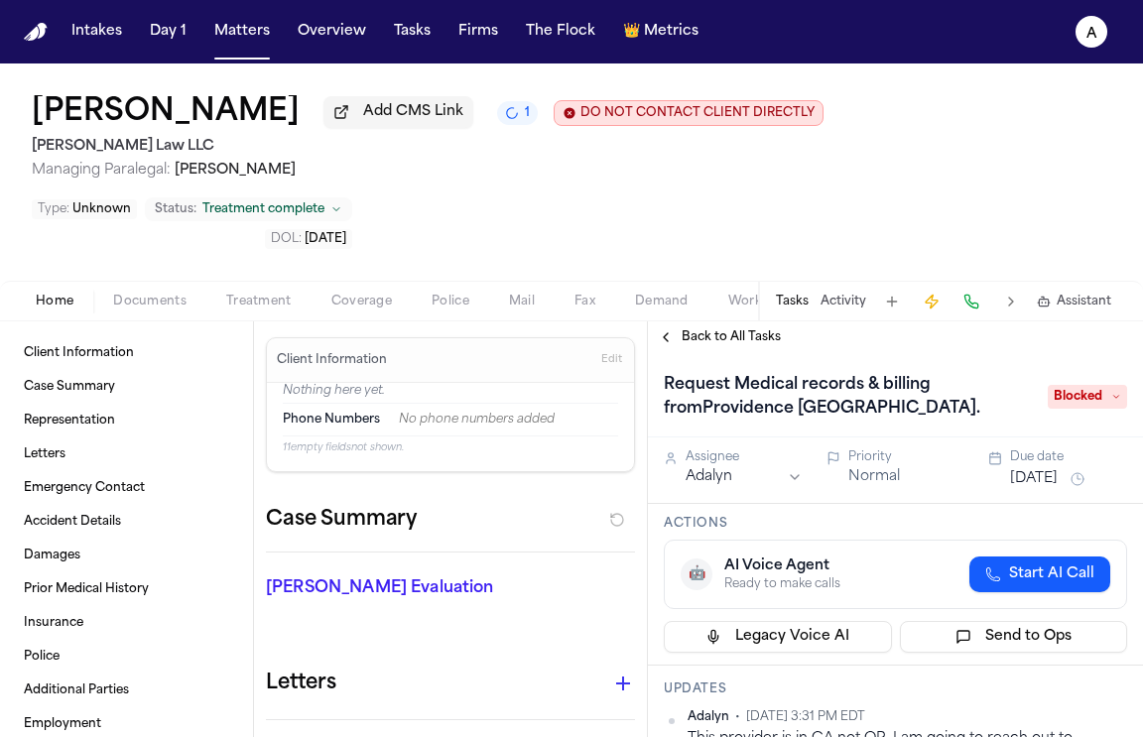
click at [803, 504] on div "Actions 🤖 AI Voice Agent Ready to make calls Start AI Call Legacy Voice AI Send…" at bounding box center [895, 585] width 495 height 162
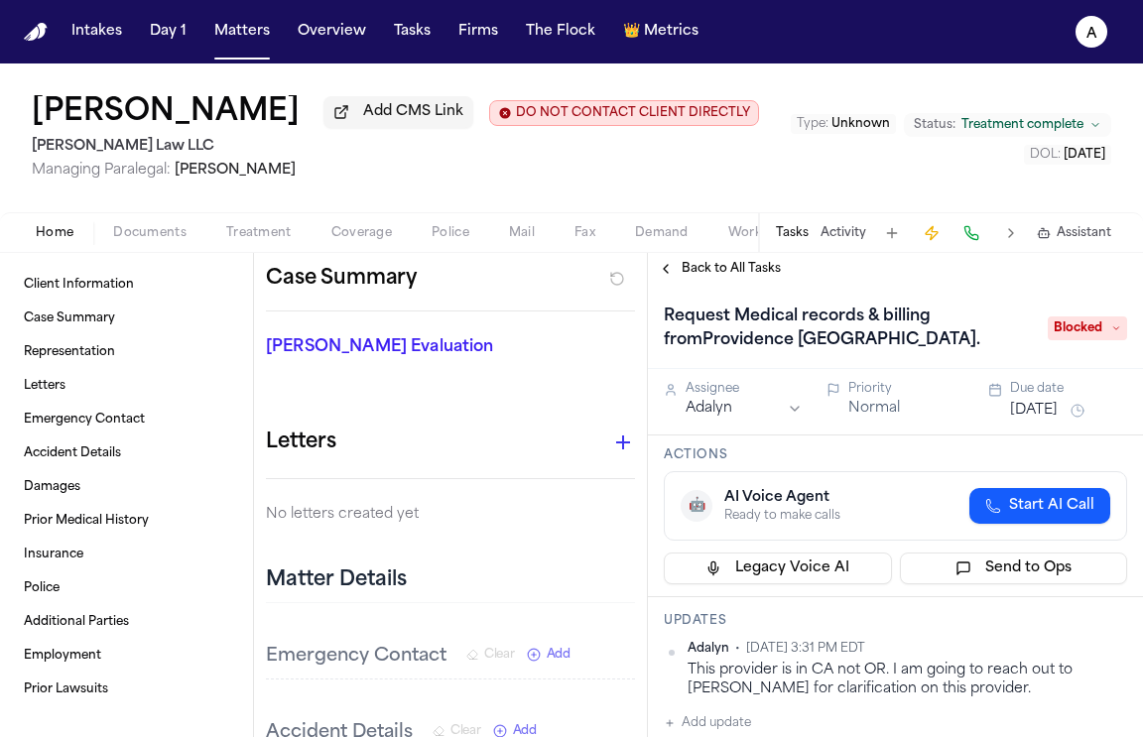
scroll to position [250, 0]
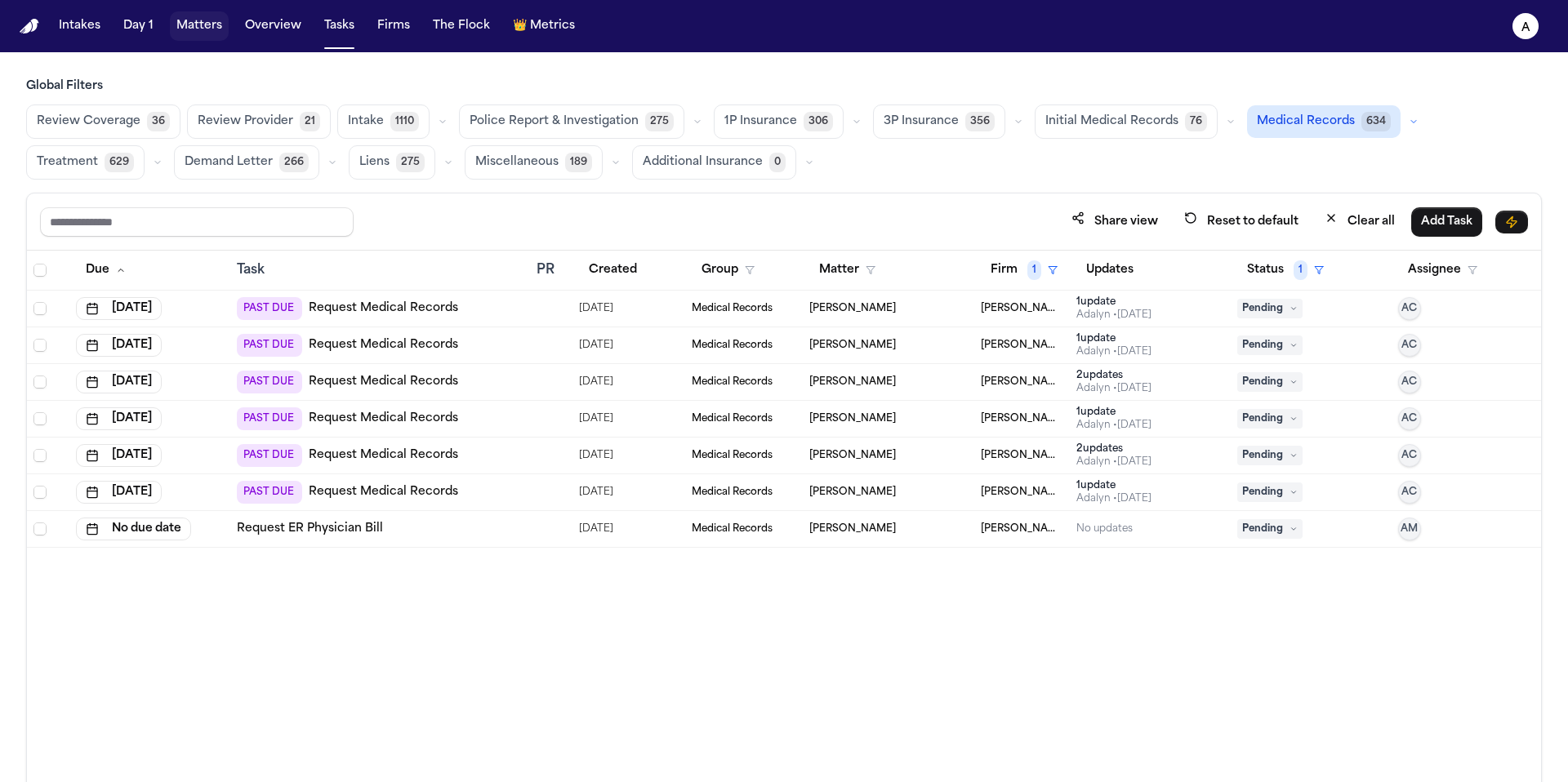
click at [193, 32] on button "Matters" at bounding box center [198, 26] width 58 height 30
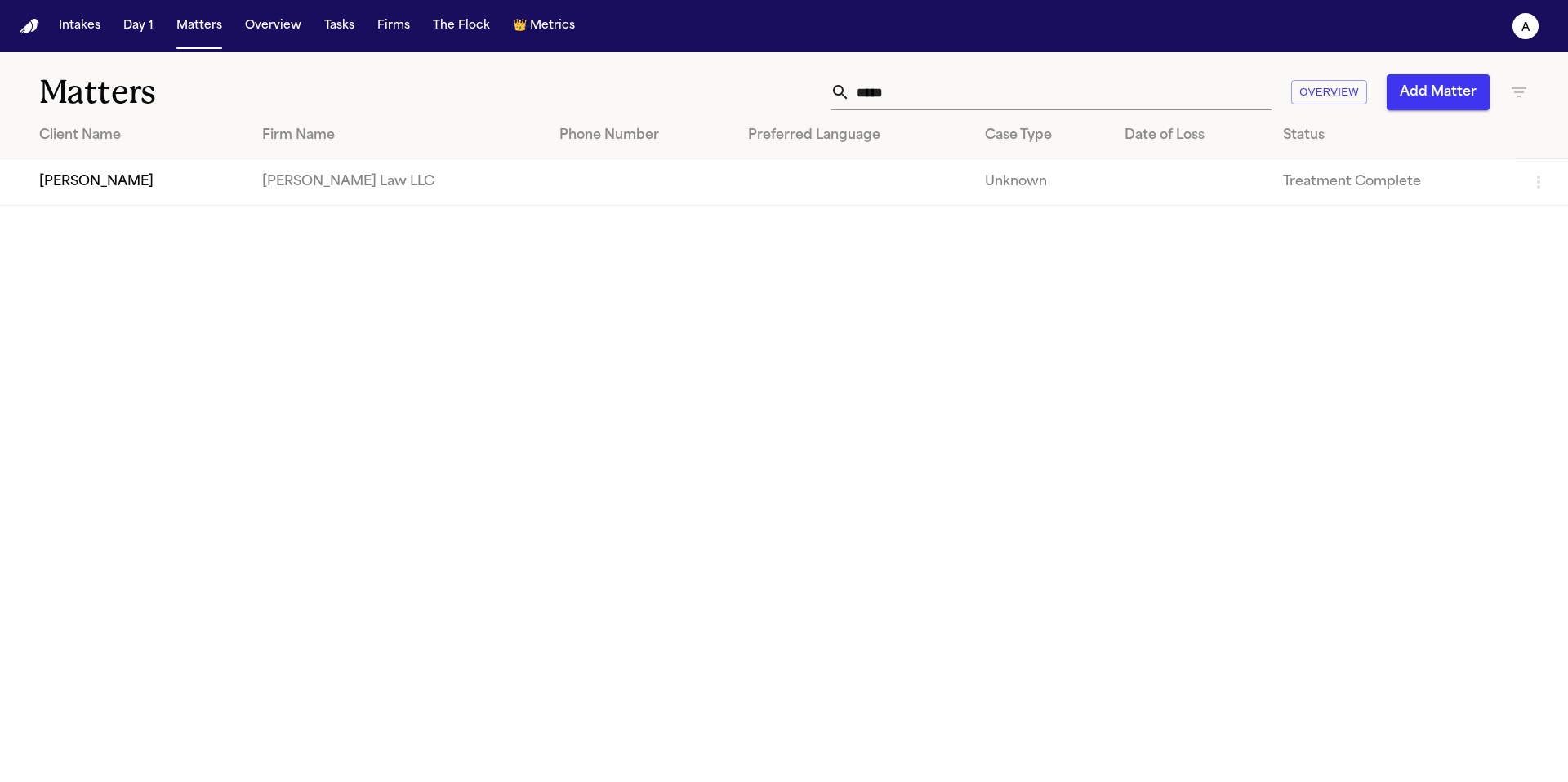
click at [948, 110] on div "Matters ***** Overview Add Matter" at bounding box center [784, 81] width 1568 height 60
drag, startPoint x: 994, startPoint y: 103, endPoint x: 747, endPoint y: 99, distance: 247.0
click at [747, 99] on div "***** Overview Add Matter" at bounding box center [1000, 92] width 1056 height 36
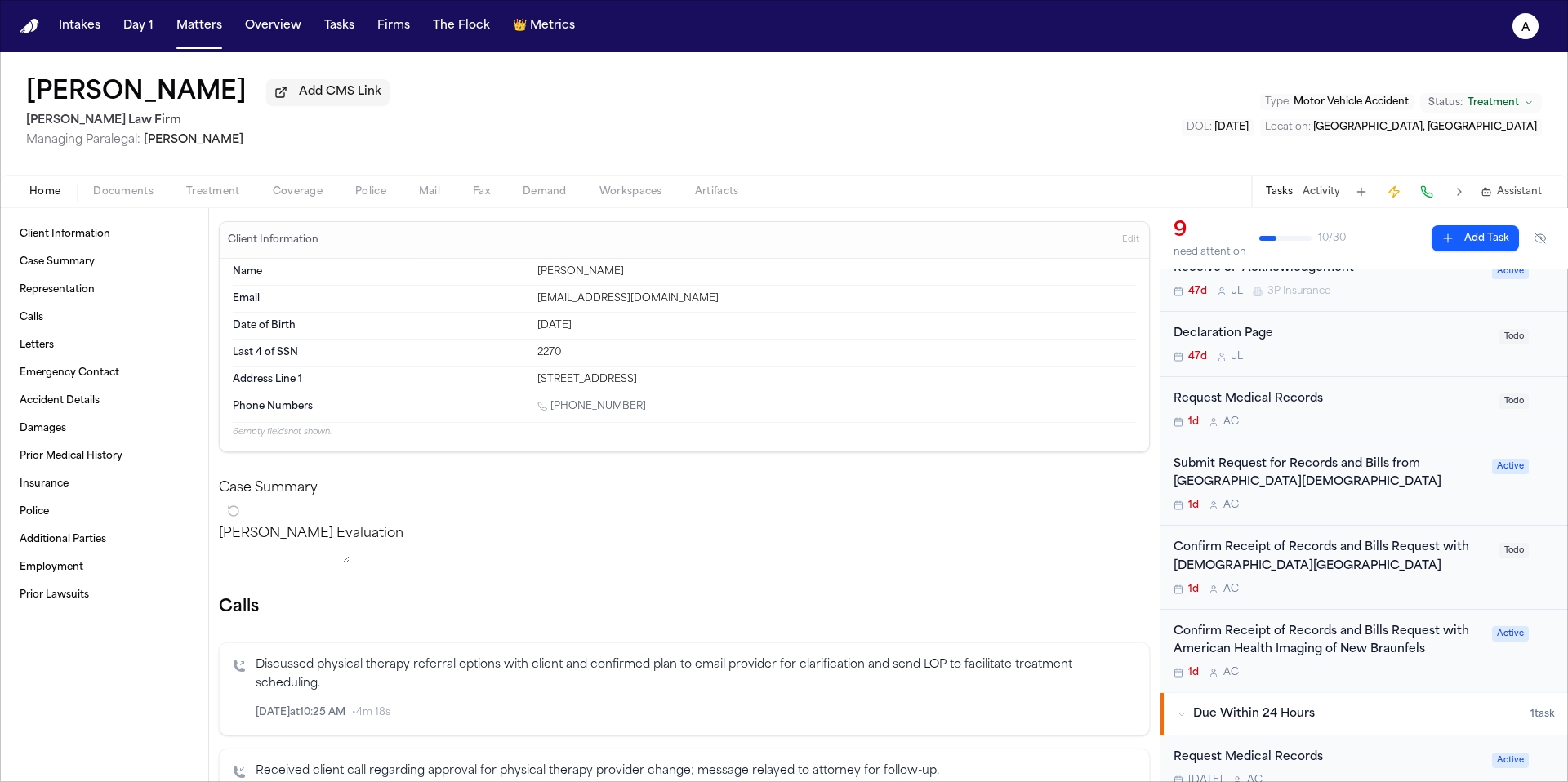
scroll to position [328, 0]
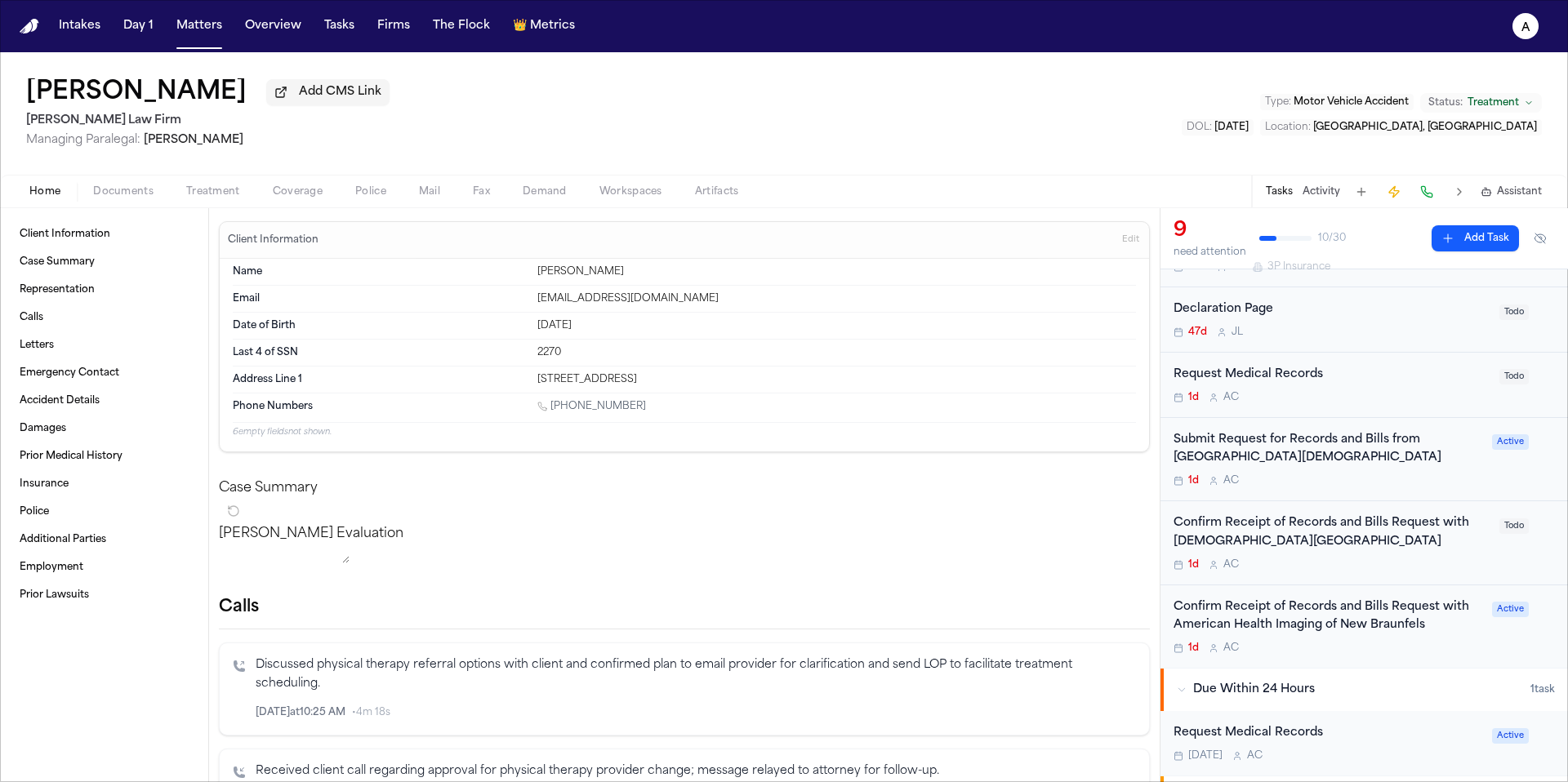
click at [1397, 398] on div "1d A C" at bounding box center [1332, 398] width 316 height 13
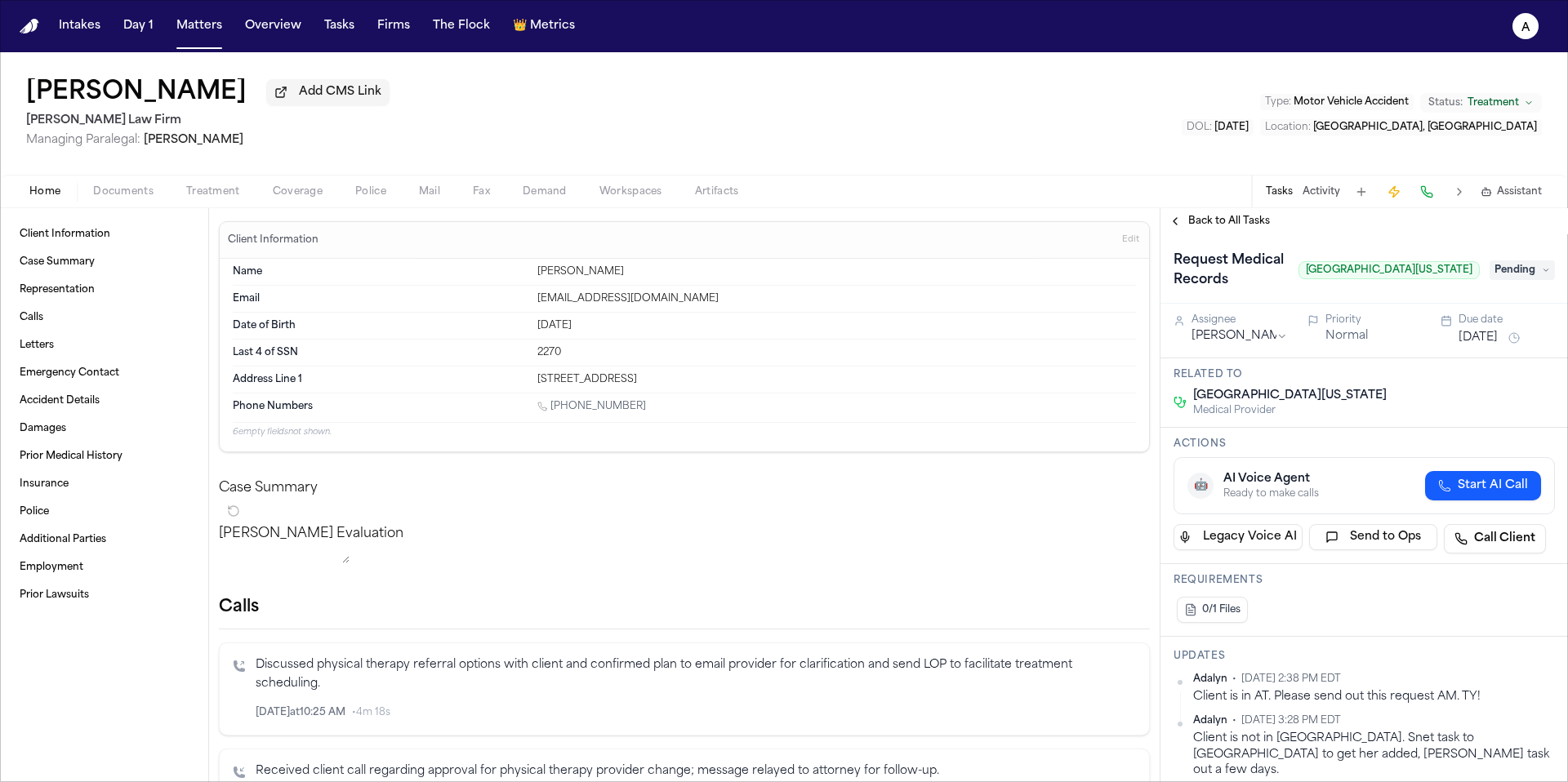
click at [1536, 682] on html "Intakes Day 1 Matters Overview Tasks Firms The Flock 👑 Metrics A [PERSON_NAME] …" at bounding box center [784, 391] width 1568 height 782
click at [1495, 734] on div "Delete" at bounding box center [1490, 731] width 96 height 23
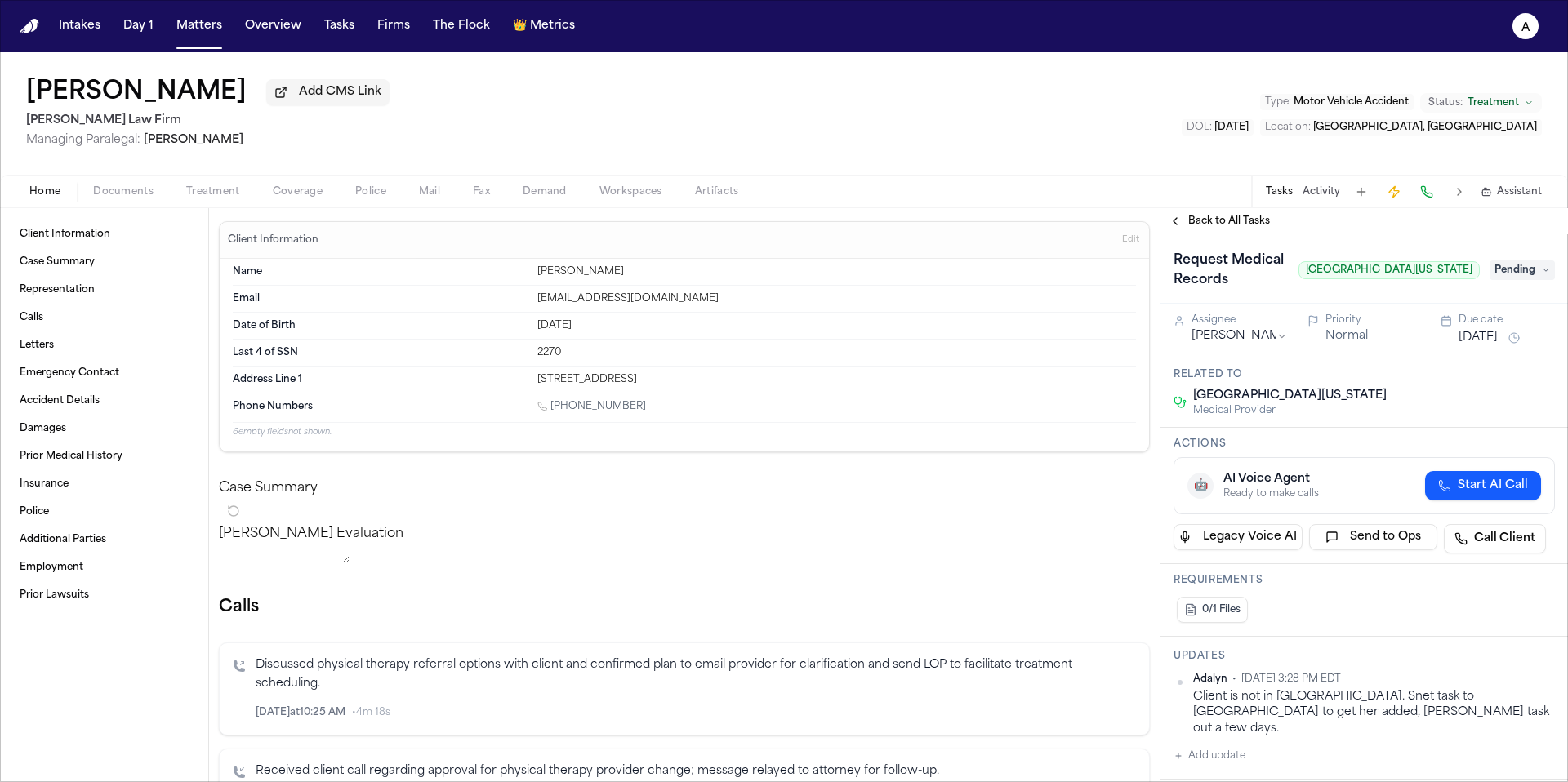
click at [1244, 747] on button "Add update" at bounding box center [1209, 756] width 72 height 20
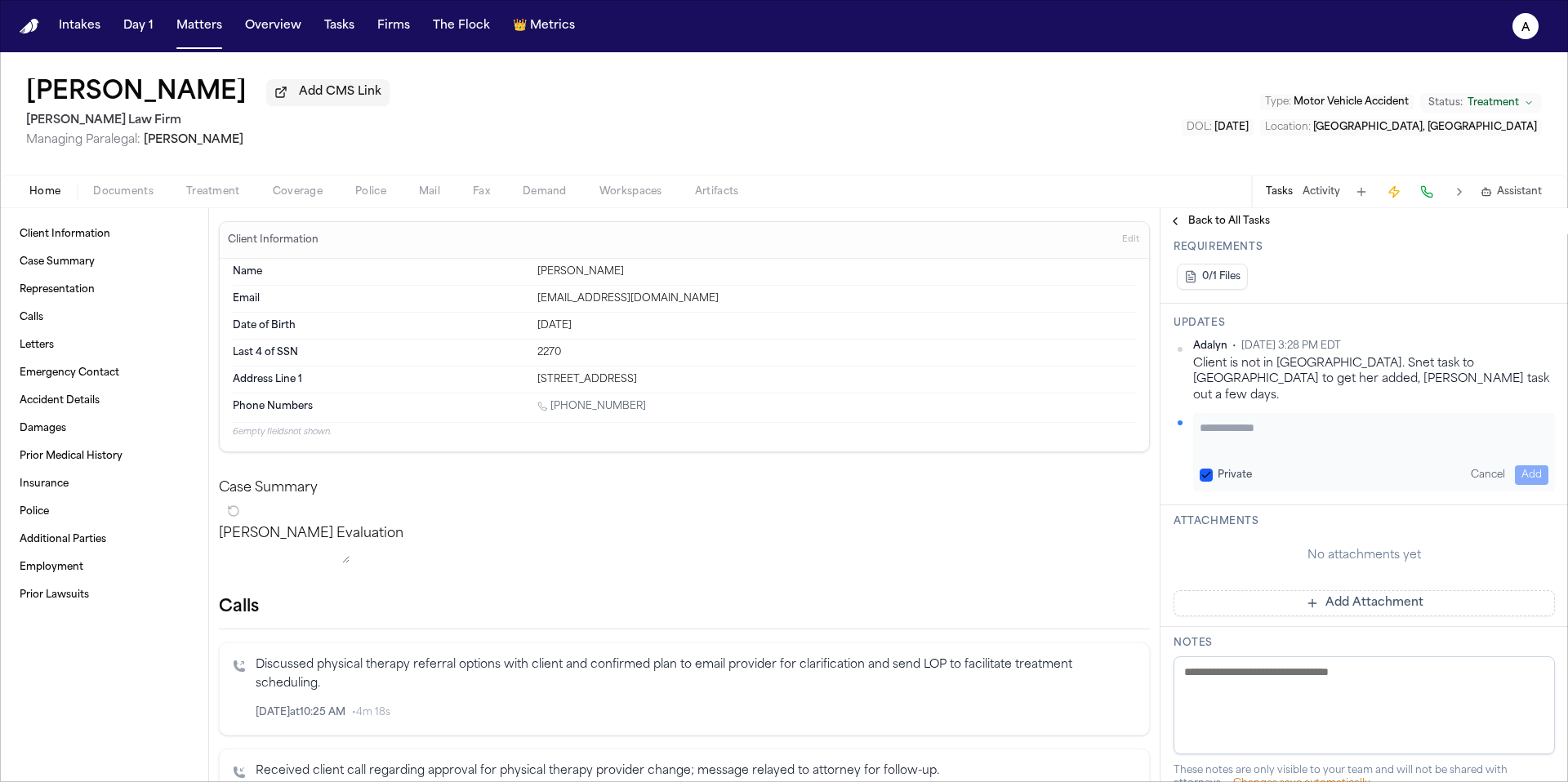
scroll to position [333, 0]
click at [1249, 422] on textarea "Add your update" at bounding box center [1374, 437] width 349 height 33
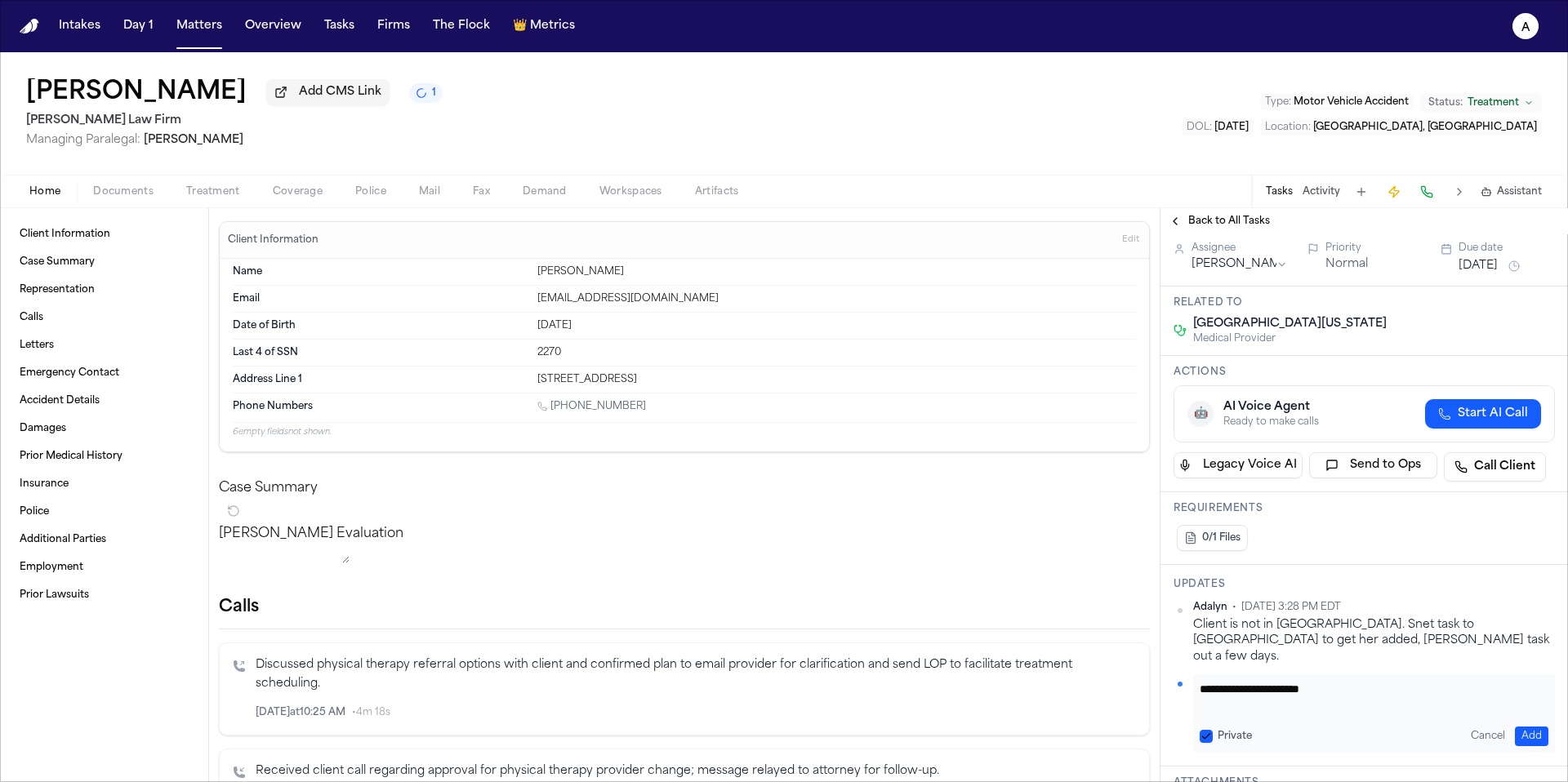
scroll to position [0, 0]
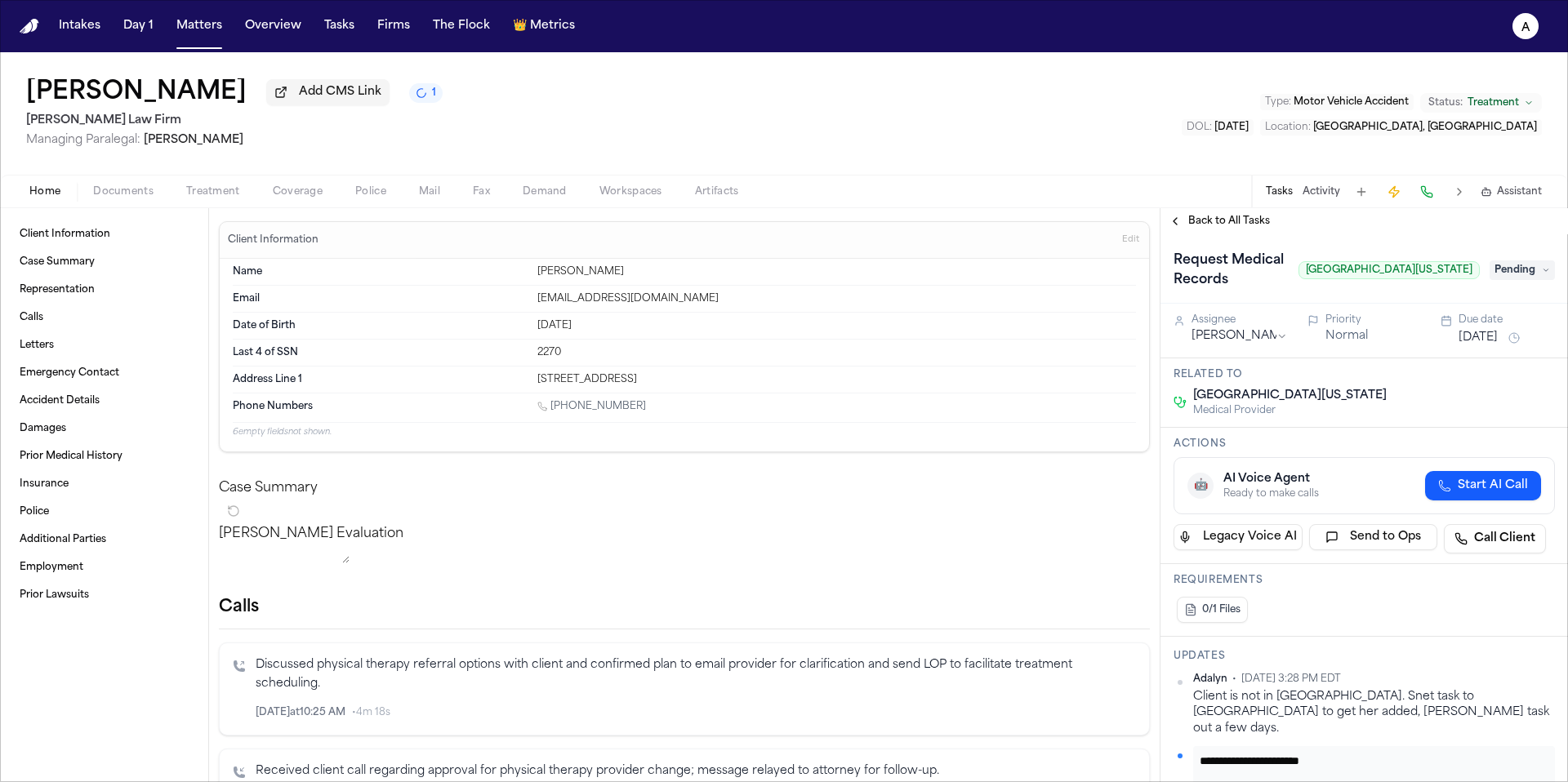
type textarea "**********"
click at [1345, 282] on div "Request Medical Records Spine Center of [US_STATE]" at bounding box center [1327, 271] width 306 height 46
drag, startPoint x: 1351, startPoint y: 277, endPoint x: 1463, endPoint y: 282, distance: 112.1
click at [1463, 279] on span "[GEOGRAPHIC_DATA][US_STATE]" at bounding box center [1389, 270] width 181 height 18
copy span "[GEOGRAPHIC_DATA][US_STATE]"
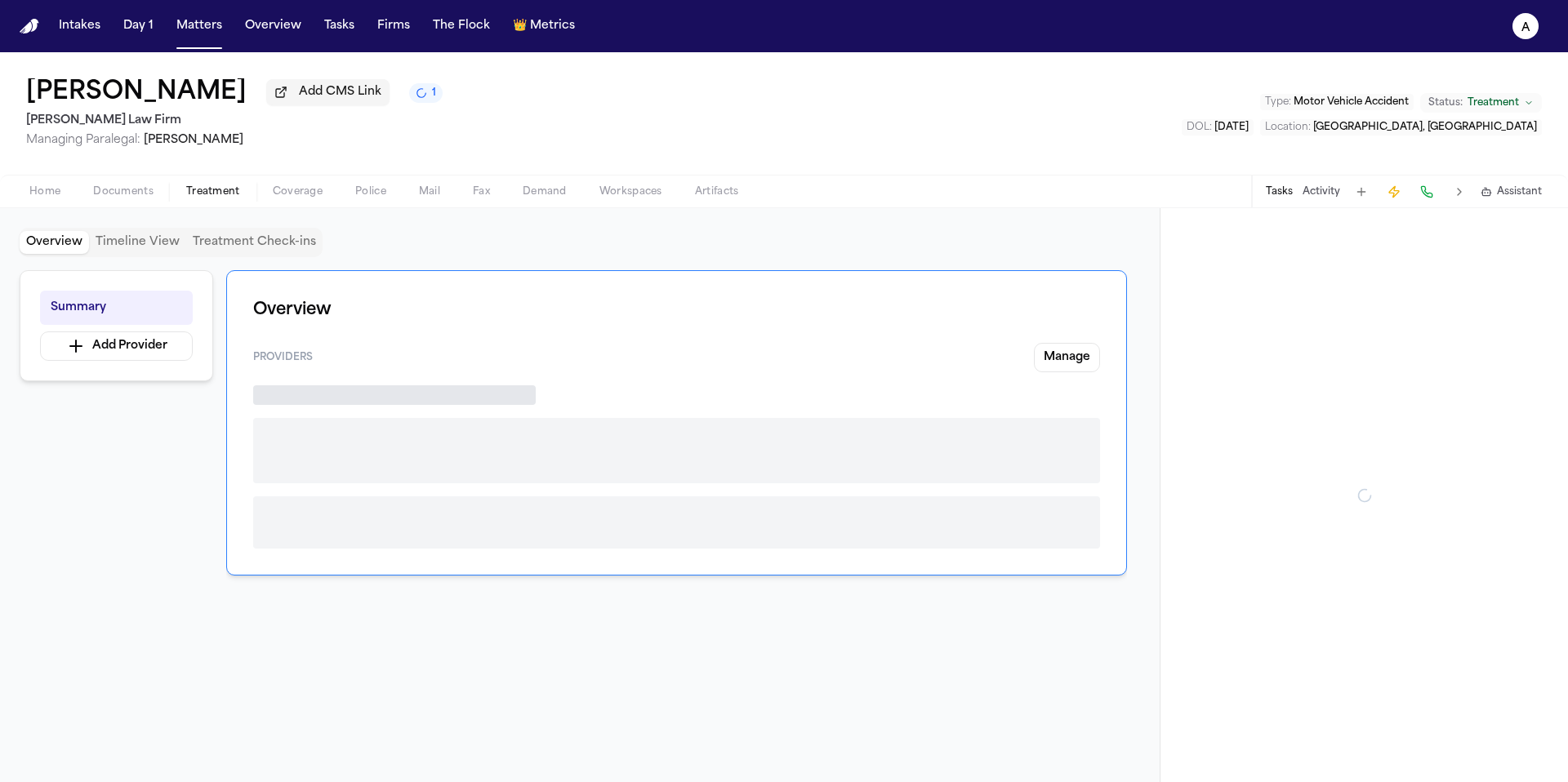
click at [227, 198] on span "Treatment" at bounding box center [212, 192] width 54 height 13
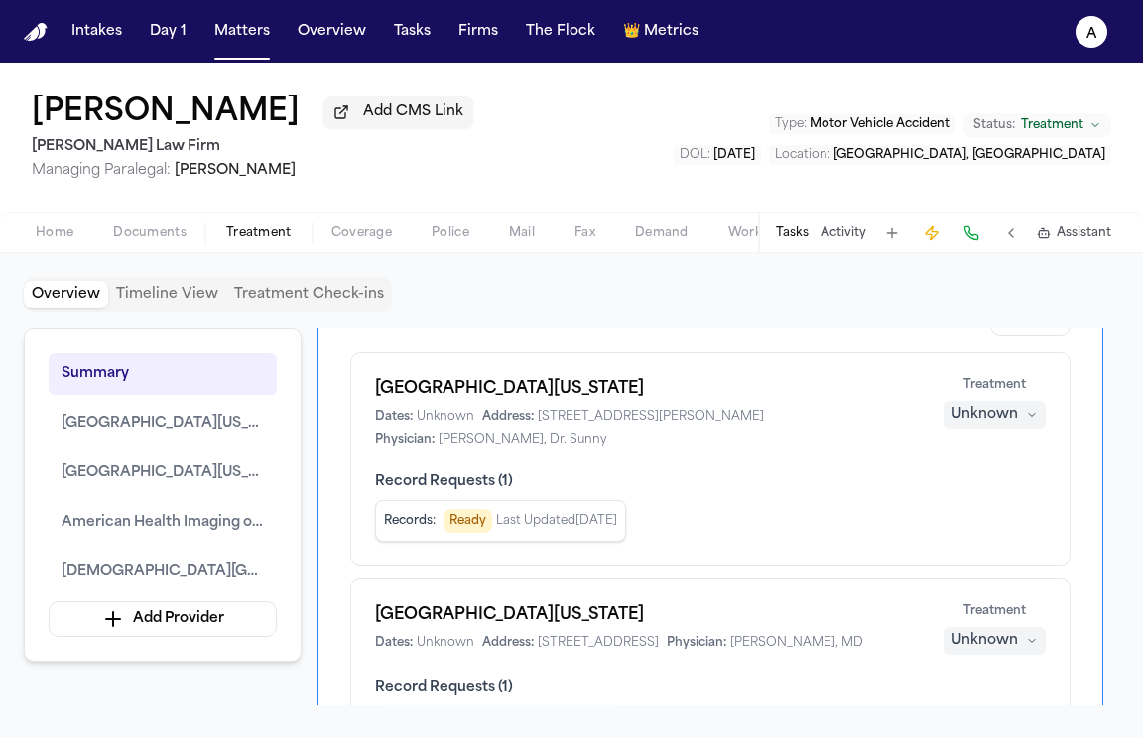
scroll to position [116, 0]
click at [795, 231] on button "Tasks" at bounding box center [792, 233] width 33 height 16
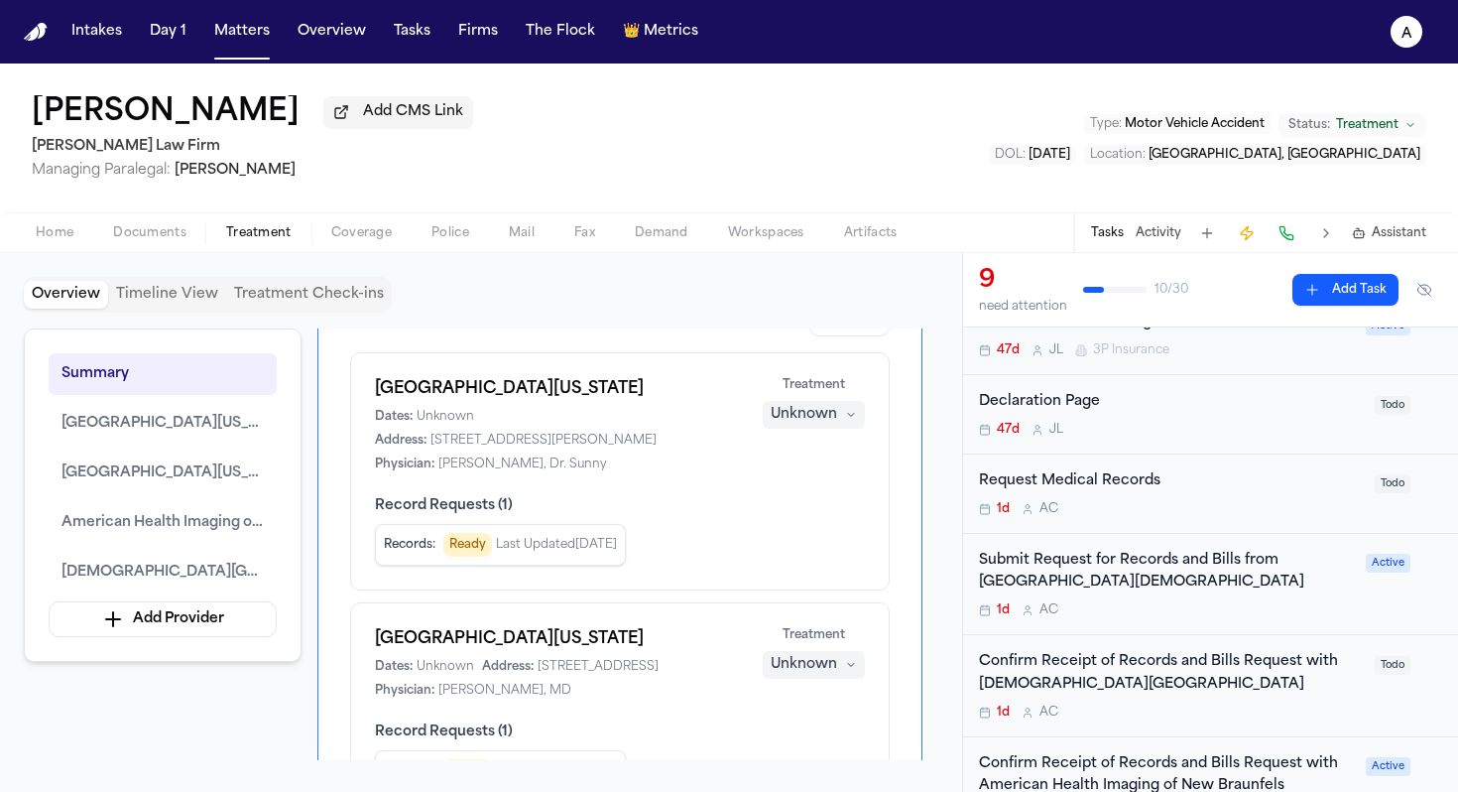
scroll to position [388, 0]
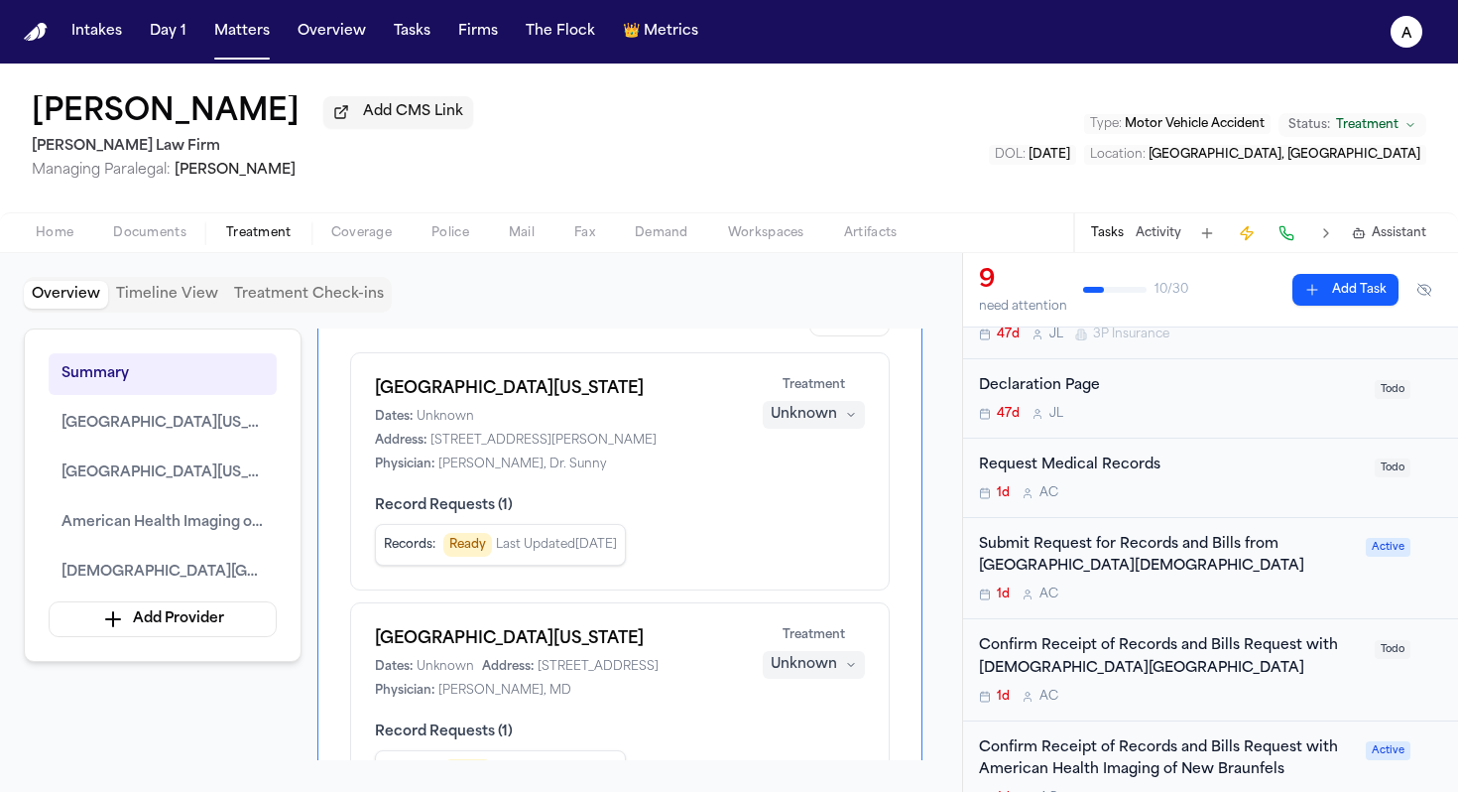
click at [1236, 500] on div "1d A C" at bounding box center [1171, 493] width 384 height 16
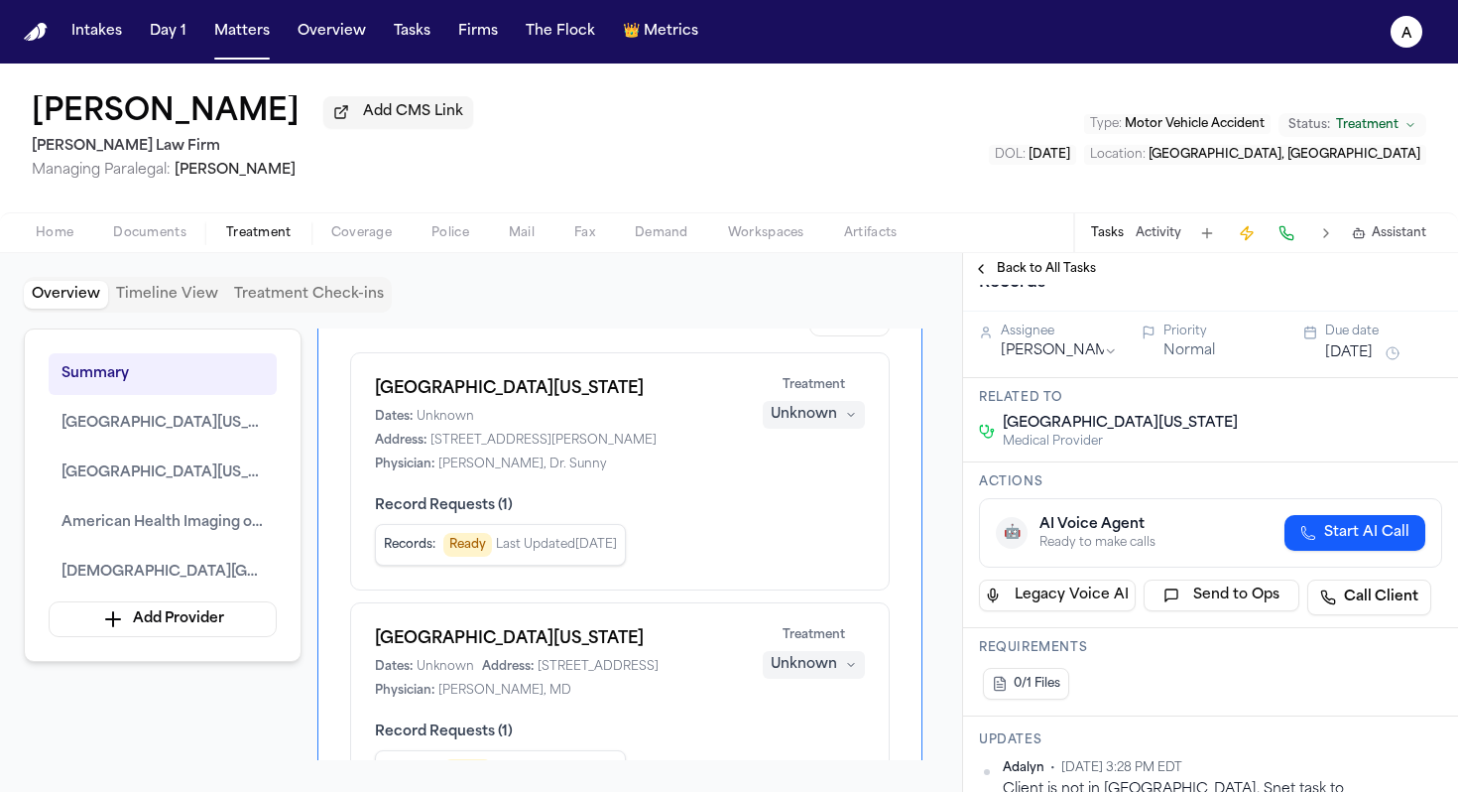
scroll to position [34, 0]
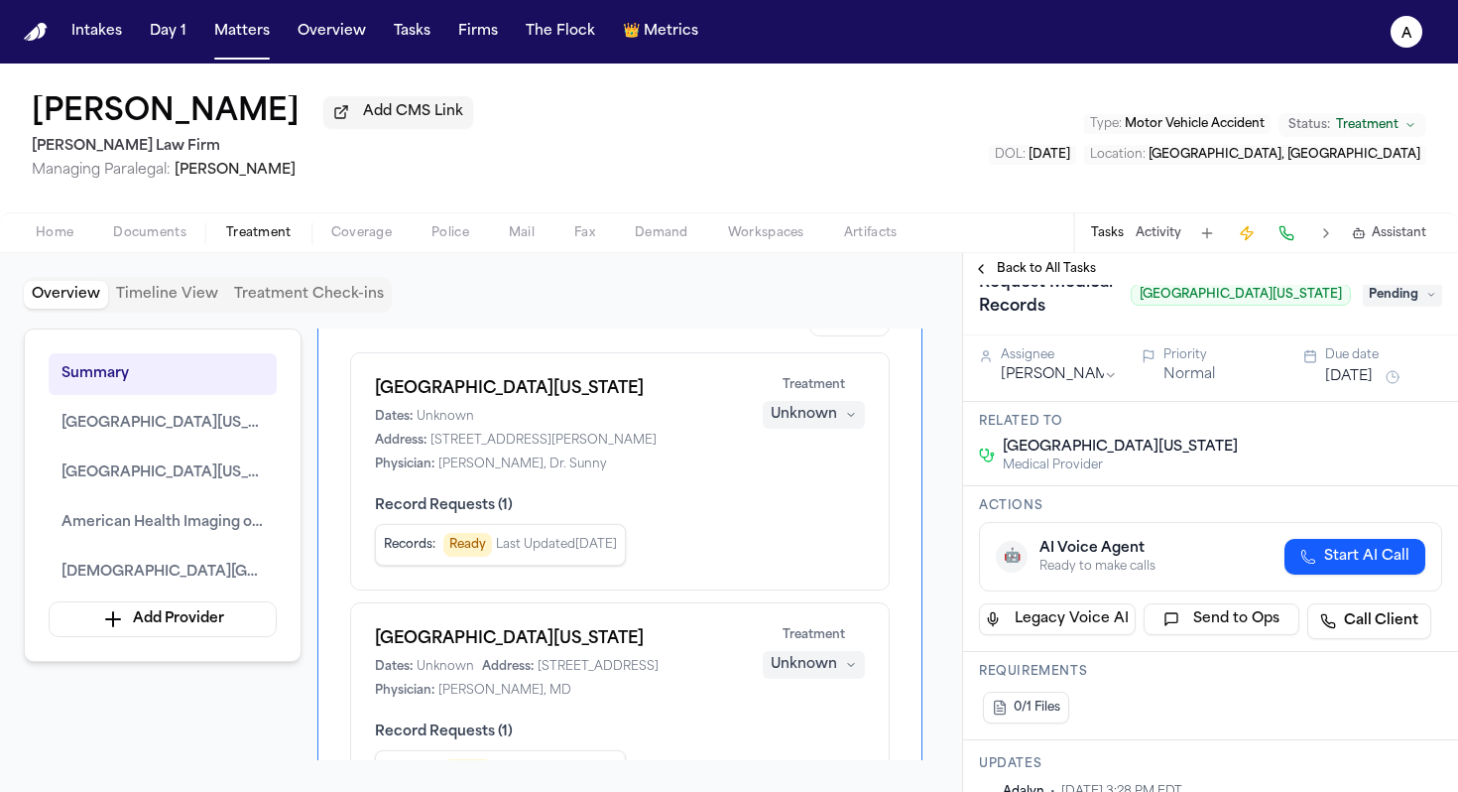
click at [1109, 379] on html "Intakes Day 1 Matters Overview Tasks Firms The Flock 👑 Metrics A [PERSON_NAME] …" at bounding box center [729, 396] width 1458 height 792
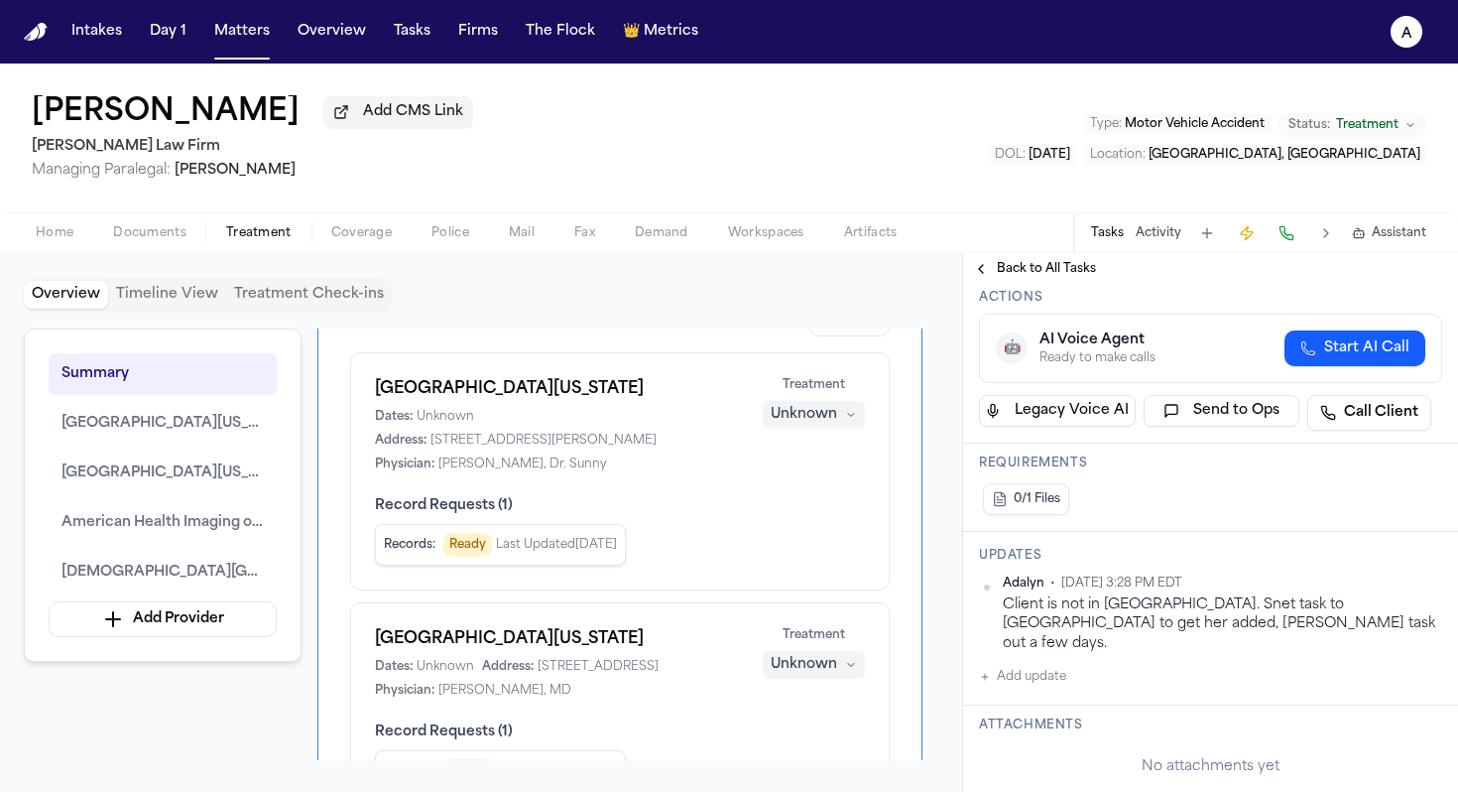
scroll to position [242, 0]
click at [1057, 665] on button "Add update" at bounding box center [1022, 677] width 87 height 24
click at [1057, 673] on textarea "Add your update" at bounding box center [1223, 693] width 424 height 40
paste textarea "*********"
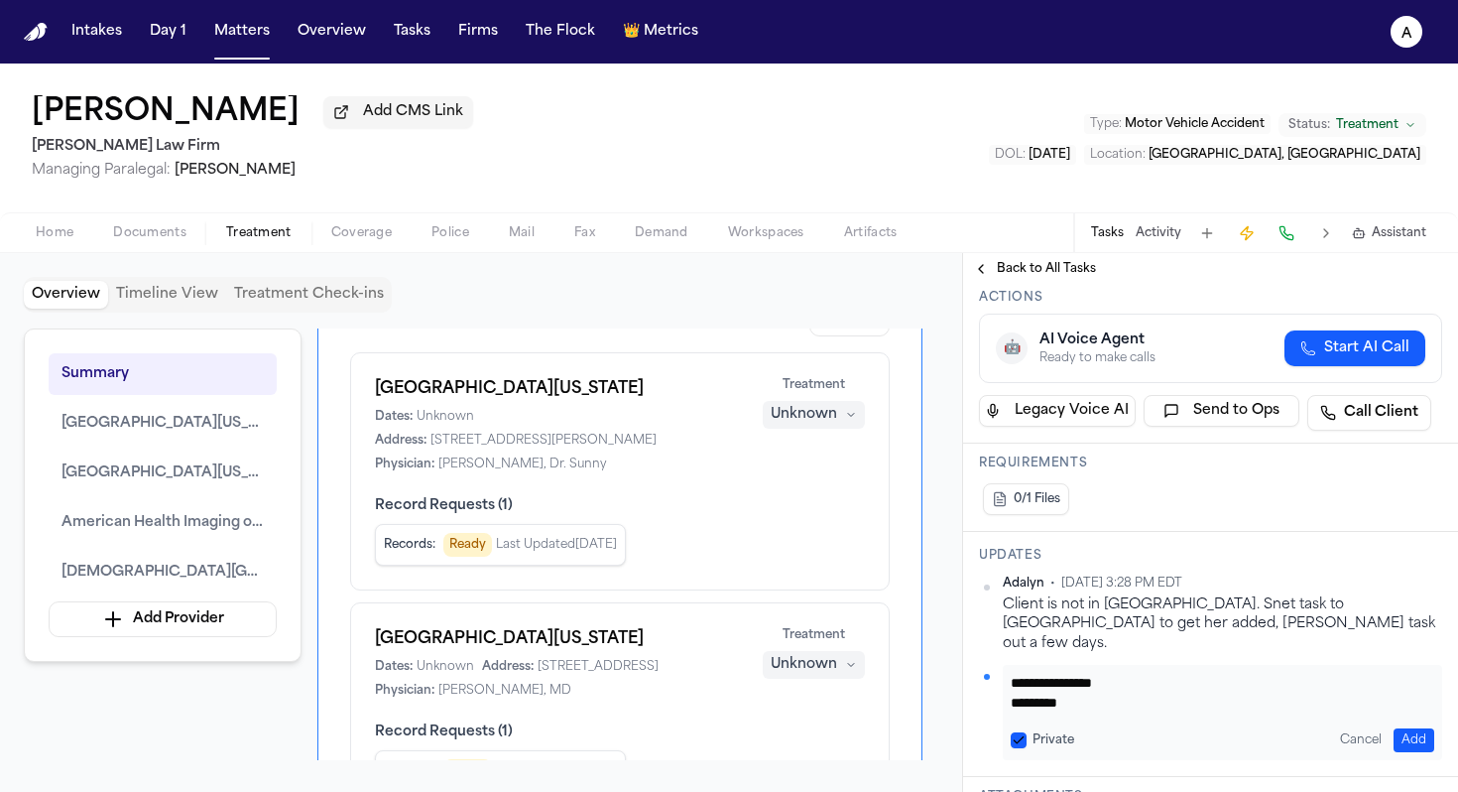
click at [1011, 685] on textarea "**********" at bounding box center [1215, 693] width 409 height 40
type textarea "**********"
click at [1021, 732] on button "Private" at bounding box center [1019, 740] width 16 height 16
click at [1377, 728] on div "Cancel Add" at bounding box center [1383, 740] width 102 height 24
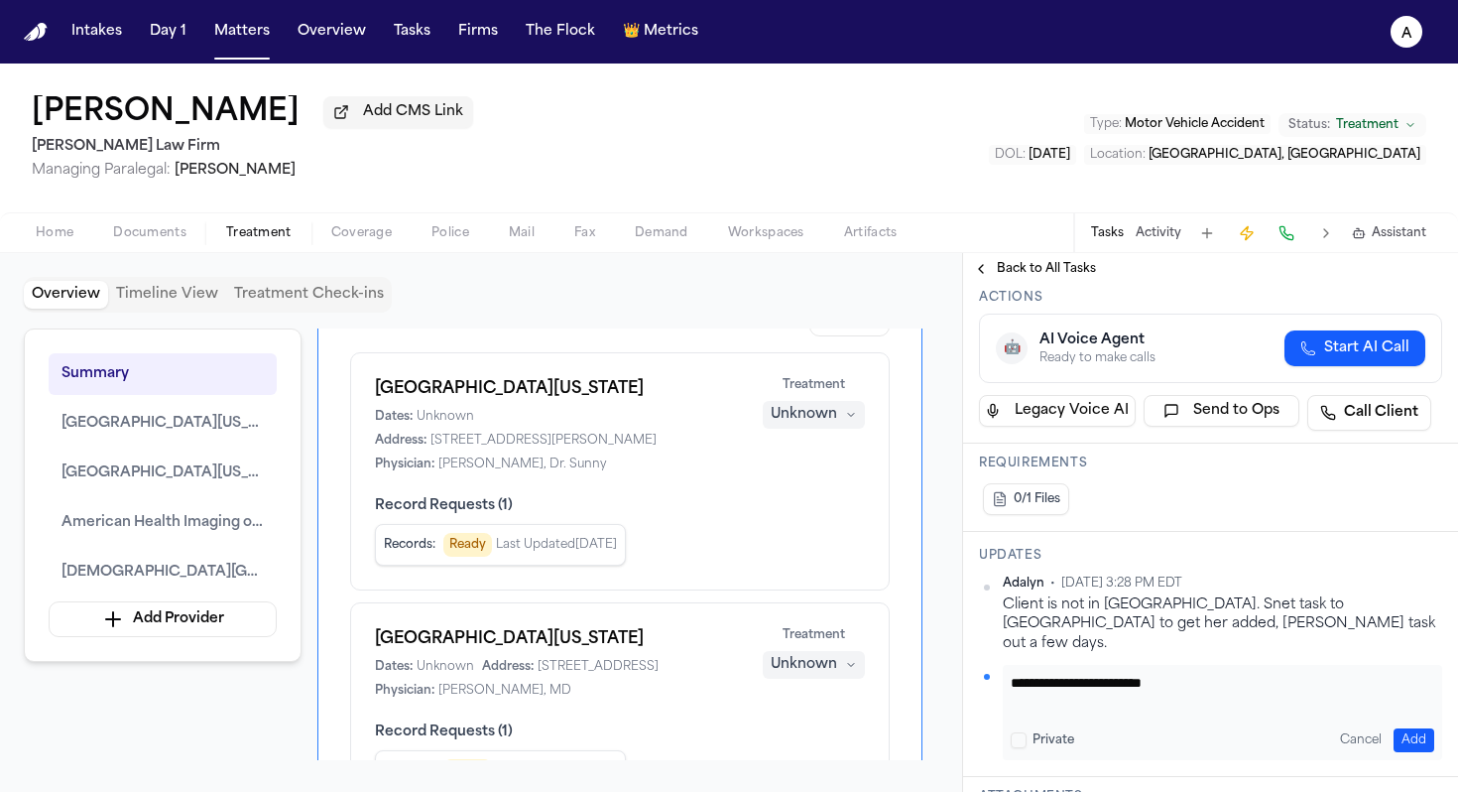
click at [1407, 728] on button "Add" at bounding box center [1414, 740] width 41 height 24
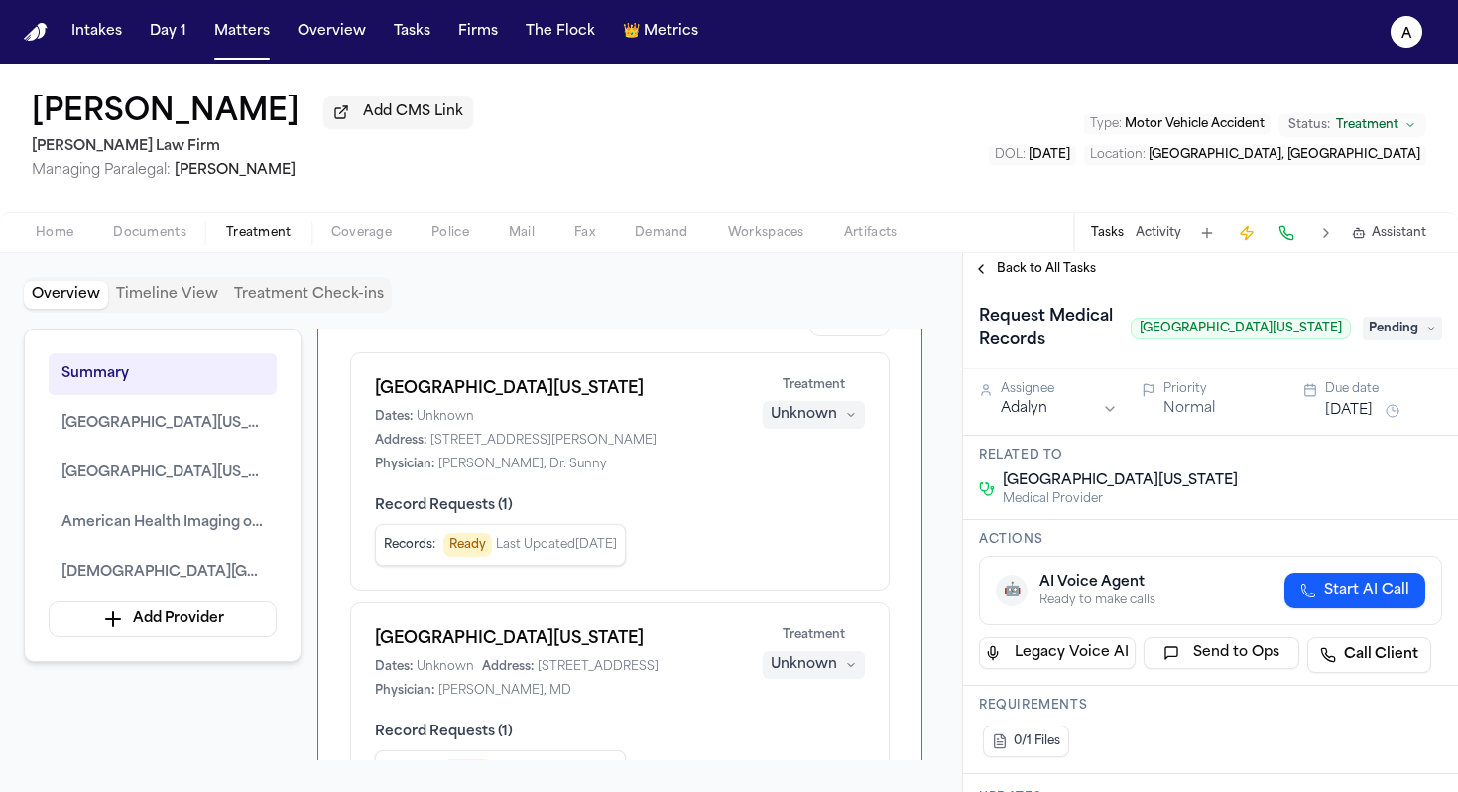
click at [1390, 328] on span "Pending" at bounding box center [1402, 328] width 79 height 24
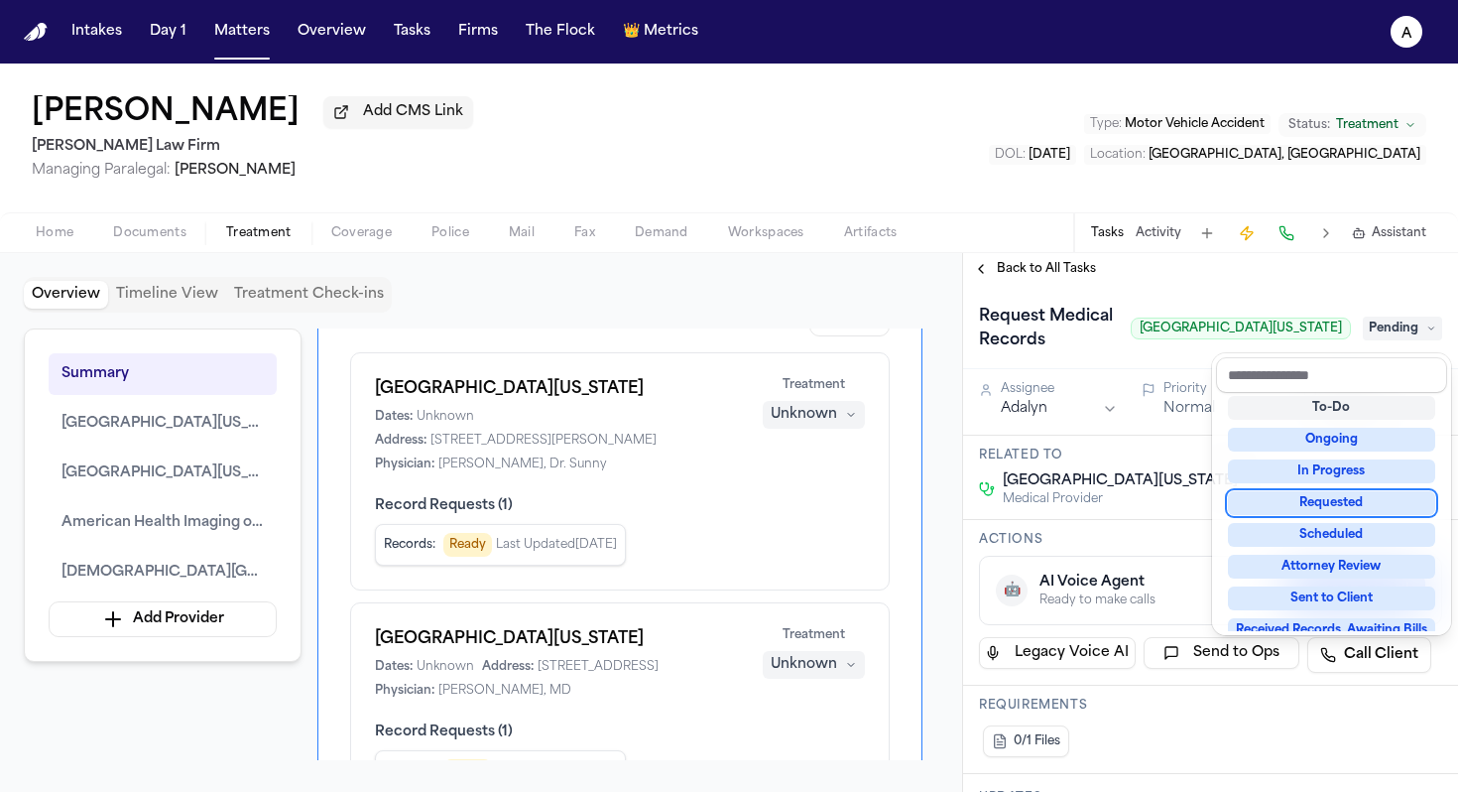
click at [1357, 505] on div "Requested" at bounding box center [1331, 503] width 207 height 24
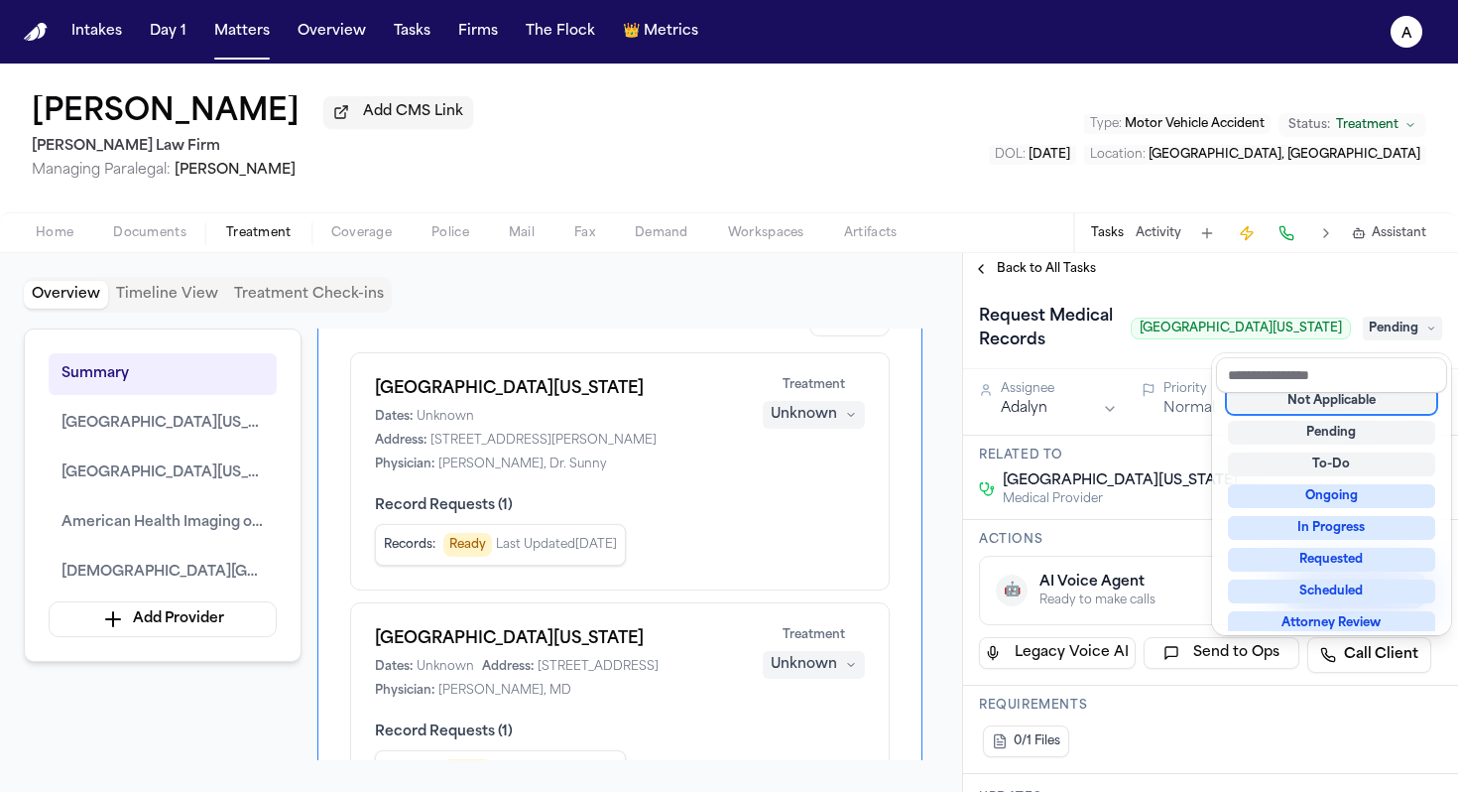
scroll to position [8, 0]
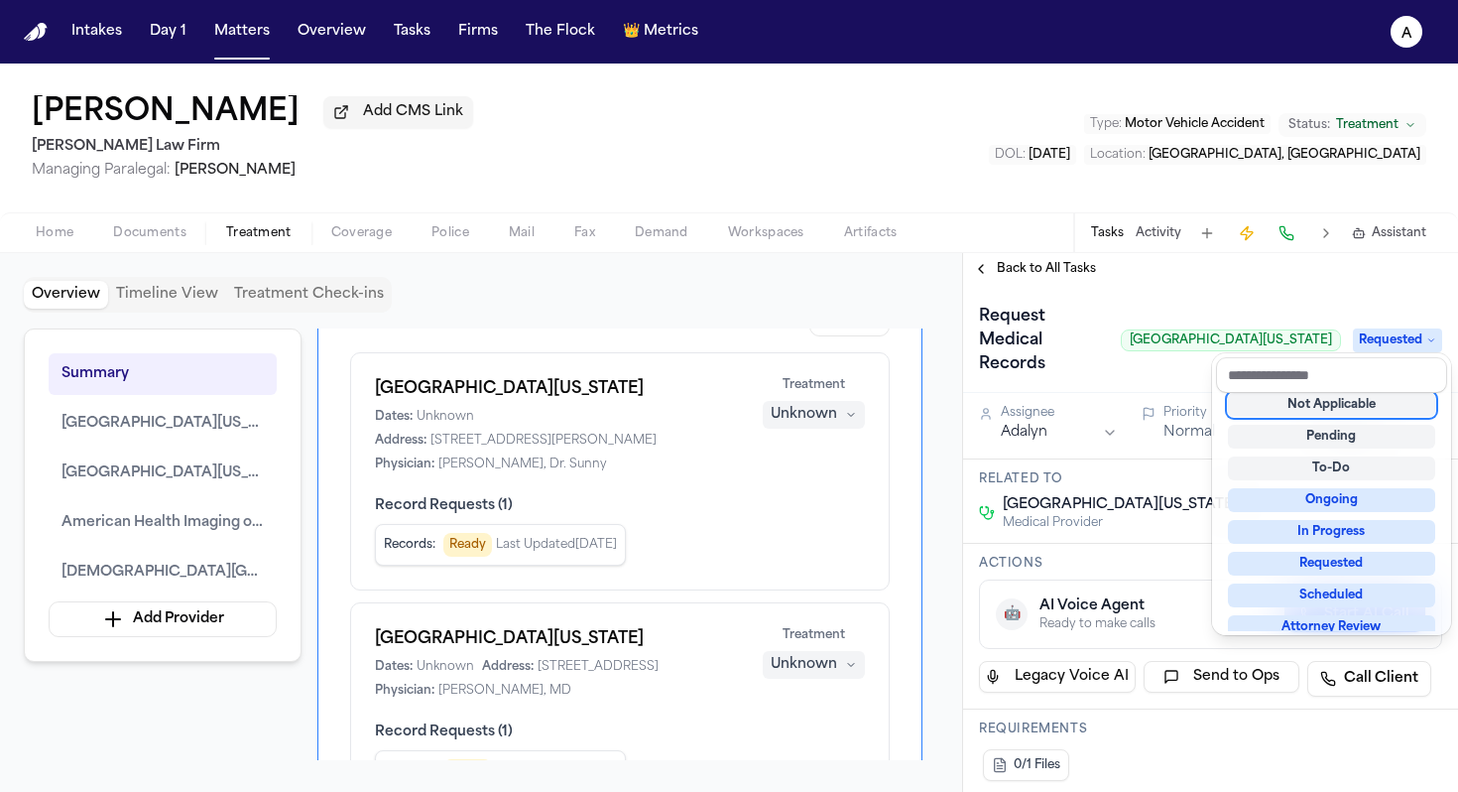
click at [1144, 325] on div "Request Medical Records Spine Center of [US_STATE] Requested" at bounding box center [1210, 340] width 463 height 79
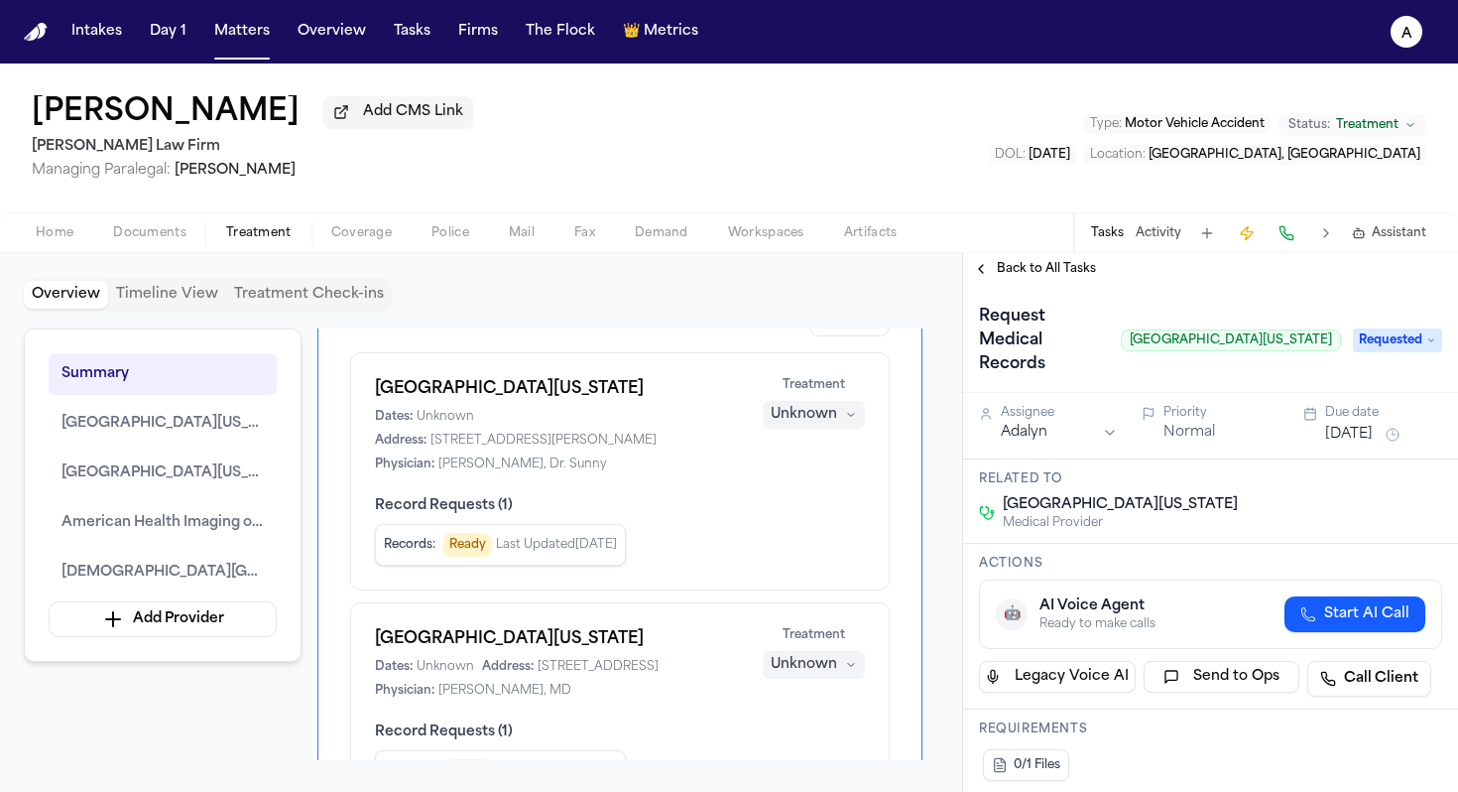
click at [1353, 425] on button "[DATE]" at bounding box center [1349, 435] width 48 height 20
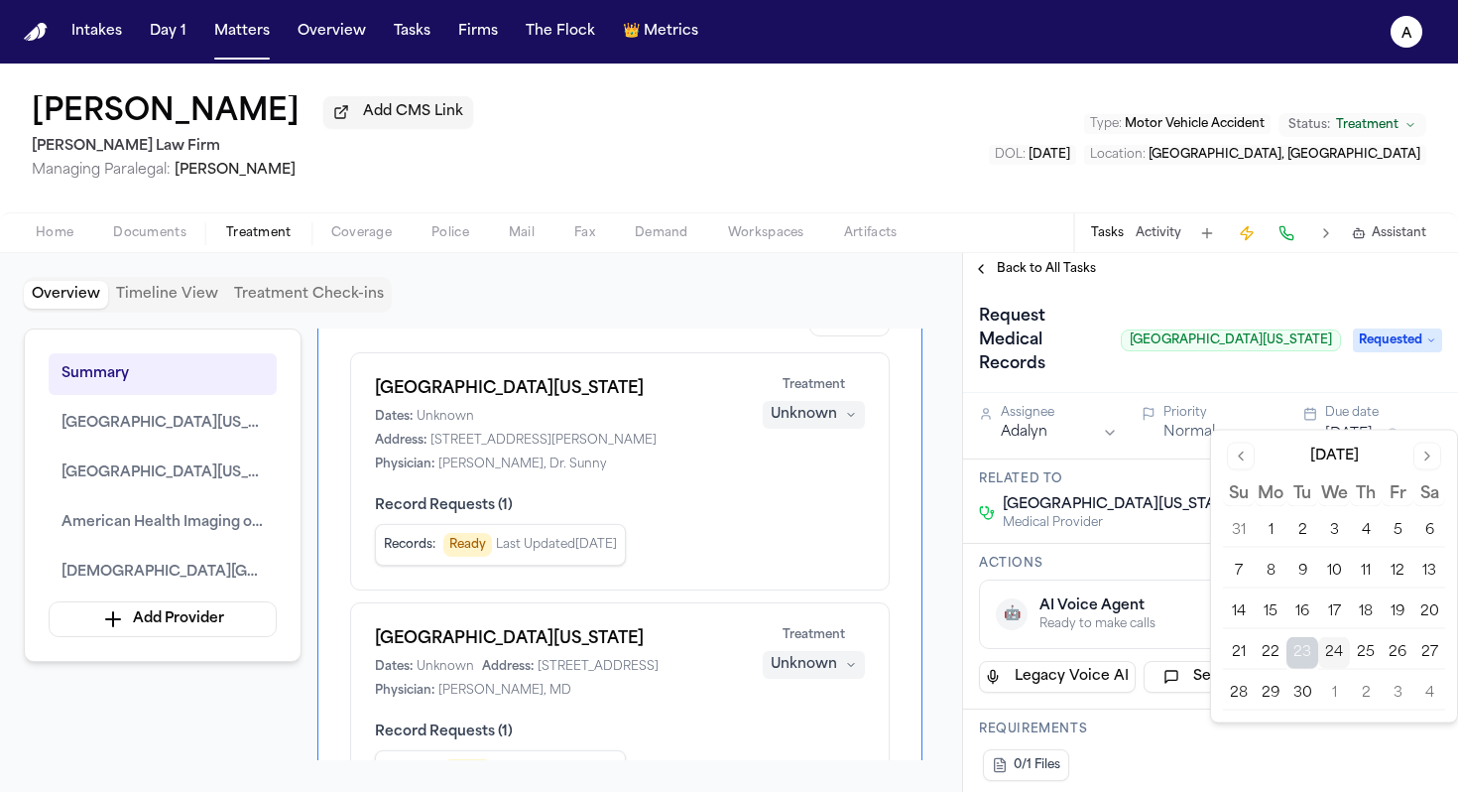
click at [1277, 688] on button "29" at bounding box center [1271, 694] width 32 height 32
click at [1154, 459] on div "Related to Spine Center of [US_STATE] Medical Provider" at bounding box center [1210, 501] width 495 height 84
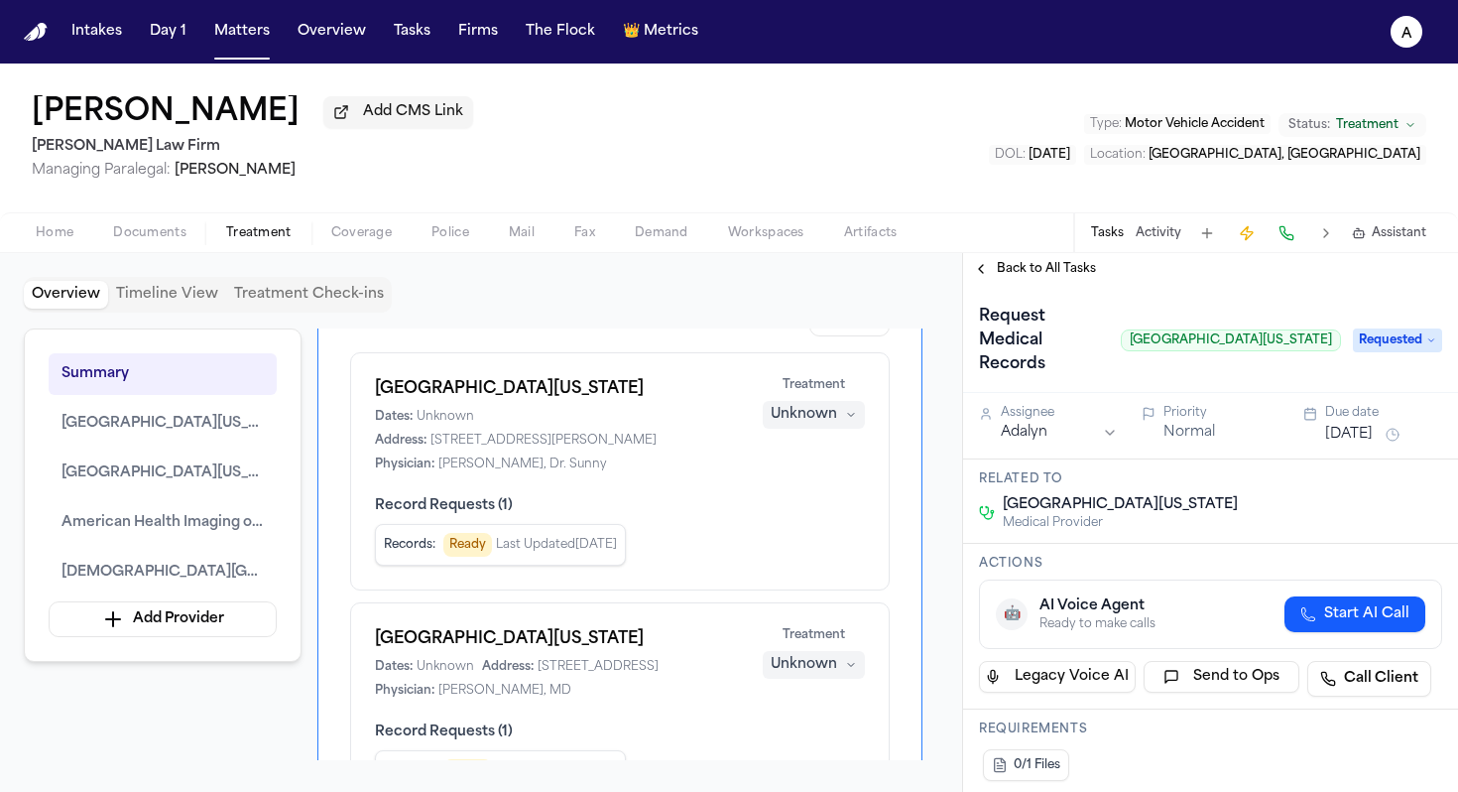
click at [1046, 274] on span "Back to All Tasks" at bounding box center [1046, 269] width 99 height 16
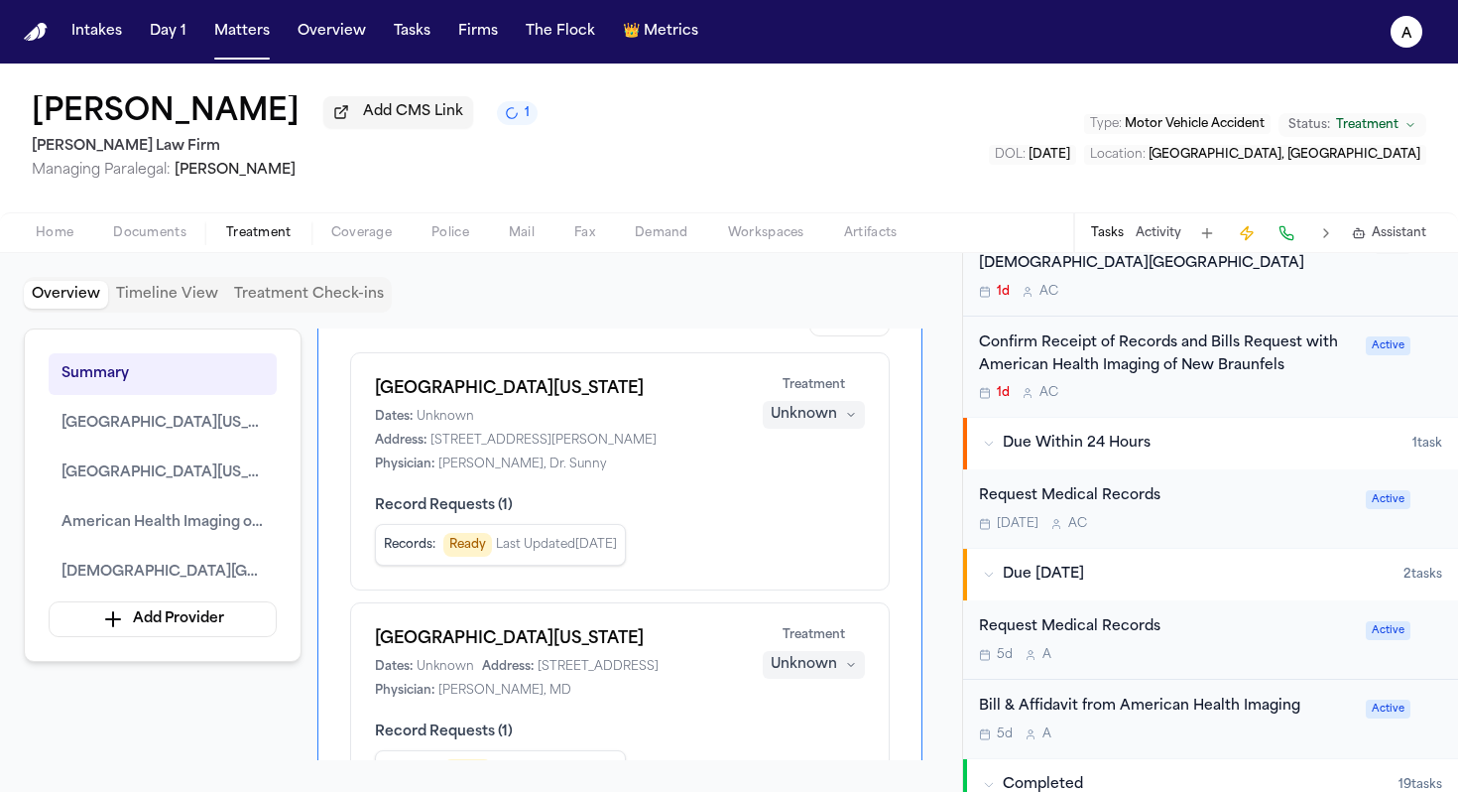
scroll to position [712, 0]
click at [1277, 655] on div "5d A" at bounding box center [1166, 656] width 375 height 16
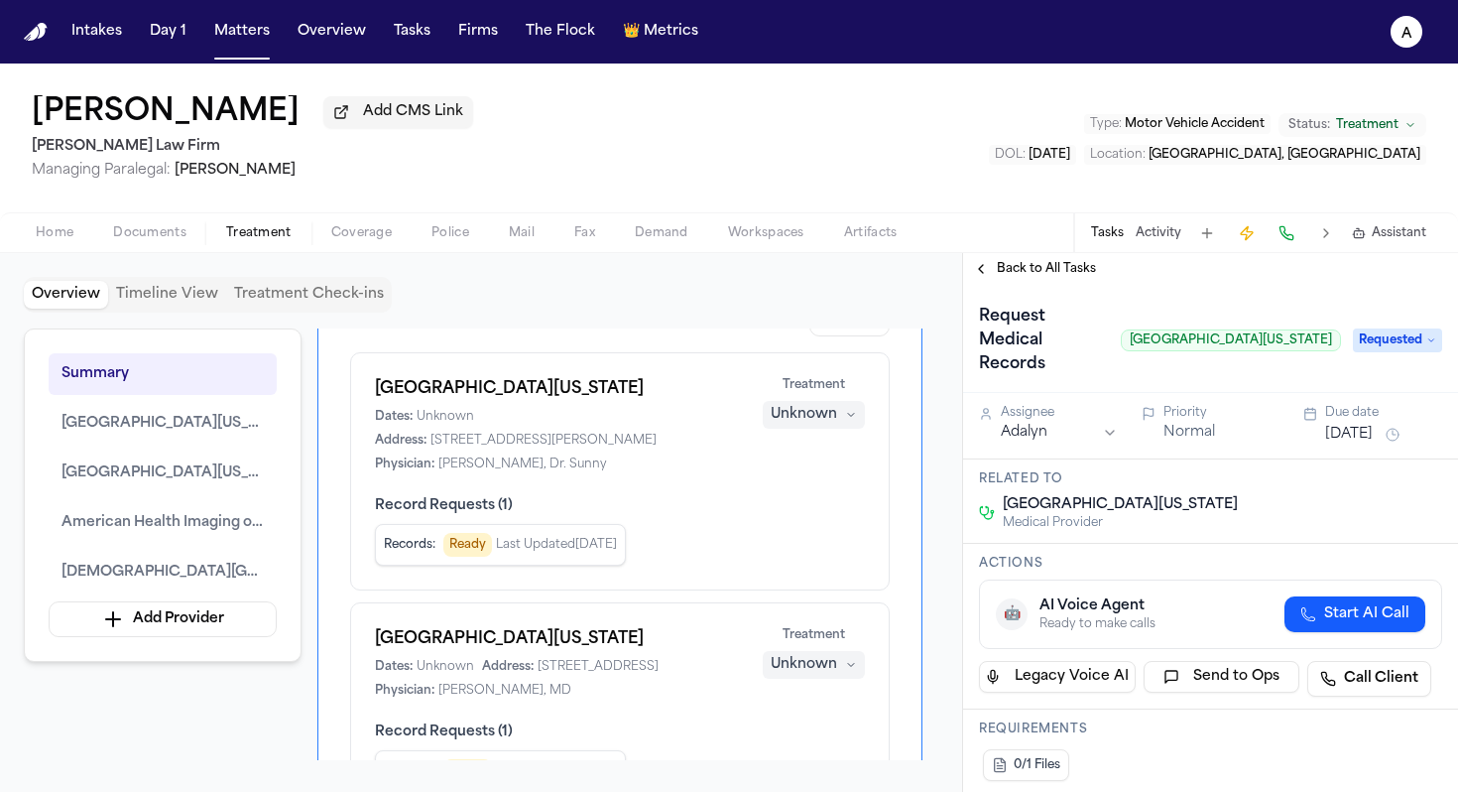
click at [1074, 269] on span "Back to All Tasks" at bounding box center [1046, 269] width 99 height 16
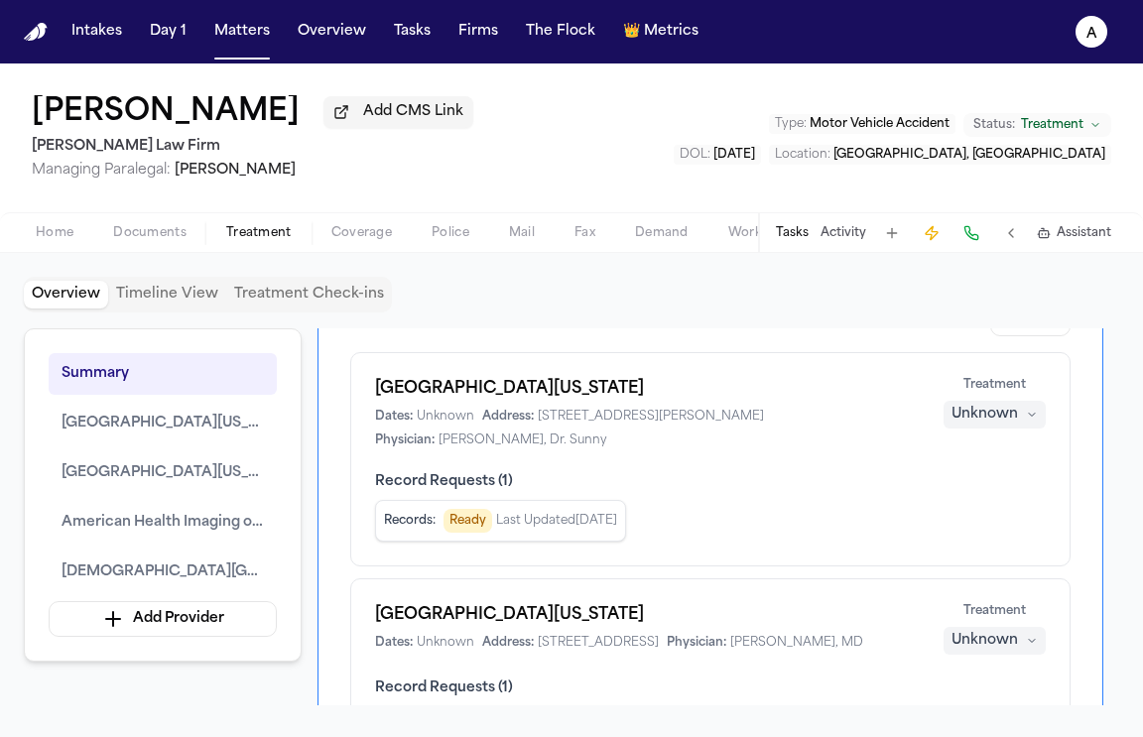
click at [808, 241] on button "Tasks" at bounding box center [792, 233] width 33 height 16
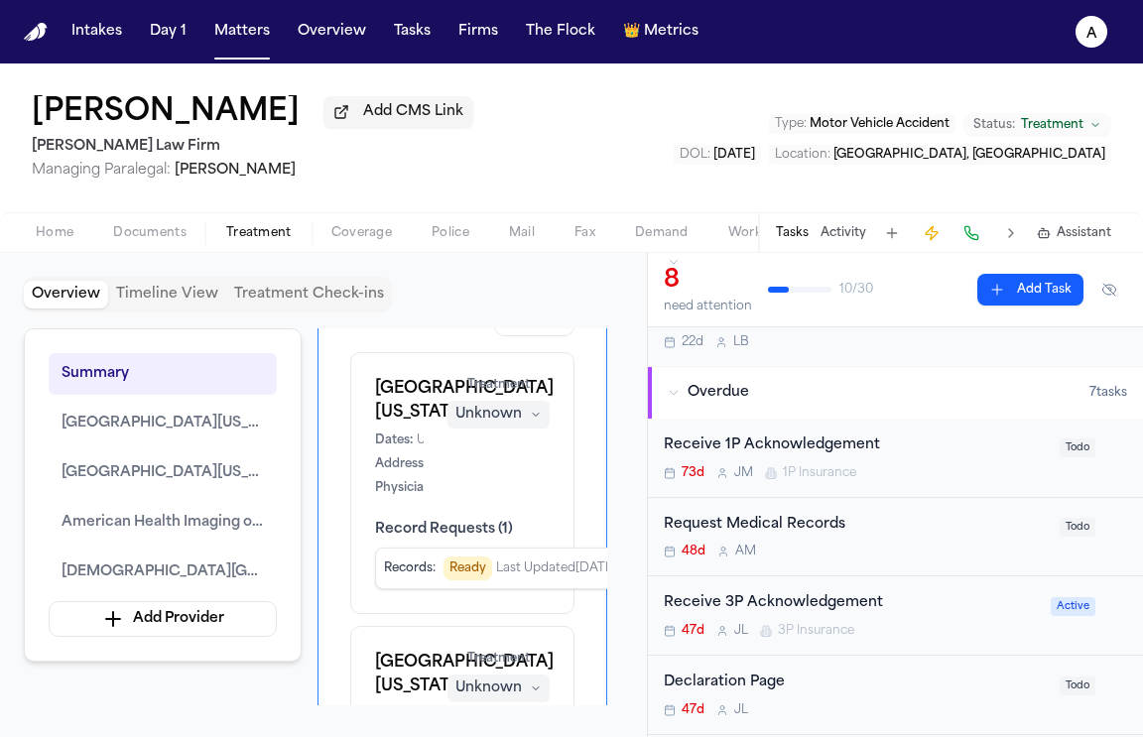
scroll to position [86, 0]
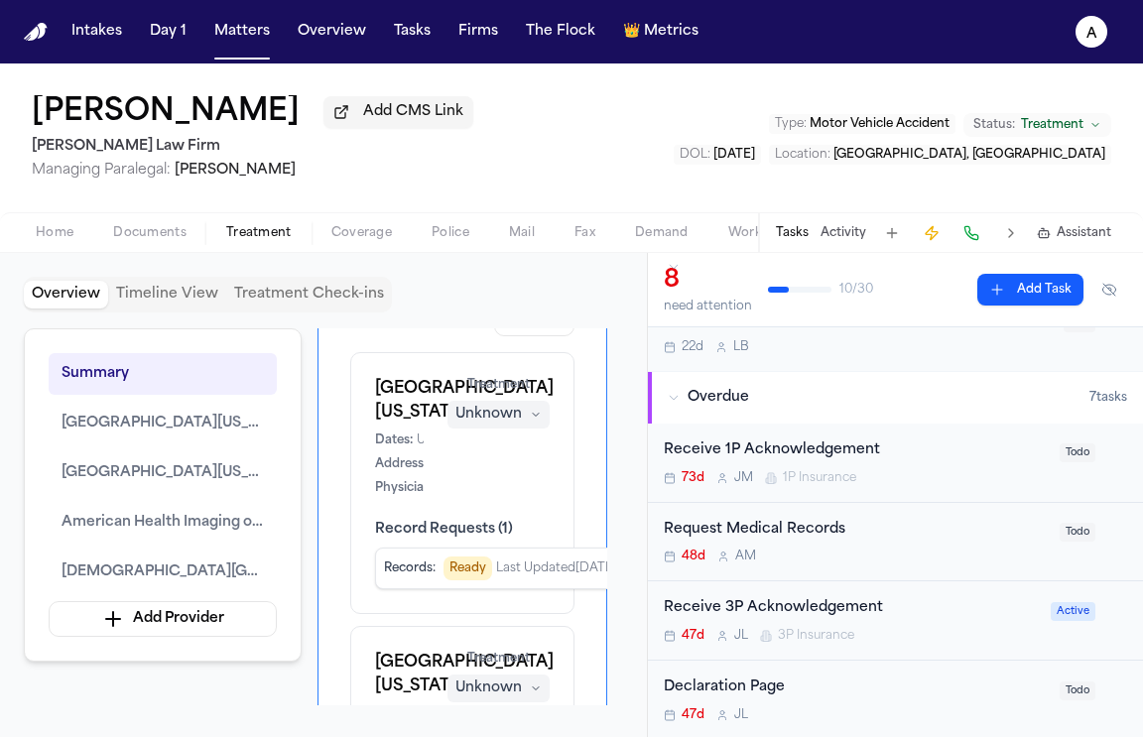
click at [935, 548] on div "Request Medical Records 48d A M" at bounding box center [856, 542] width 384 height 47
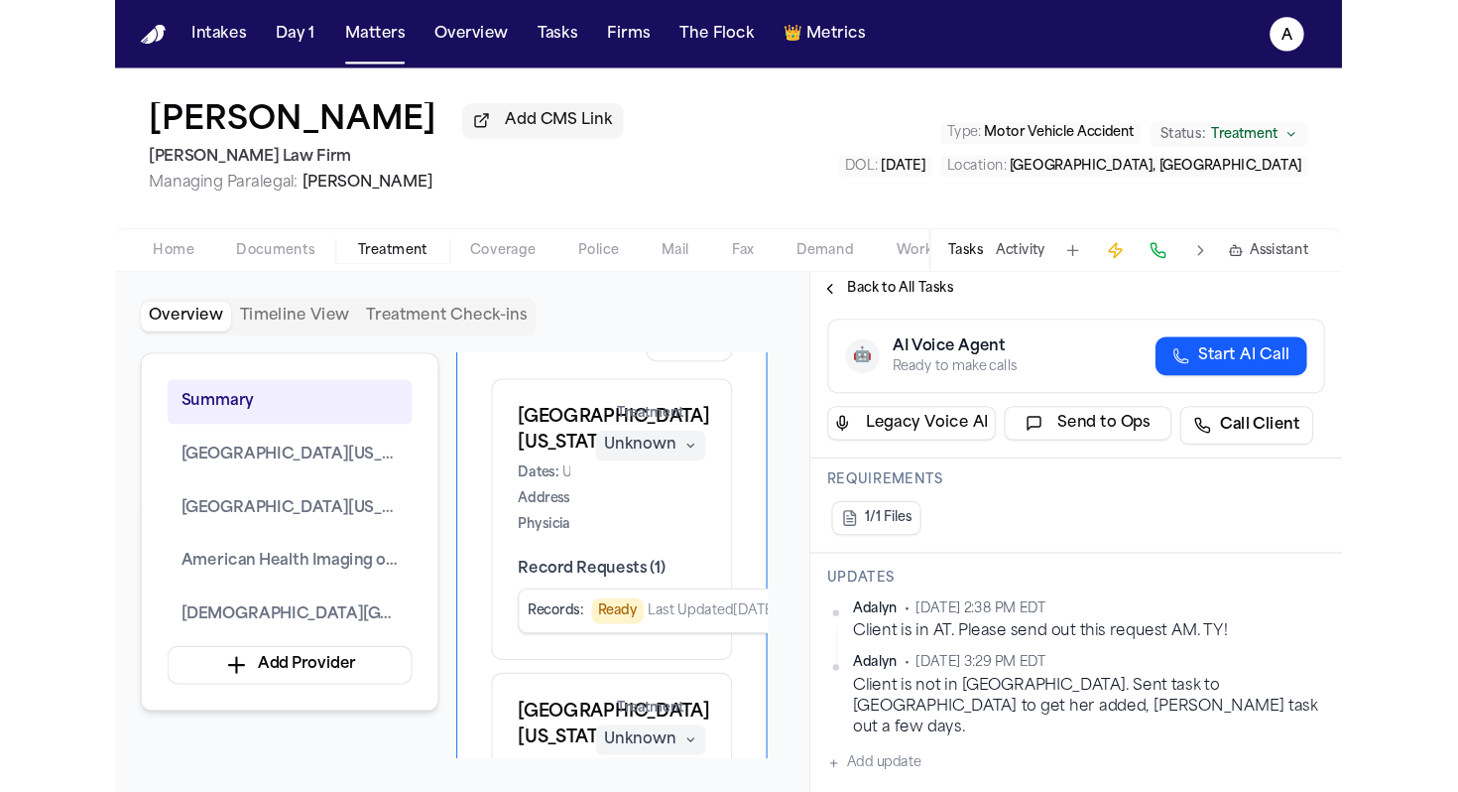
scroll to position [258, 0]
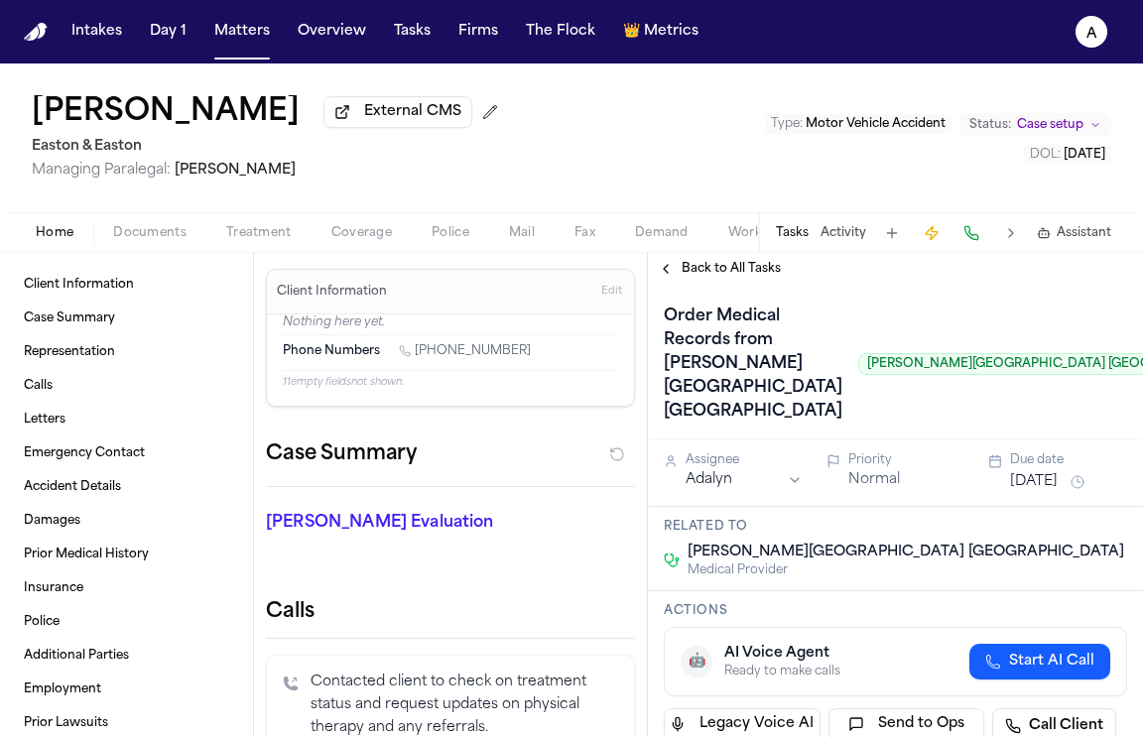
scroll to position [502, 0]
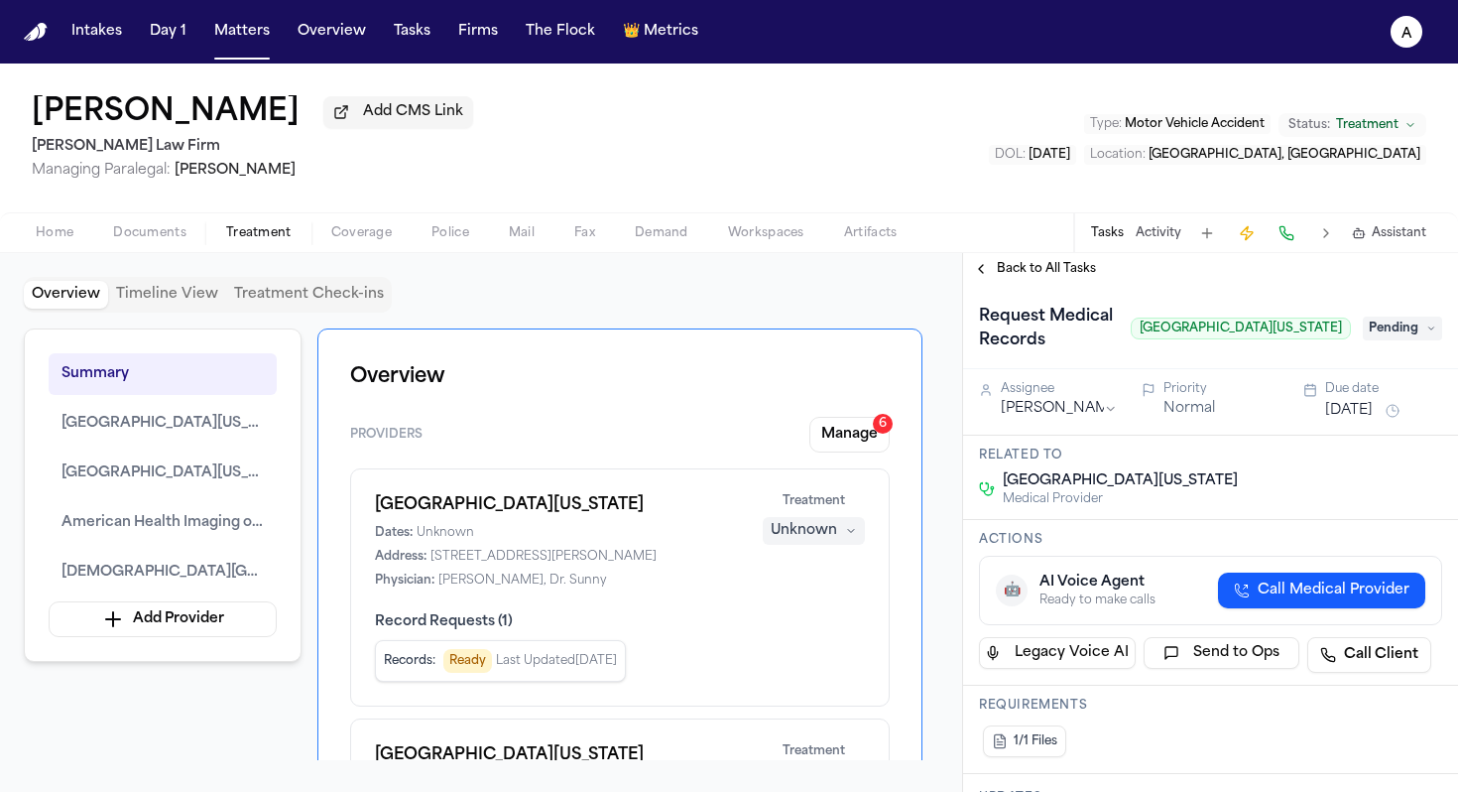
click at [1010, 270] on span "Back to All Tasks" at bounding box center [1046, 269] width 99 height 16
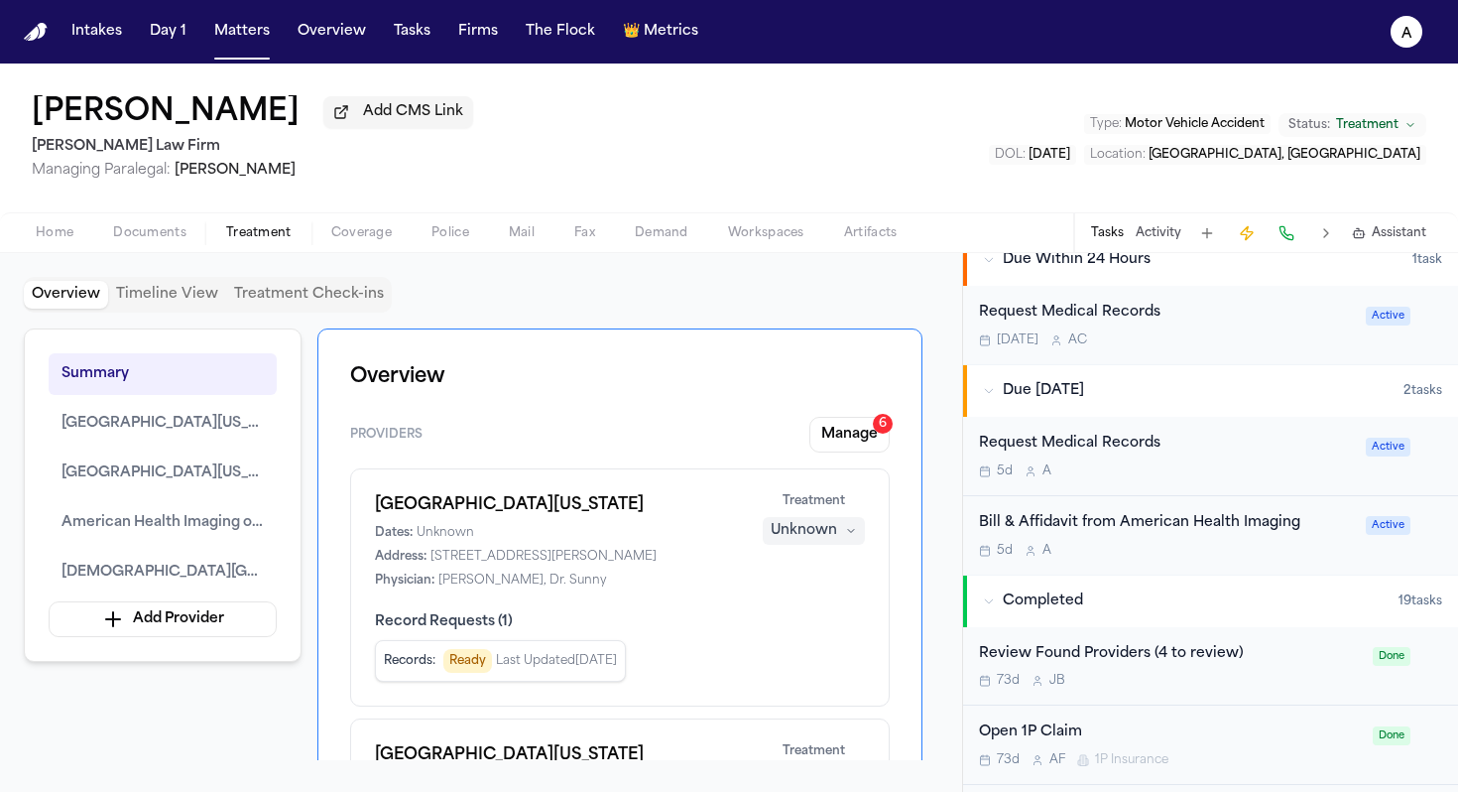
scroll to position [899, 0]
click at [1255, 465] on div "5d A" at bounding box center [1166, 469] width 375 height 16
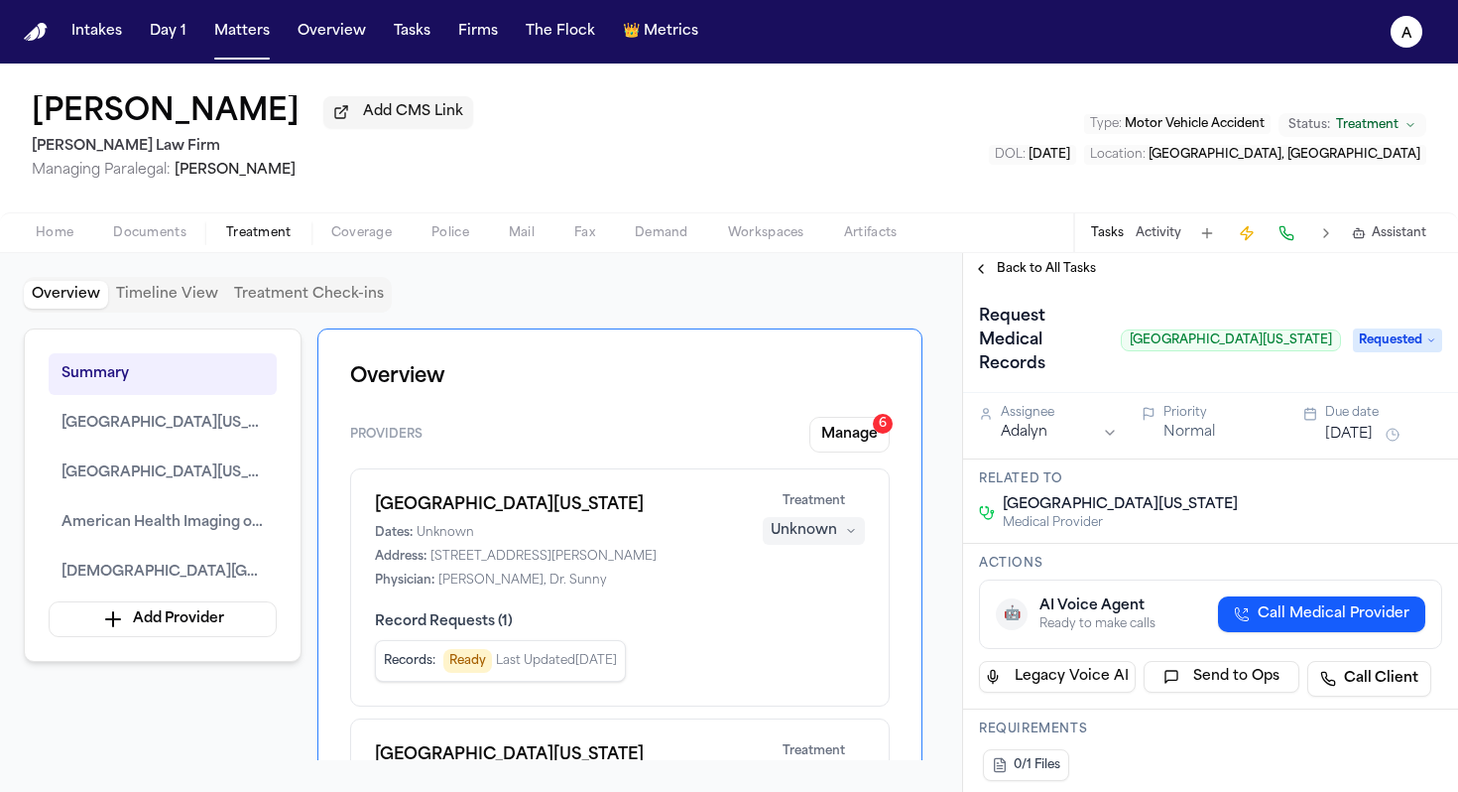
click at [1071, 269] on span "Back to All Tasks" at bounding box center [1046, 269] width 99 height 16
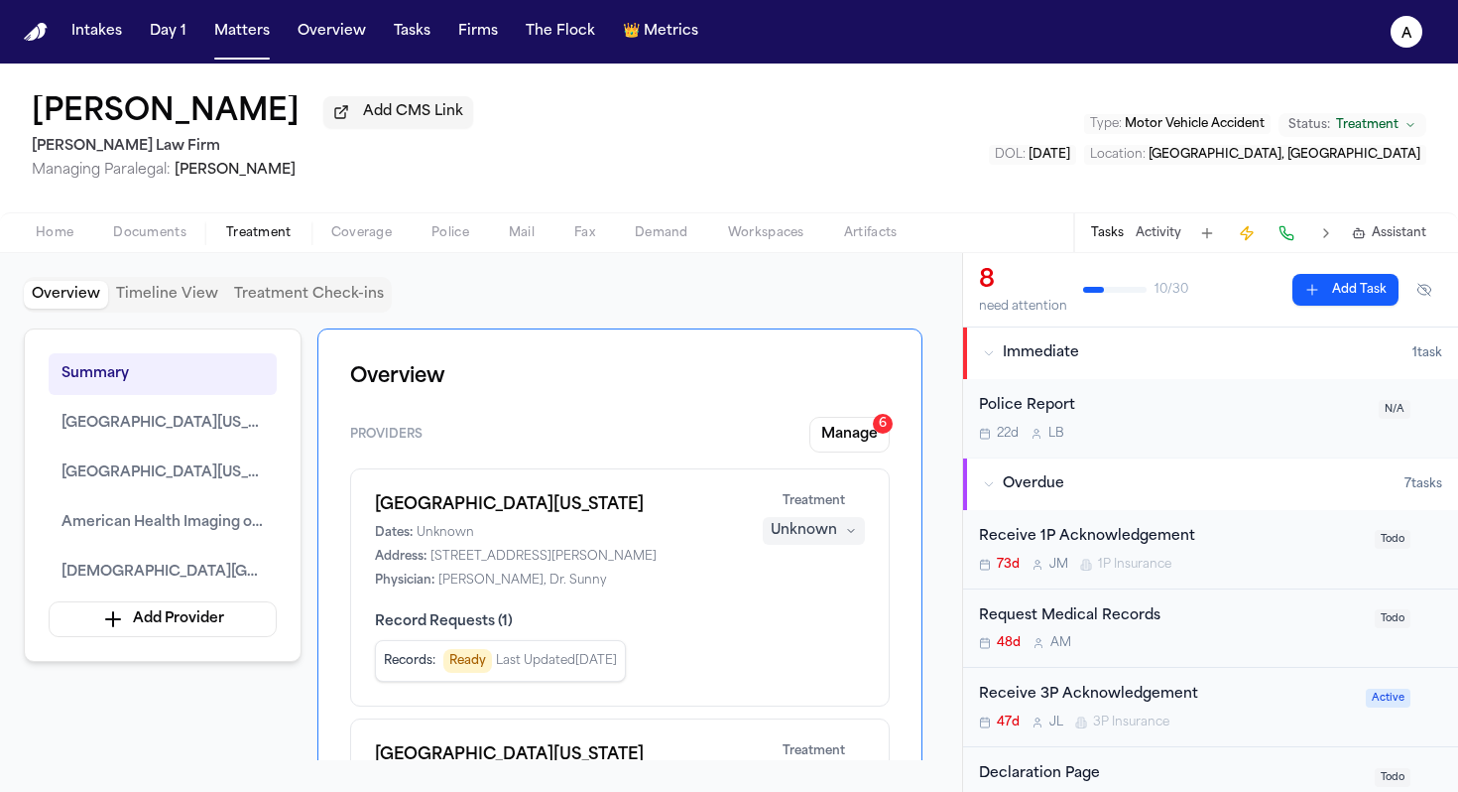
click at [1236, 638] on div "Request Medical Records 48d A M" at bounding box center [1171, 628] width 384 height 47
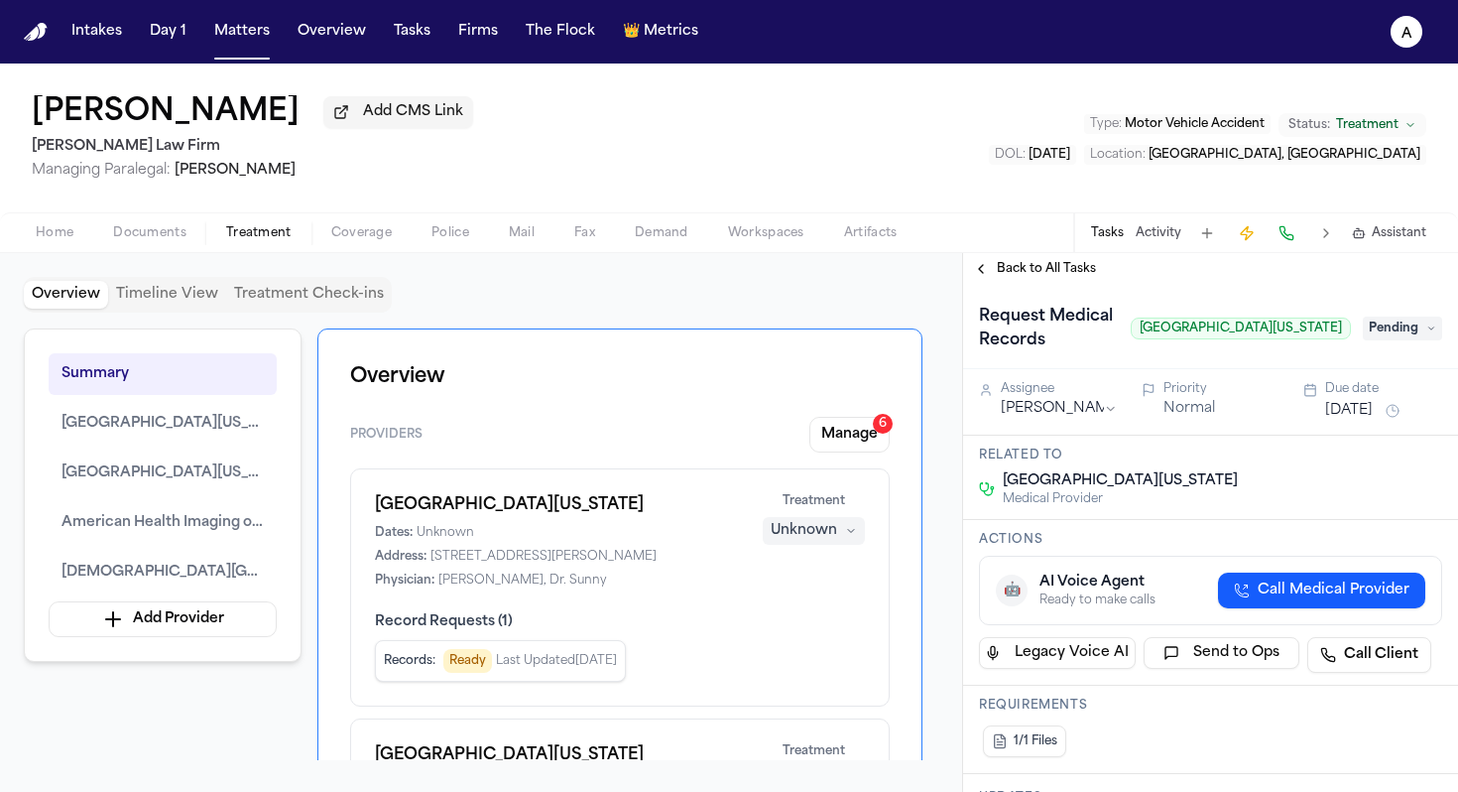
click at [1076, 420] on html "Intakes Day 1 Matters Overview Tasks Firms The Flock 👑 Metrics A Maria Jaquez M…" at bounding box center [729, 396] width 1458 height 792
click at [1054, 285] on div "Back to All Tasks" at bounding box center [1210, 269] width 495 height 32
click at [1070, 270] on span "Back to All Tasks" at bounding box center [1046, 269] width 99 height 16
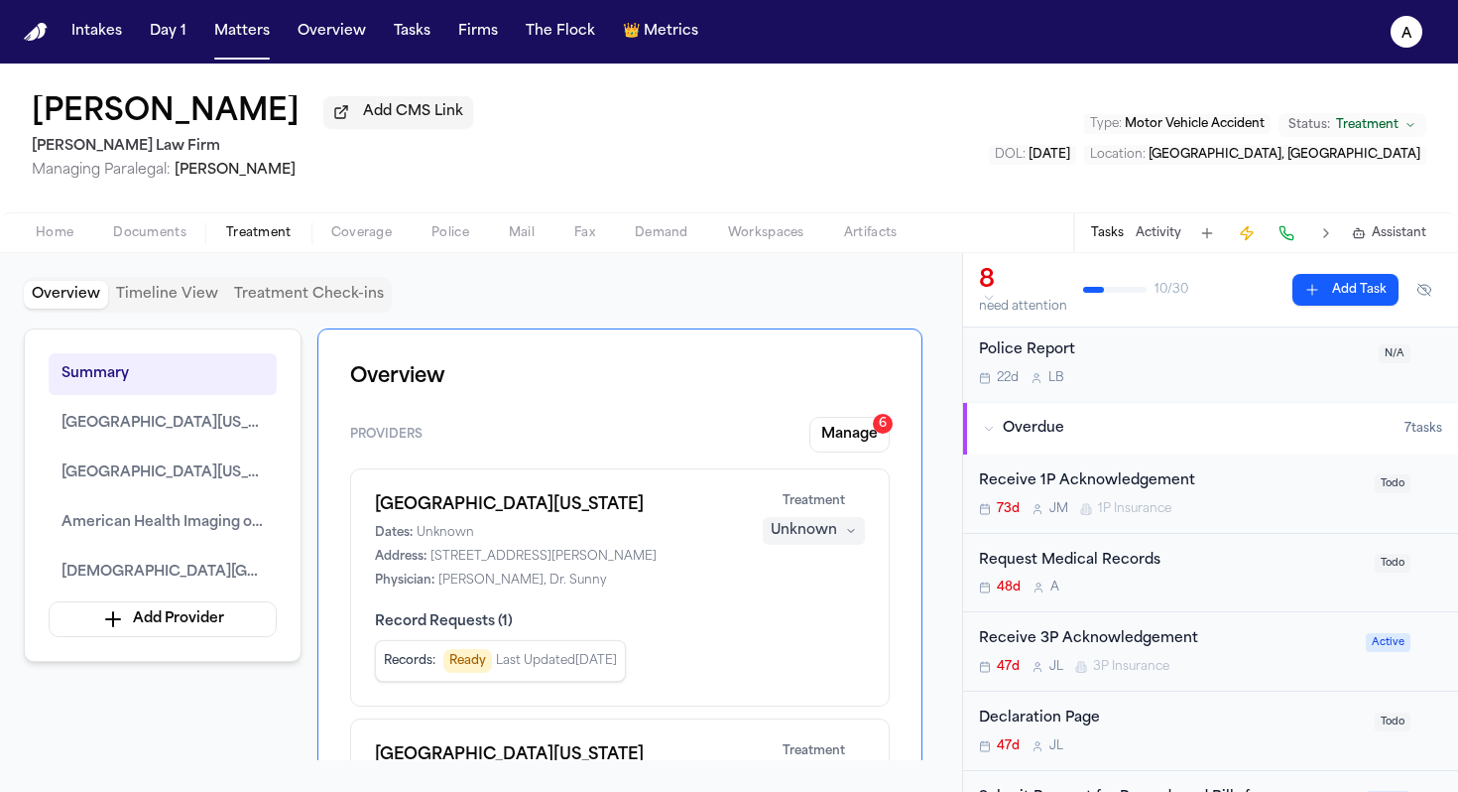
scroll to position [74, 0]
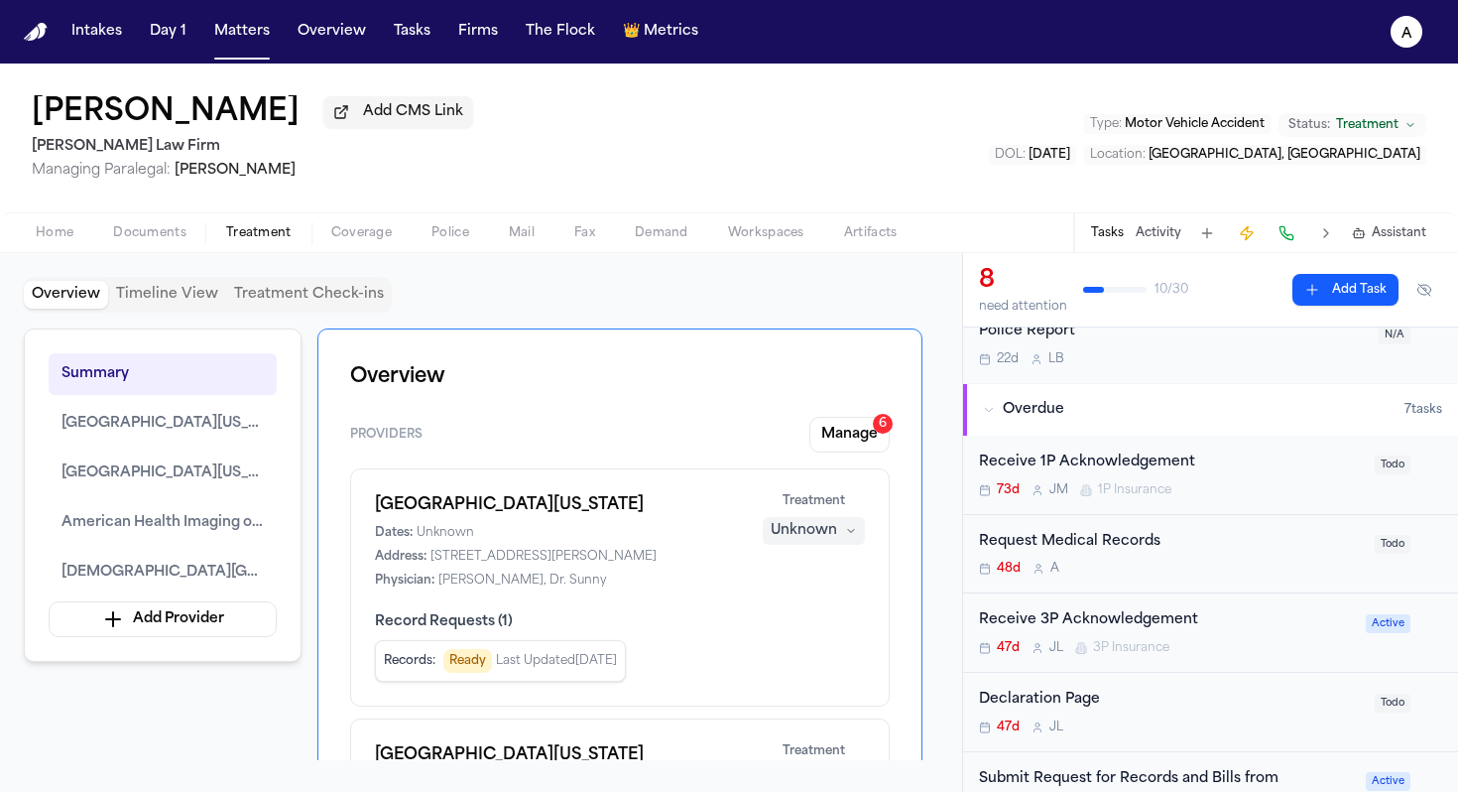
click at [1217, 576] on div "48d A" at bounding box center [1171, 568] width 384 height 16
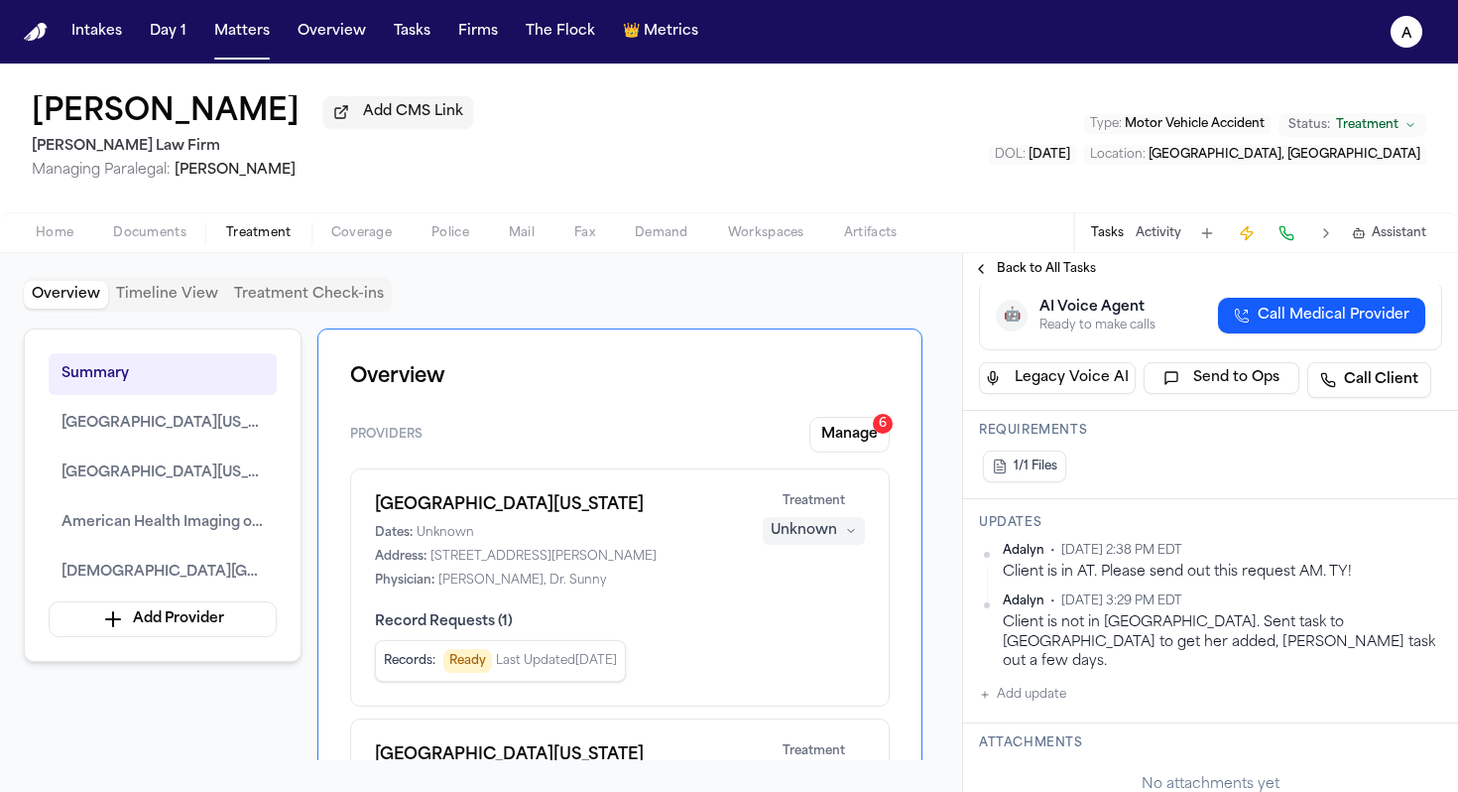
scroll to position [310, 0]
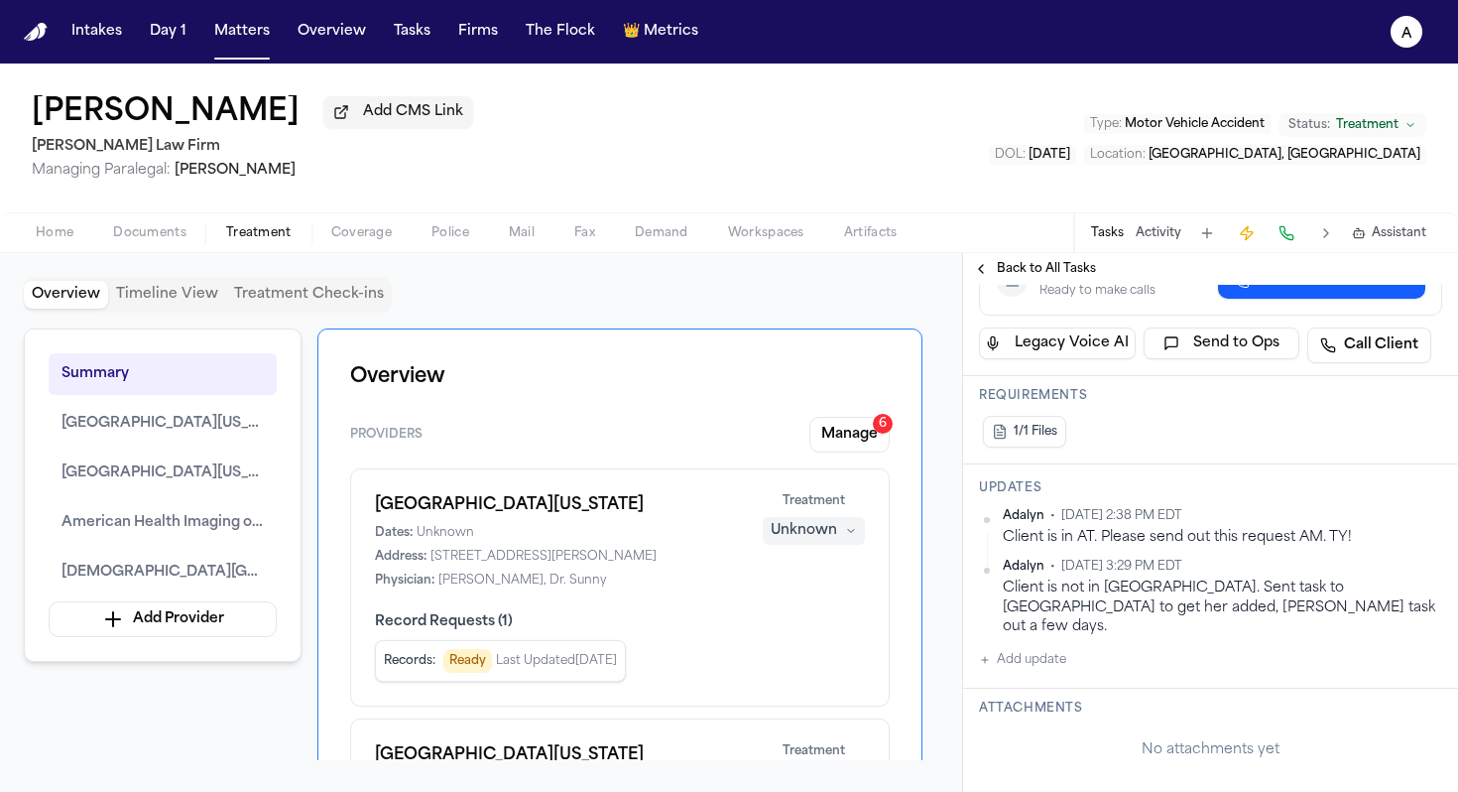
click at [1053, 649] on button "Add update" at bounding box center [1022, 660] width 87 height 24
click at [1060, 656] on textarea "Add your update" at bounding box center [1223, 676] width 424 height 40
type textarea "**********"
click at [1021, 715] on button "Private" at bounding box center [1019, 723] width 16 height 16
click at [1401, 711] on button "Add" at bounding box center [1414, 723] width 41 height 24
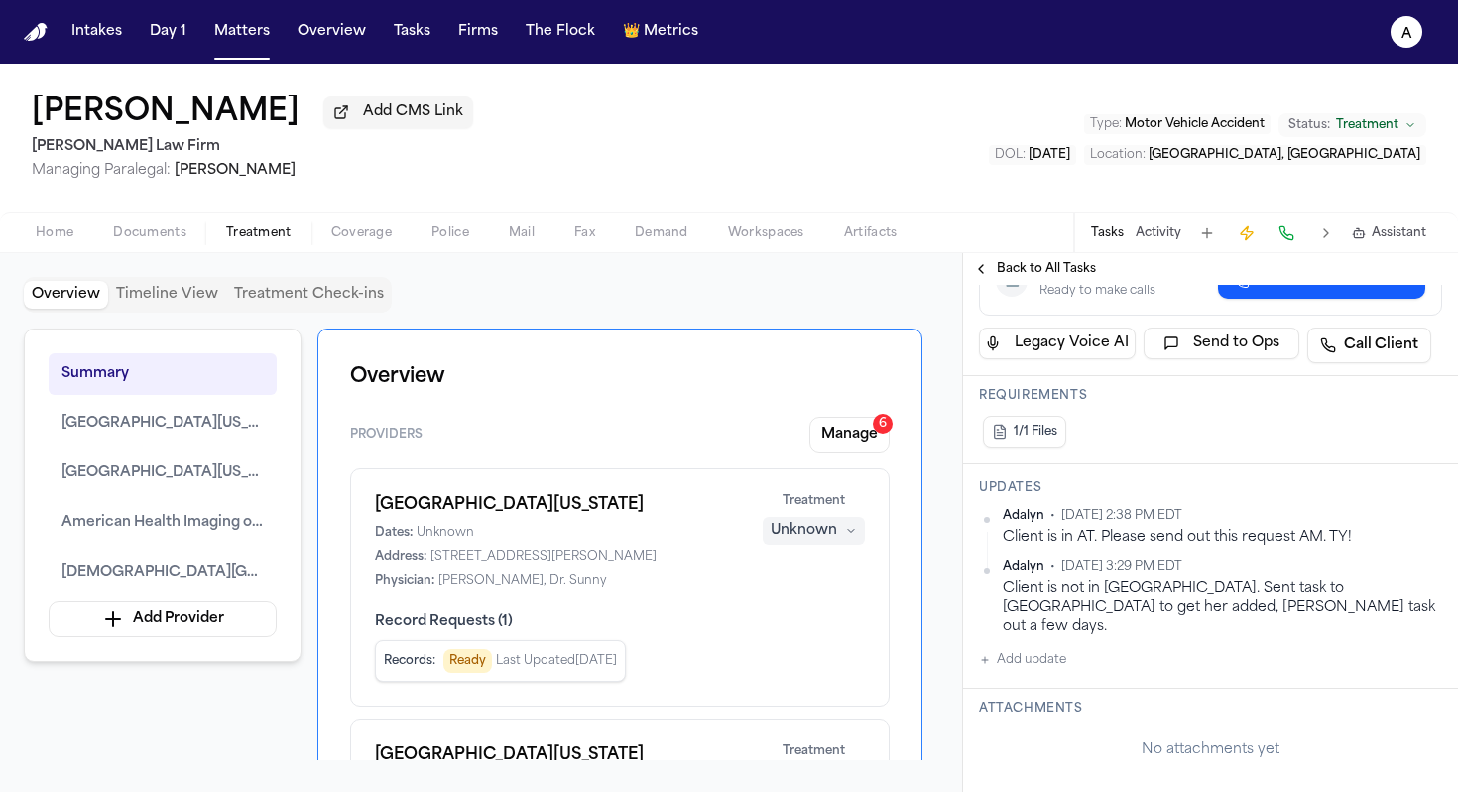
scroll to position [0, 0]
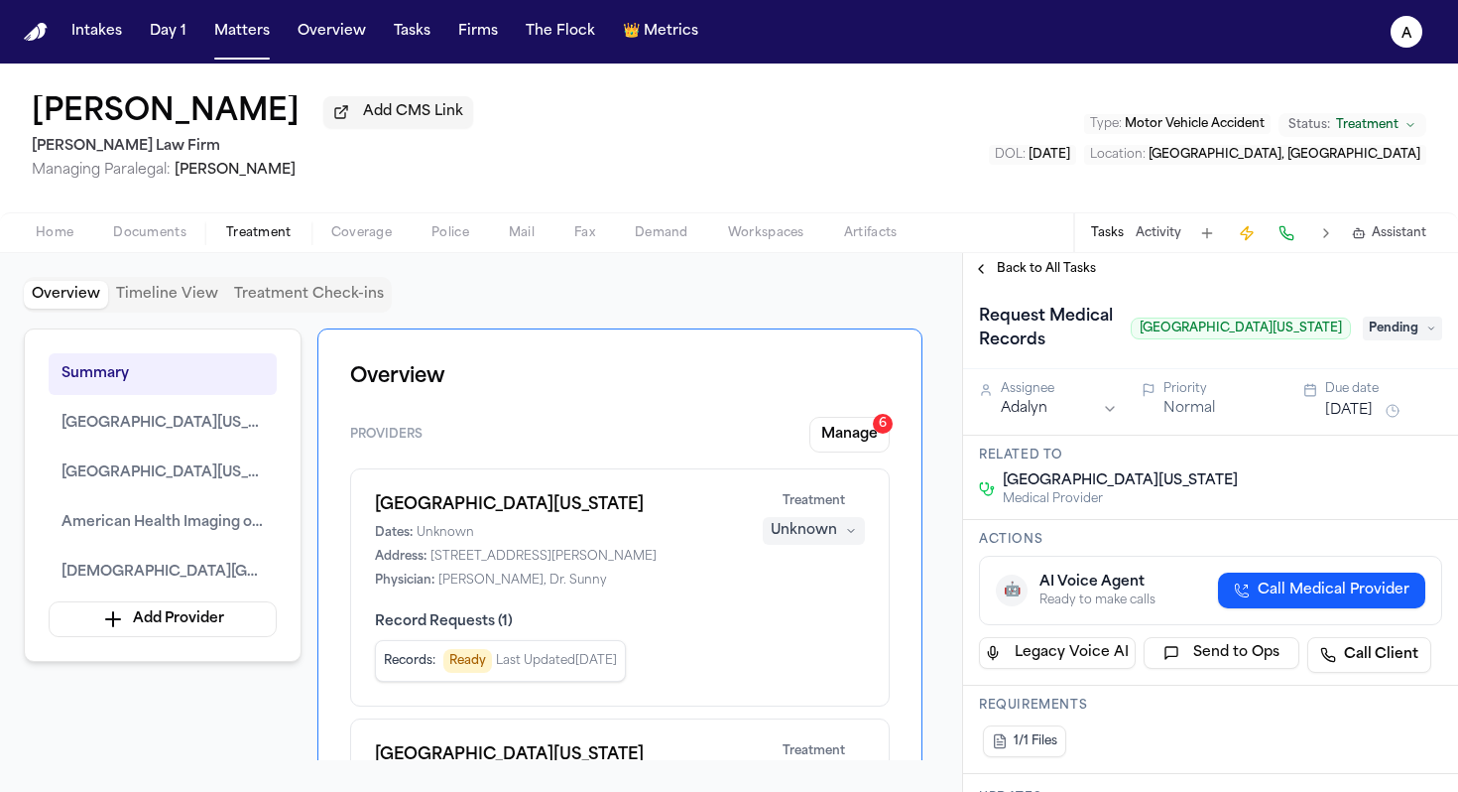
click at [1384, 340] on span "Pending" at bounding box center [1402, 328] width 79 height 24
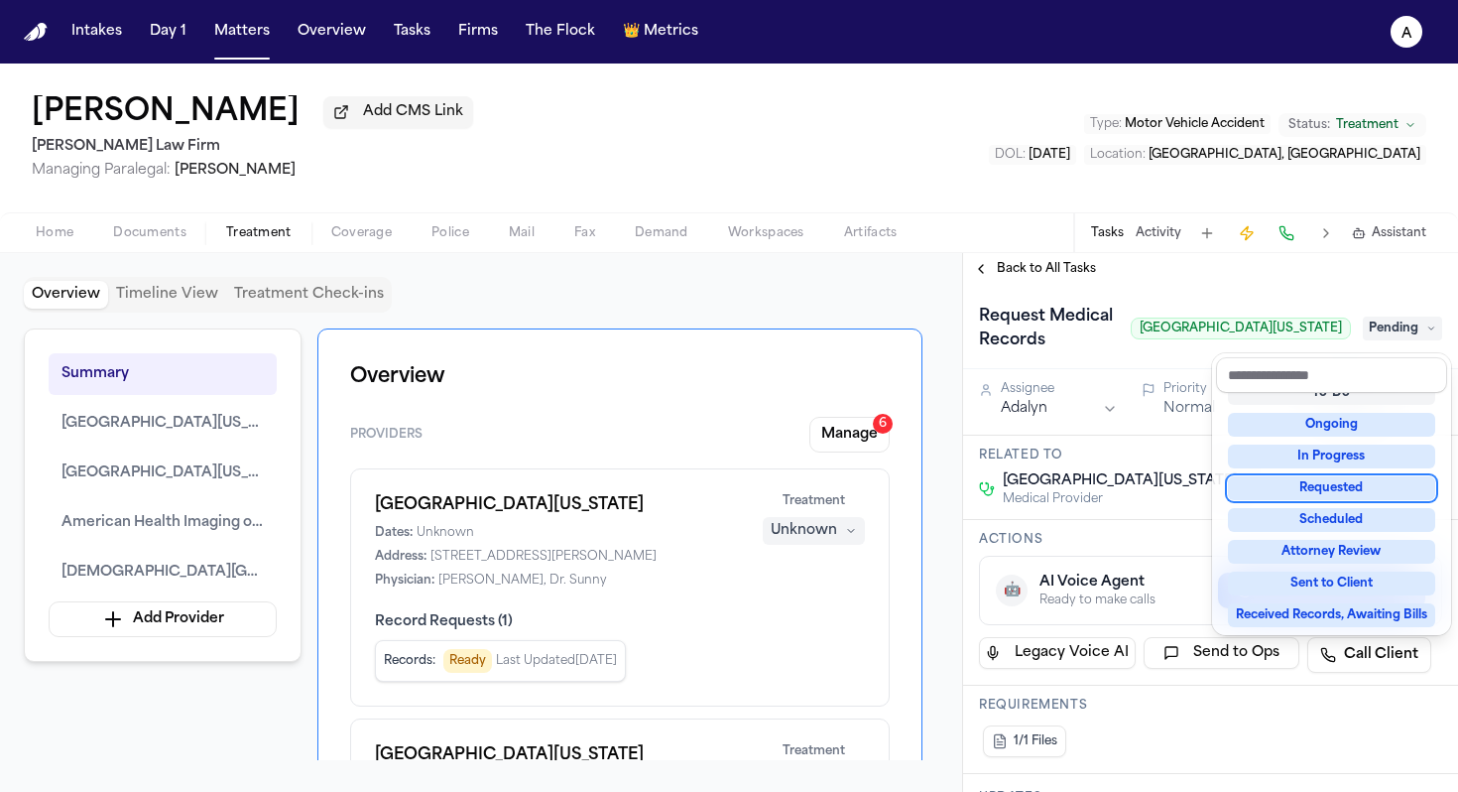
click at [1380, 487] on div "Requested" at bounding box center [1331, 488] width 207 height 24
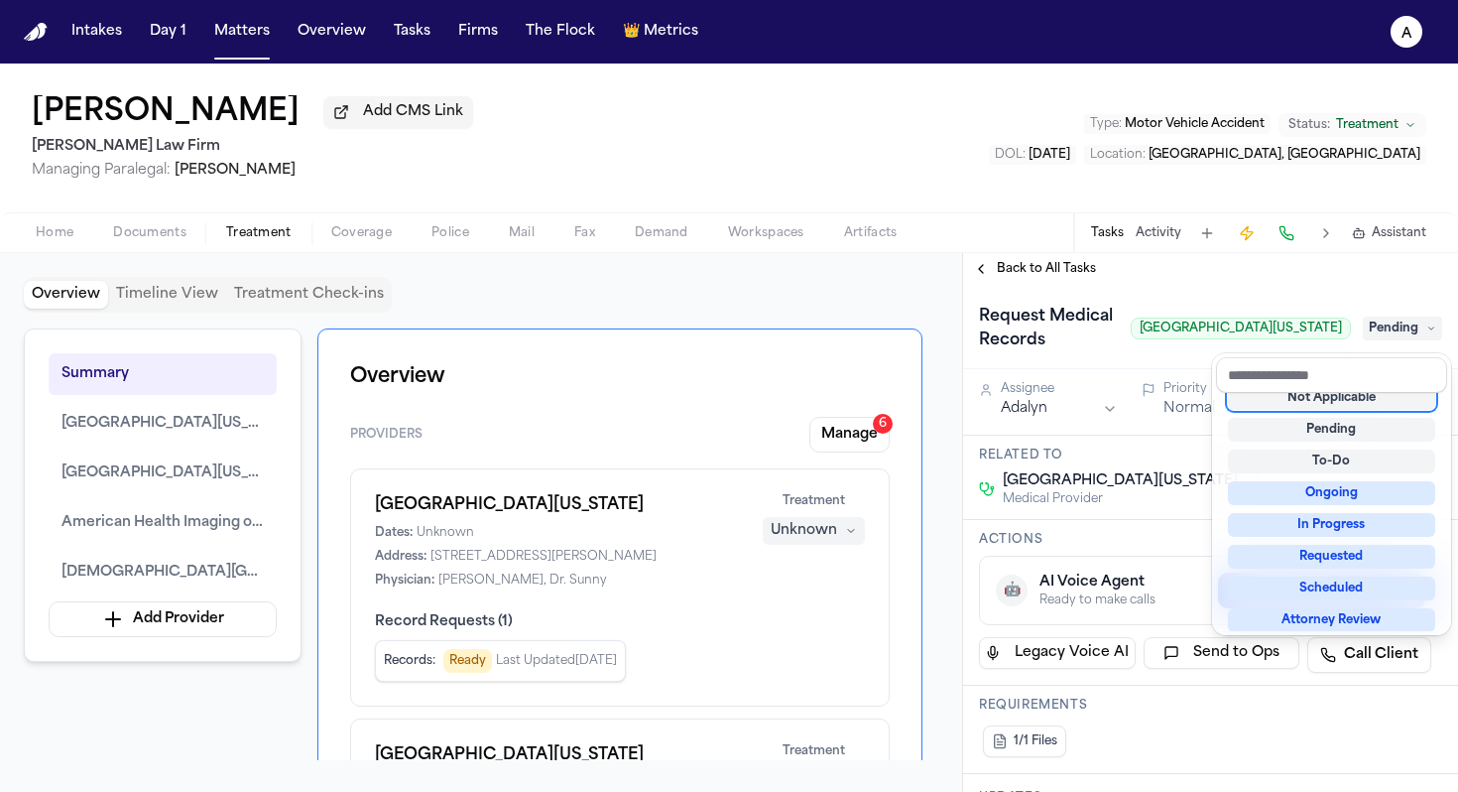
scroll to position [8, 0]
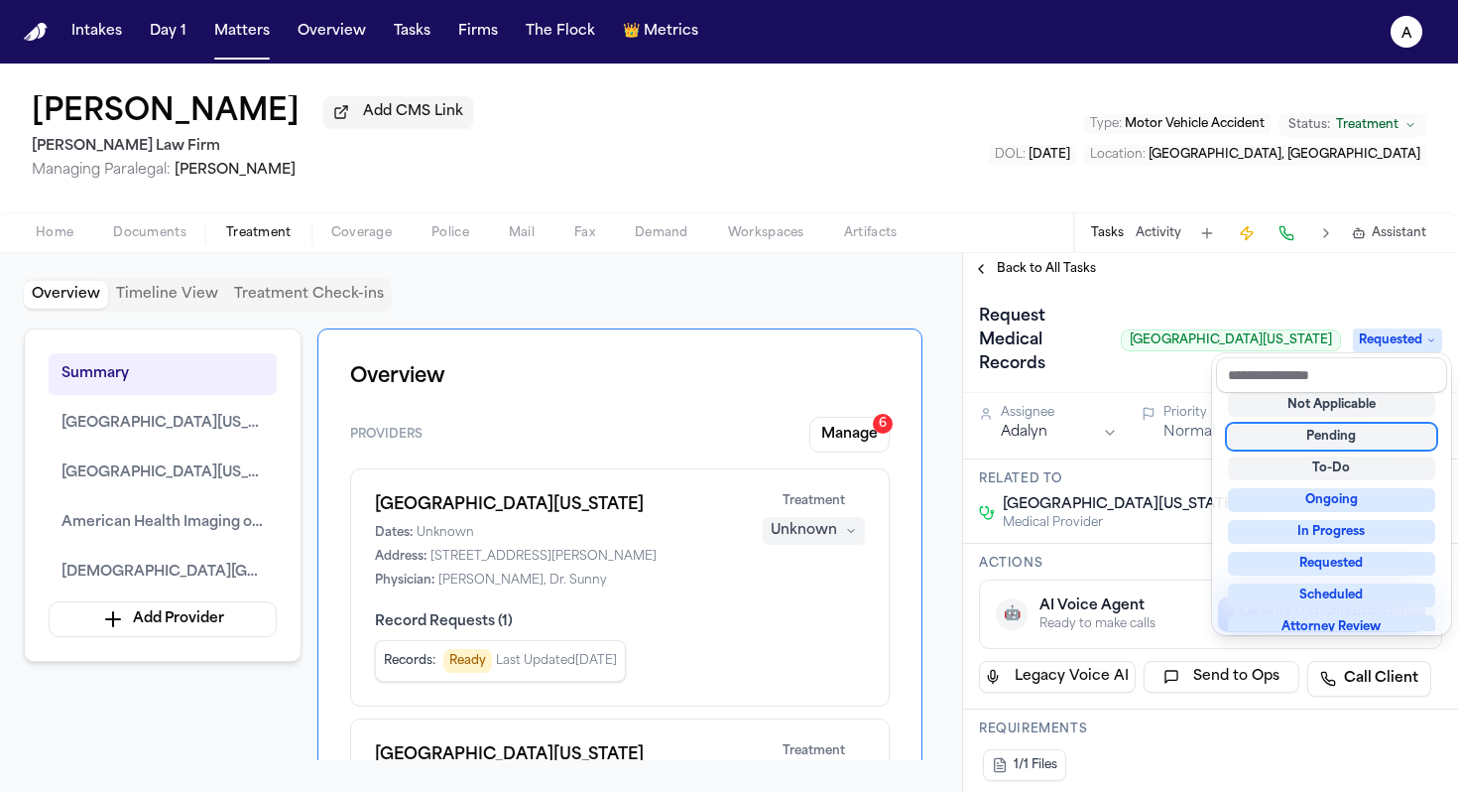
click at [1170, 357] on div "Request Medical Records Spine Center of Texas Requested" at bounding box center [1210, 340] width 463 height 79
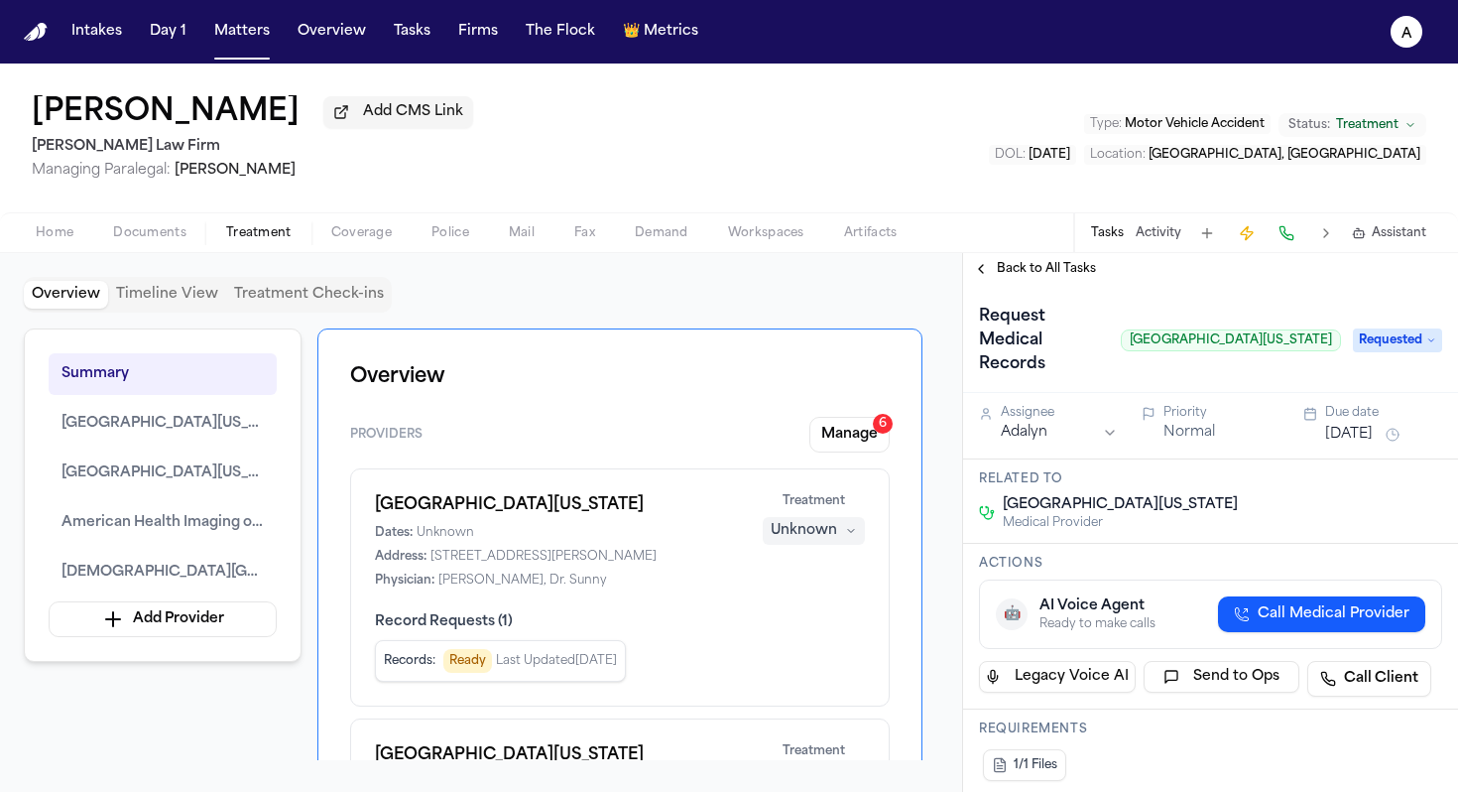
click at [1065, 277] on span "Back to All Tasks" at bounding box center [1046, 269] width 99 height 16
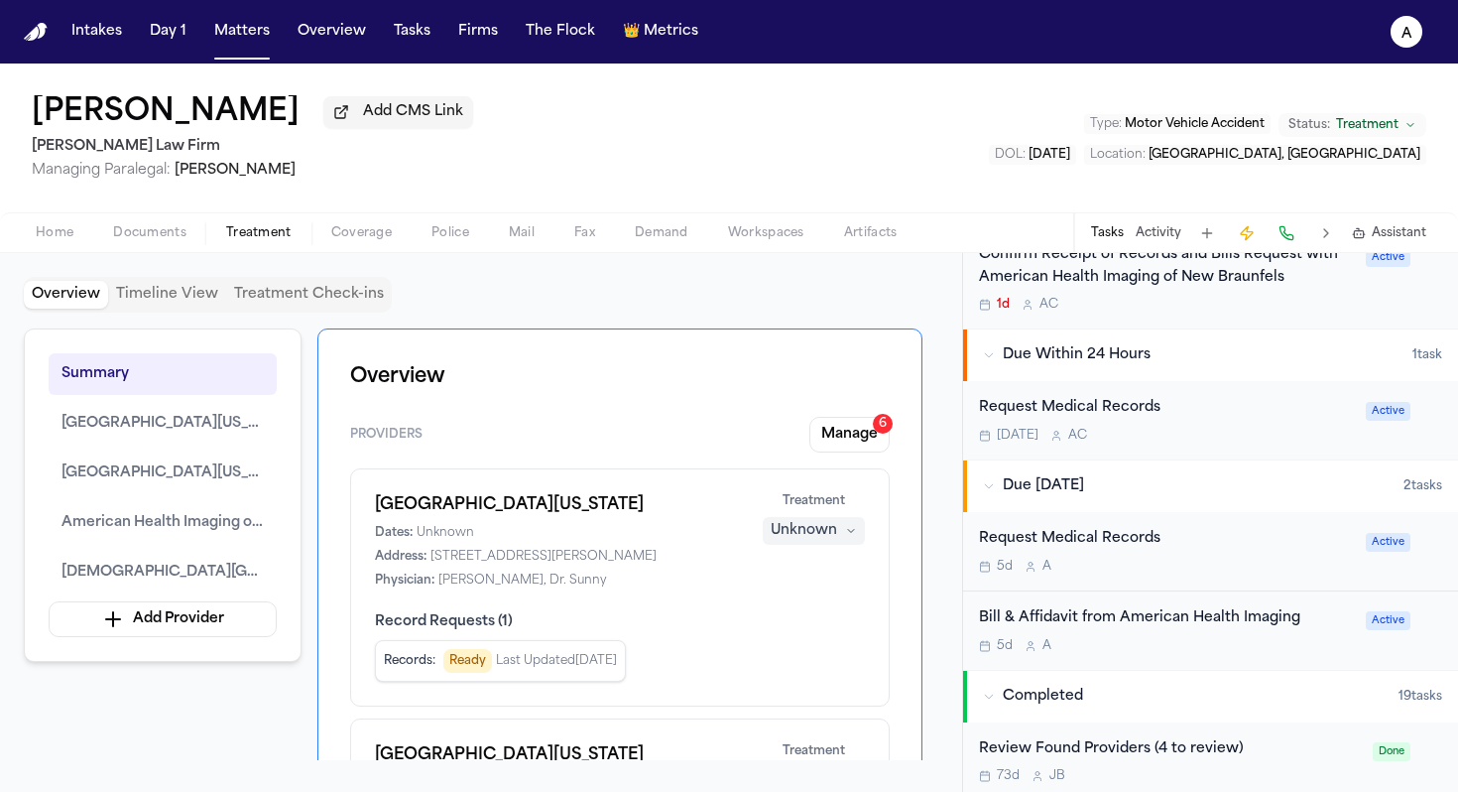
scroll to position [802, 0]
click at [1258, 431] on div "Request Medical Records Tomorrow A C" at bounding box center [1166, 420] width 375 height 47
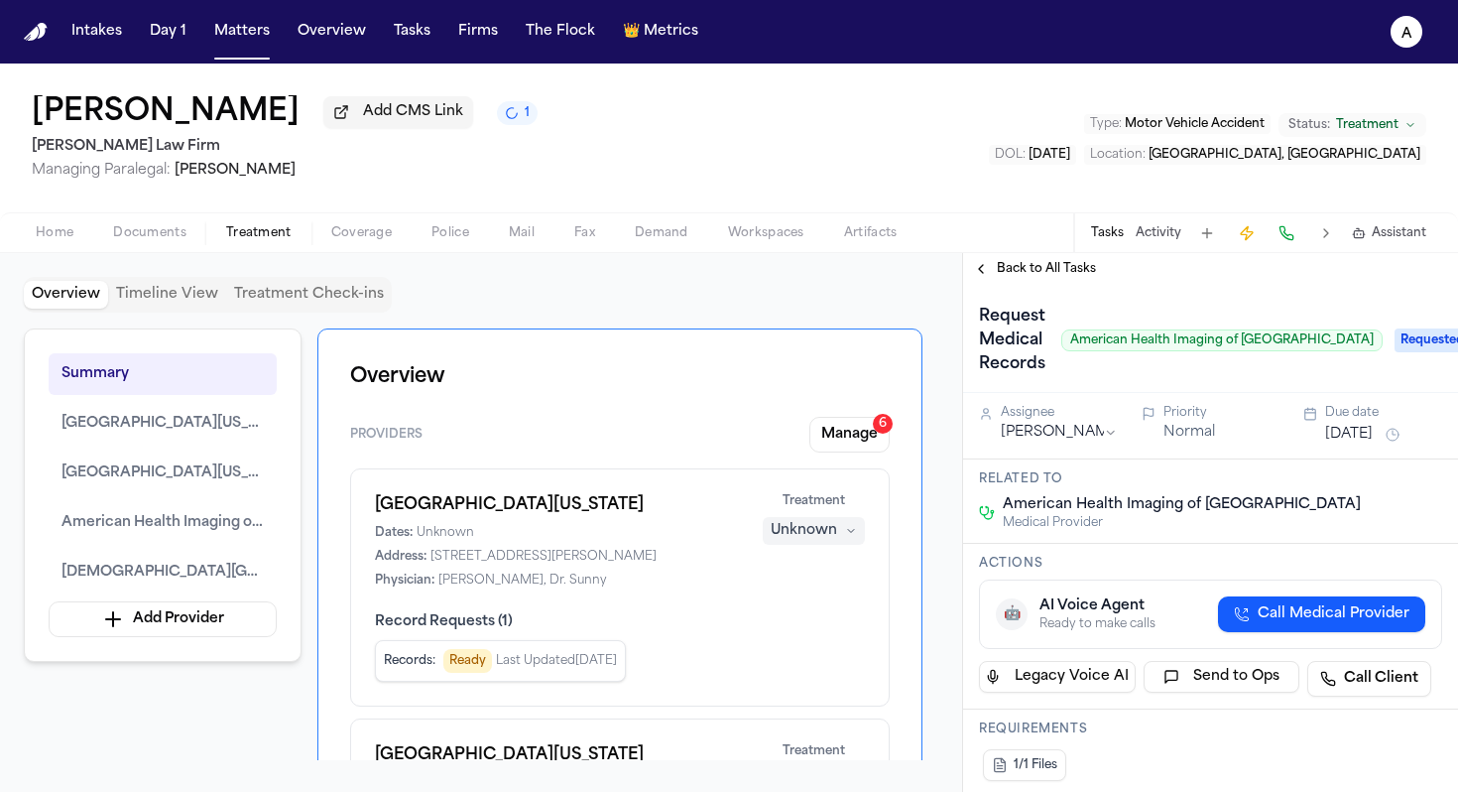
click at [1373, 435] on button "Sep 25, 2025" at bounding box center [1349, 435] width 48 height 20
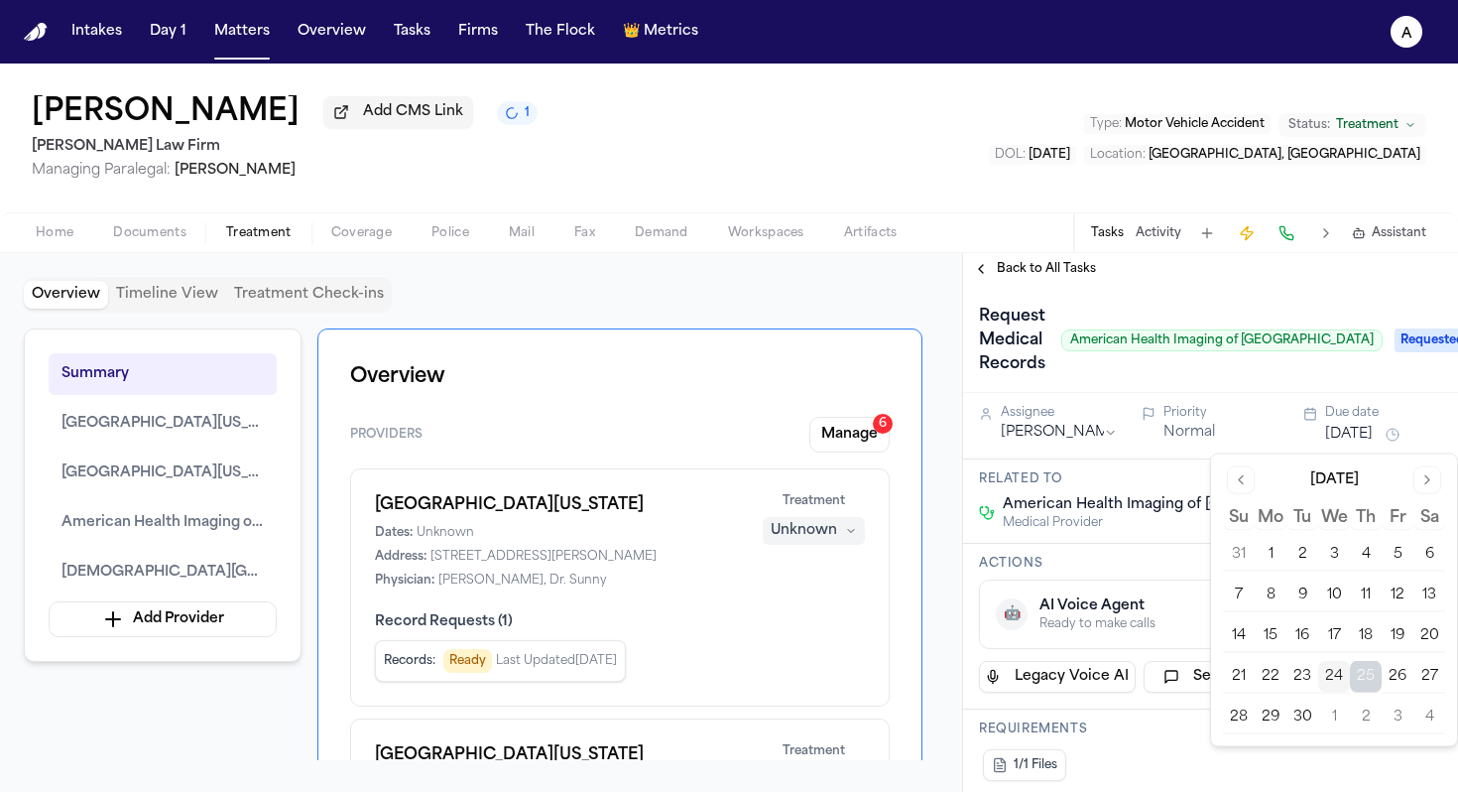
click at [1274, 717] on button "29" at bounding box center [1271, 717] width 32 height 32
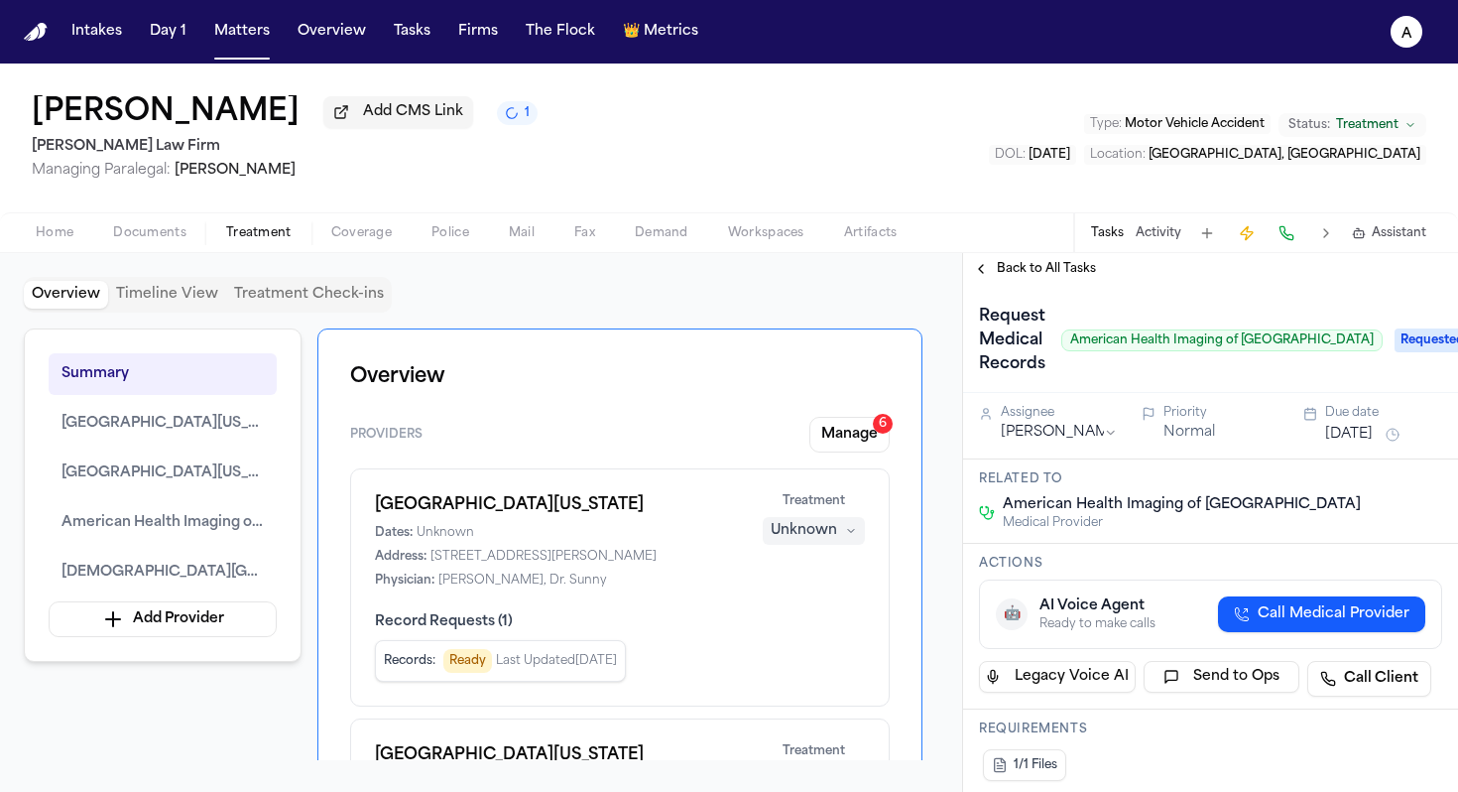
click at [1131, 393] on div "Request Medical Records American Health Imaging of New Braunfels Requested" at bounding box center [1210, 339] width 495 height 108
click at [1065, 275] on span "Back to All Tasks" at bounding box center [1046, 269] width 99 height 16
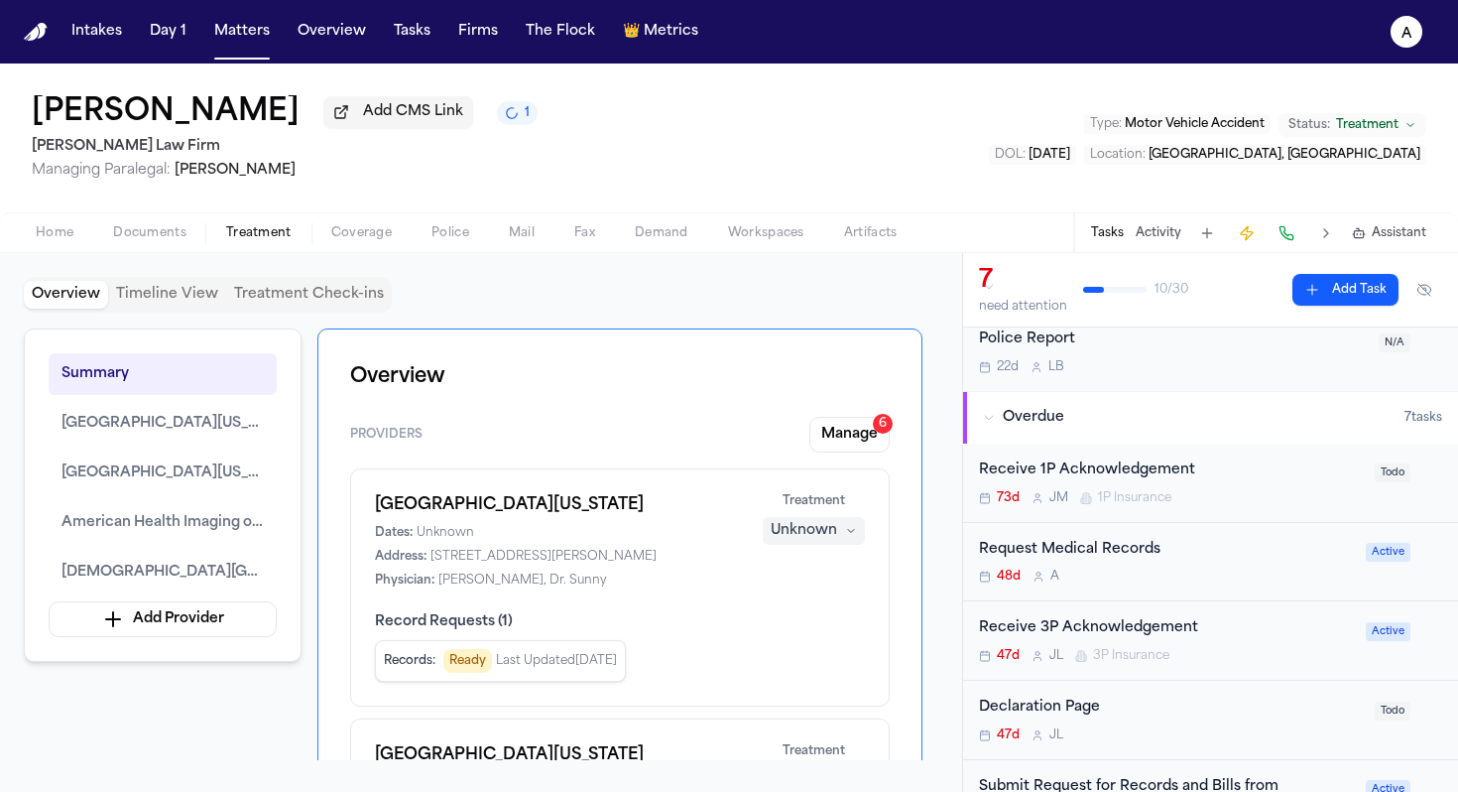
scroll to position [68, 0]
click at [1277, 573] on div "48d A" at bounding box center [1166, 574] width 375 height 16
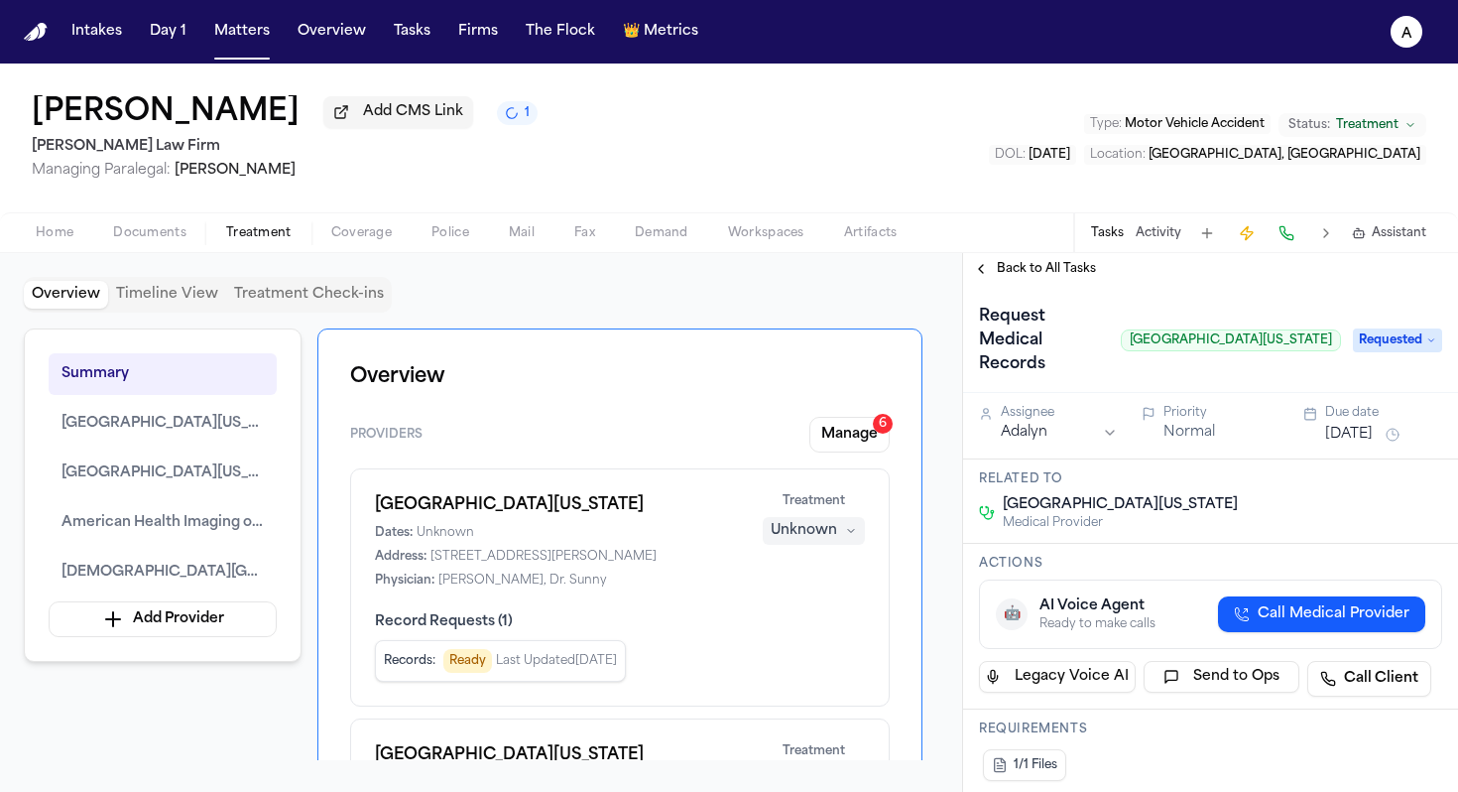
click at [1363, 425] on button "Aug 7, 2025" at bounding box center [1349, 435] width 48 height 20
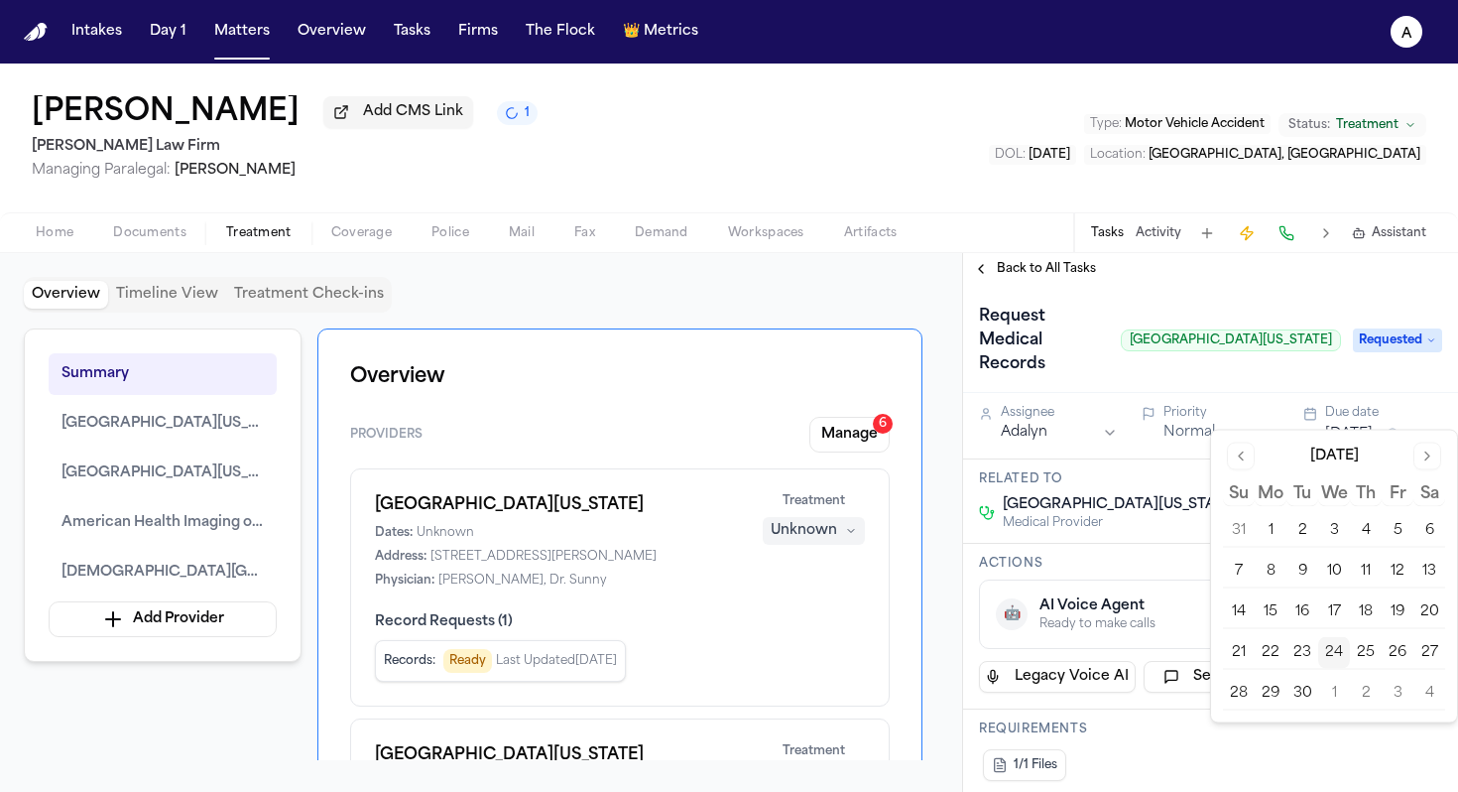
click at [1270, 688] on button "29" at bounding box center [1271, 694] width 32 height 32
click at [1068, 269] on span "Back to All Tasks" at bounding box center [1046, 269] width 99 height 16
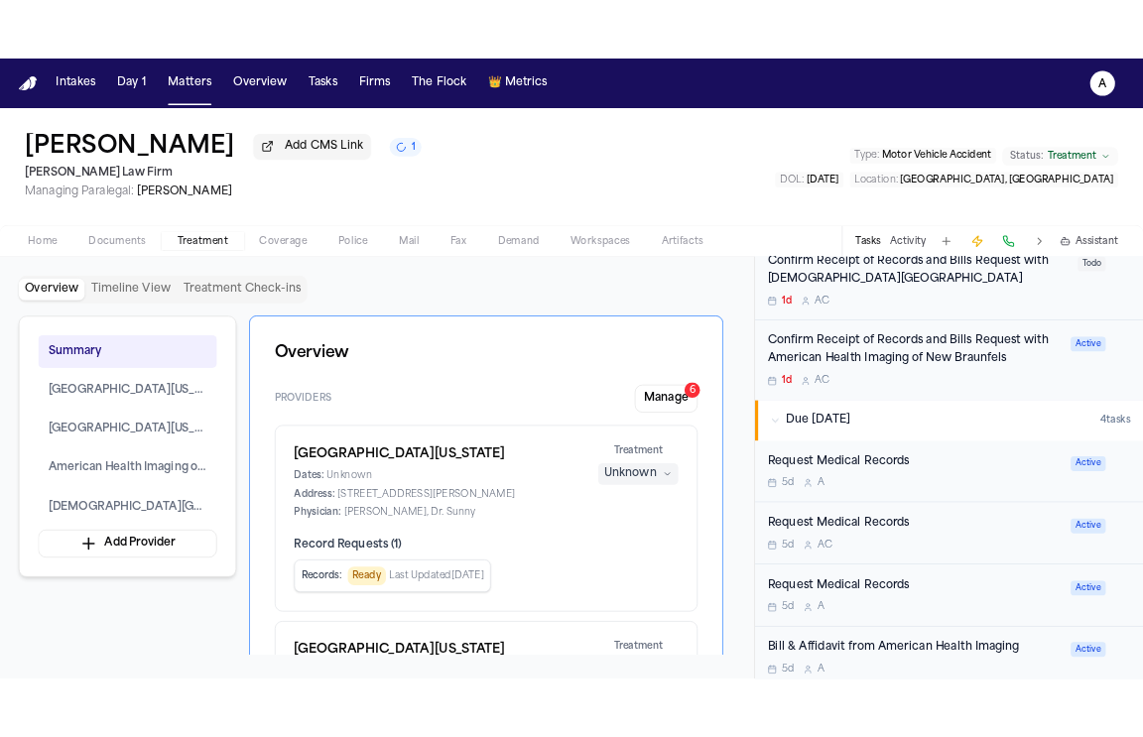
scroll to position [633, 0]
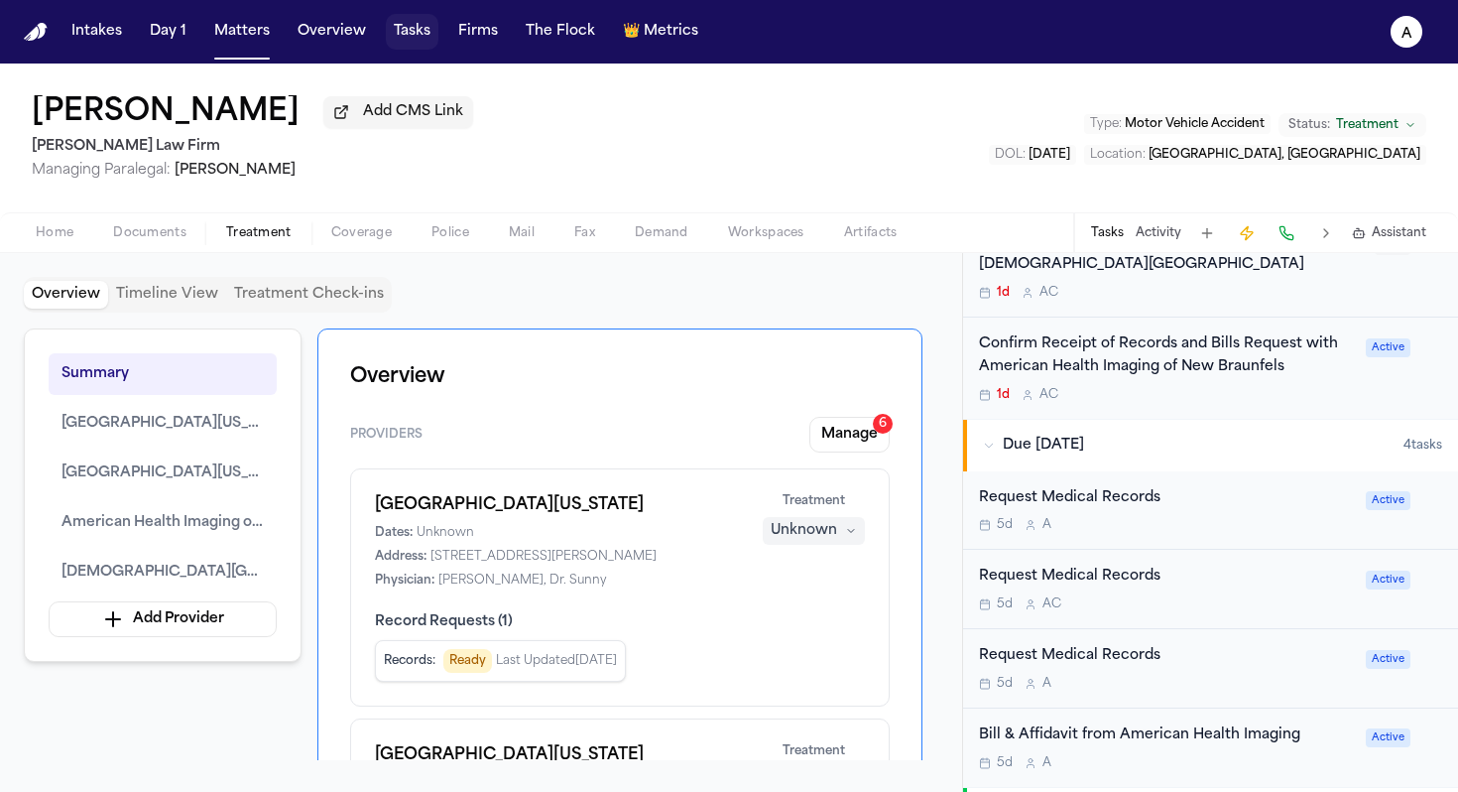
click at [406, 35] on button "Tasks" at bounding box center [412, 32] width 53 height 36
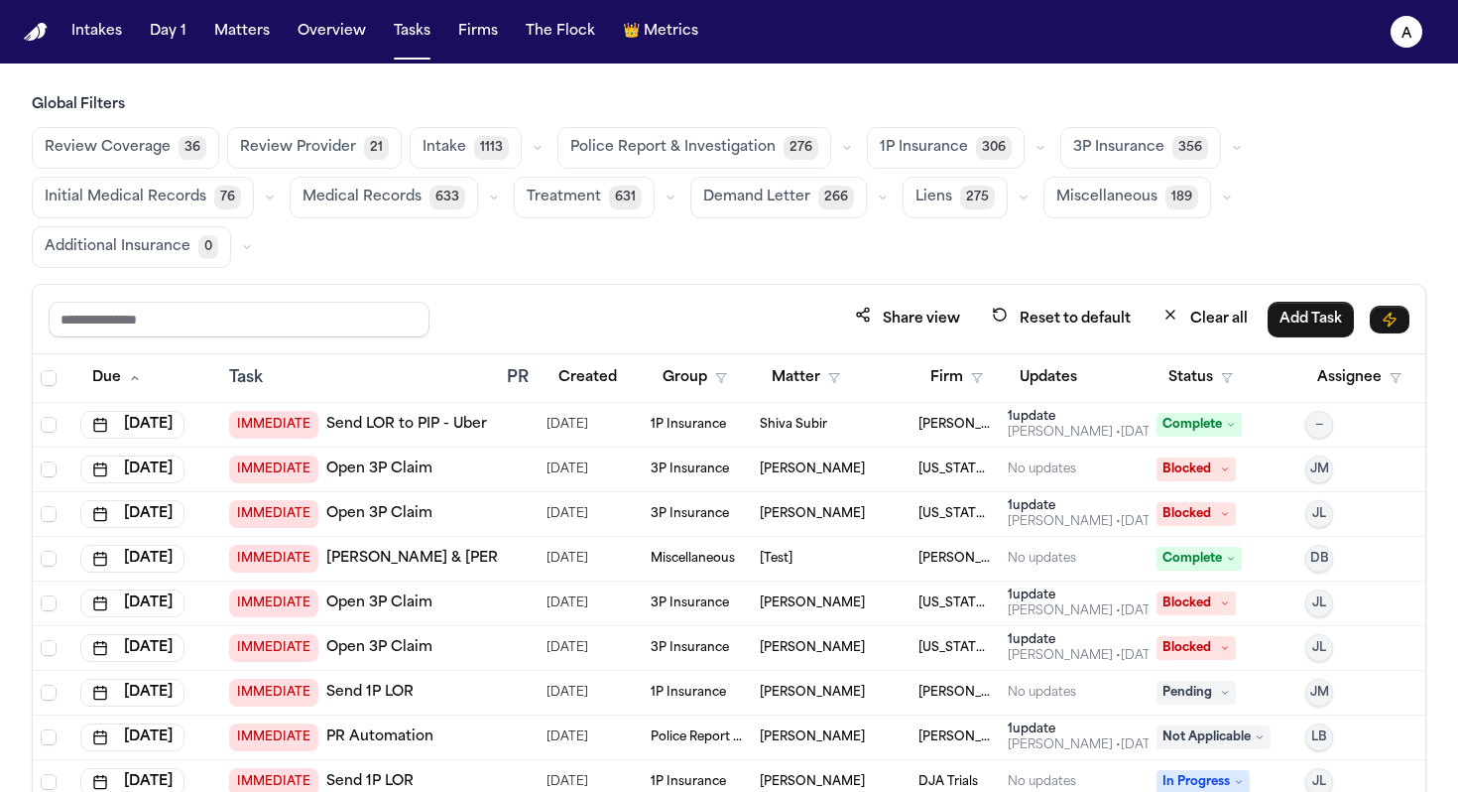
click at [602, 91] on main "Global Filters Review Coverage 36 Review Provider 21 Intake 1113 Police Report …" at bounding box center [729, 427] width 1458 height 728
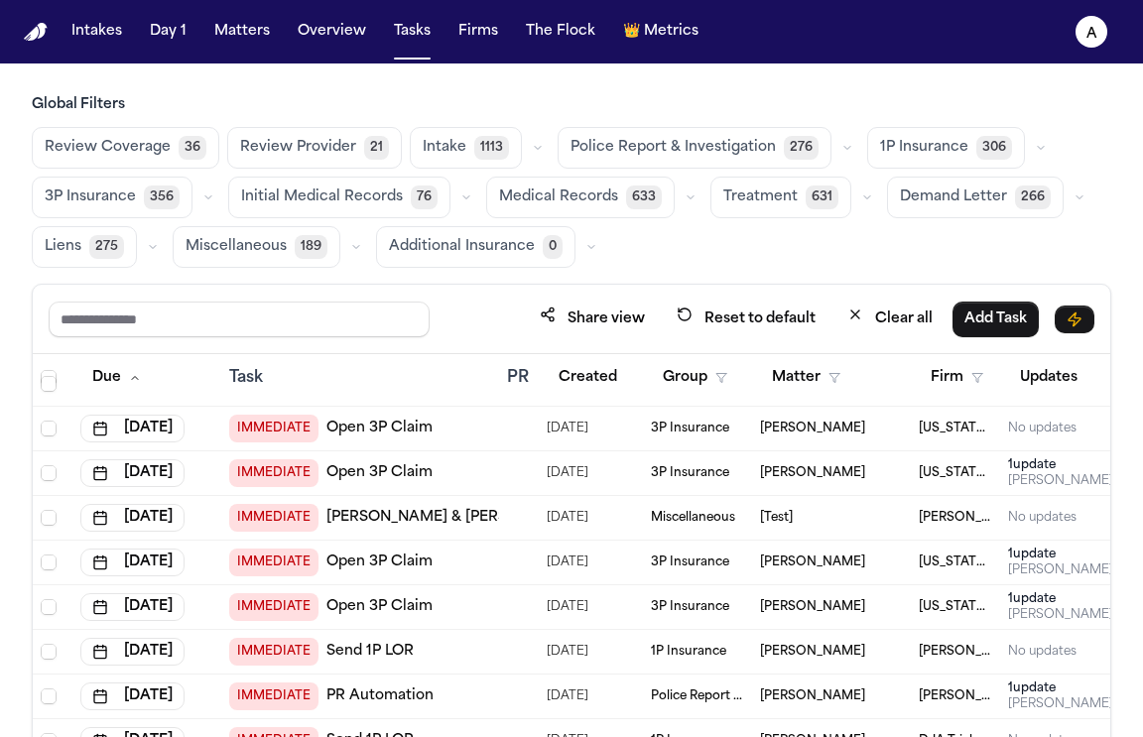
scroll to position [42, 0]
click at [565, 185] on button "Medical Records 633" at bounding box center [580, 198] width 188 height 42
click at [570, 194] on span "Medical Records" at bounding box center [557, 197] width 119 height 20
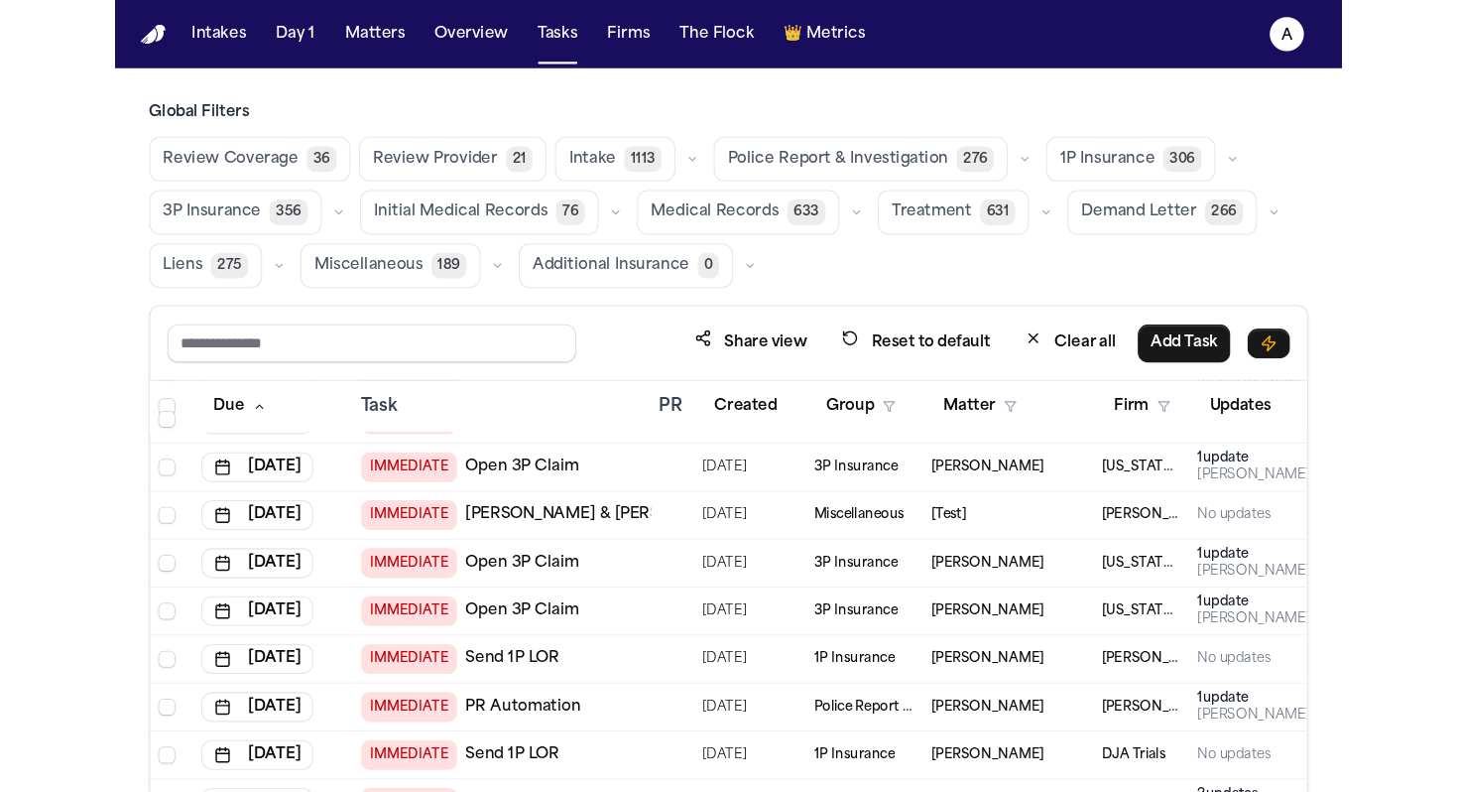
scroll to position [88, 0]
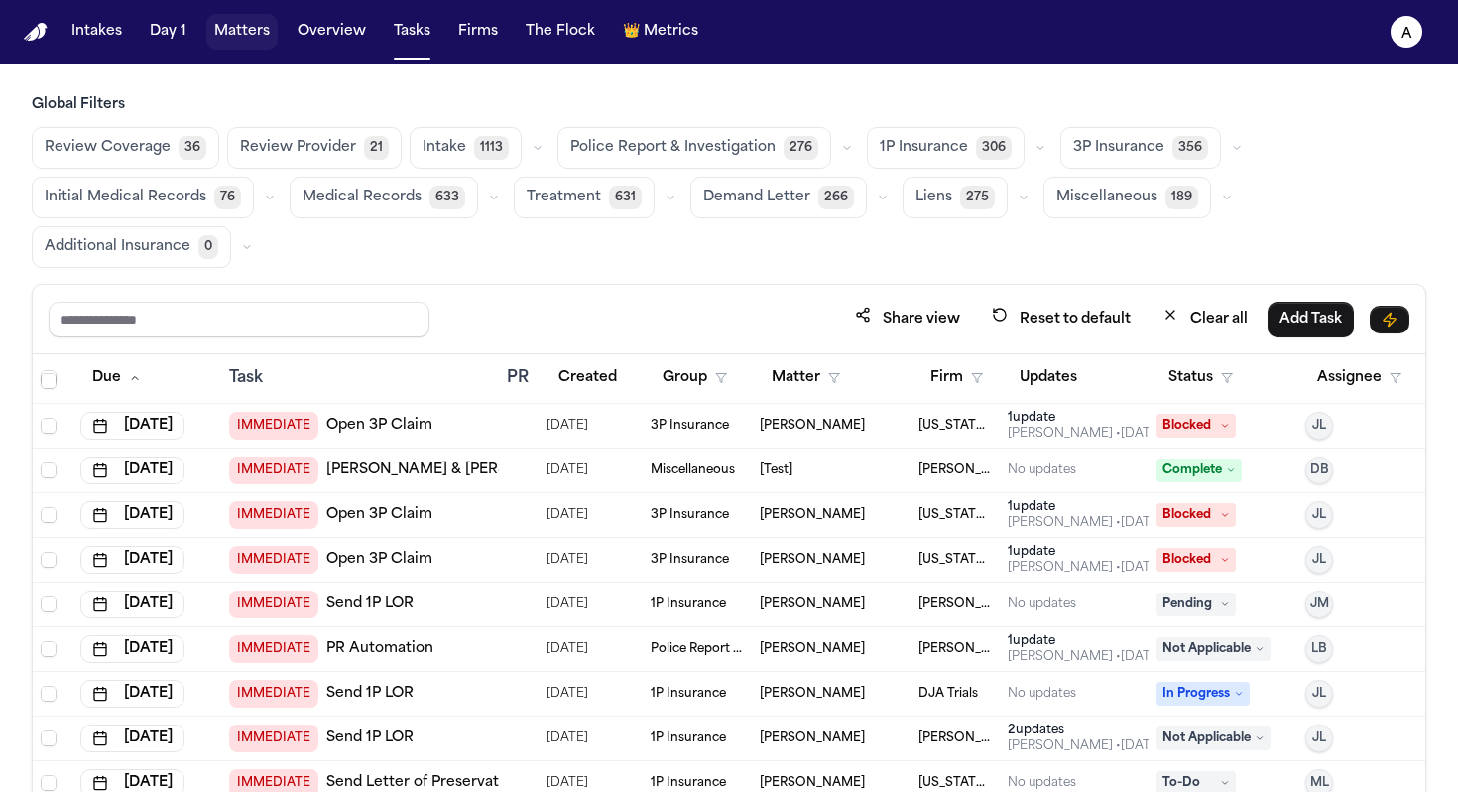
click at [247, 40] on button "Matters" at bounding box center [241, 32] width 71 height 36
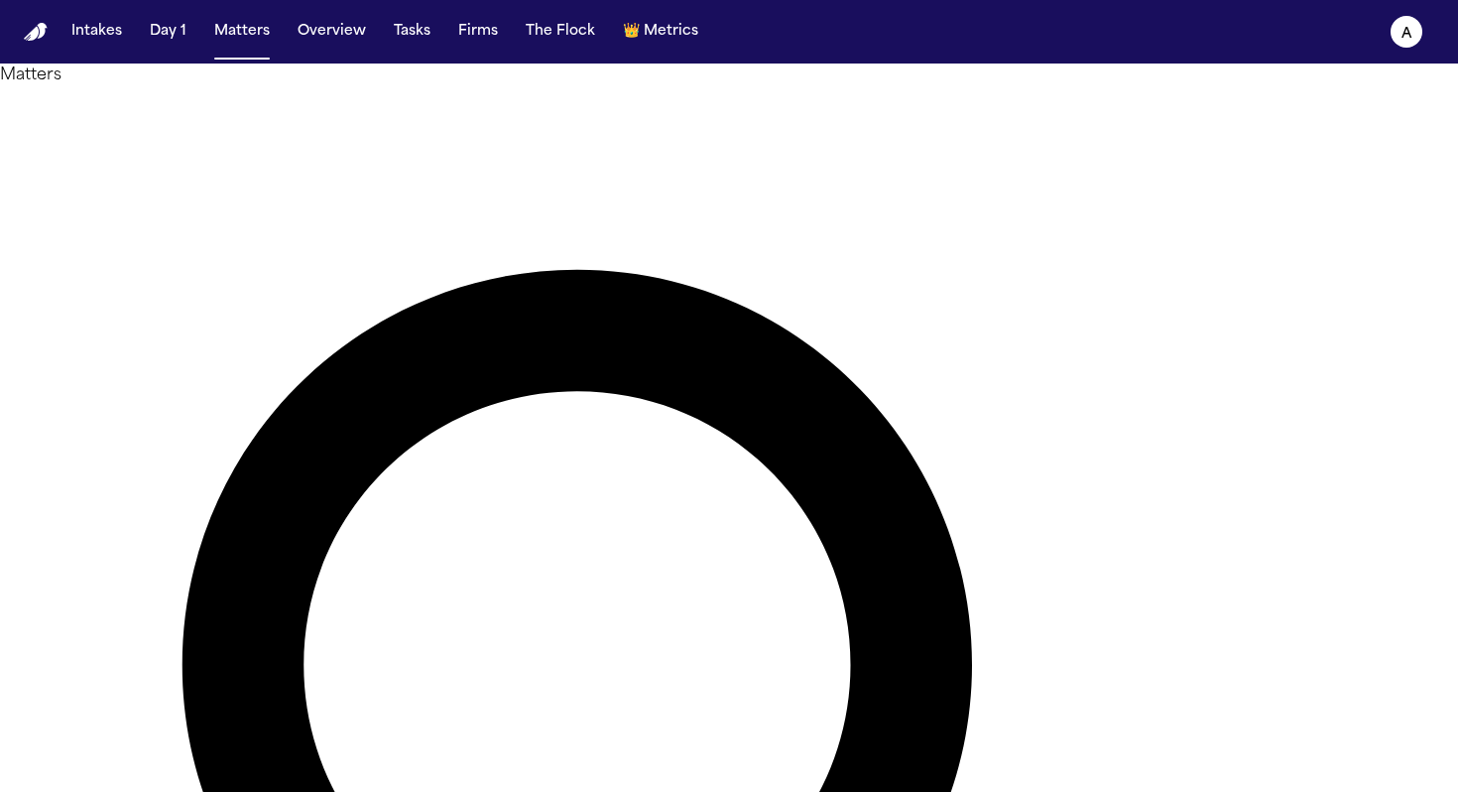
type input "***"
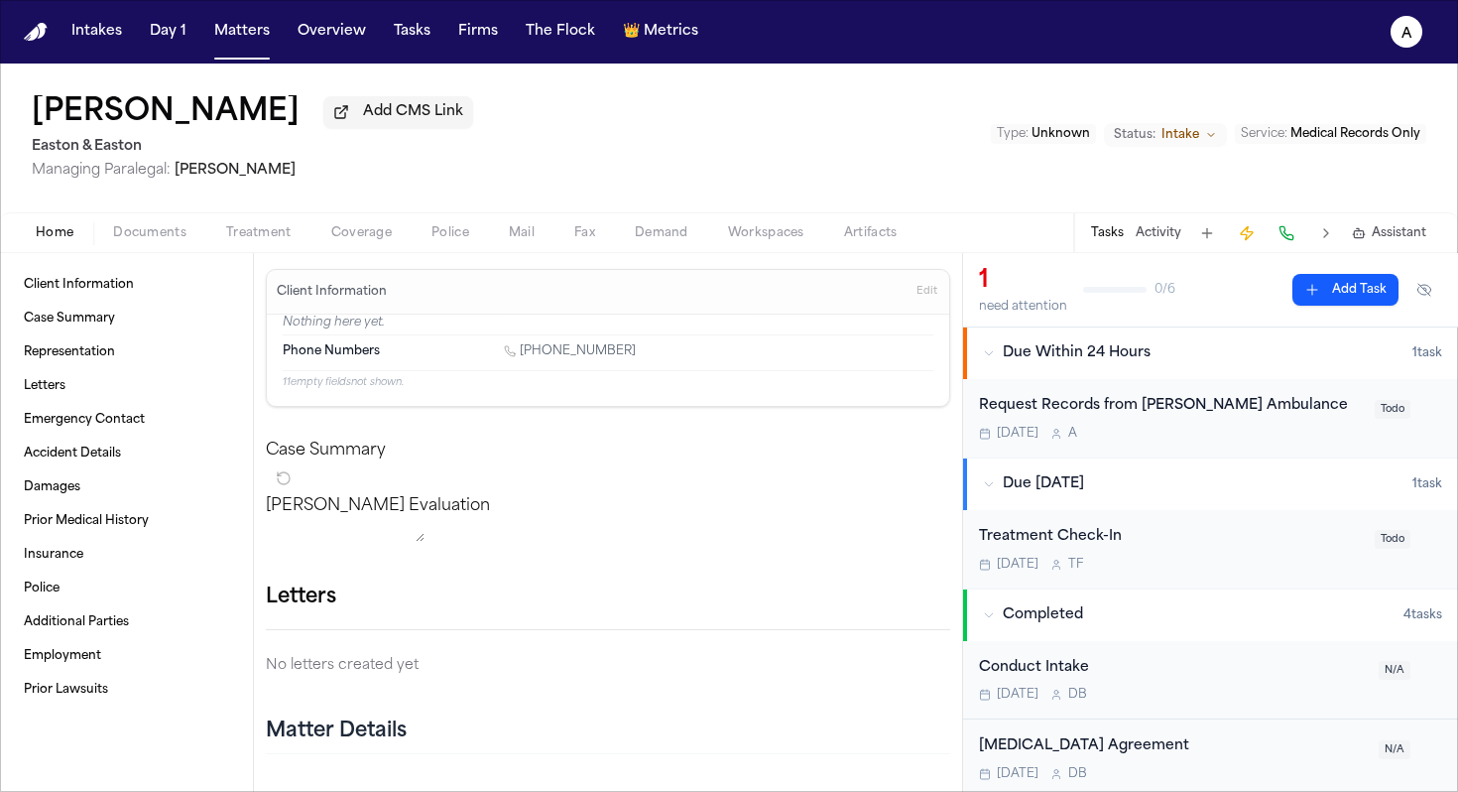
click at [1208, 438] on div "Today A" at bounding box center [1171, 434] width 384 height 16
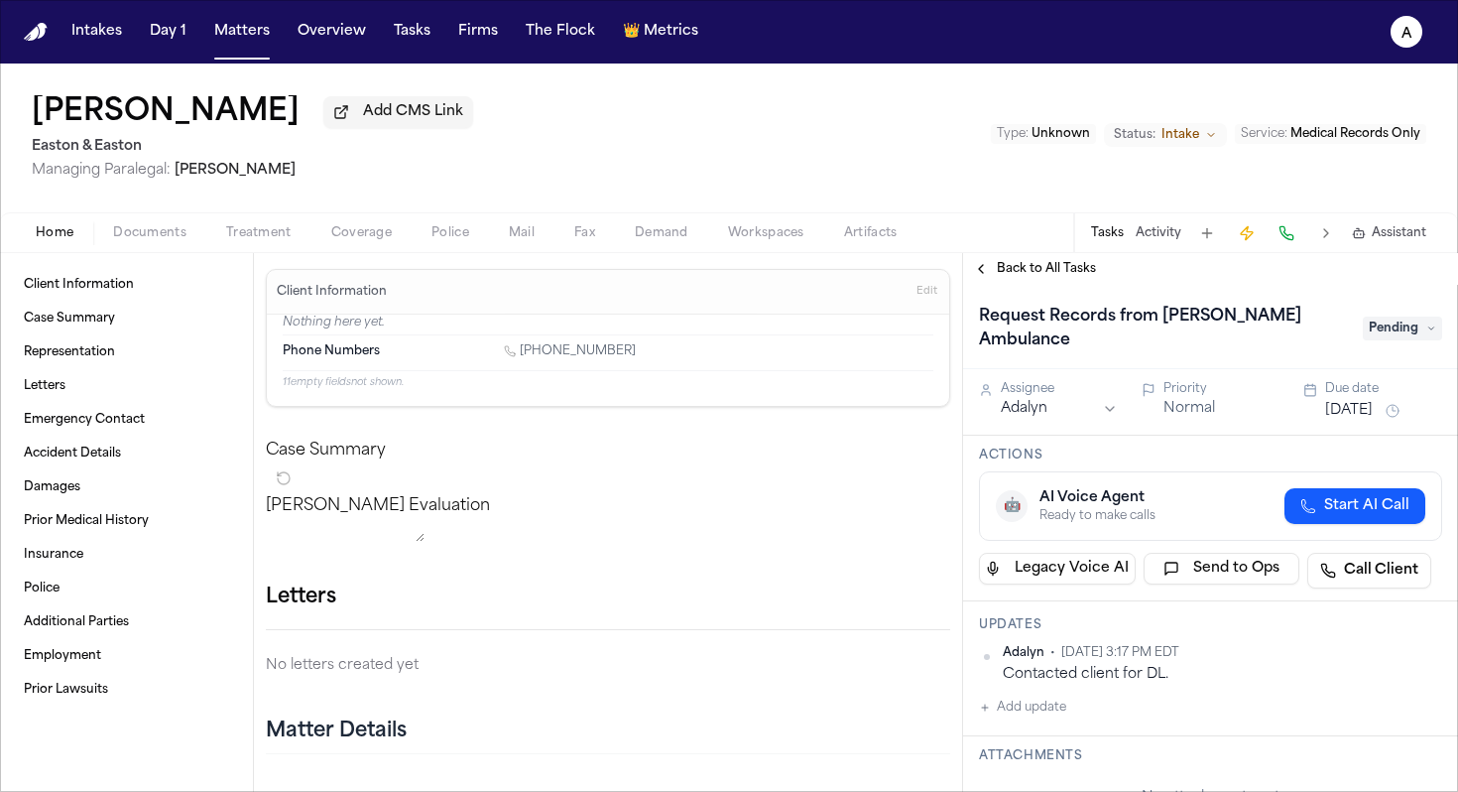
click at [1364, 401] on button "[DATE]" at bounding box center [1349, 411] width 48 height 20
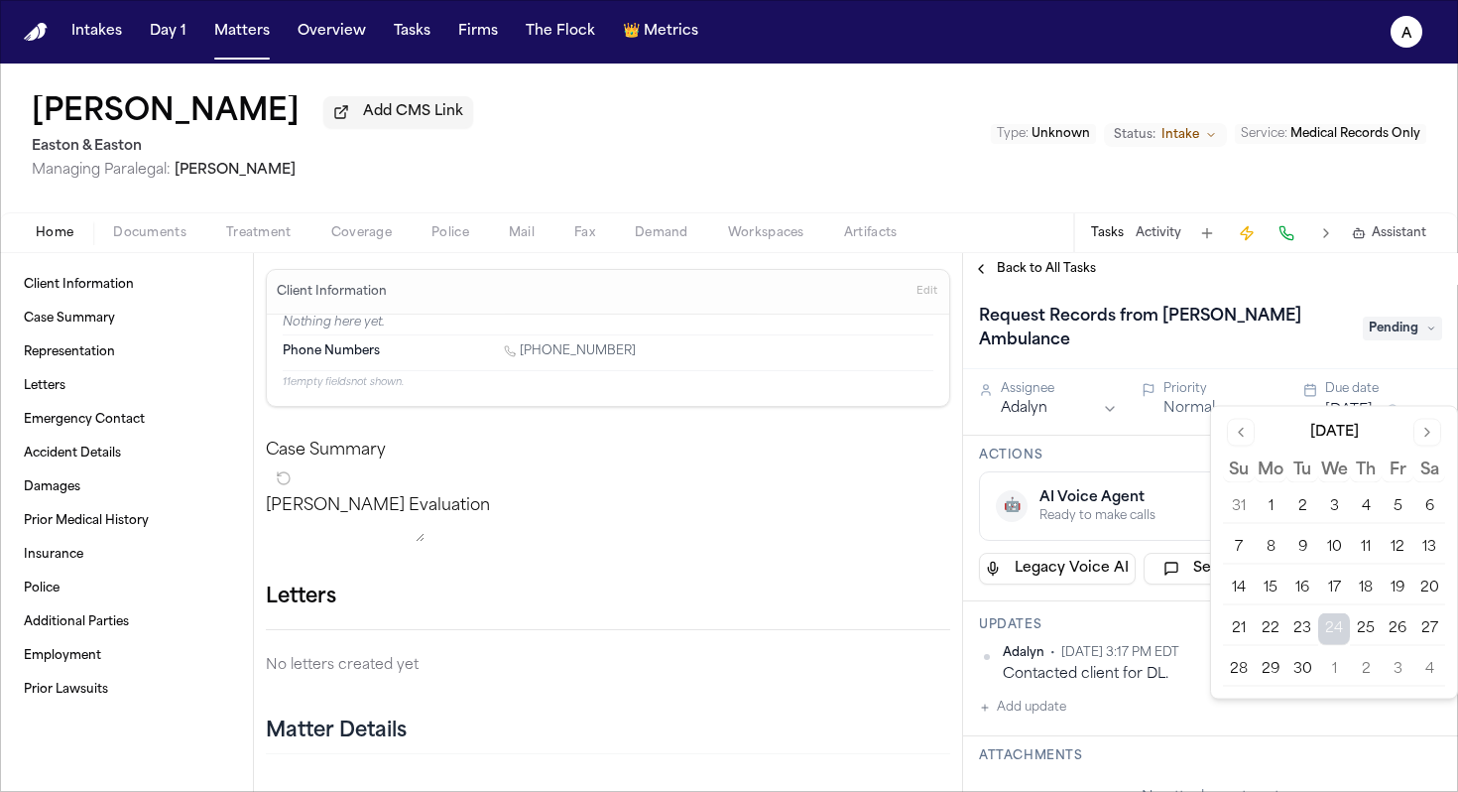
click at [1378, 635] on button "25" at bounding box center [1366, 629] width 32 height 32
click at [1332, 308] on div "Request Records from Falck Ambulance" at bounding box center [1165, 329] width 372 height 56
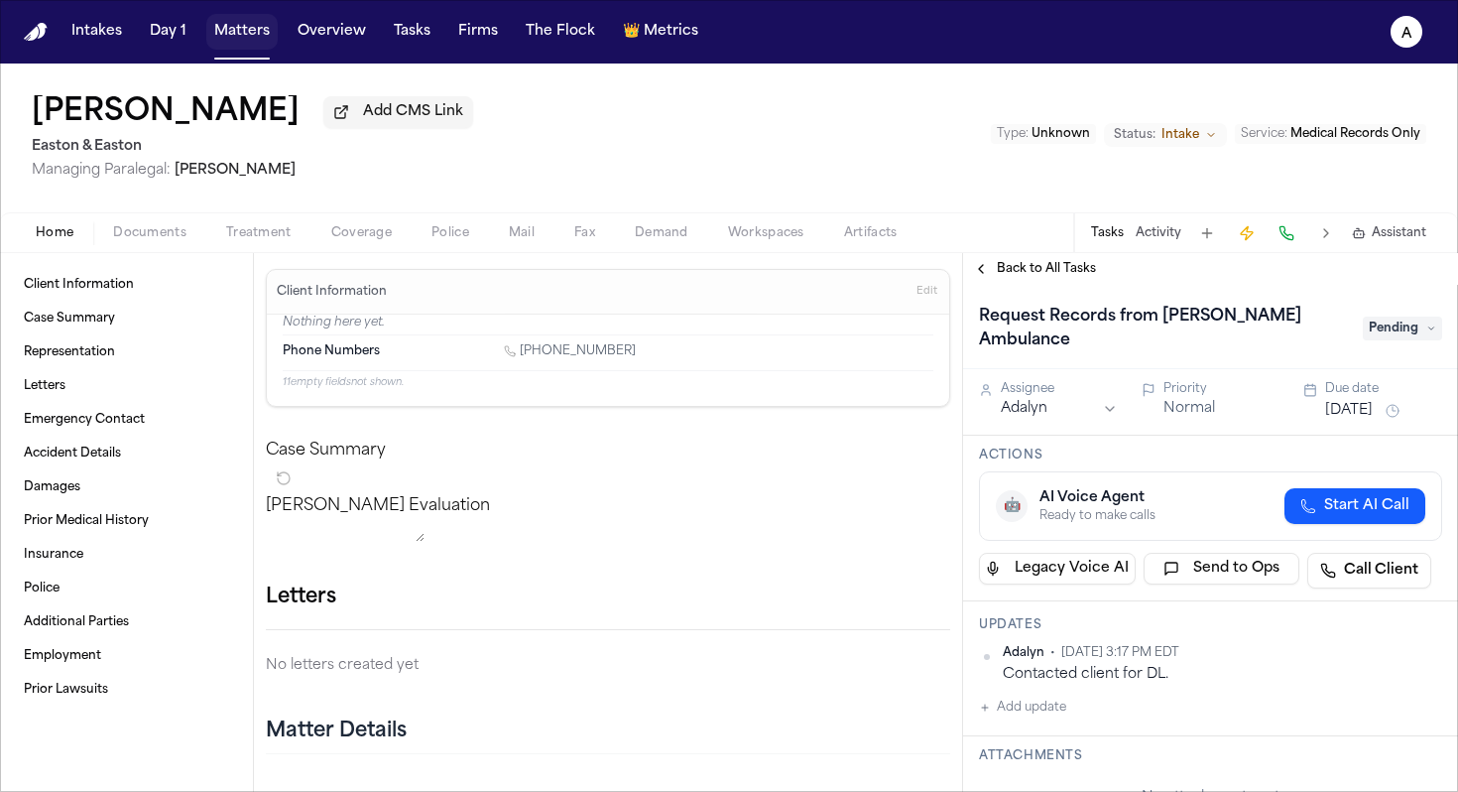
click at [265, 33] on button "Matters" at bounding box center [241, 32] width 71 height 36
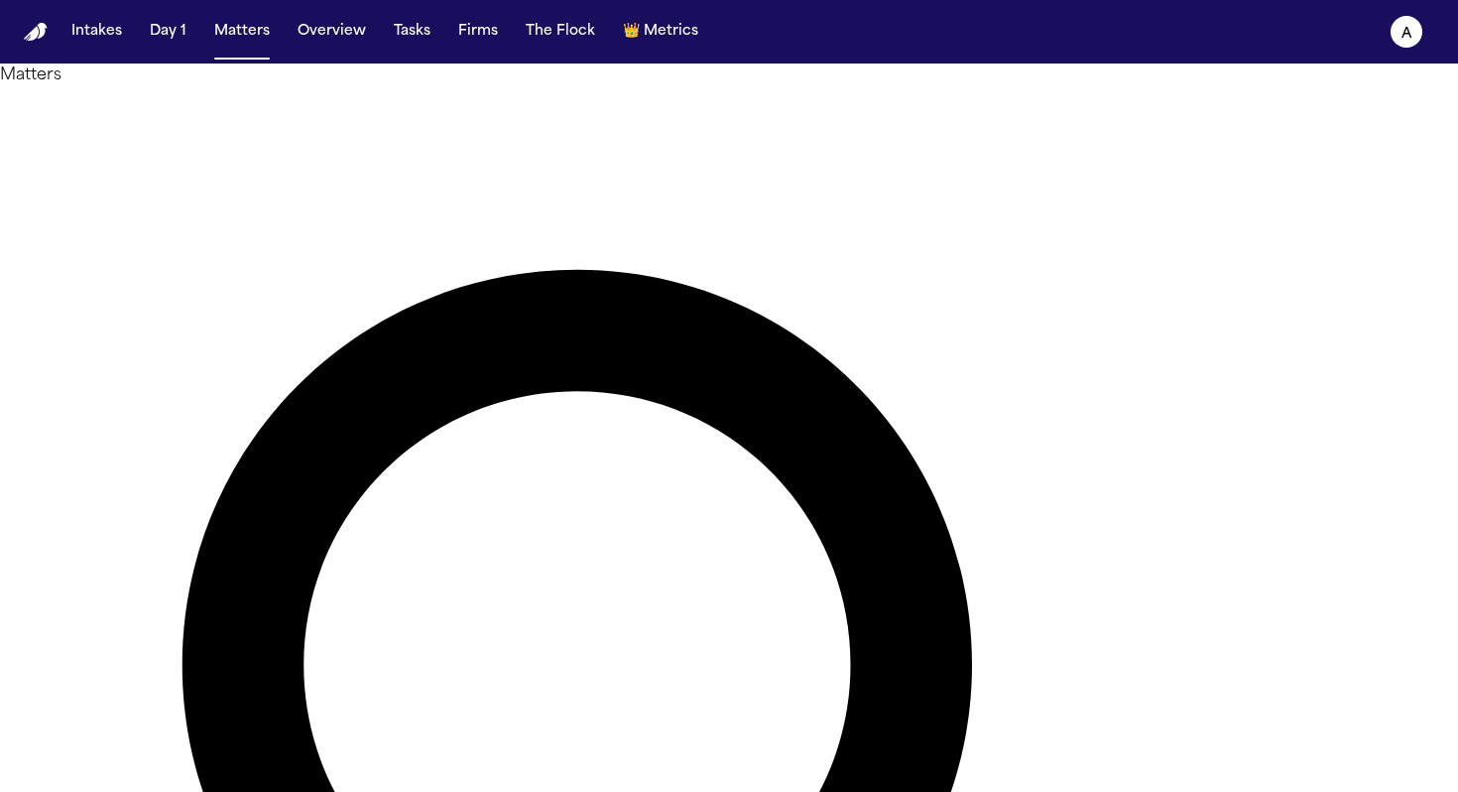
drag, startPoint x: 733, startPoint y: 112, endPoint x: 403, endPoint y: 101, distance: 330.5
type input "********"
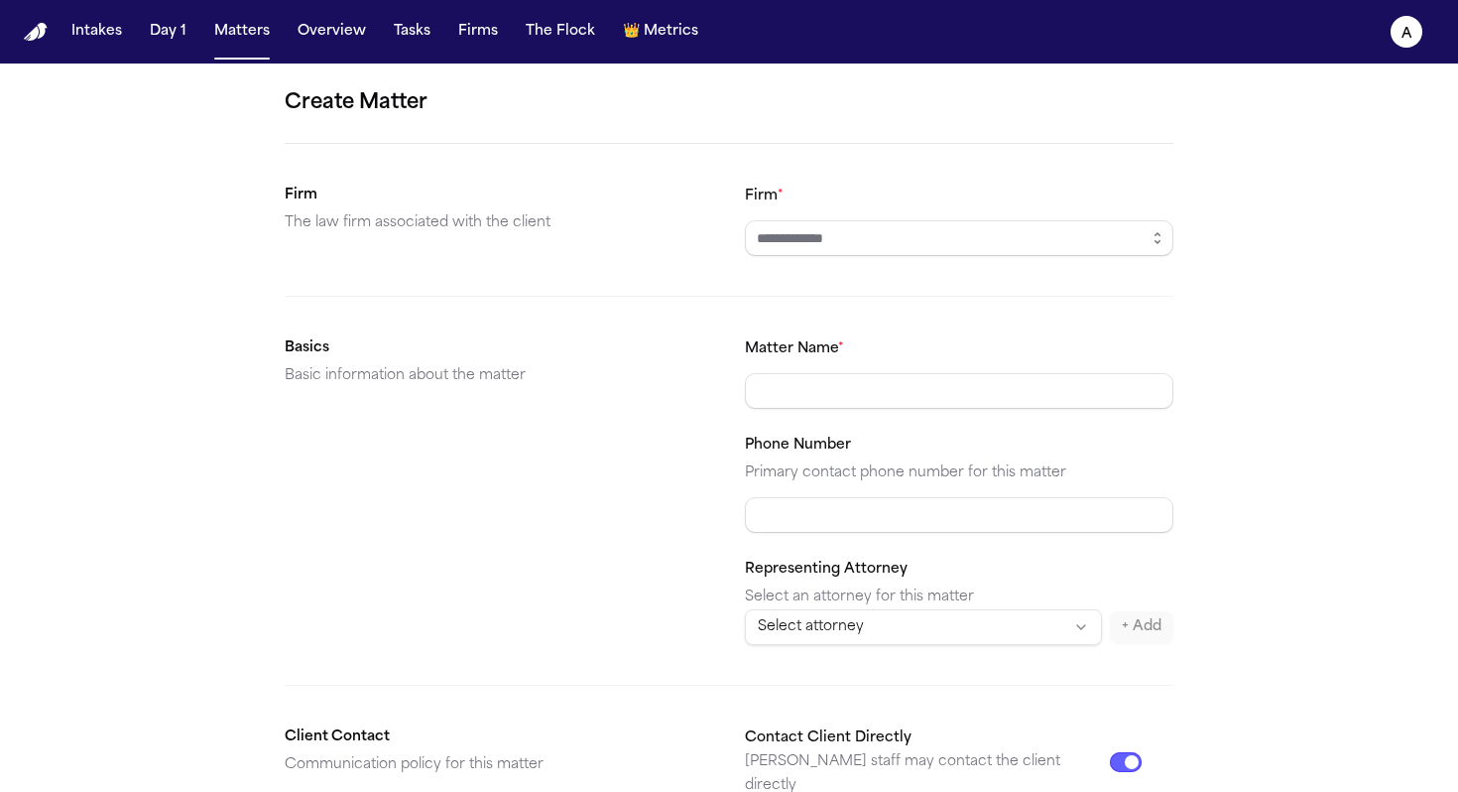
click at [903, 237] on input "Firm *" at bounding box center [959, 238] width 429 height 36
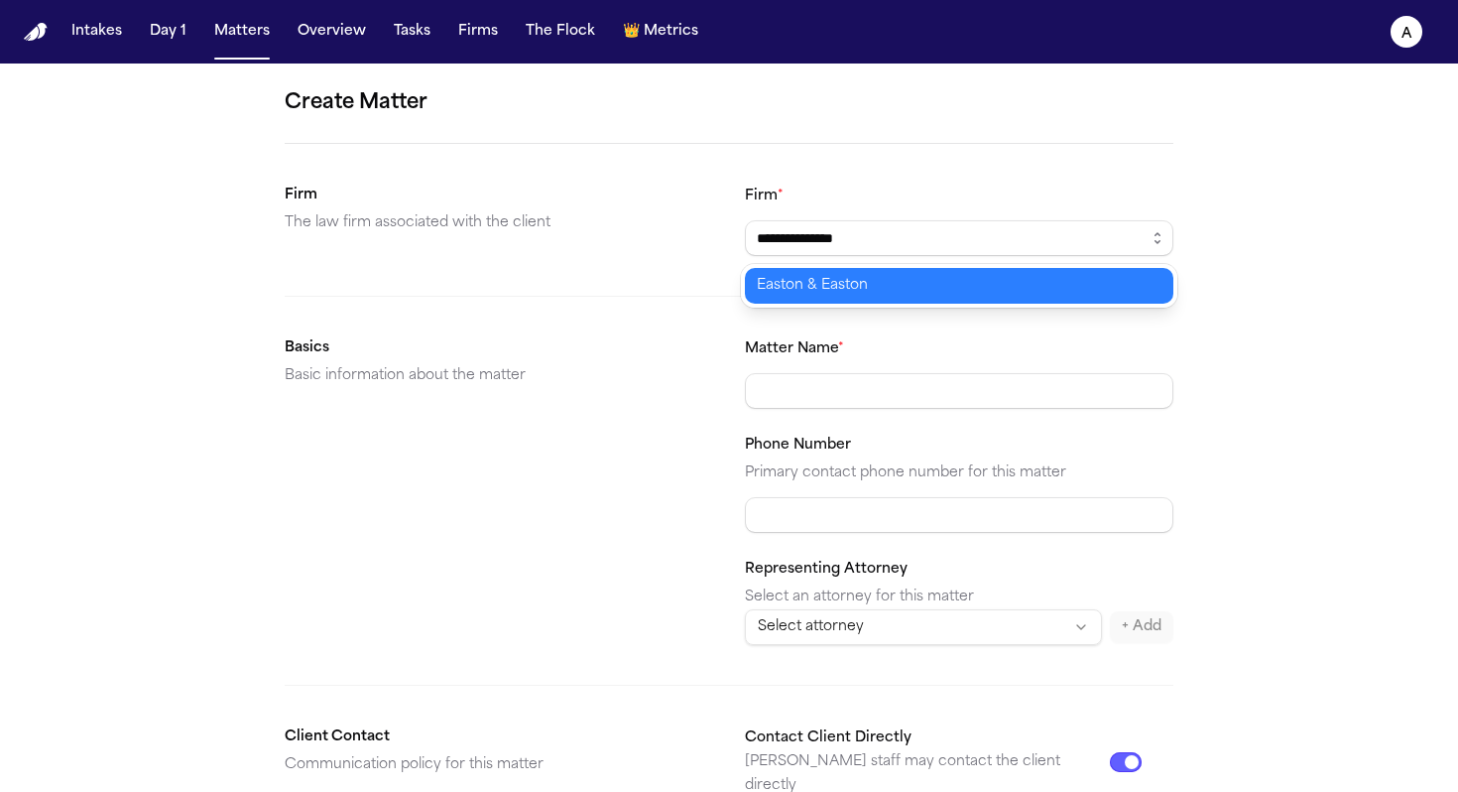
click at [887, 288] on body "**********" at bounding box center [729, 396] width 1458 height 792
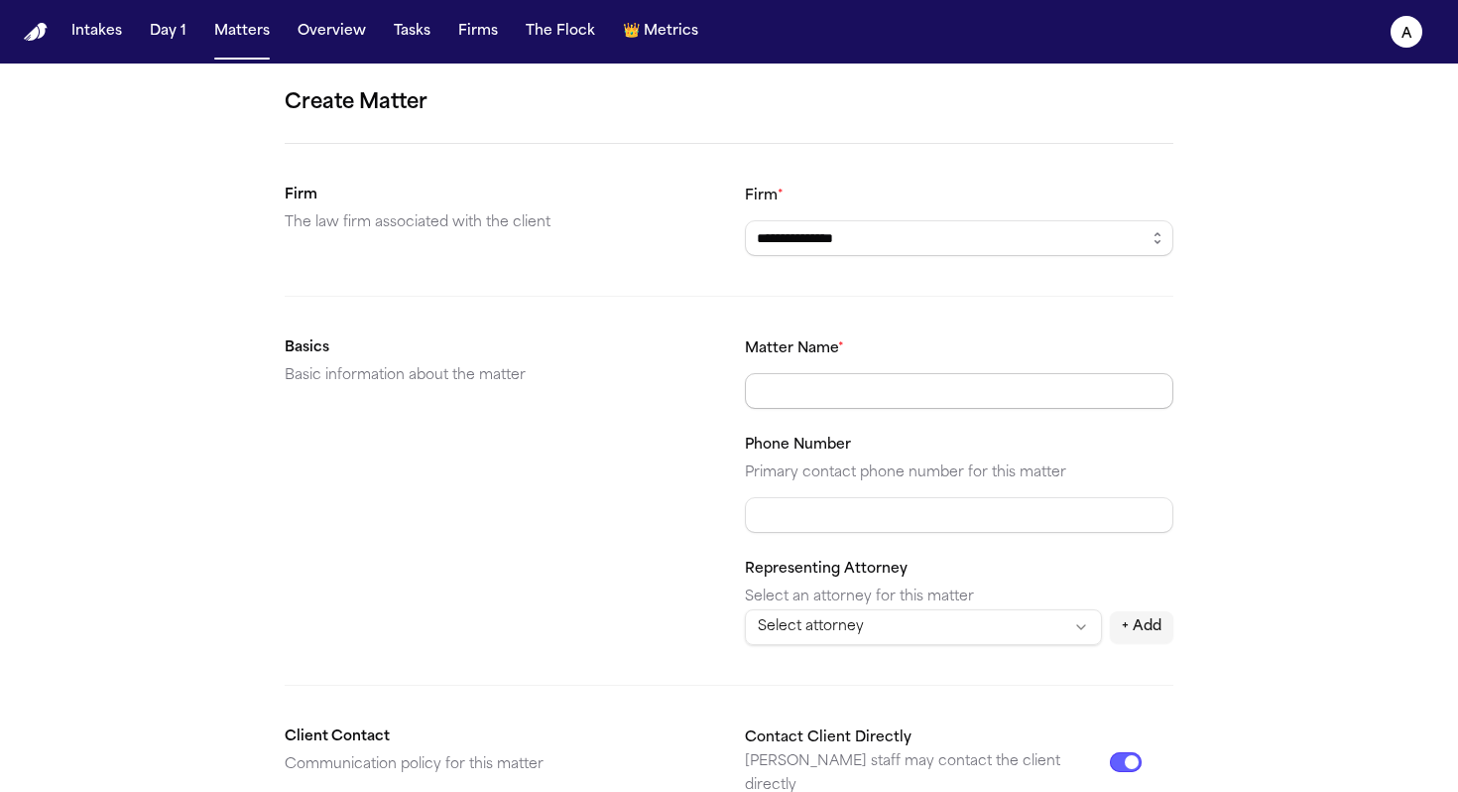
type input "**********"
click at [832, 380] on input "Matter Name *" at bounding box center [959, 391] width 429 height 36
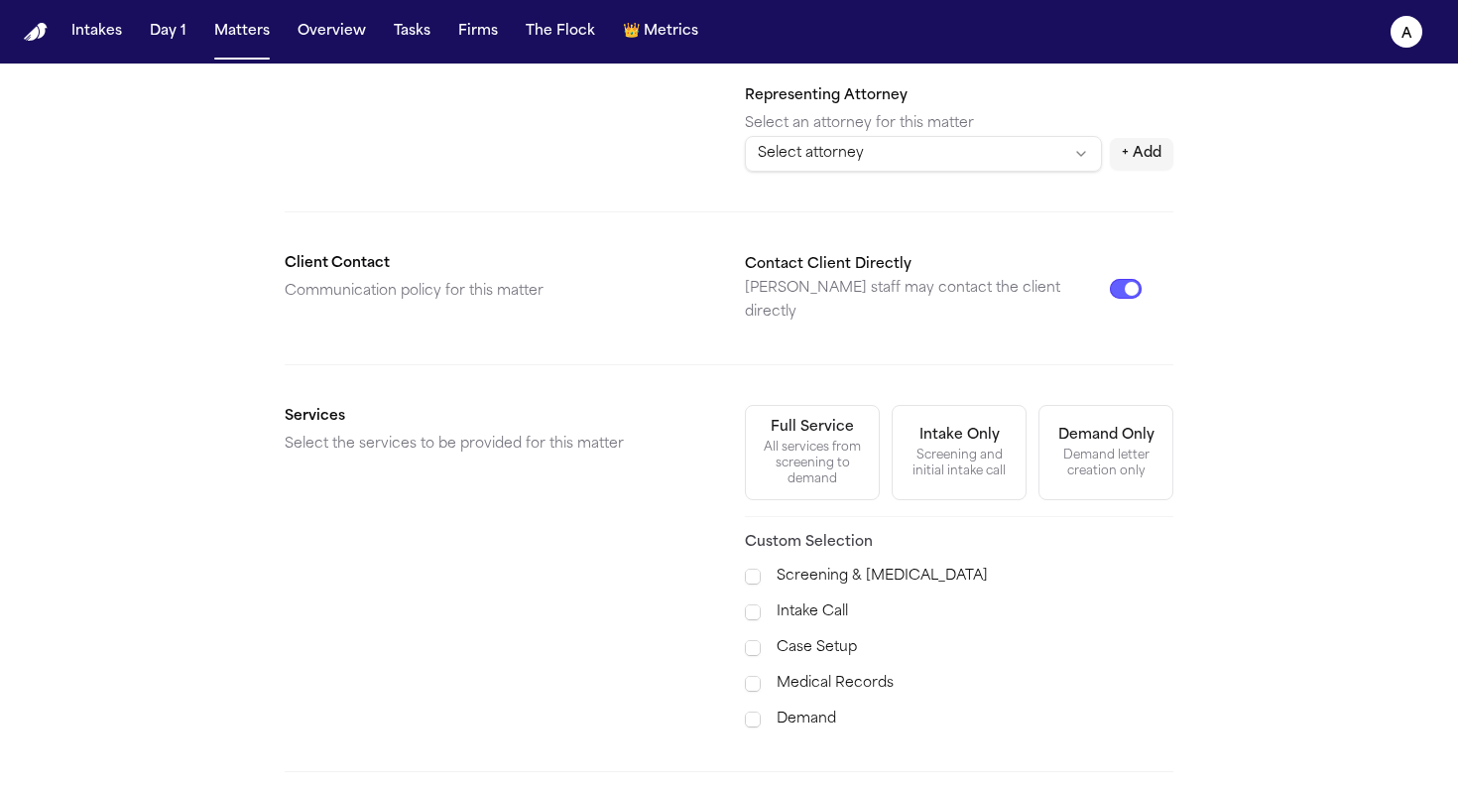
scroll to position [501, 0]
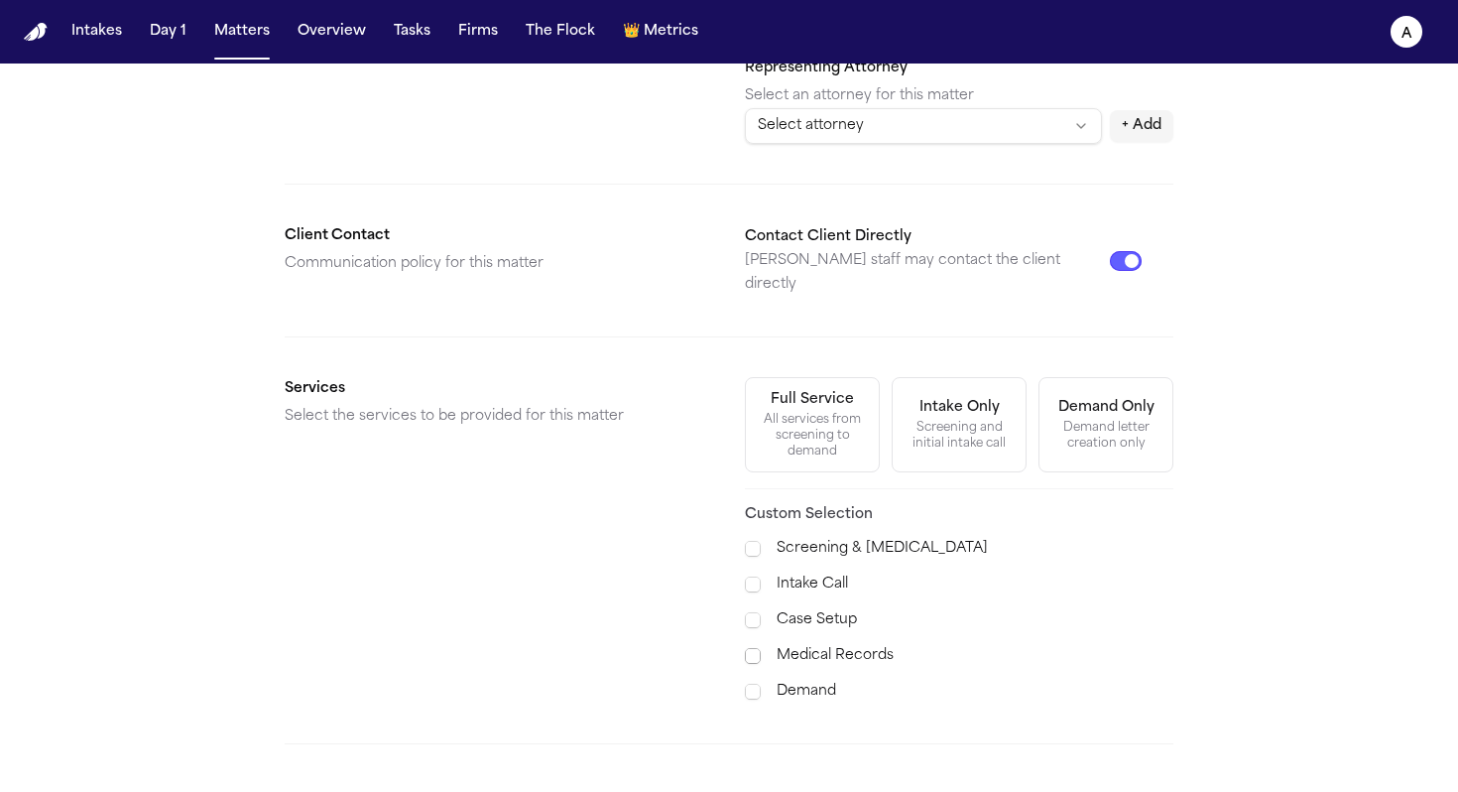
type input "**********"
click at [750, 648] on span at bounding box center [753, 656] width 16 height 16
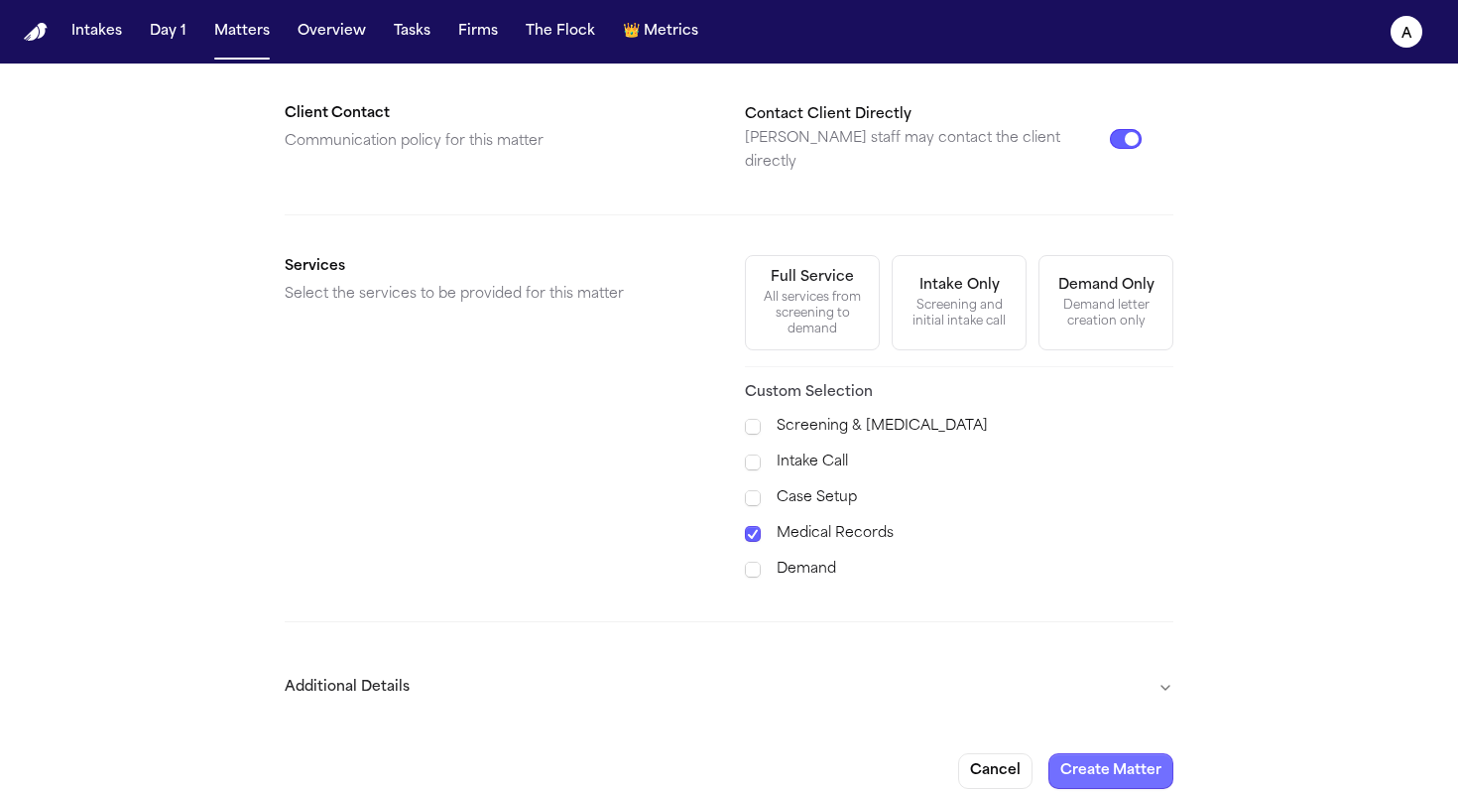
click at [1123, 753] on button "Create Matter" at bounding box center [1111, 771] width 125 height 36
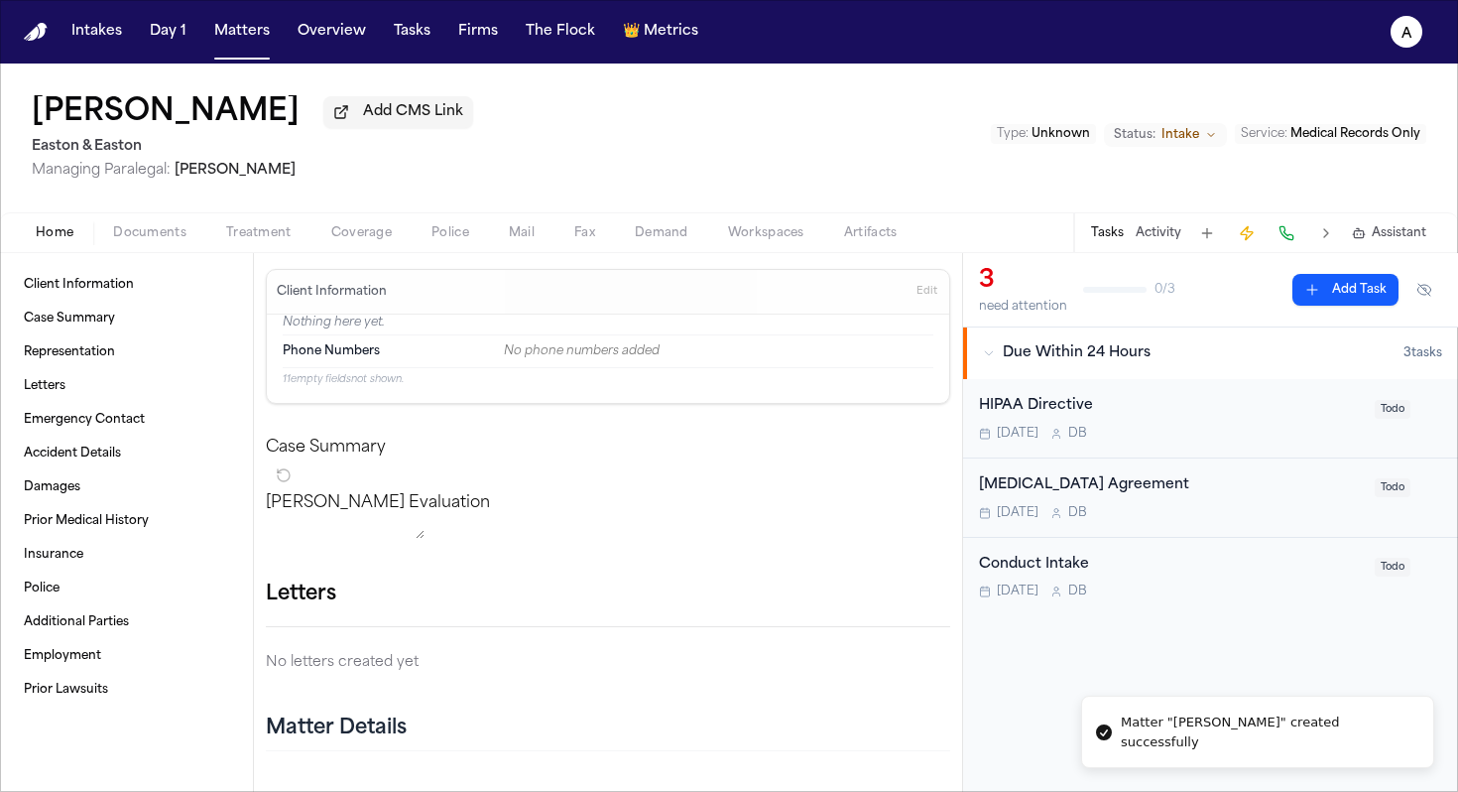
click at [1348, 288] on button "Add Task" at bounding box center [1346, 290] width 106 height 32
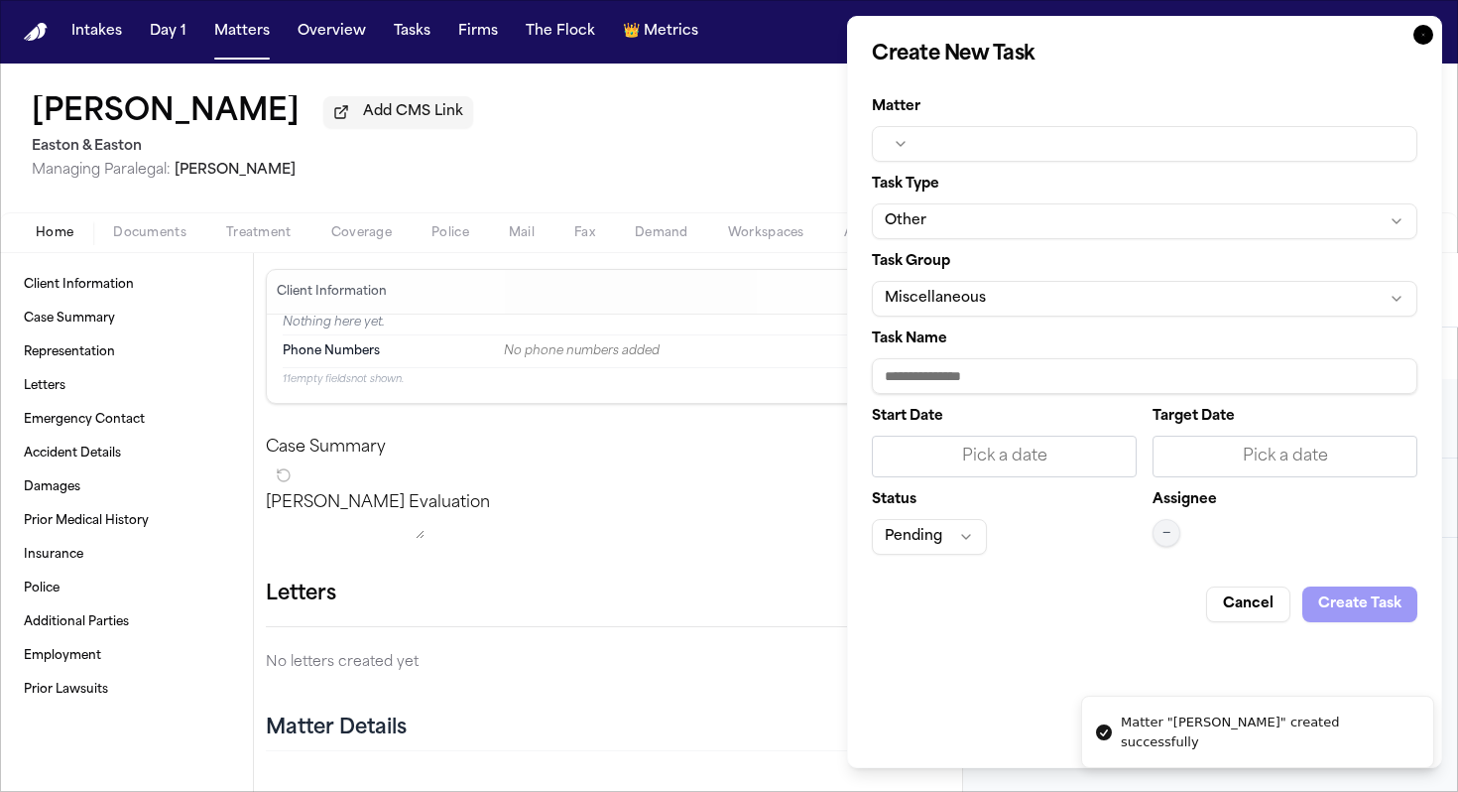
click at [1054, 153] on button "button" at bounding box center [1145, 144] width 546 height 36
click at [973, 132] on body "Intakes Day 1 Matters Overview Tasks Firms The Flock 👑 Metrics A Patricia Quija…" at bounding box center [729, 396] width 1458 height 792
click at [915, 140] on button "button" at bounding box center [1145, 144] width 546 height 36
click at [752, 130] on div at bounding box center [729, 396] width 1458 height 792
click at [1420, 28] on icon "button" at bounding box center [1424, 35] width 20 height 20
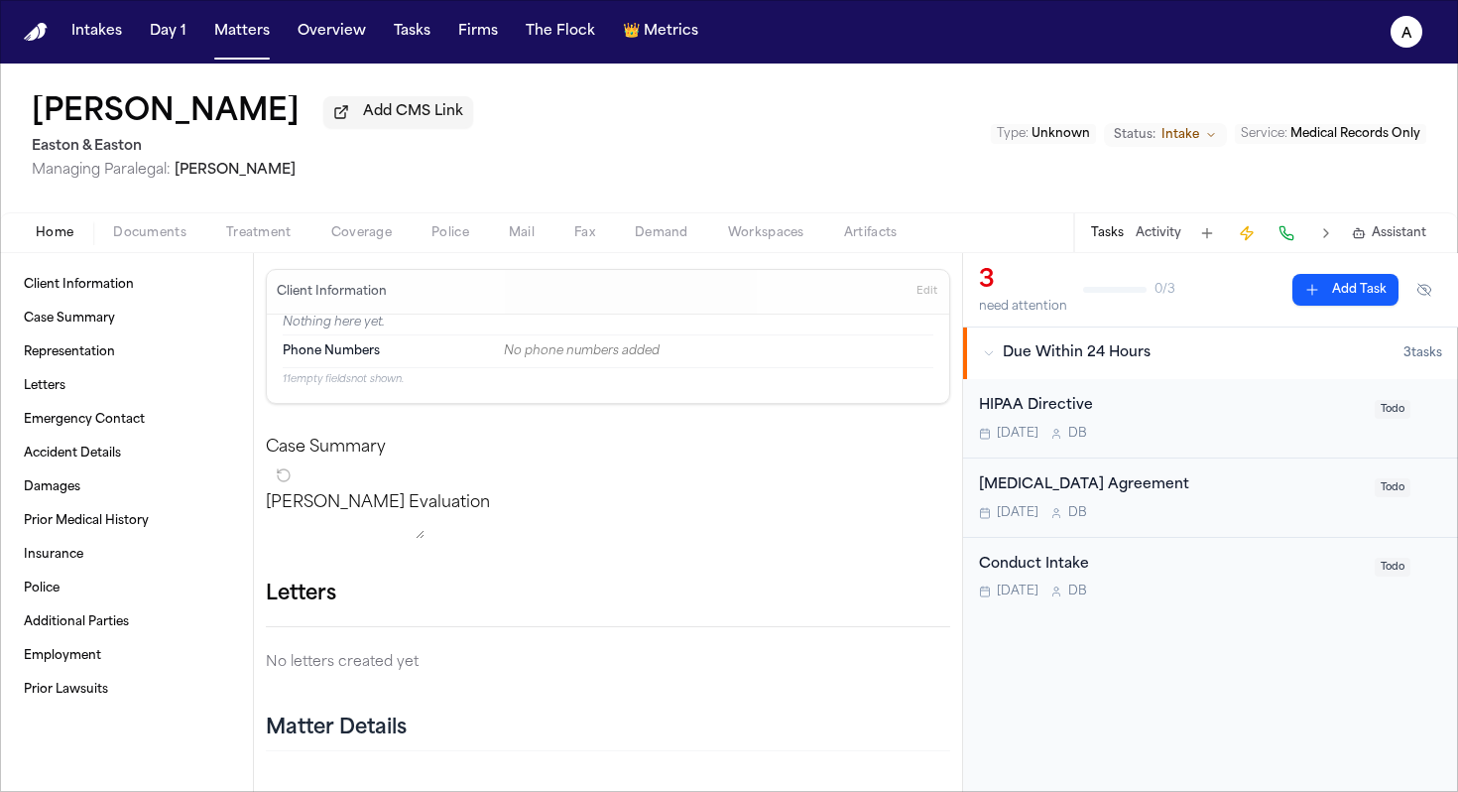
click at [1336, 435] on div "Today D B" at bounding box center [1171, 434] width 384 height 16
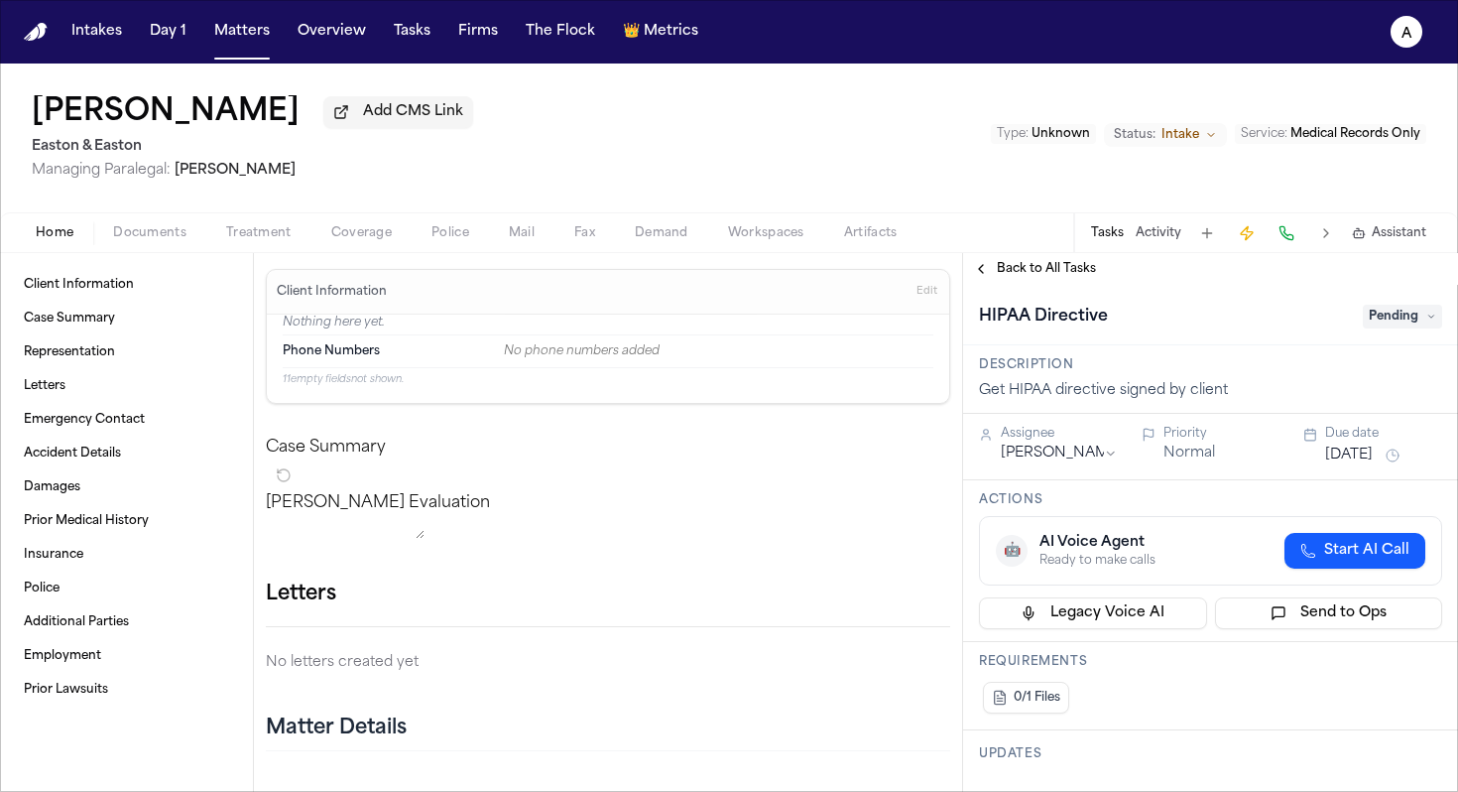
click at [1393, 328] on span "Pending" at bounding box center [1402, 317] width 79 height 24
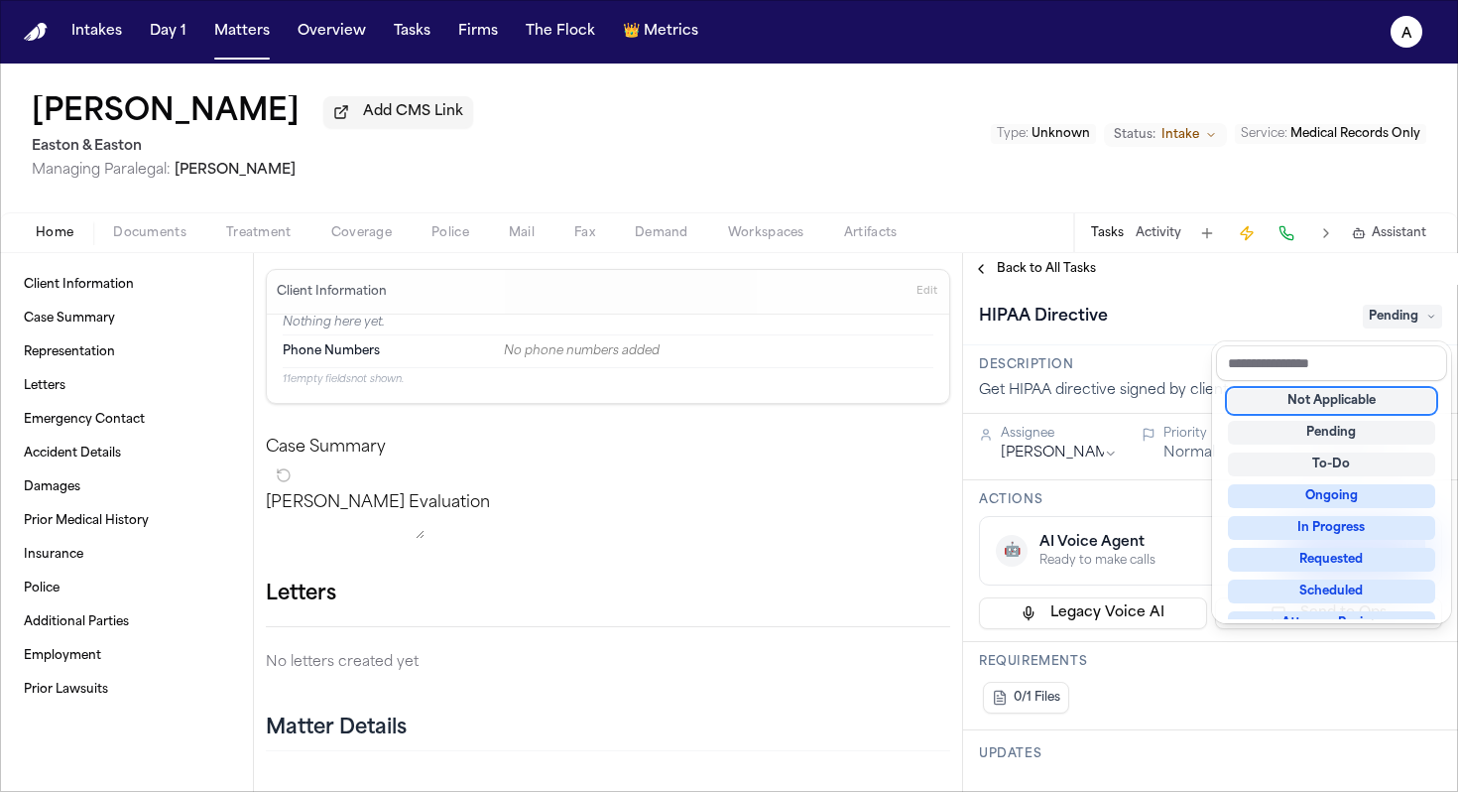
click at [1338, 403] on div "Not Applicable" at bounding box center [1331, 401] width 207 height 24
click at [1059, 274] on div "**********" at bounding box center [1210, 522] width 495 height 539
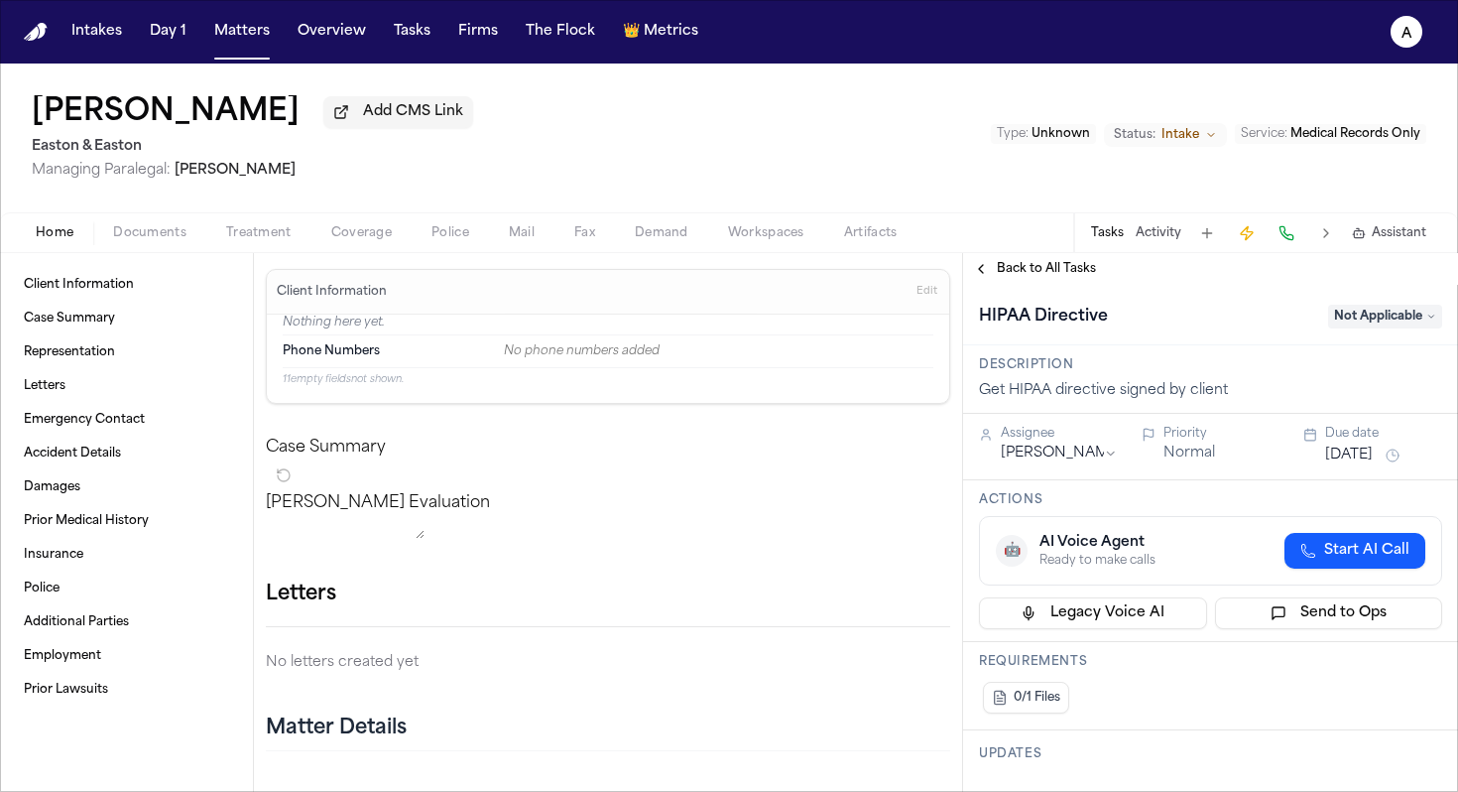
click at [1074, 270] on span "Back to All Tasks" at bounding box center [1046, 269] width 99 height 16
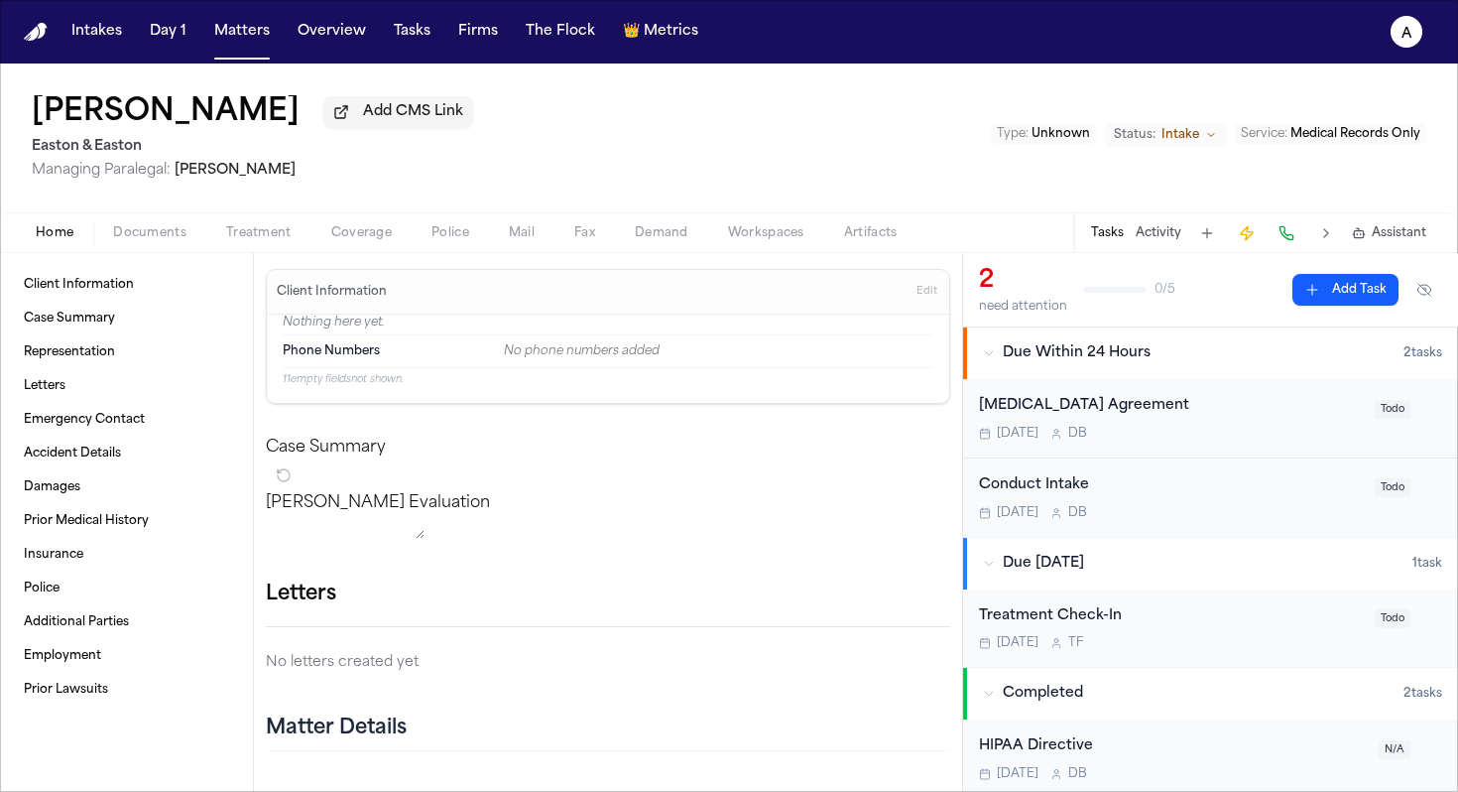
click at [1375, 490] on span "Todo" at bounding box center [1393, 487] width 36 height 19
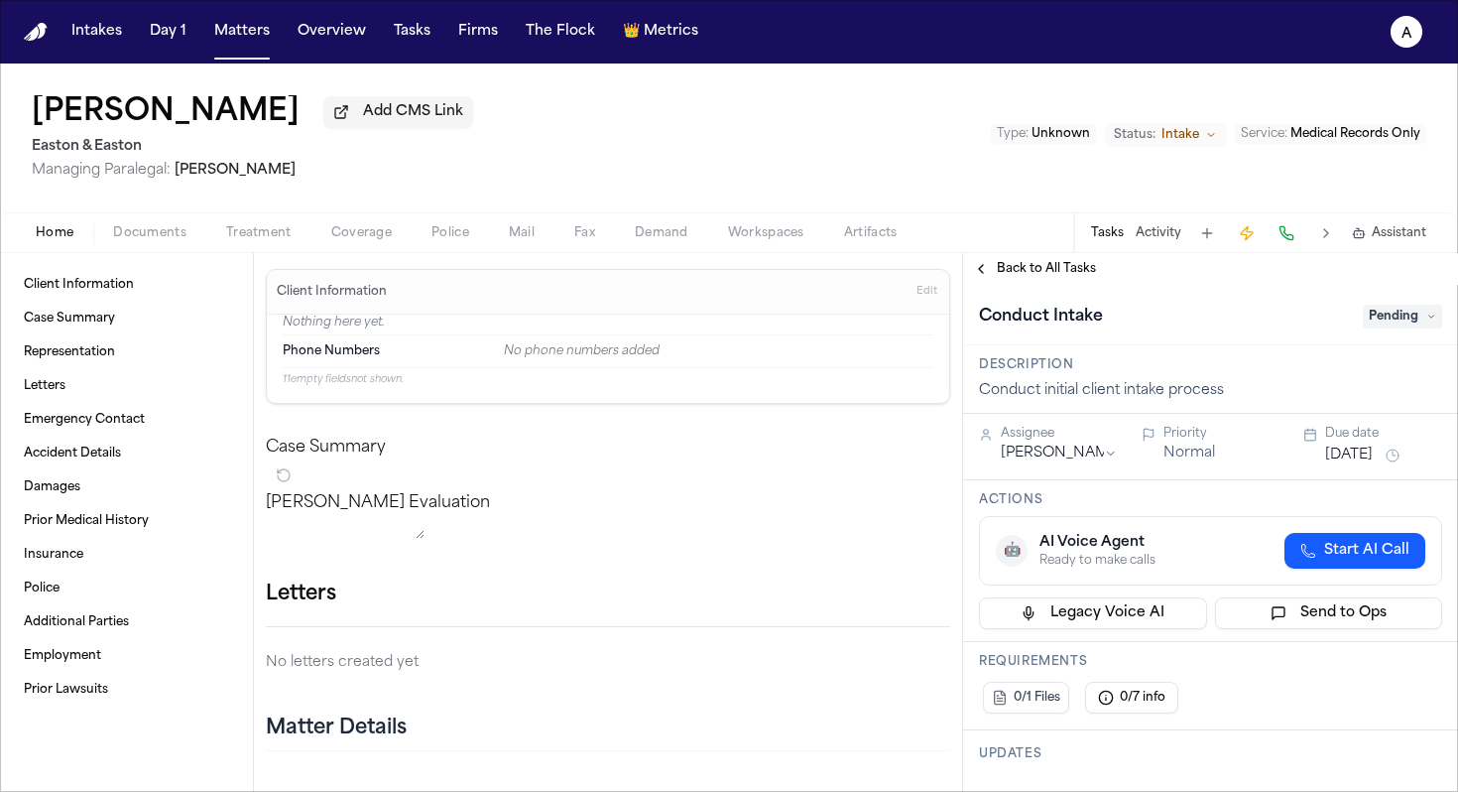
click at [1390, 326] on span "Pending" at bounding box center [1402, 317] width 79 height 24
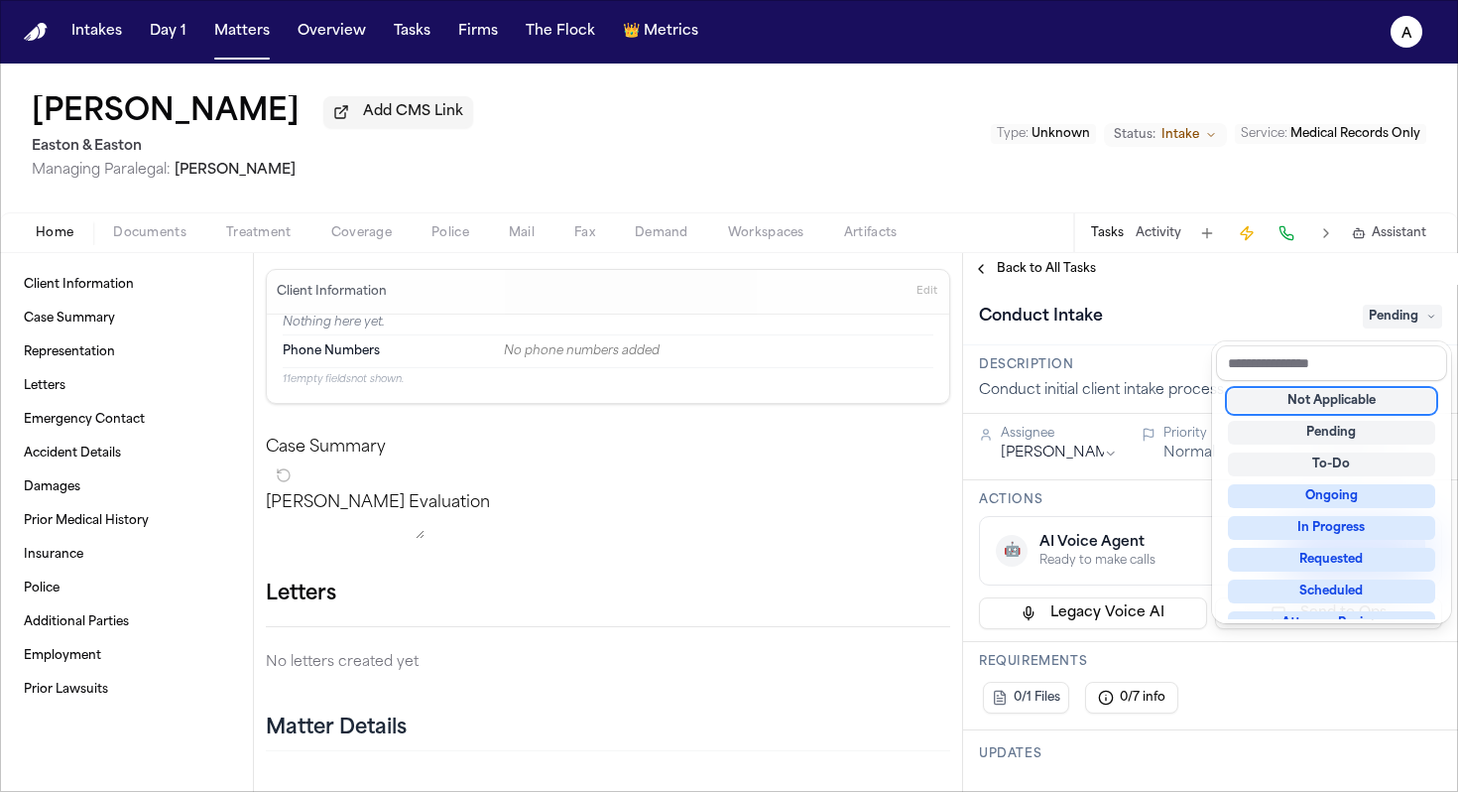
click at [1377, 408] on div "Not Applicable" at bounding box center [1331, 401] width 207 height 24
click at [1055, 263] on div "**********" at bounding box center [1210, 522] width 495 height 539
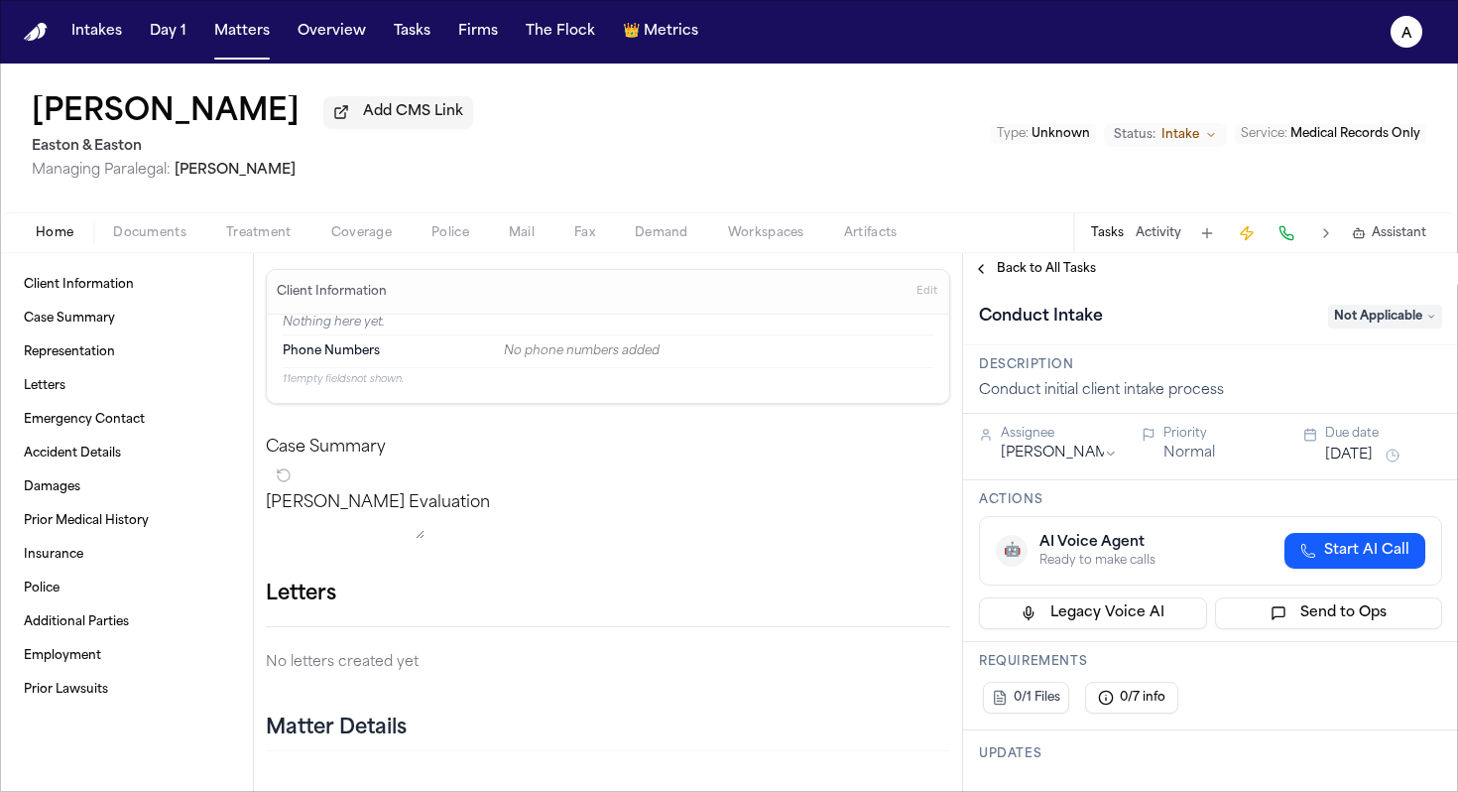
click at [1055, 272] on span "Back to All Tasks" at bounding box center [1046, 269] width 99 height 16
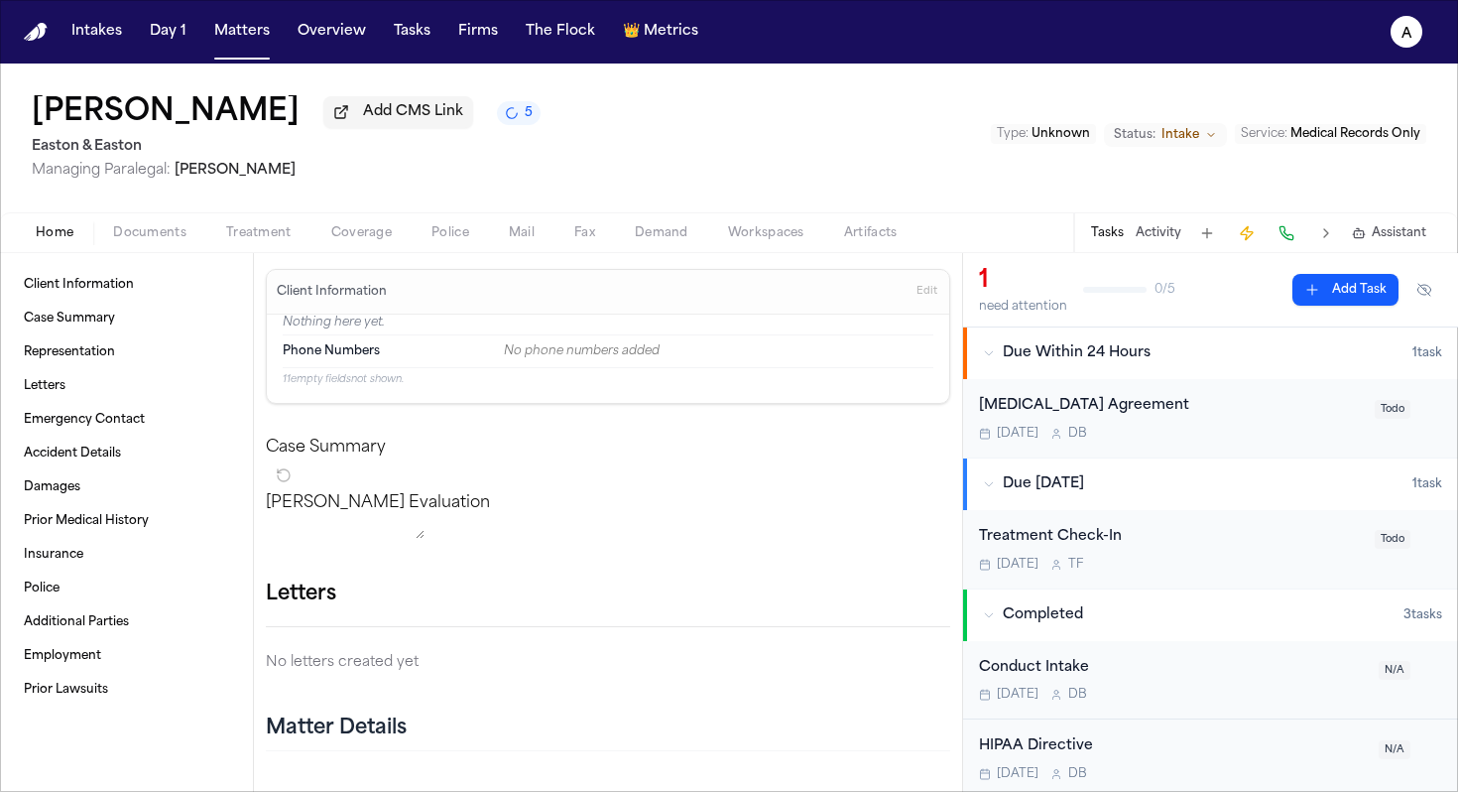
click at [1396, 412] on div "Todo" at bounding box center [1408, 409] width 67 height 28
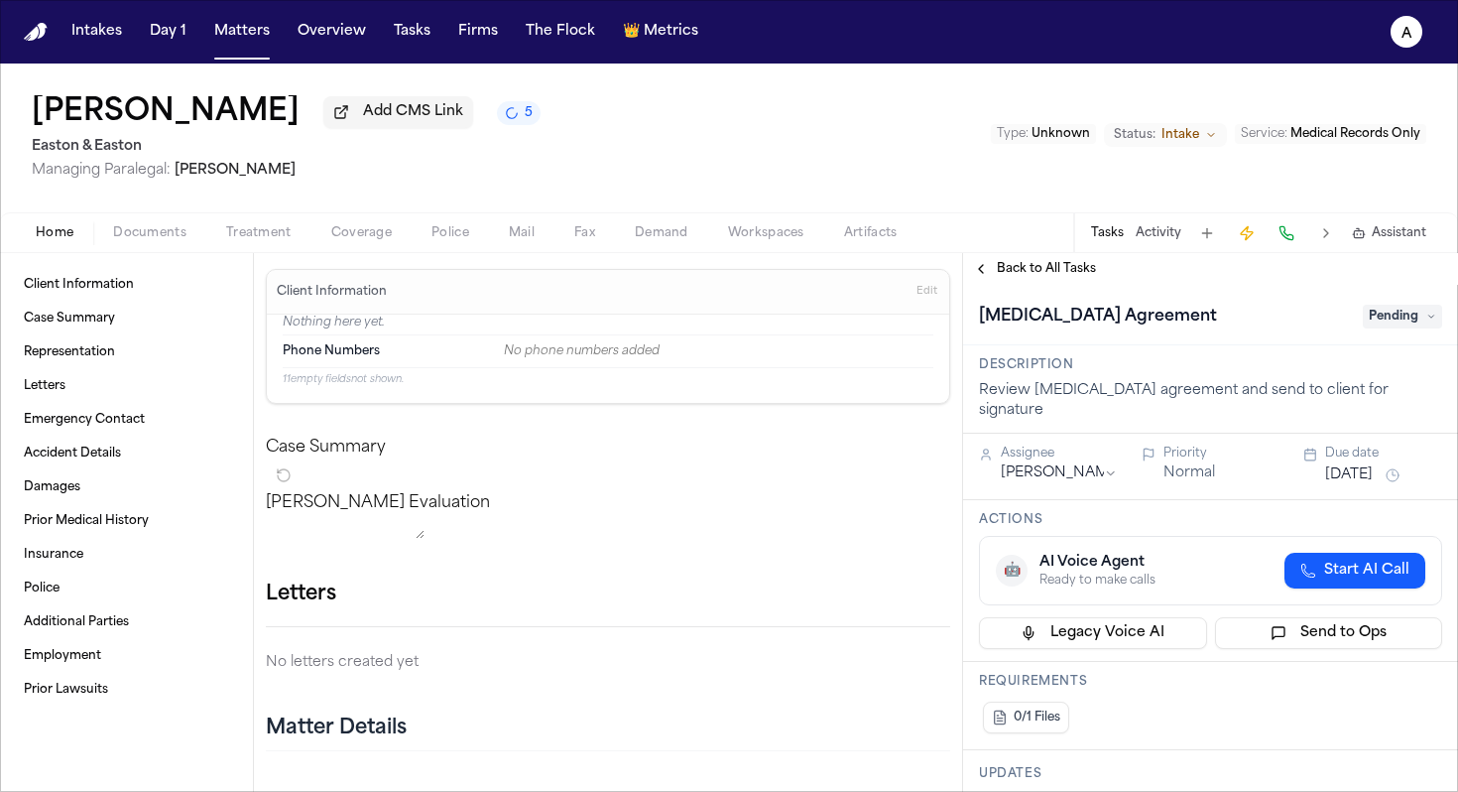
click at [1389, 317] on span "Pending" at bounding box center [1402, 317] width 79 height 24
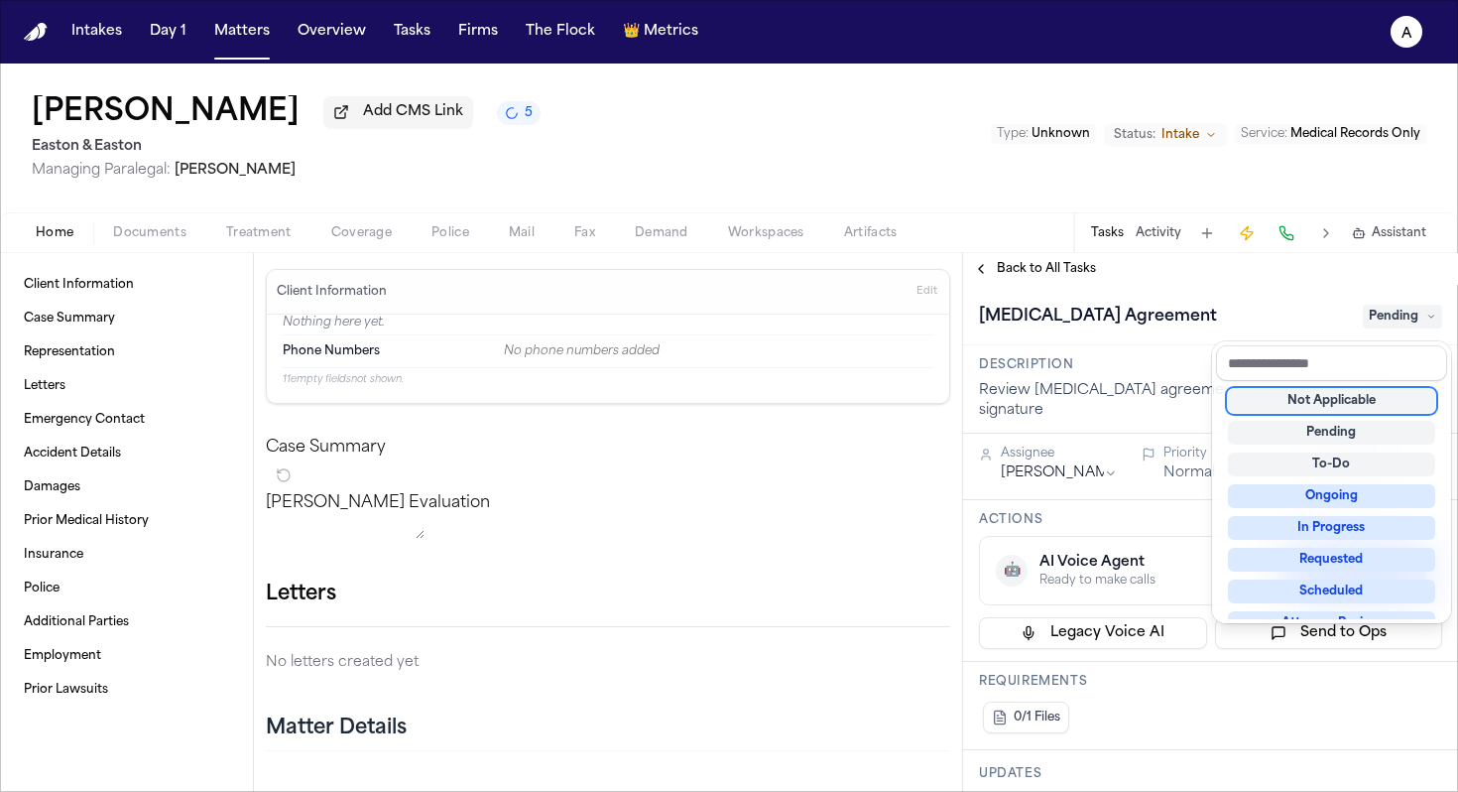
click at [1346, 403] on div "Not Applicable" at bounding box center [1331, 401] width 207 height 24
click at [1069, 279] on div "**********" at bounding box center [1210, 522] width 495 height 539
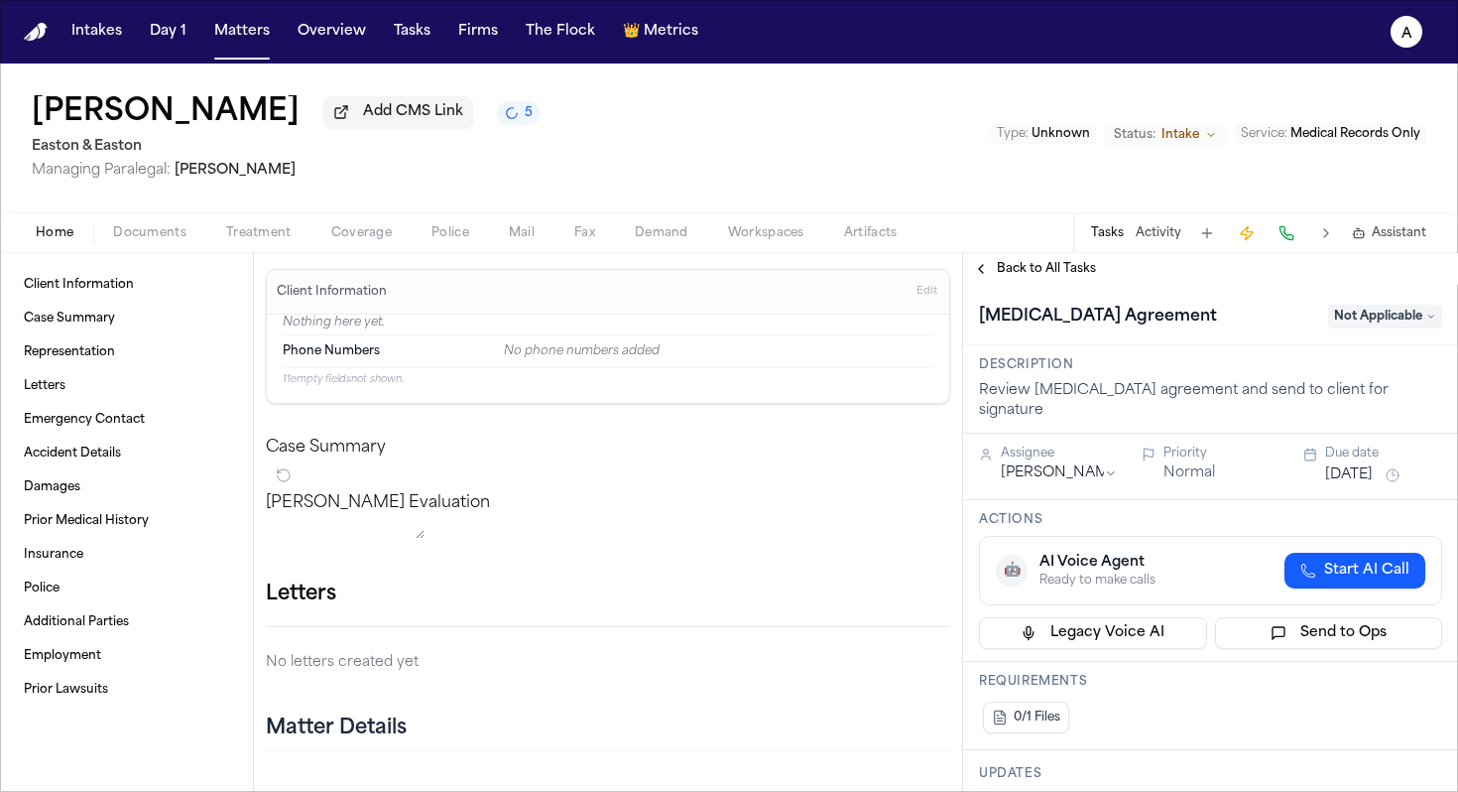
click at [1069, 274] on span "Back to All Tasks" at bounding box center [1046, 269] width 99 height 16
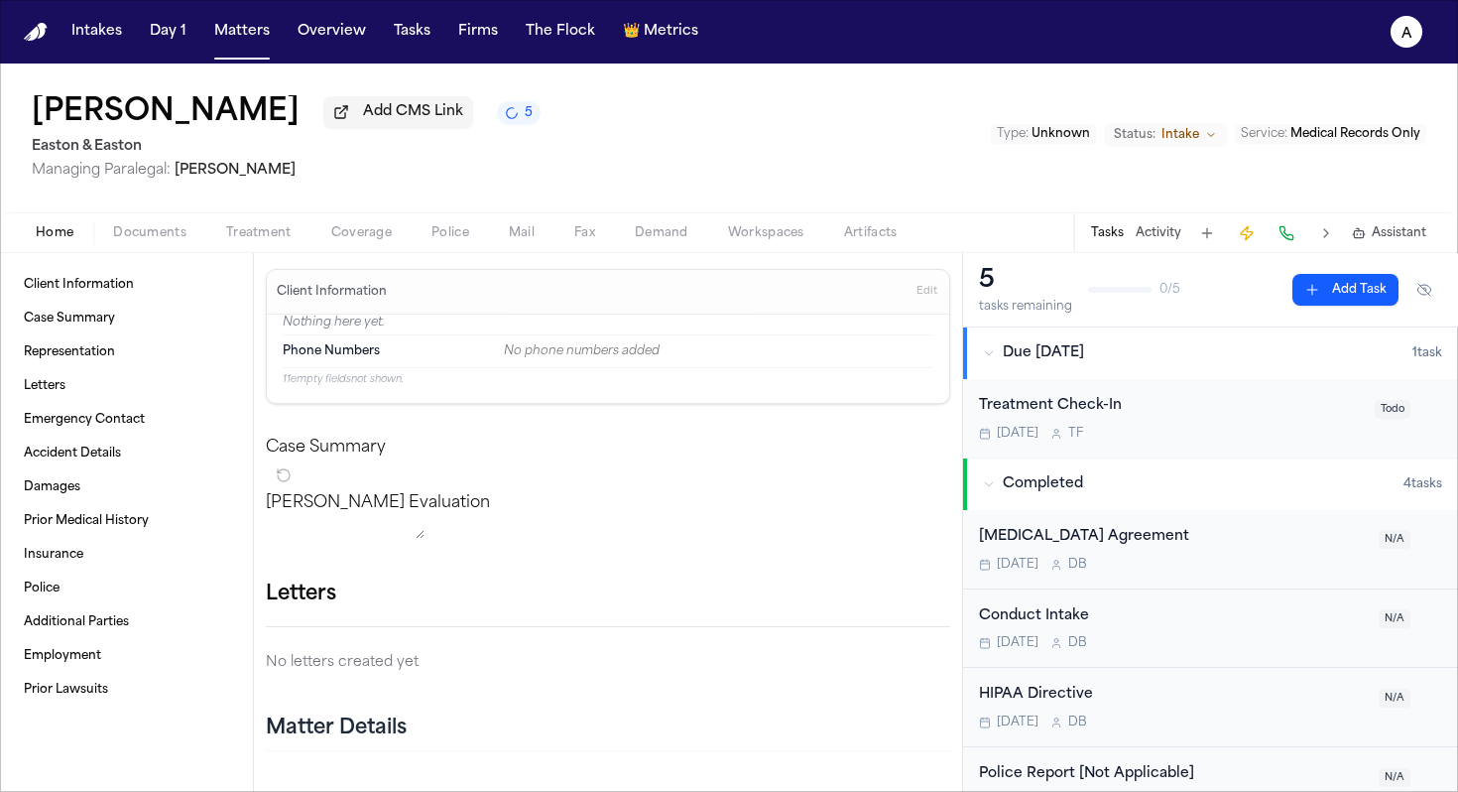
scroll to position [38, 0]
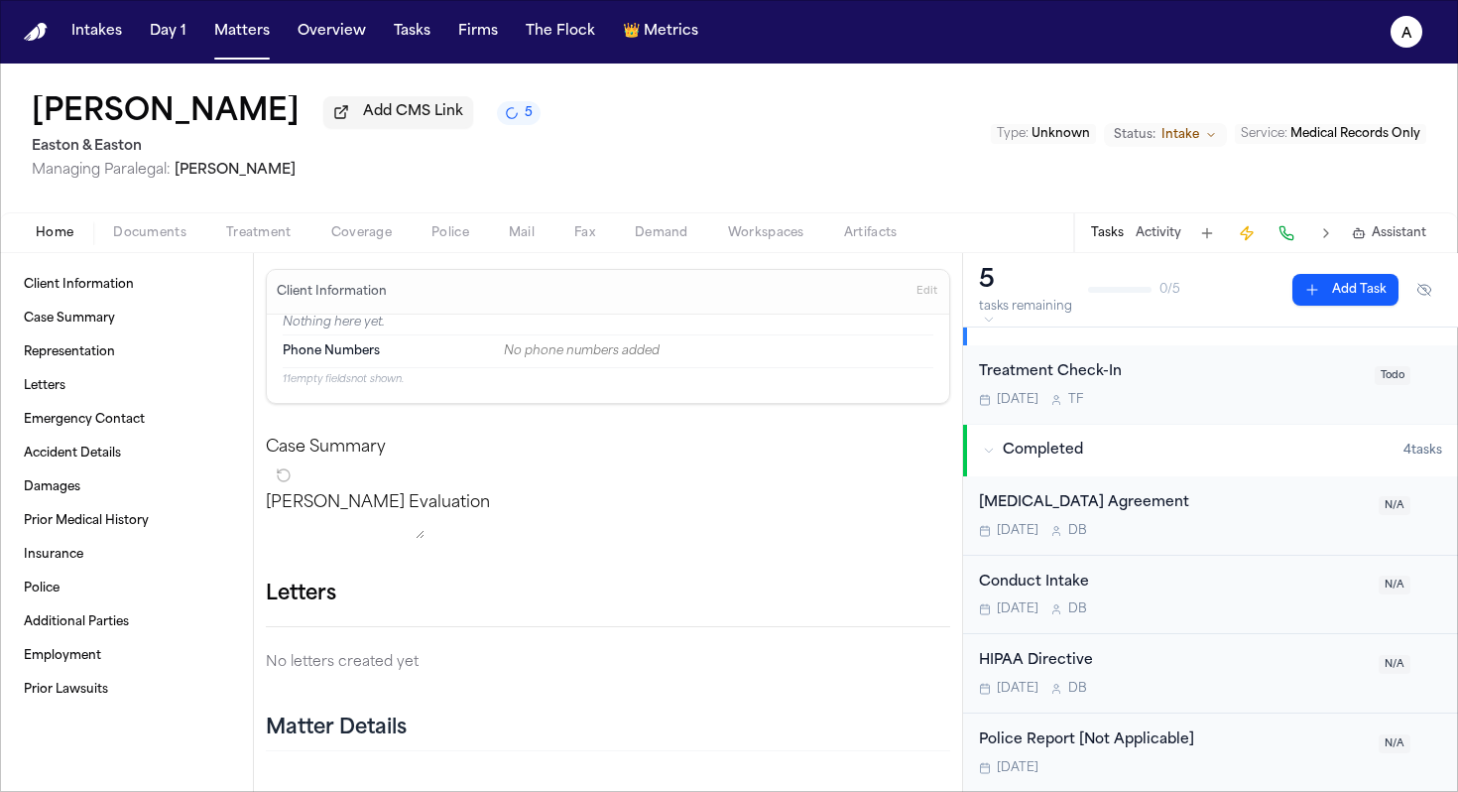
click at [1323, 278] on button "Add Task" at bounding box center [1346, 290] width 106 height 32
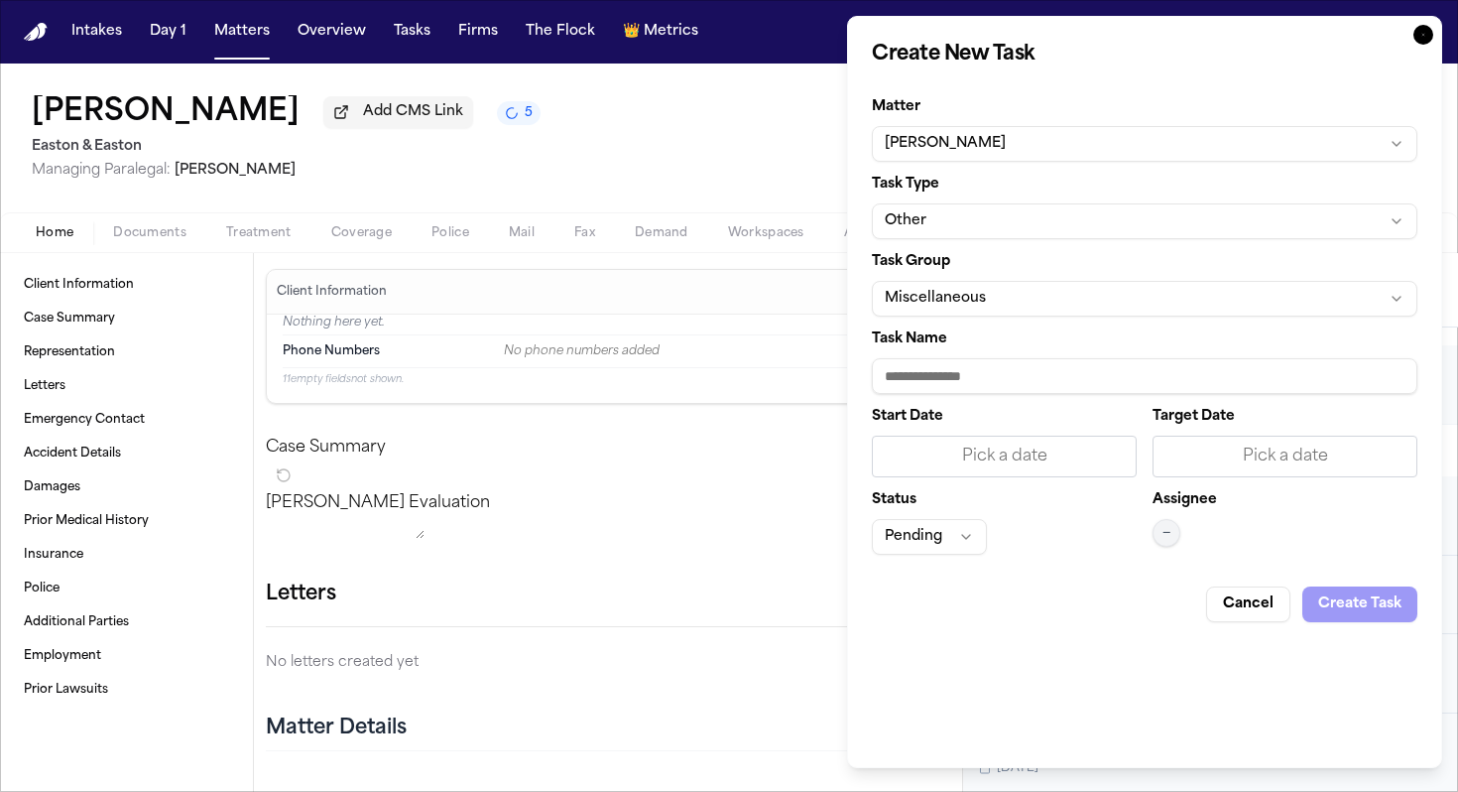
click at [1012, 367] on input "Task Name" at bounding box center [1145, 376] width 546 height 36
click at [947, 379] on input "**********" at bounding box center [1145, 376] width 546 height 36
click at [1077, 377] on input "**********" at bounding box center [1145, 376] width 546 height 36
paste input "**********"
click at [1040, 377] on input "**********" at bounding box center [1145, 376] width 546 height 36
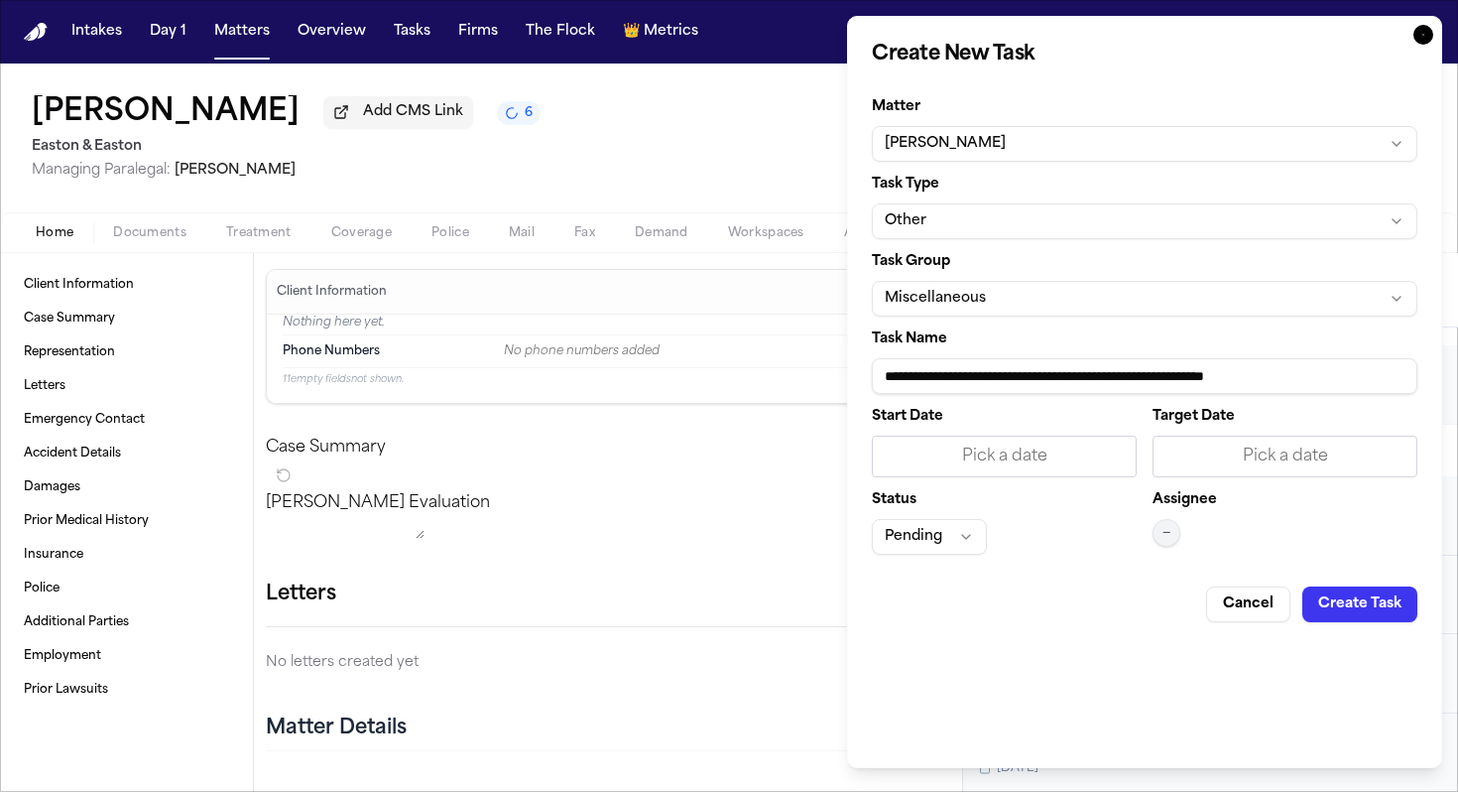
type input "**********"
click at [1038, 453] on div "Pick a date" at bounding box center [1004, 456] width 239 height 24
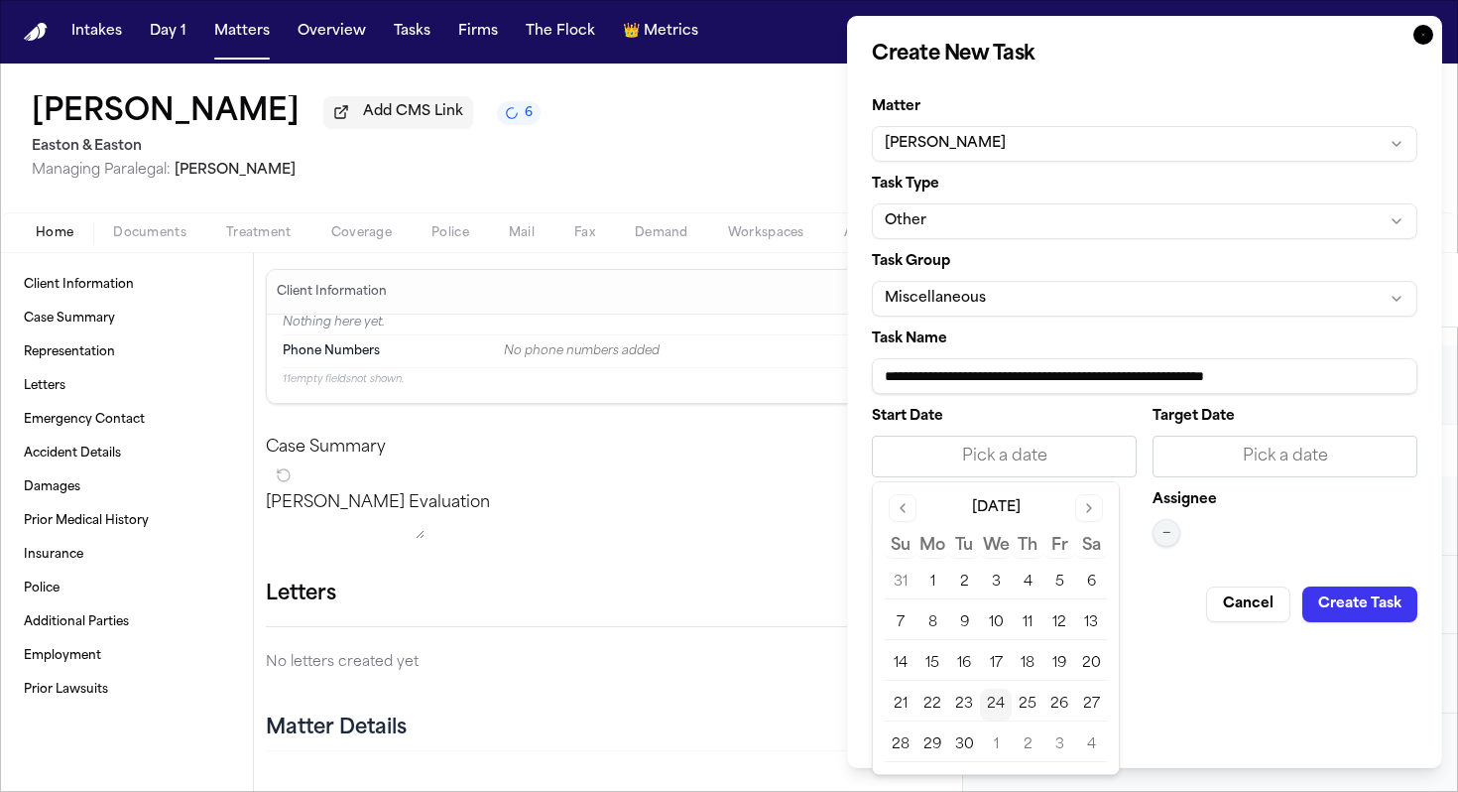
click at [1216, 460] on div "Pick a date" at bounding box center [1285, 456] width 239 height 24
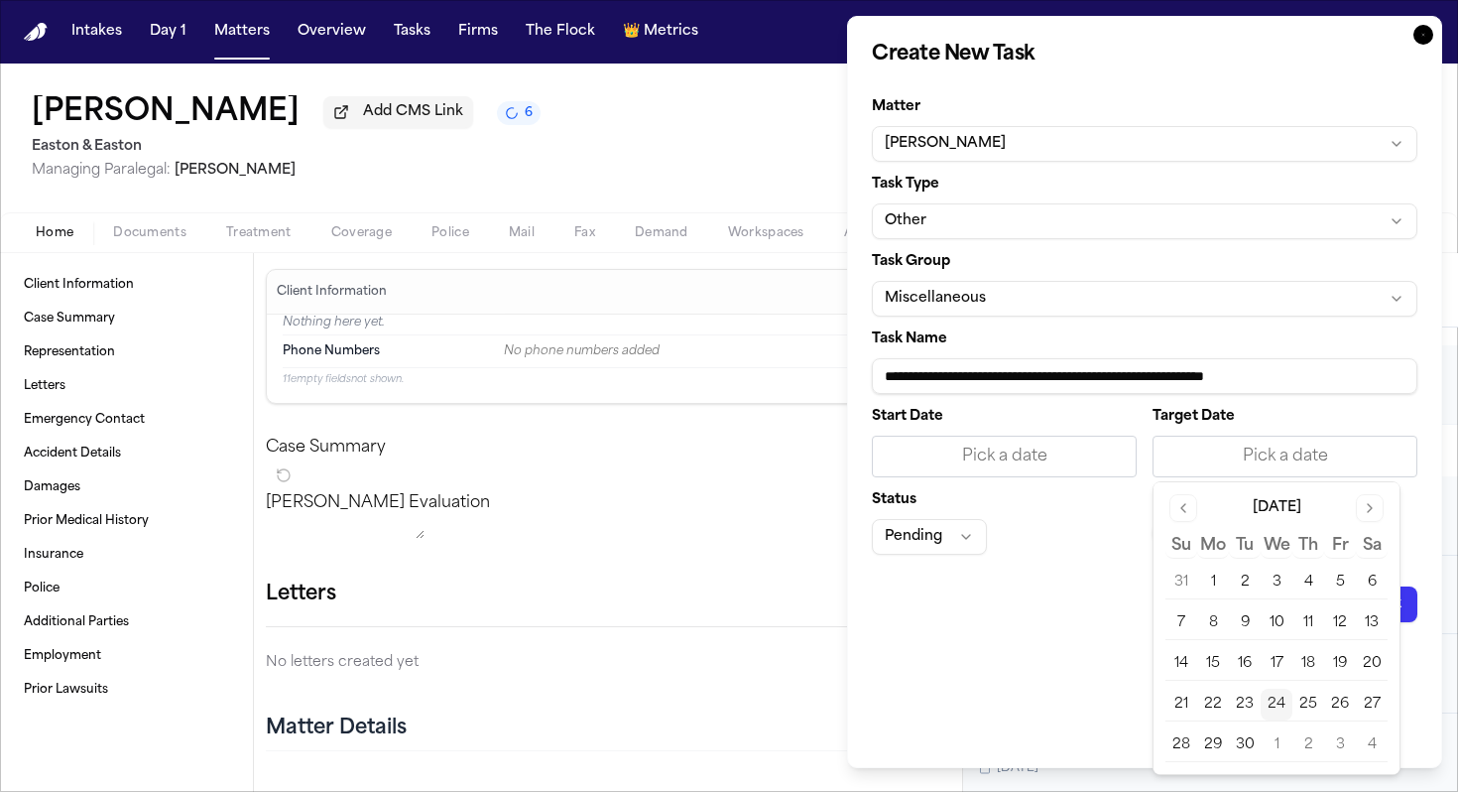
click at [1282, 706] on button "24" at bounding box center [1277, 704] width 32 height 32
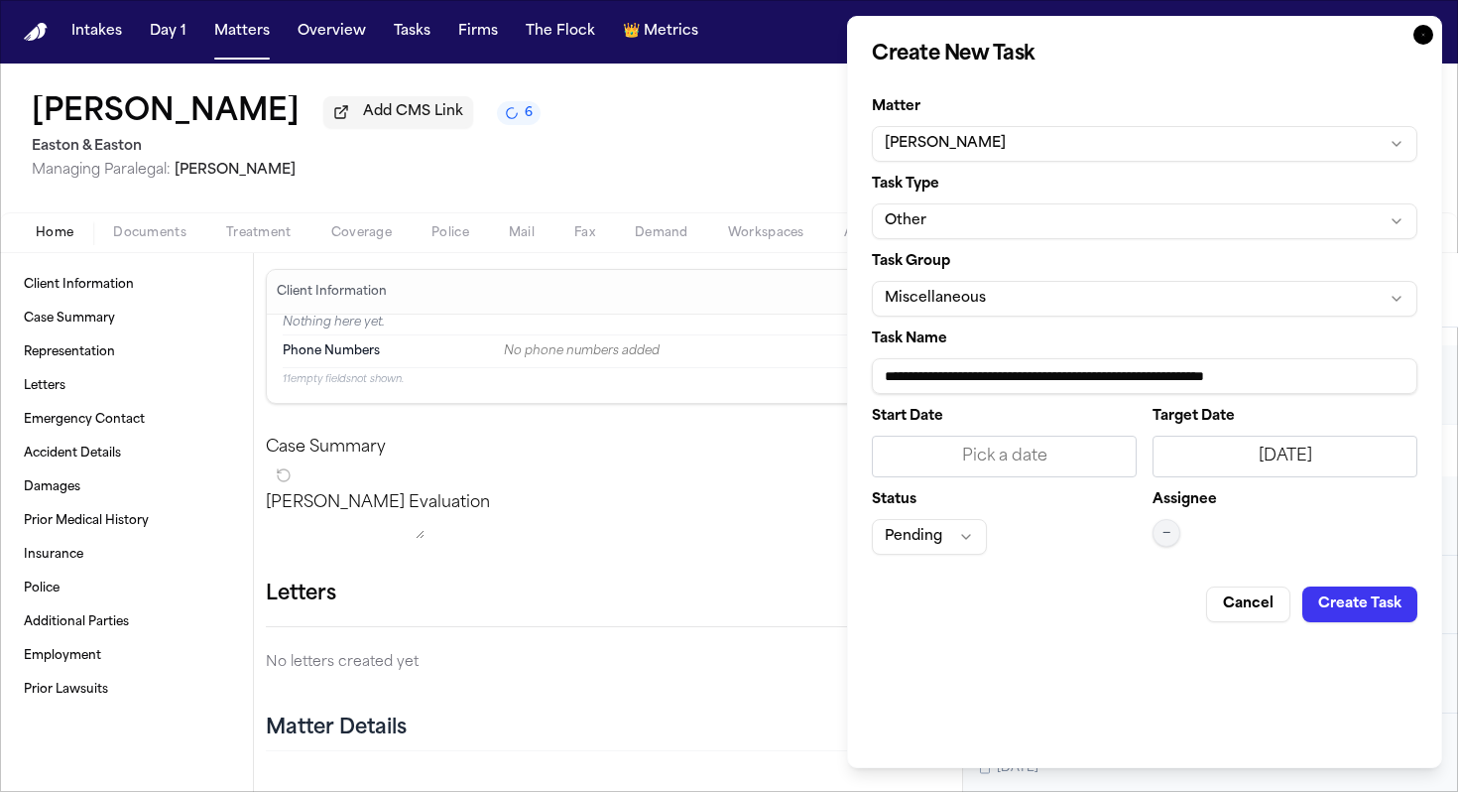
click at [1043, 453] on div "Pick a date" at bounding box center [1004, 456] width 239 height 24
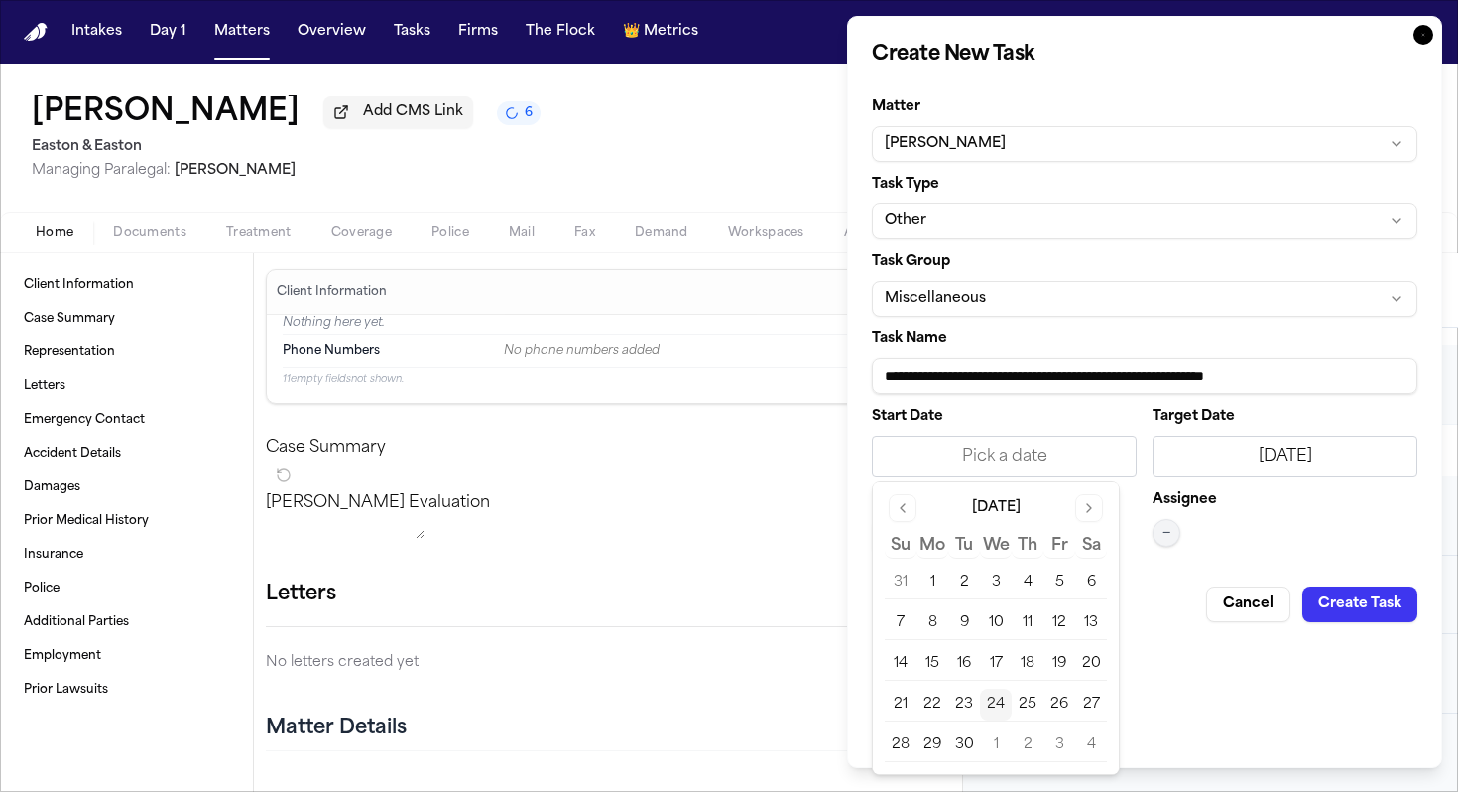
click at [997, 701] on button "24" at bounding box center [996, 704] width 32 height 32
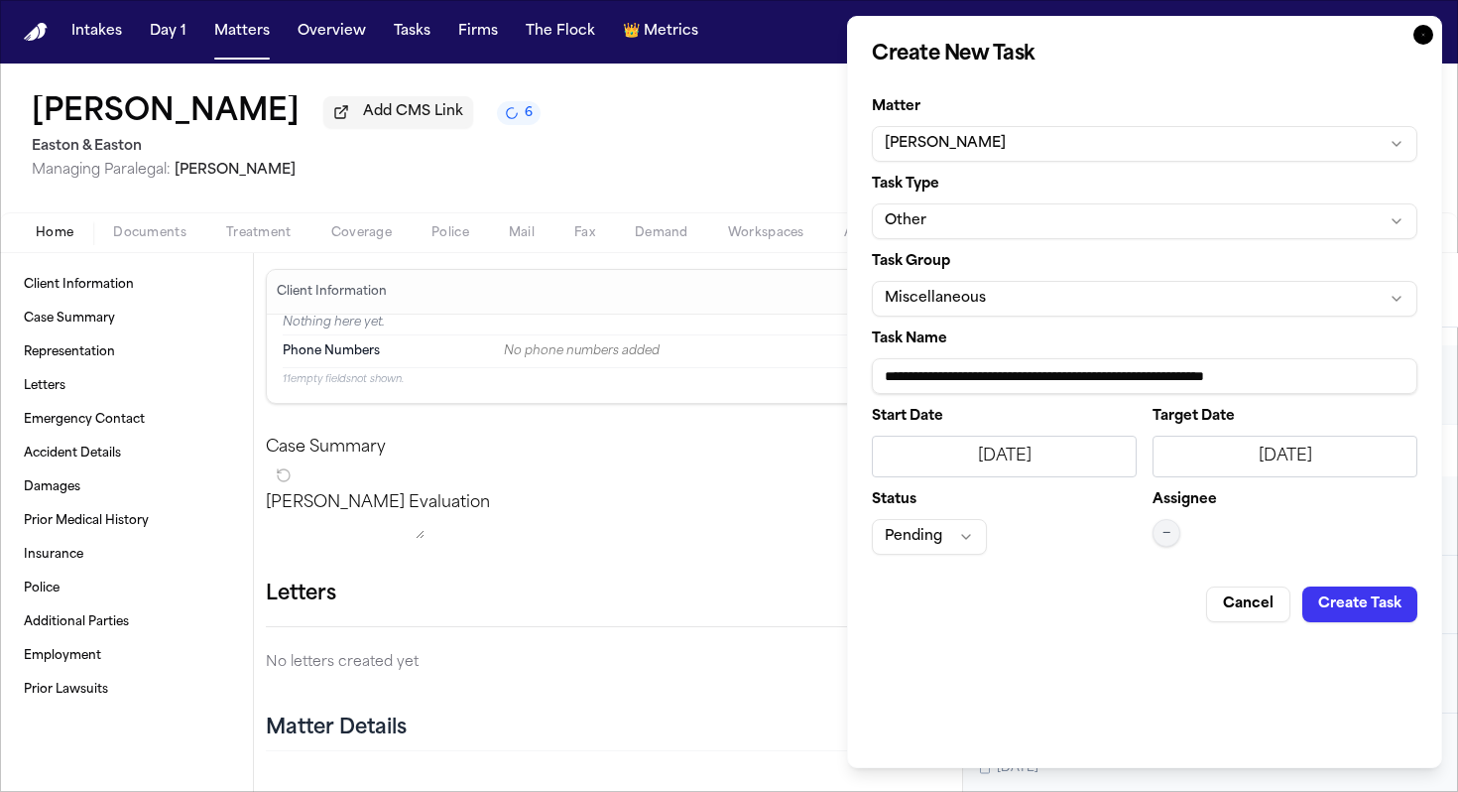
click at [1158, 535] on button "—" at bounding box center [1167, 533] width 28 height 28
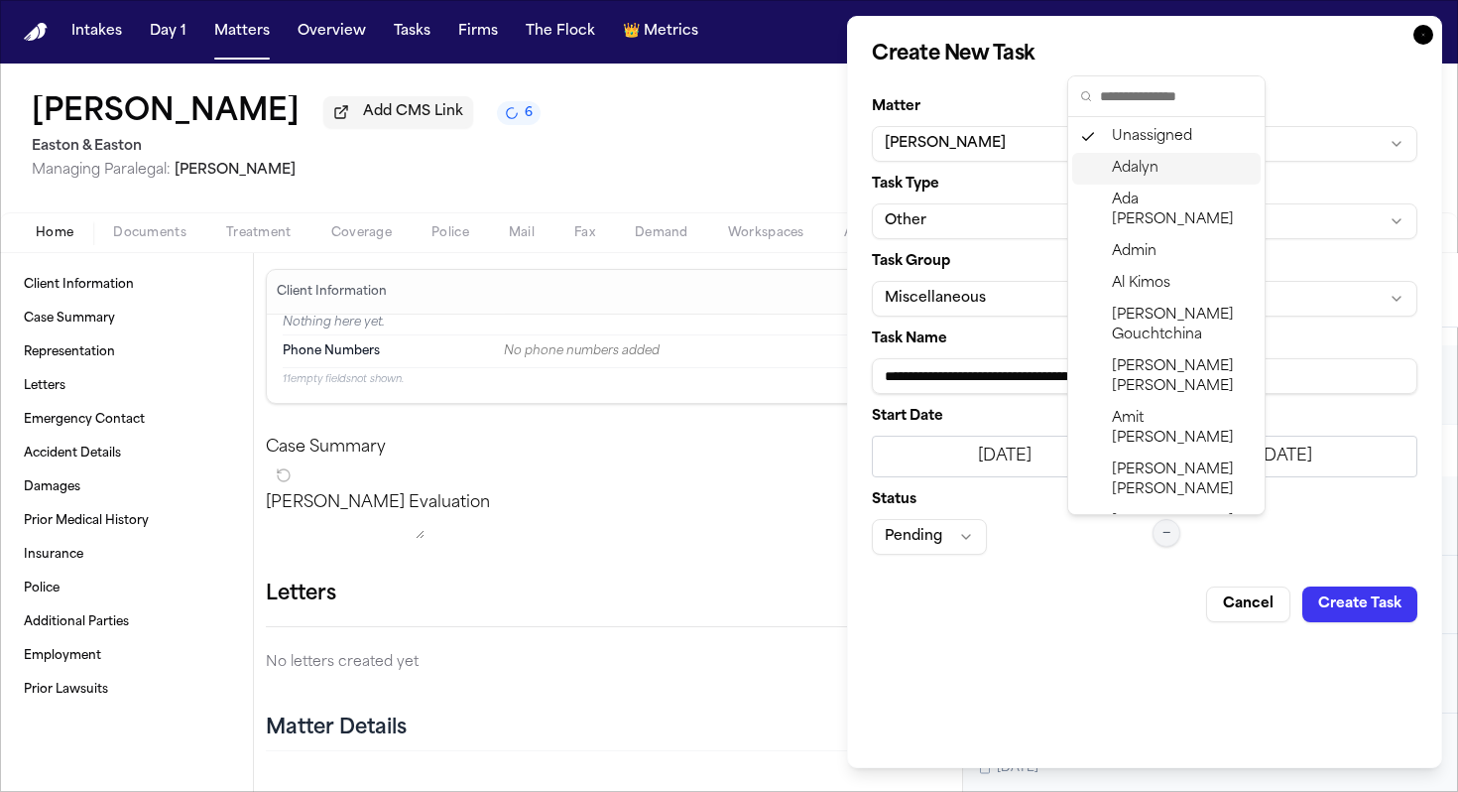
click at [1155, 175] on span "Adalyn" at bounding box center [1135, 169] width 47 height 20
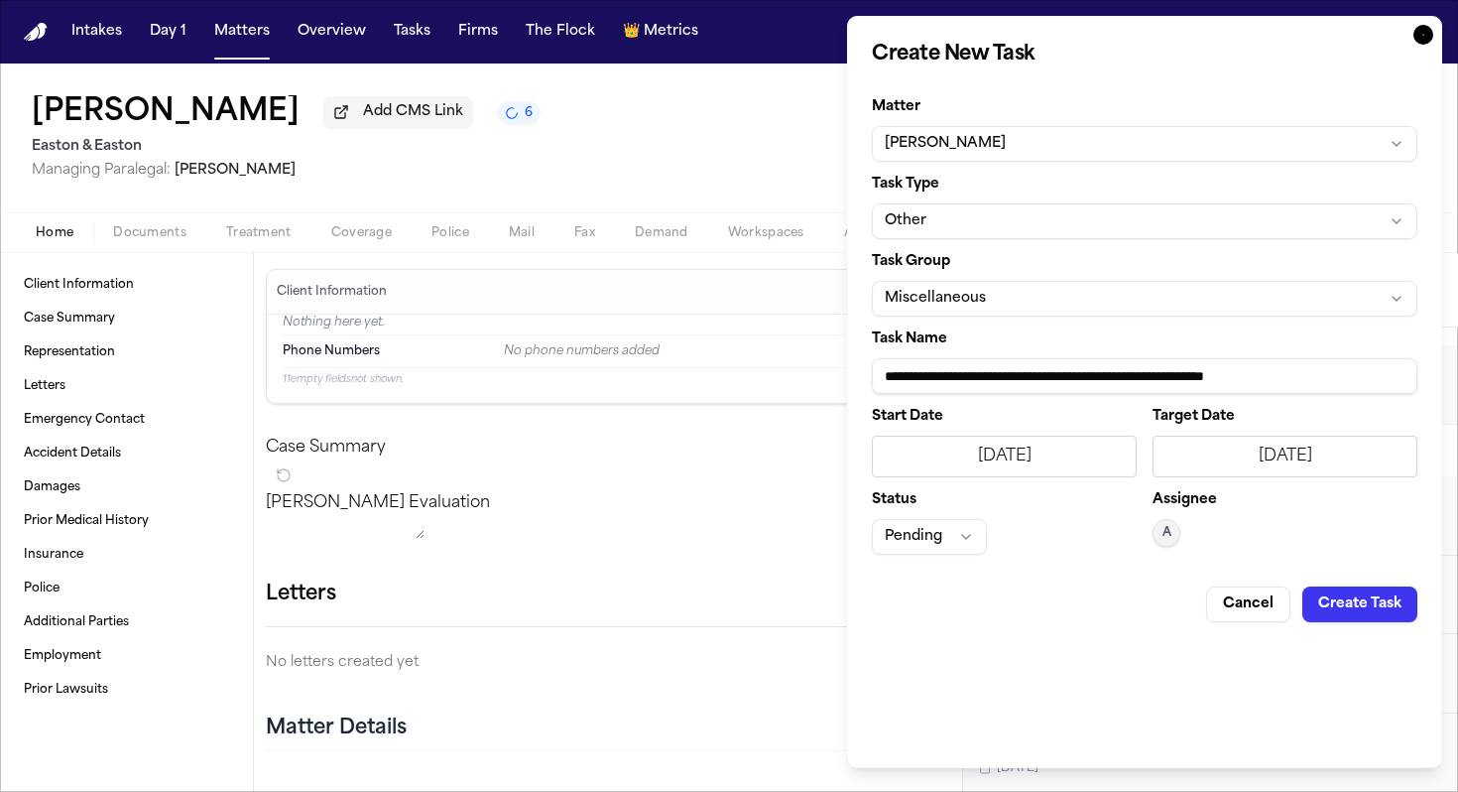
click at [1341, 604] on button "Create Task" at bounding box center [1360, 604] width 115 height 36
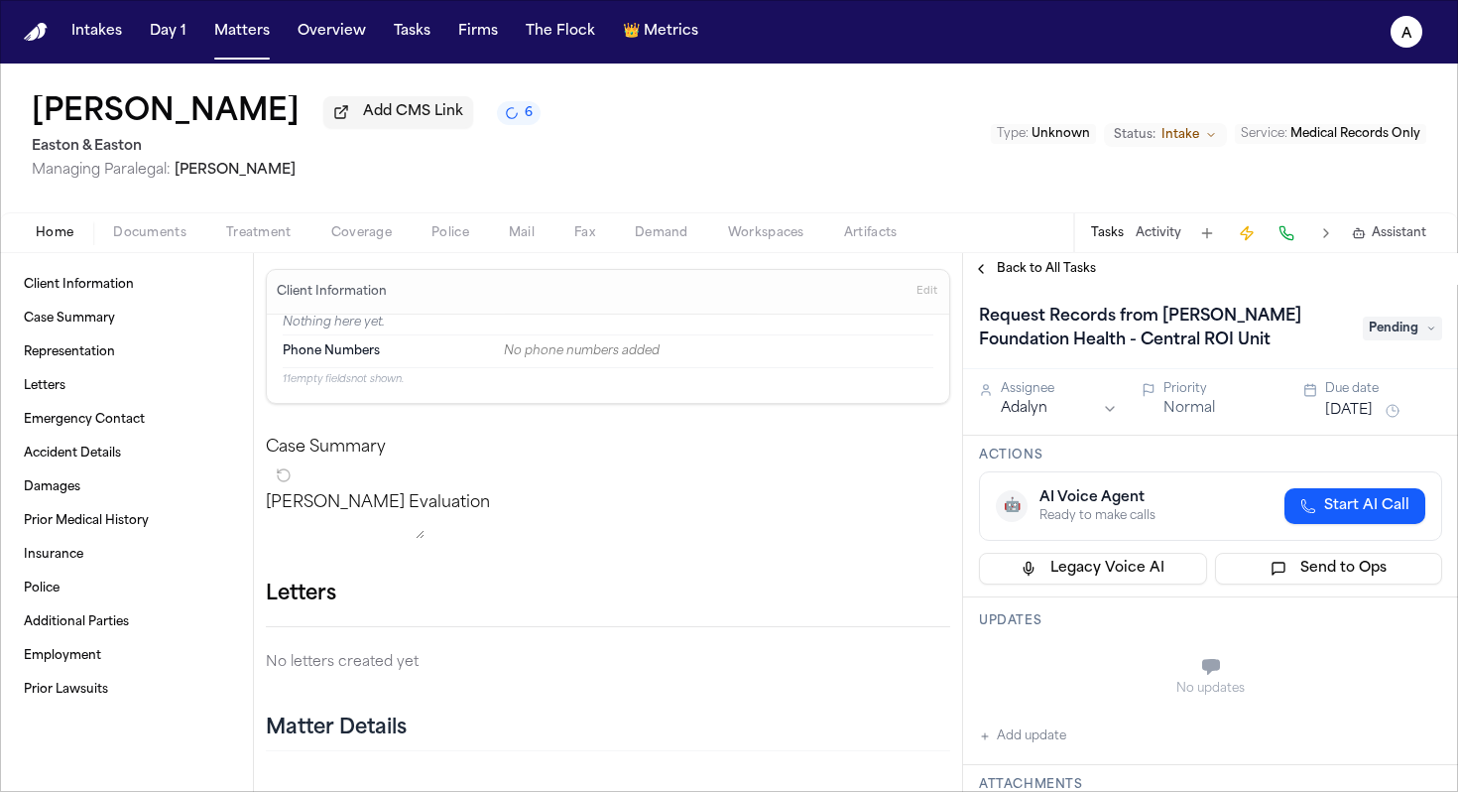
click at [1376, 336] on span "Pending" at bounding box center [1402, 328] width 79 height 24
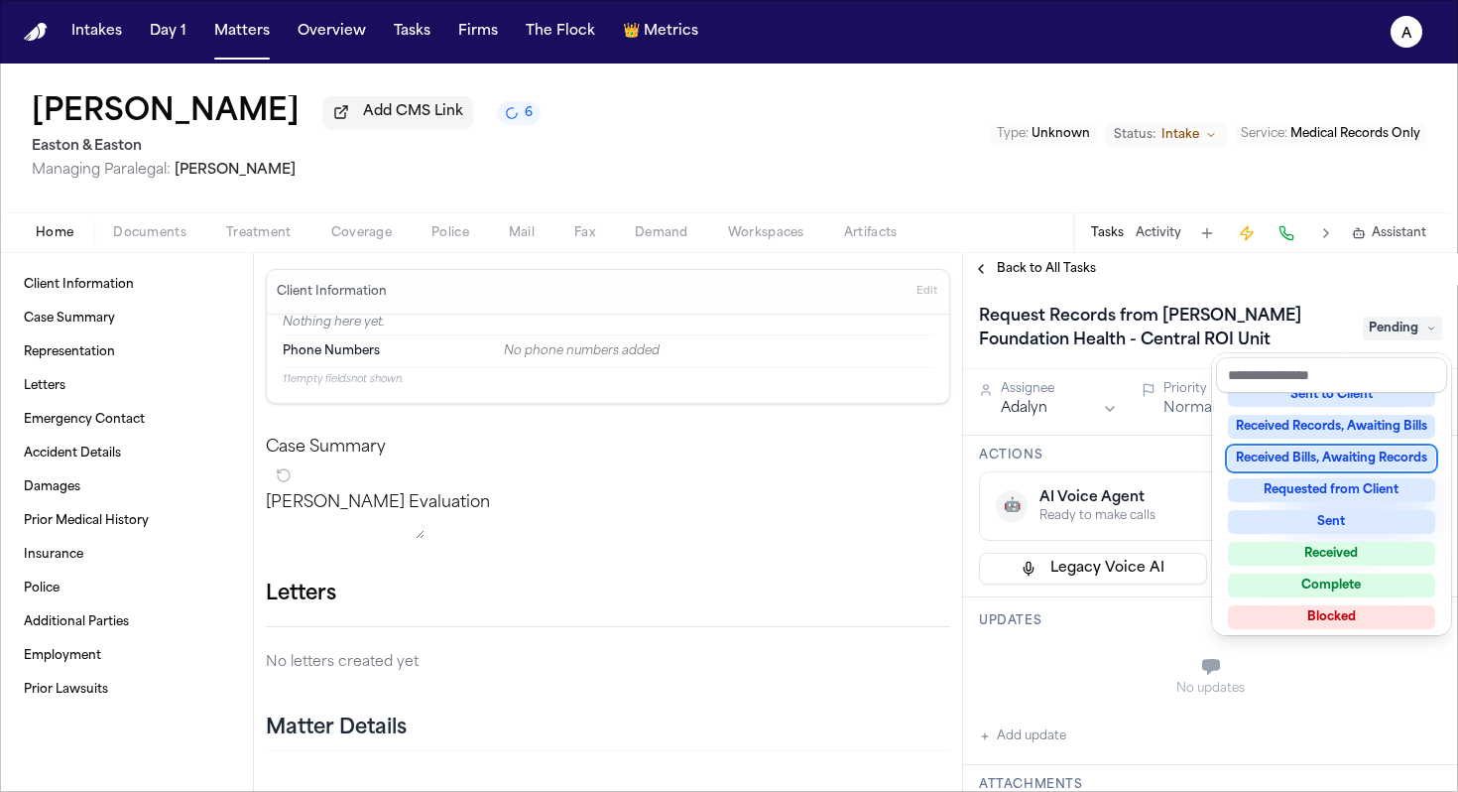
scroll to position [310, 0]
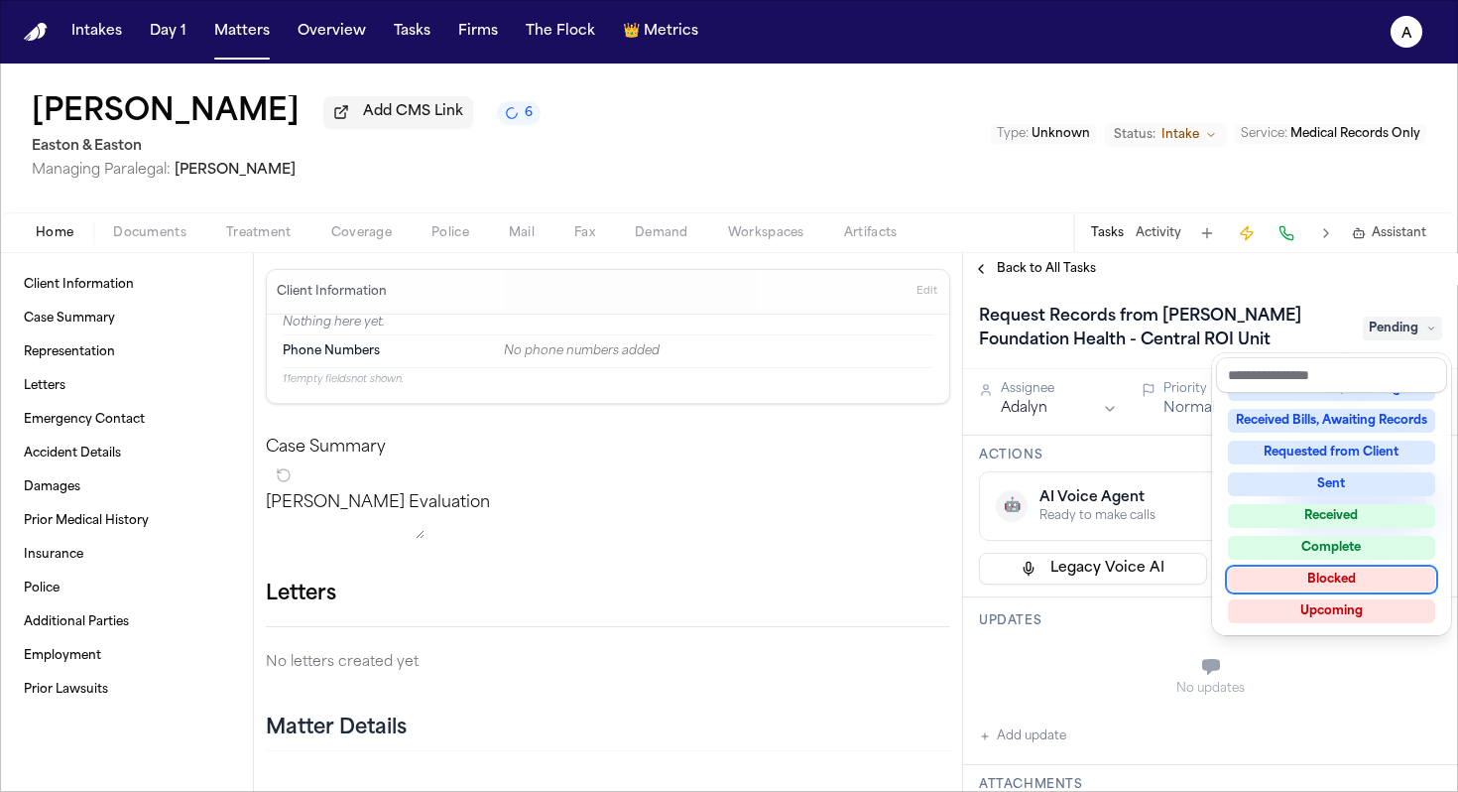
click at [1371, 578] on div "Blocked" at bounding box center [1331, 579] width 207 height 24
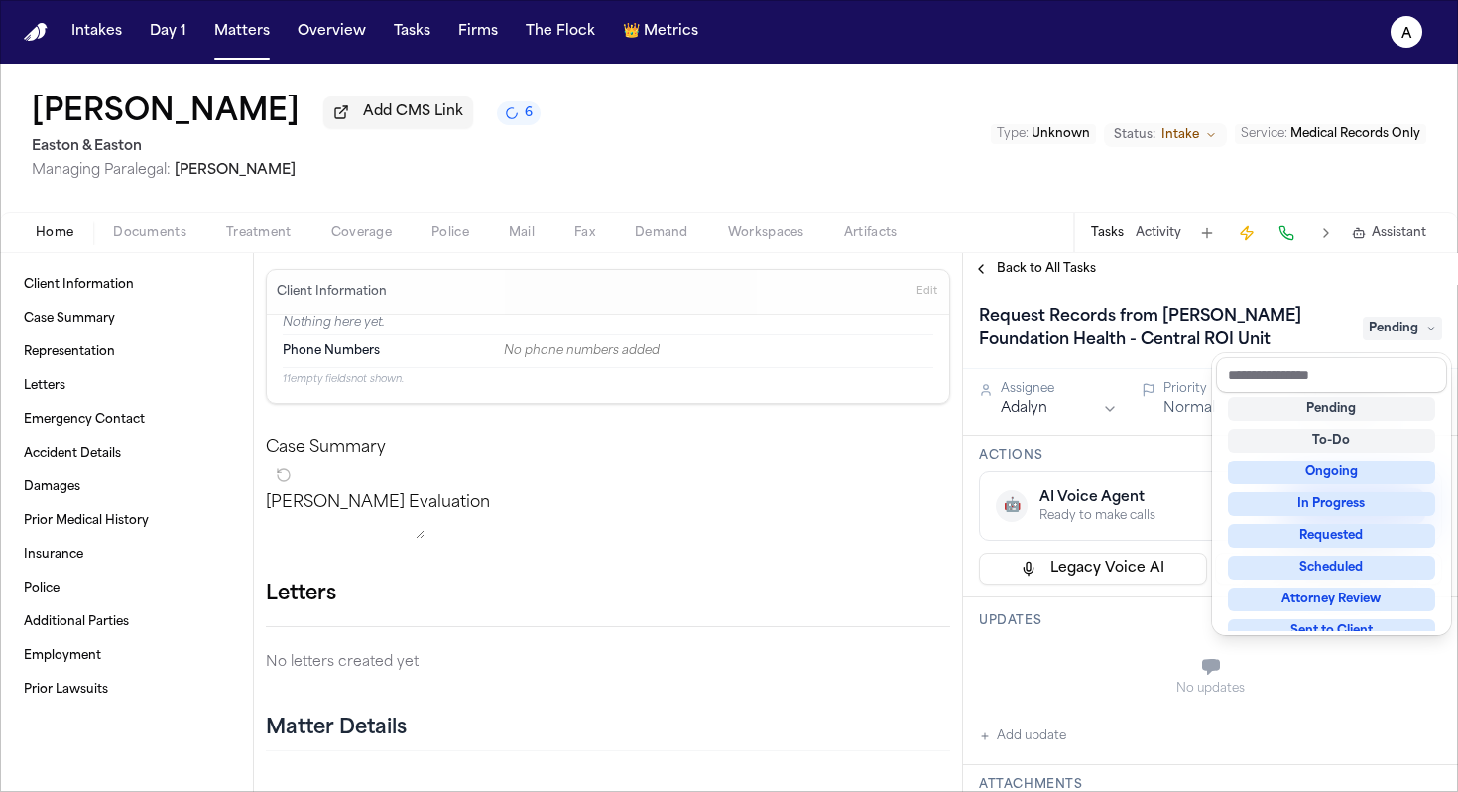
scroll to position [48, 0]
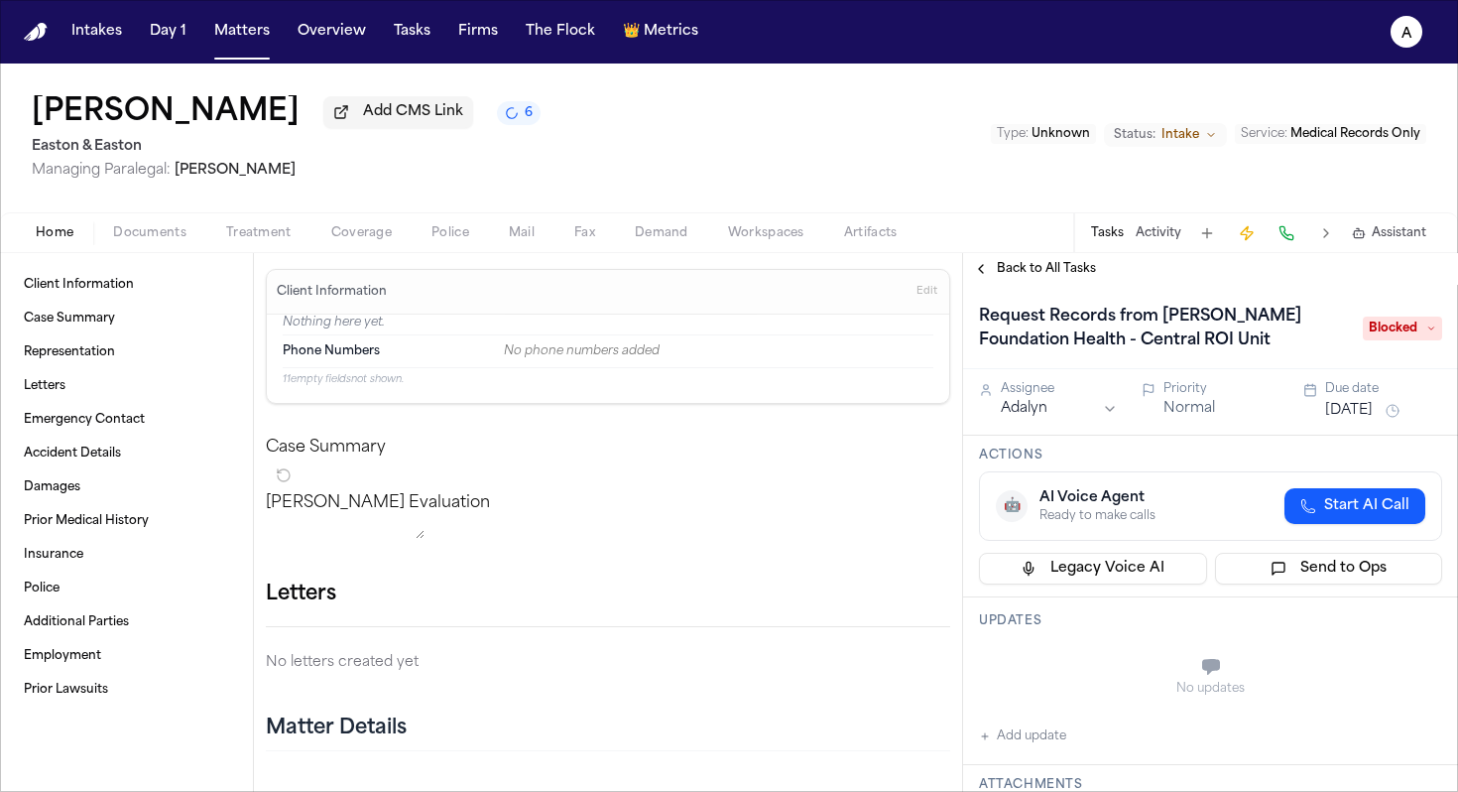
scroll to position [66, 0]
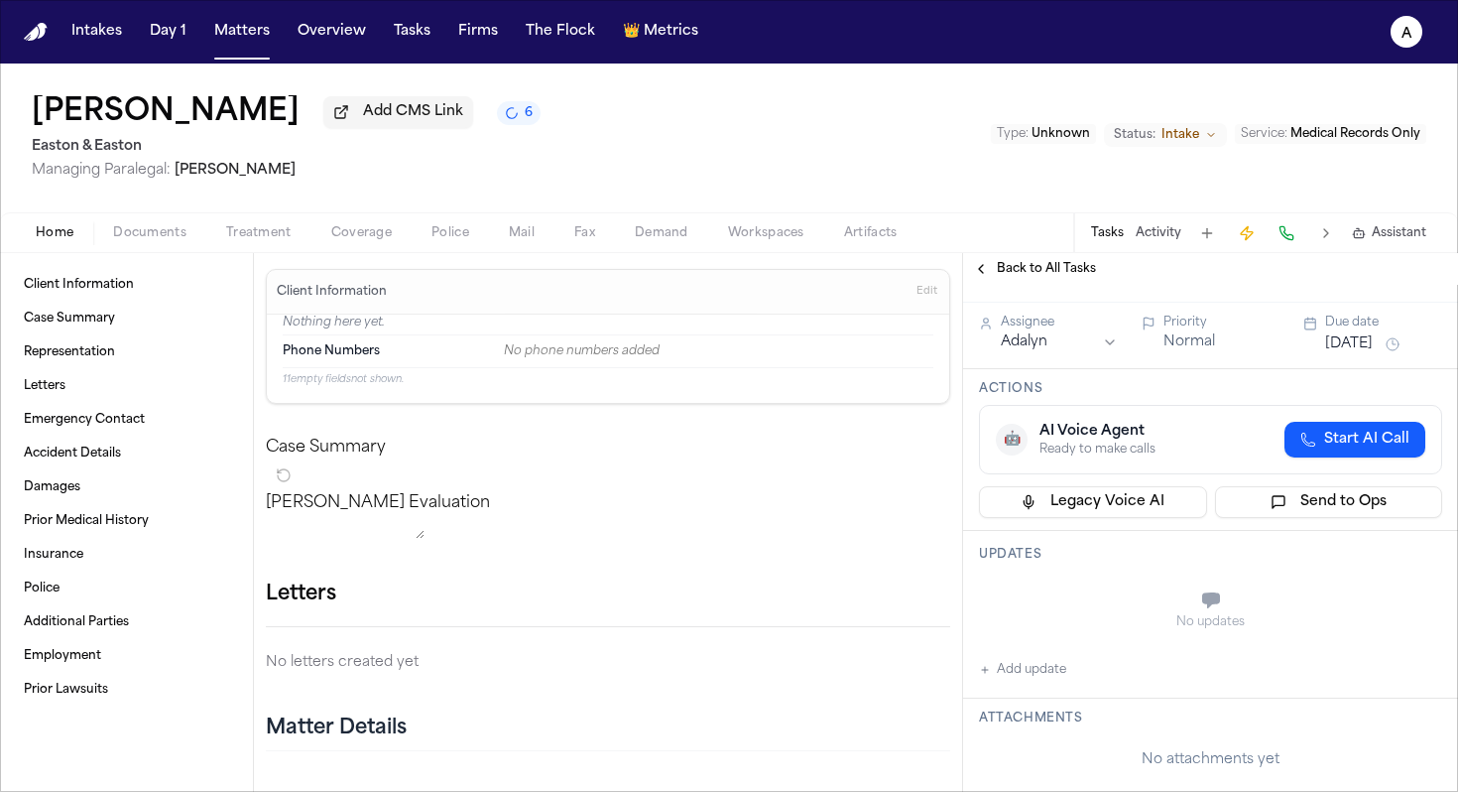
click at [1042, 682] on button "Add update" at bounding box center [1022, 670] width 87 height 24
click at [1069, 587] on textarea "Add your update" at bounding box center [1223, 602] width 424 height 40
type textarea "**********"
click at [1019, 655] on button "Private" at bounding box center [1019, 650] width 16 height 16
click at [1401, 650] on button "Add" at bounding box center [1414, 650] width 41 height 24
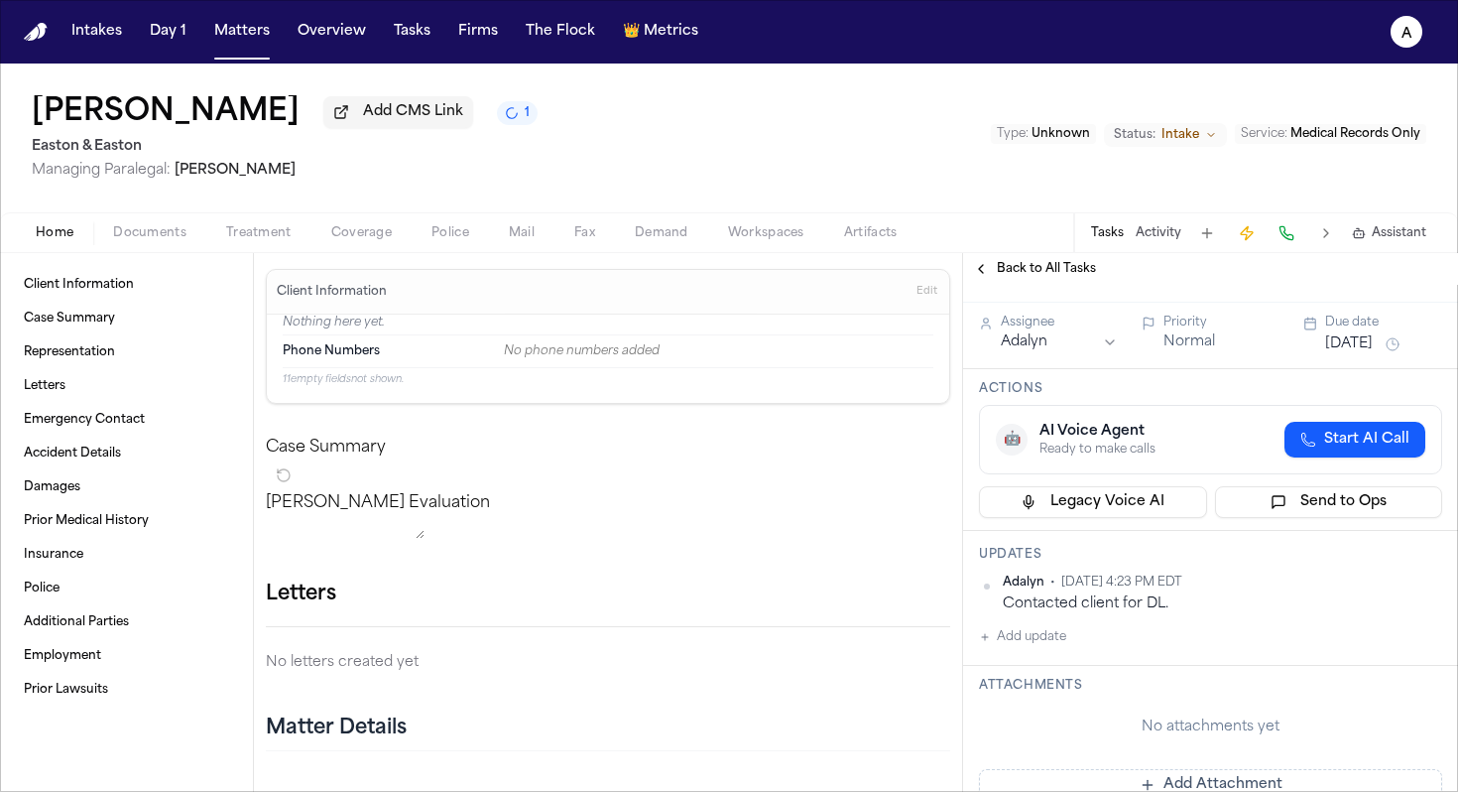
click at [1361, 347] on button "[DATE]" at bounding box center [1349, 344] width 48 height 20
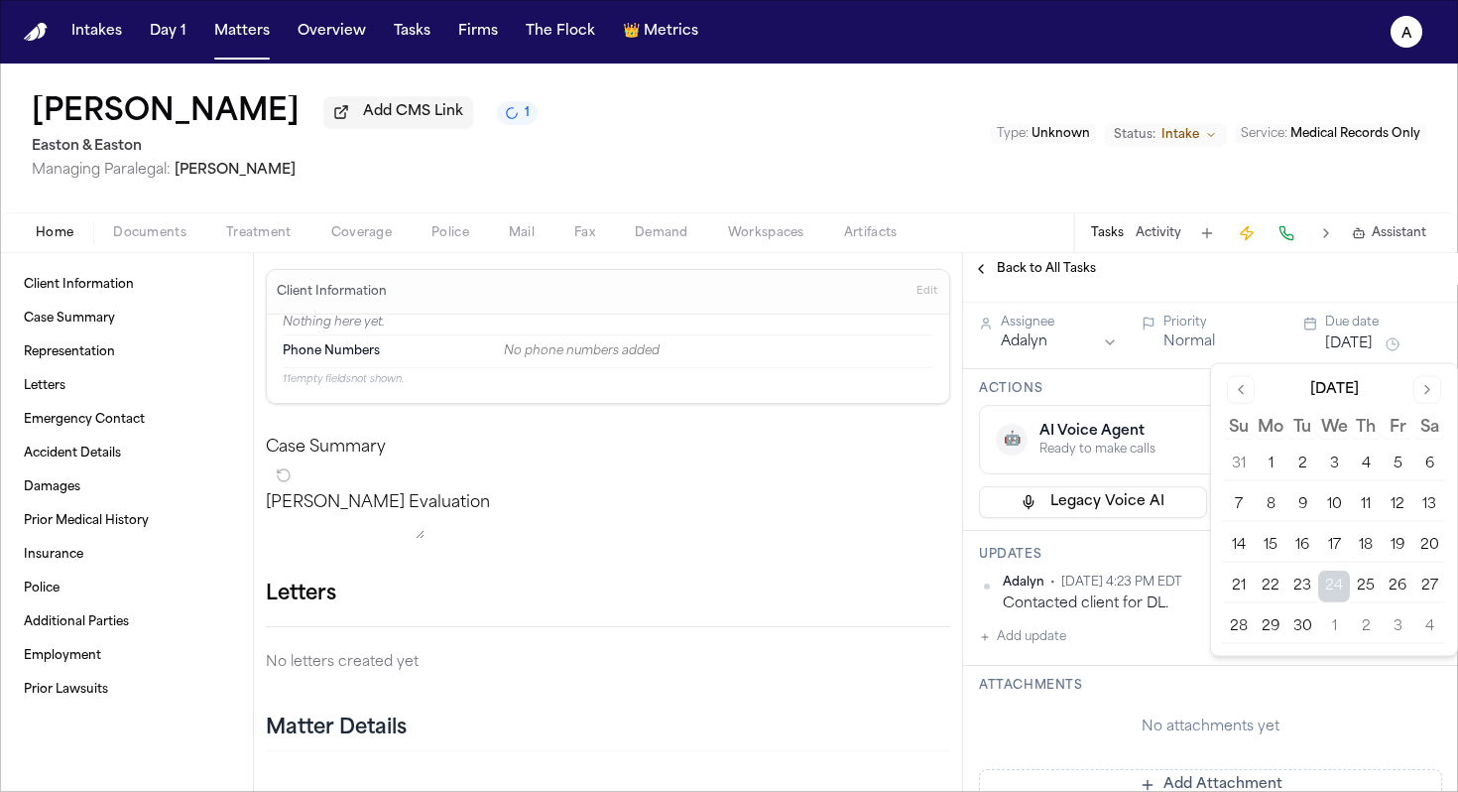
click at [1402, 595] on button "26" at bounding box center [1398, 586] width 32 height 32
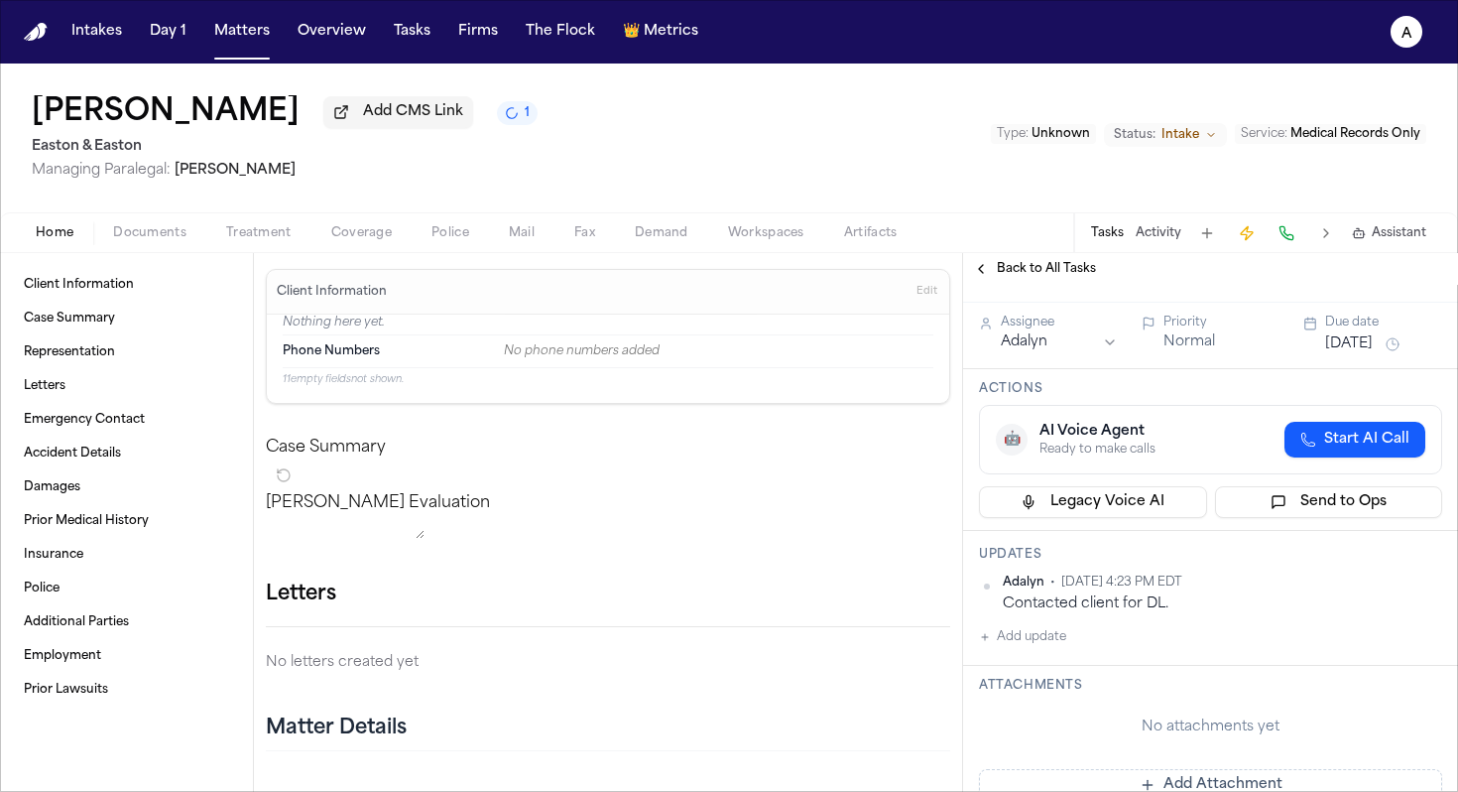
click at [1202, 393] on h3 "Actions" at bounding box center [1210, 389] width 463 height 16
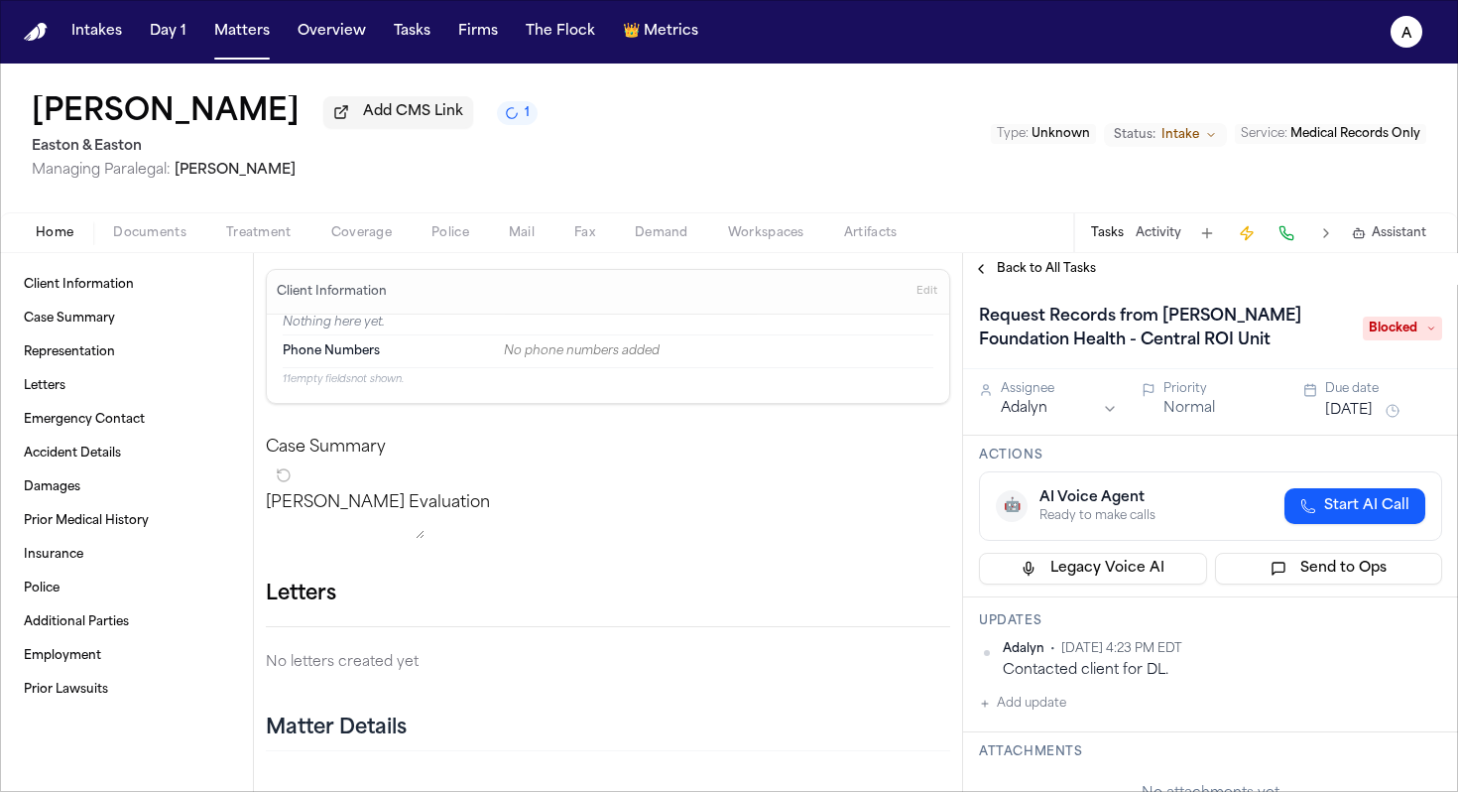
click at [1065, 272] on span "Back to All Tasks" at bounding box center [1046, 269] width 99 height 16
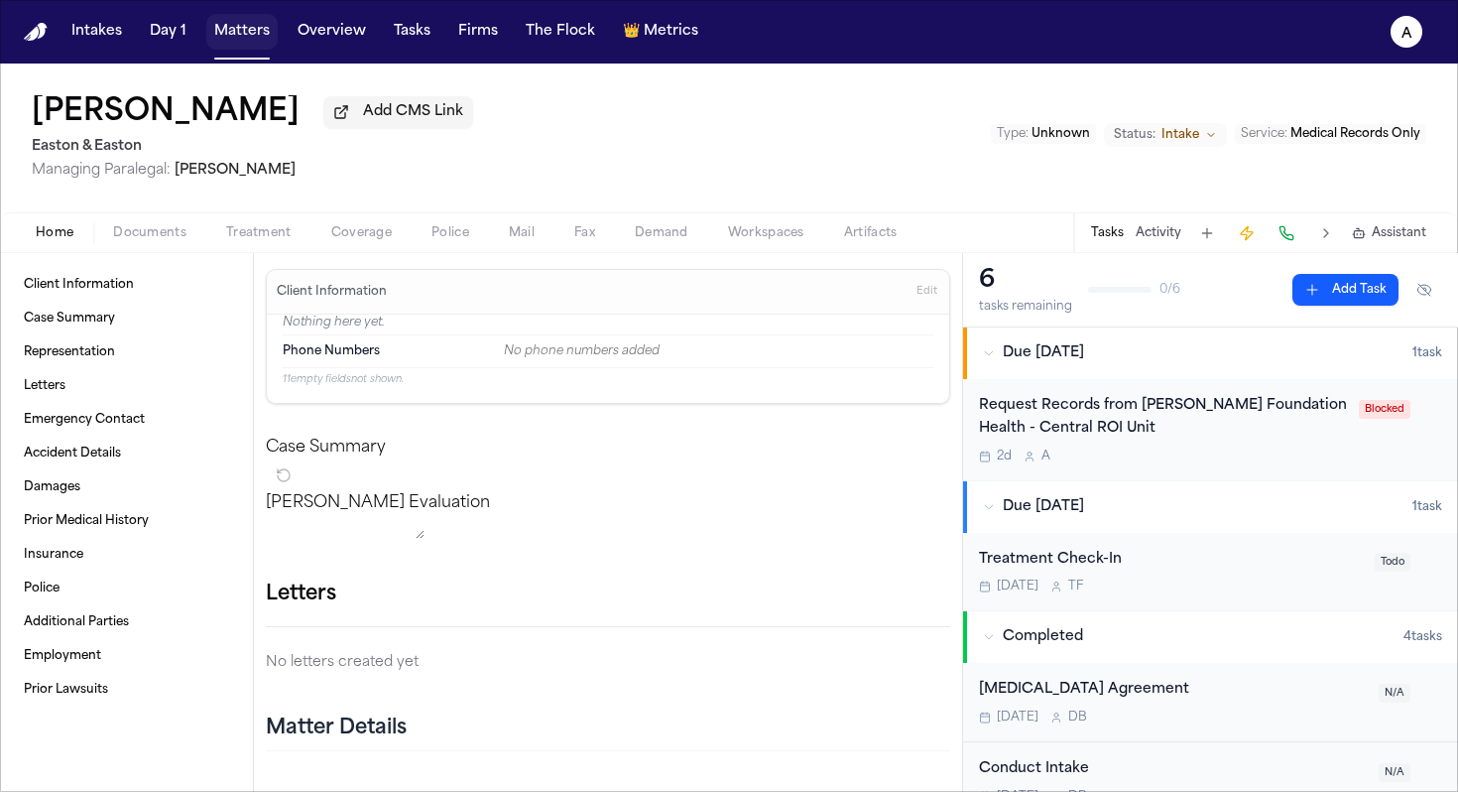
click at [251, 35] on button "Matters" at bounding box center [241, 32] width 71 height 36
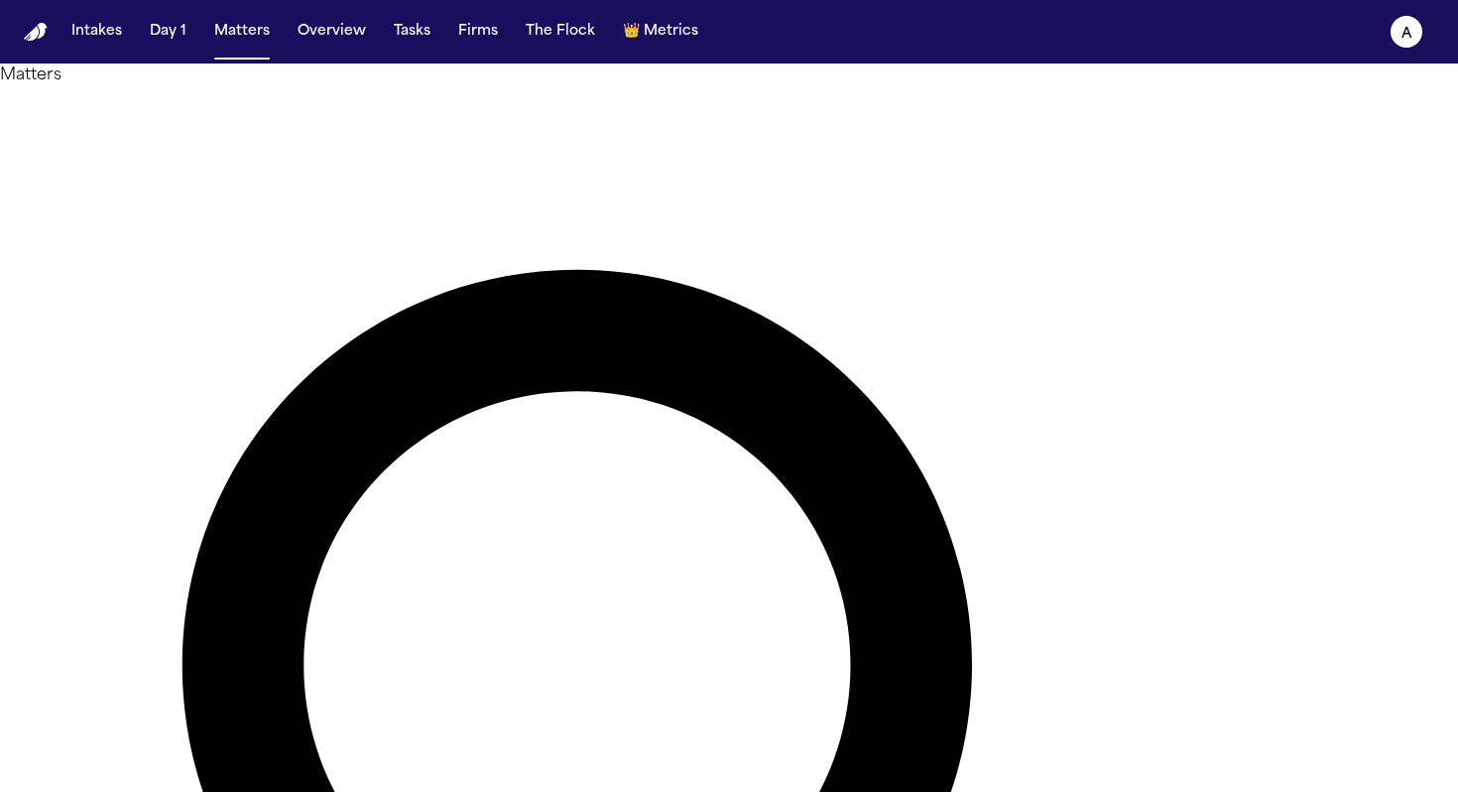
drag, startPoint x: 699, startPoint y: 123, endPoint x: 409, endPoint y: 72, distance: 295.0
type input "**********"
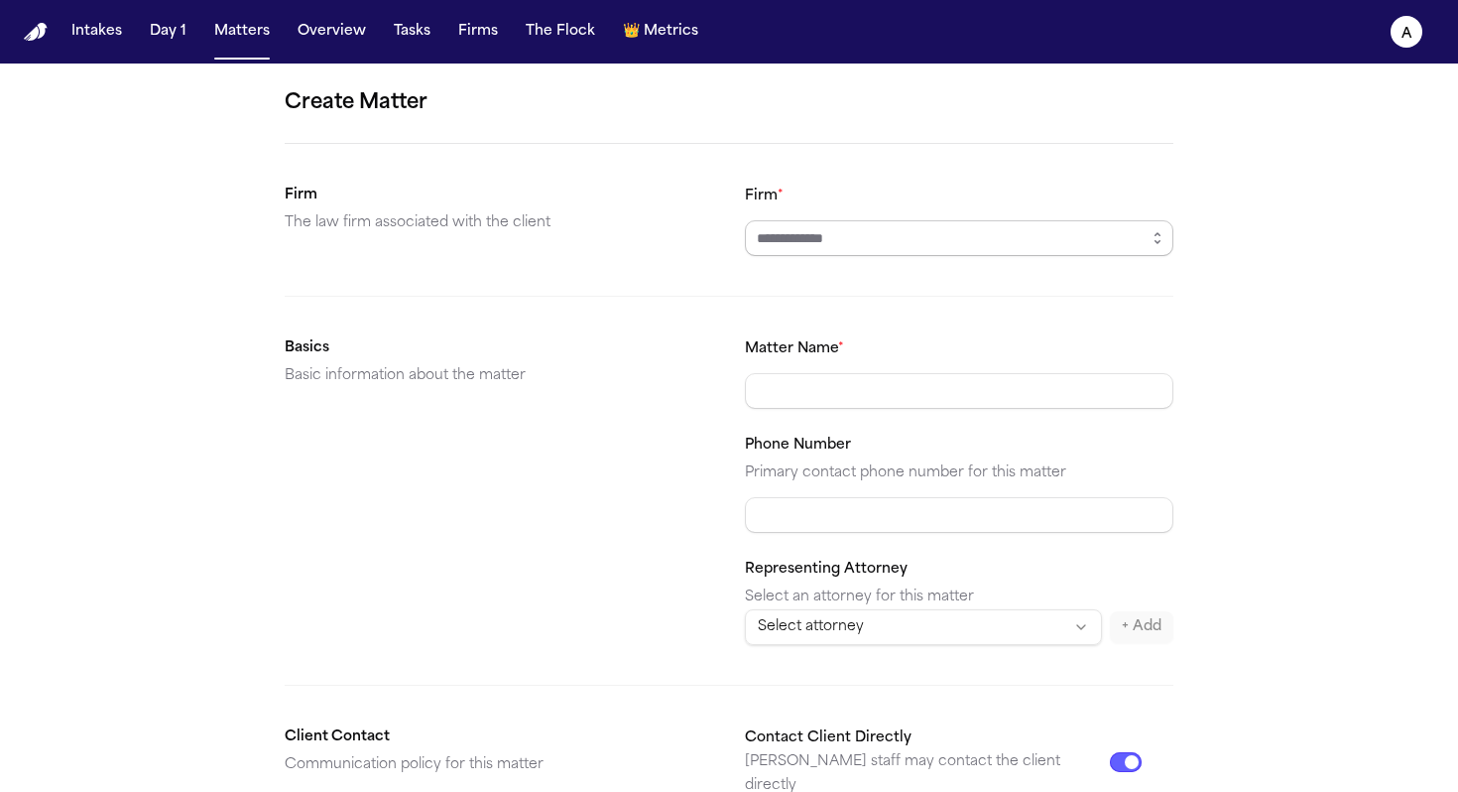
click at [980, 249] on input "Firm *" at bounding box center [959, 238] width 429 height 36
click at [998, 280] on body "**********" at bounding box center [729, 396] width 1458 height 792
type input "**********"
click at [842, 393] on input "Matter Name *" at bounding box center [959, 391] width 429 height 36
type input "**********"
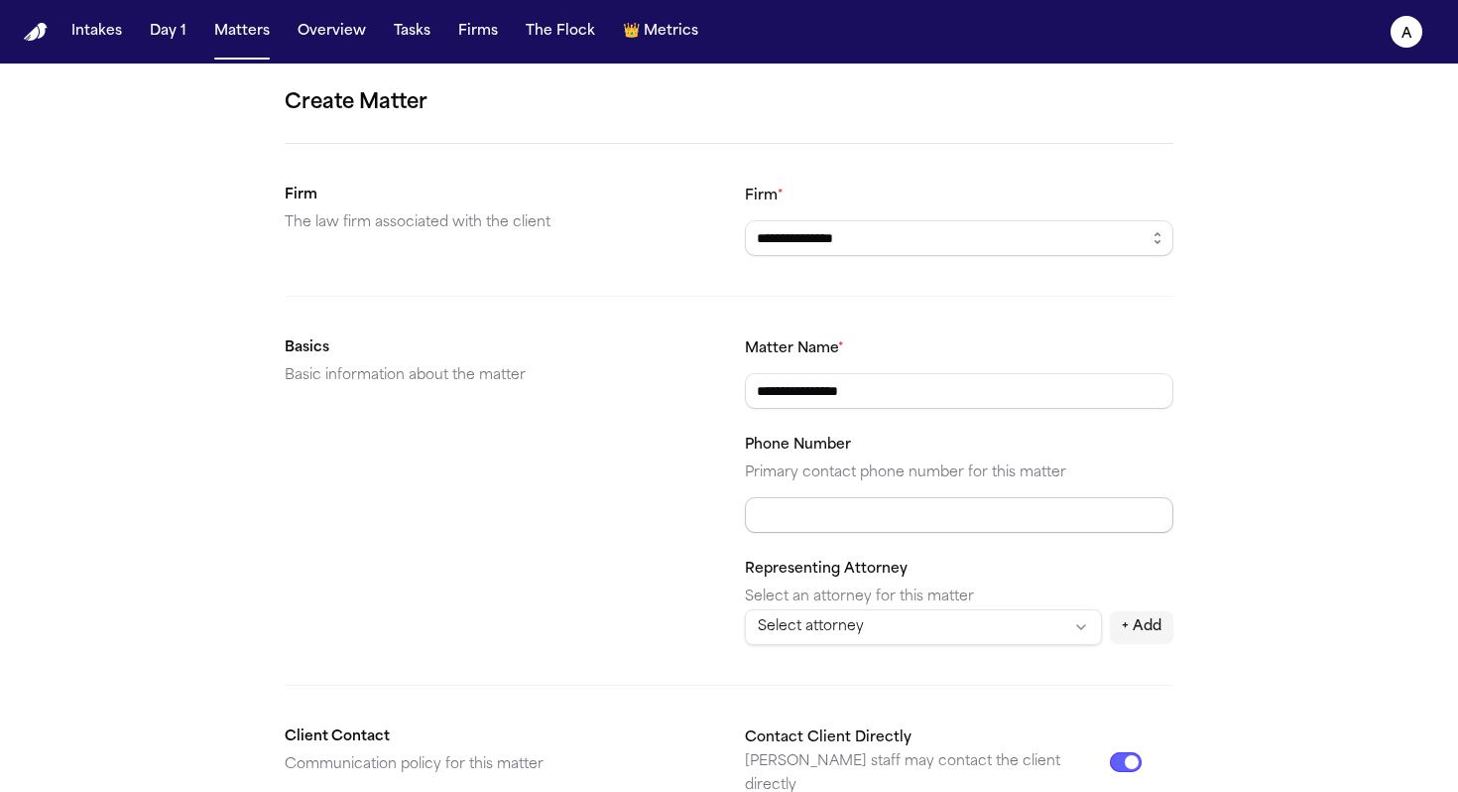
click at [854, 523] on input "Phone Number" at bounding box center [959, 515] width 429 height 36
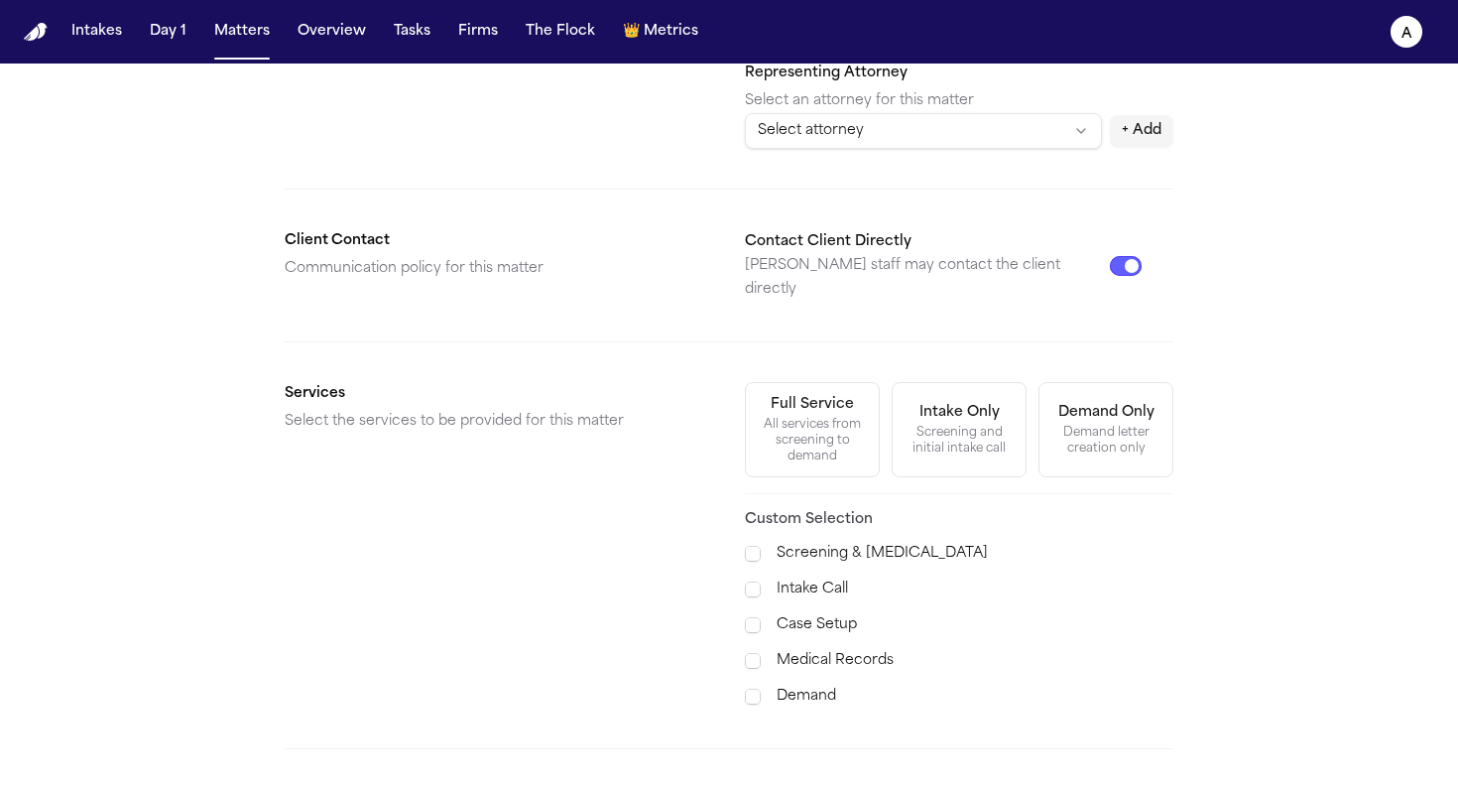
scroll to position [508, 0]
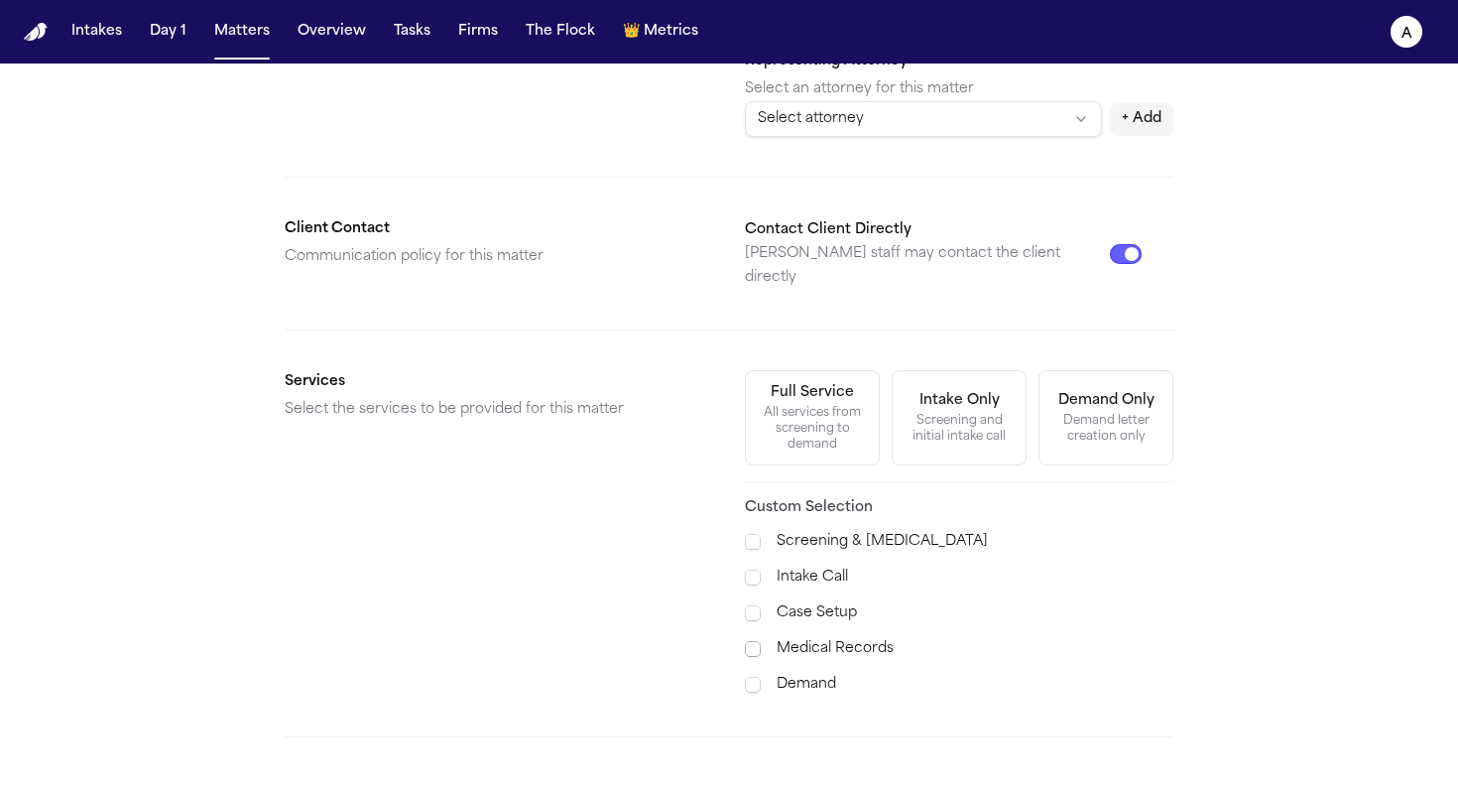
click at [750, 641] on span at bounding box center [753, 649] width 16 height 16
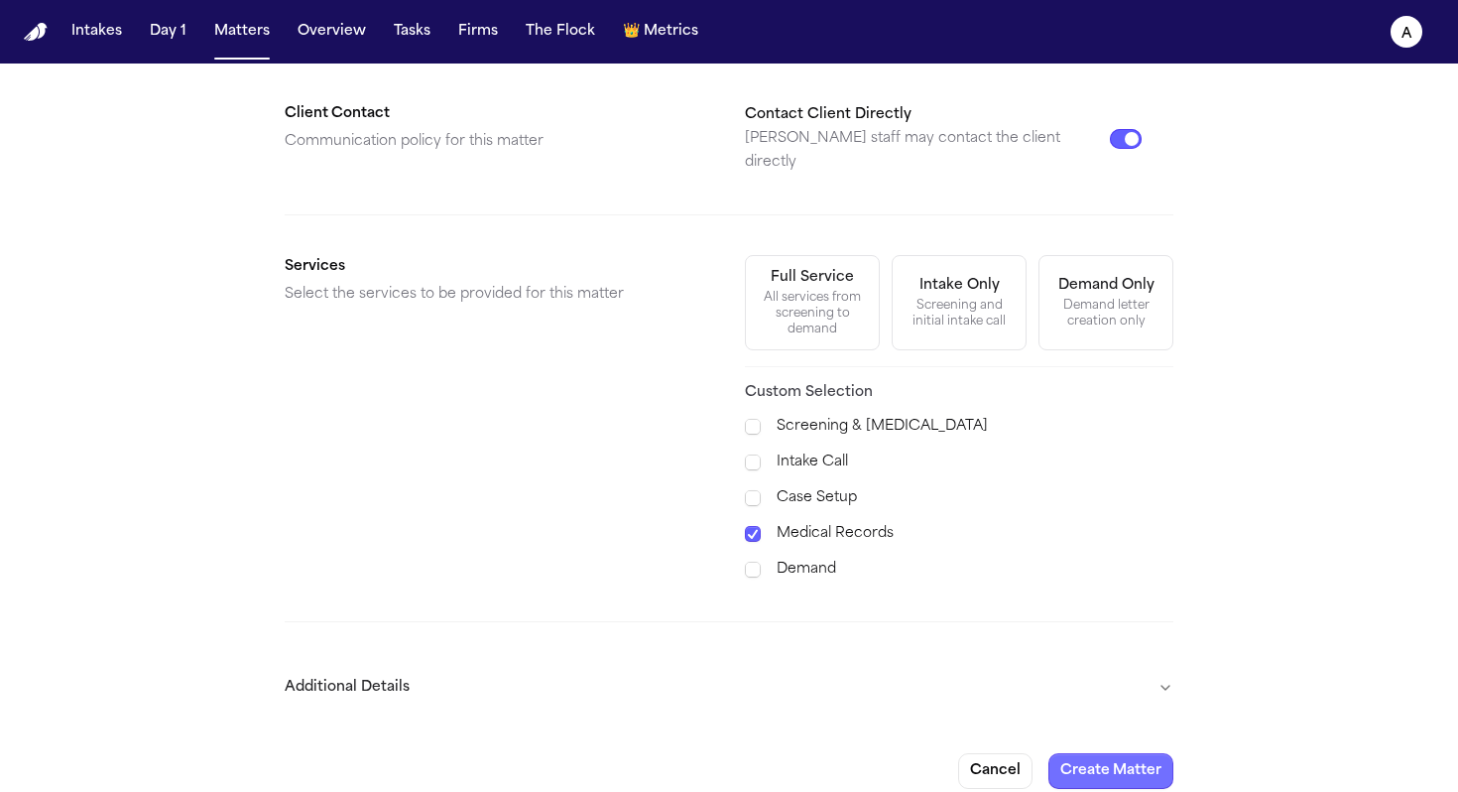
click at [1109, 753] on button "Create Matter" at bounding box center [1111, 771] width 125 height 36
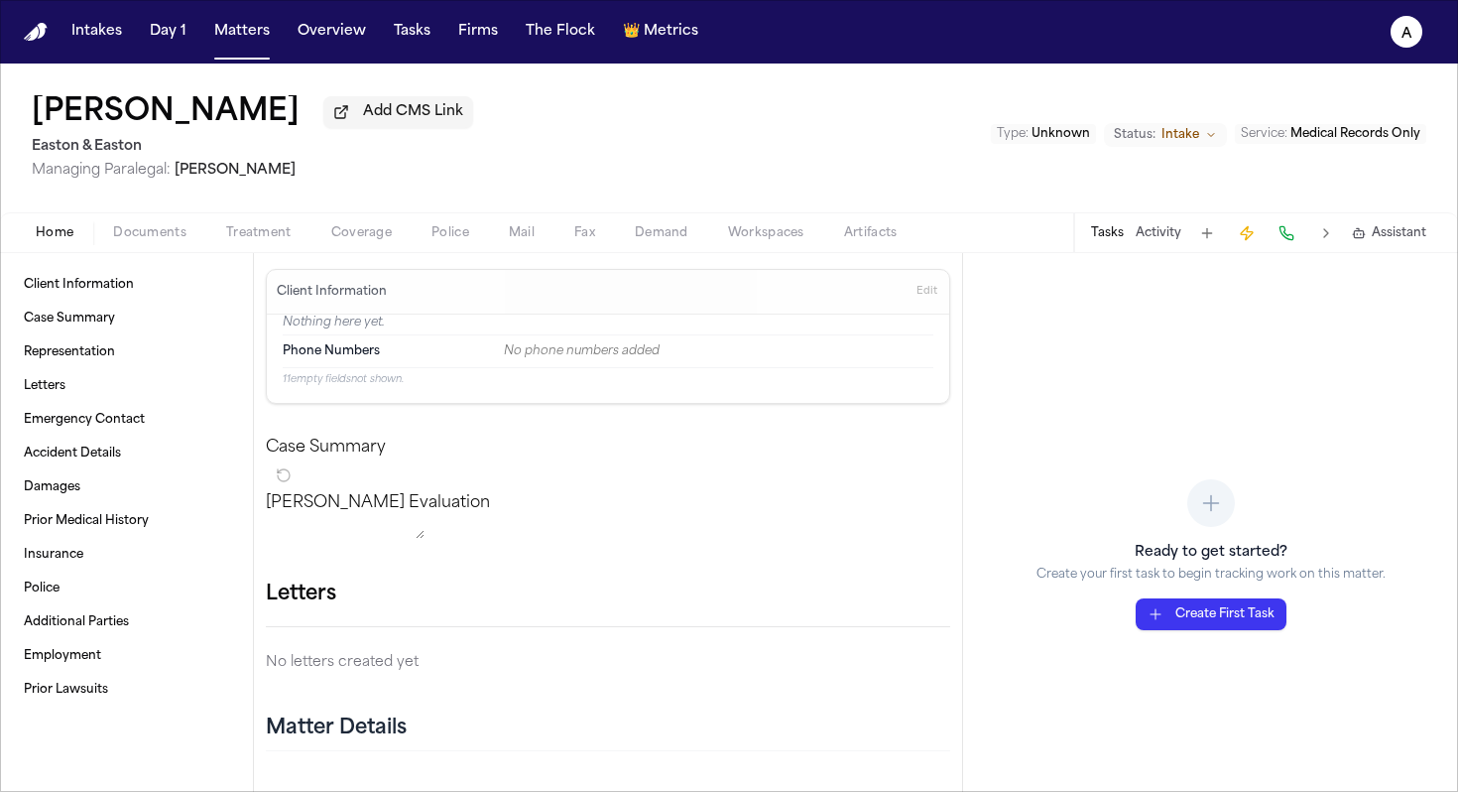
click at [1161, 236] on button "Activity" at bounding box center [1159, 233] width 46 height 16
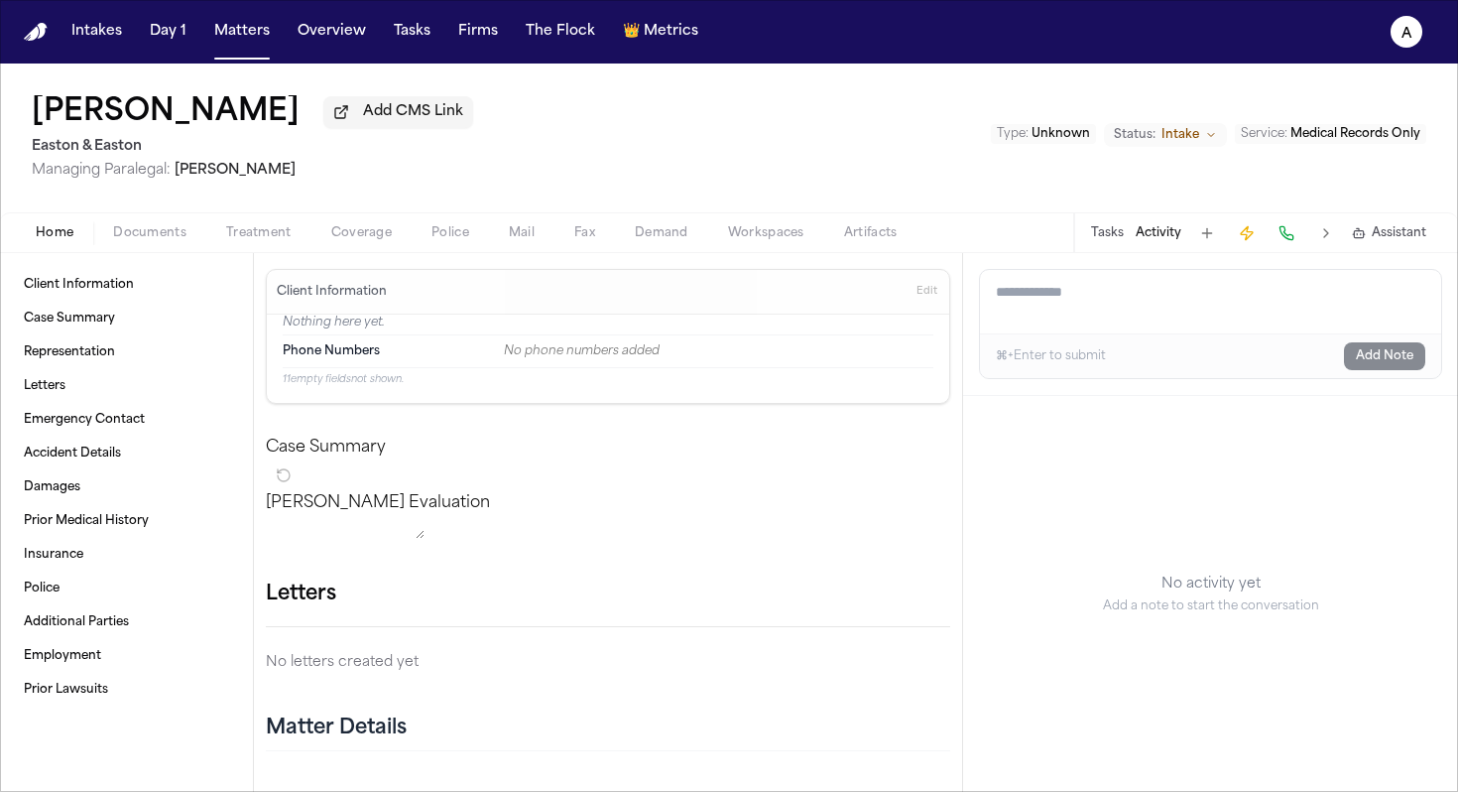
click at [1110, 251] on div "Tasks Activity Assistant" at bounding box center [1257, 232] width 369 height 39
click at [1105, 249] on div "Tasks Activity Assistant" at bounding box center [1257, 232] width 369 height 39
click at [1114, 232] on button "Tasks" at bounding box center [1107, 233] width 33 height 16
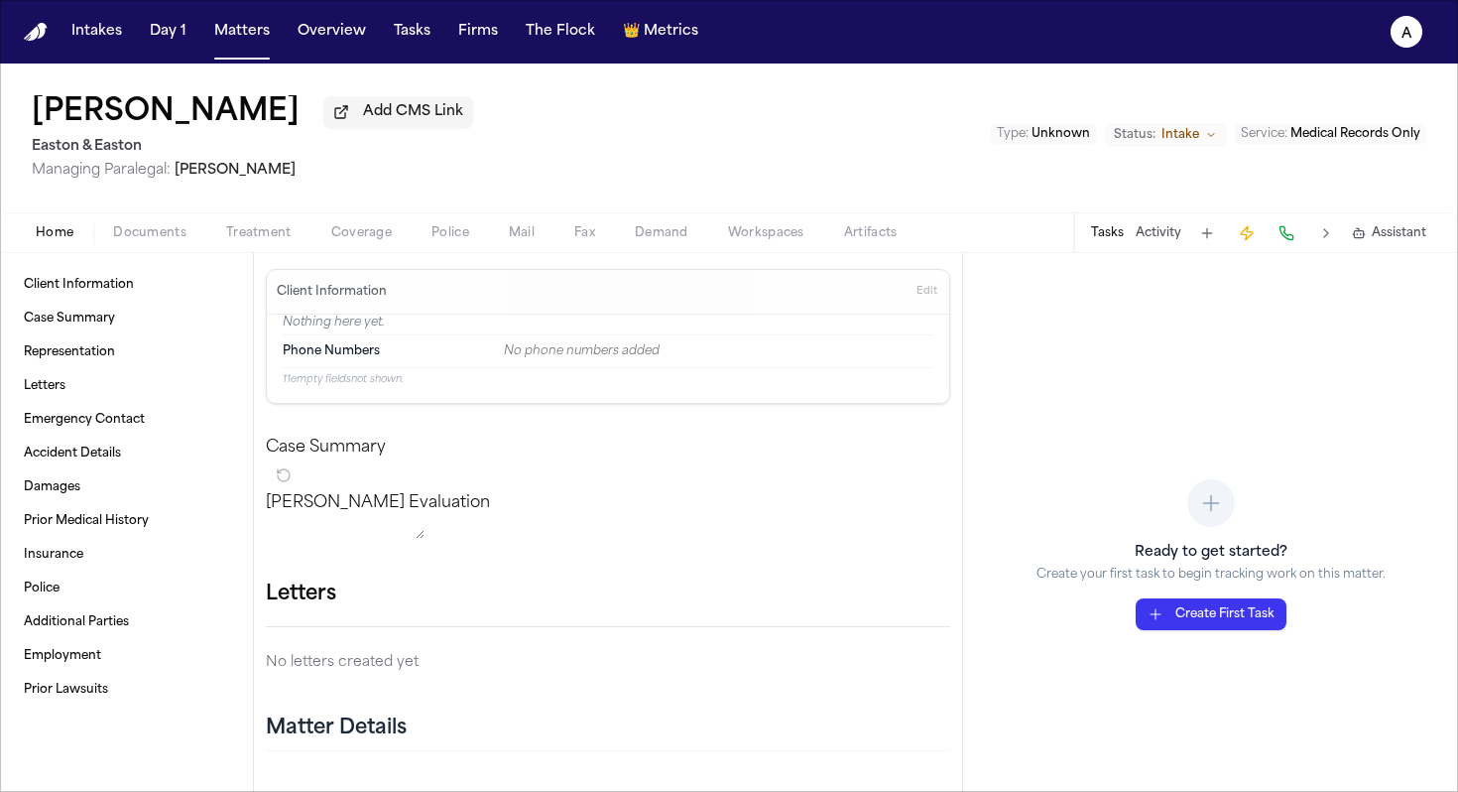
click at [1251, 614] on button "Create First Task" at bounding box center [1211, 614] width 151 height 32
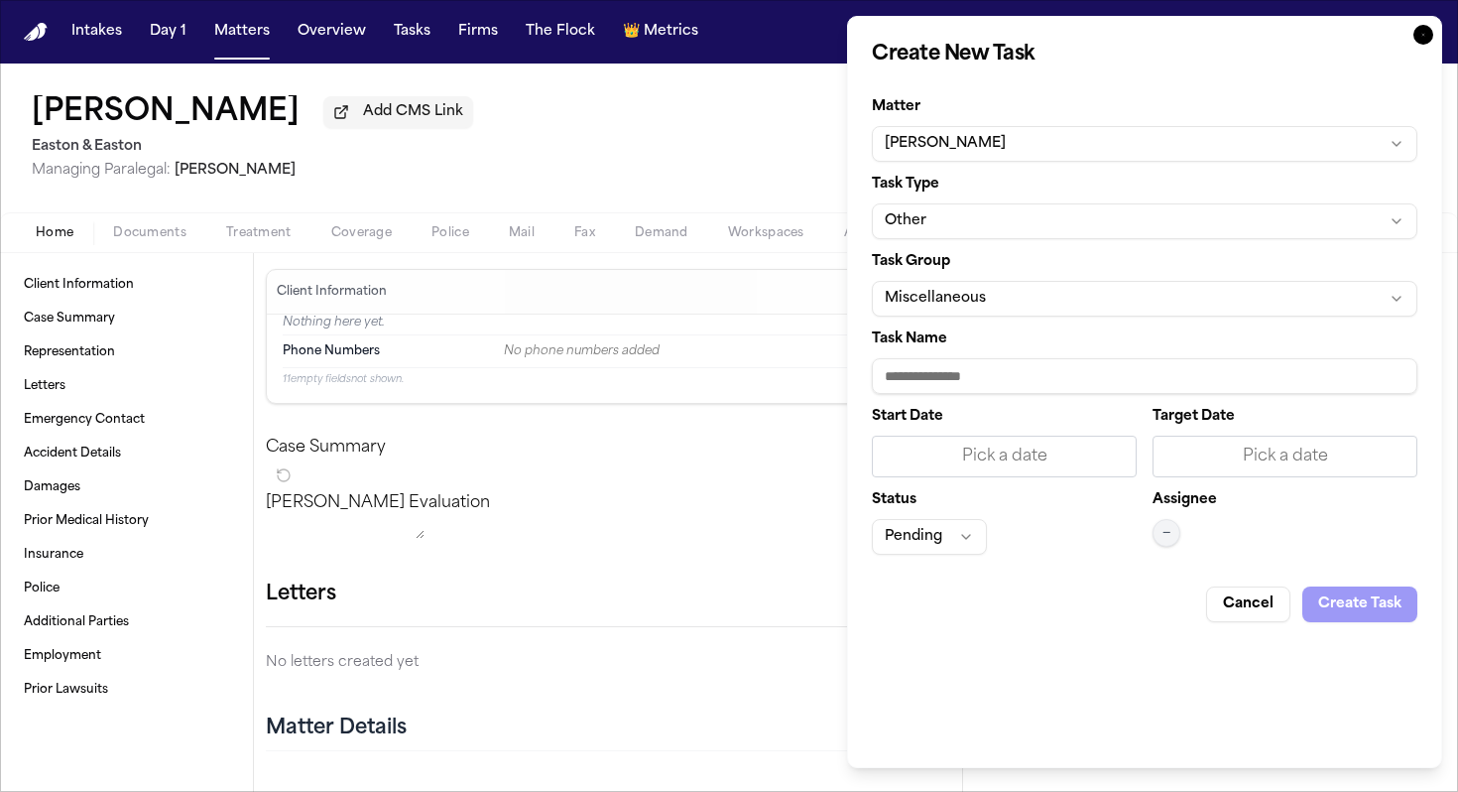
click at [1053, 285] on button "Miscellaneous" at bounding box center [1145, 299] width 546 height 36
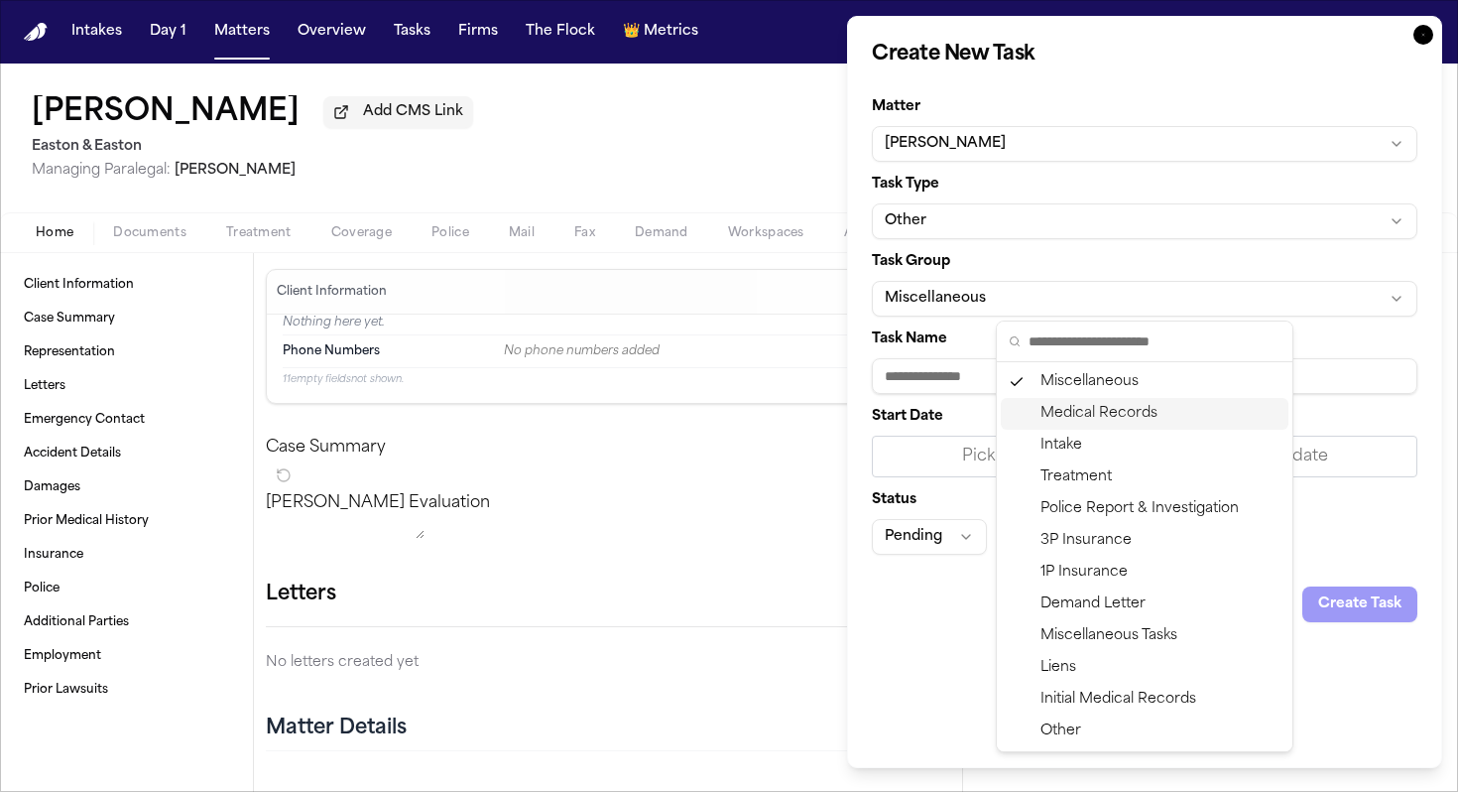
click at [1075, 428] on div "Medical Records" at bounding box center [1145, 414] width 288 height 32
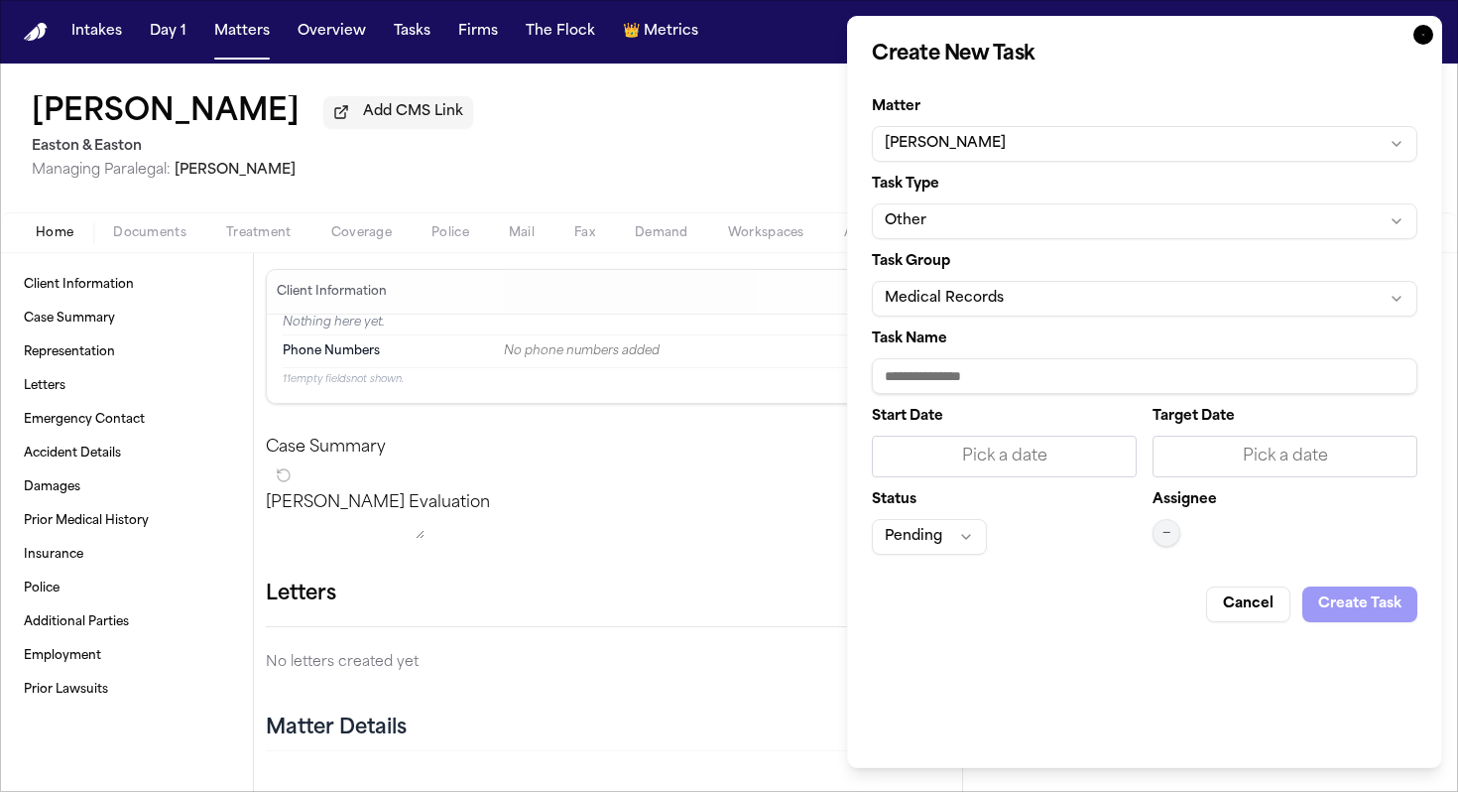
click at [970, 372] on input "Task Name" at bounding box center [1145, 376] width 546 height 36
paste input "**********"
click at [1041, 377] on input "**********" at bounding box center [1145, 376] width 546 height 36
type input "**********"
click at [1059, 467] on div "Pick a date" at bounding box center [1004, 456] width 239 height 24
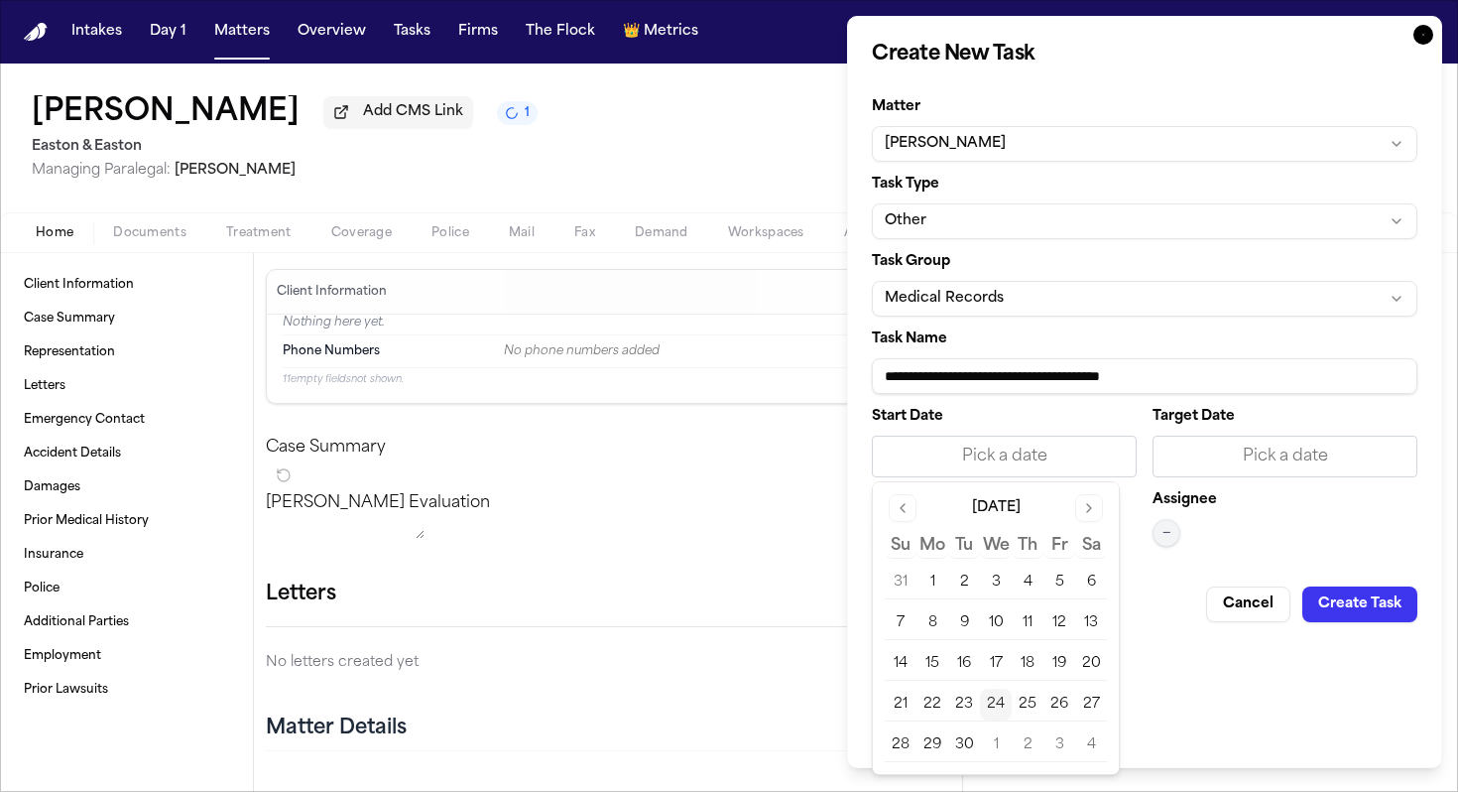
click at [999, 704] on button "24" at bounding box center [996, 704] width 32 height 32
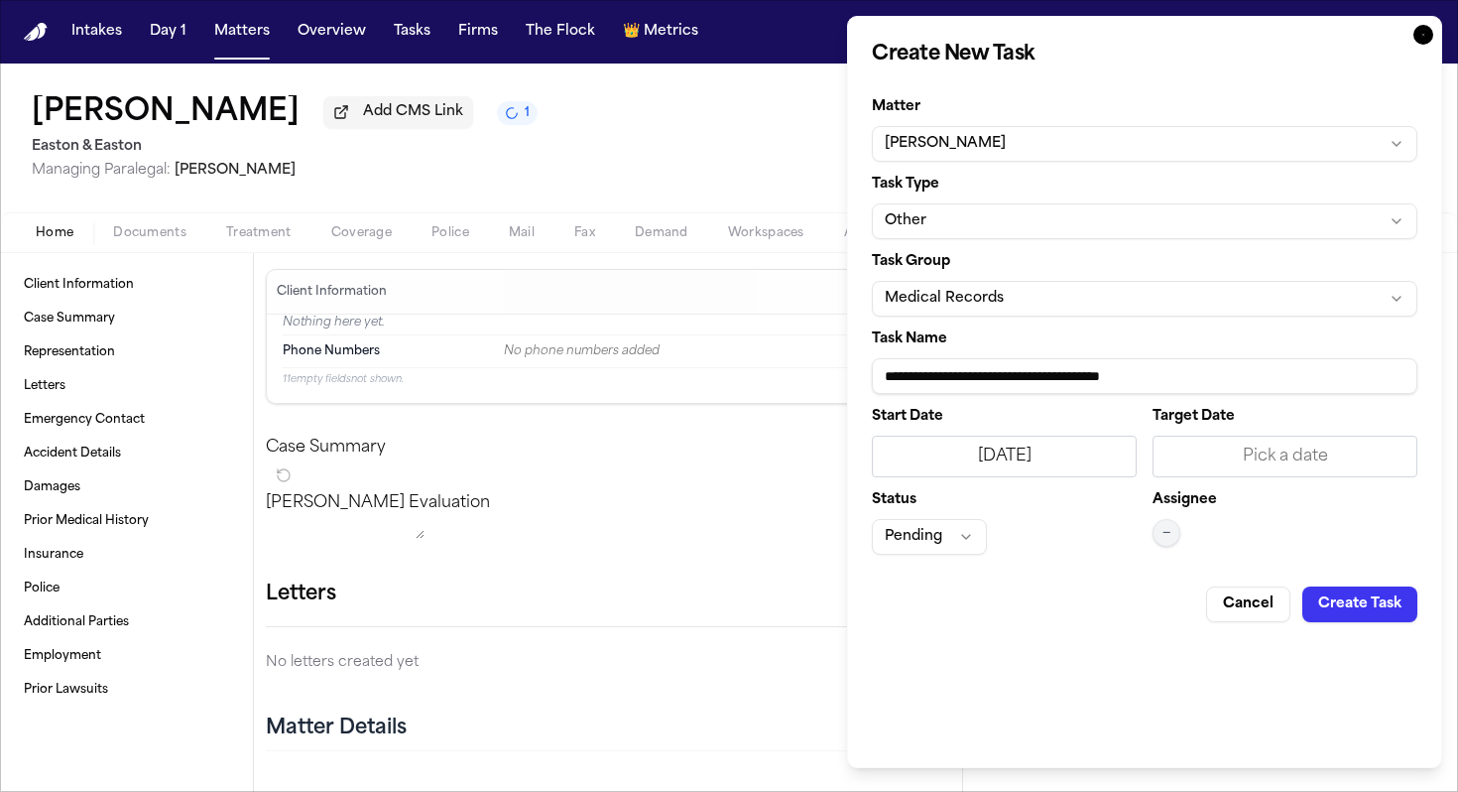
click at [1237, 454] on div "Pick a date" at bounding box center [1285, 456] width 239 height 24
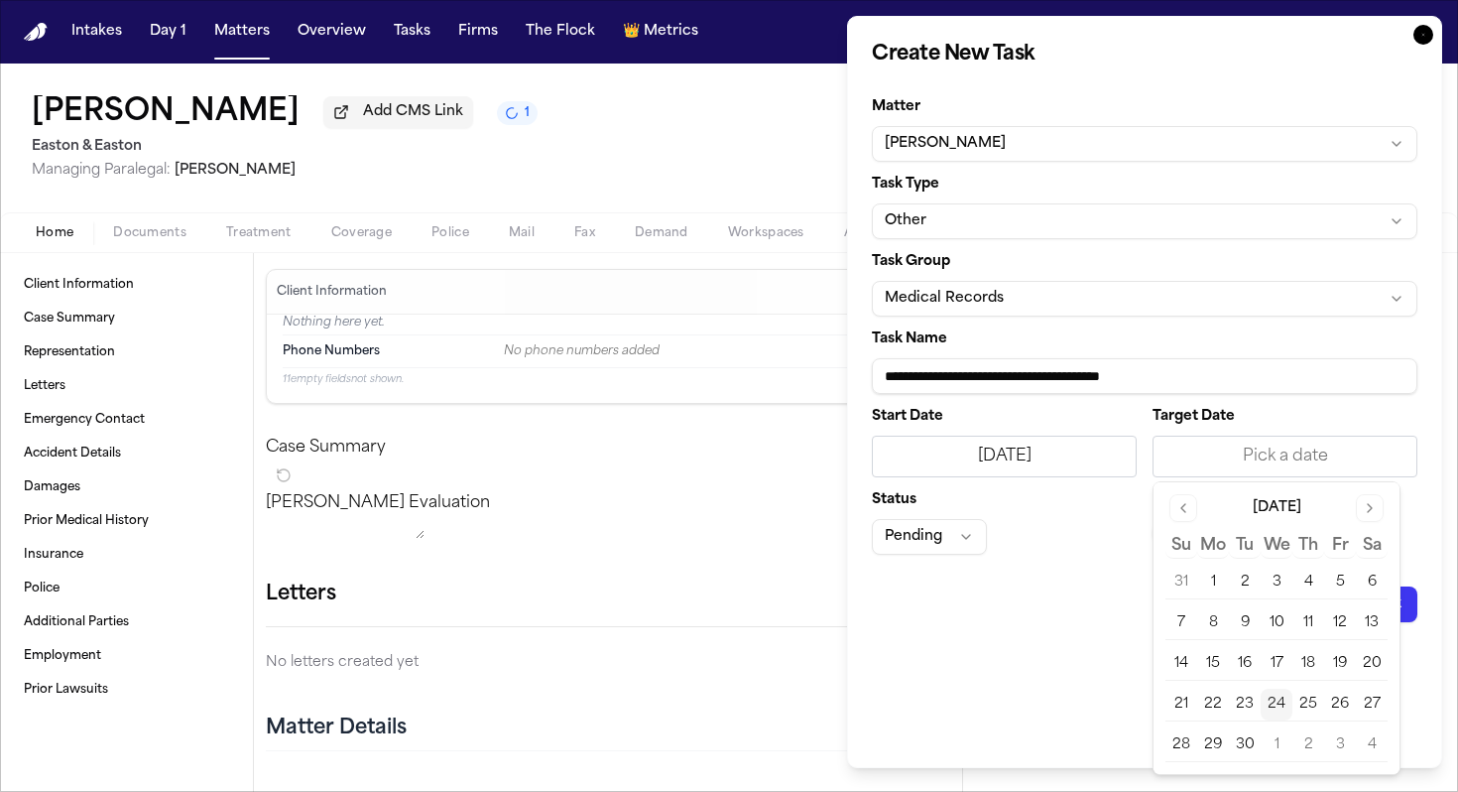
click at [1275, 708] on button "24" at bounding box center [1277, 704] width 32 height 32
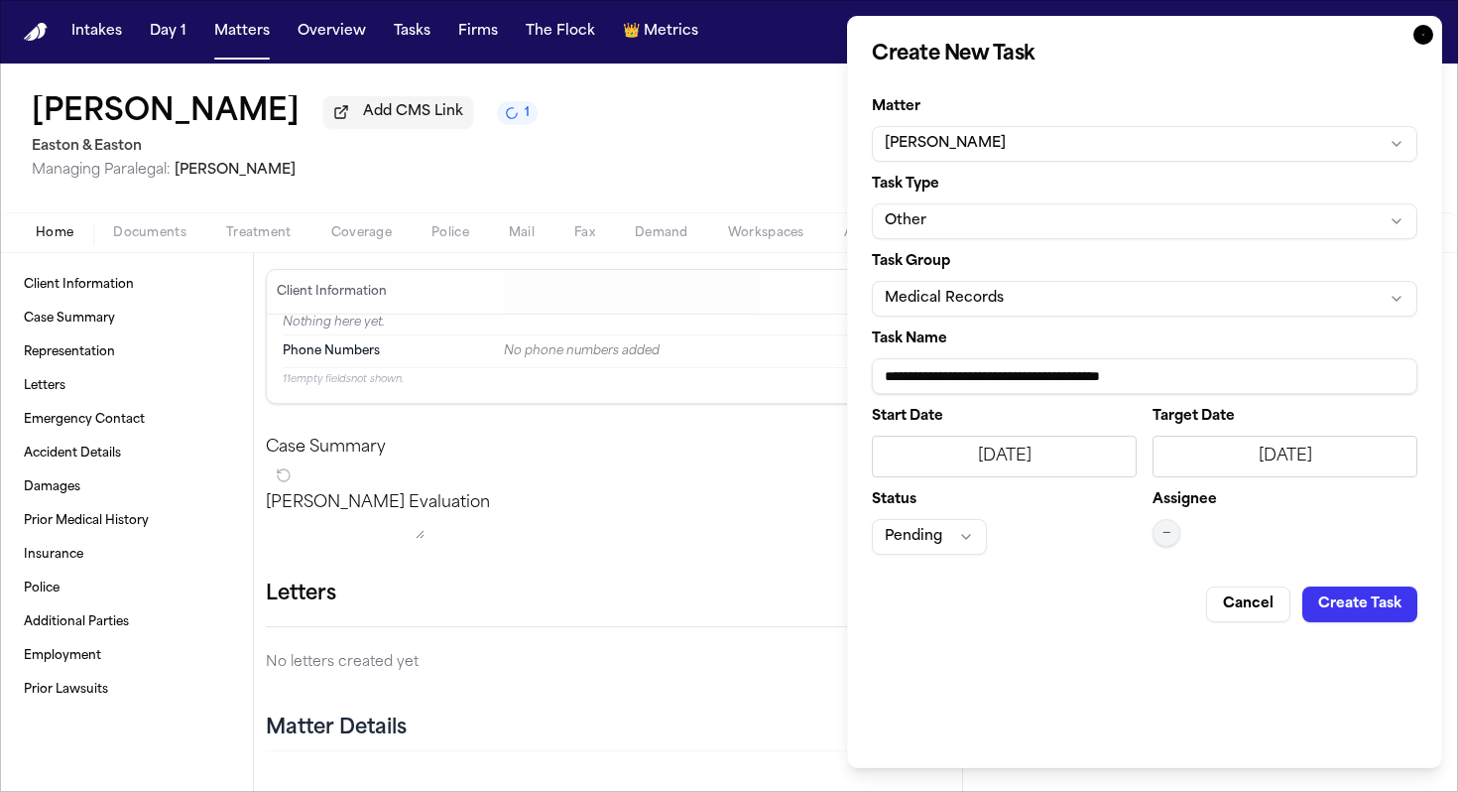
click at [1182, 528] on div "Assignee —" at bounding box center [1285, 524] width 265 height 62
click at [1154, 532] on button "—" at bounding box center [1167, 533] width 28 height 28
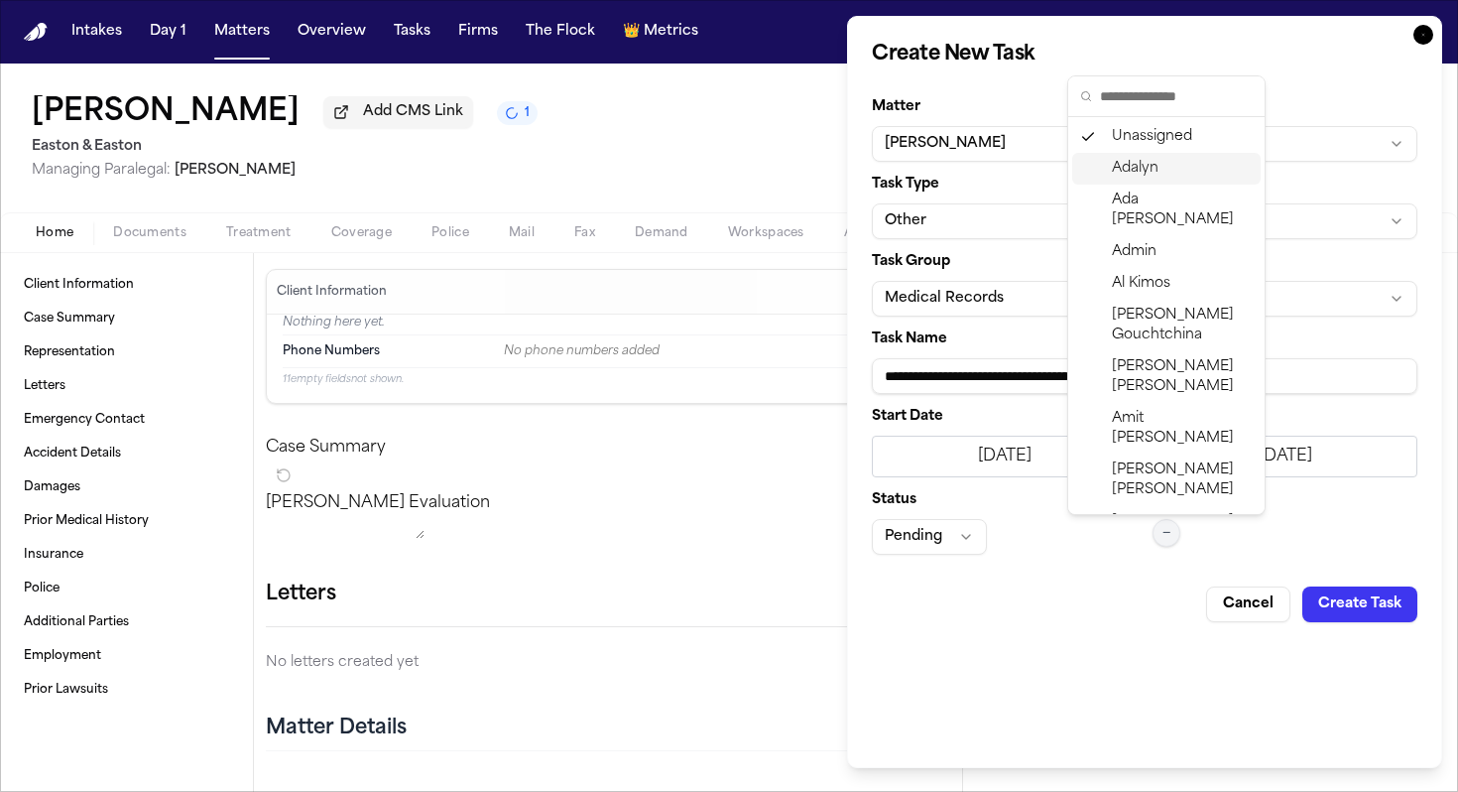
click at [1164, 182] on div "Adalyn" at bounding box center [1166, 169] width 188 height 32
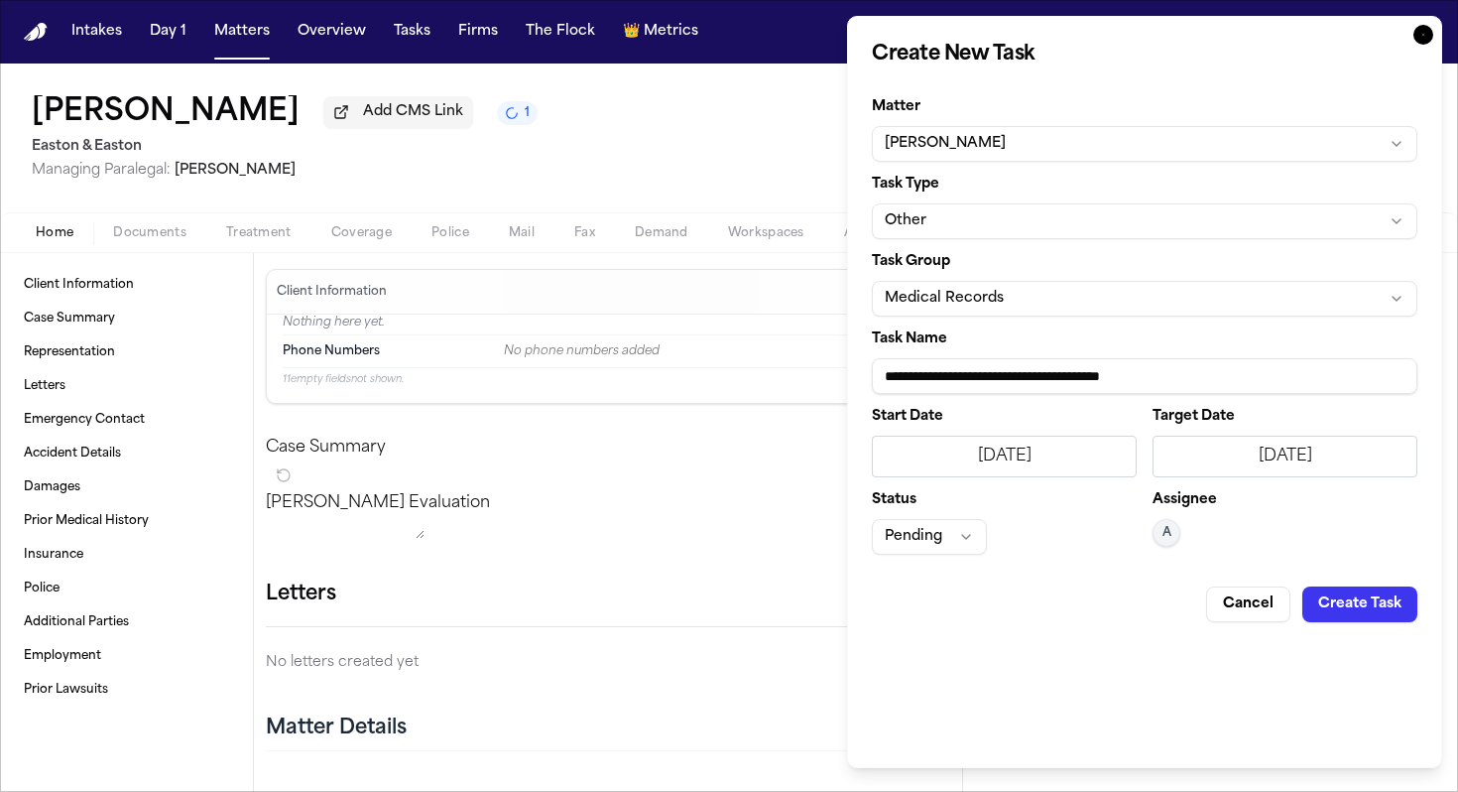
click at [1343, 610] on button "Create Task" at bounding box center [1360, 604] width 115 height 36
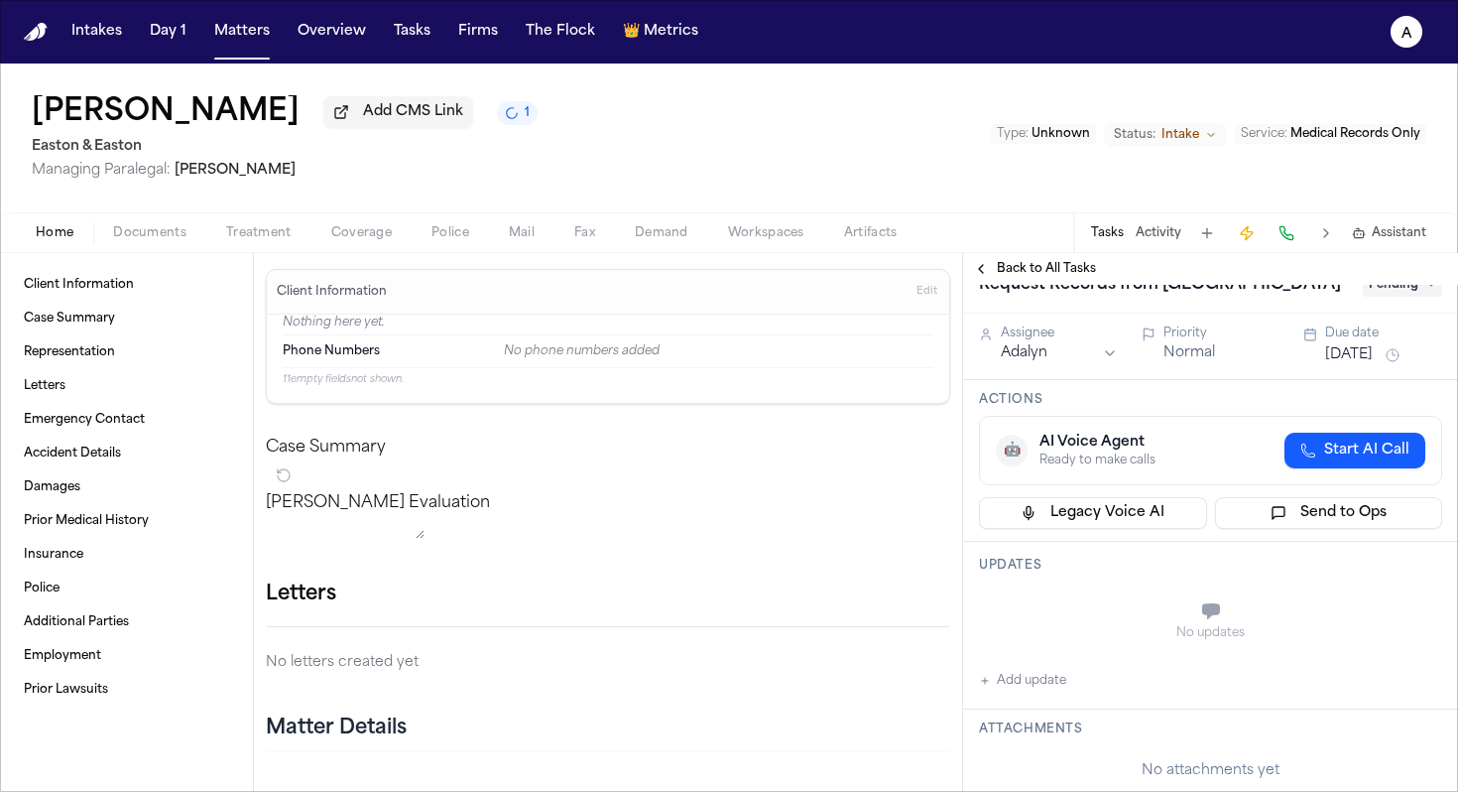
scroll to position [47, 0]
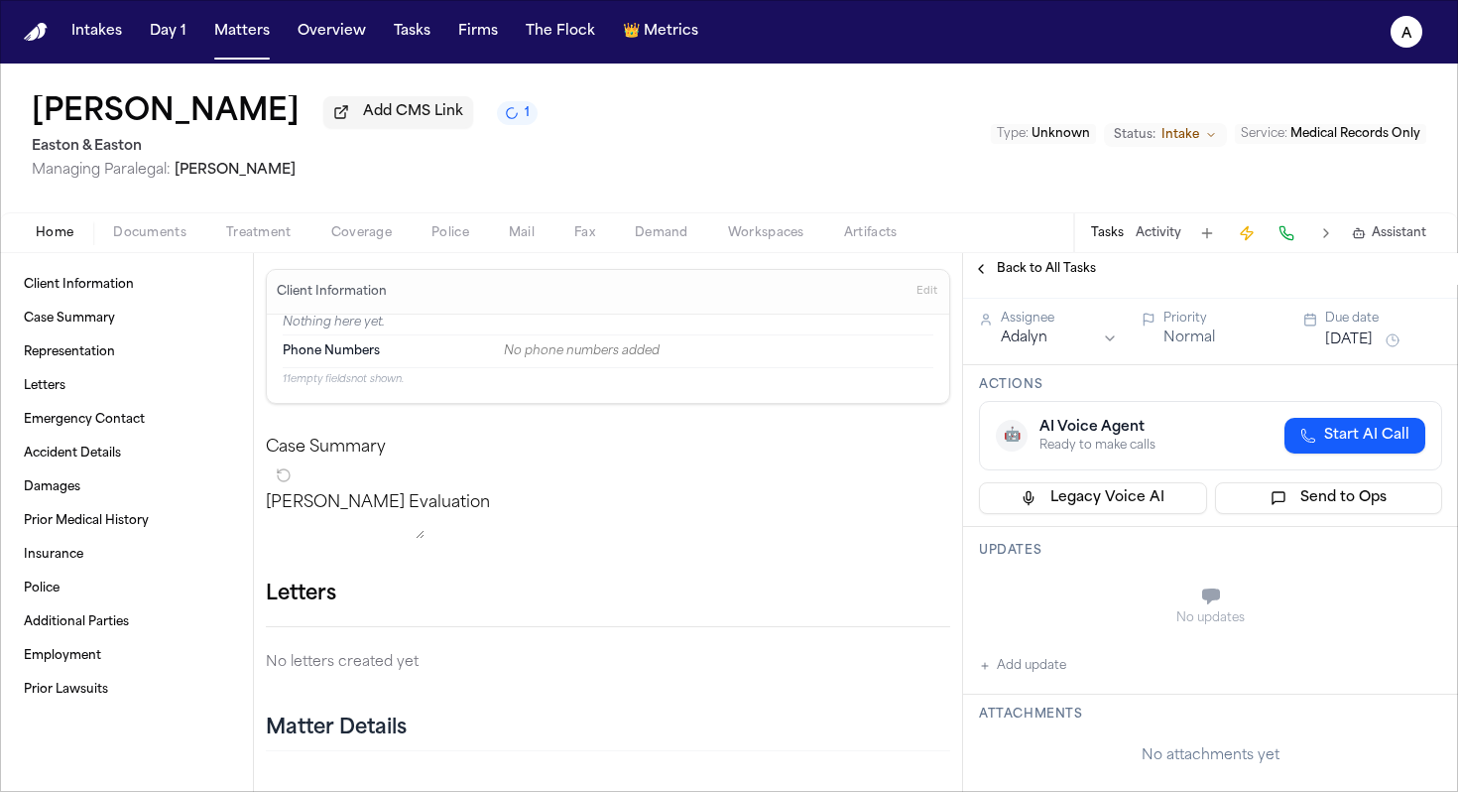
click at [1031, 678] on button "Add update" at bounding box center [1022, 666] width 87 height 24
click at [1086, 618] on textarea "Add your update" at bounding box center [1223, 598] width 424 height 40
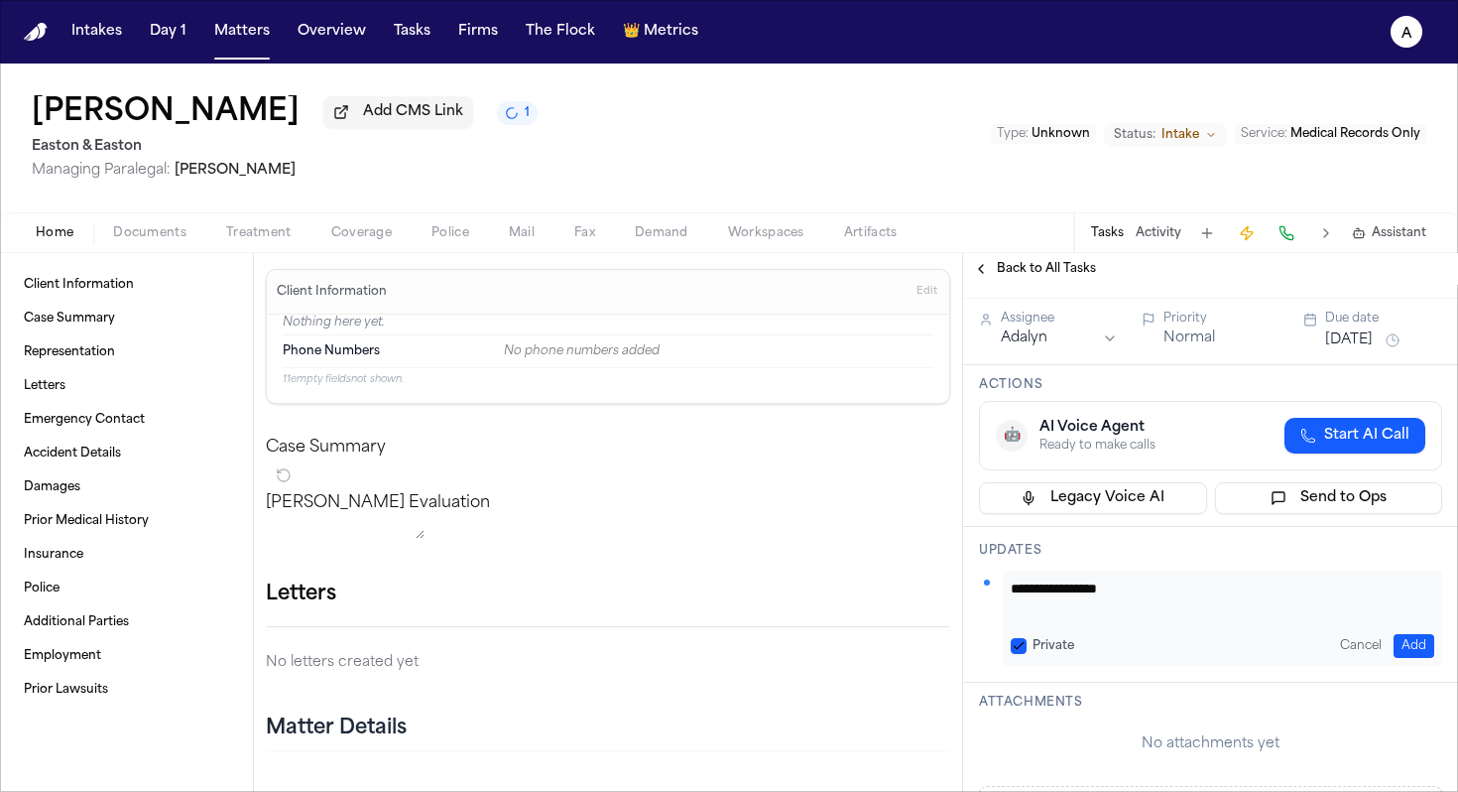
type textarea "**********"
click at [1016, 654] on button "Private" at bounding box center [1019, 646] width 16 height 16
click at [1394, 658] on button "Add" at bounding box center [1414, 646] width 41 height 24
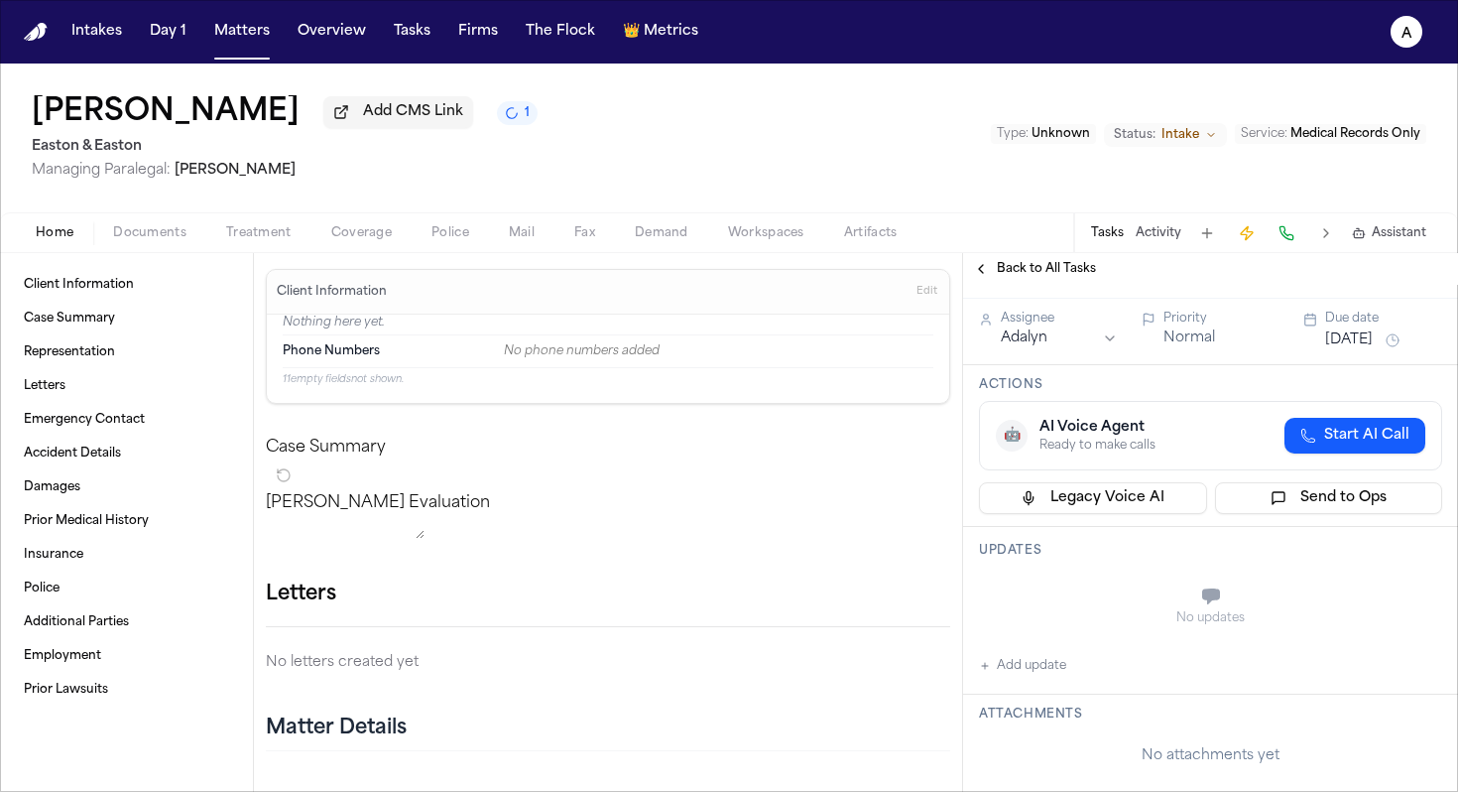
scroll to position [0, 0]
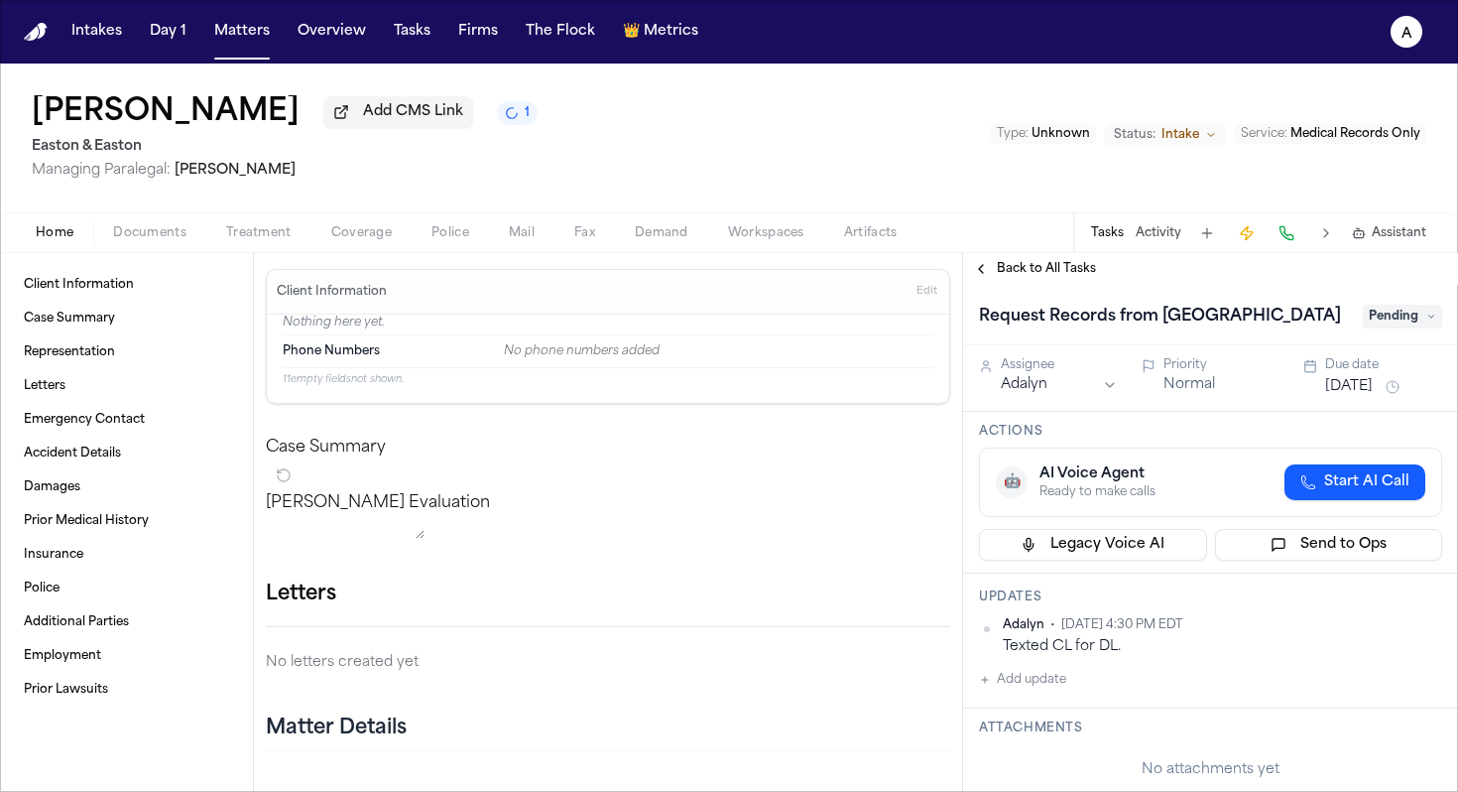
click at [1396, 328] on span "Pending" at bounding box center [1402, 317] width 79 height 24
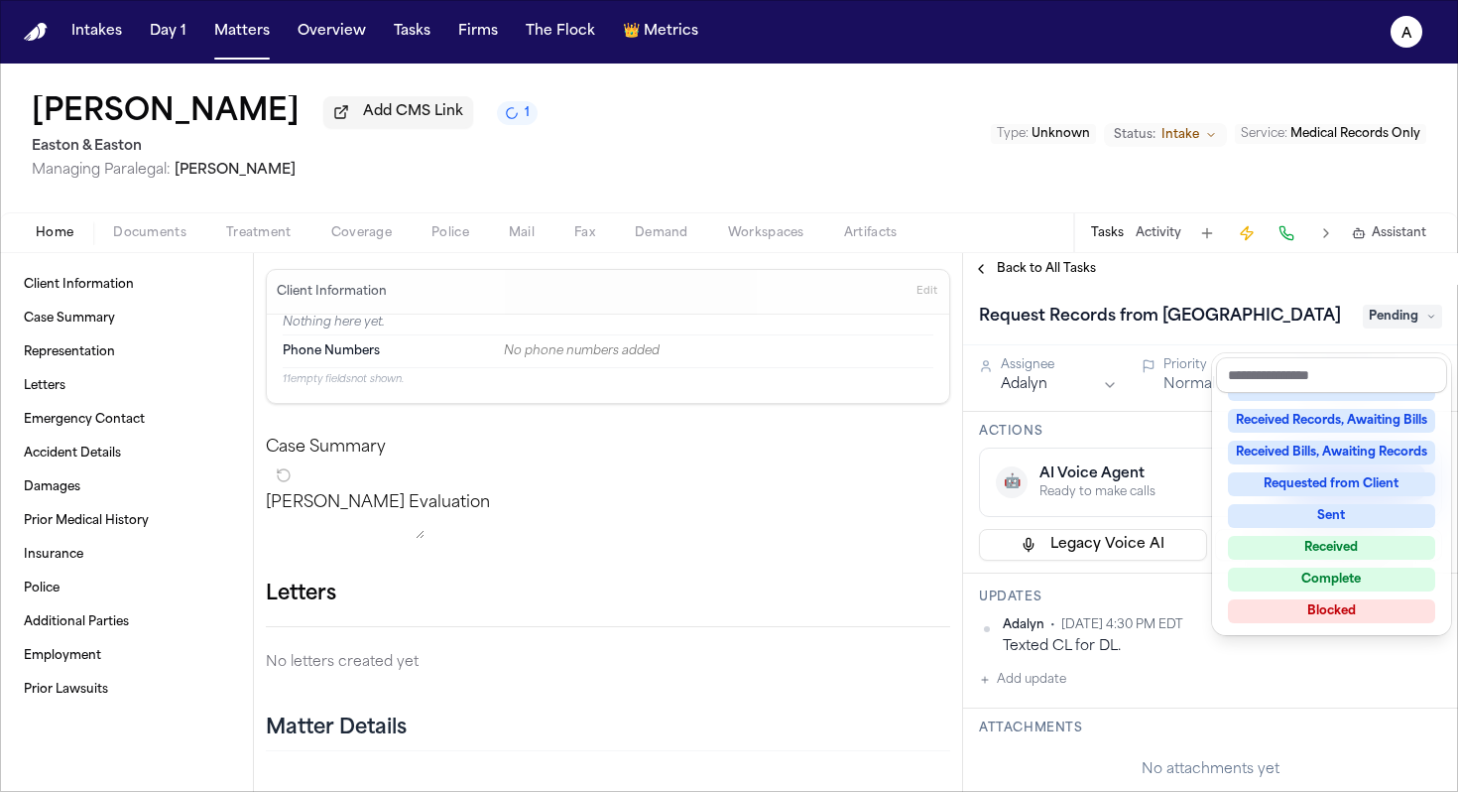
scroll to position [310, 0]
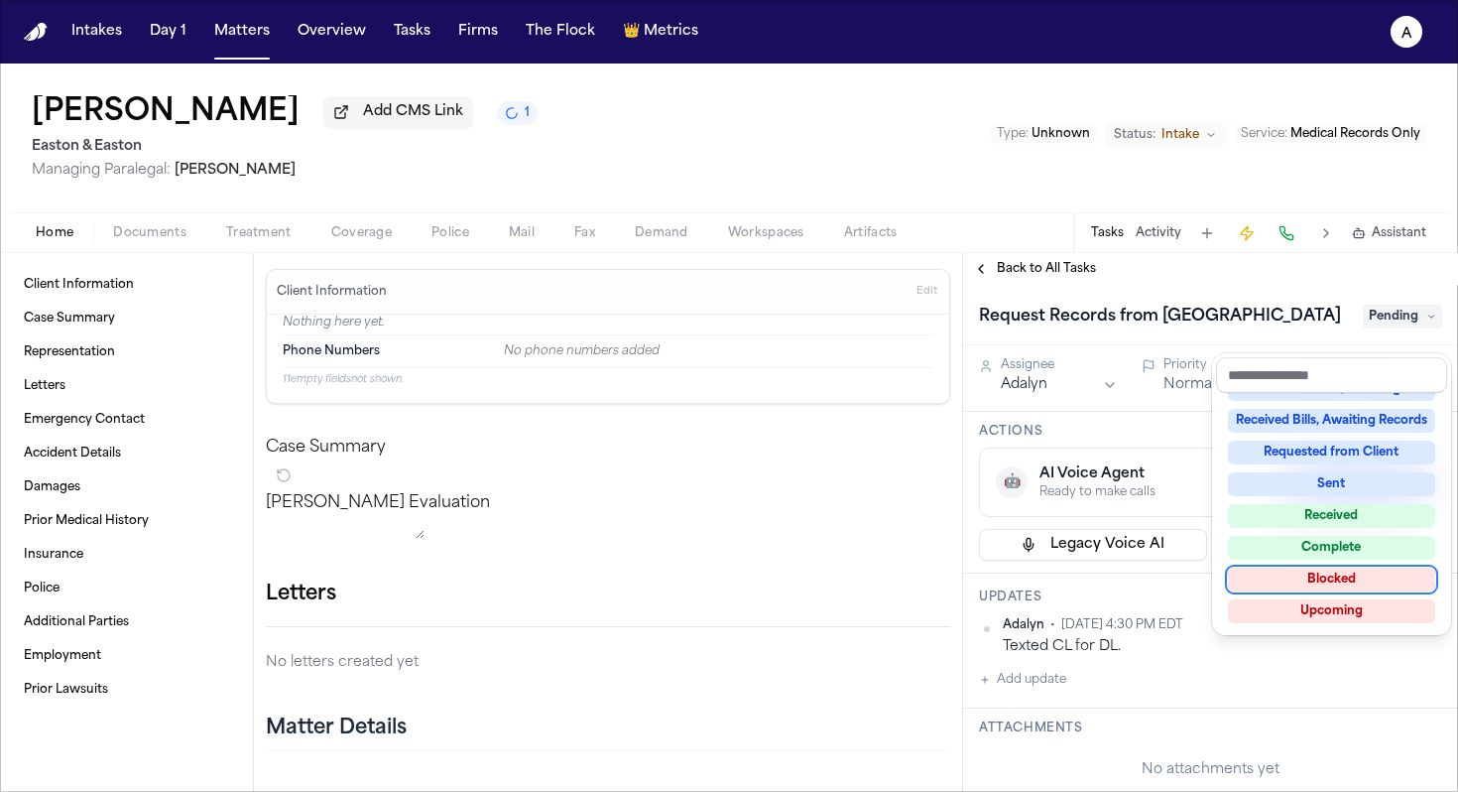
click at [1330, 577] on div "Blocked" at bounding box center [1331, 579] width 207 height 24
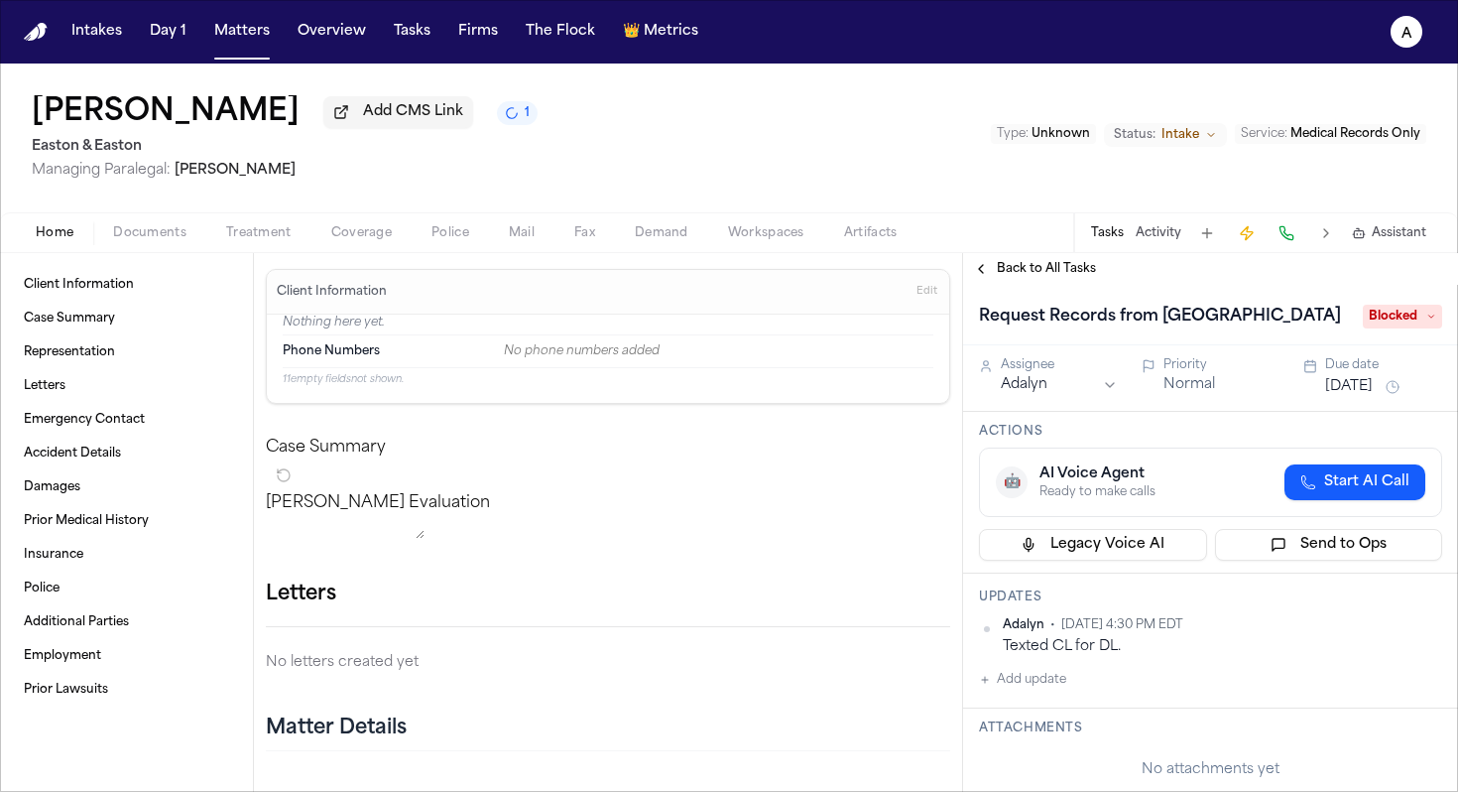
click at [1373, 397] on button "[DATE]" at bounding box center [1349, 387] width 48 height 20
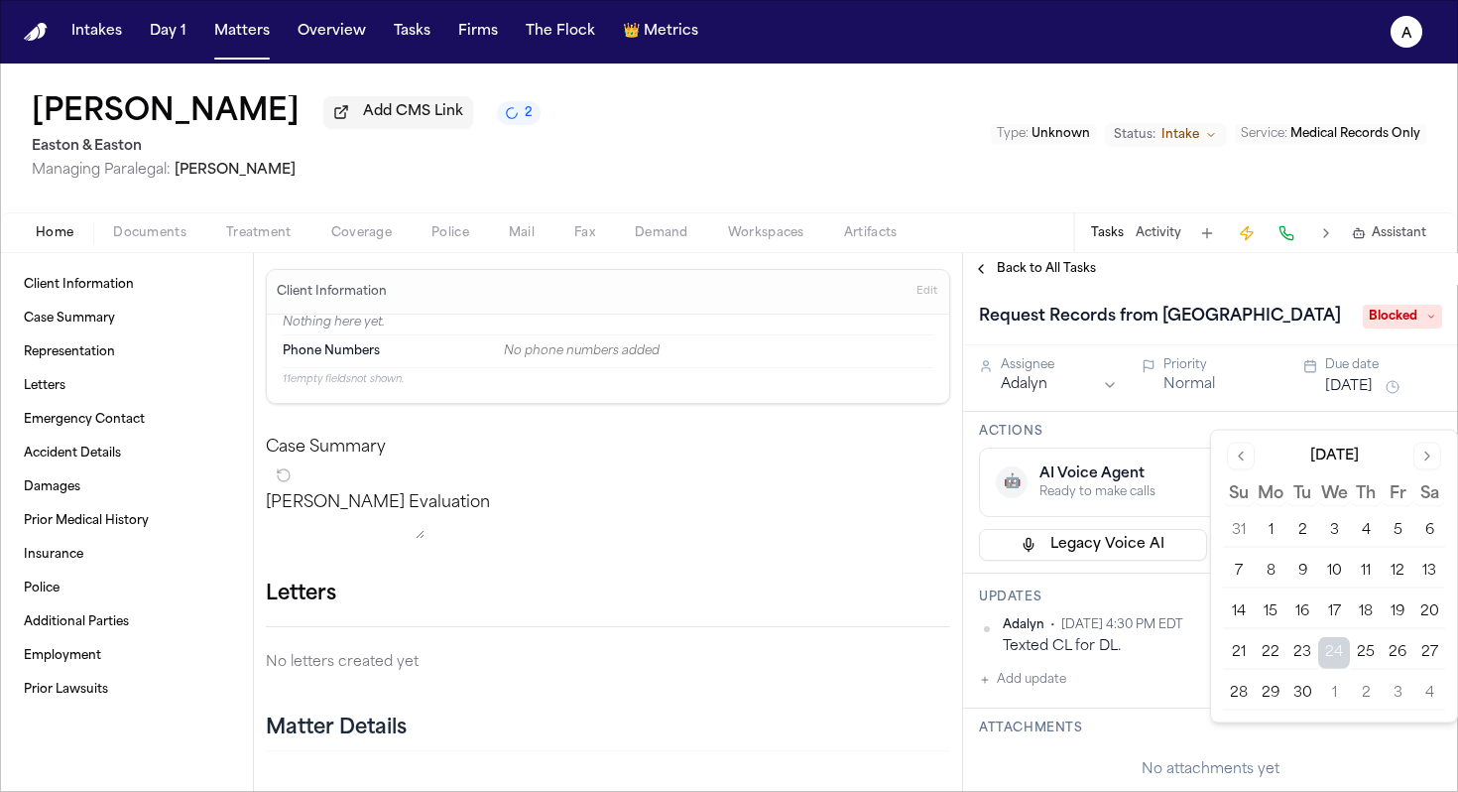
click at [1370, 653] on button "25" at bounding box center [1366, 653] width 32 height 32
click at [1364, 654] on button "25" at bounding box center [1366, 653] width 32 height 32
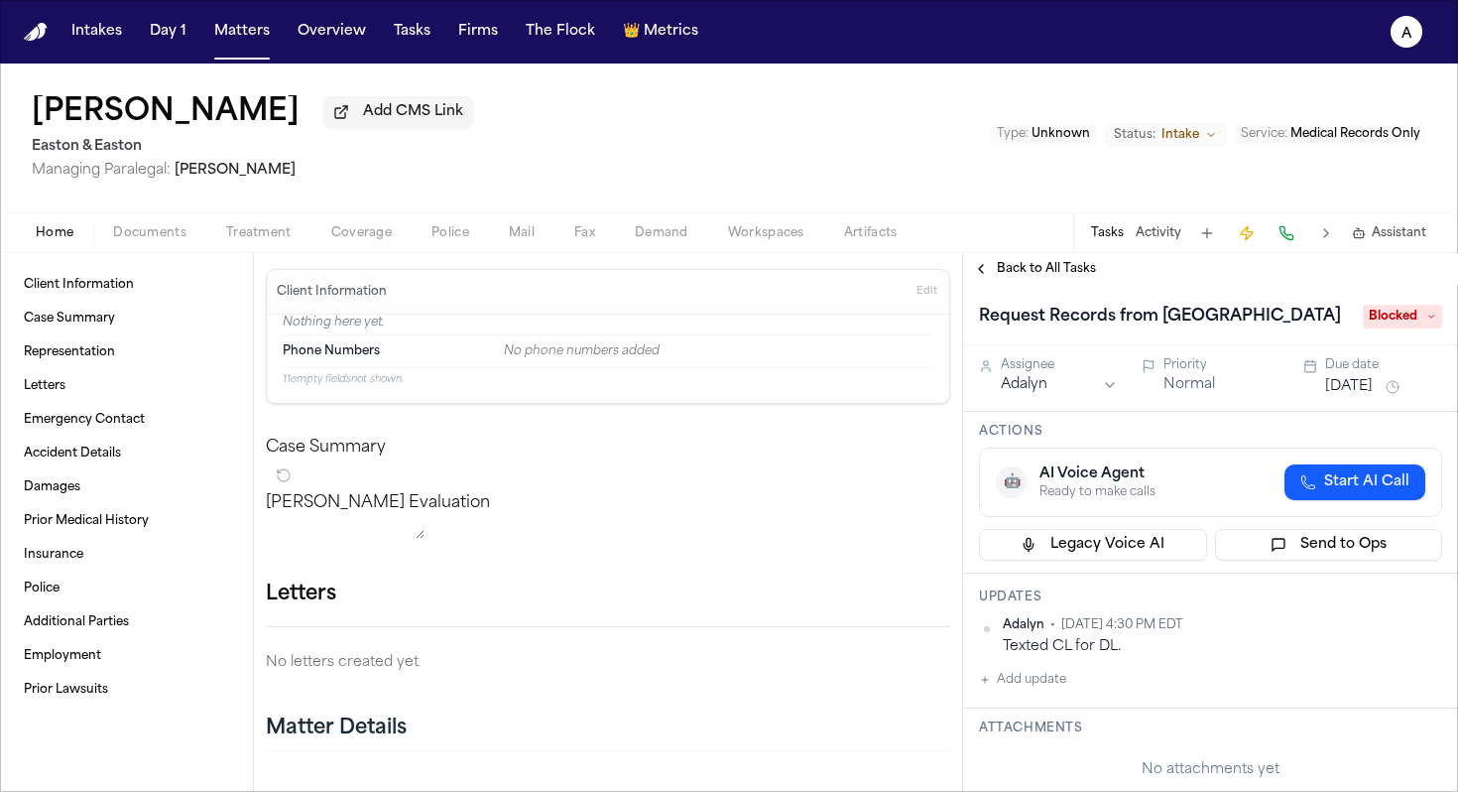
click at [1252, 332] on h1 "Request Records from Doctors Medical Center" at bounding box center [1160, 317] width 378 height 32
click at [259, 35] on button "Matters" at bounding box center [241, 32] width 71 height 36
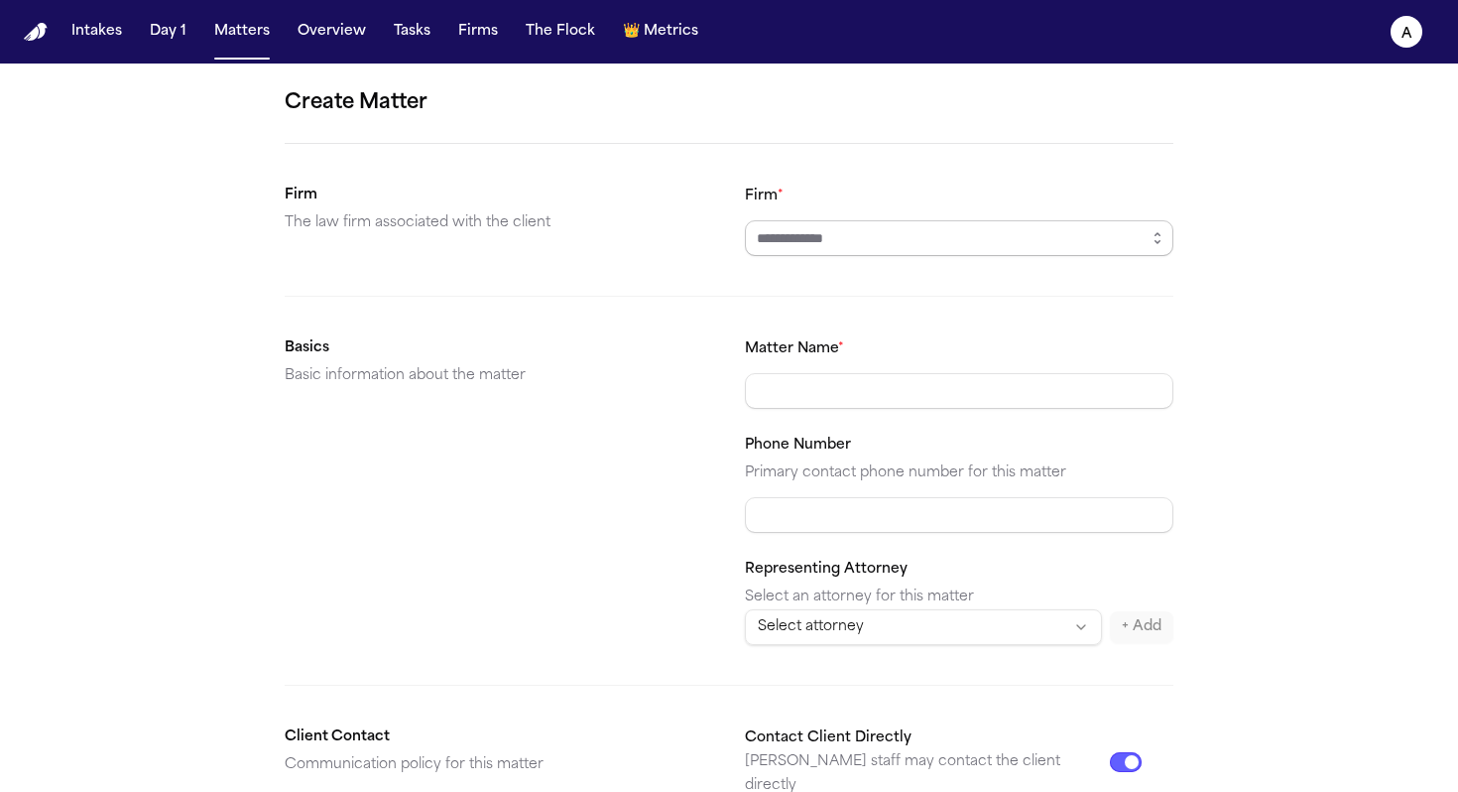
click at [1071, 230] on input "Firm *" at bounding box center [959, 238] width 429 height 36
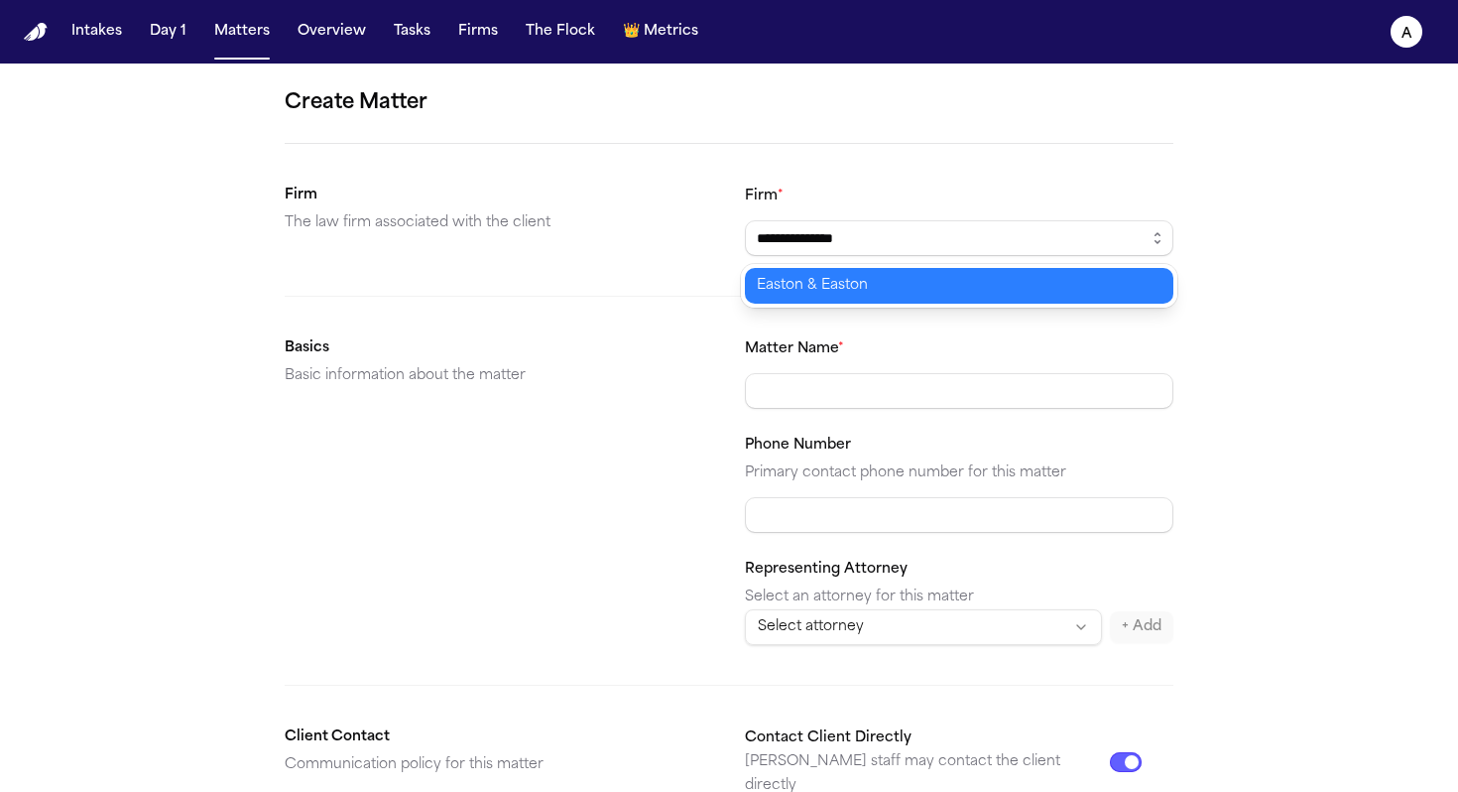
click at [1018, 288] on body "**********" at bounding box center [729, 396] width 1458 height 792
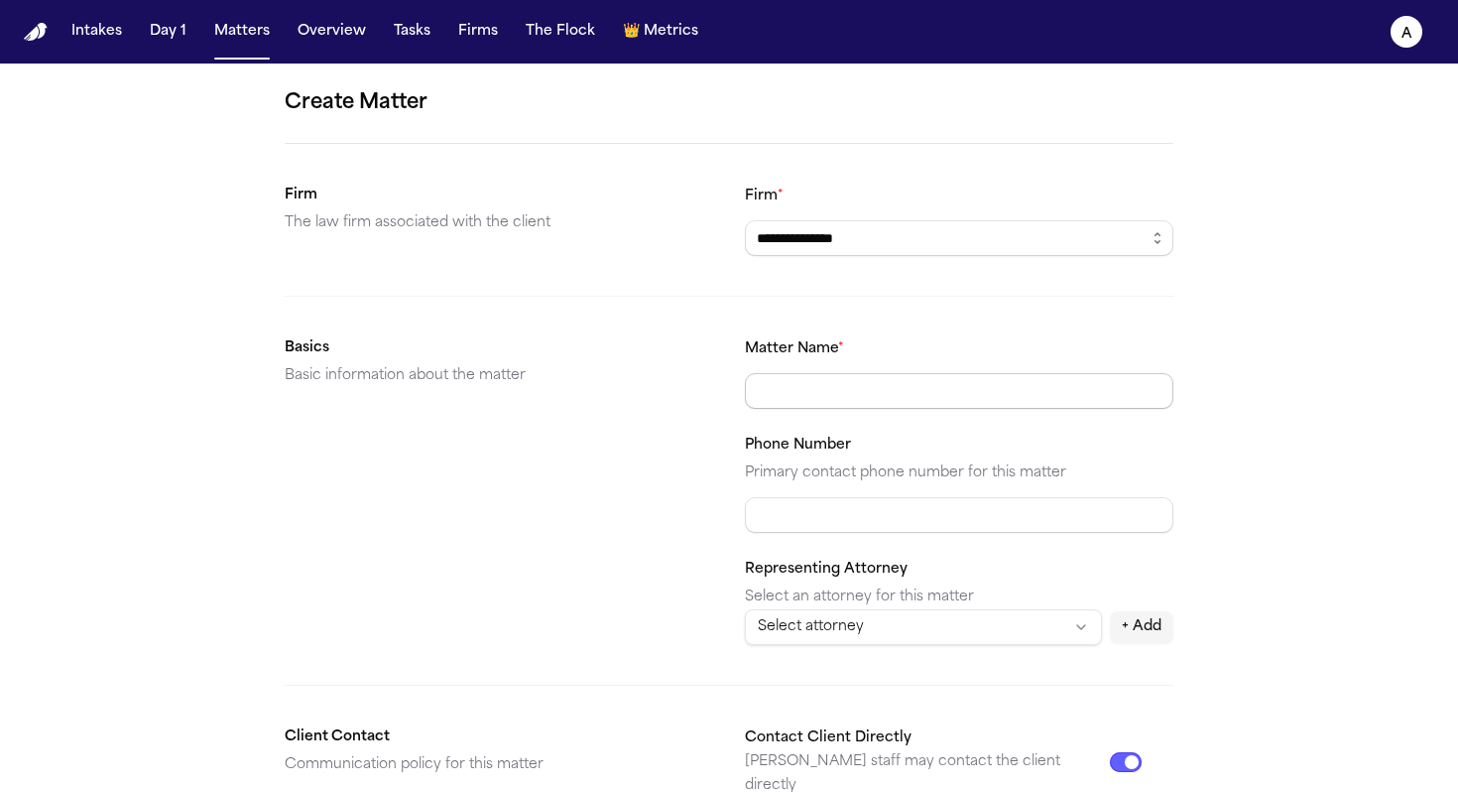
type input "**********"
click at [851, 407] on input "Matter Name *" at bounding box center [959, 391] width 429 height 36
type input "**********"
click at [830, 519] on input "Phone Number" at bounding box center [959, 515] width 429 height 36
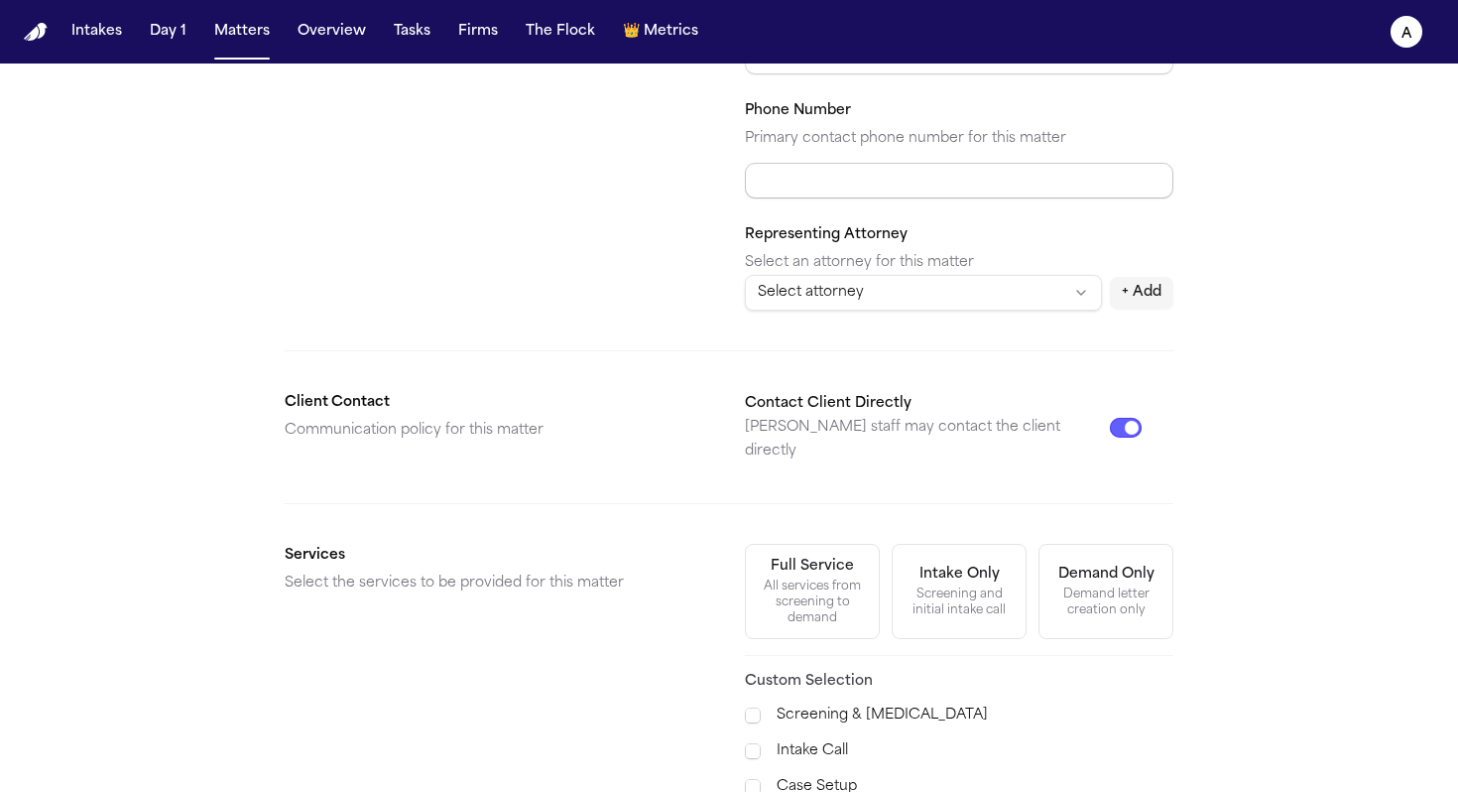
scroll to position [333, 0]
click at [901, 305] on html "**********" at bounding box center [729, 396] width 1458 height 792
click at [905, 352] on div "None" at bounding box center [925, 336] width 358 height 40
click at [928, 395] on html "**********" at bounding box center [729, 396] width 1458 height 792
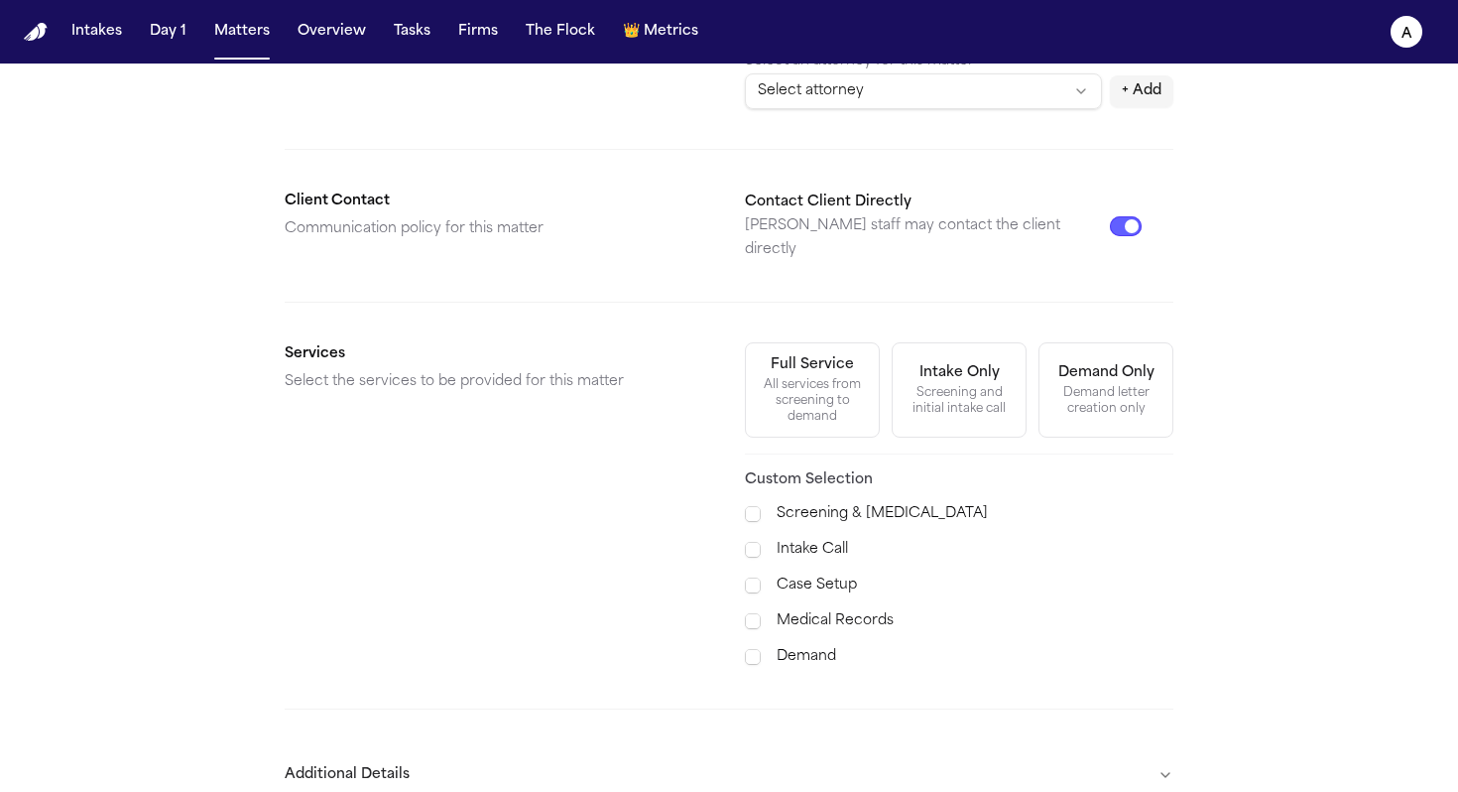
scroll to position [537, 0]
click at [753, 612] on span at bounding box center [753, 620] width 16 height 16
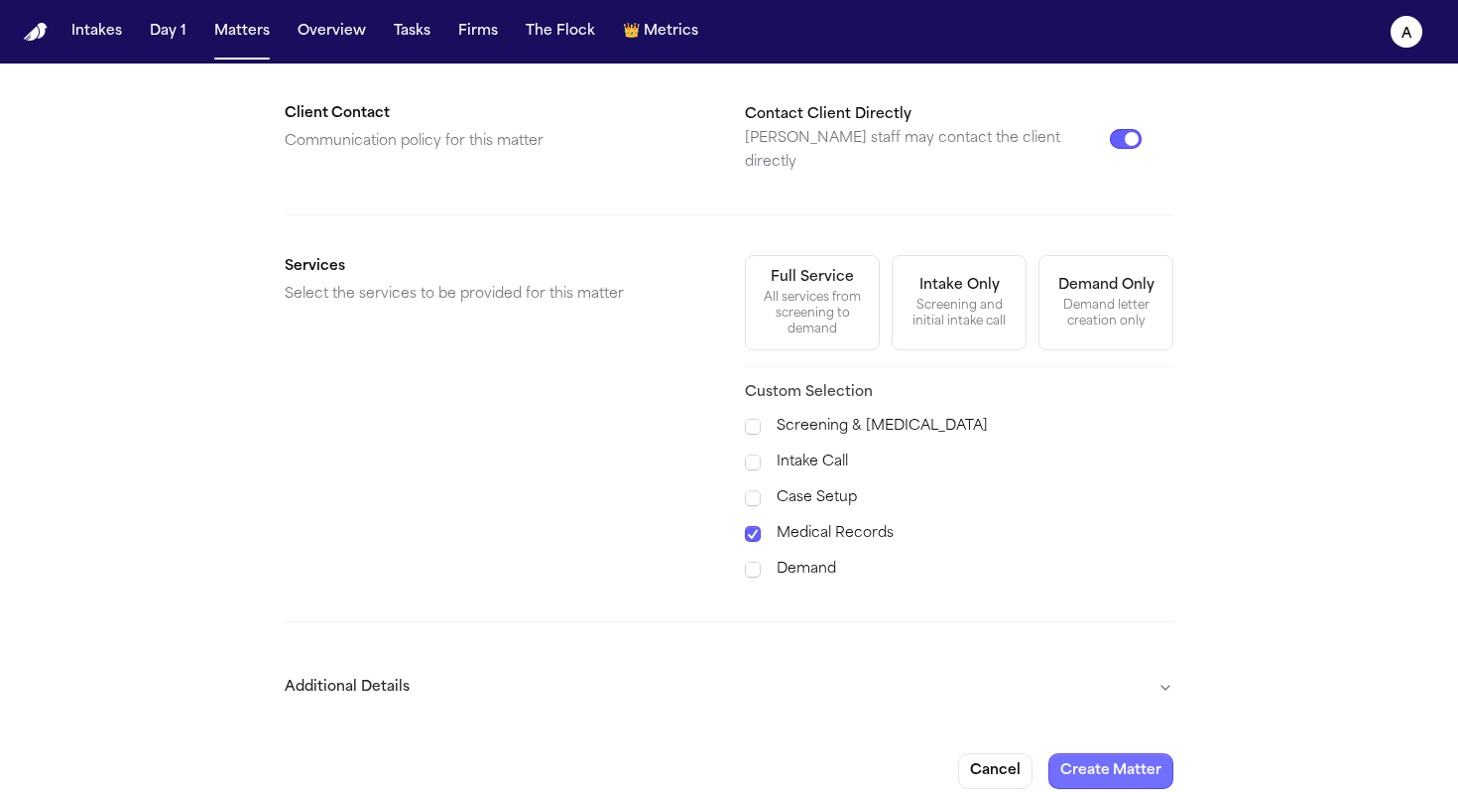
click at [1154, 754] on button "Create Matter" at bounding box center [1111, 771] width 125 height 36
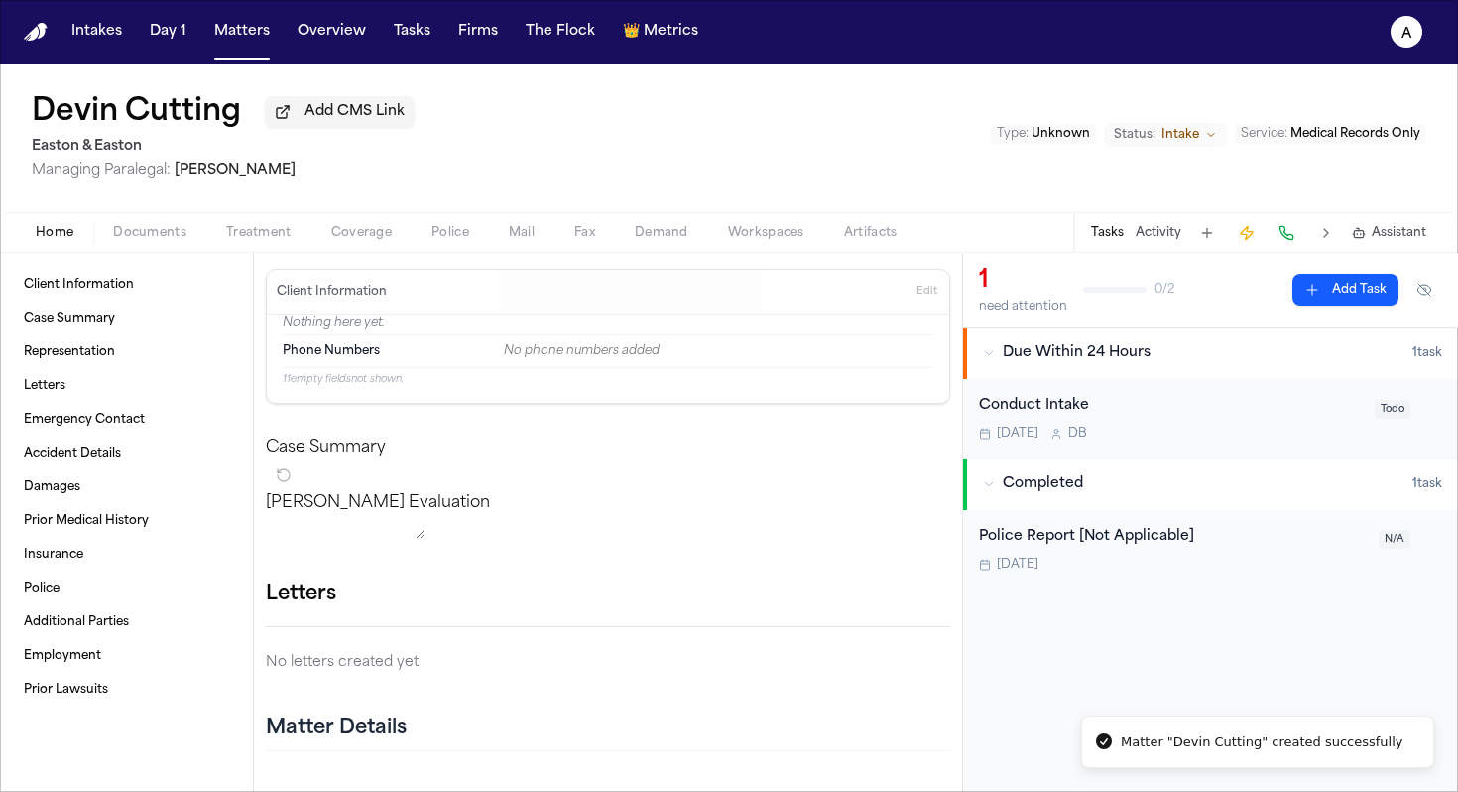
click at [1349, 296] on button "Add Task" at bounding box center [1346, 290] width 106 height 32
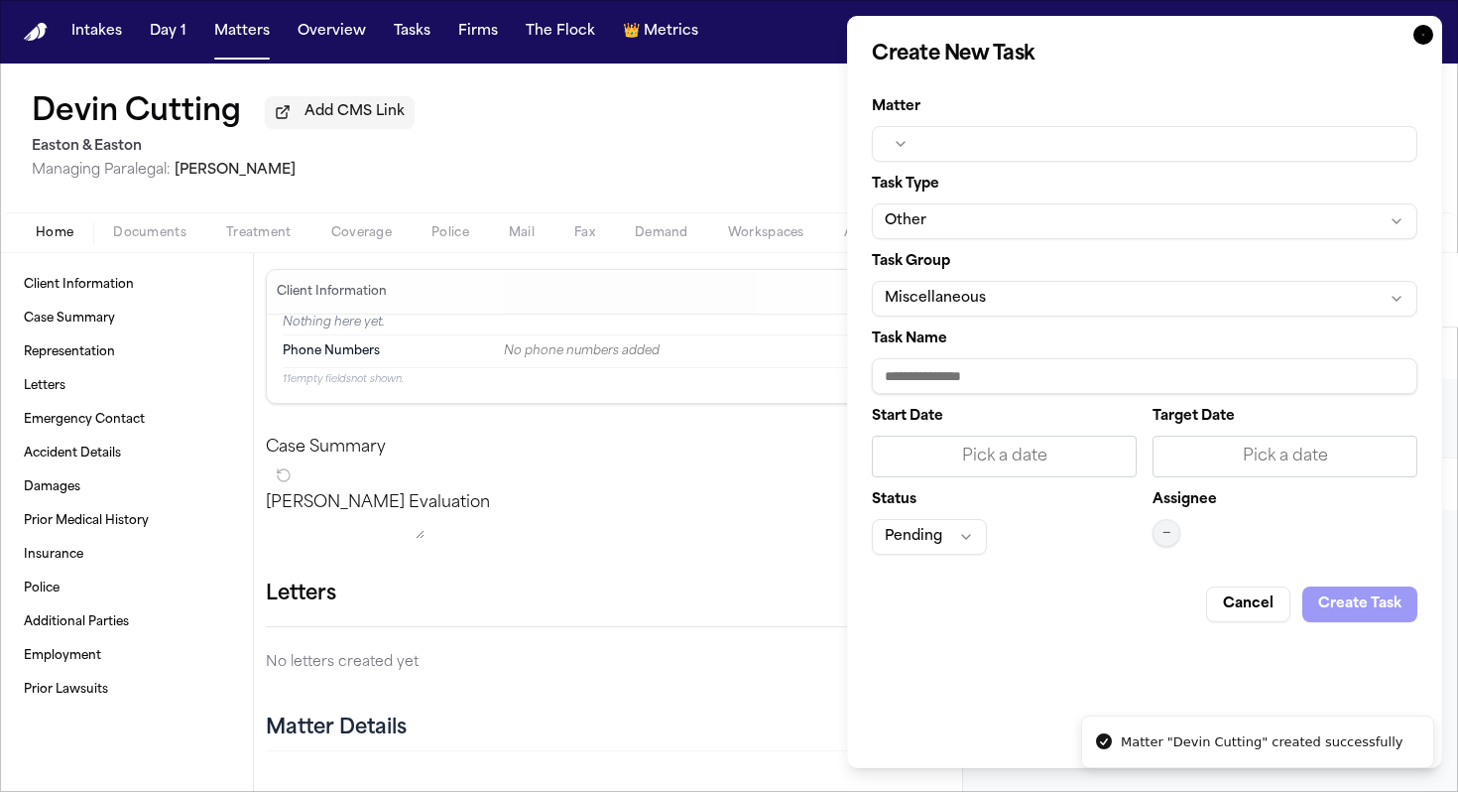
click at [994, 146] on button "button" at bounding box center [1145, 144] width 546 height 36
click at [729, 173] on div at bounding box center [729, 396] width 1458 height 792
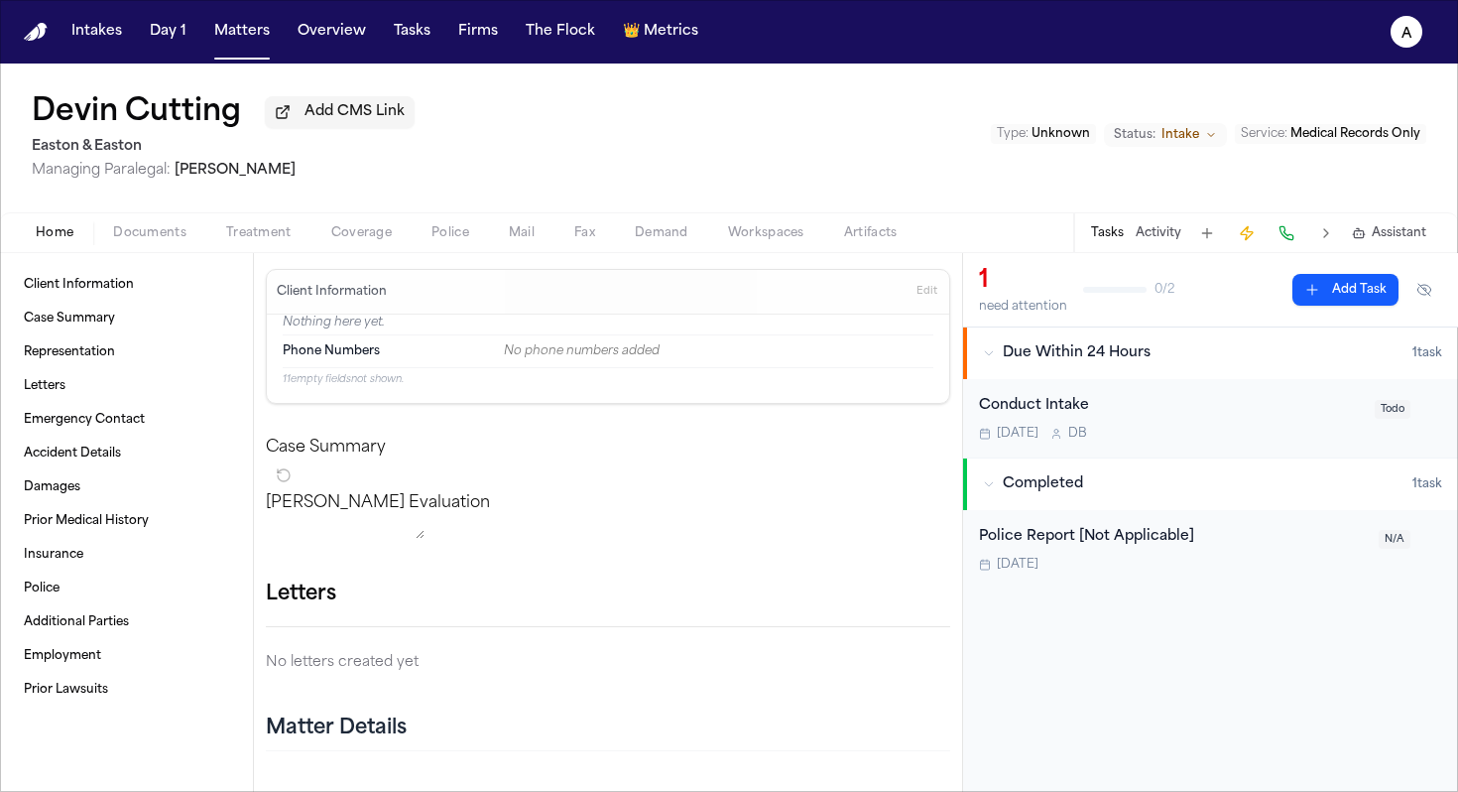
click at [1347, 297] on button "Add Task" at bounding box center [1346, 290] width 106 height 32
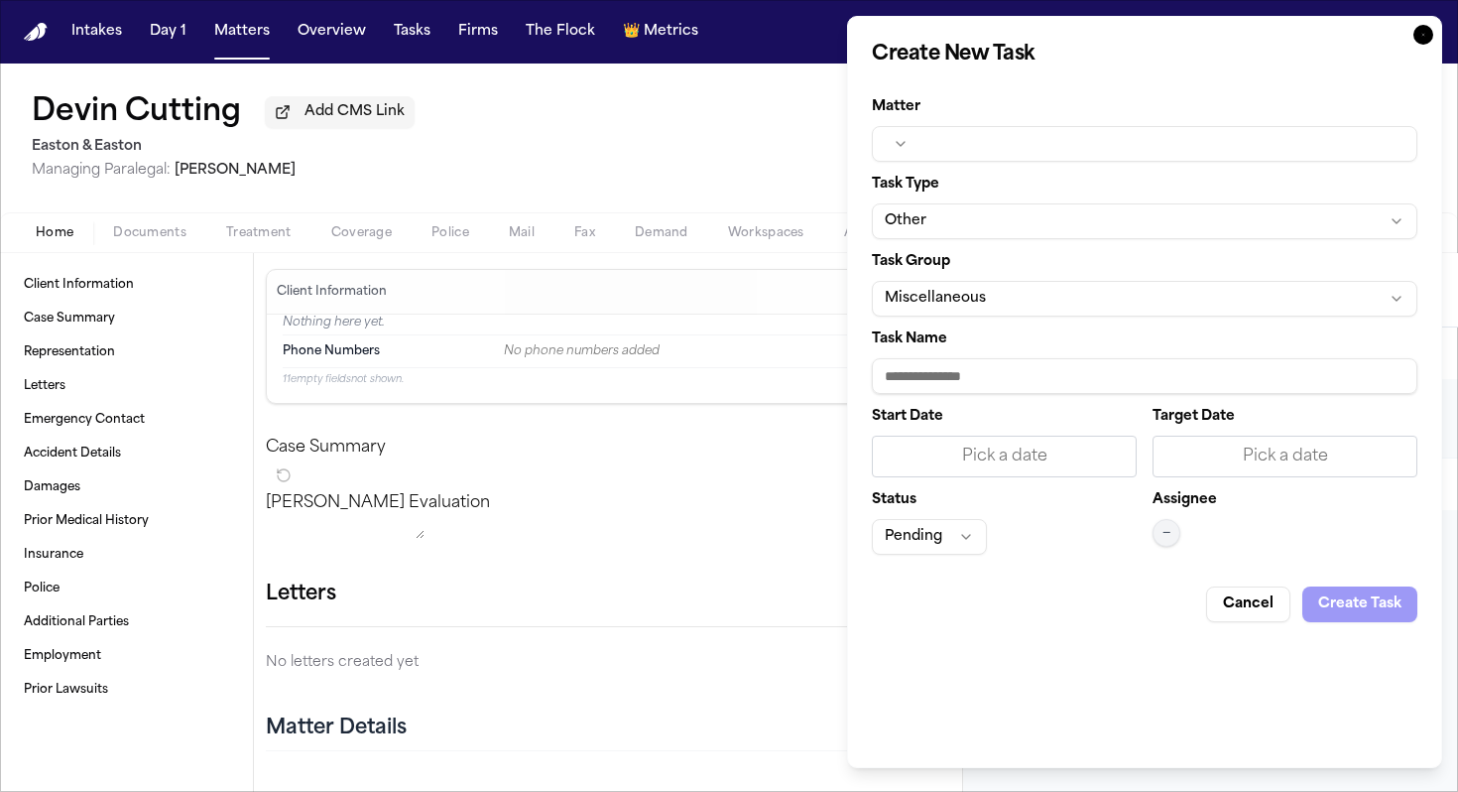
click at [898, 144] on button "button" at bounding box center [1145, 144] width 546 height 36
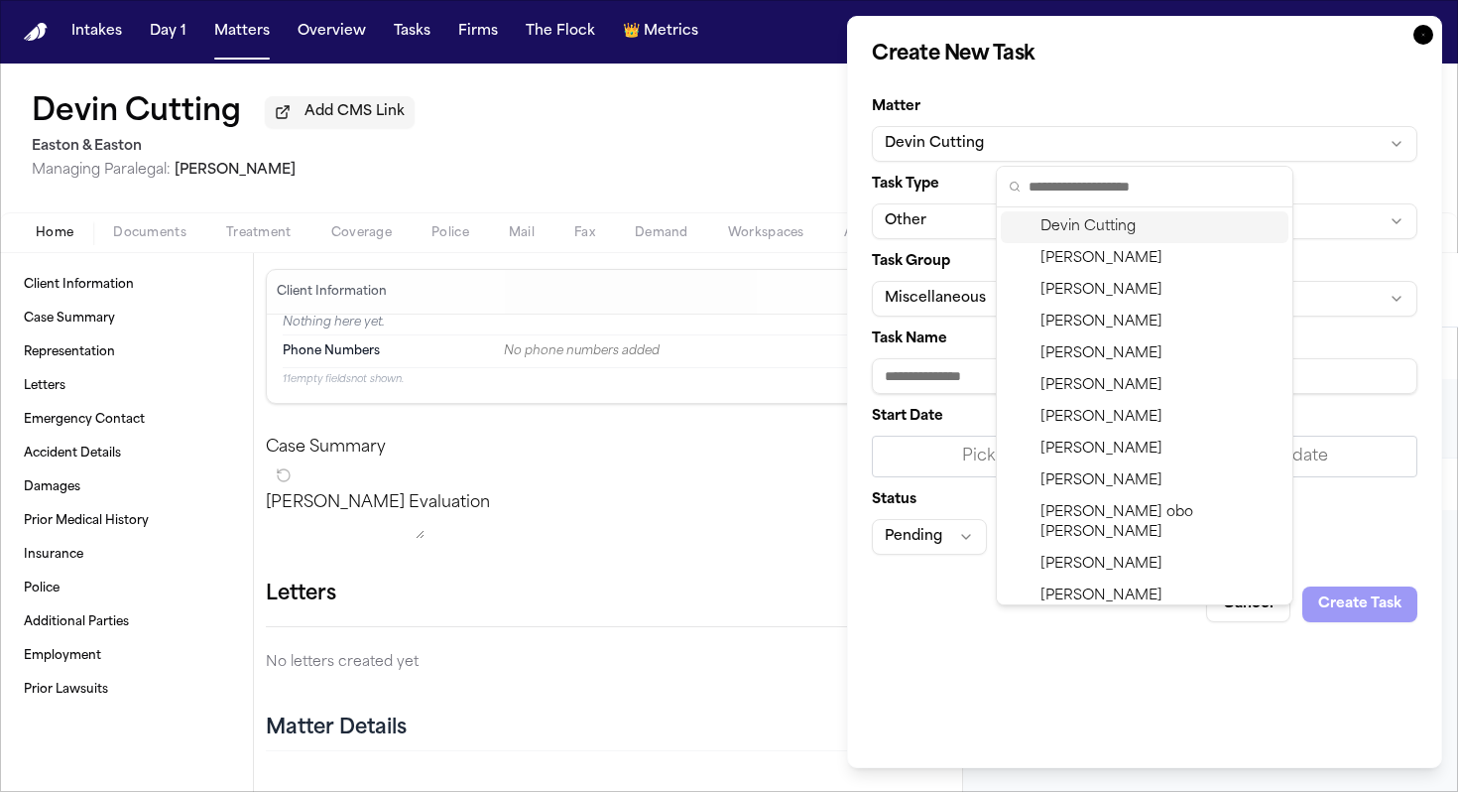
click at [1073, 225] on div "Devin Cutting" at bounding box center [1145, 227] width 288 height 32
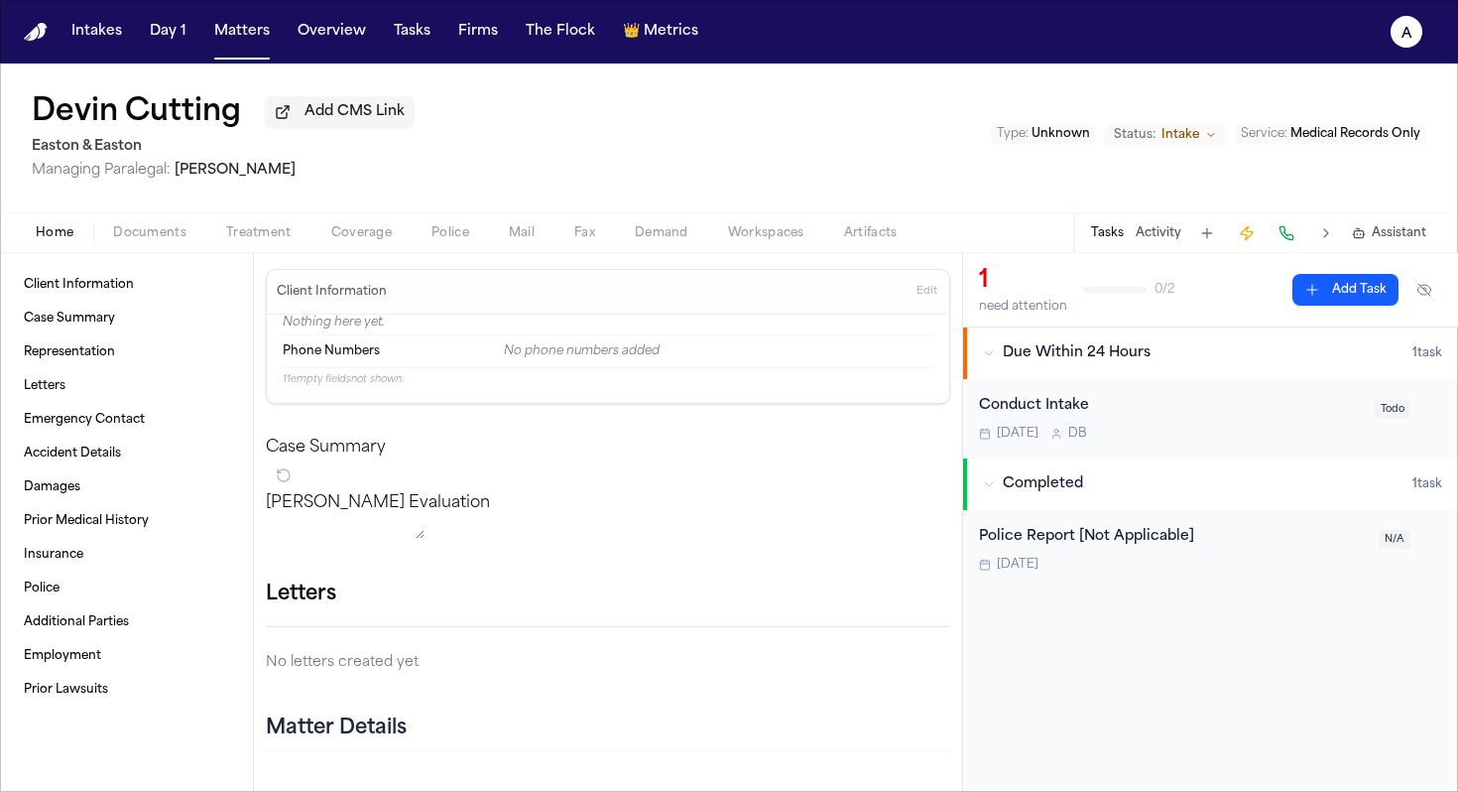
click at [1345, 283] on button "Add Task" at bounding box center [1346, 290] width 106 height 32
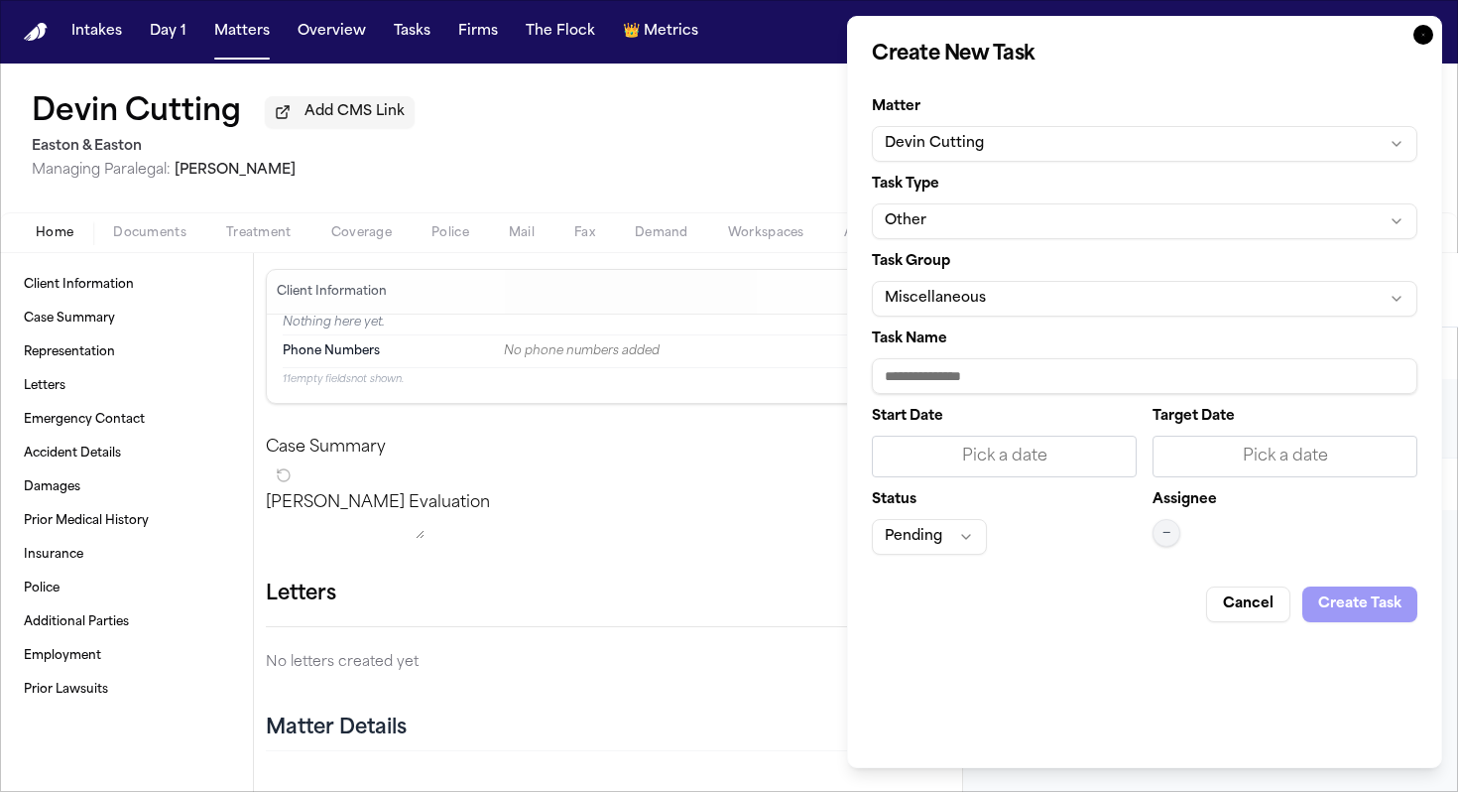
click at [1024, 304] on button "Miscellaneous" at bounding box center [1145, 299] width 546 height 36
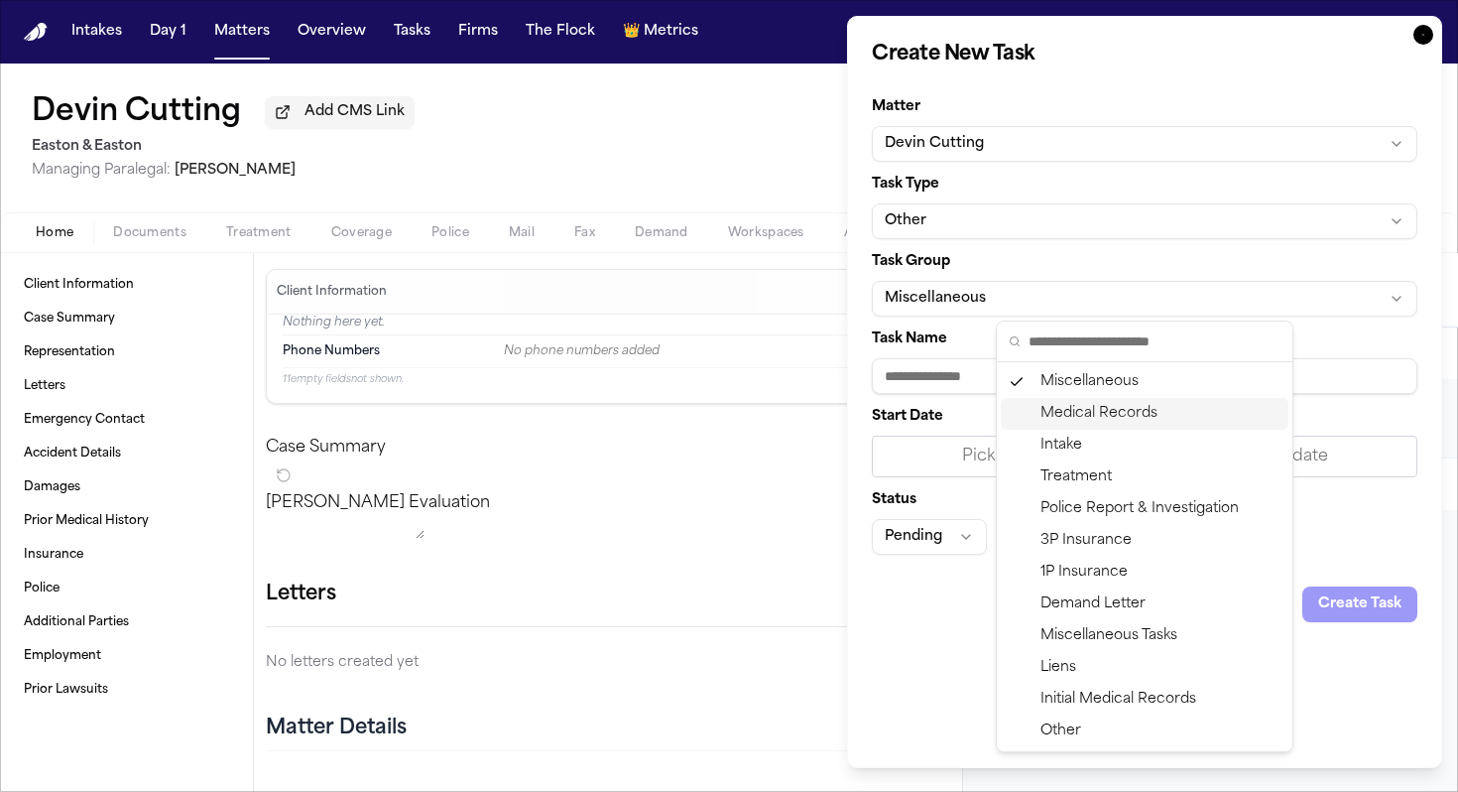
click at [1095, 407] on div "Medical Records" at bounding box center [1145, 414] width 288 height 32
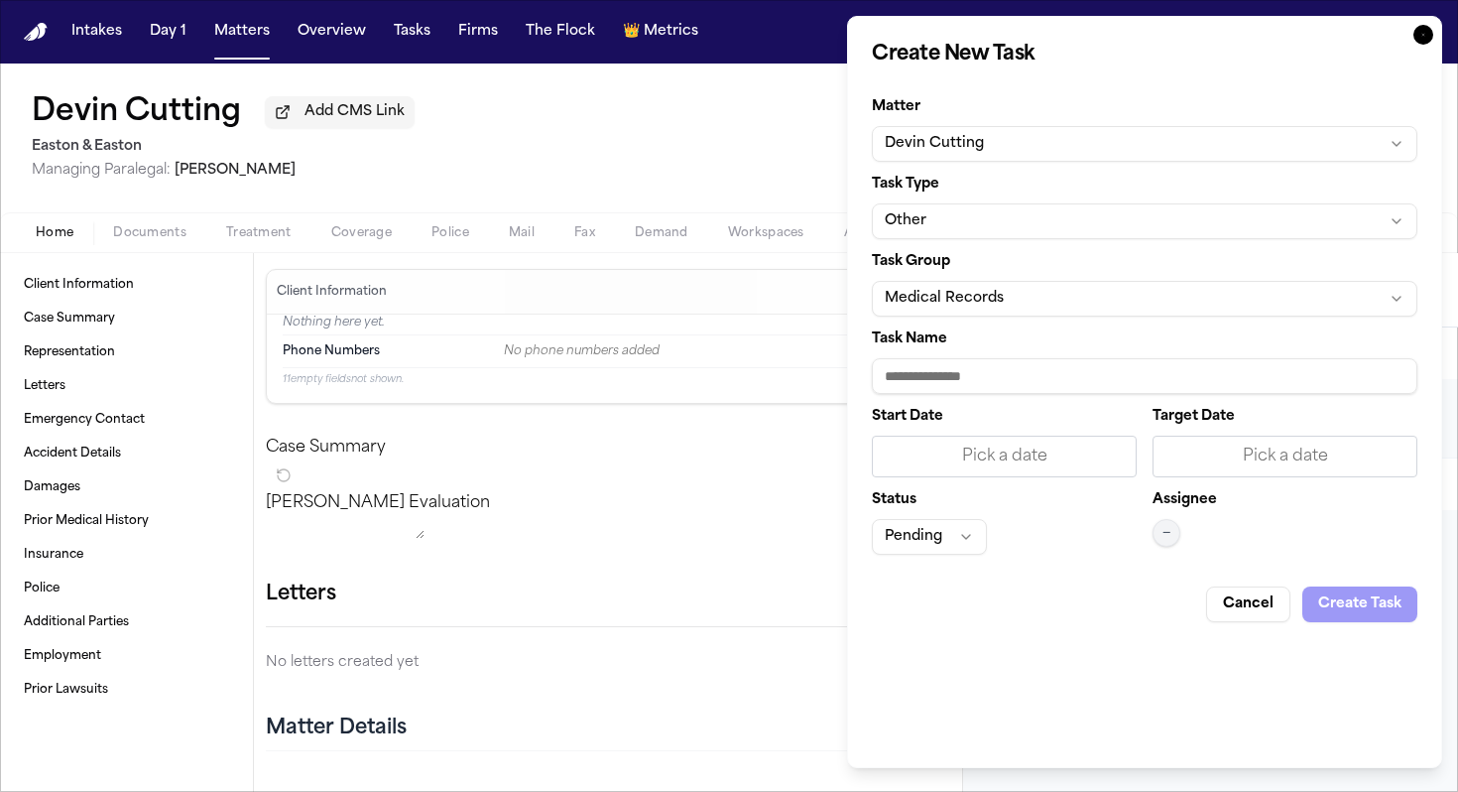
click at [1019, 366] on input "Task Name" at bounding box center [1145, 376] width 546 height 36
type input "**********"
click at [1088, 434] on div "Start Date Pick a date" at bounding box center [1004, 443] width 265 height 67
click at [1086, 448] on div "Pick a date" at bounding box center [1004, 456] width 239 height 24
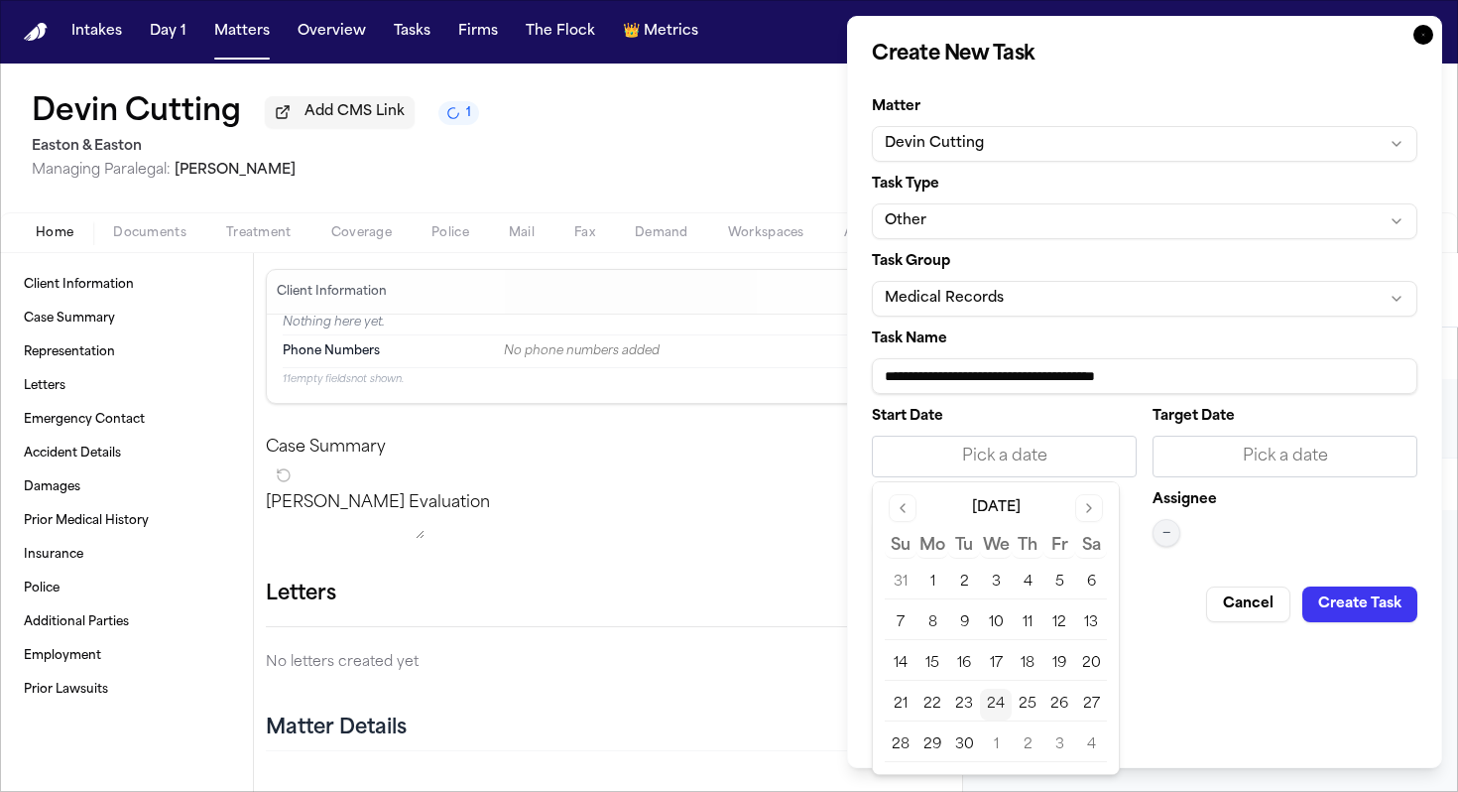
click at [997, 700] on button "24" at bounding box center [996, 704] width 32 height 32
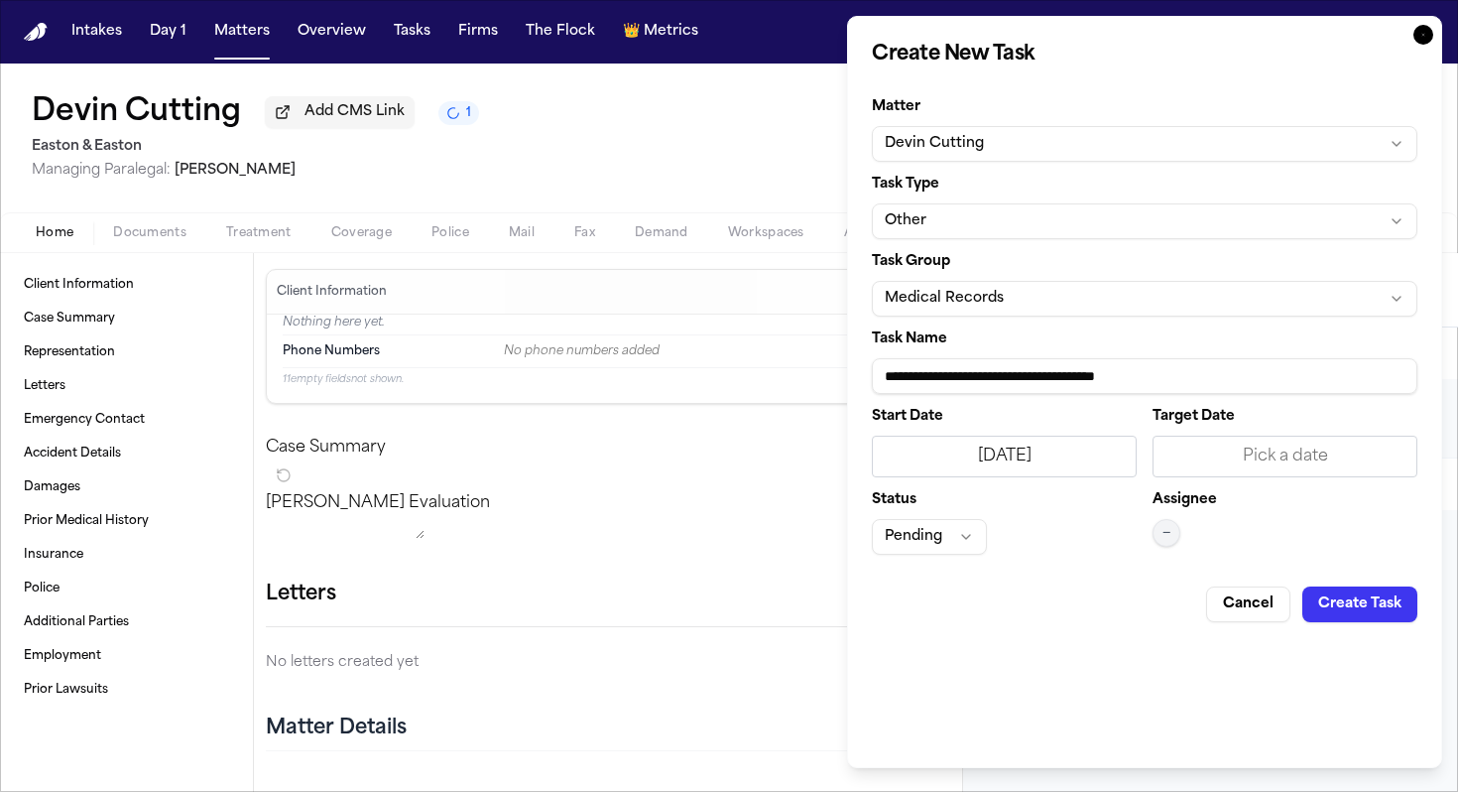
click at [1269, 473] on div "Pick a date" at bounding box center [1285, 456] width 265 height 42
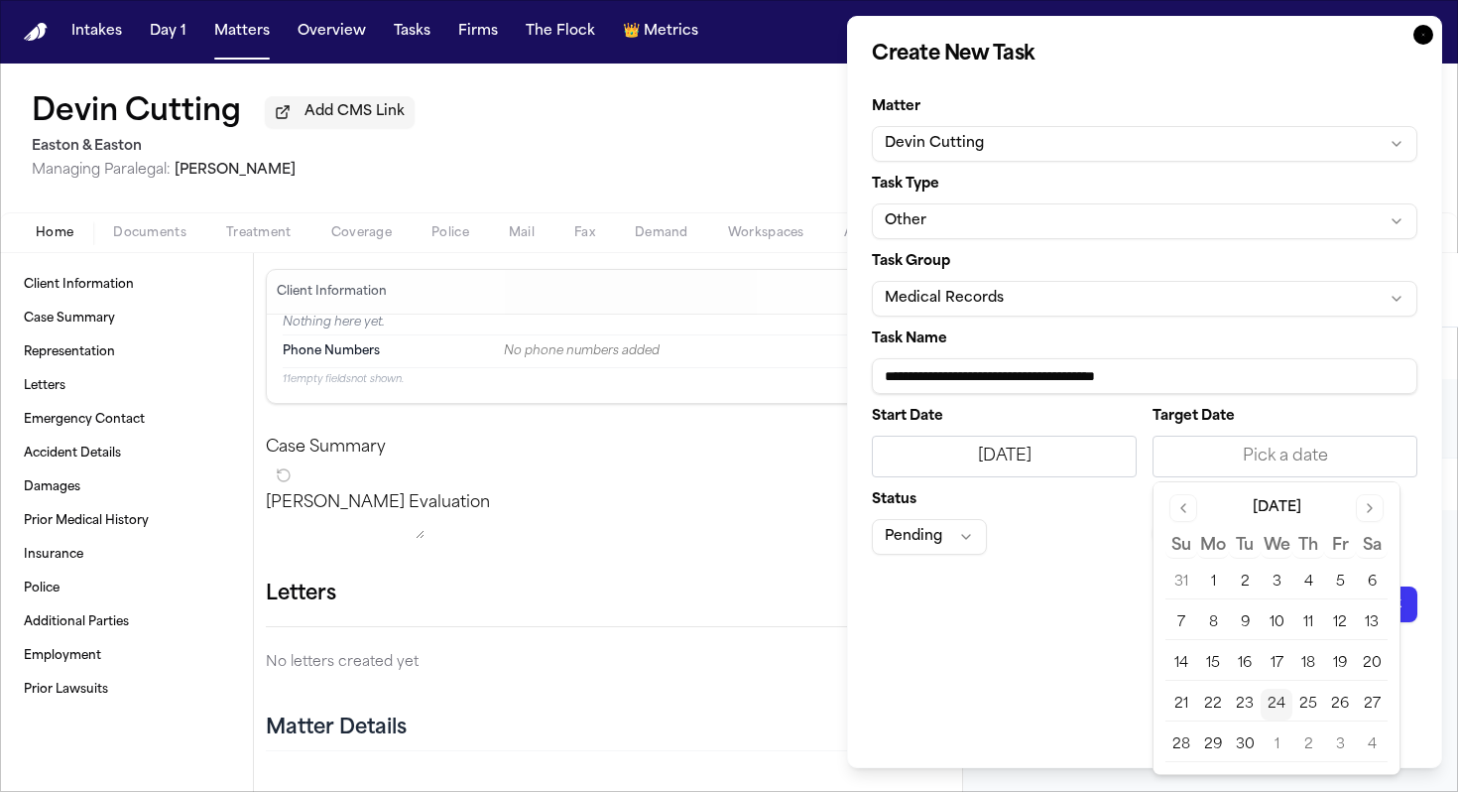
click at [1279, 702] on button "24" at bounding box center [1277, 704] width 32 height 32
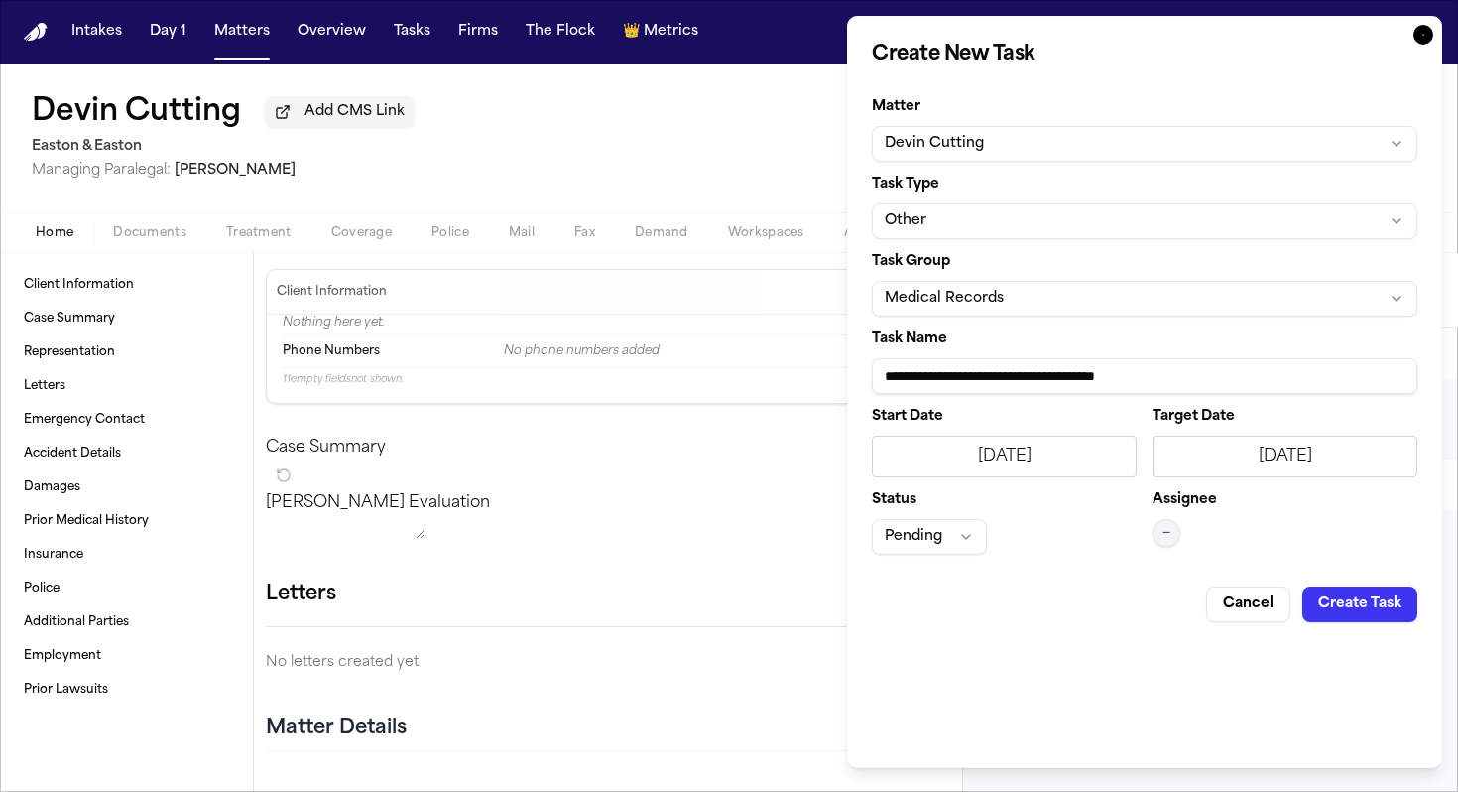
click at [1173, 536] on button "—" at bounding box center [1167, 533] width 28 height 28
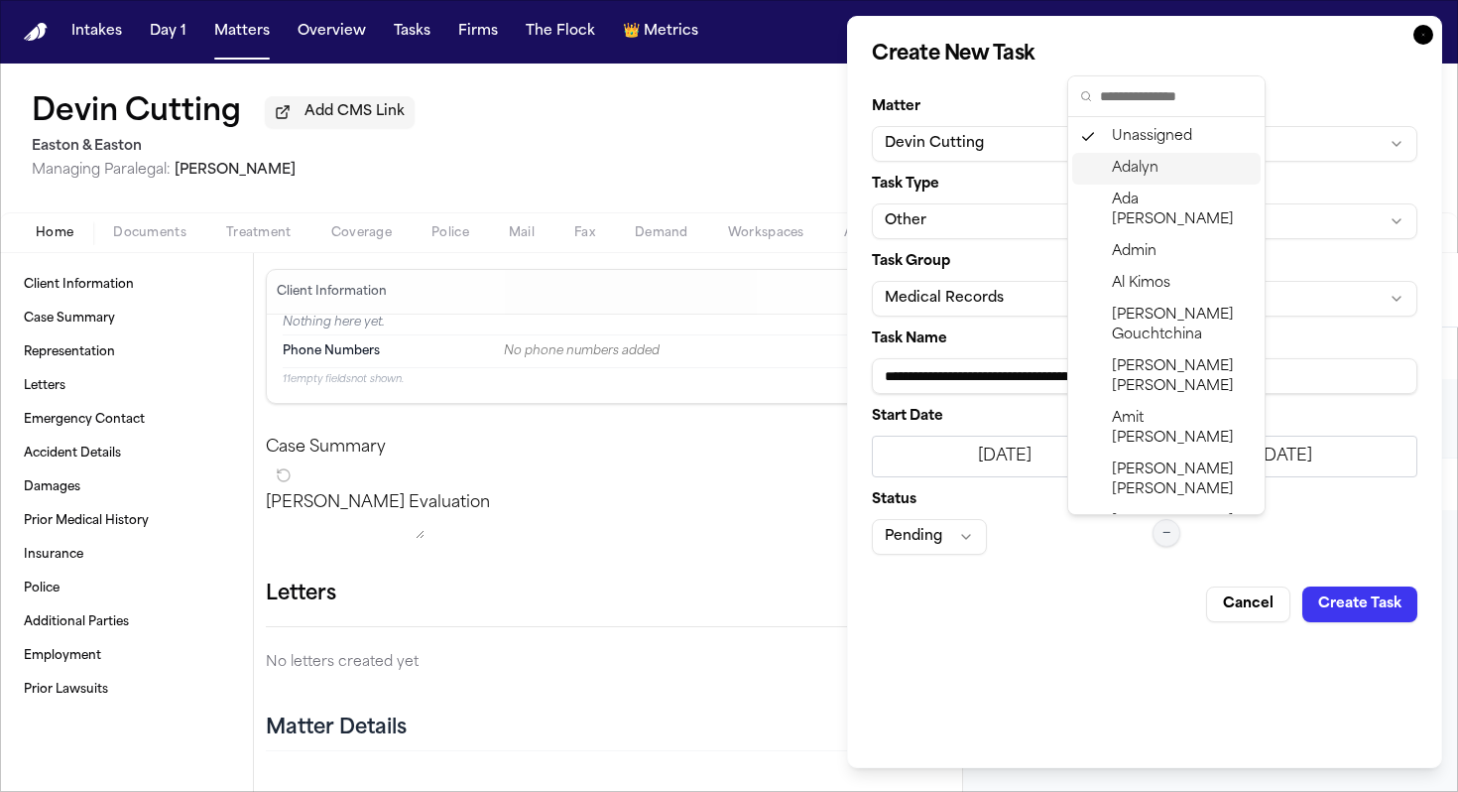
click at [1171, 174] on div "Adalyn" at bounding box center [1166, 169] width 188 height 32
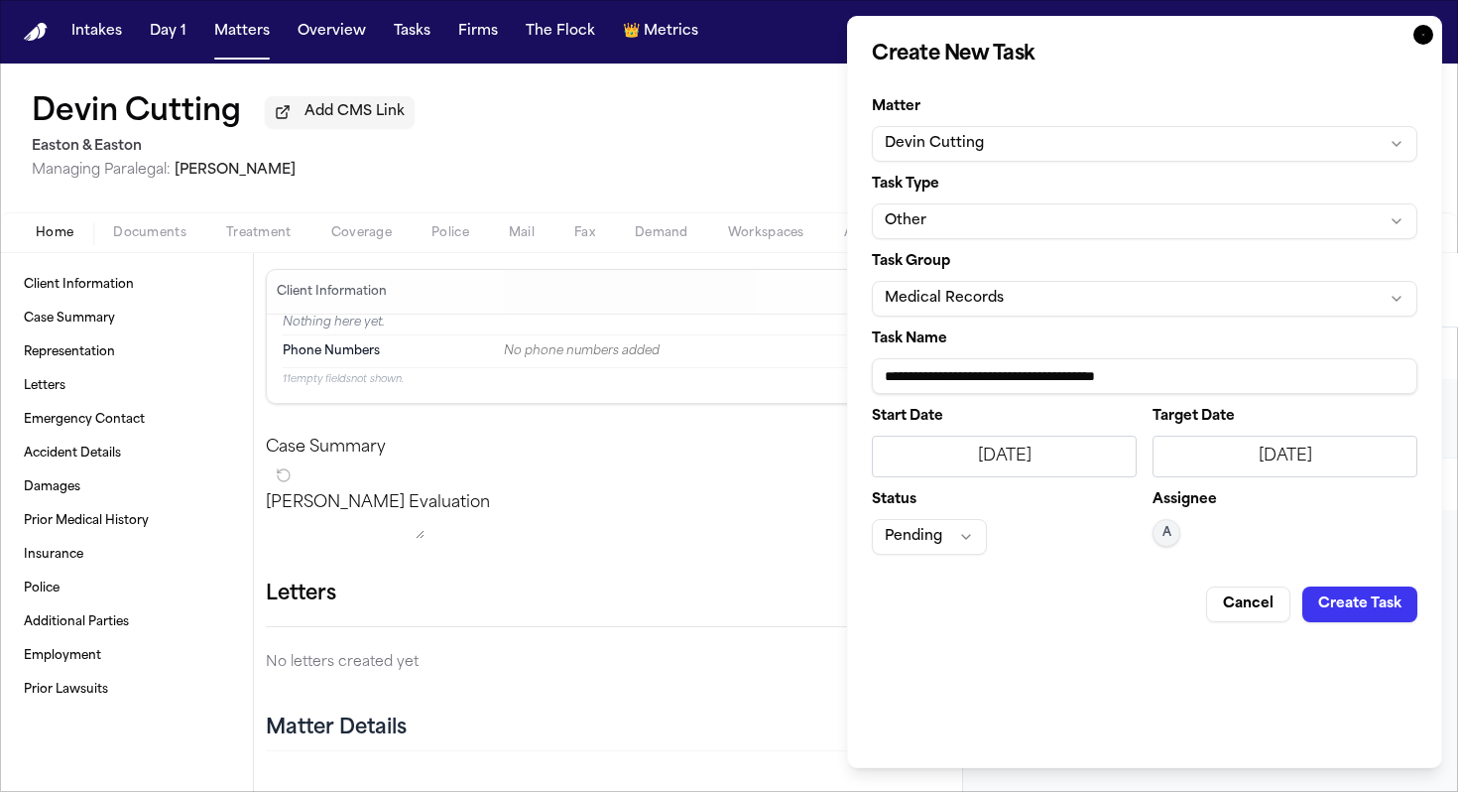
click at [1089, 527] on div "Pending" at bounding box center [1004, 537] width 265 height 36
click at [977, 631] on div "**********" at bounding box center [1144, 392] width 595 height 752
click at [1377, 606] on button "Create Task" at bounding box center [1360, 604] width 115 height 36
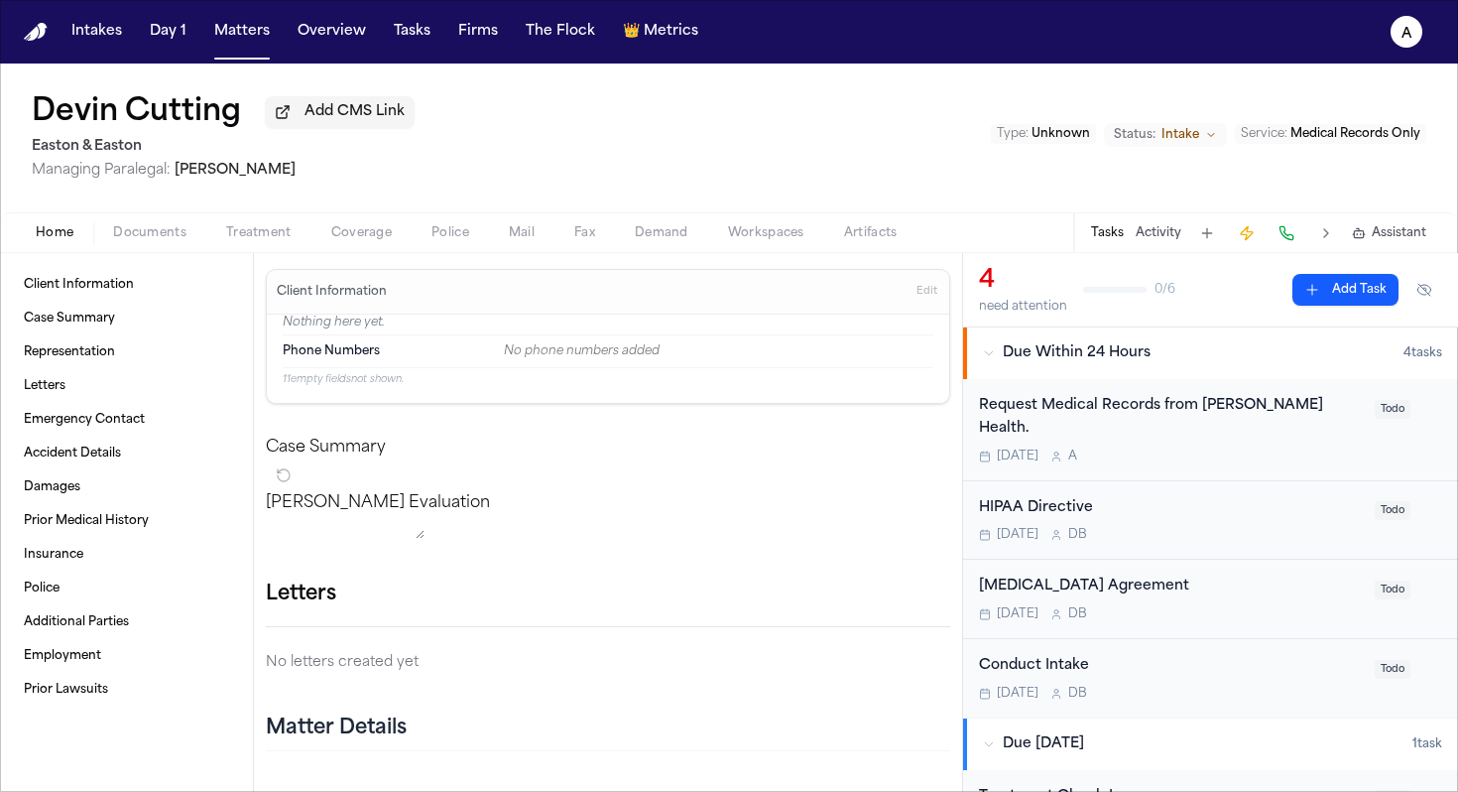
click at [1229, 448] on div "Today A" at bounding box center [1171, 456] width 384 height 16
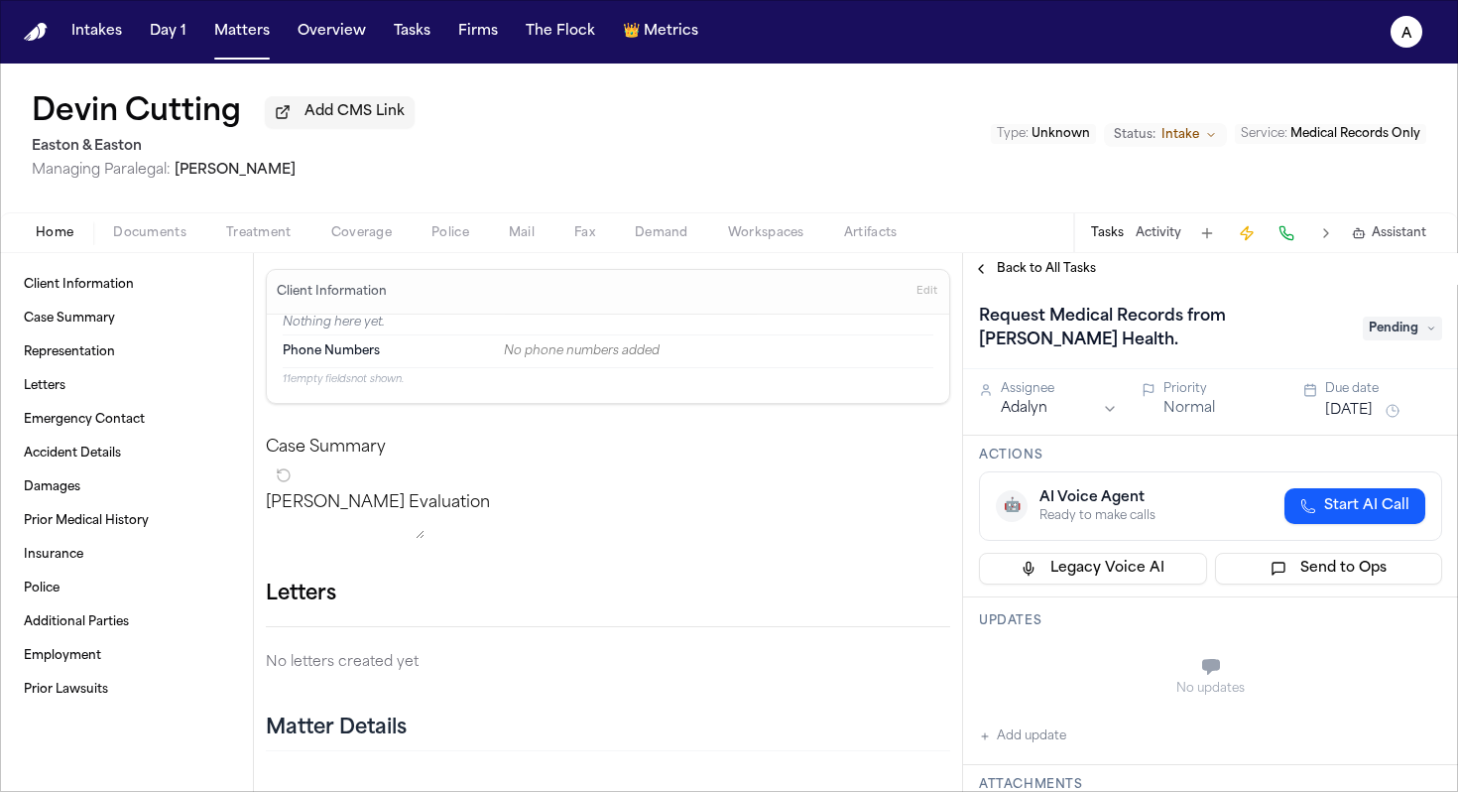
click at [1423, 327] on span "Pending" at bounding box center [1402, 328] width 79 height 24
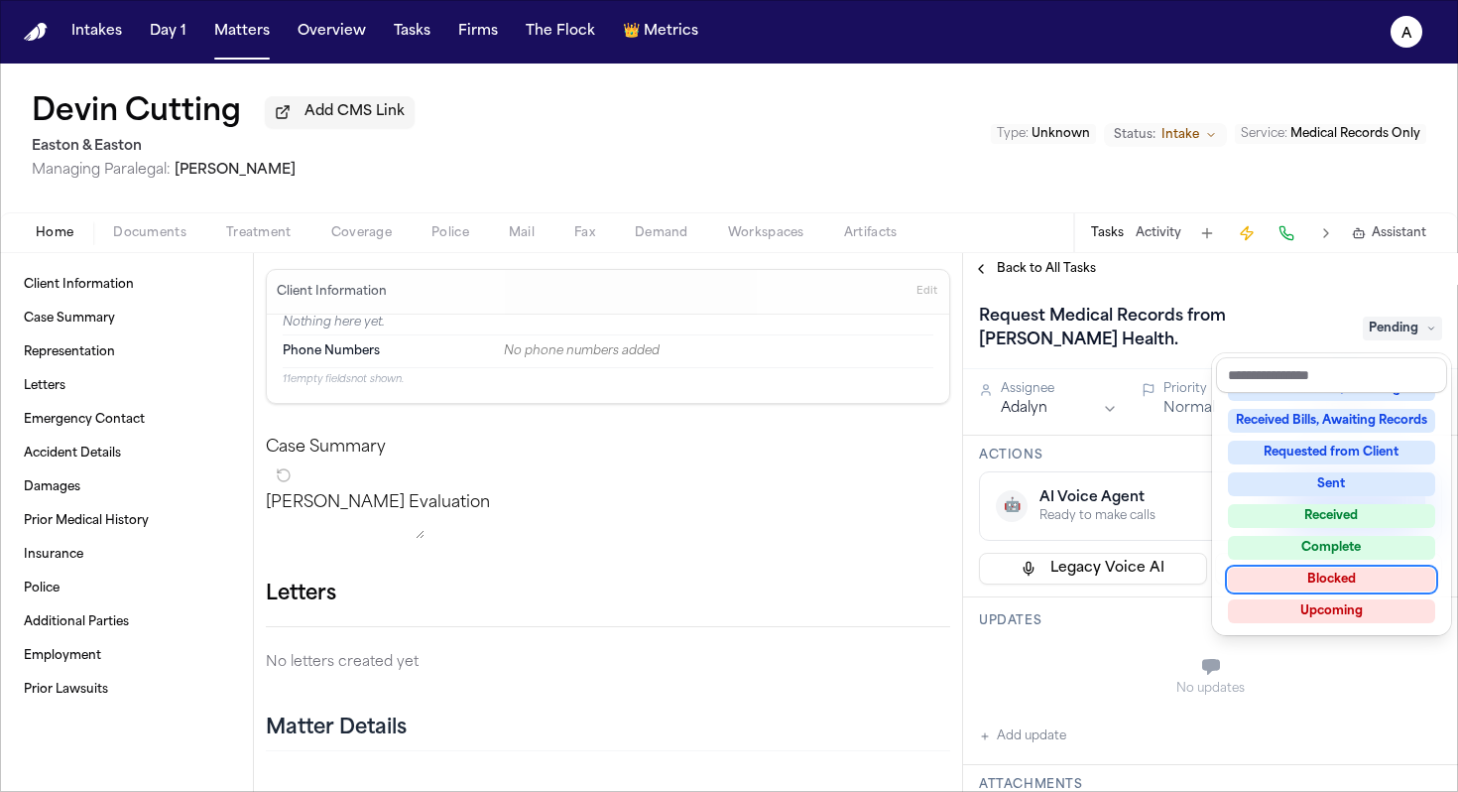
click at [1327, 580] on div "Blocked" at bounding box center [1331, 579] width 207 height 24
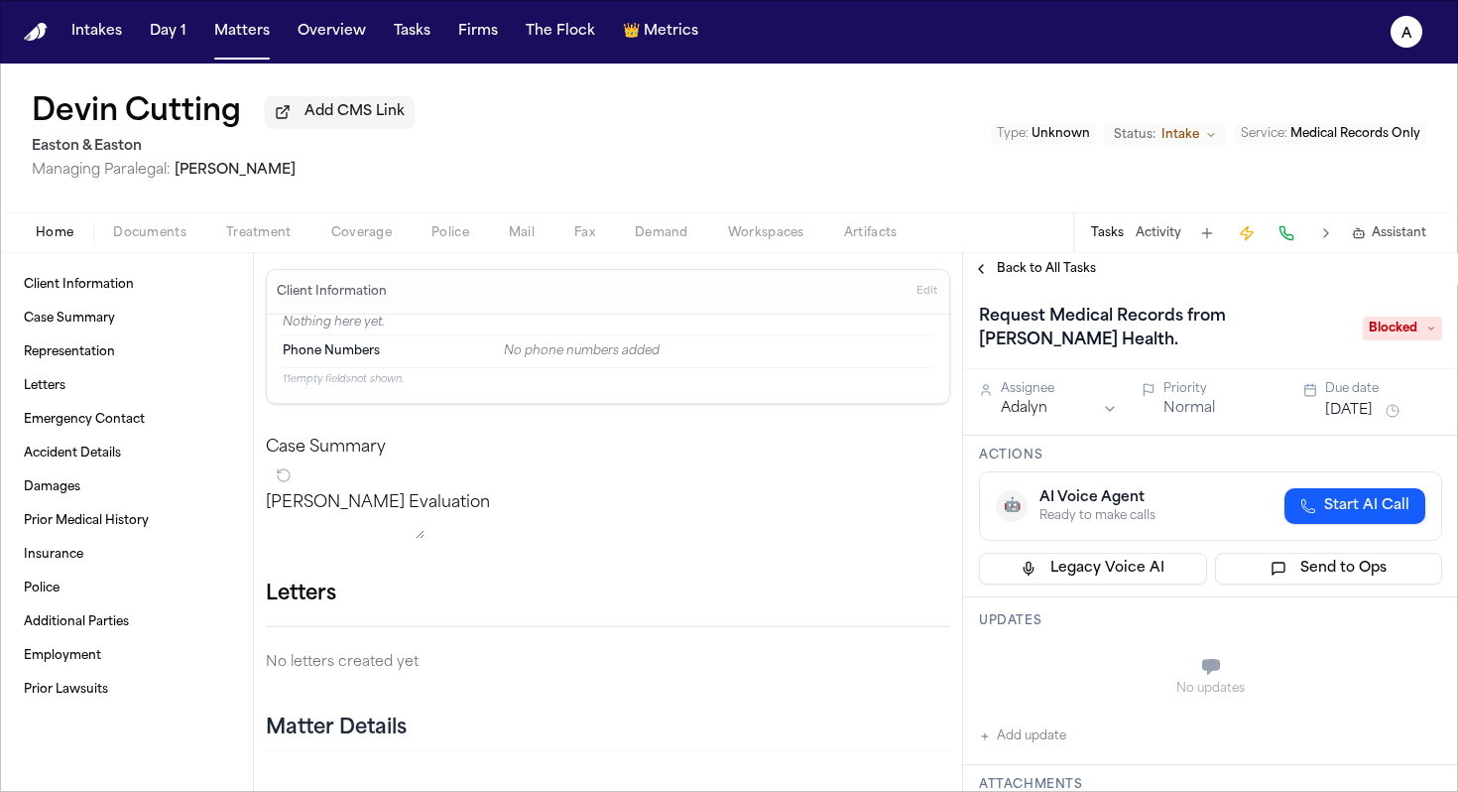
click at [1055, 736] on button "Add update" at bounding box center [1022, 736] width 87 height 24
click at [1070, 677] on textarea "Add your update" at bounding box center [1223, 669] width 424 height 40
click at [1031, 664] on textarea "**********" at bounding box center [1215, 669] width 409 height 40
drag, startPoint x: 1082, startPoint y: 669, endPoint x: 672, endPoint y: 620, distance: 413.6
click at [672, 620] on div "**********" at bounding box center [729, 522] width 1458 height 539
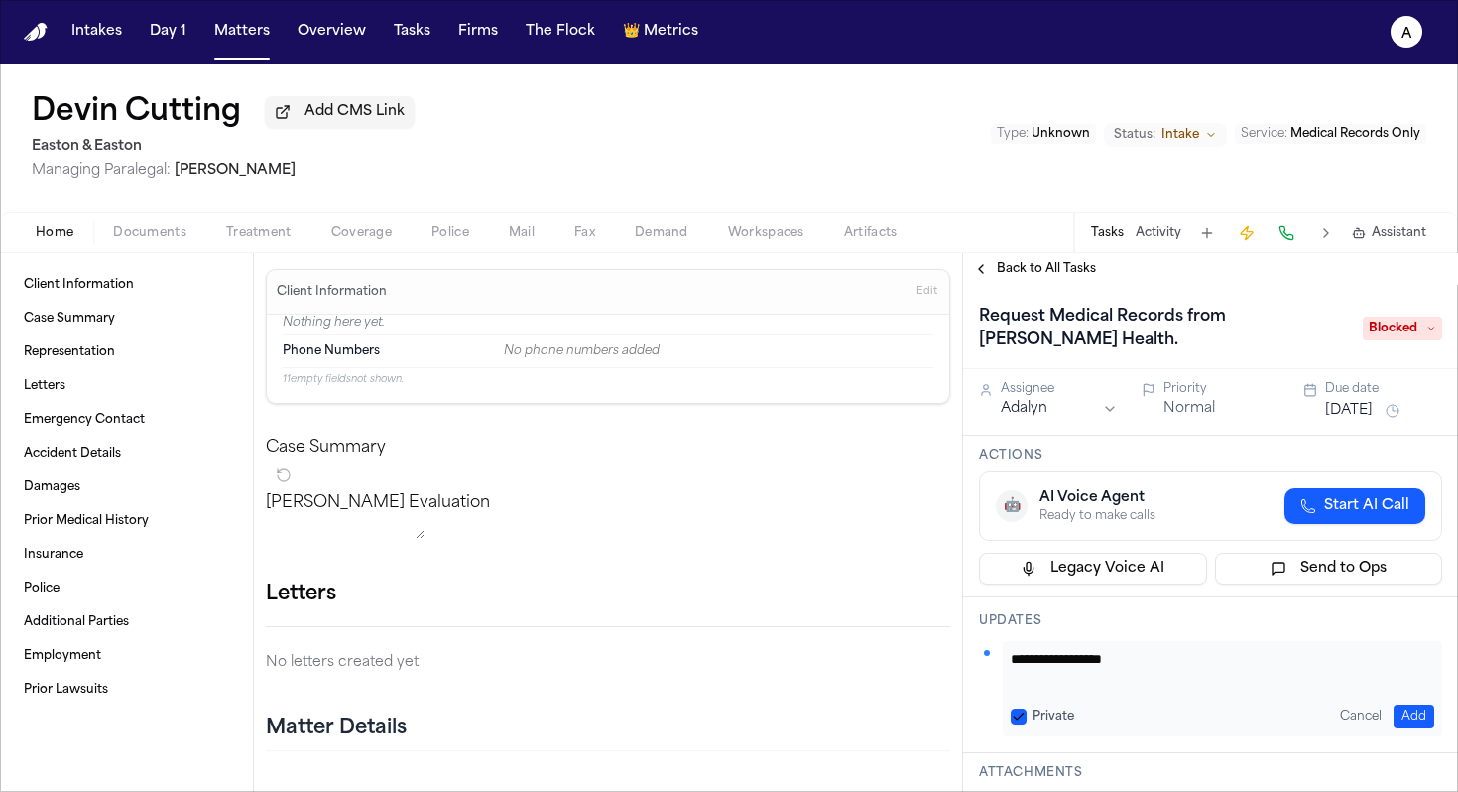
type textarea "**********"
click at [1017, 713] on button "Private" at bounding box center [1019, 716] width 16 height 16
click at [1407, 711] on button "Add" at bounding box center [1414, 716] width 41 height 24
click at [1270, 463] on h3 "Actions" at bounding box center [1210, 455] width 463 height 16
click at [1377, 397] on div "Due date" at bounding box center [1383, 389] width 117 height 16
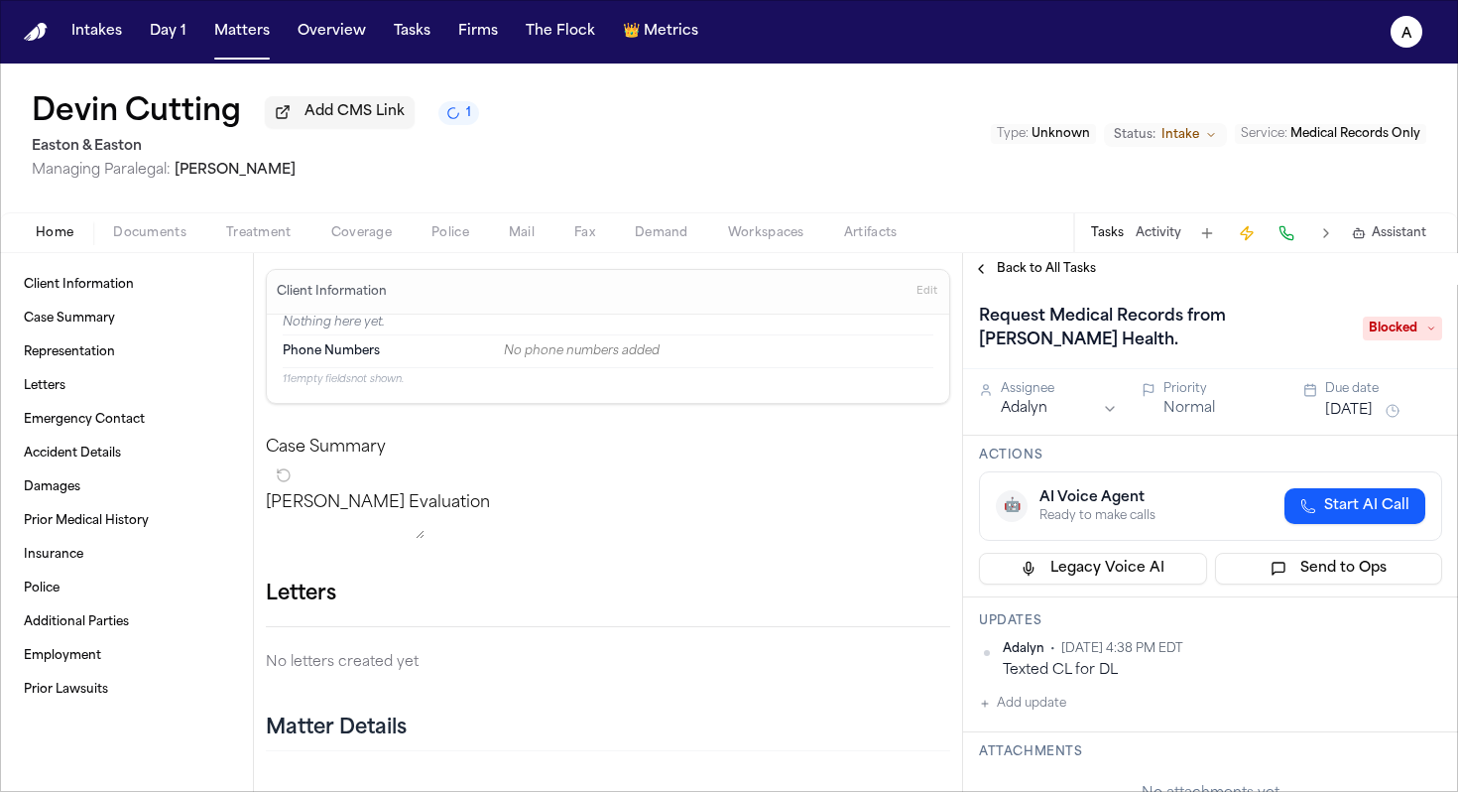
click at [1368, 421] on button "[DATE]" at bounding box center [1349, 411] width 48 height 20
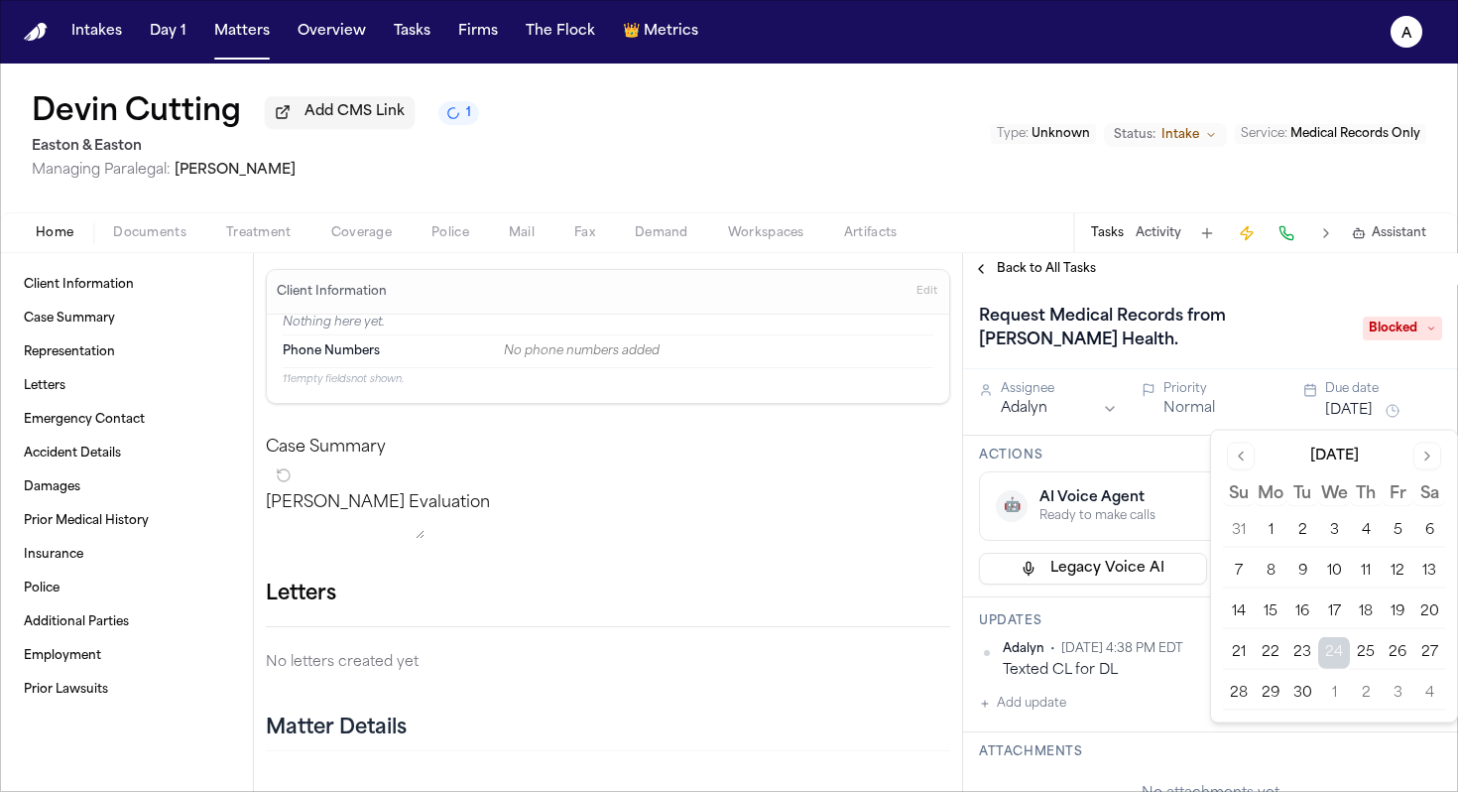
click at [1358, 632] on tbody "31 1 2 3 4 5 6 7 8 9 10 11 12 13 14 15 16 17 18 19 20 21 22 23 24 25 26 27 28 2…" at bounding box center [1334, 608] width 222 height 203
click at [1362, 643] on button "25" at bounding box center [1366, 653] width 32 height 32
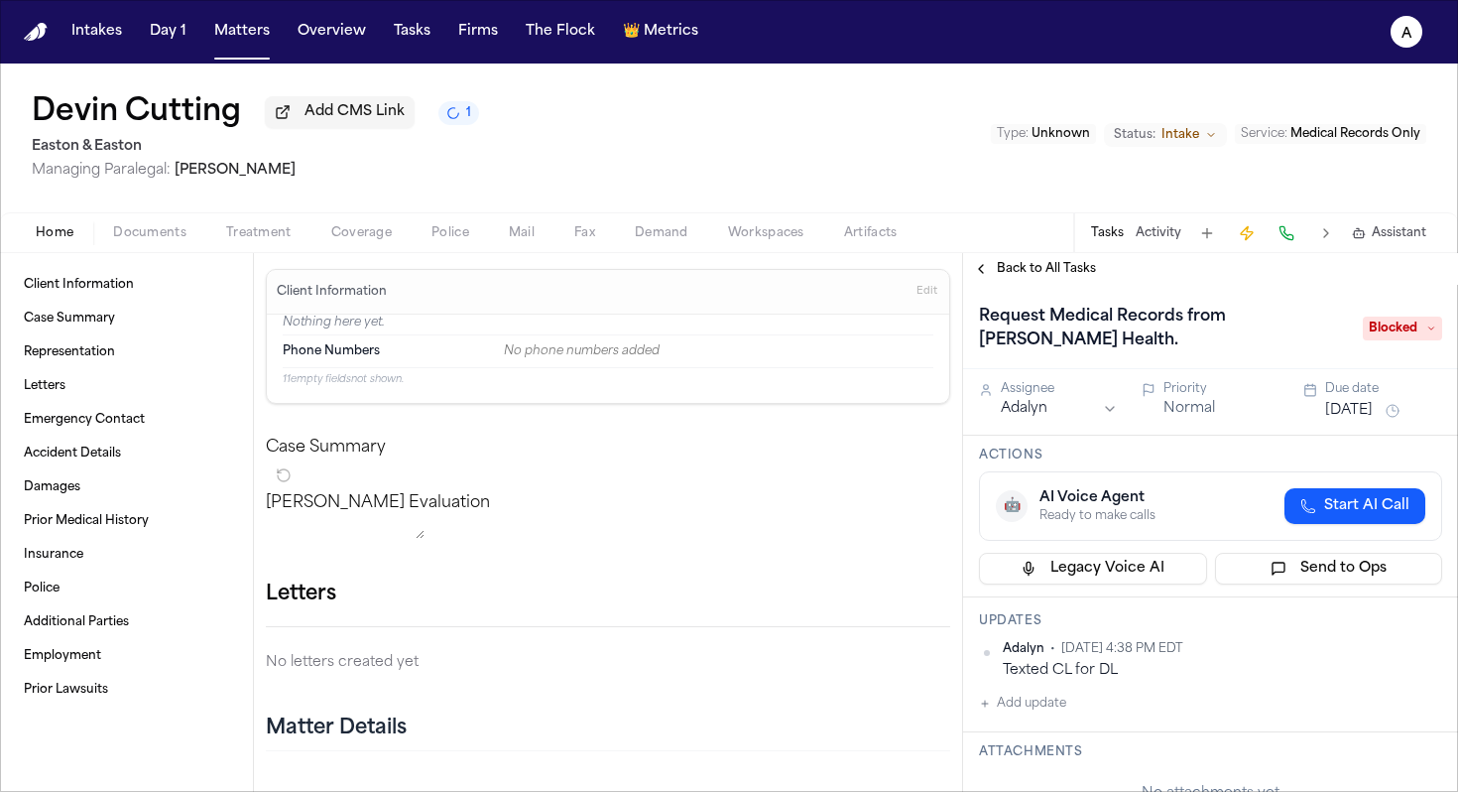
click at [1239, 353] on h1 "Request Medical Records from Hoag Health." at bounding box center [1161, 329] width 380 height 56
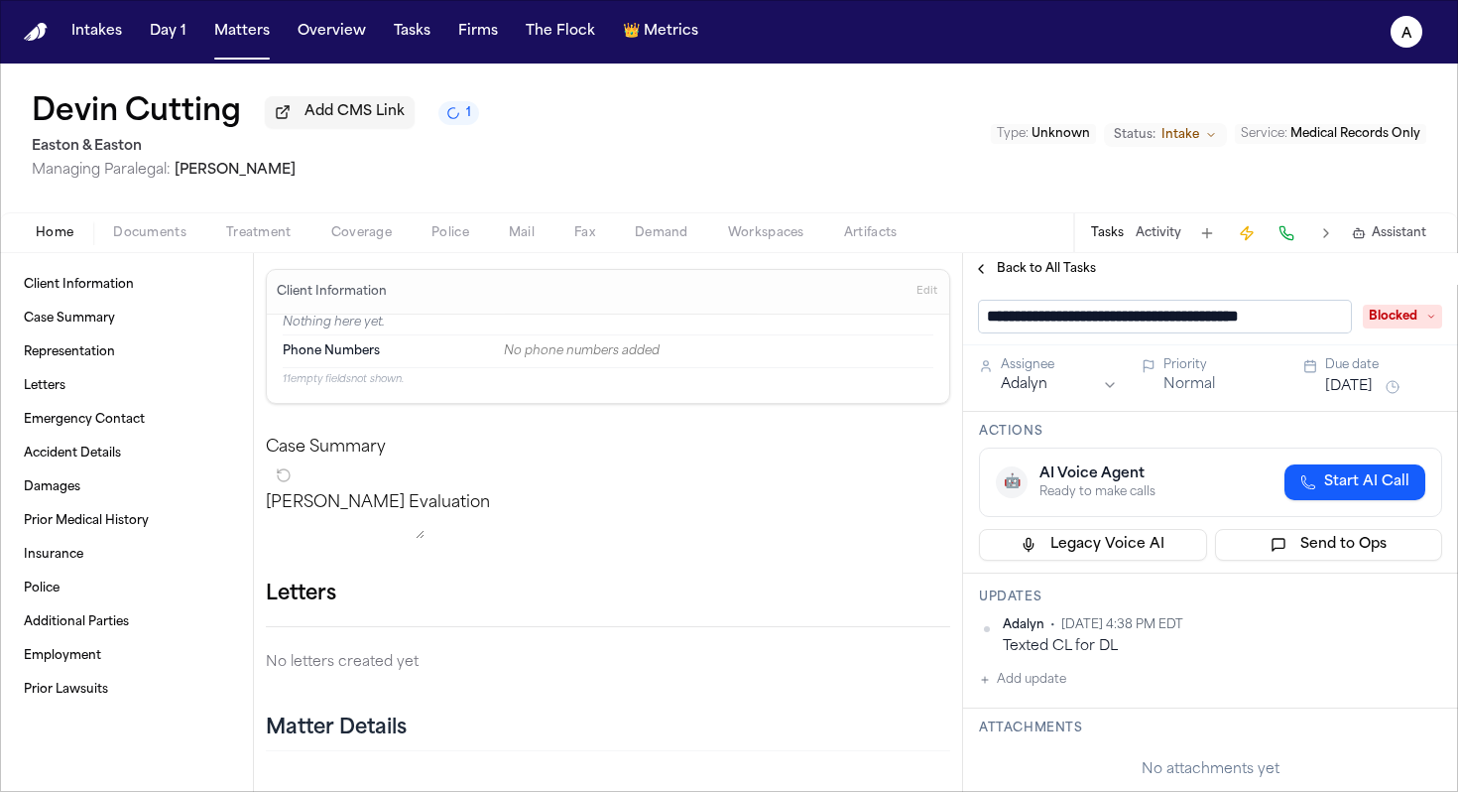
scroll to position [0, 15]
click at [1275, 294] on div "**********" at bounding box center [1210, 315] width 495 height 61
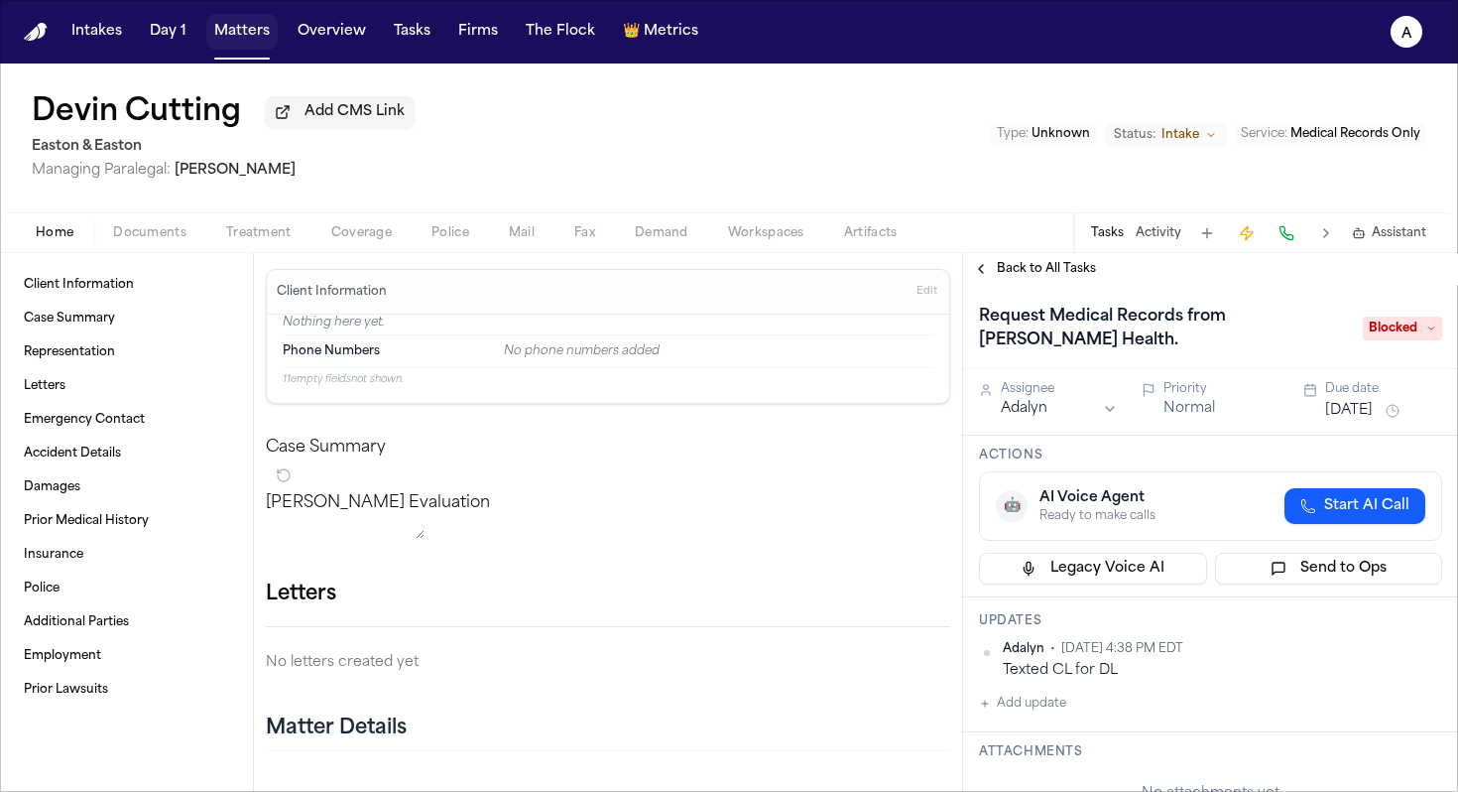
click at [253, 39] on button "Matters" at bounding box center [241, 32] width 71 height 36
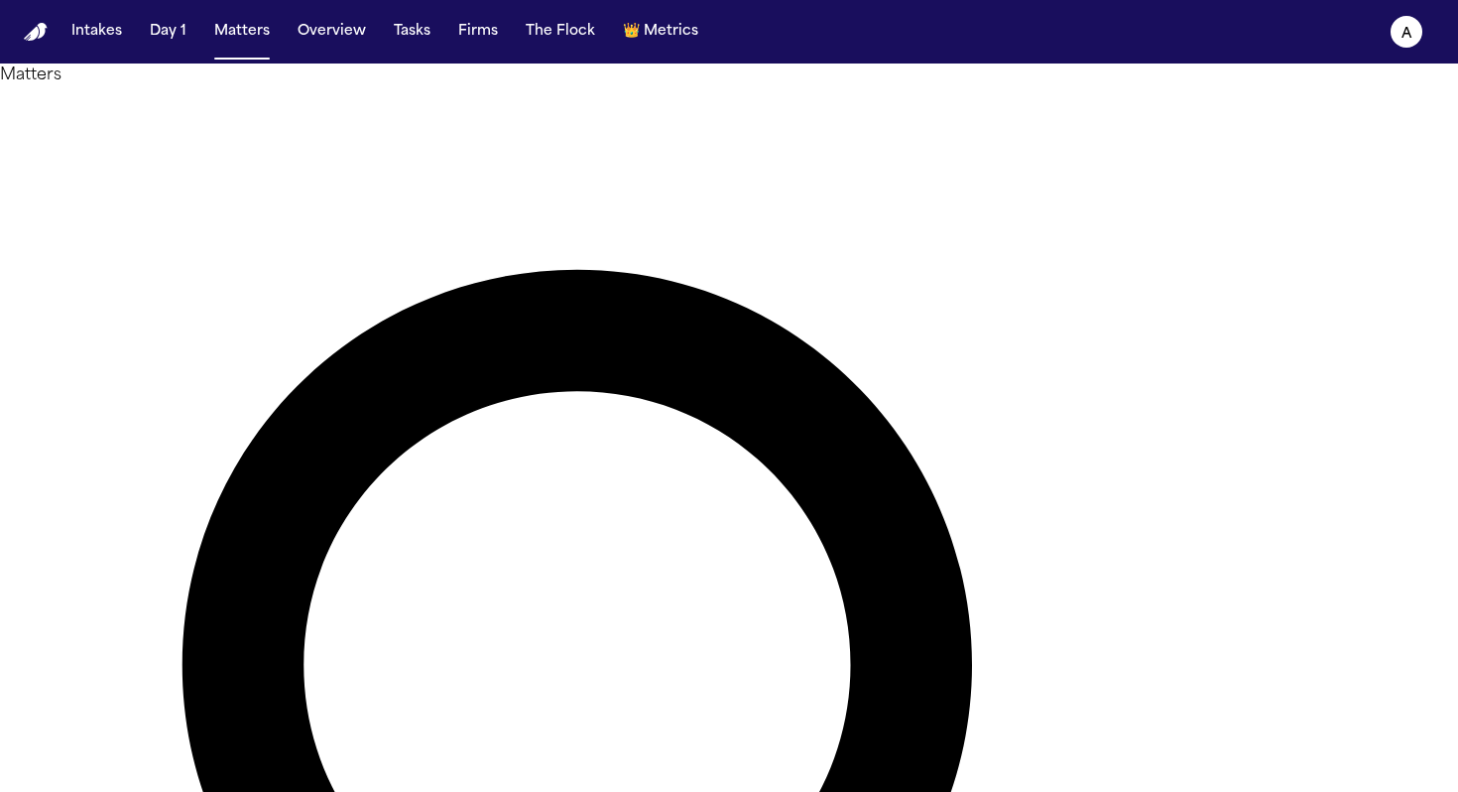
drag, startPoint x: 764, startPoint y: 108, endPoint x: 449, endPoint y: 105, distance: 314.5
type input "**********"
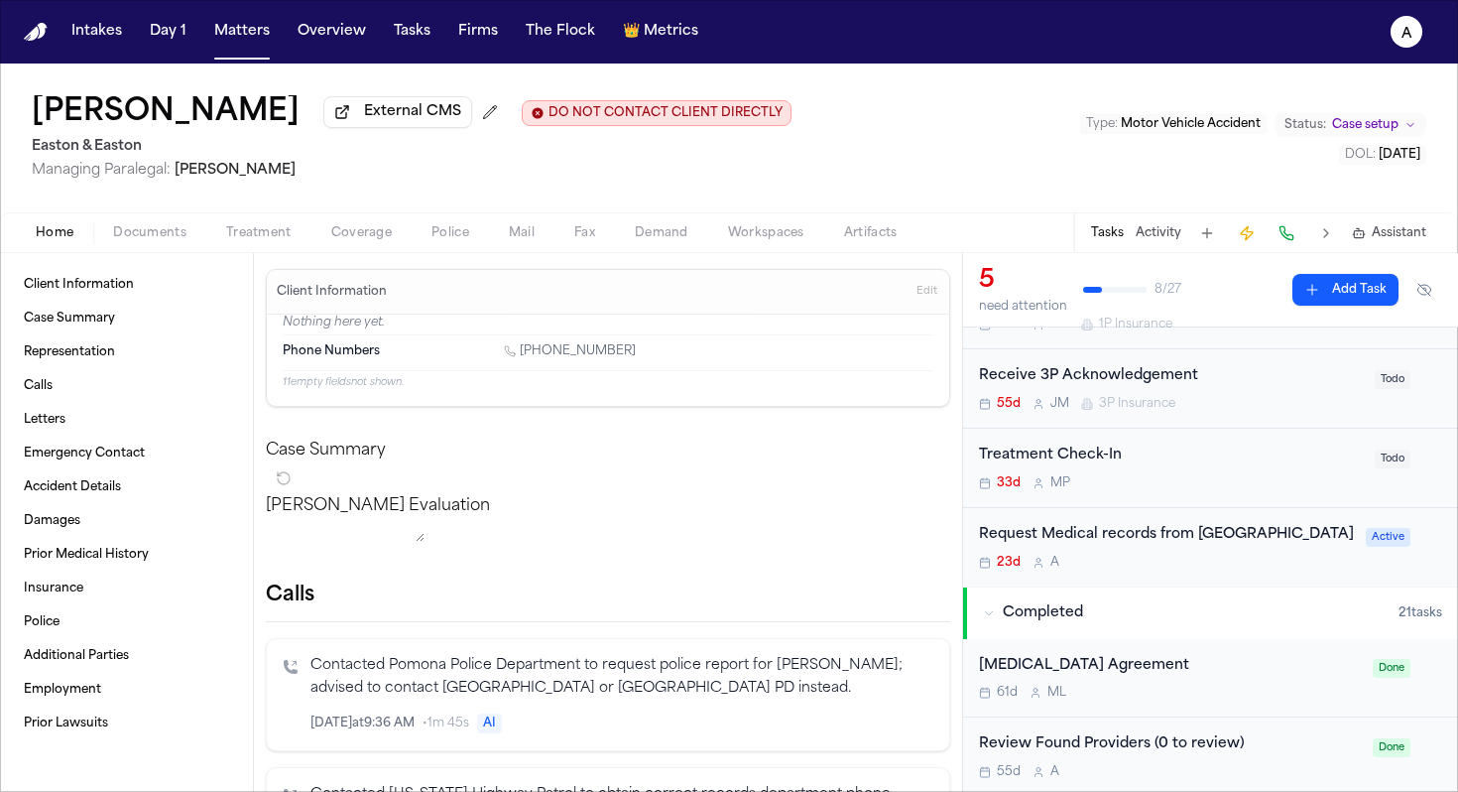
scroll to position [320, 0]
click at [1194, 568] on div "Request Medical records from San Antonio Regional Hospital 23d A" at bounding box center [1166, 545] width 375 height 47
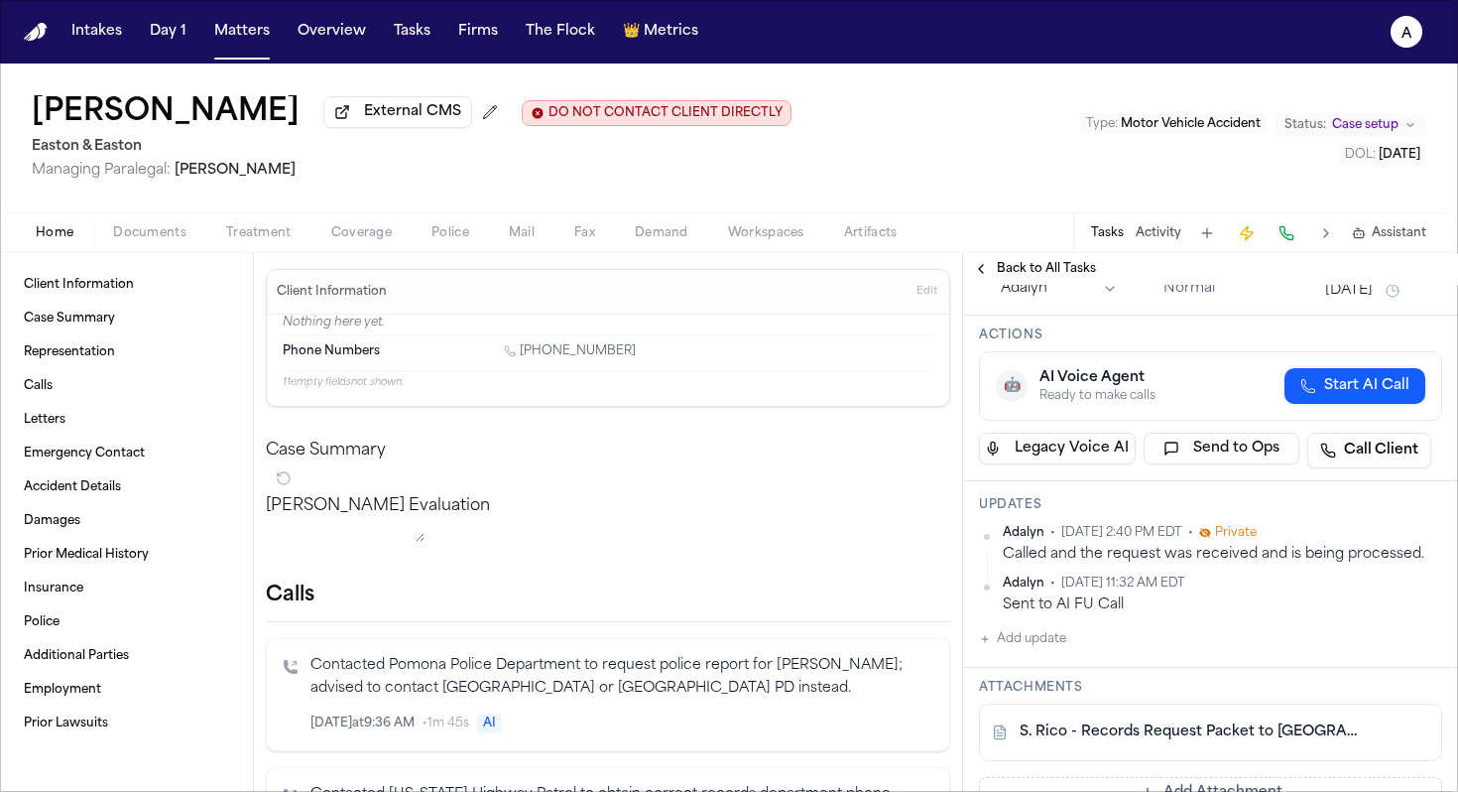
scroll to position [124, 0]
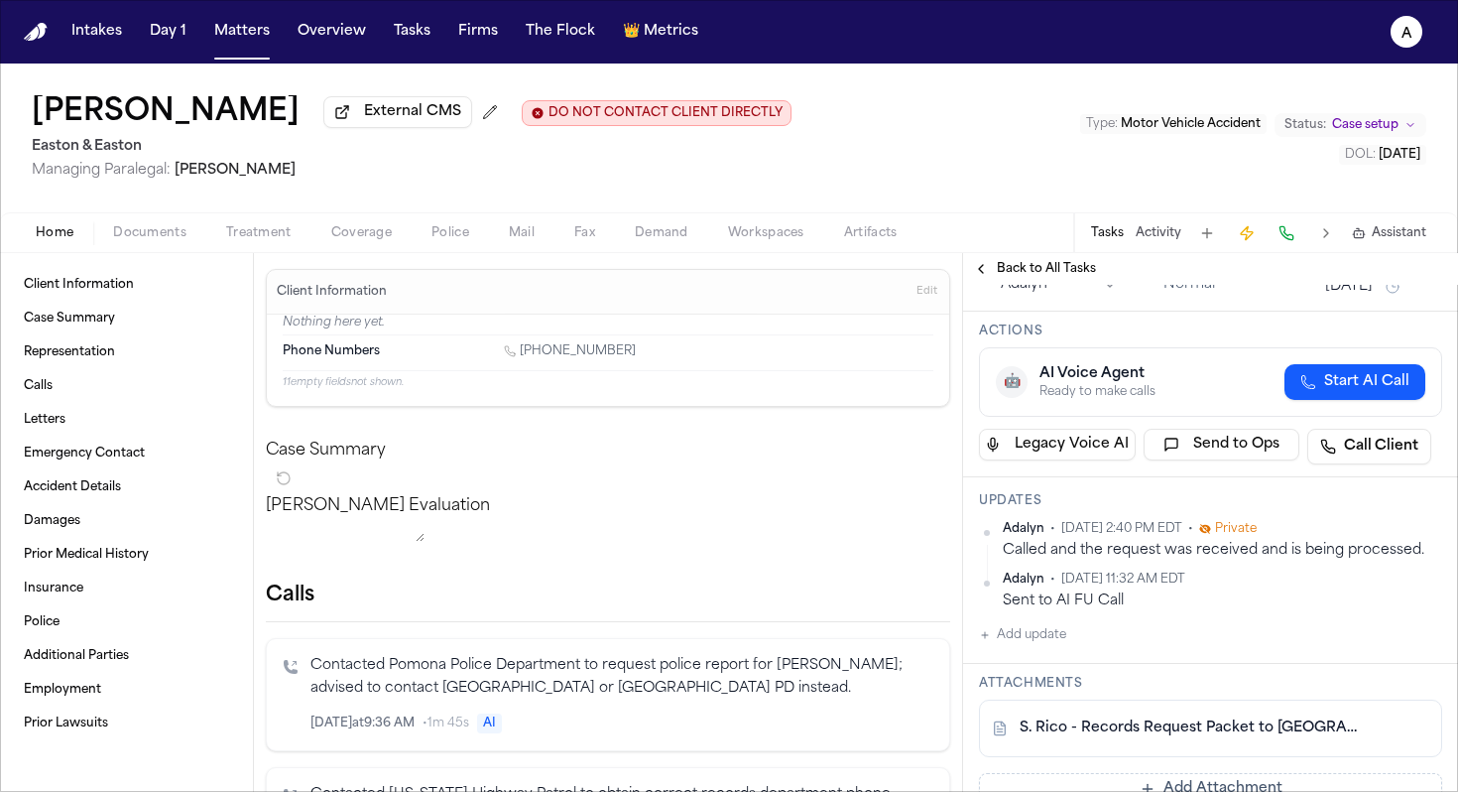
click at [1052, 635] on button "Add update" at bounding box center [1022, 635] width 87 height 24
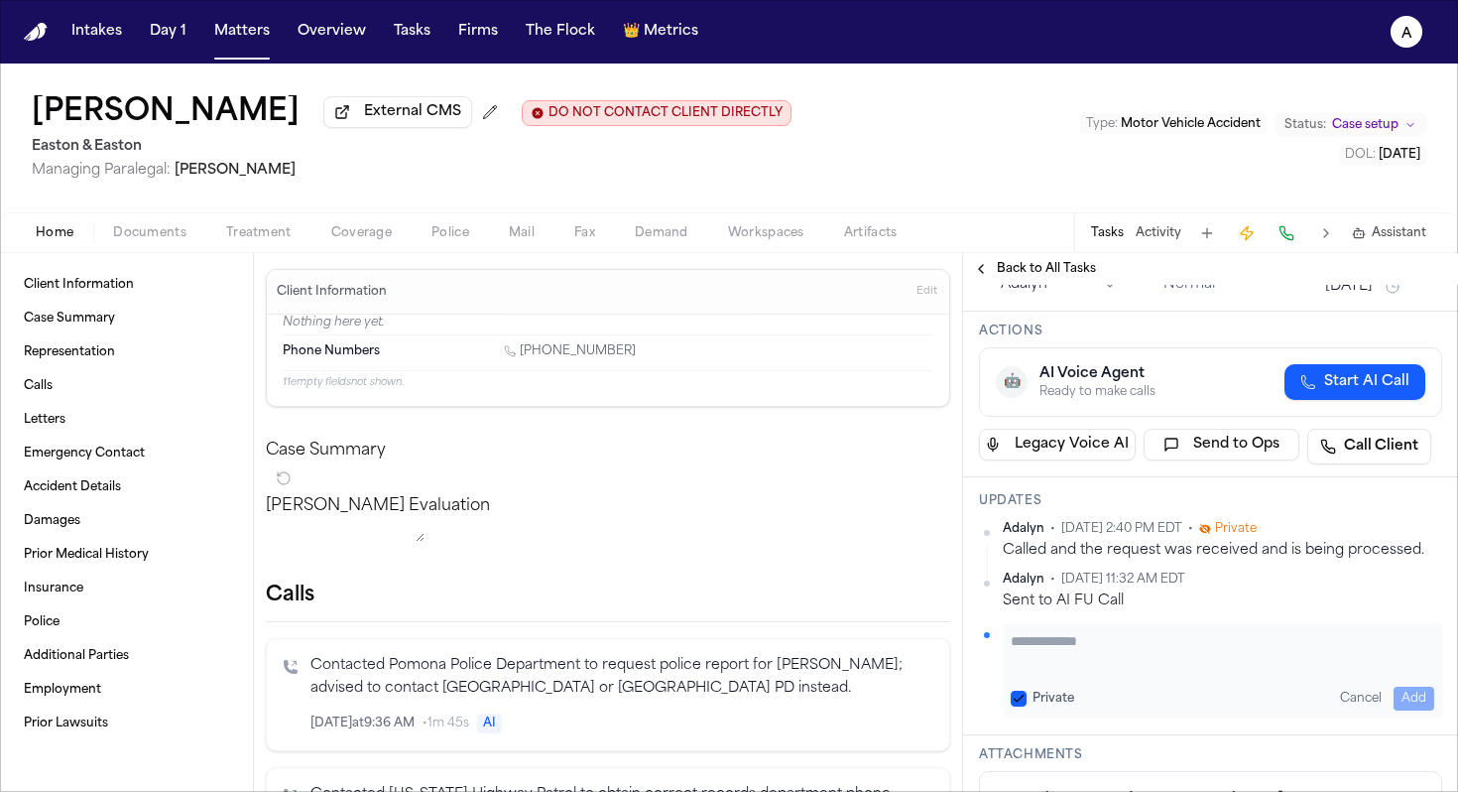
click at [1065, 647] on textarea "Add your update" at bounding box center [1223, 651] width 424 height 40
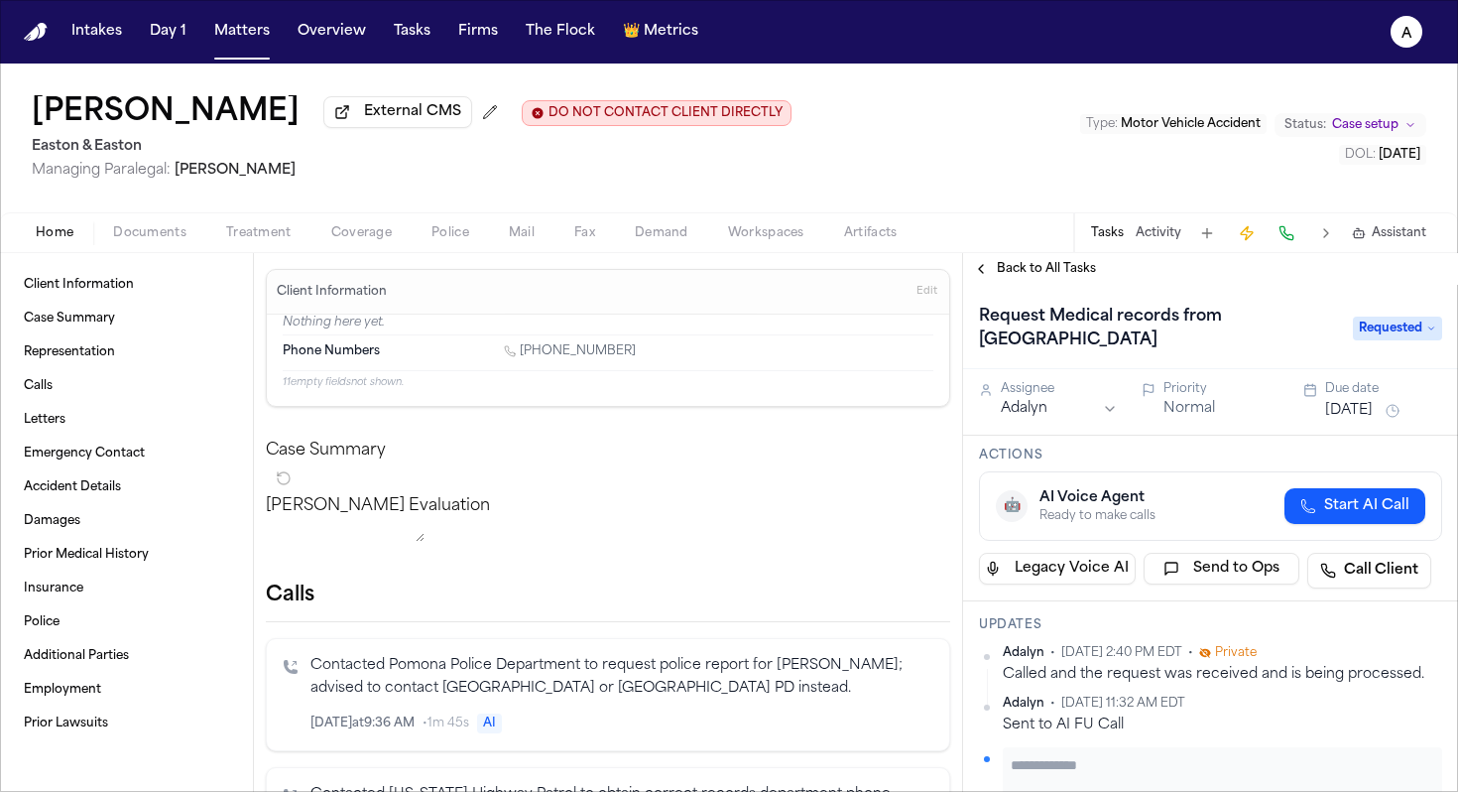
click at [1365, 408] on button "Sep 1, 2025" at bounding box center [1349, 411] width 48 height 20
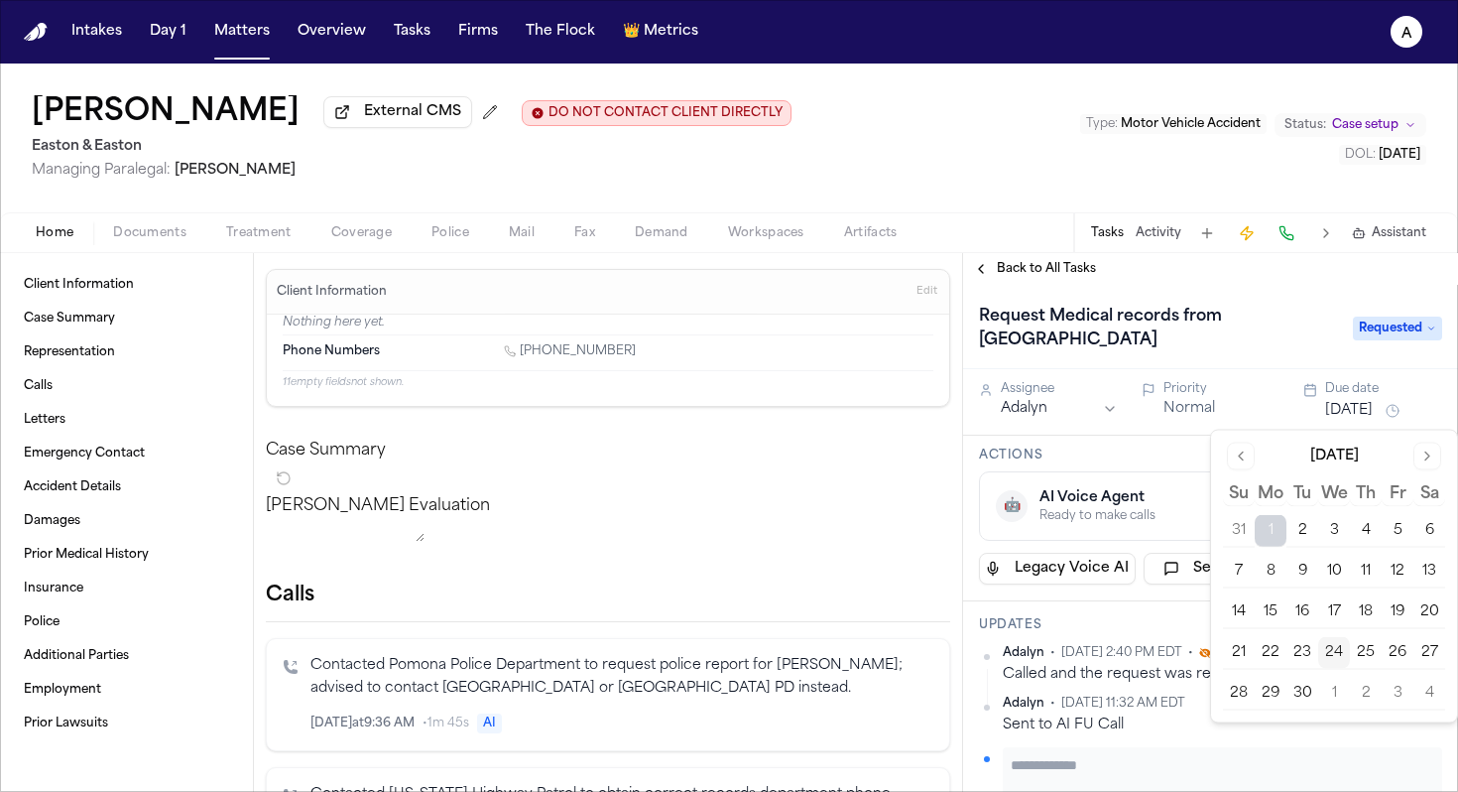
click at [1356, 652] on button "25" at bounding box center [1366, 653] width 32 height 32
click at [1080, 629] on h3 "Updates" at bounding box center [1210, 625] width 463 height 16
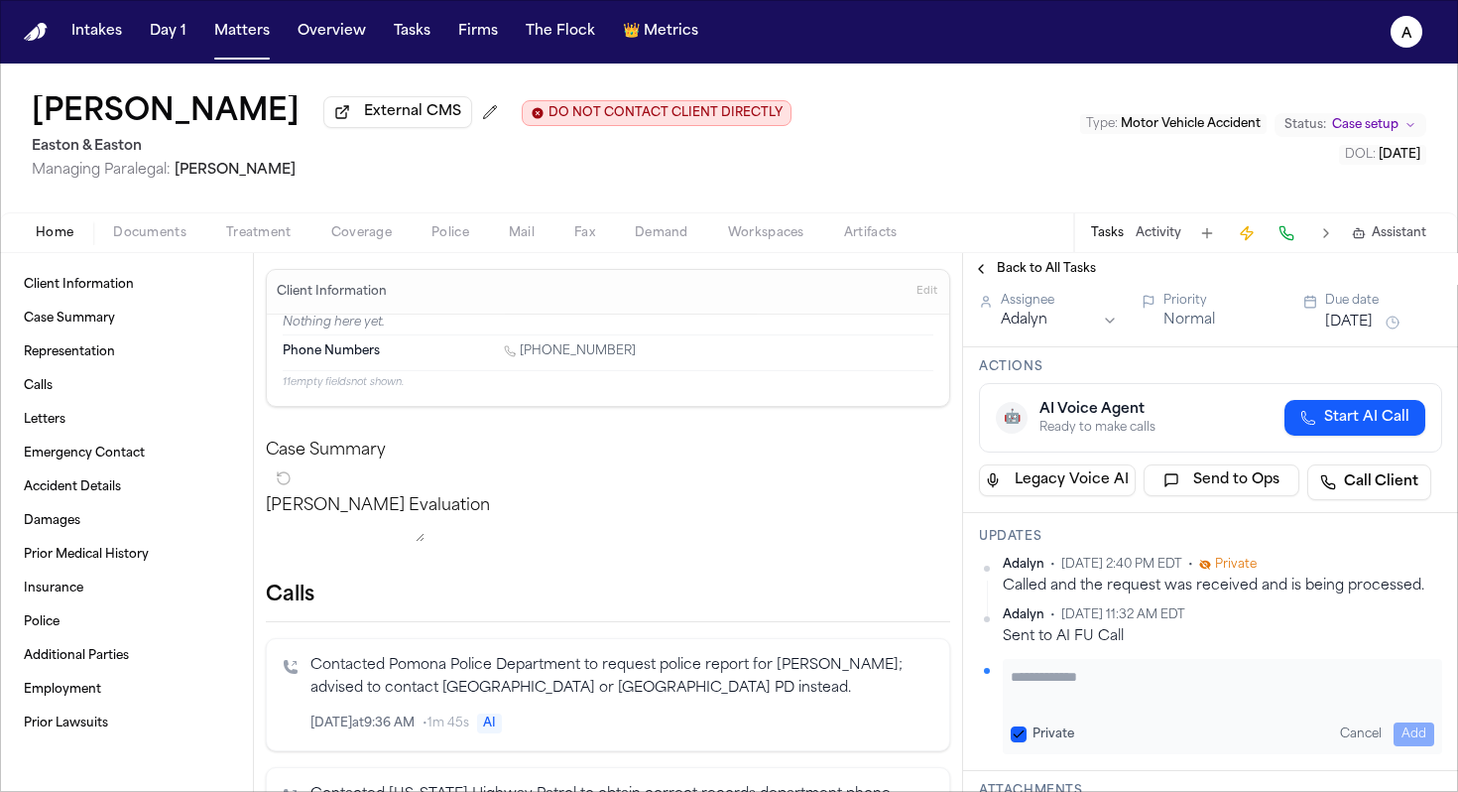
scroll to position [91, 0]
click at [1115, 682] on textarea "Add your update" at bounding box center [1223, 684] width 424 height 40
type textarea "*******"
click at [1017, 728] on button "Private" at bounding box center [1019, 731] width 16 height 16
drag, startPoint x: 1087, startPoint y: 694, endPoint x: 985, endPoint y: 679, distance: 103.4
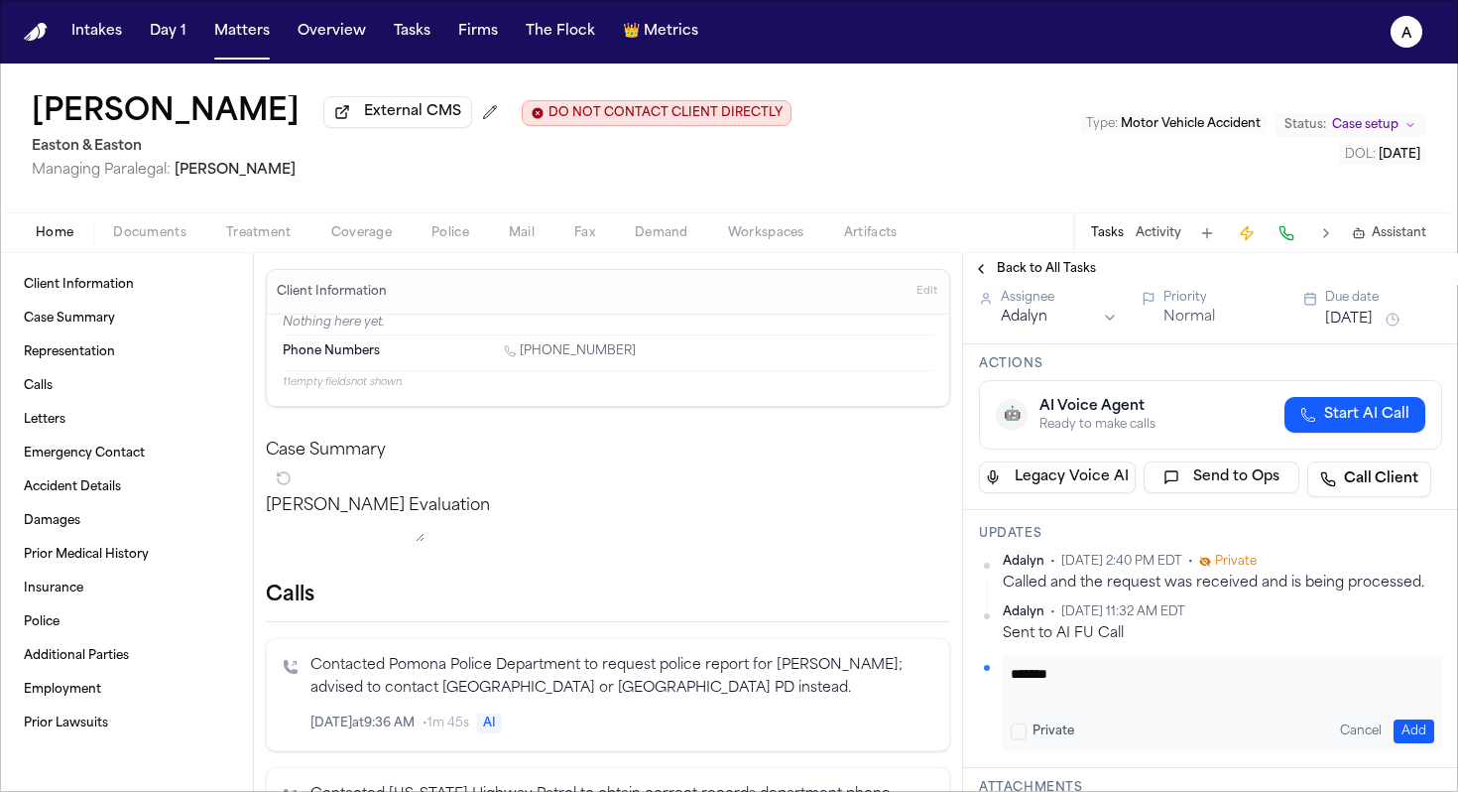
click at [985, 679] on div "******* Private Cancel Add" at bounding box center [1210, 703] width 463 height 95
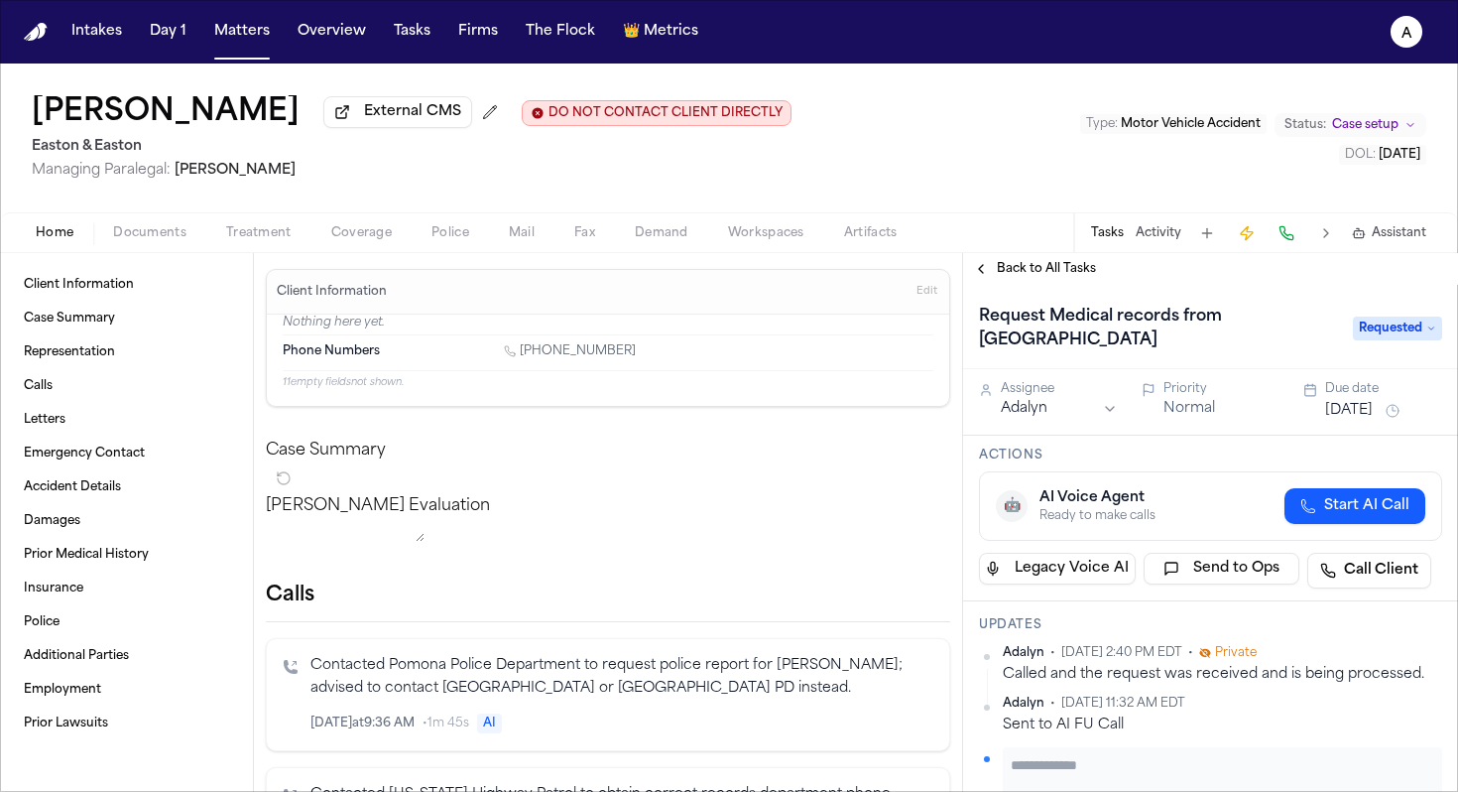
click at [1373, 411] on button "Sep 25, 2025" at bounding box center [1349, 411] width 48 height 20
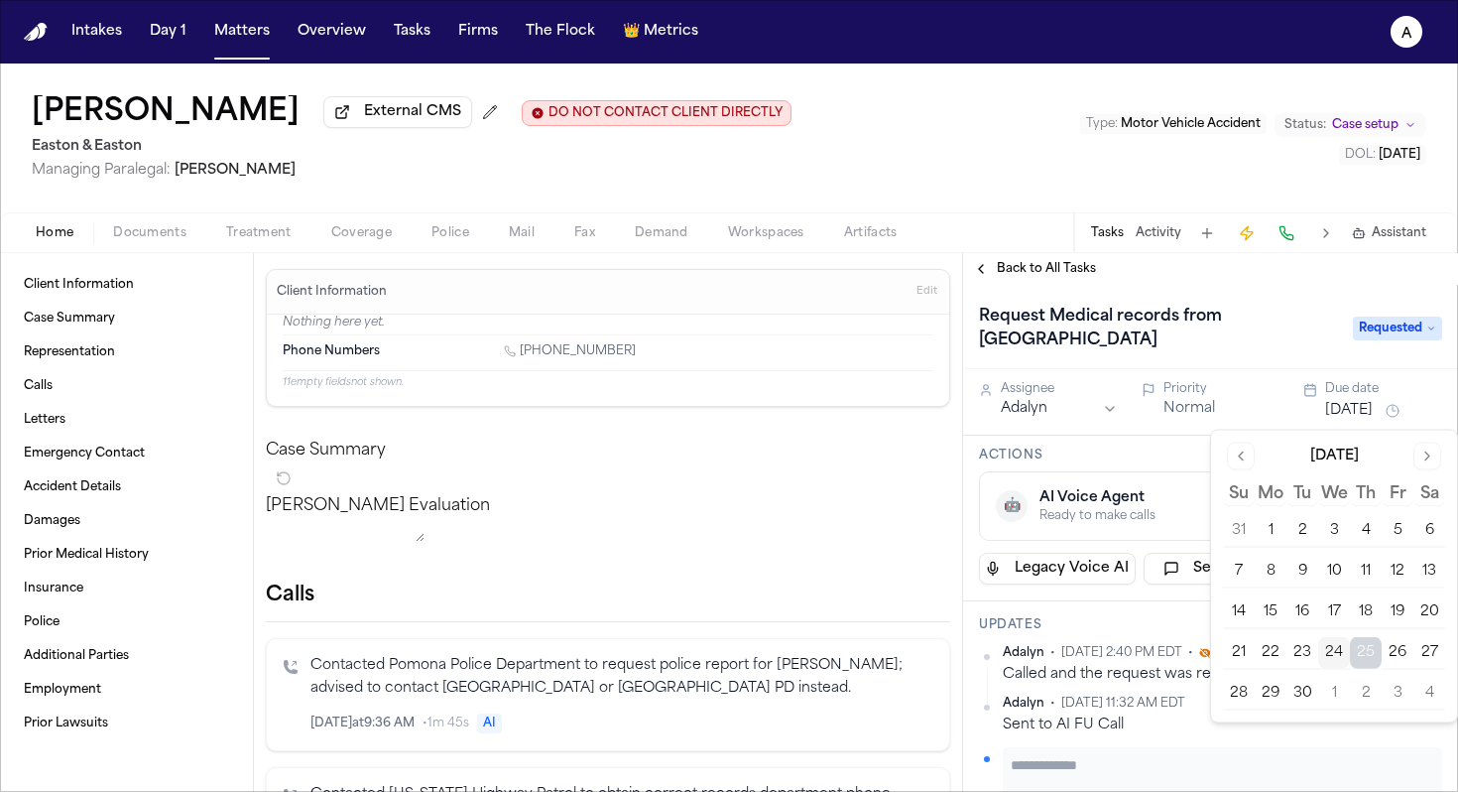
click at [1368, 568] on button "11" at bounding box center [1366, 572] width 32 height 32
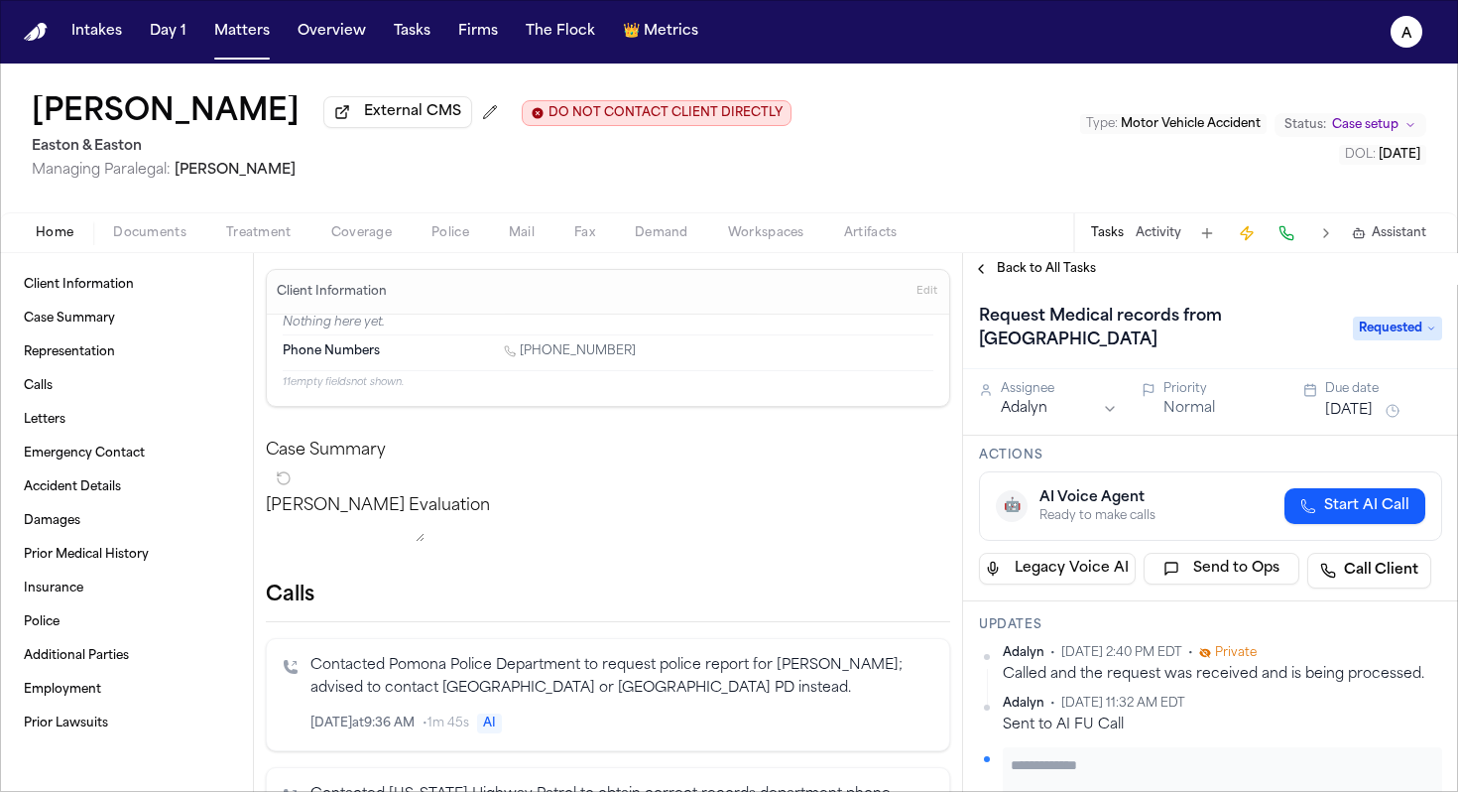
click at [1180, 621] on h3 "Updates" at bounding box center [1210, 625] width 463 height 16
click at [254, 39] on button "Matters" at bounding box center [241, 32] width 71 height 36
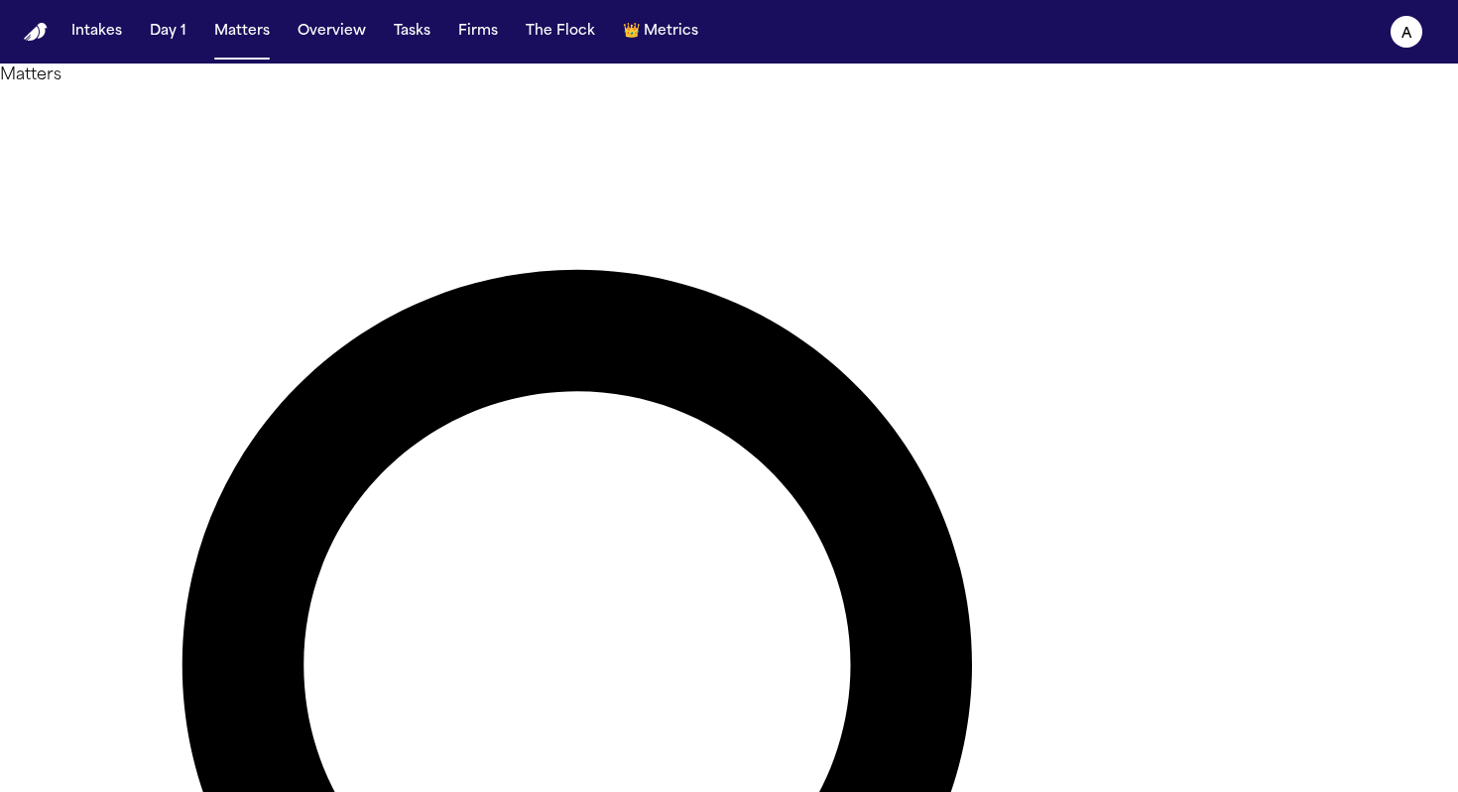
drag, startPoint x: 753, startPoint y: 116, endPoint x: 354, endPoint y: 114, distance: 398.8
type input "*"
type input "**********"
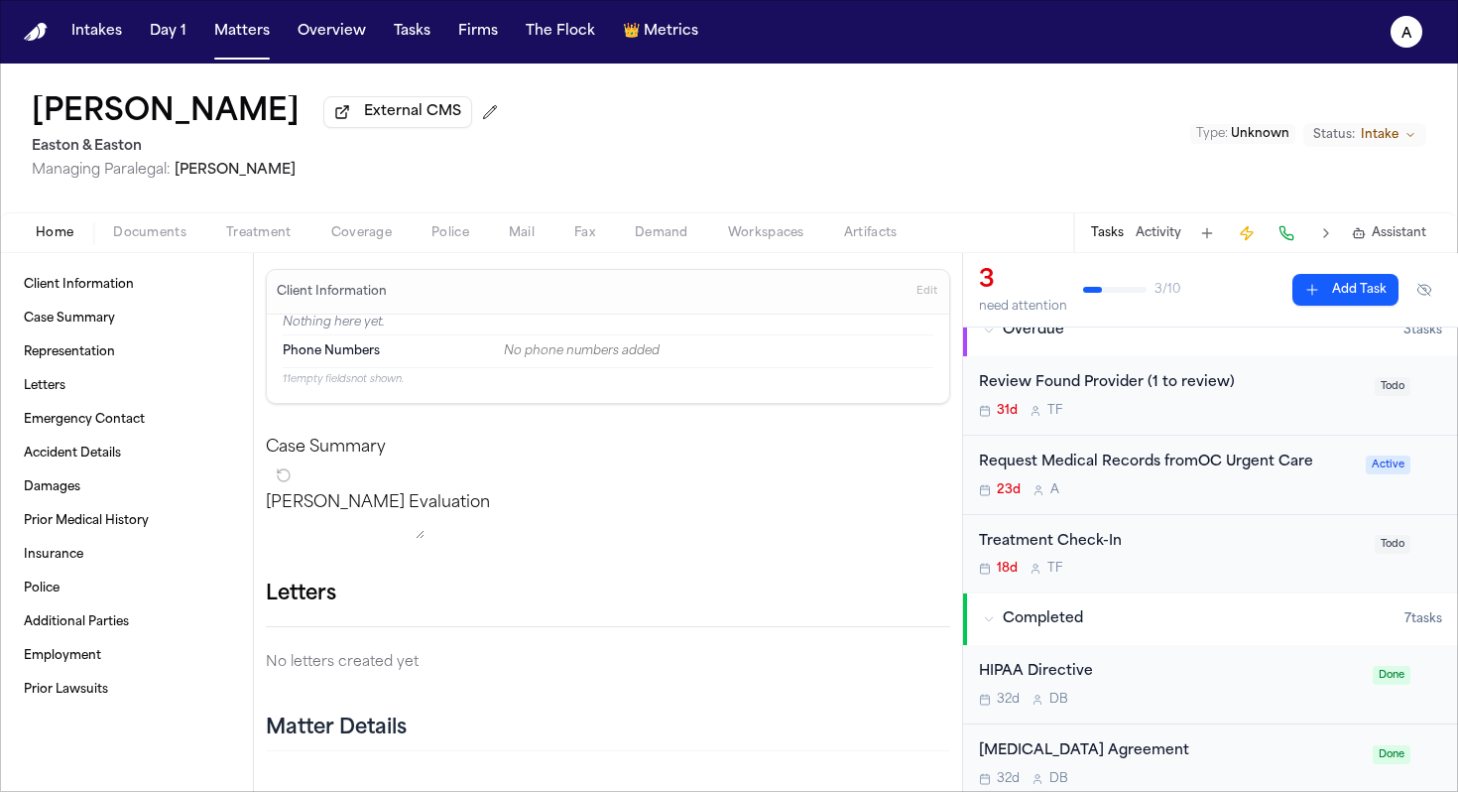
scroll to position [30, 0]
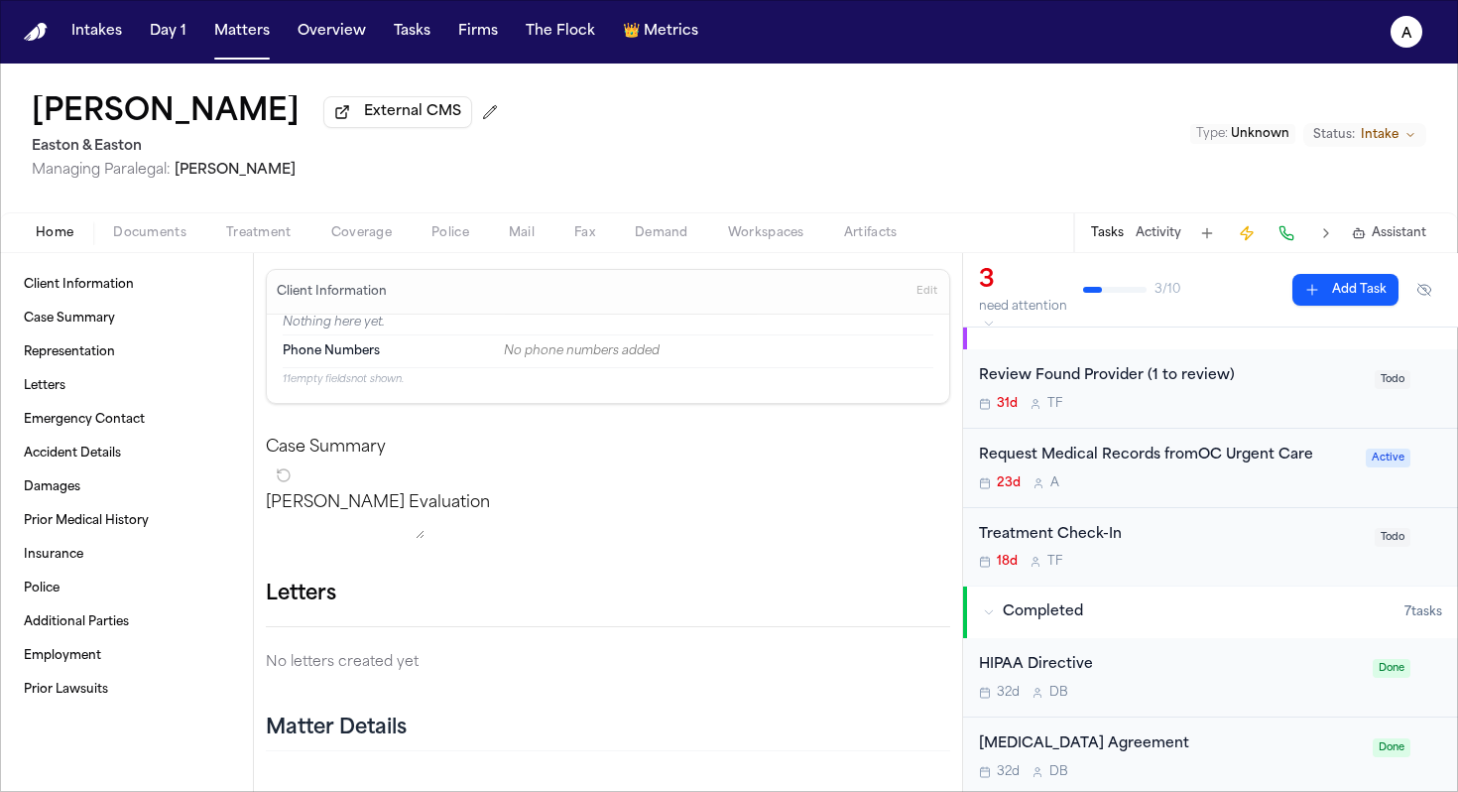
click at [1256, 489] on div "23d A" at bounding box center [1166, 483] width 375 height 16
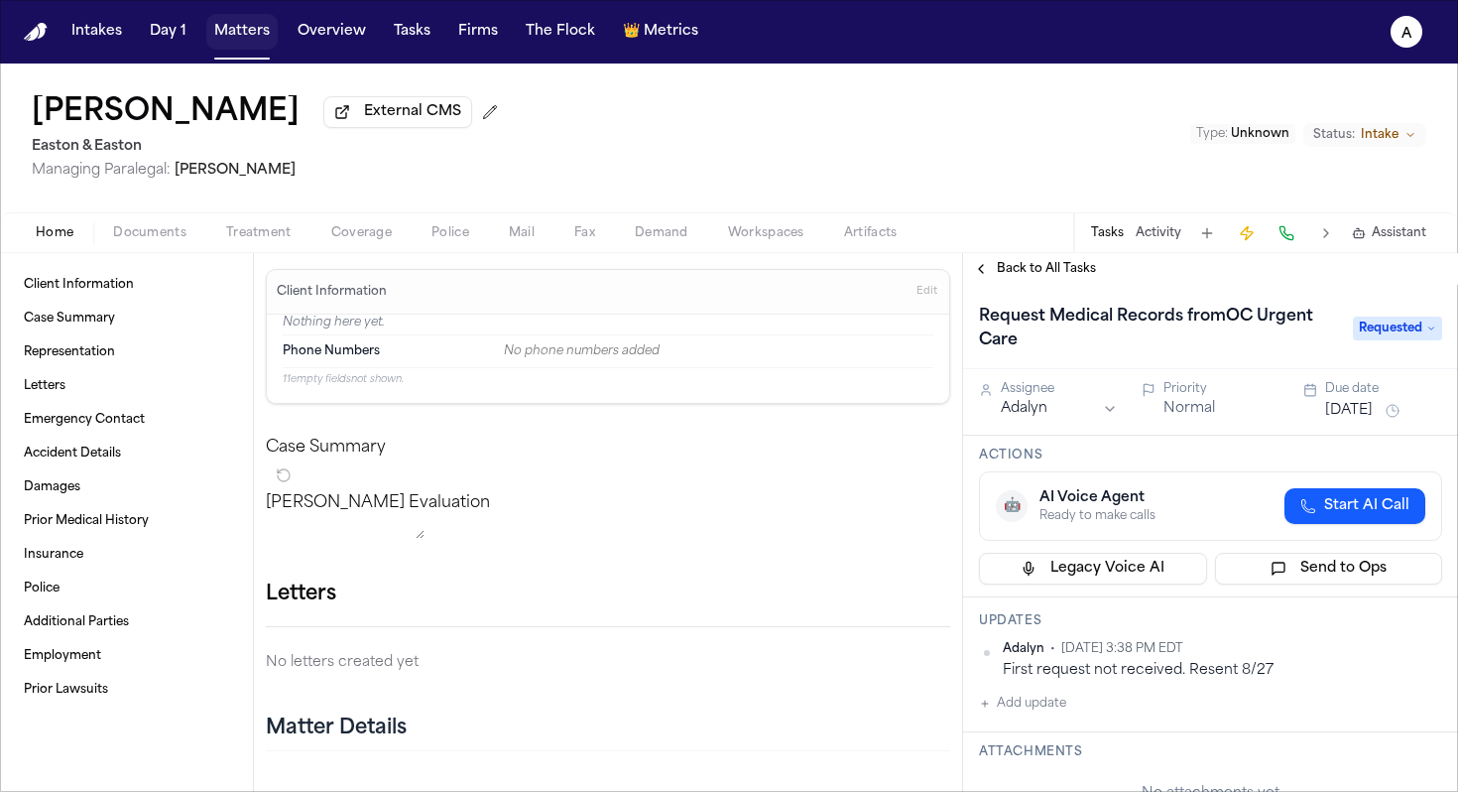
click at [232, 44] on button "Matters" at bounding box center [241, 32] width 71 height 36
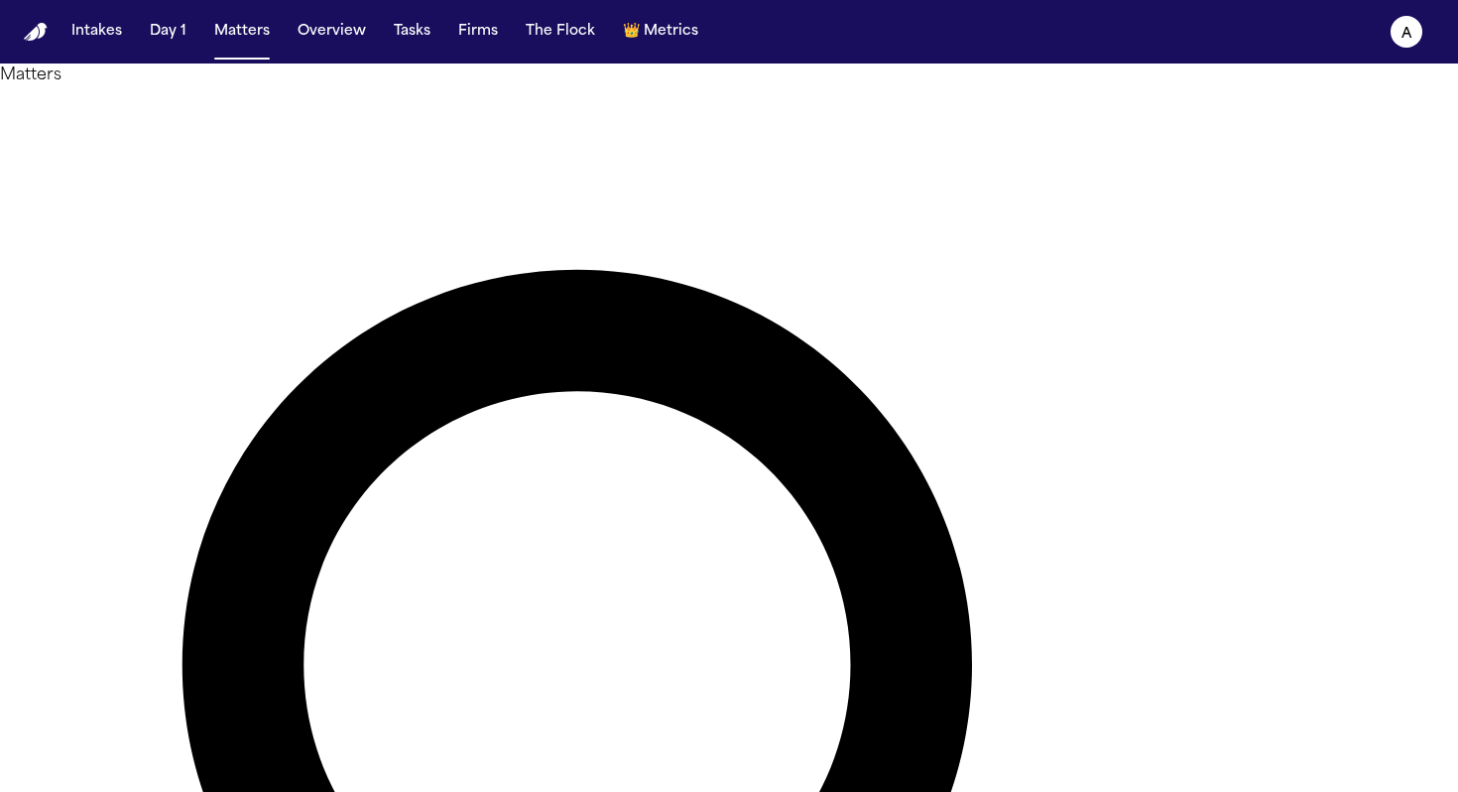
drag, startPoint x: 722, startPoint y: 117, endPoint x: 258, endPoint y: 112, distance: 464.3
type input "**********"
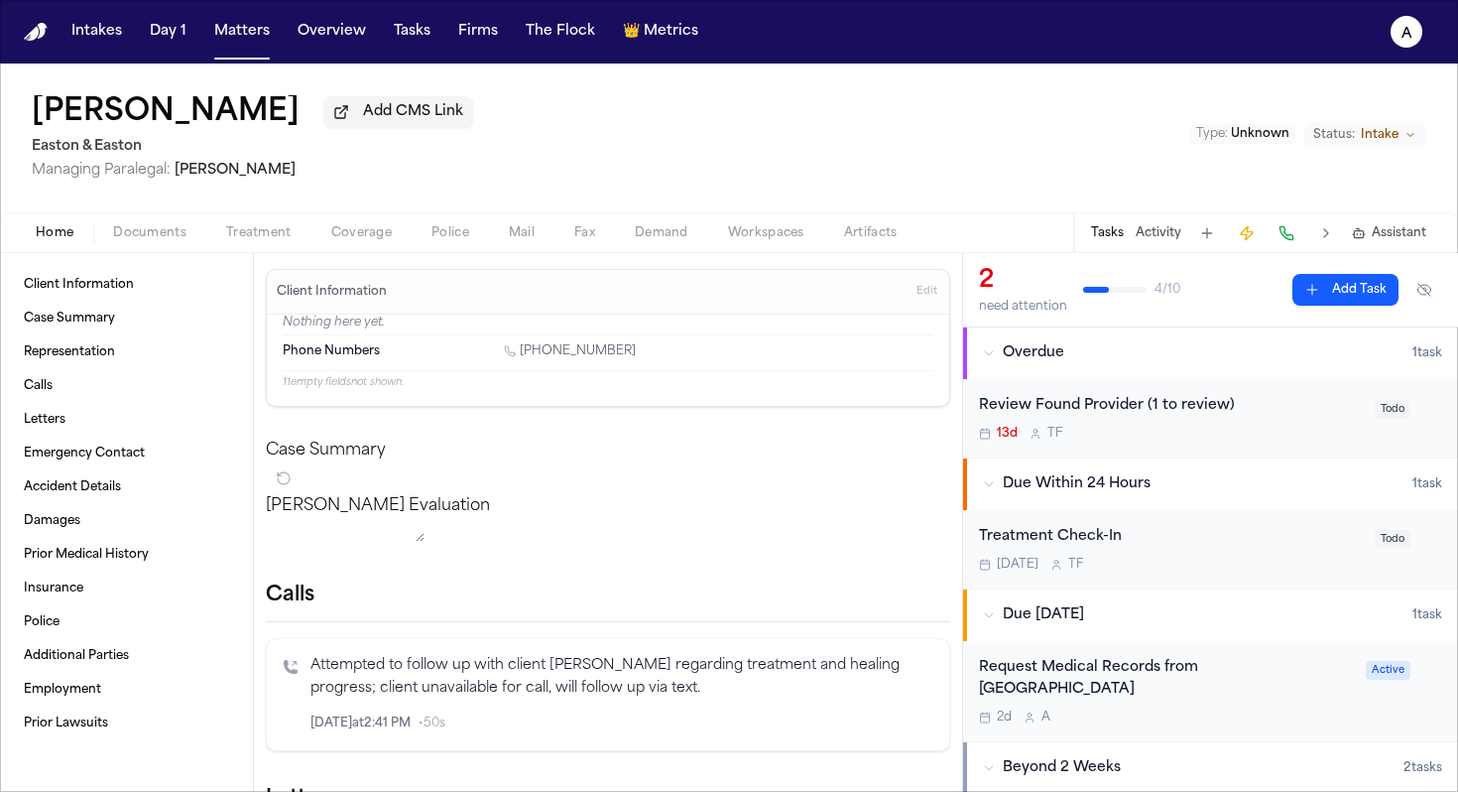
click at [1116, 241] on button "Tasks" at bounding box center [1107, 233] width 33 height 16
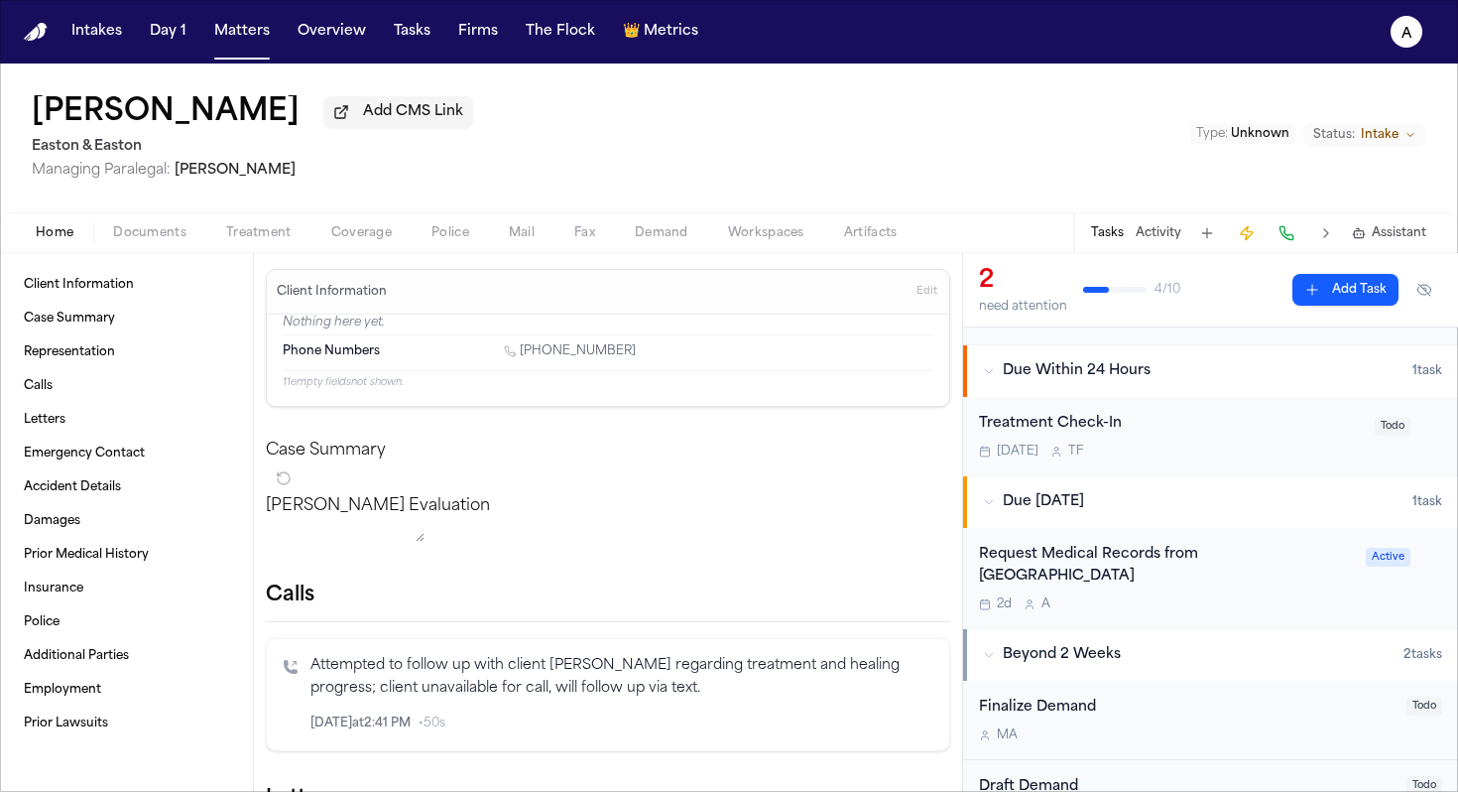
scroll to position [114, 0]
click at [1205, 595] on div "Request Medical Records from Sunrise Medical Center 2d A" at bounding box center [1166, 577] width 375 height 69
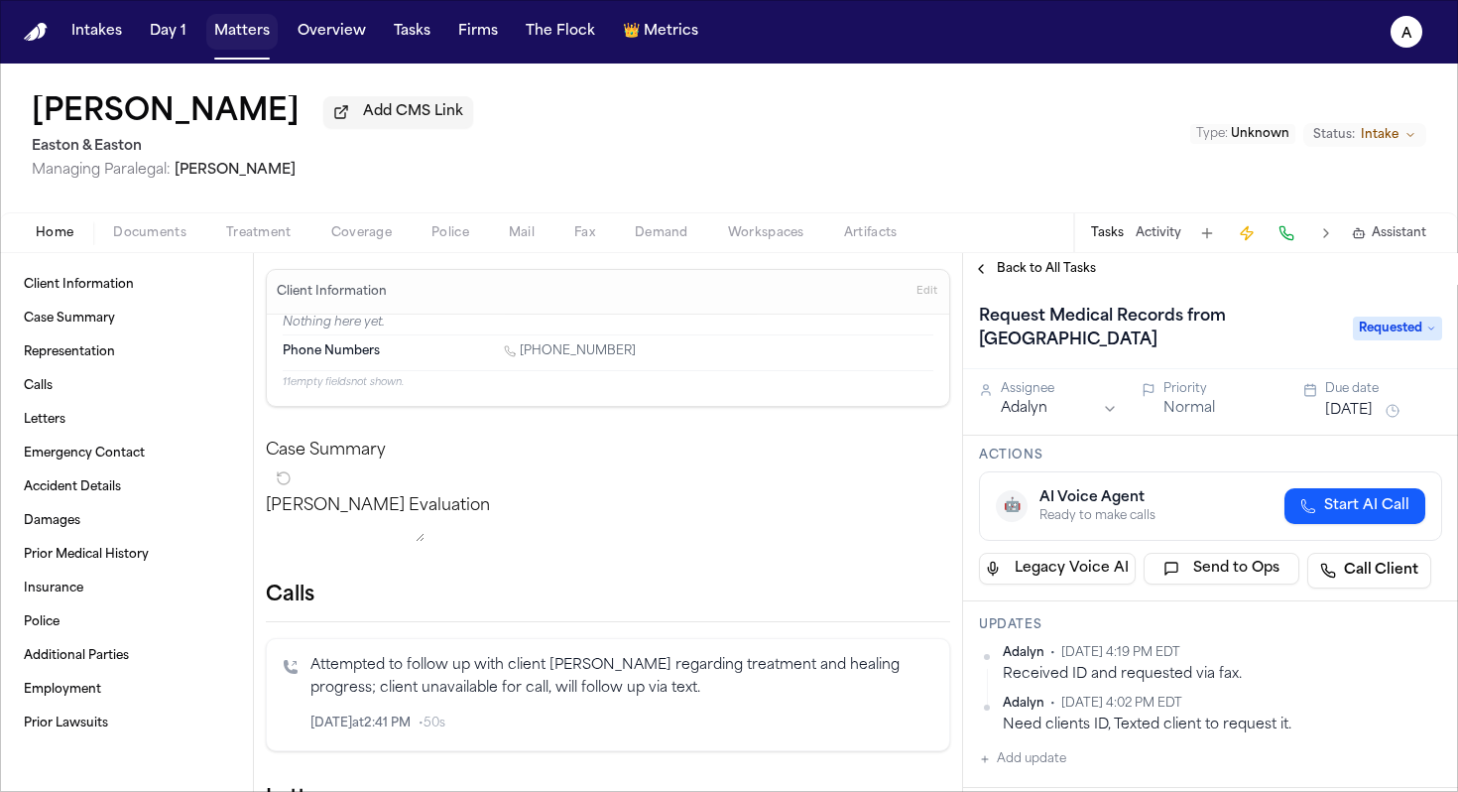
click at [272, 40] on button "Matters" at bounding box center [241, 32] width 71 height 36
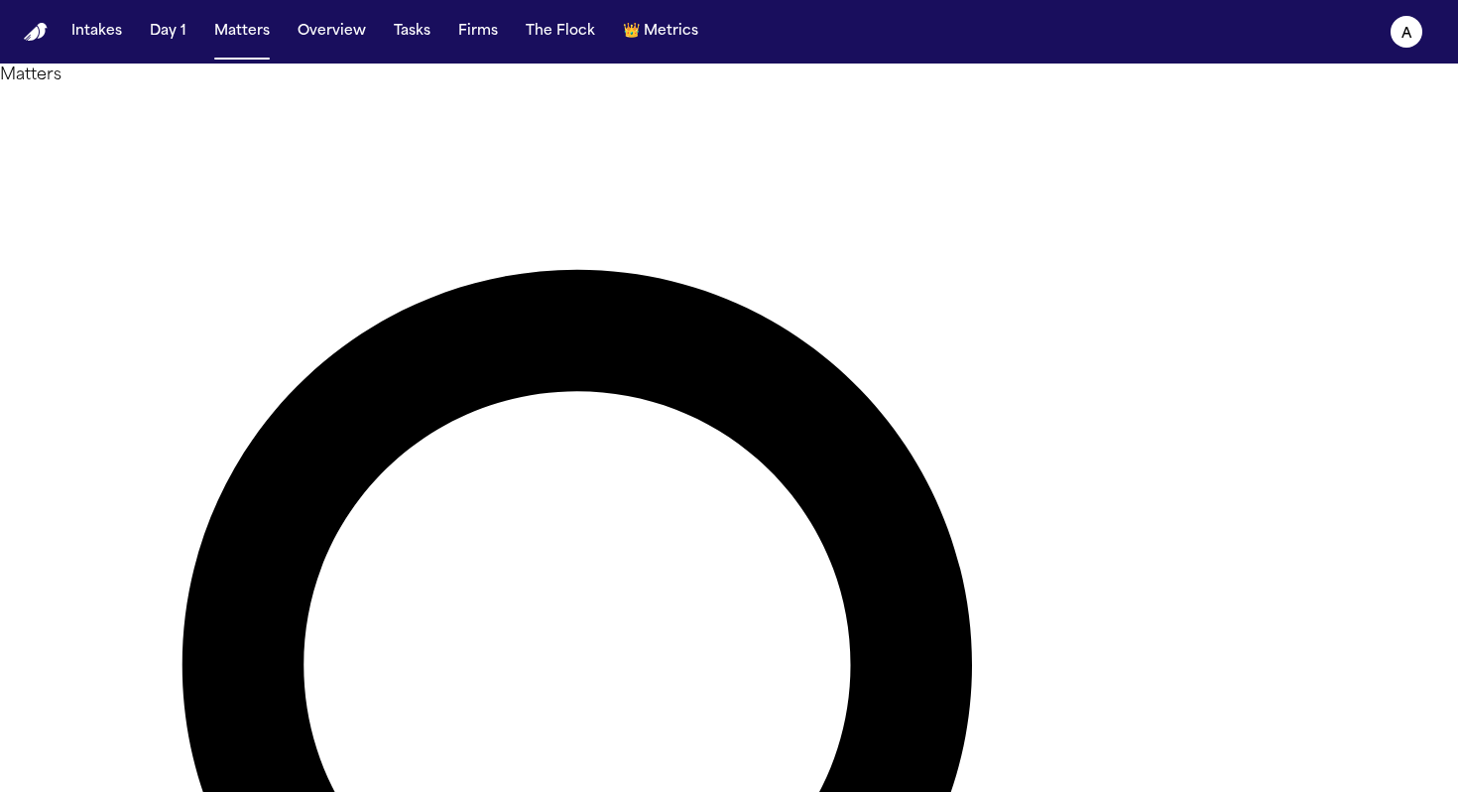
drag, startPoint x: 713, startPoint y: 112, endPoint x: 432, endPoint y: 107, distance: 281.8
type input "***"
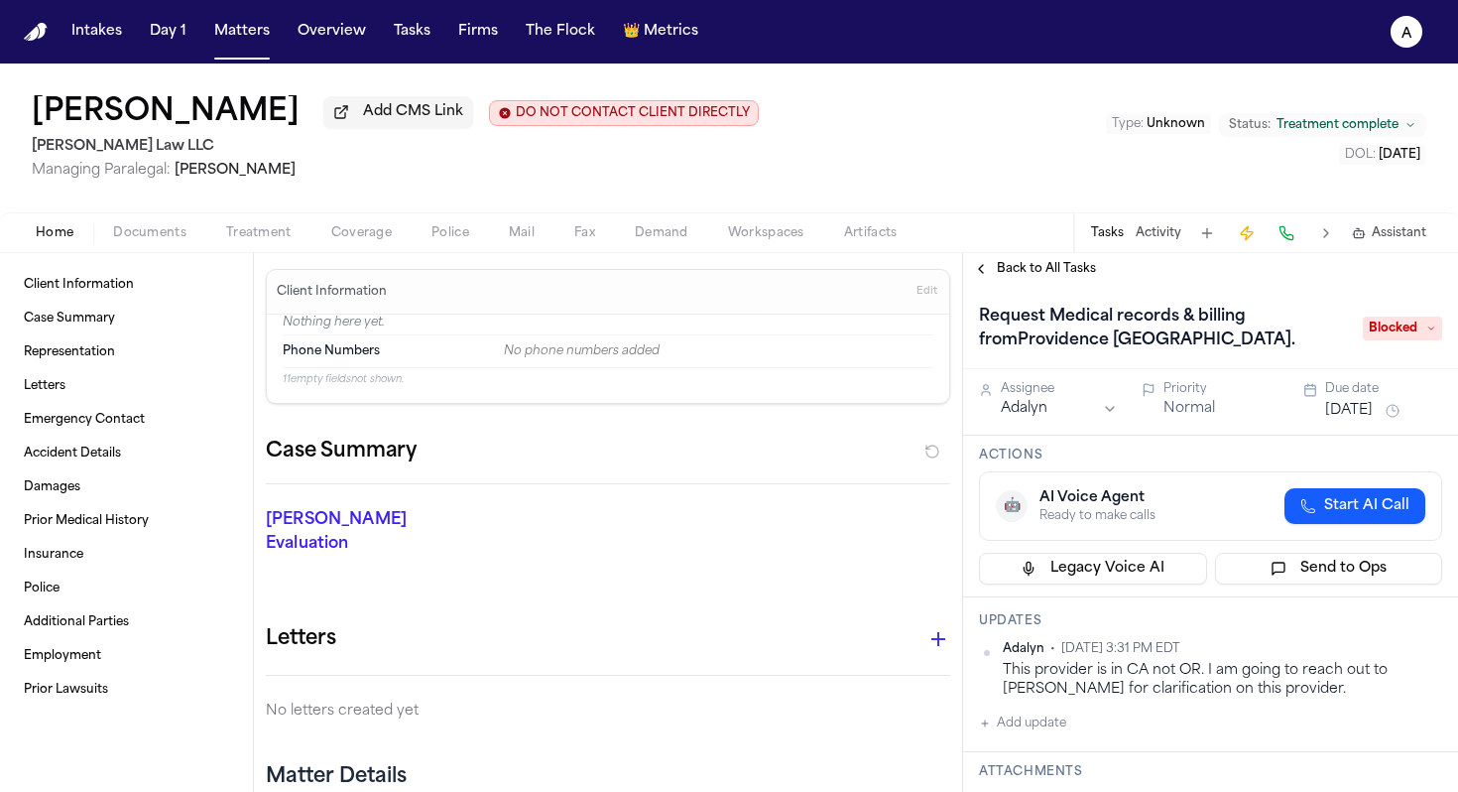
scroll to position [250, 0]
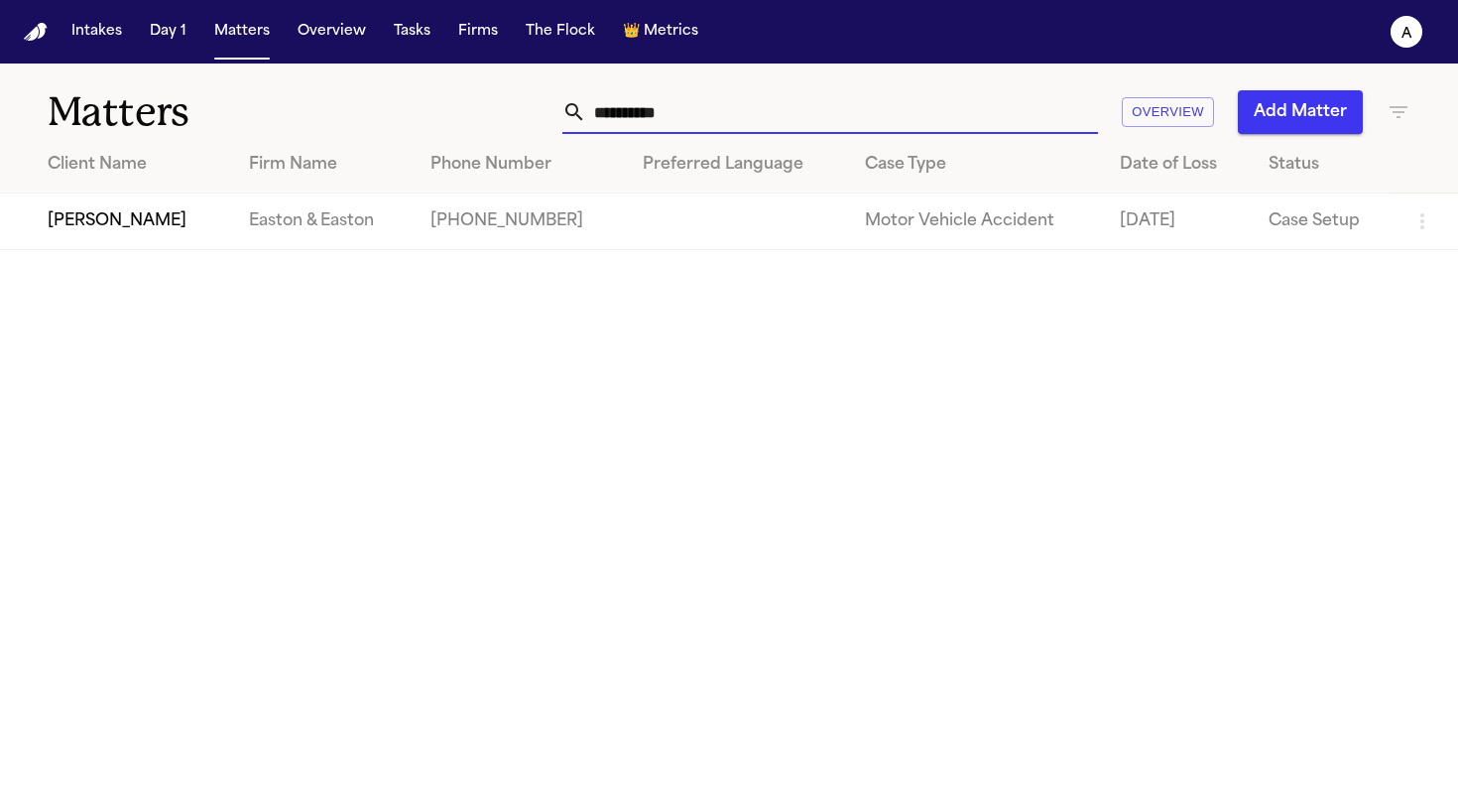
type input "**********"
click at [192, 239] on td "[PERSON_NAME]" at bounding box center [116, 221] width 233 height 57
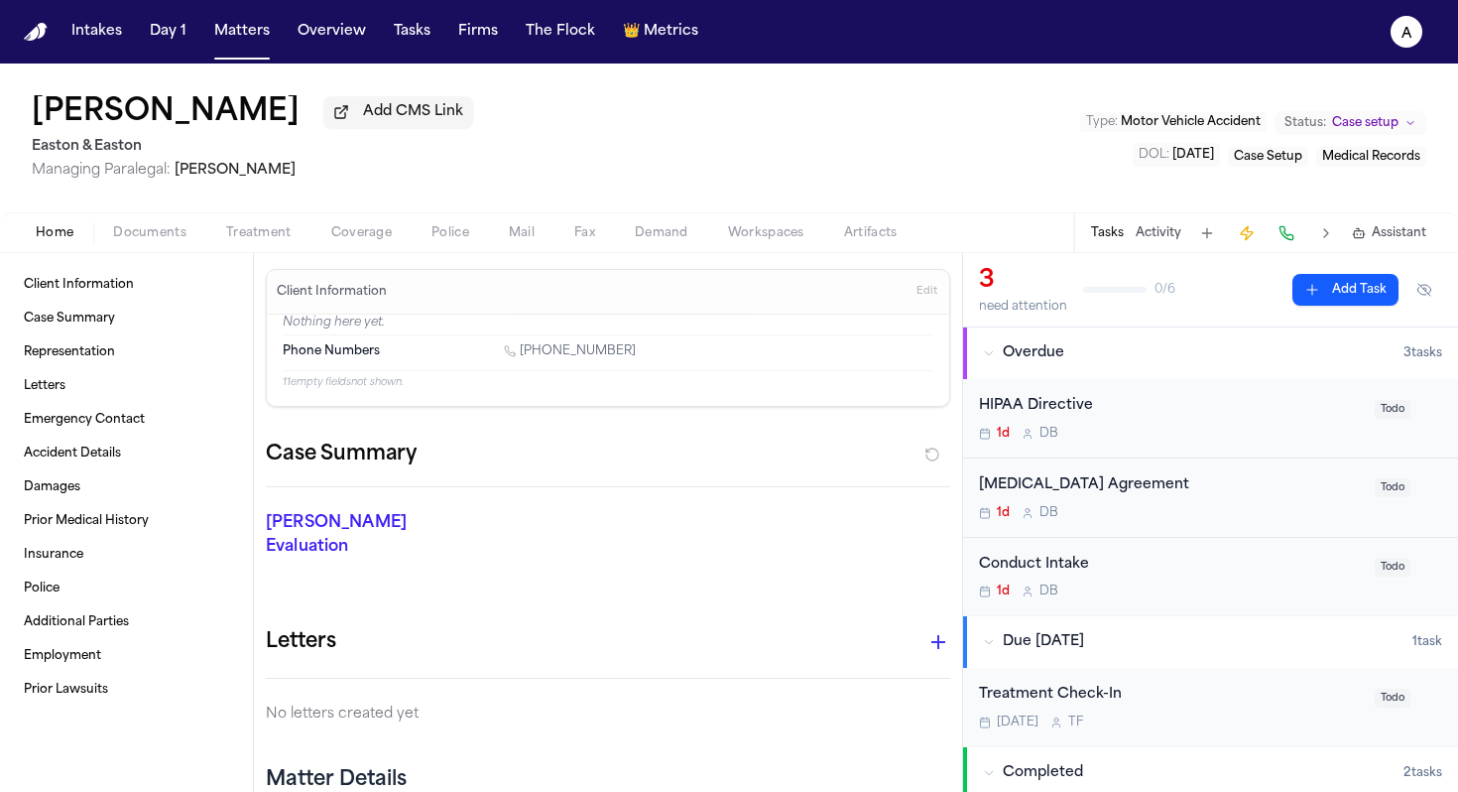
click at [1341, 286] on button "Add Task" at bounding box center [1346, 290] width 106 height 32
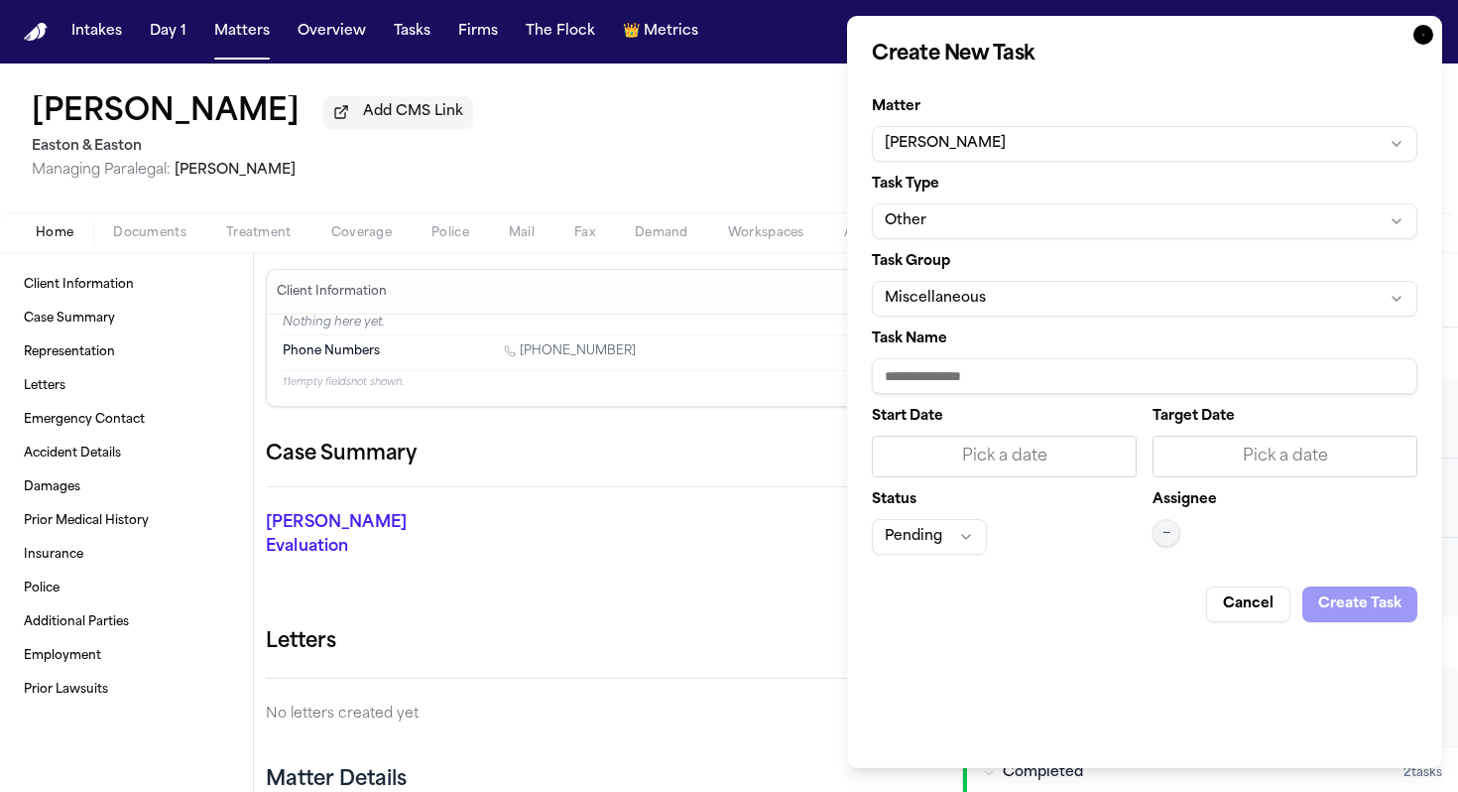
click at [967, 392] on input "Task Name" at bounding box center [1145, 376] width 546 height 36
click at [992, 379] on input "**********" at bounding box center [1145, 376] width 546 height 36
click at [1051, 381] on input "**********" at bounding box center [1145, 376] width 546 height 36
type input "**********"
click at [1021, 459] on div "Pick a date" at bounding box center [1004, 456] width 239 height 24
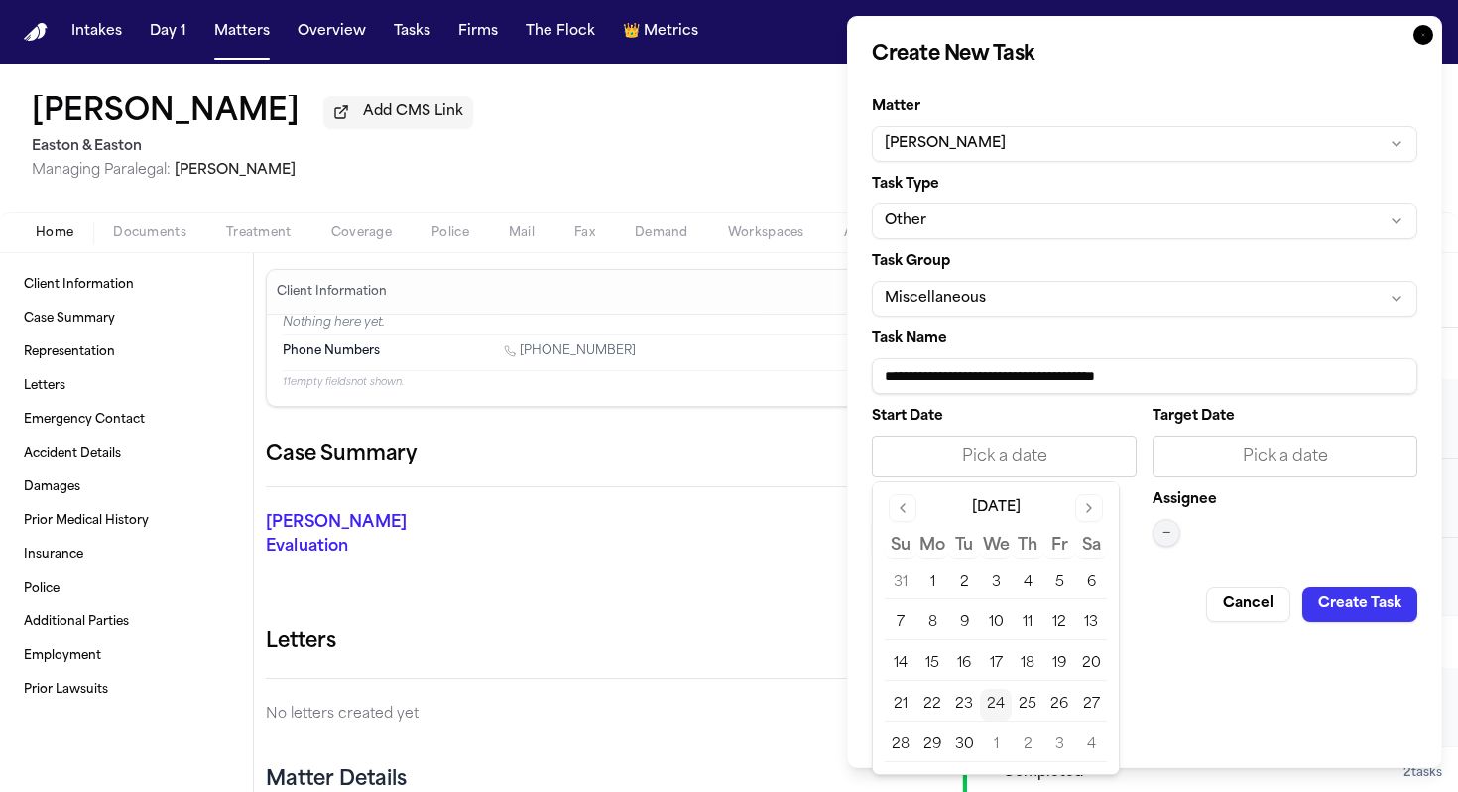
click at [1004, 701] on button "24" at bounding box center [996, 704] width 32 height 32
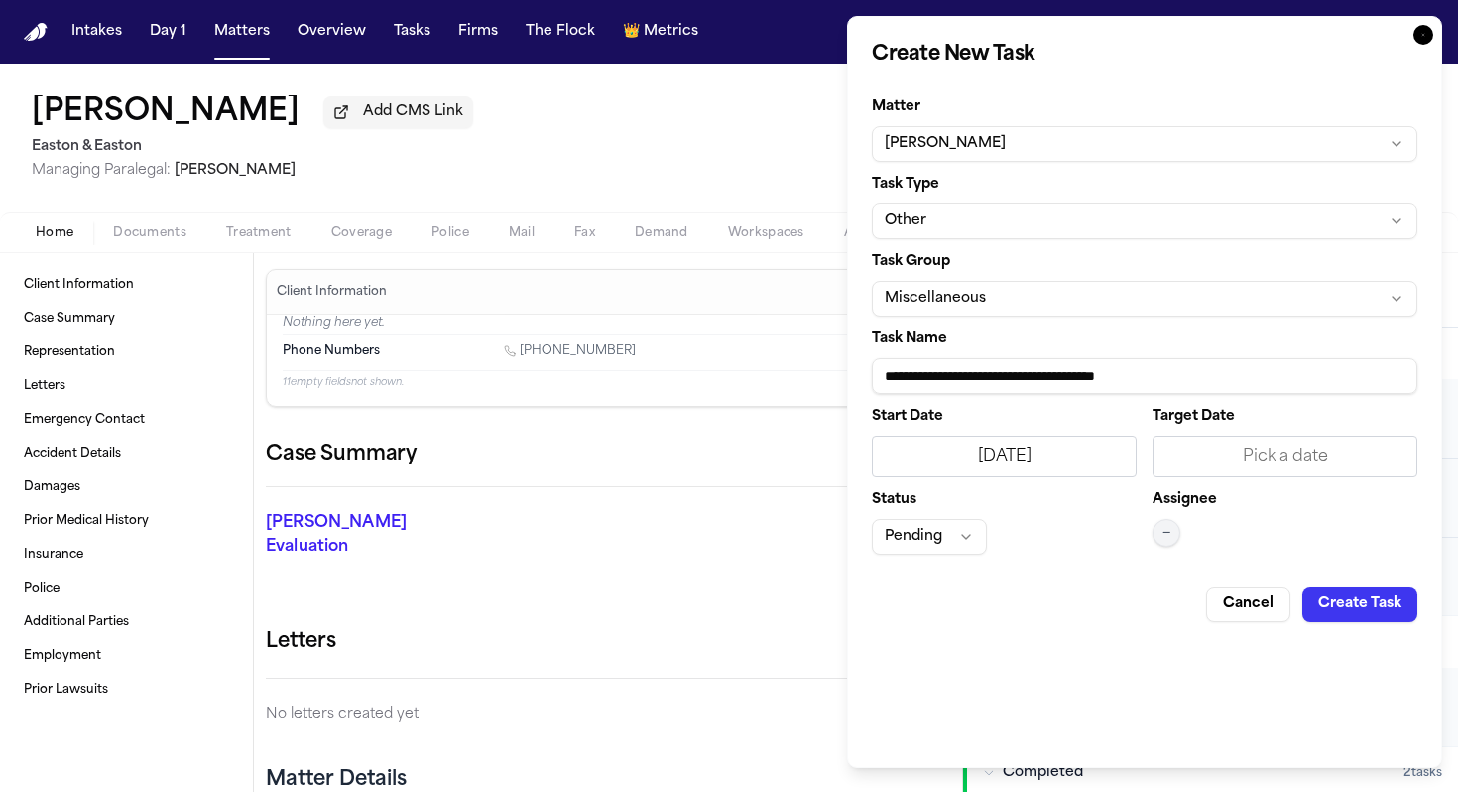
click at [1275, 455] on div "Pick a date" at bounding box center [1285, 456] width 239 height 24
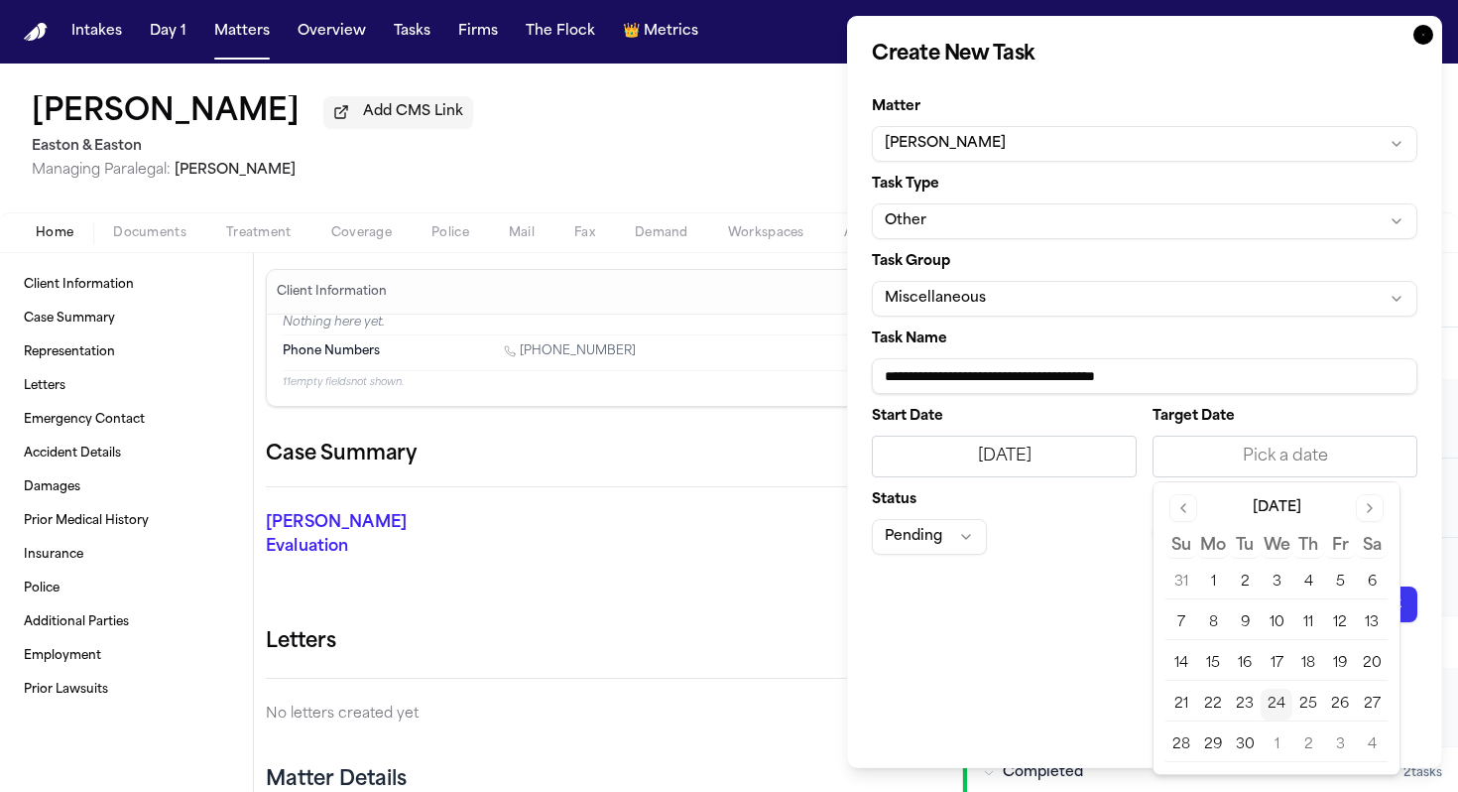
click at [1280, 708] on button "24" at bounding box center [1277, 704] width 32 height 32
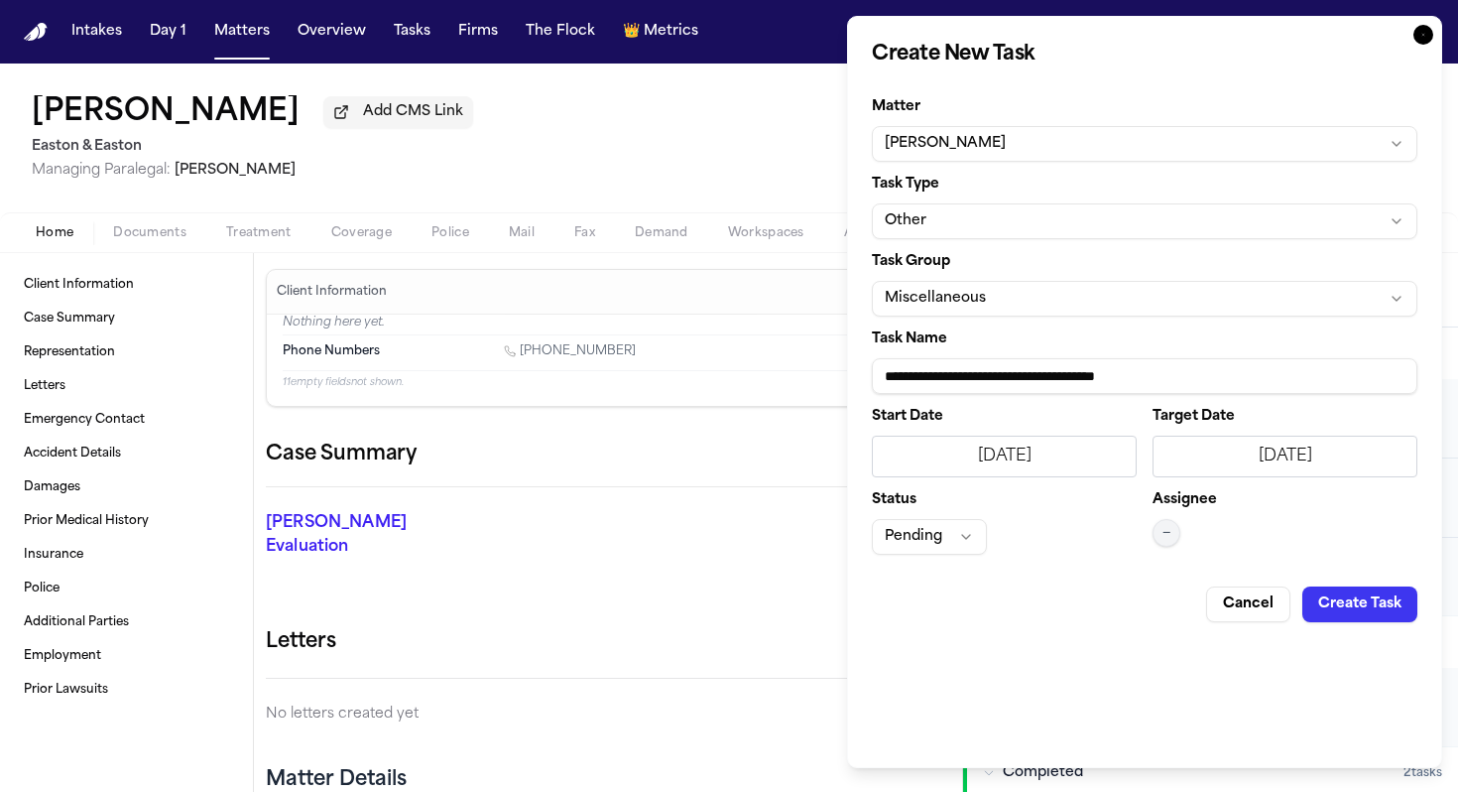
click at [1054, 666] on div "**********" at bounding box center [1144, 392] width 595 height 752
click at [1165, 538] on span "—" at bounding box center [1167, 533] width 8 height 16
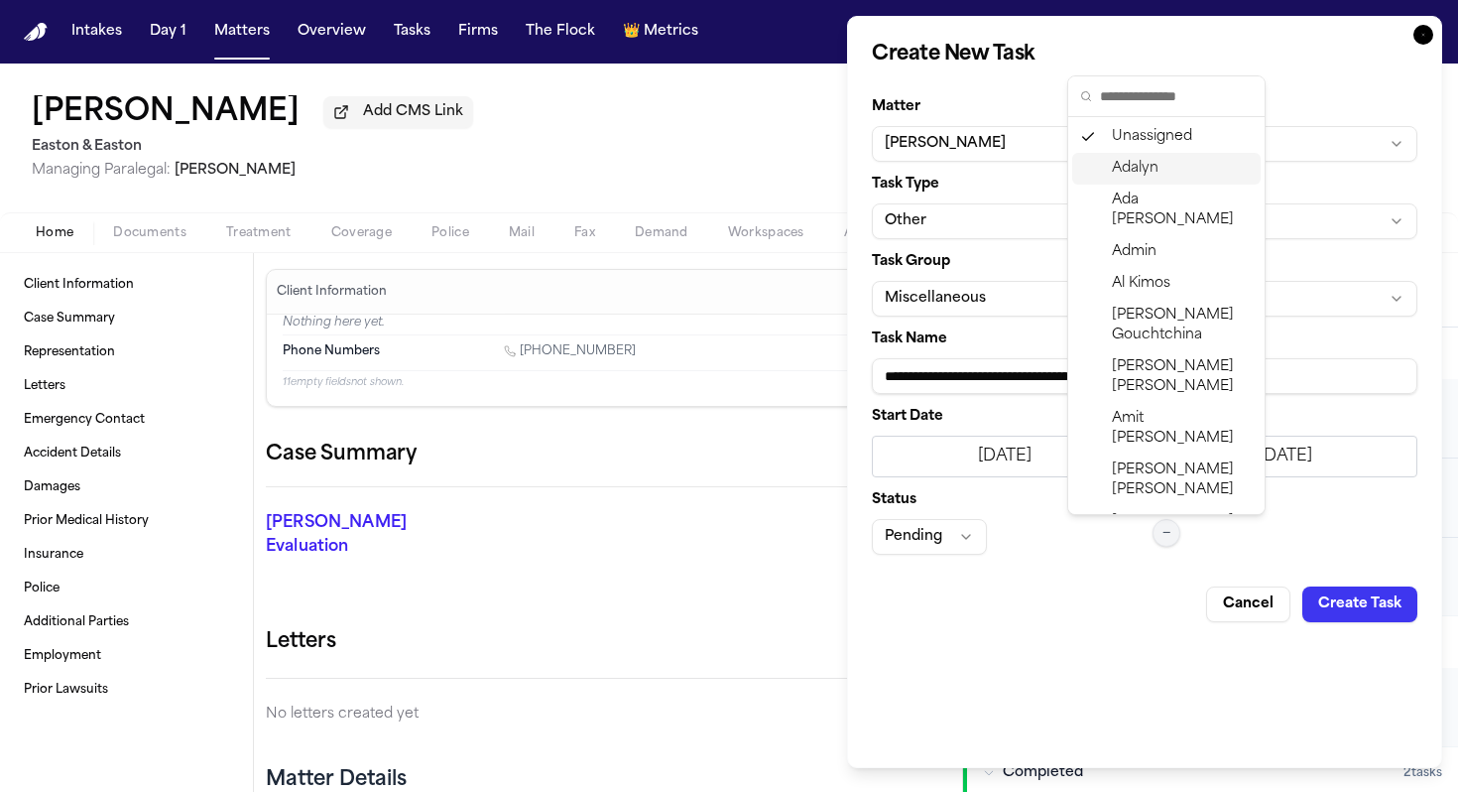
click at [1120, 181] on div "Adalyn" at bounding box center [1166, 169] width 188 height 32
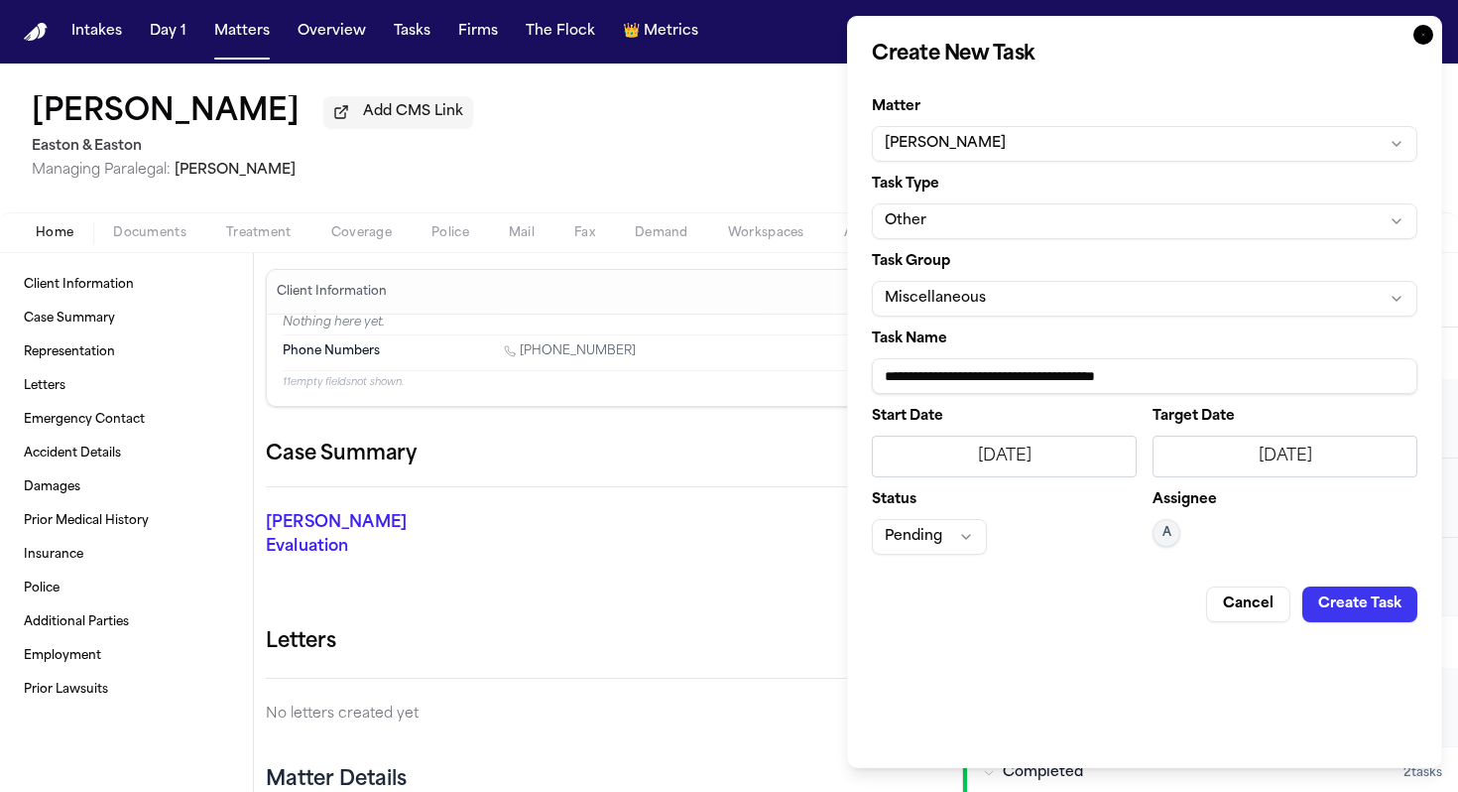
click at [1371, 604] on button "Create Task" at bounding box center [1360, 604] width 115 height 36
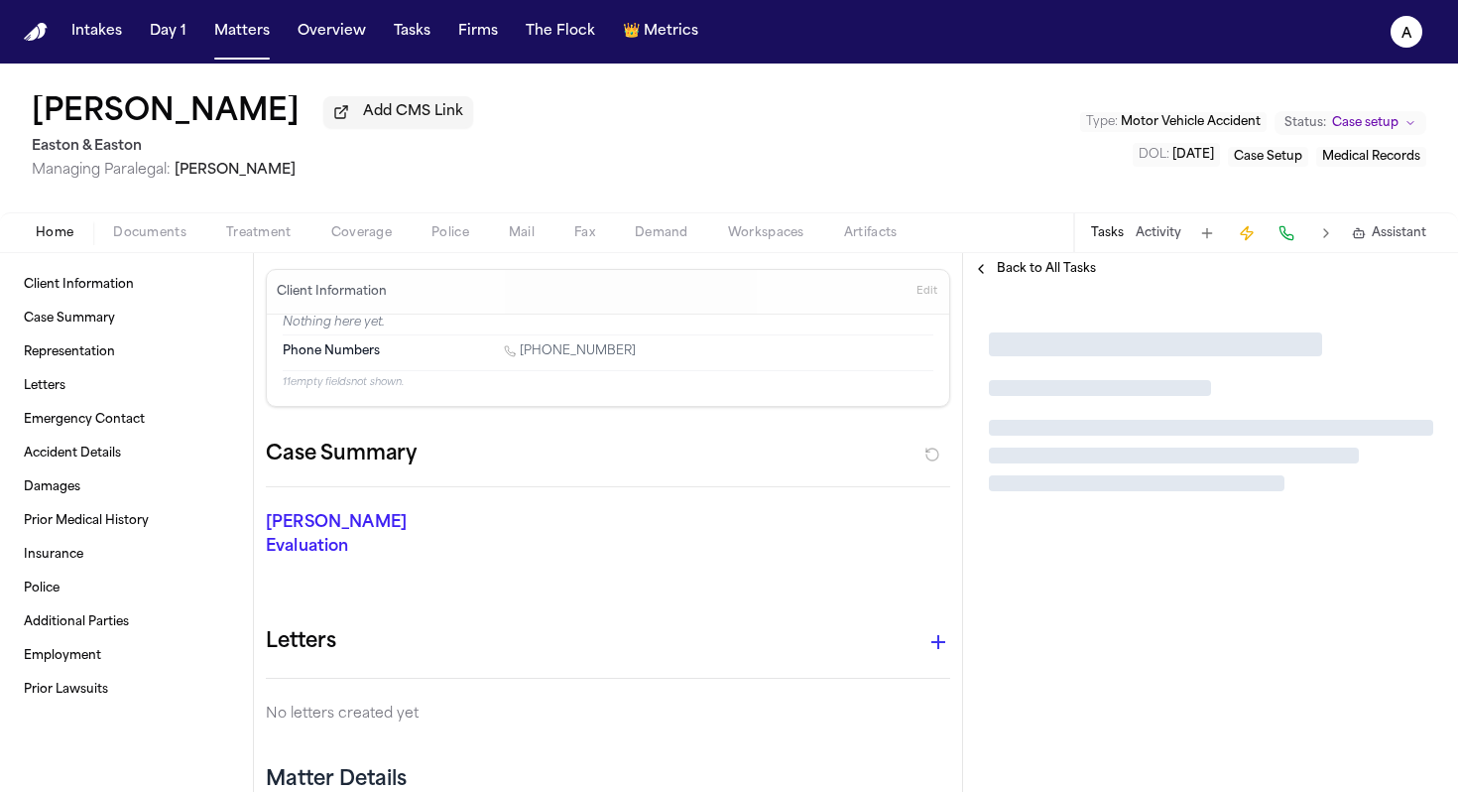
click at [691, 567] on div "[PERSON_NAME] Evaluation * ​" at bounding box center [596, 538] width 708 height 103
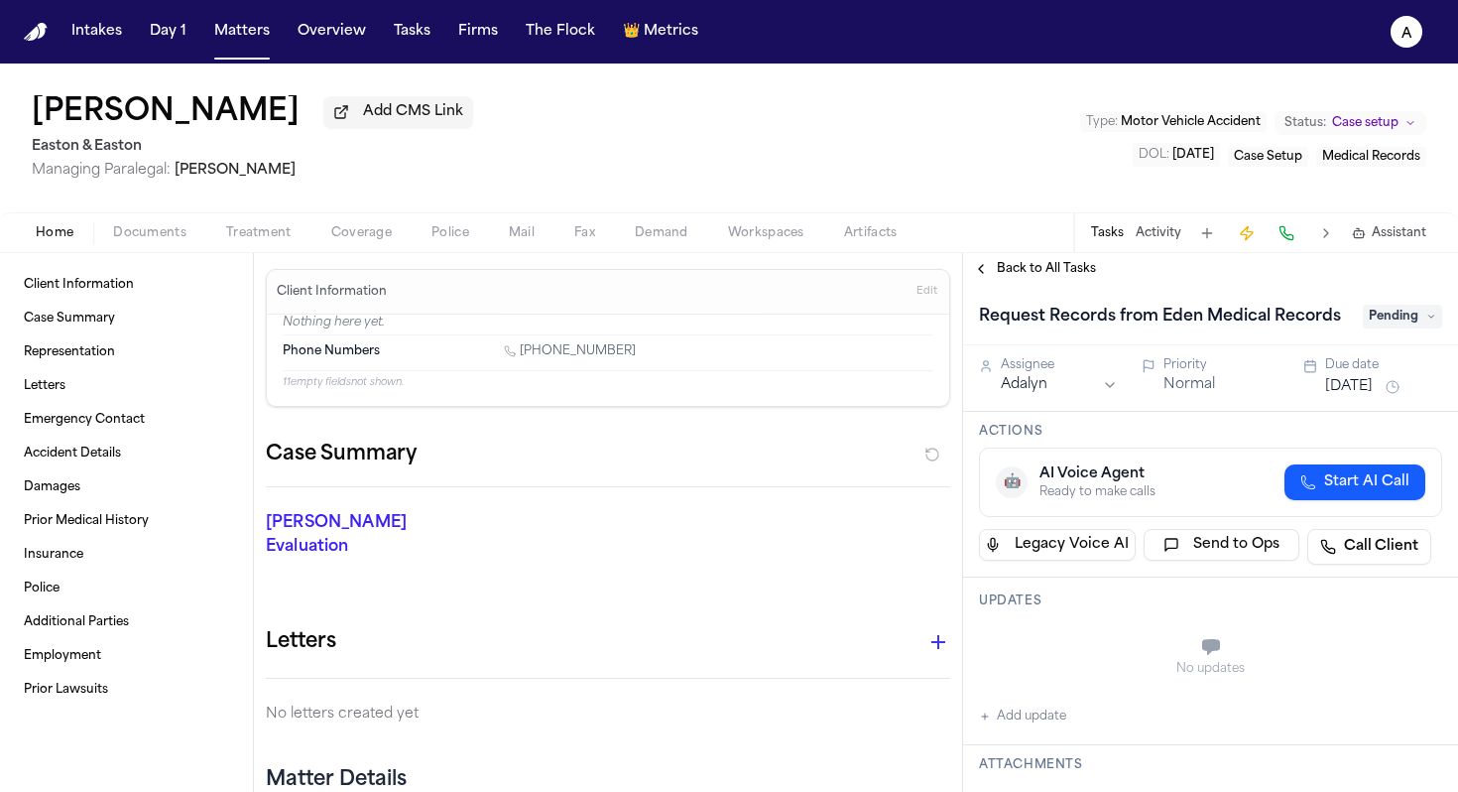
click at [1207, 332] on h1 "Request Records from Eden Medical Records" at bounding box center [1160, 317] width 378 height 32
type input "**********"
click at [1258, 439] on h3 "Actions" at bounding box center [1210, 432] width 463 height 16
click at [1404, 328] on span "Pending" at bounding box center [1402, 317] width 79 height 24
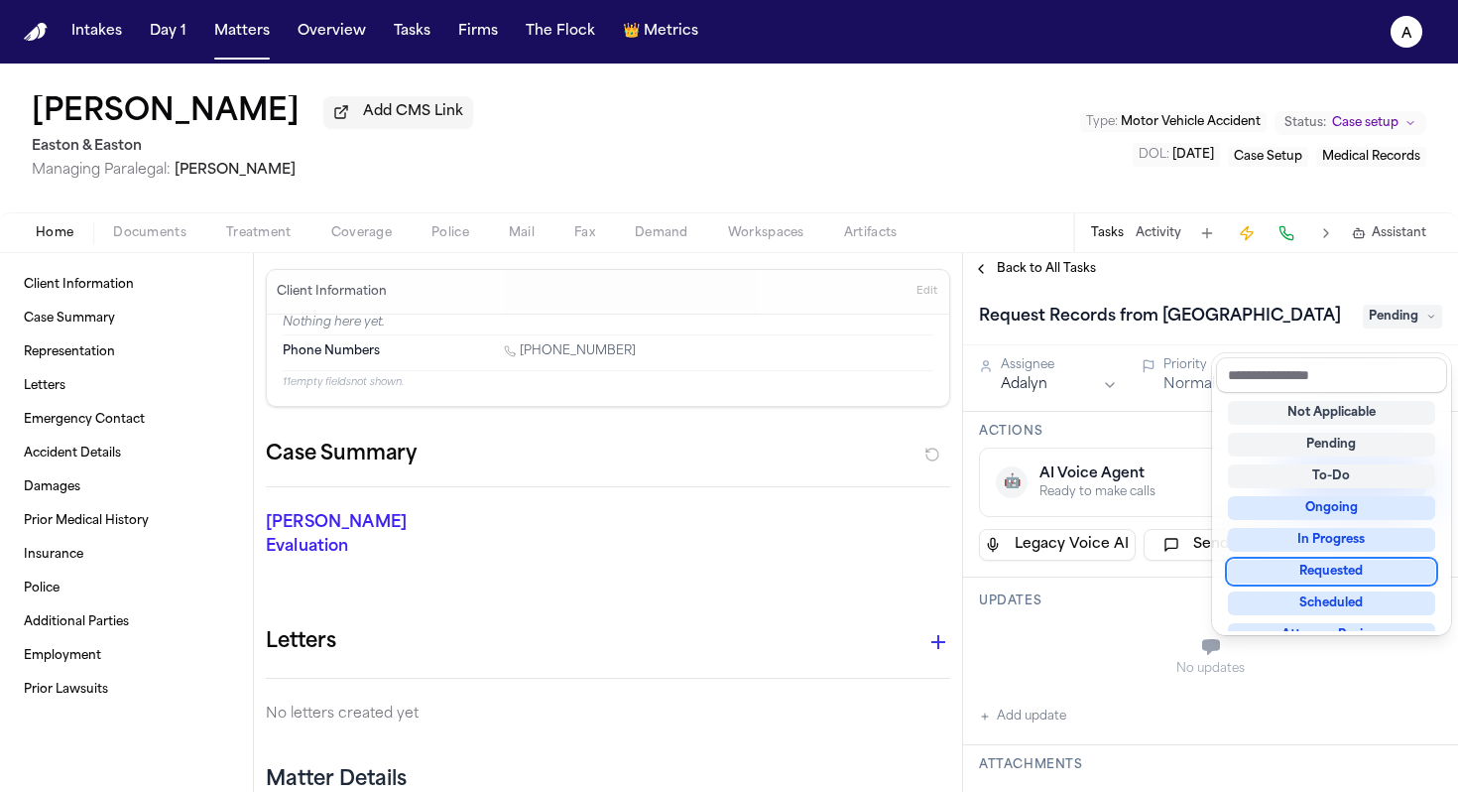
click at [1329, 571] on div "Requested" at bounding box center [1331, 572] width 207 height 24
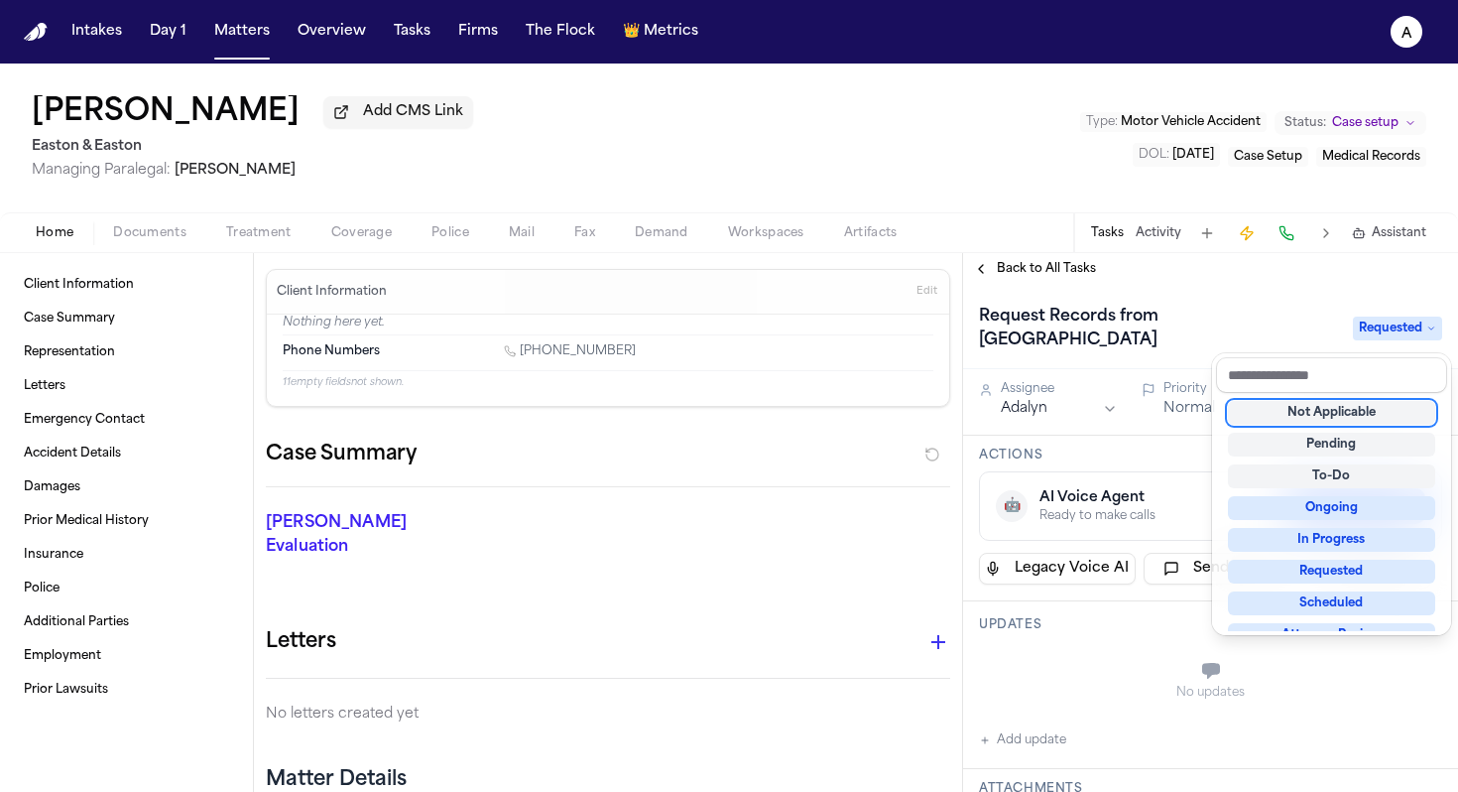
click at [1159, 351] on div "Request Records from [GEOGRAPHIC_DATA] Requested" at bounding box center [1210, 329] width 463 height 56
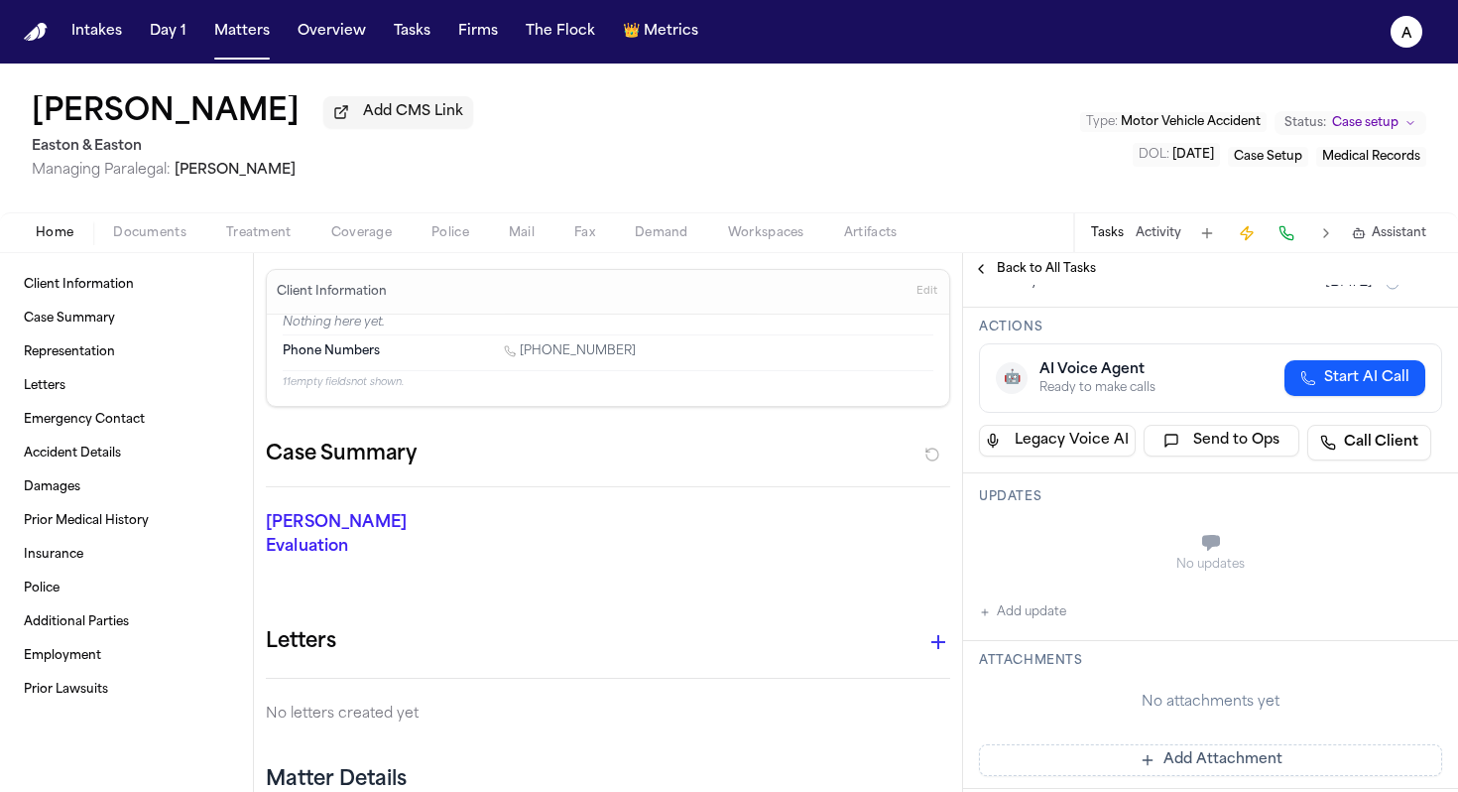
scroll to position [131, 0]
click at [1044, 612] on button "Add update" at bounding box center [1022, 609] width 87 height 24
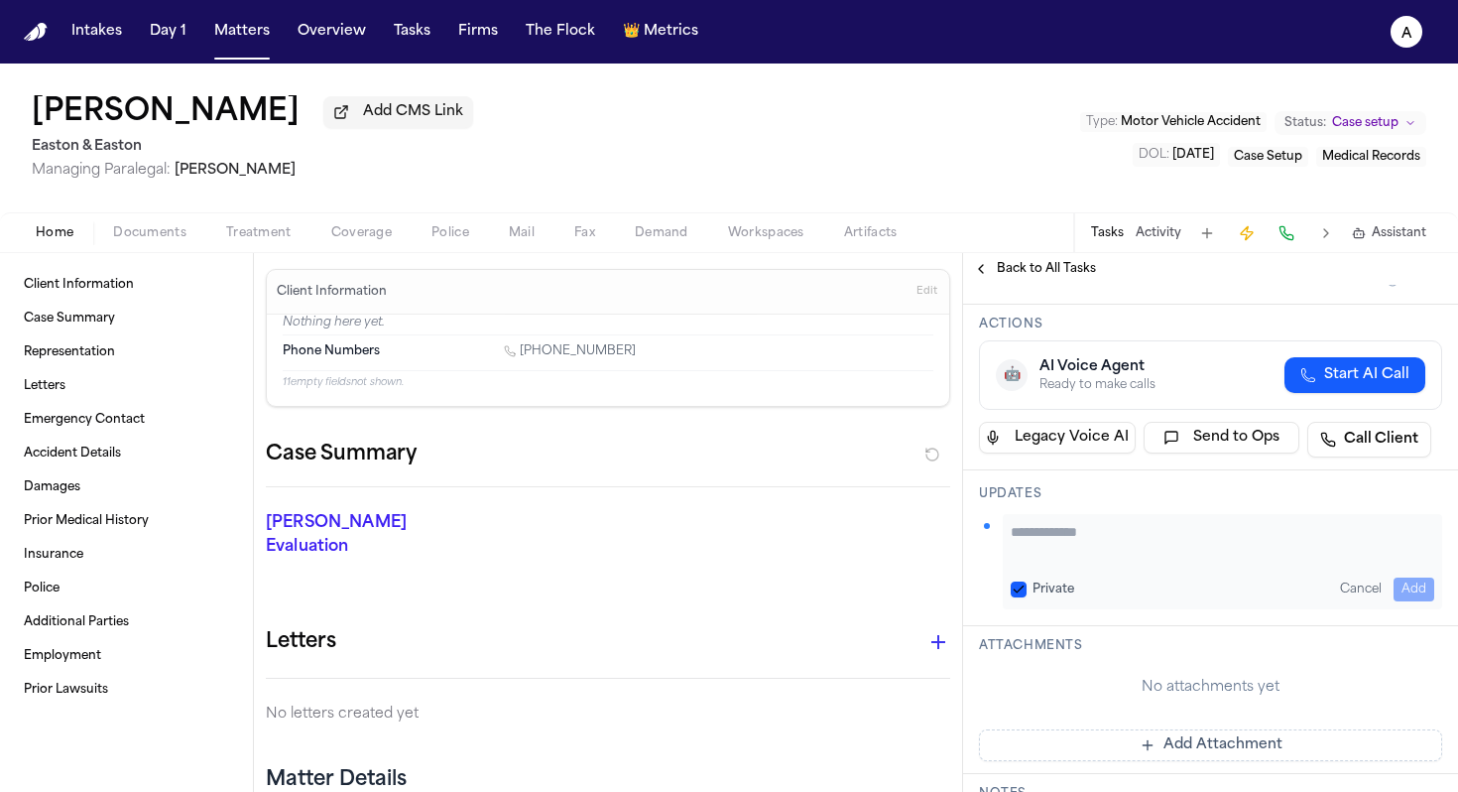
click at [1118, 554] on textarea "Add your update" at bounding box center [1223, 542] width 424 height 40
type textarea "**********"
click at [1023, 594] on button "Private" at bounding box center [1019, 589] width 16 height 16
click at [1404, 590] on button "Add" at bounding box center [1414, 589] width 41 height 24
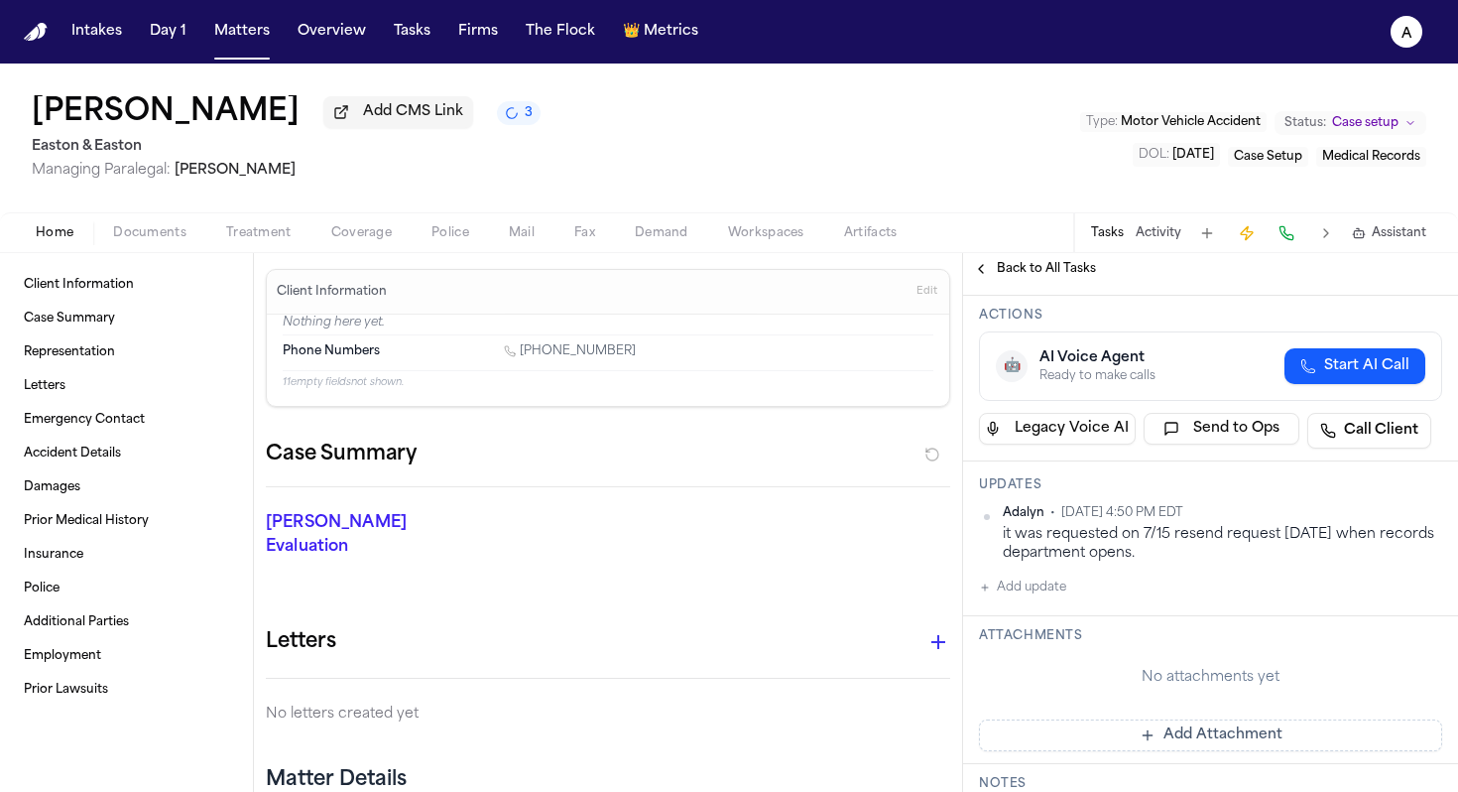
scroll to position [103, 0]
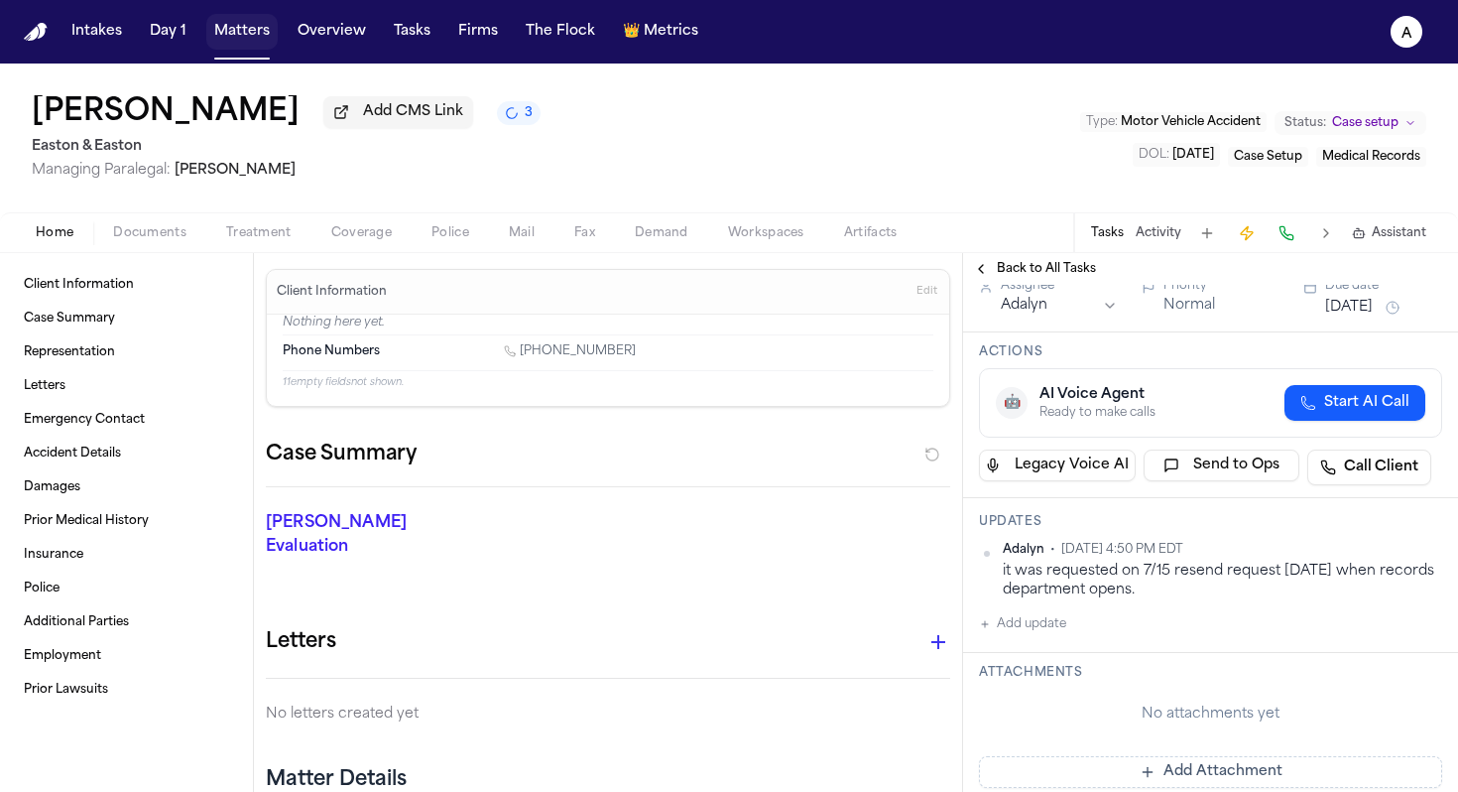
click at [252, 43] on button "Matters" at bounding box center [241, 32] width 71 height 36
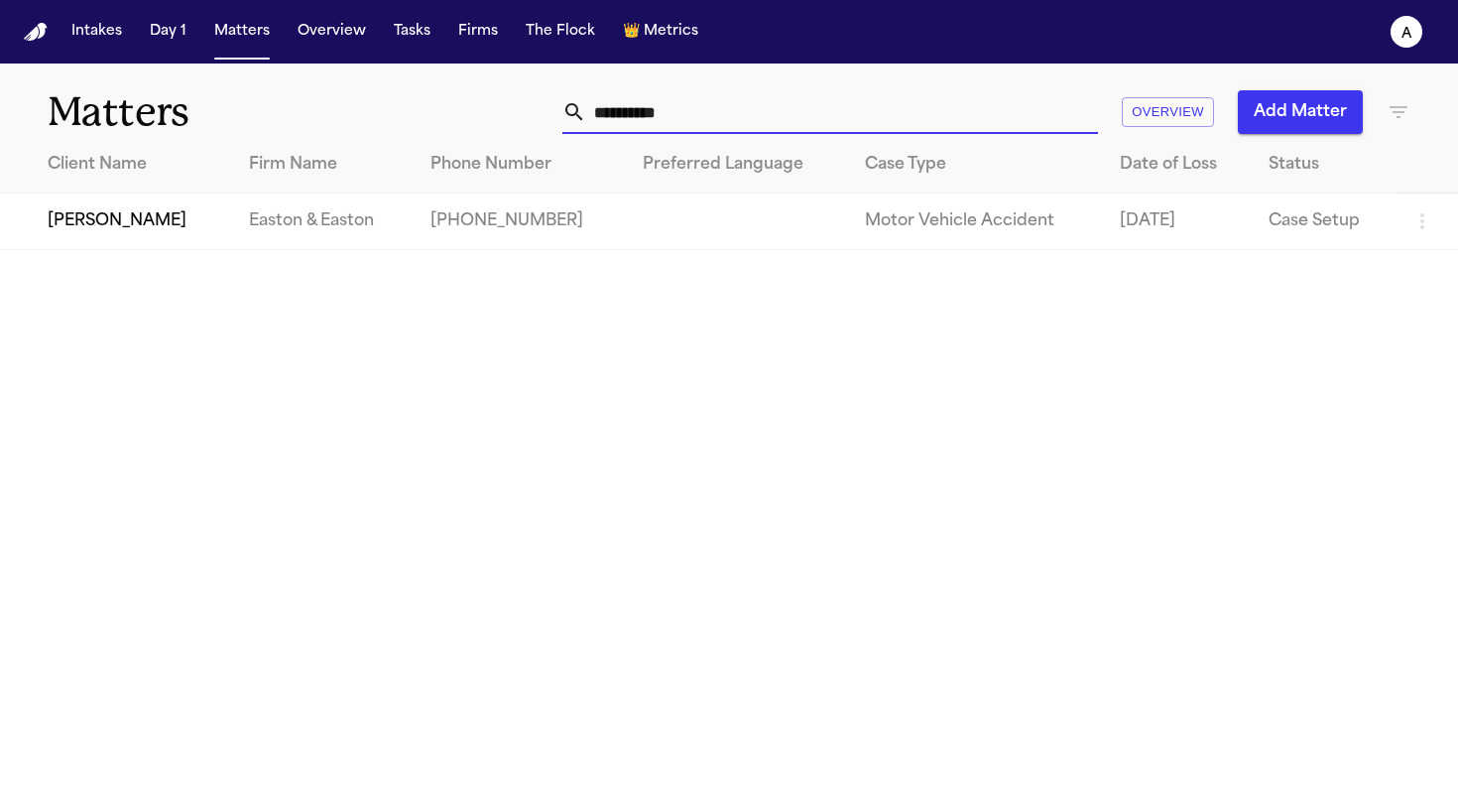
drag, startPoint x: 746, startPoint y: 110, endPoint x: 475, endPoint y: 101, distance: 271.0
click at [475, 101] on div "**********" at bounding box center [918, 112] width 985 height 44
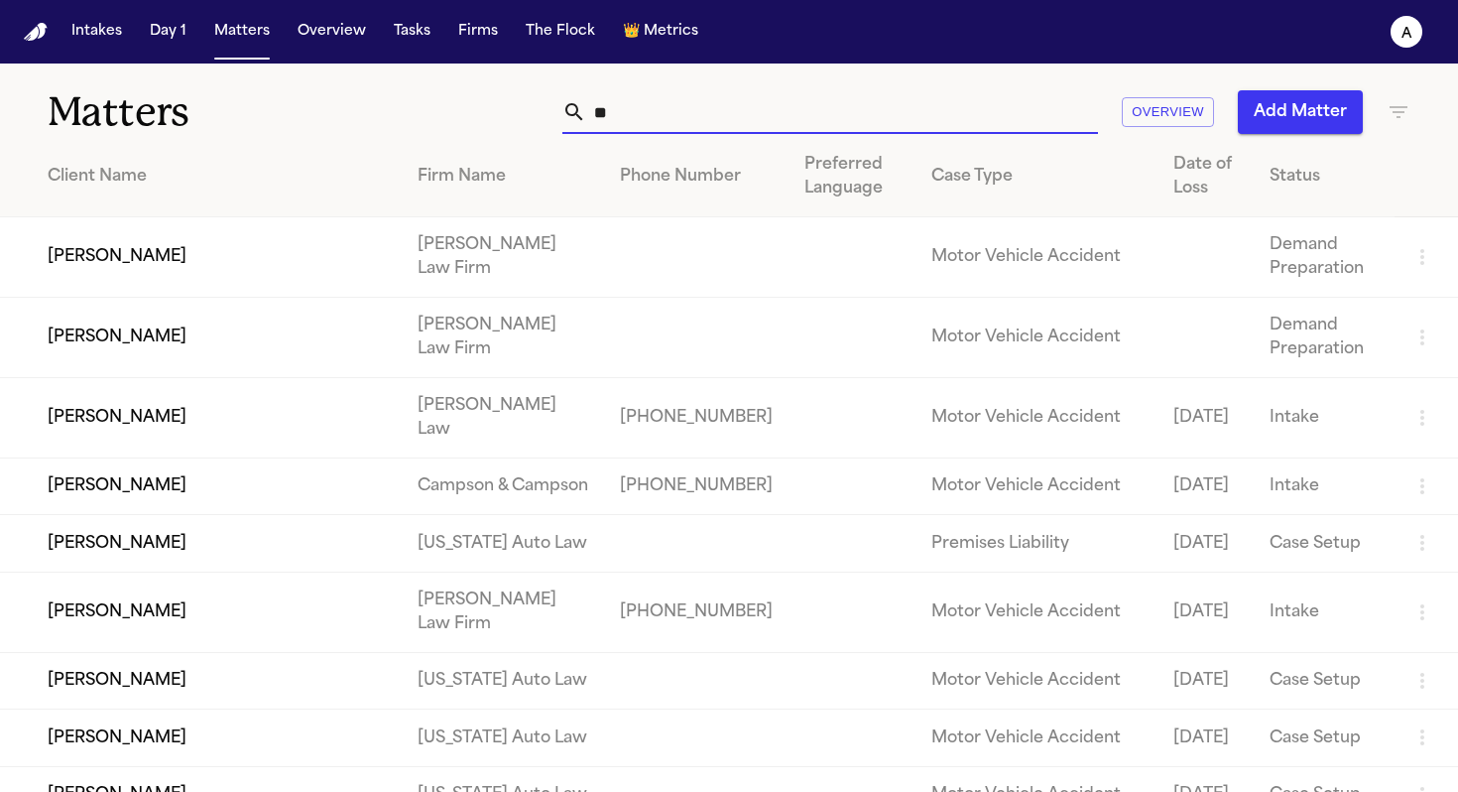
type input "*"
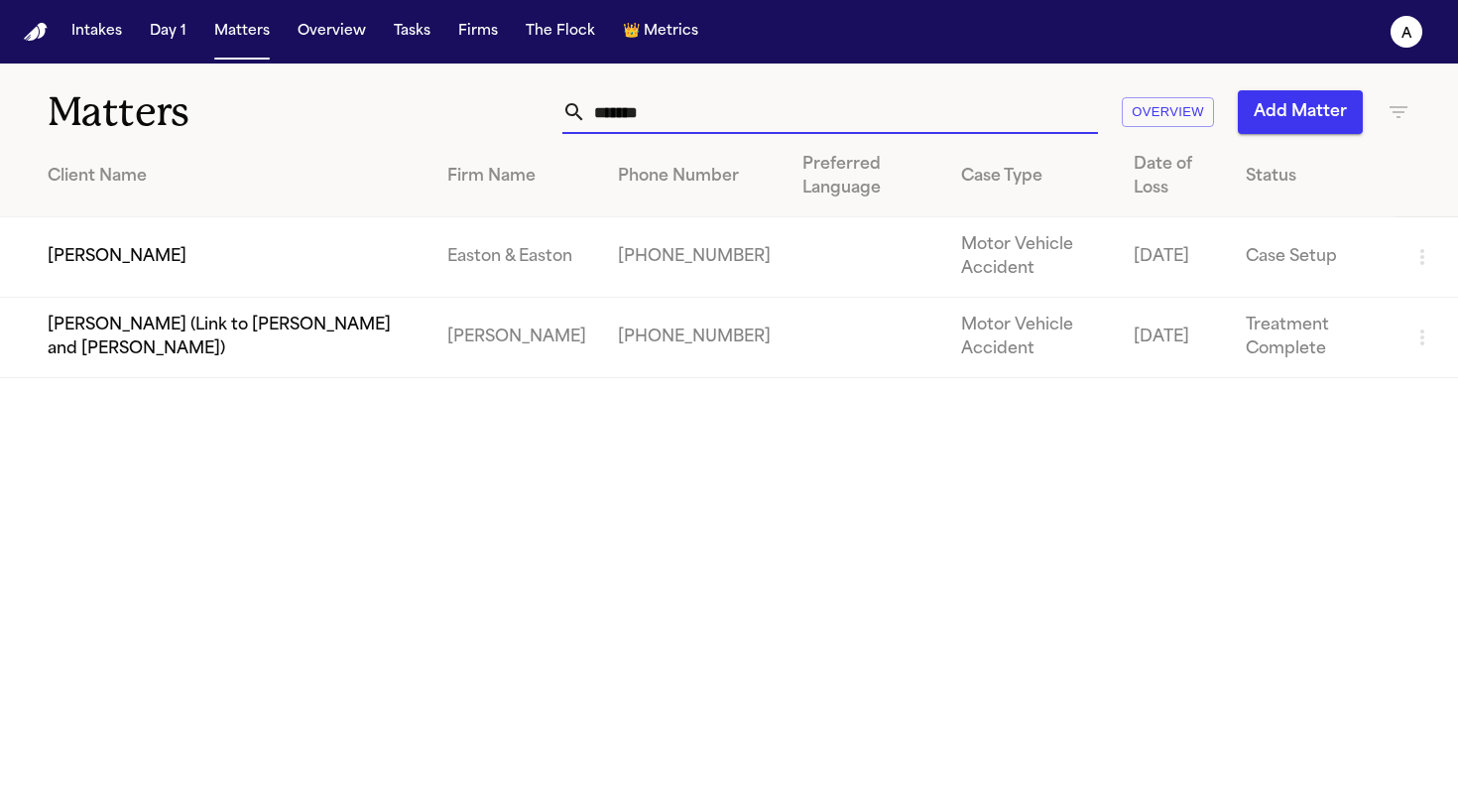
type input "*******"
click at [121, 259] on td "[PERSON_NAME]" at bounding box center [216, 257] width 432 height 80
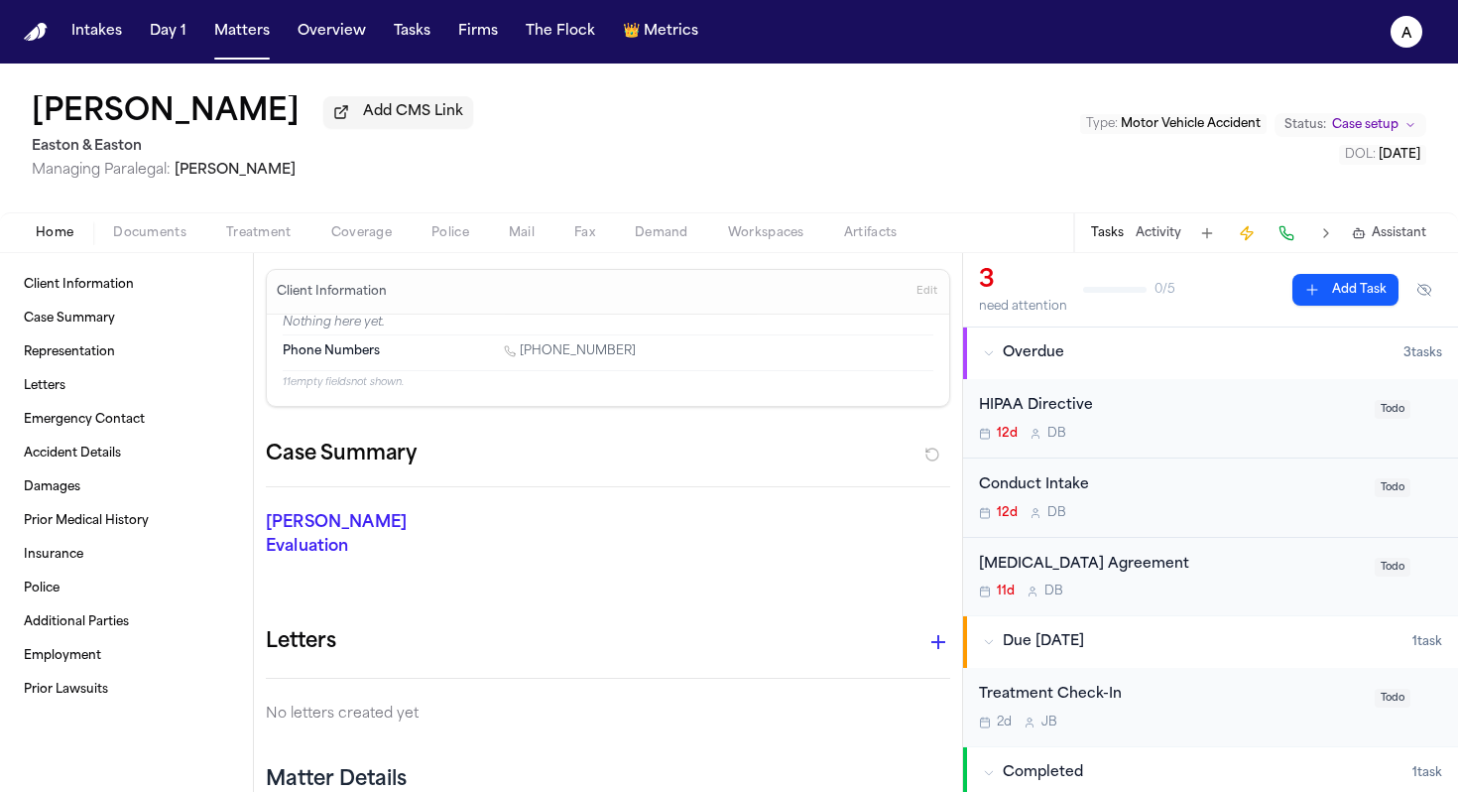
click at [1337, 301] on button "Add Task" at bounding box center [1346, 290] width 106 height 32
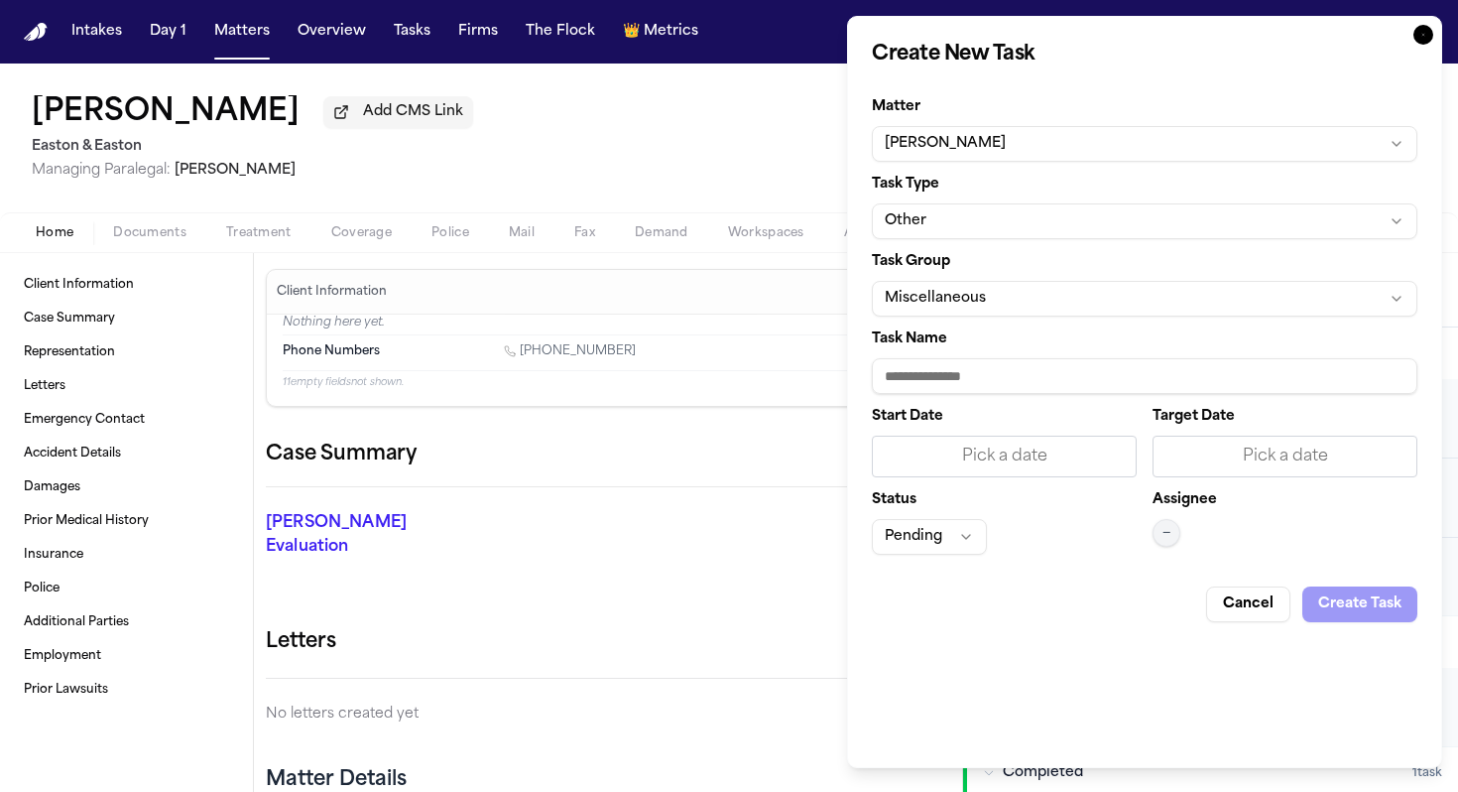
click at [993, 376] on input "Task Name" at bounding box center [1145, 376] width 546 height 36
type input "**********"
click at [1003, 464] on div "Pick a date" at bounding box center [1004, 456] width 239 height 24
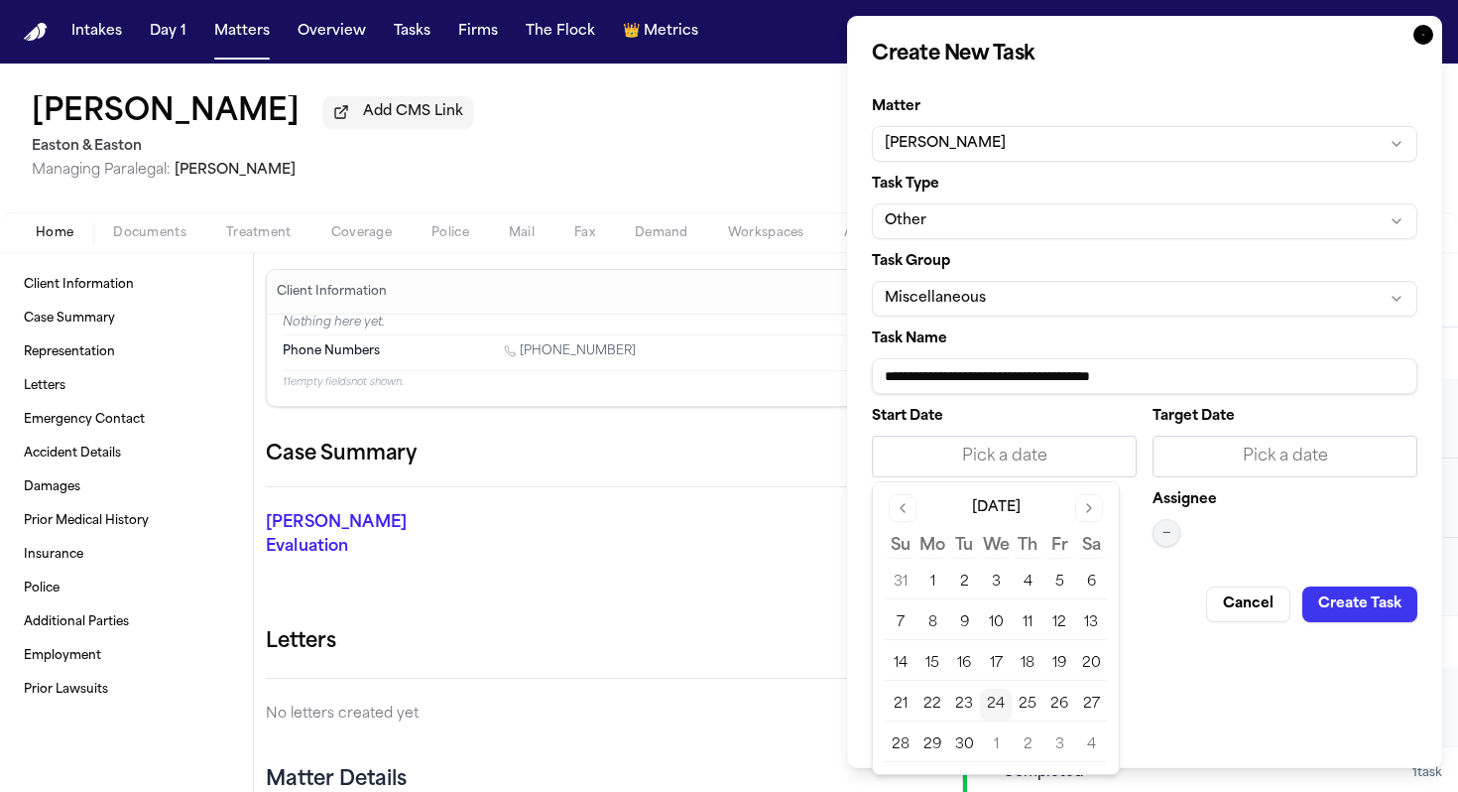
click at [995, 710] on button "24" at bounding box center [996, 704] width 32 height 32
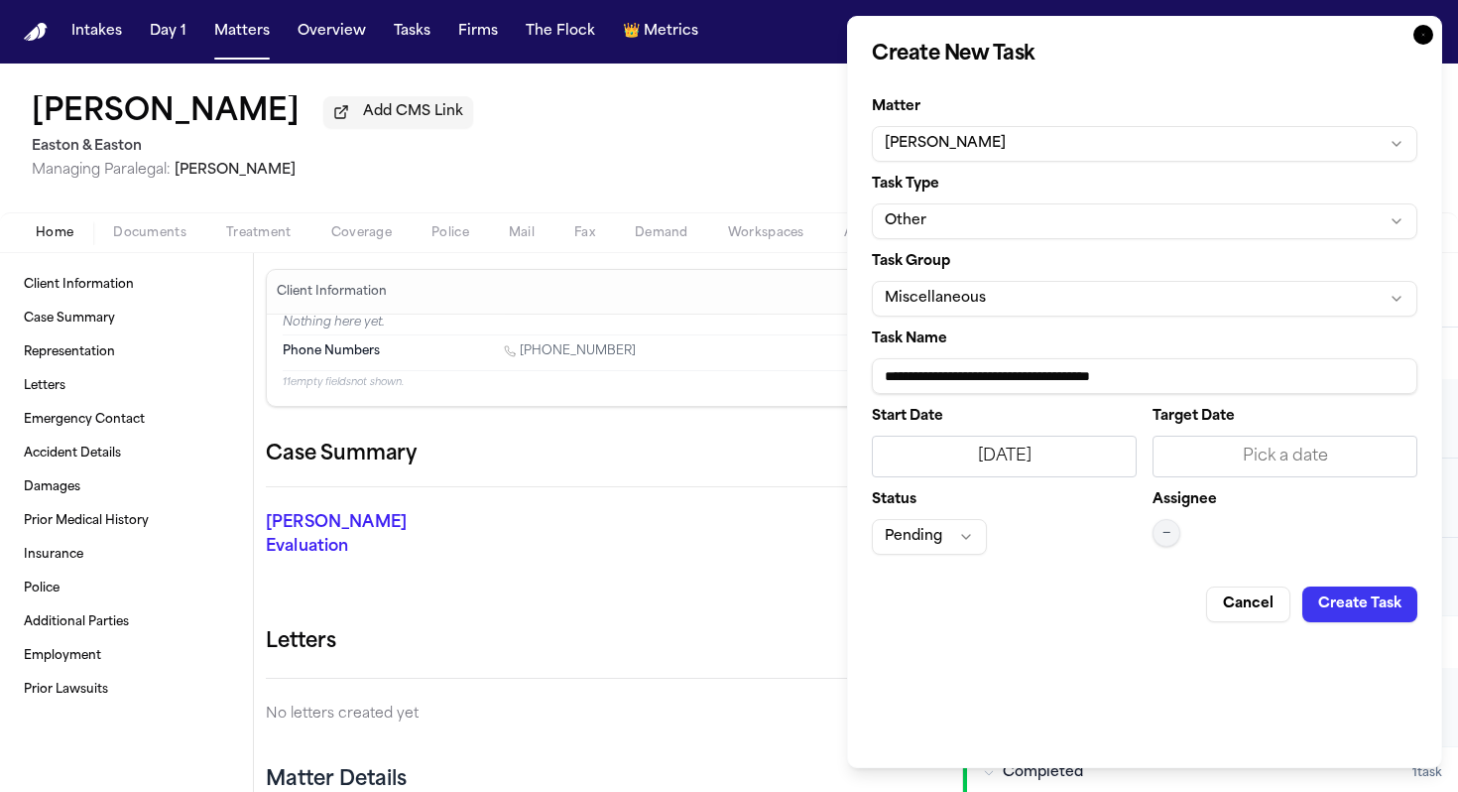
click at [1278, 464] on div "Pick a date" at bounding box center [1285, 456] width 239 height 24
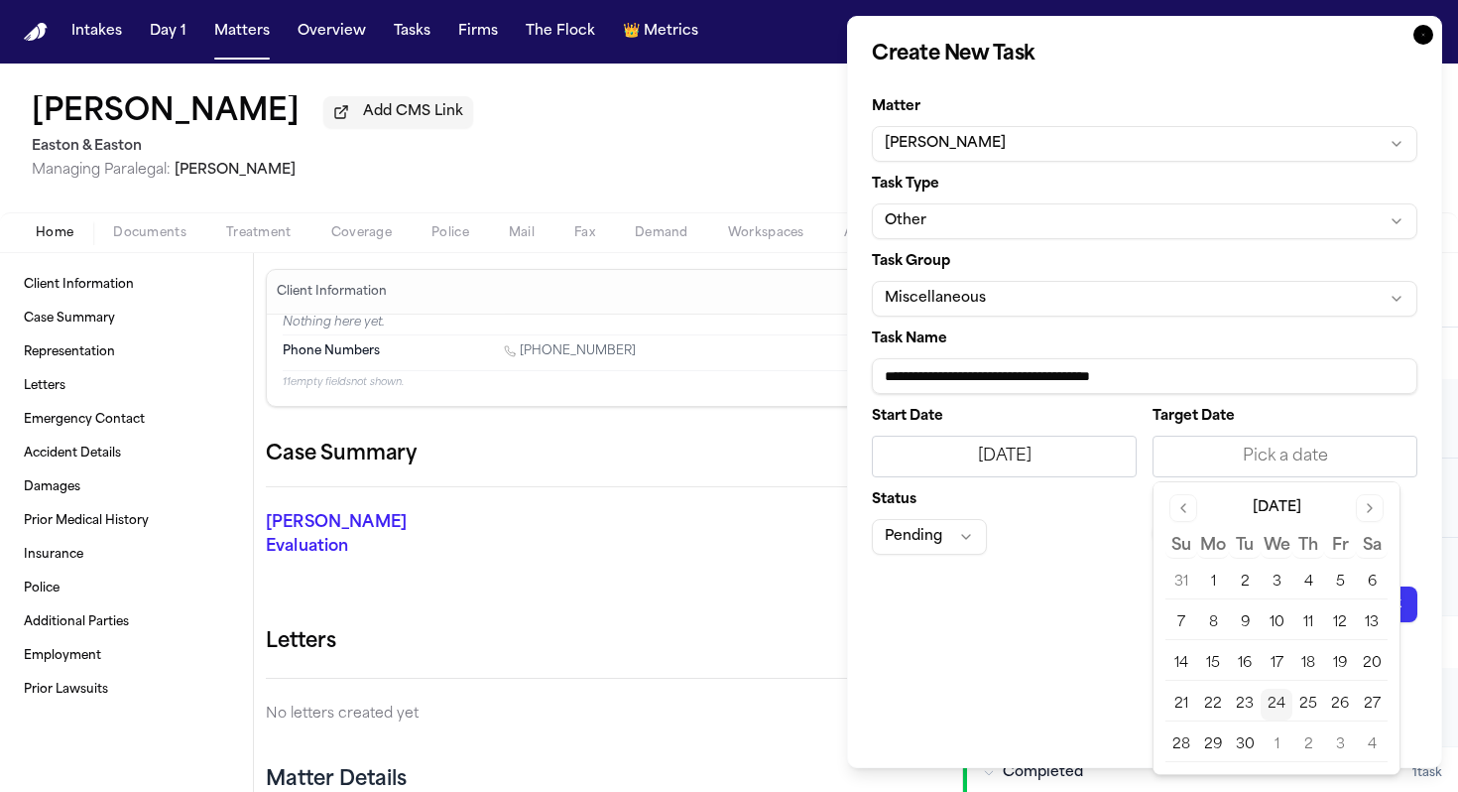
click at [1284, 709] on button "24" at bounding box center [1277, 704] width 32 height 32
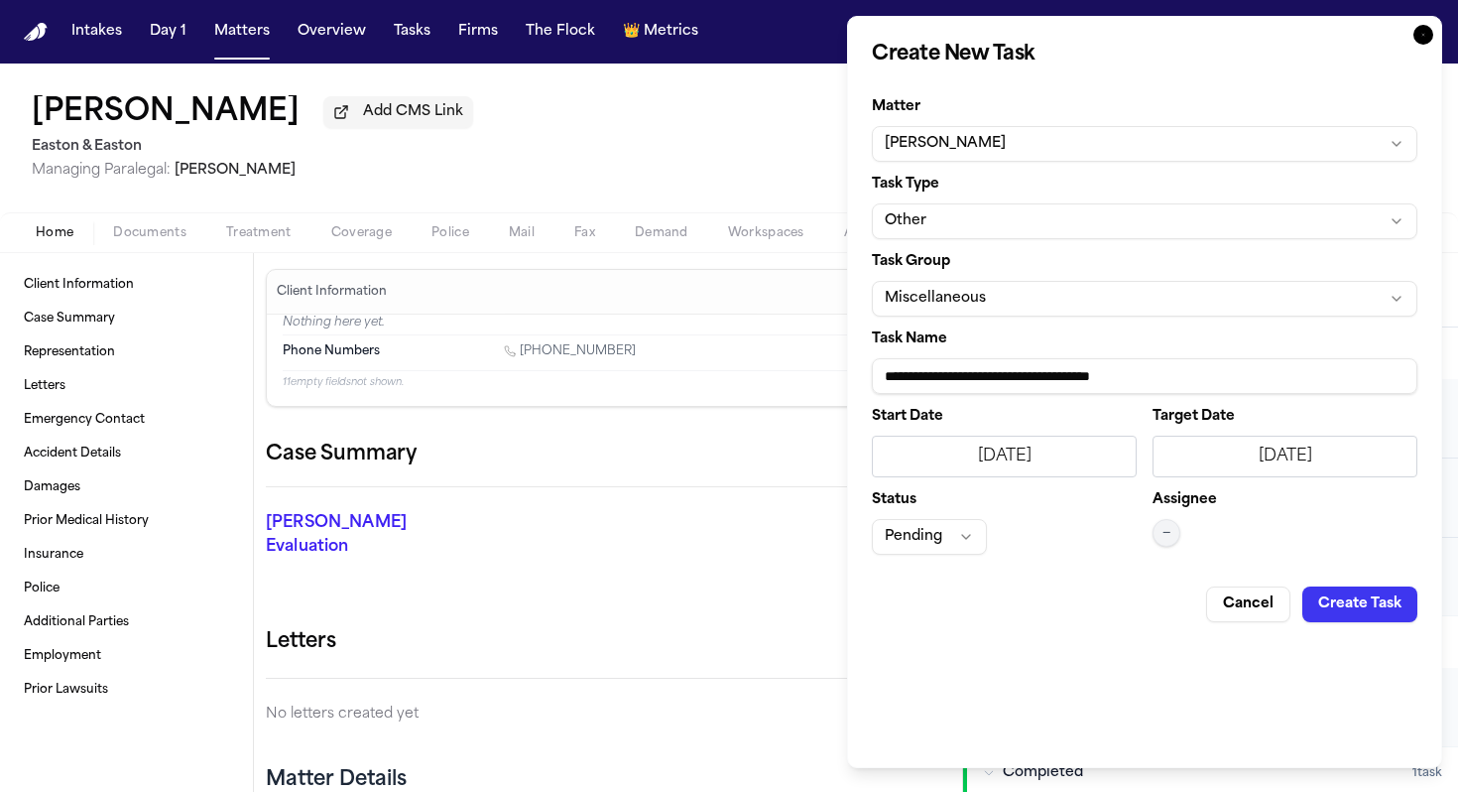
click at [1164, 534] on span "—" at bounding box center [1167, 533] width 8 height 16
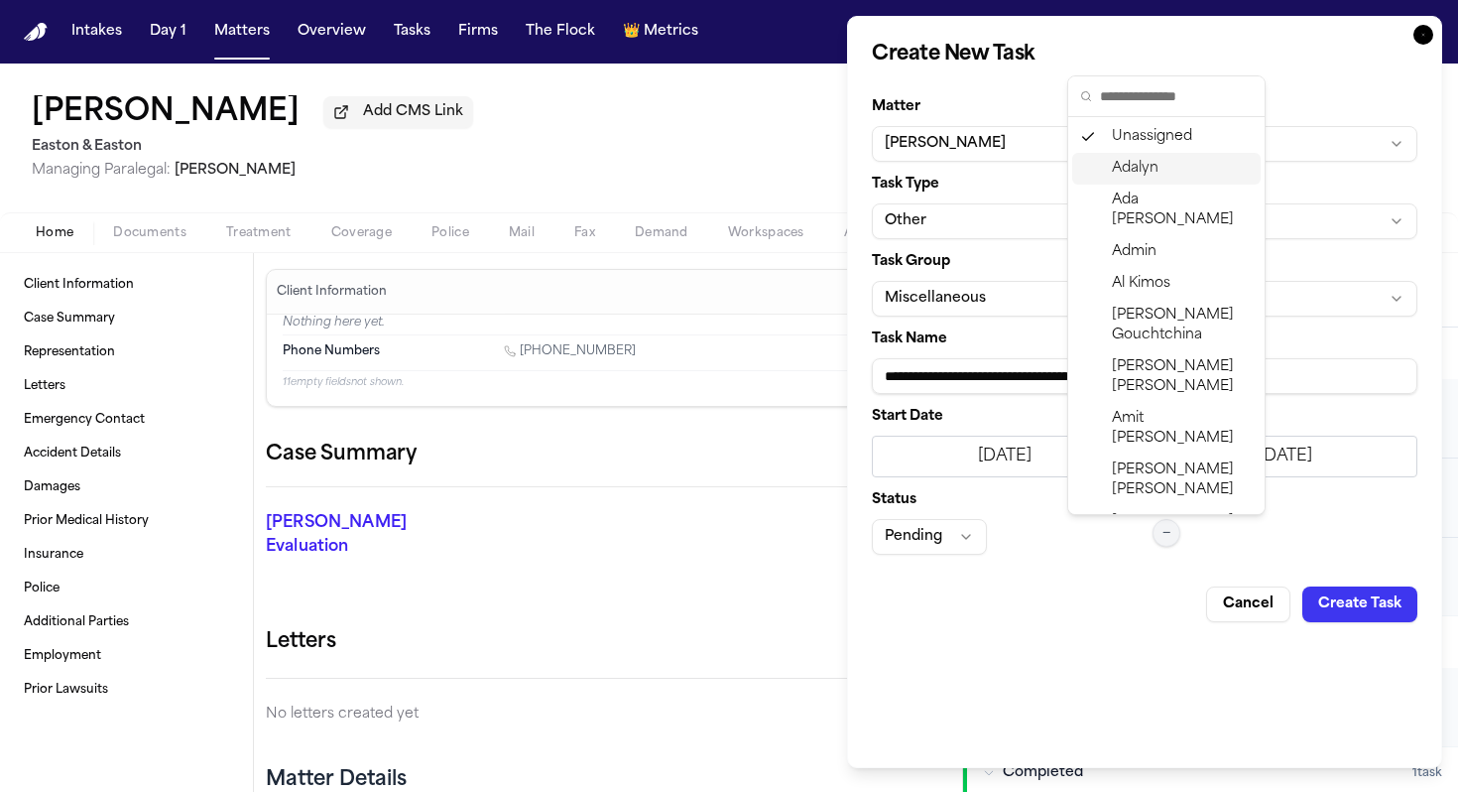
click at [1143, 175] on span "Adalyn" at bounding box center [1135, 169] width 47 height 20
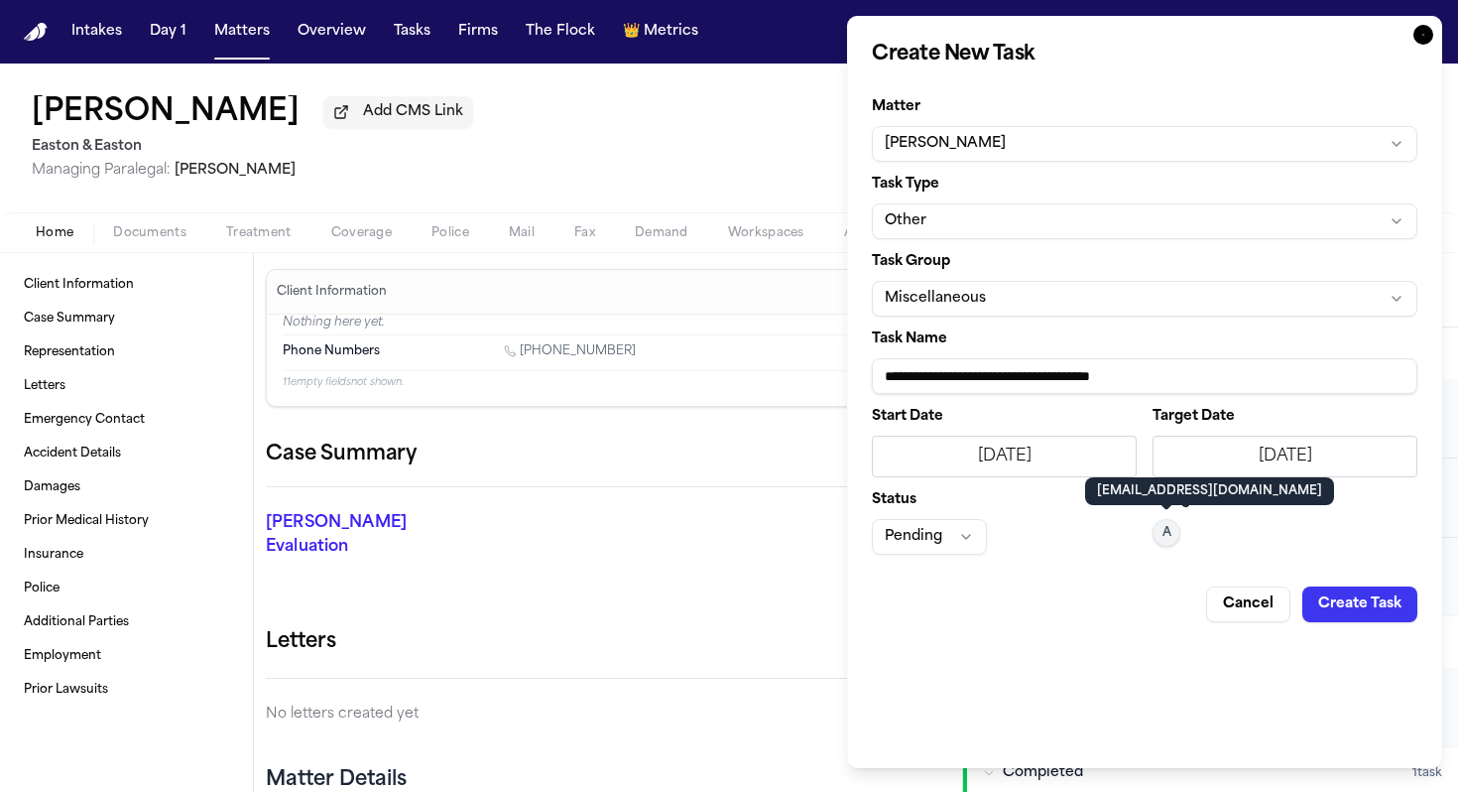
click at [1379, 597] on button "Create Task" at bounding box center [1360, 604] width 115 height 36
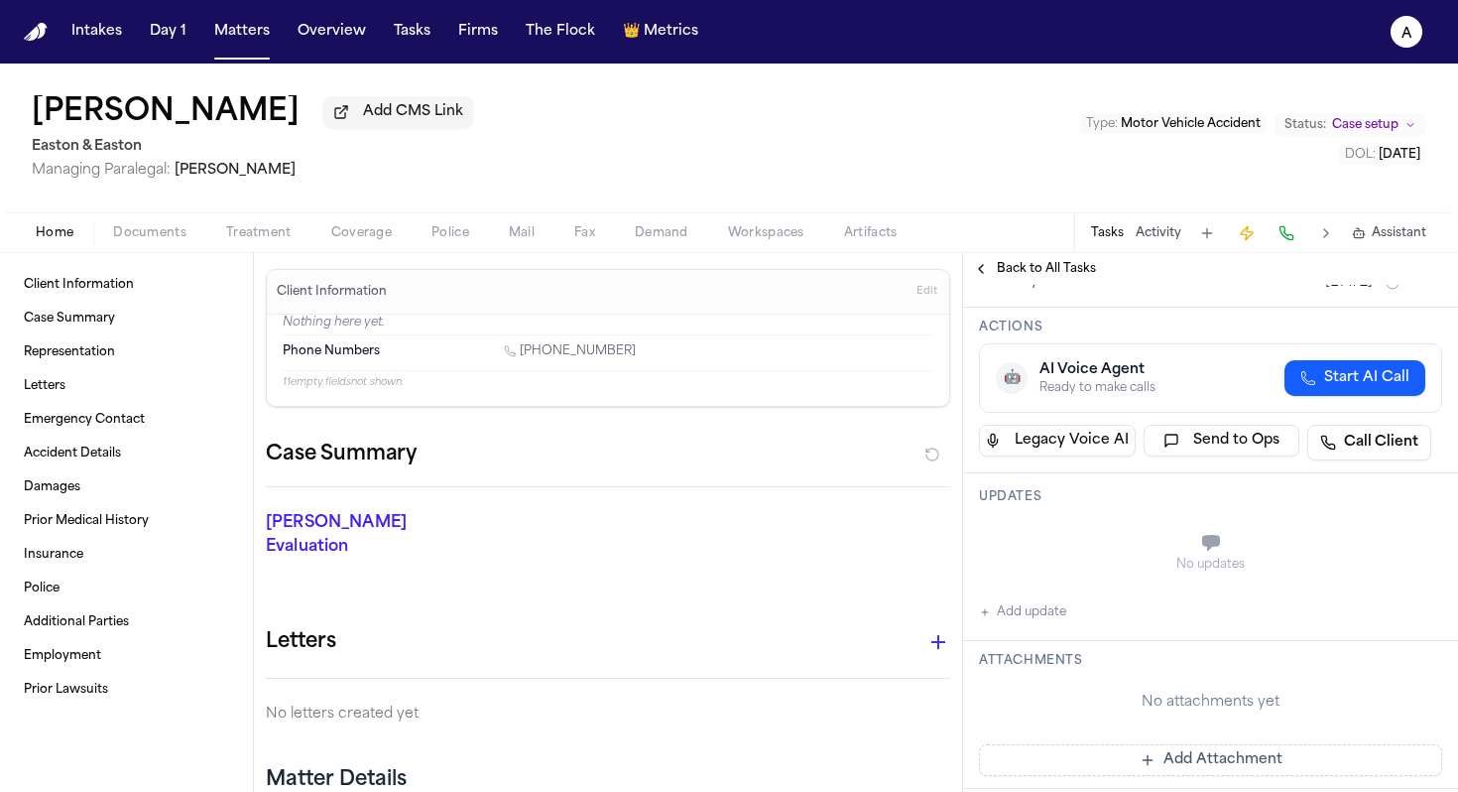
scroll to position [125, 0]
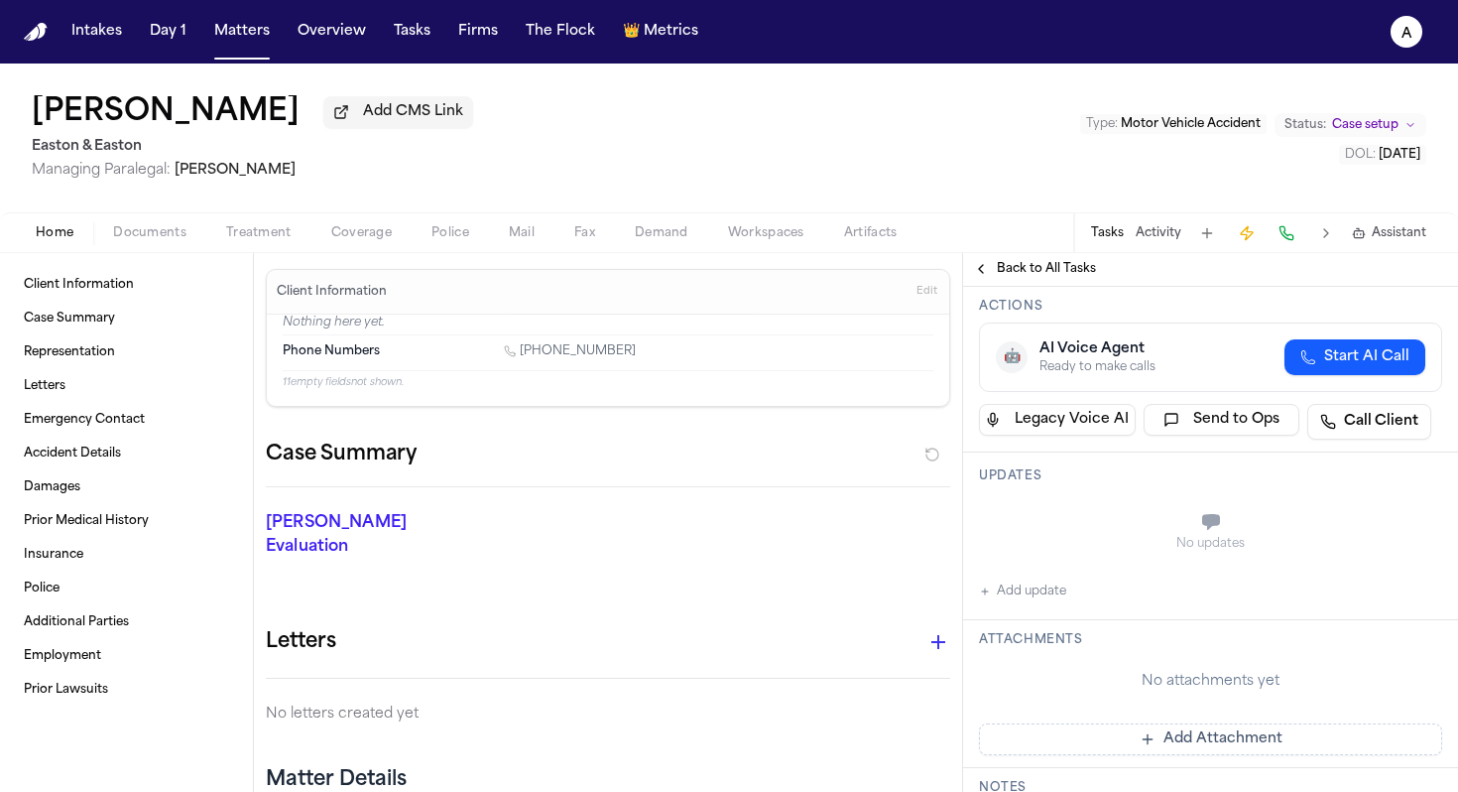
click at [1055, 584] on button "Add update" at bounding box center [1022, 591] width 87 height 24
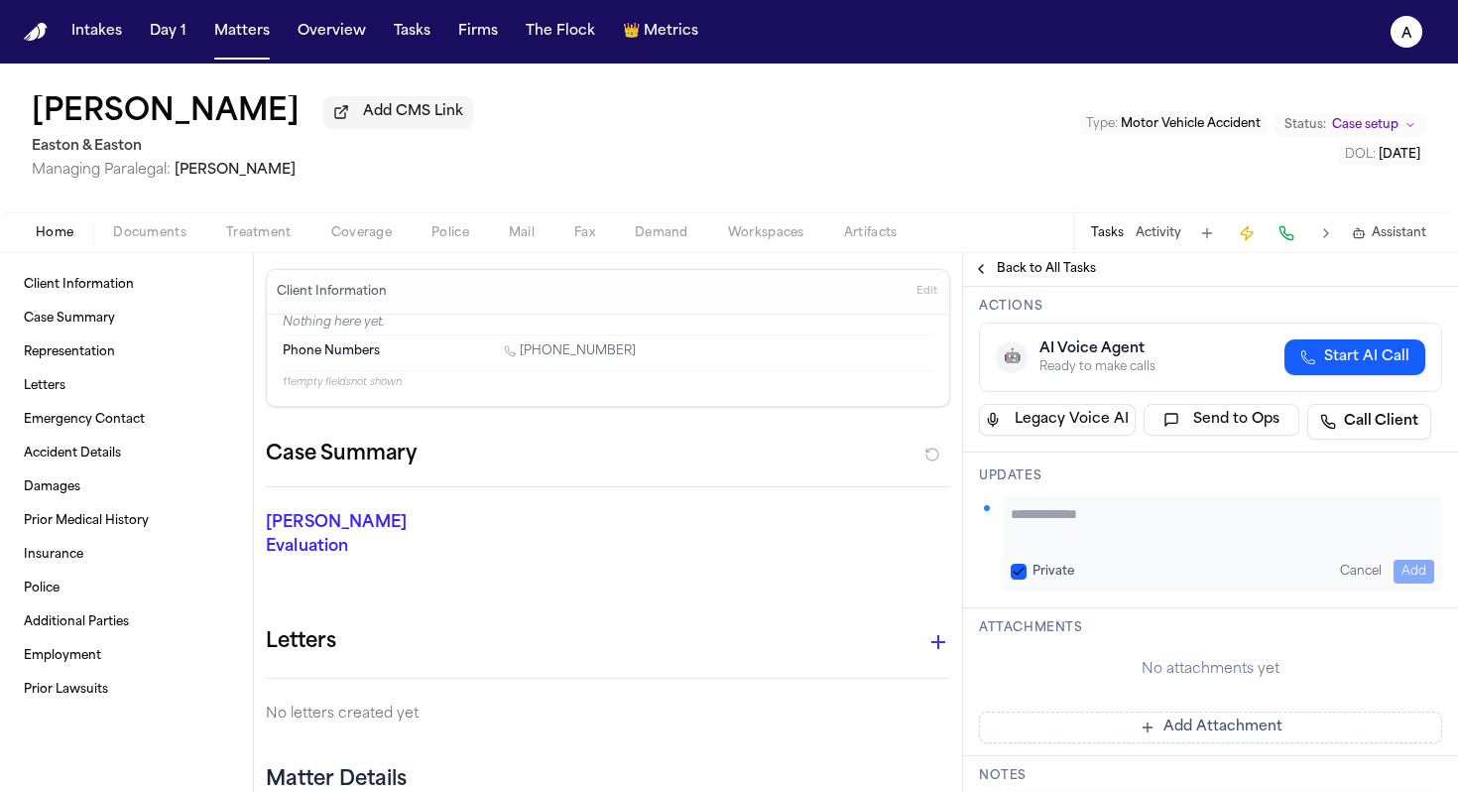
click at [1086, 527] on textarea "Add your update" at bounding box center [1223, 524] width 424 height 40
paste textarea "**********"
click at [1052, 520] on textarea "**********" at bounding box center [1215, 524] width 409 height 40
type textarea "**********"
click at [1018, 561] on div "Private Cancel Add" at bounding box center [1223, 572] width 424 height 24
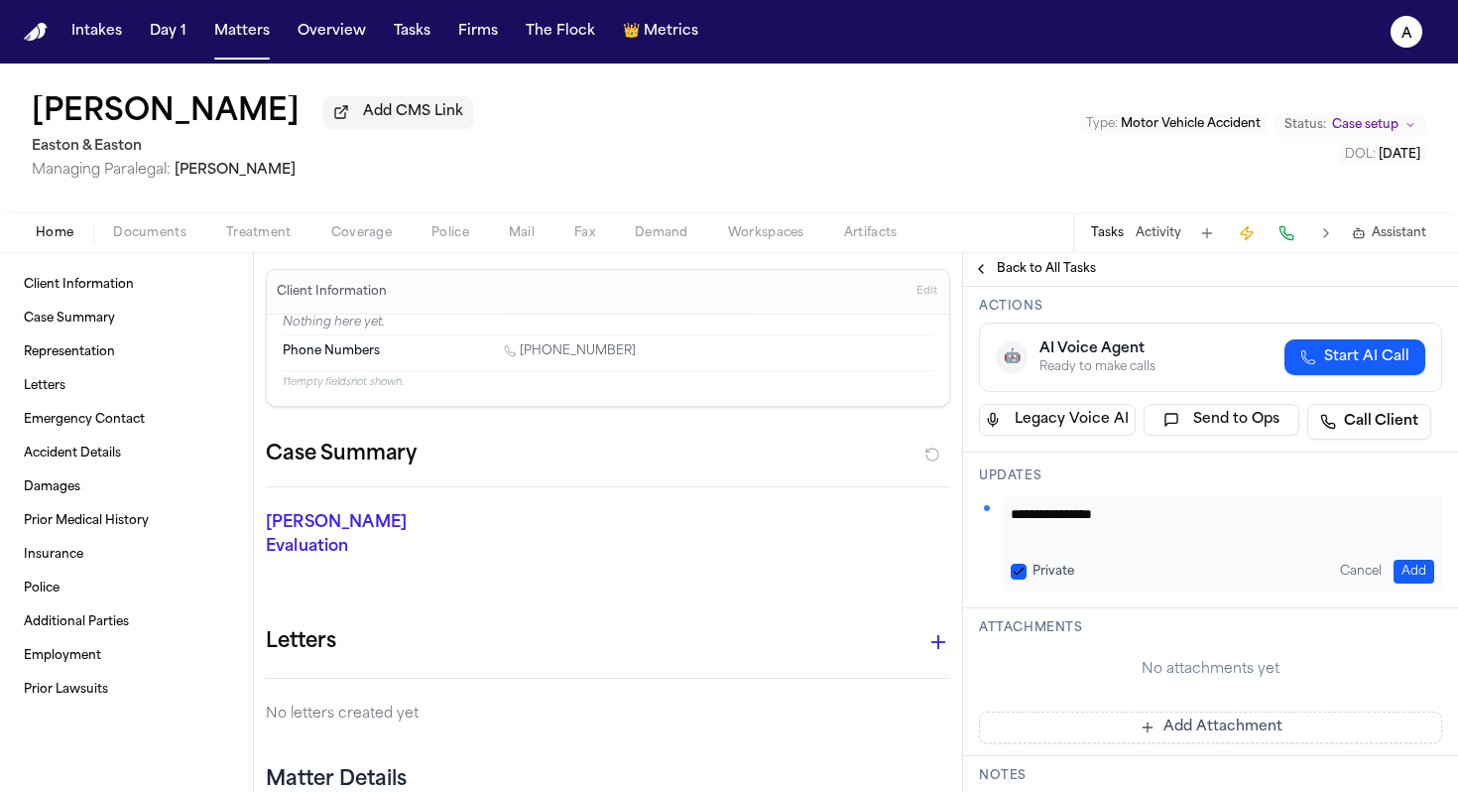
click at [1015, 570] on button "Private" at bounding box center [1019, 571] width 16 height 16
click at [1402, 570] on button "Add" at bounding box center [1414, 572] width 41 height 24
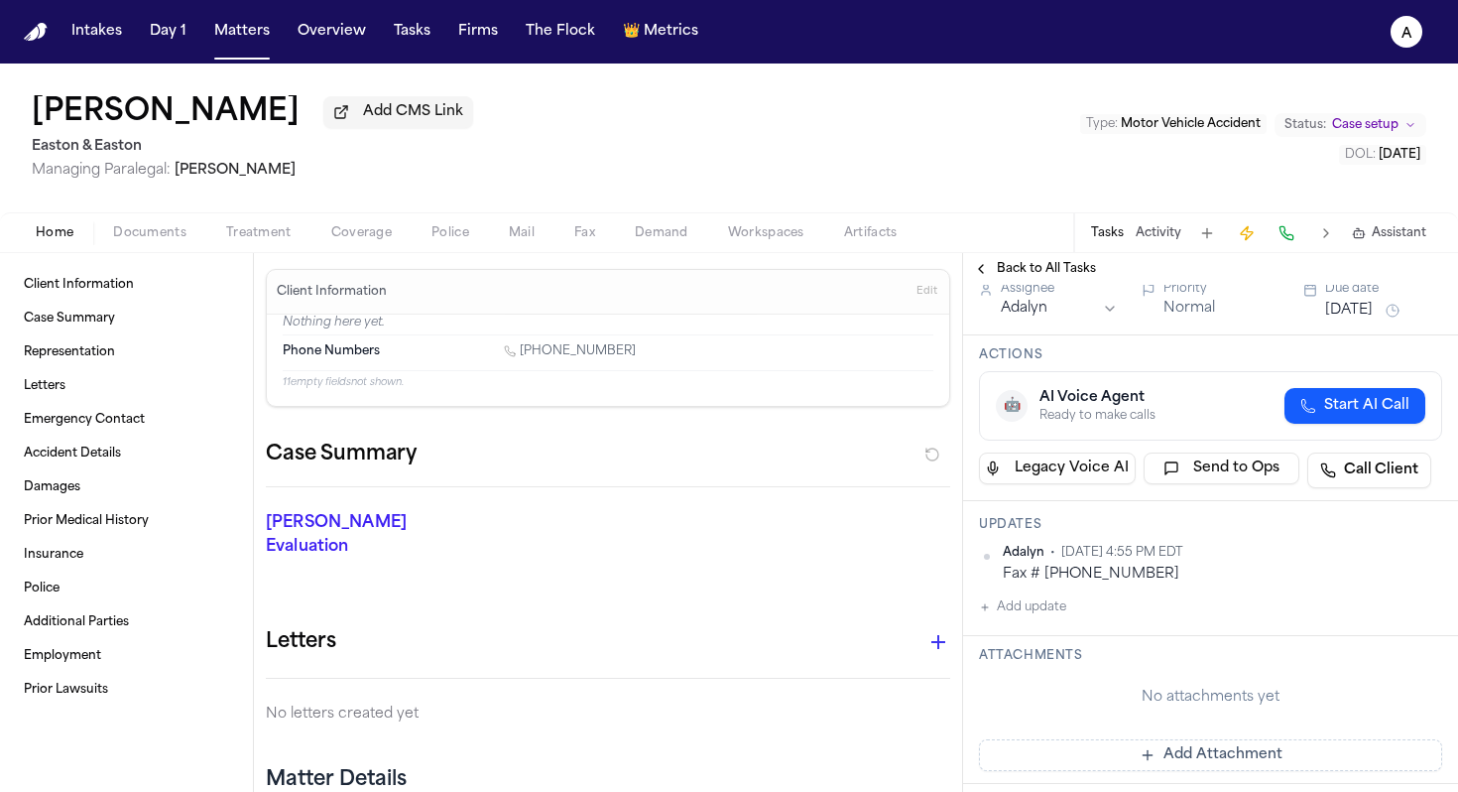
scroll to position [62, 0]
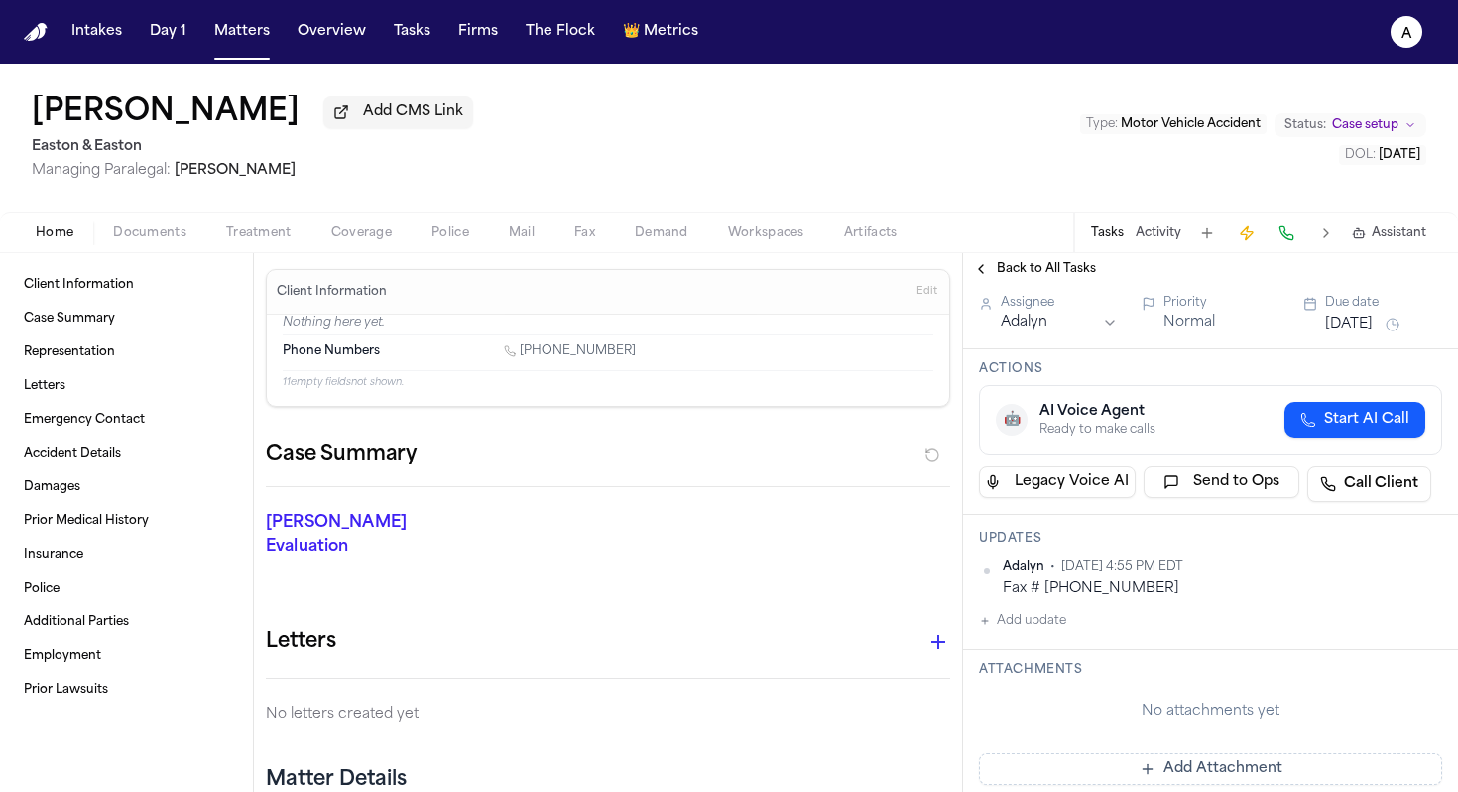
click at [1048, 633] on button "Add update" at bounding box center [1022, 621] width 87 height 24
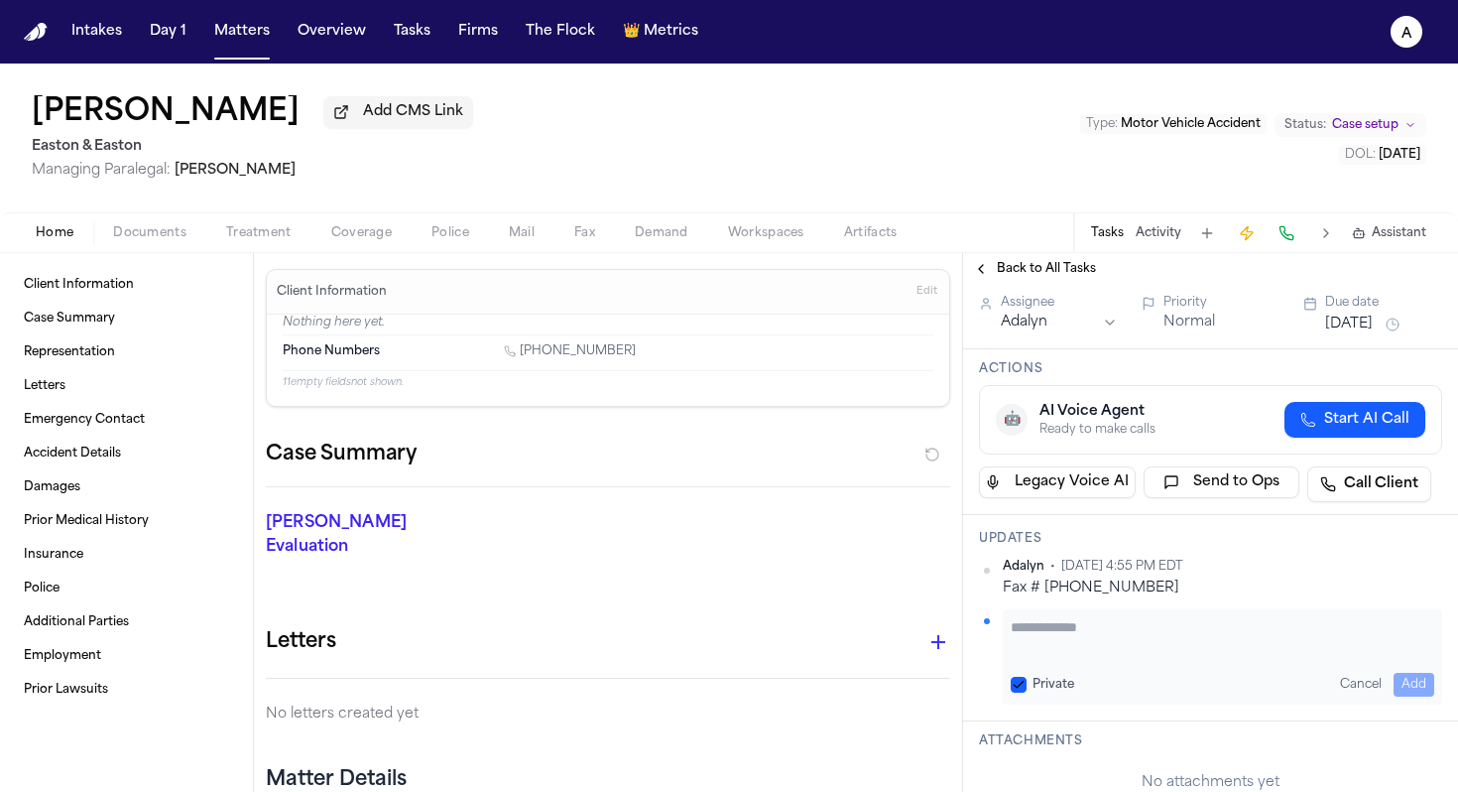
click at [1035, 651] on textarea "Add your update" at bounding box center [1223, 637] width 424 height 40
type textarea "**********"
click at [1020, 689] on button "Private" at bounding box center [1019, 685] width 16 height 16
click at [1401, 691] on button "Add" at bounding box center [1414, 685] width 41 height 24
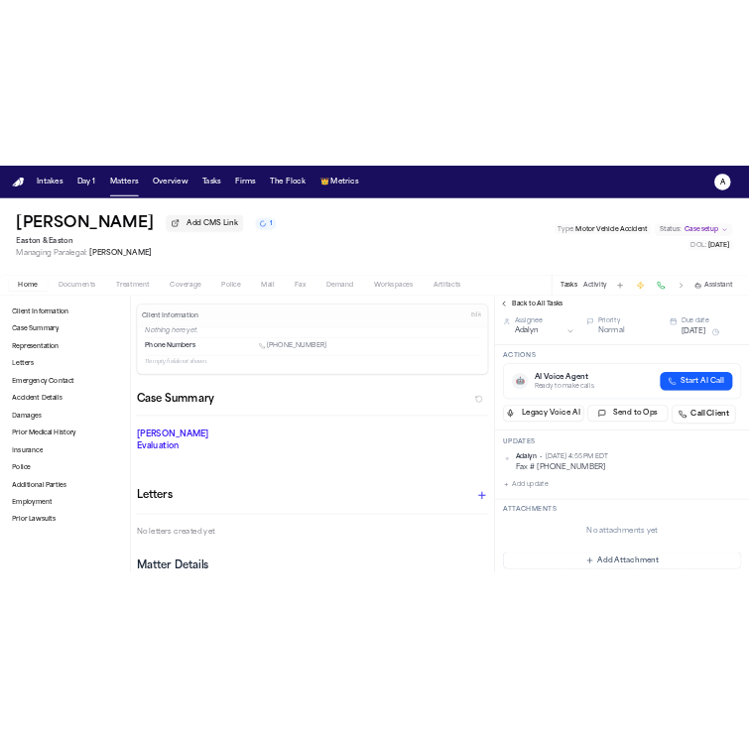
scroll to position [0, 0]
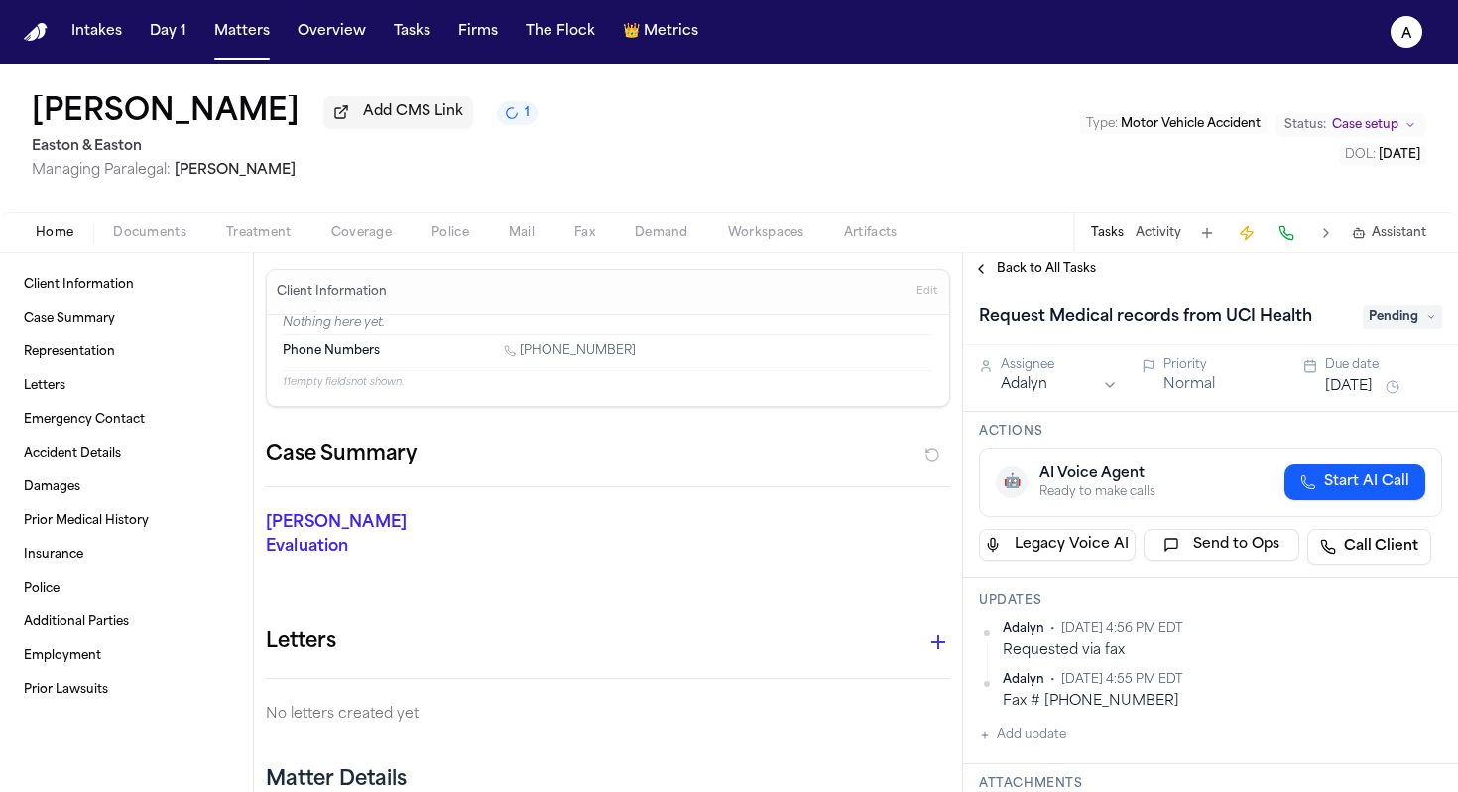
click at [1392, 322] on span "Pending" at bounding box center [1402, 317] width 79 height 24
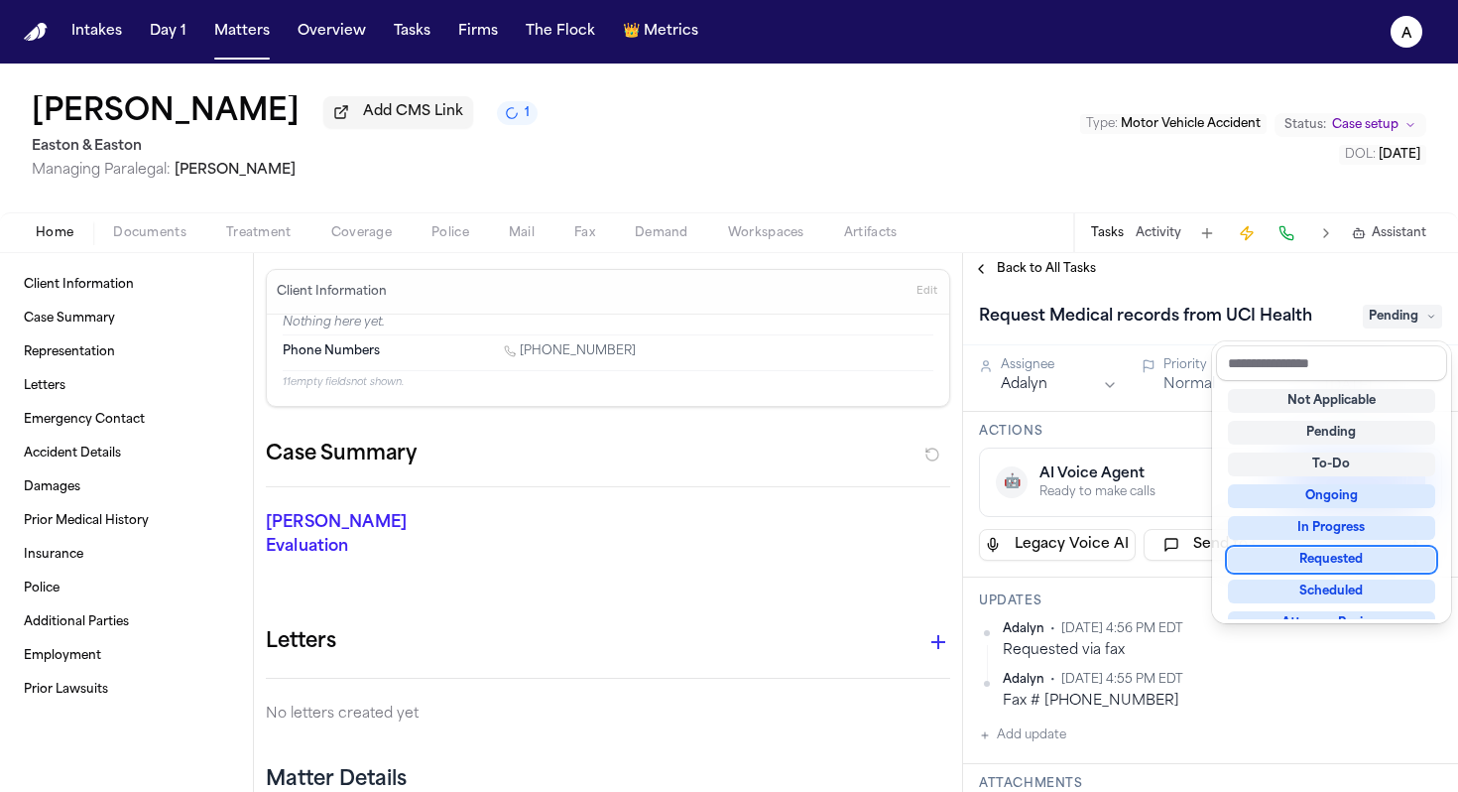
click at [1328, 551] on div "Requested" at bounding box center [1331, 560] width 207 height 24
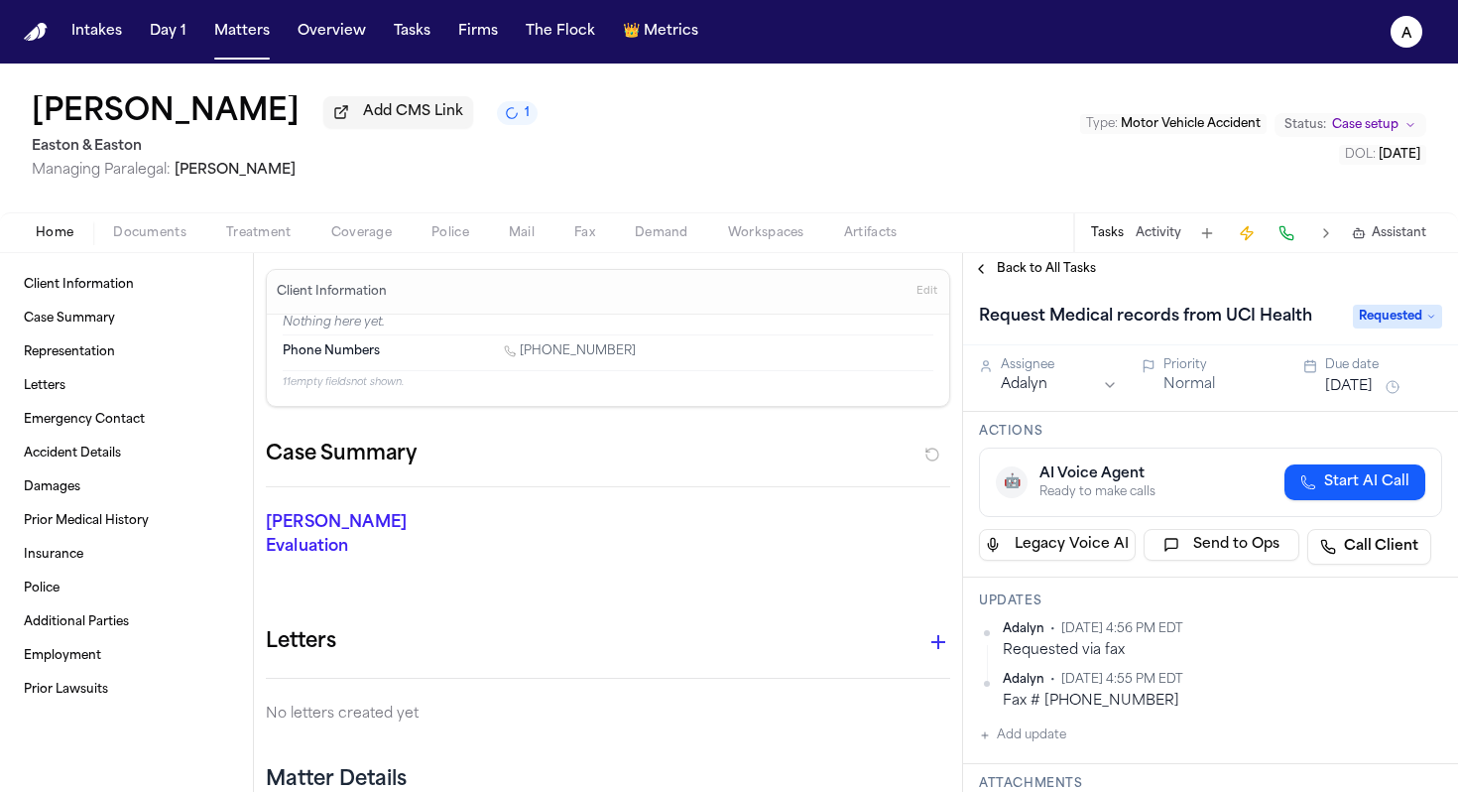
click at [1360, 394] on button "[DATE]" at bounding box center [1349, 387] width 48 height 20
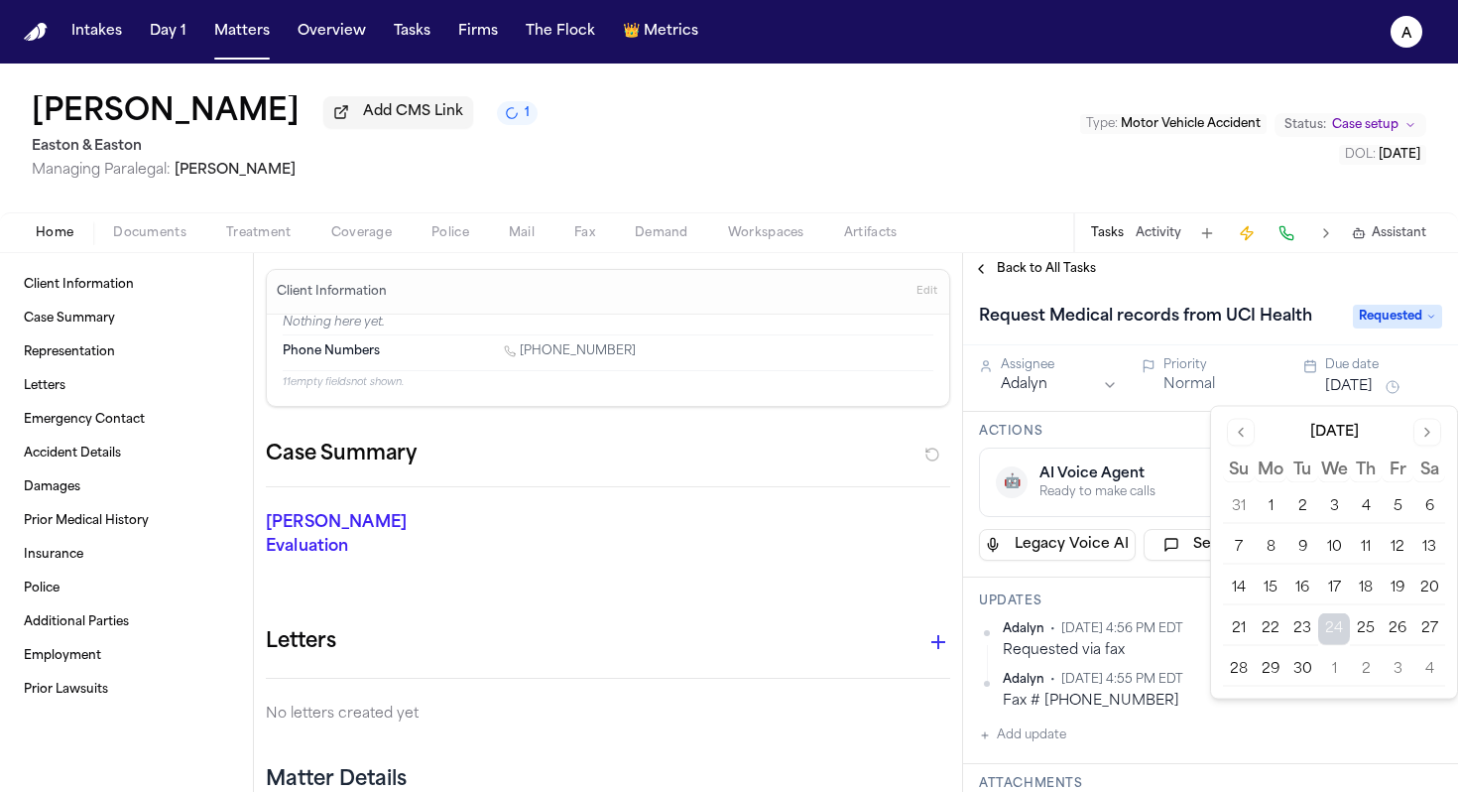
click at [1269, 672] on button "29" at bounding box center [1271, 670] width 32 height 32
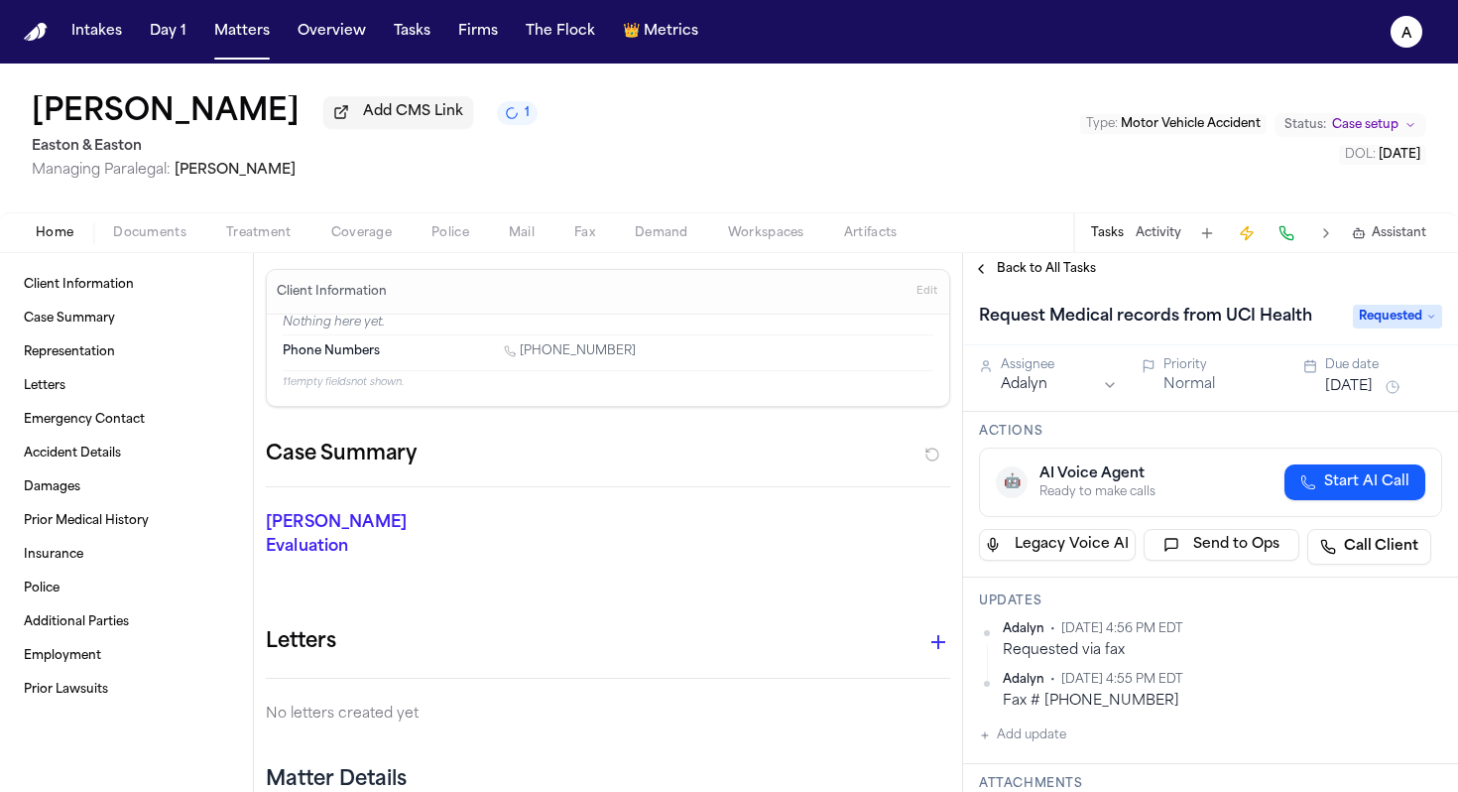
click at [1141, 577] on div "Actions 🤖 AI Voice Agent Ready to make calls Start AI Call Legacy Voice AI Send…" at bounding box center [1210, 495] width 495 height 166
